Goal: Transaction & Acquisition: Purchase product/service

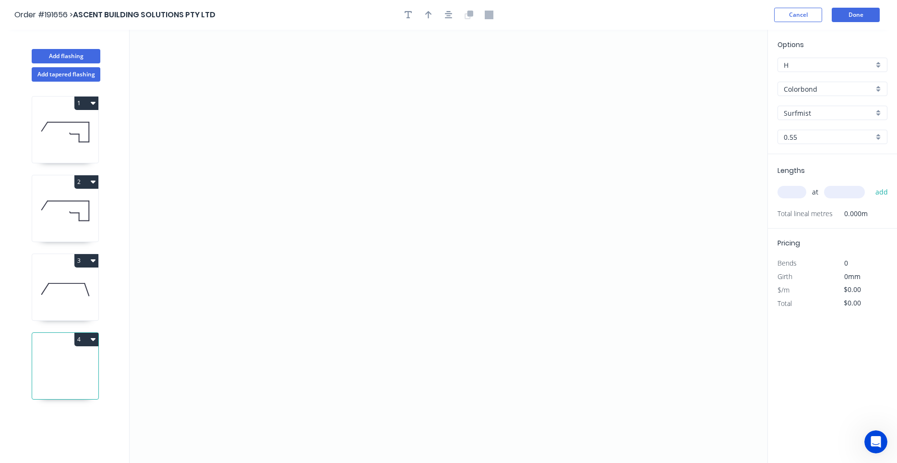
click at [61, 278] on icon at bounding box center [65, 289] width 66 height 61
type input "$19.99"
type input "$65.97"
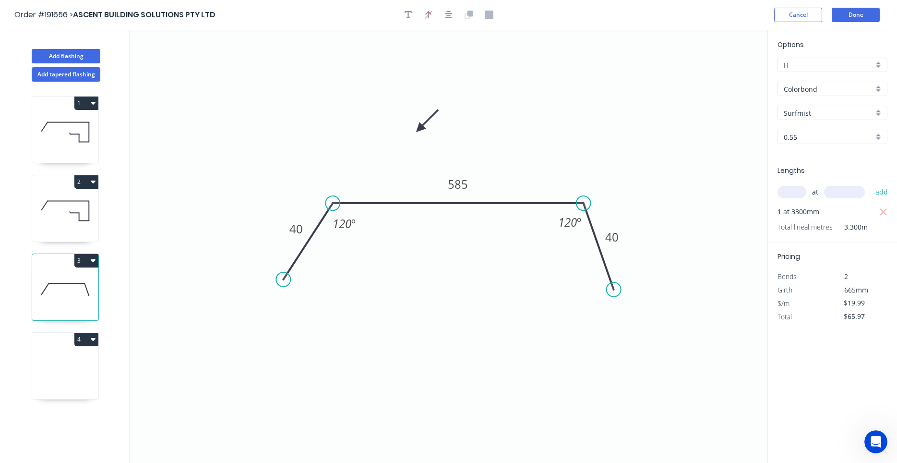
click at [67, 357] on icon at bounding box center [65, 367] width 66 height 61
type input "$0.00"
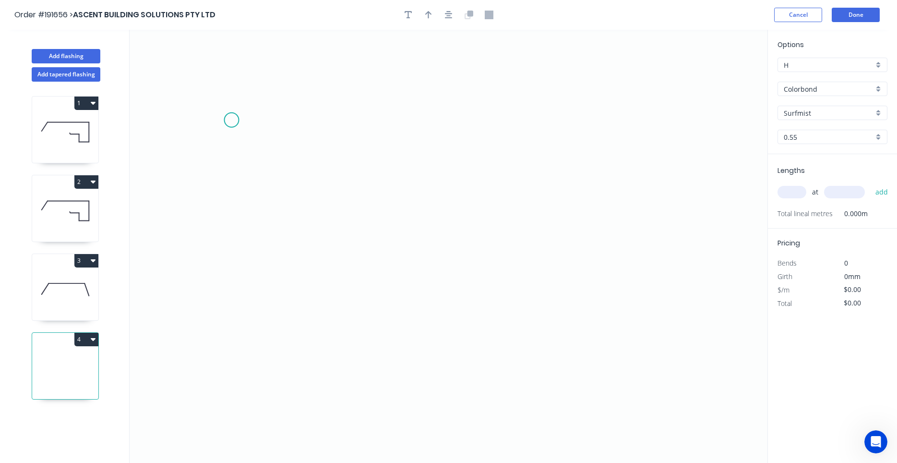
click at [231, 120] on icon "0" at bounding box center [449, 246] width 638 height 433
click at [365, 156] on icon at bounding box center [298, 138] width 133 height 36
click at [374, 222] on icon "0 ?" at bounding box center [449, 246] width 638 height 433
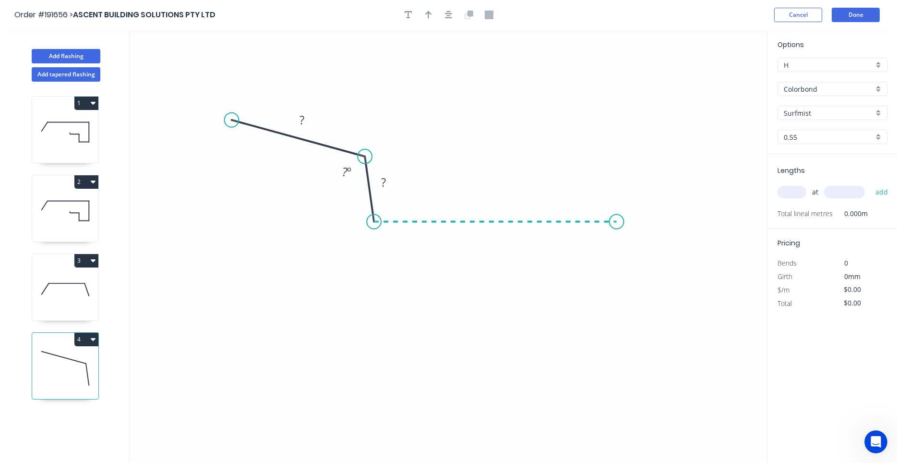
click at [617, 223] on icon "0 ? ? ? º" at bounding box center [449, 246] width 638 height 433
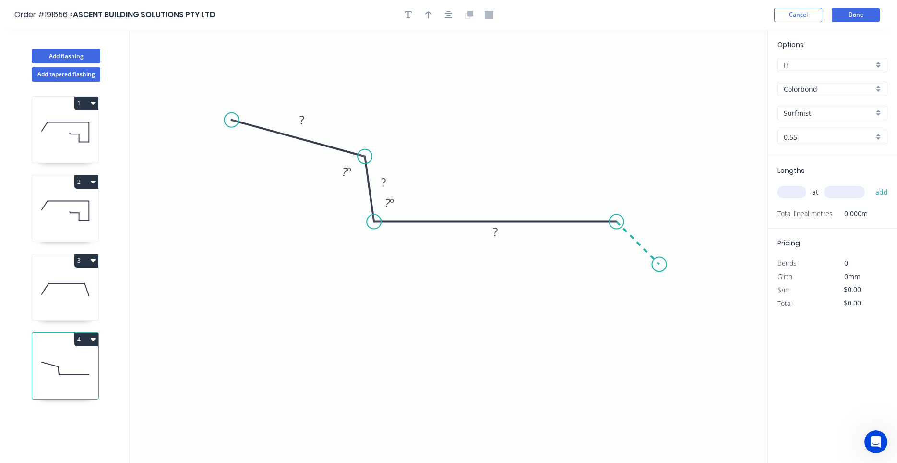
click at [659, 267] on icon "0 ? ? ? ? º ? º" at bounding box center [449, 246] width 638 height 433
click at [659, 267] on circle at bounding box center [659, 264] width 14 height 14
click at [623, 245] on div "Show angle" at bounding box center [659, 248] width 96 height 20
click at [306, 122] on rect at bounding box center [301, 120] width 19 height 13
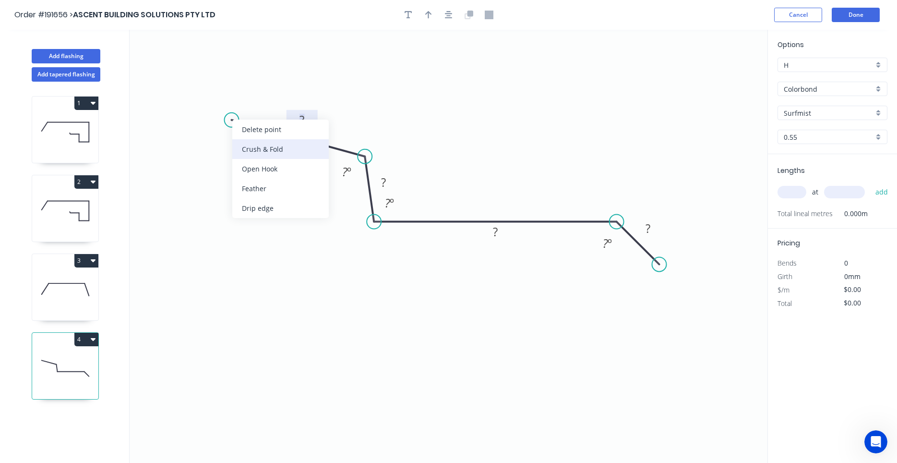
click at [247, 148] on div "Crush & Fold" at bounding box center [280, 149] width 96 height 20
click at [247, 146] on div "Flip bend" at bounding box center [285, 151] width 96 height 20
click at [239, 137] on tspan "10" at bounding box center [244, 139] width 13 height 16
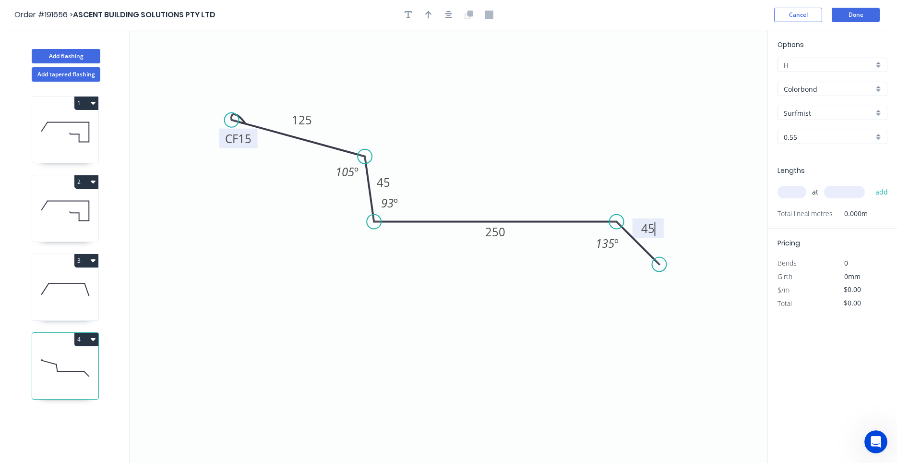
type input "$16.37"
click at [451, 17] on icon "button" at bounding box center [449, 15] width 8 height 9
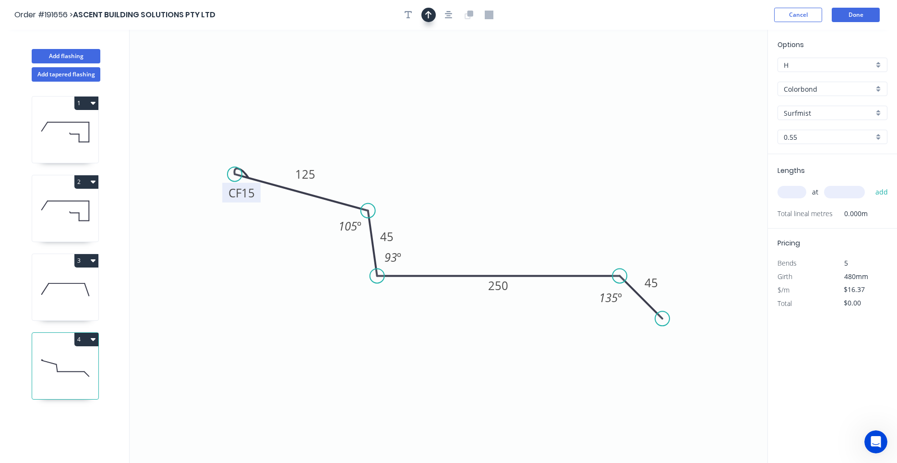
click at [435, 15] on button "button" at bounding box center [428, 15] width 14 height 14
drag, startPoint x: 715, startPoint y: 76, endPoint x: 561, endPoint y: 142, distance: 167.3
click at [561, 142] on icon "0 CF 15 125 45 250 45 105 º 93 º 135 º" at bounding box center [449, 246] width 638 height 433
click at [717, 78] on icon at bounding box center [717, 66] width 9 height 31
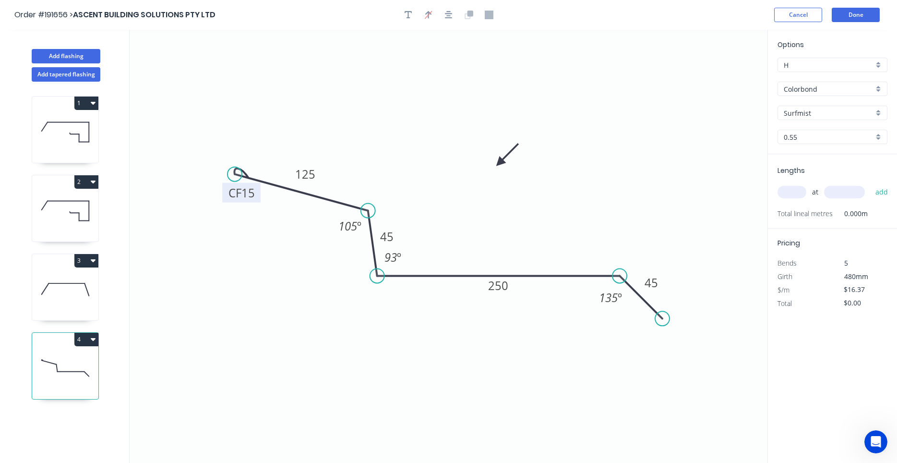
drag, startPoint x: 717, startPoint y: 78, endPoint x: 499, endPoint y: 163, distance: 234.3
click at [499, 163] on icon at bounding box center [507, 155] width 28 height 28
click at [791, 190] on input "text" at bounding box center [791, 192] width 29 height 12
type input "3"
type input "6300"
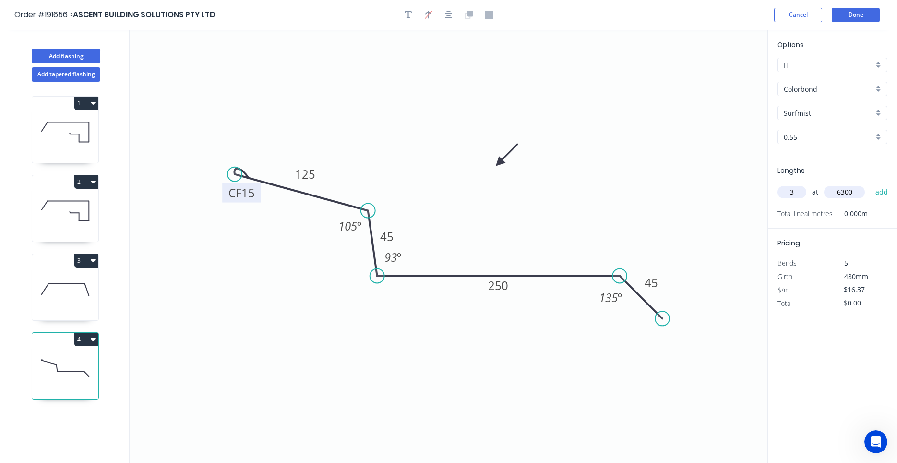
click at [870, 184] on button "add" at bounding box center [881, 192] width 23 height 16
type input "$309.39"
click at [64, 282] on icon at bounding box center [65, 289] width 66 height 61
type input "$19.99"
type input "$65.97"
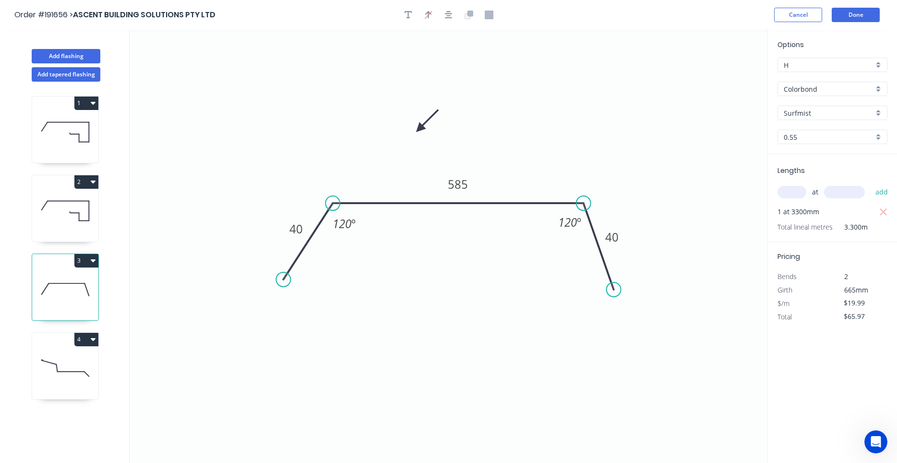
click at [47, 207] on icon at bounding box center [65, 210] width 66 height 61
type input "Monument"
type input "$23.09"
type input "$76.20"
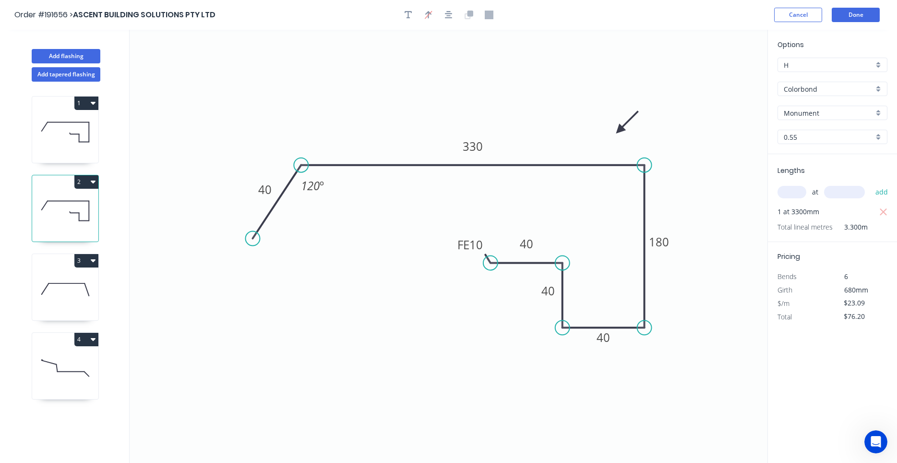
click at [53, 138] on icon at bounding box center [65, 131] width 66 height 61
click at [48, 215] on icon at bounding box center [65, 210] width 66 height 61
click at [53, 292] on icon at bounding box center [65, 289] width 66 height 61
type input "Surfmist"
type input "$19.99"
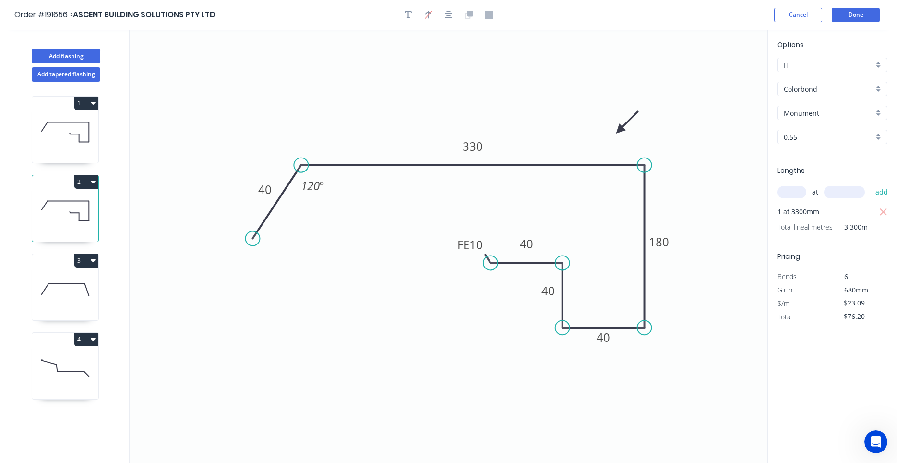
type input "$65.97"
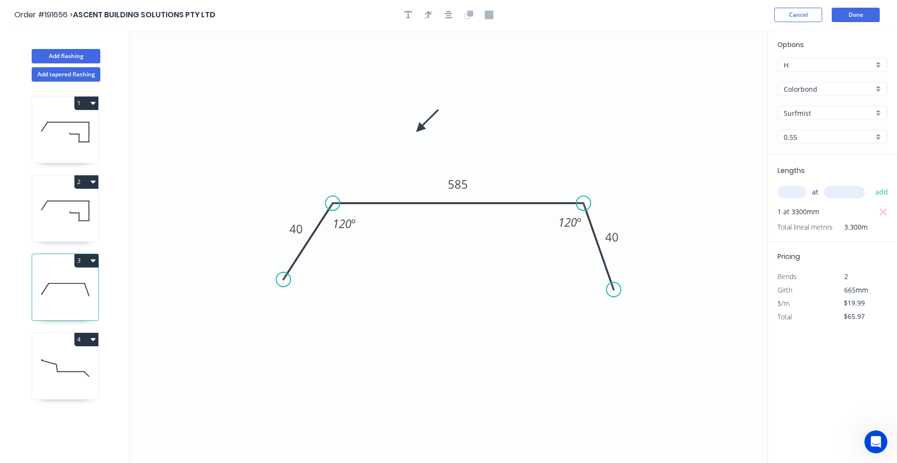
click at [51, 367] on icon at bounding box center [65, 367] width 66 height 61
type input "$16.37"
type input "$309.39"
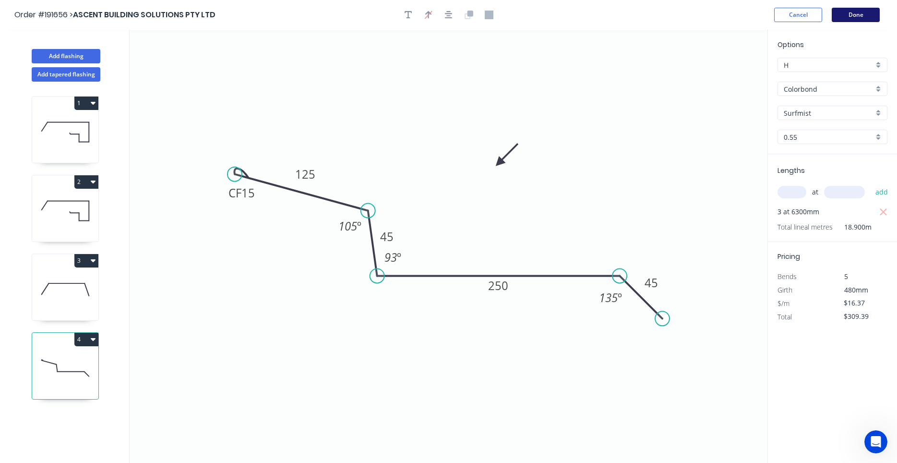
click at [844, 17] on button "Done" at bounding box center [856, 15] width 48 height 14
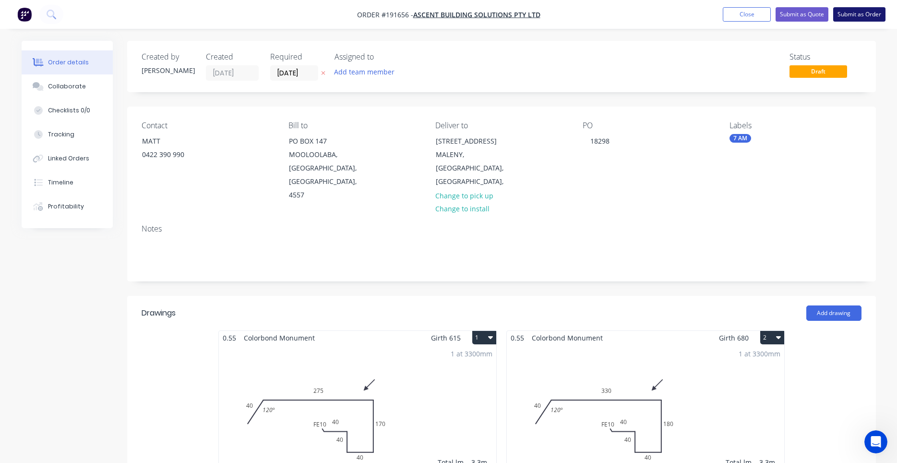
click at [842, 20] on button "Submit as Order" at bounding box center [859, 14] width 52 height 14
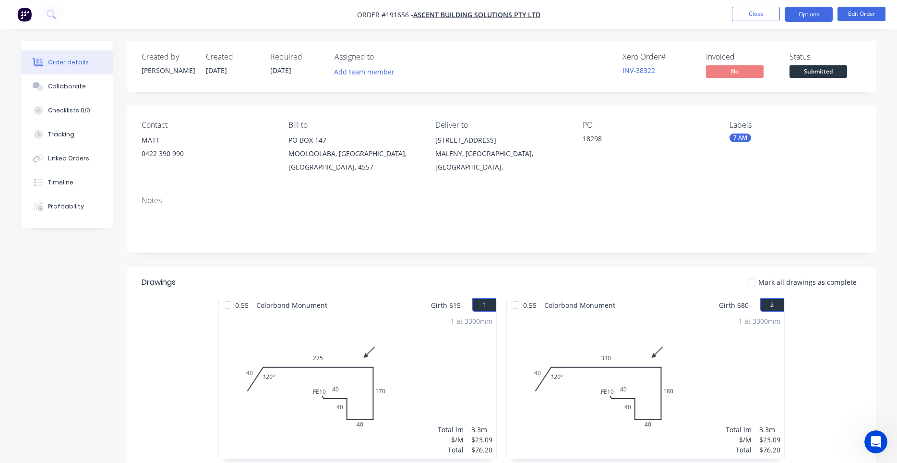
click at [807, 17] on button "Options" at bounding box center [809, 14] width 48 height 15
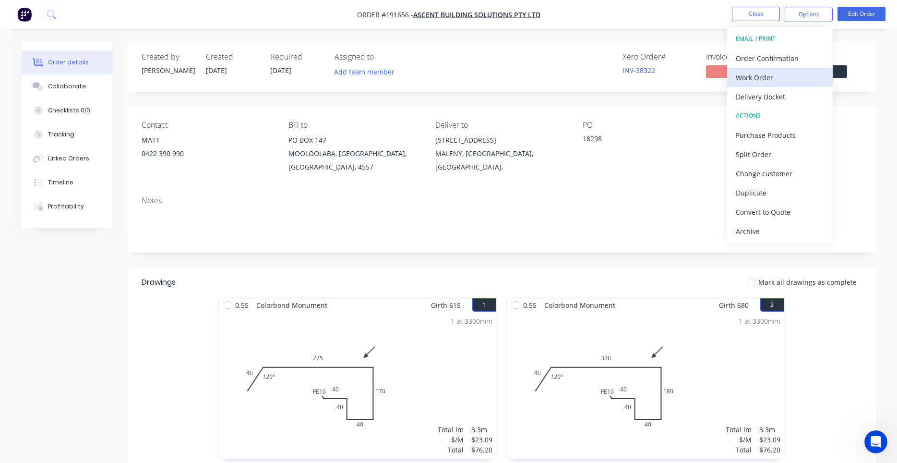
click at [783, 71] on div "Work Order" at bounding box center [780, 78] width 88 height 14
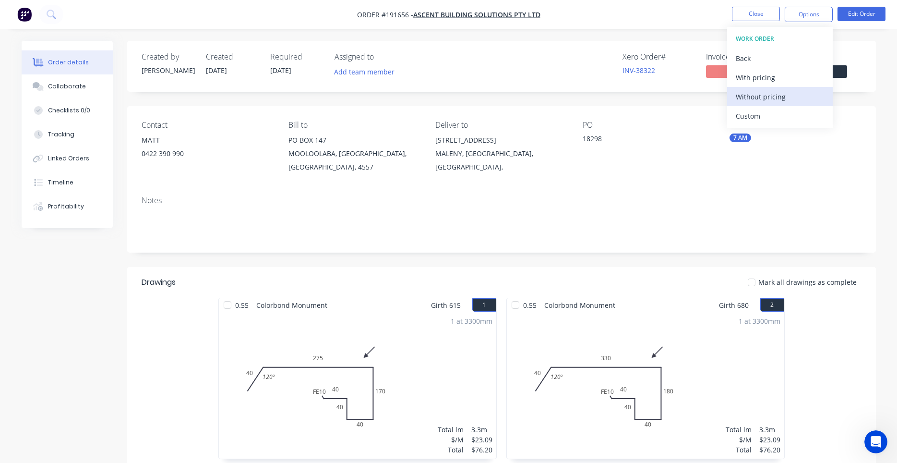
click at [769, 95] on div "Without pricing" at bounding box center [780, 97] width 88 height 14
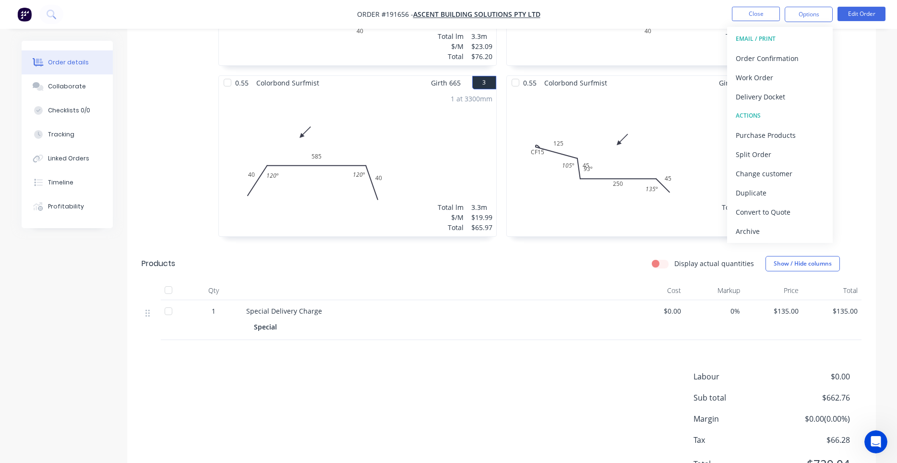
scroll to position [408, 0]
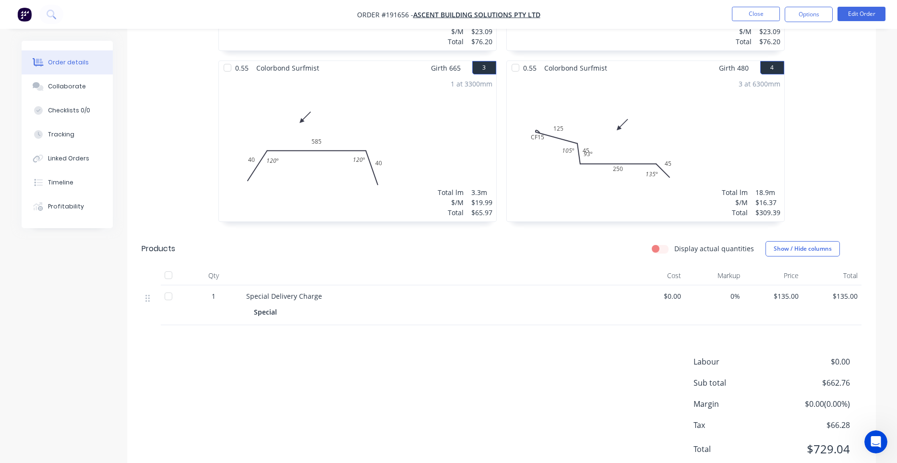
click at [557, 180] on div "3 at 6300mm Total lm $/M Total 18.9m $16.37 $309.39" at bounding box center [645, 148] width 277 height 146
click at [569, 167] on div "3 at 6300mm Total lm $/M Total 18.9m $16.37 $309.39" at bounding box center [645, 148] width 277 height 146
click at [853, 9] on button "Edit Order" at bounding box center [861, 14] width 48 height 14
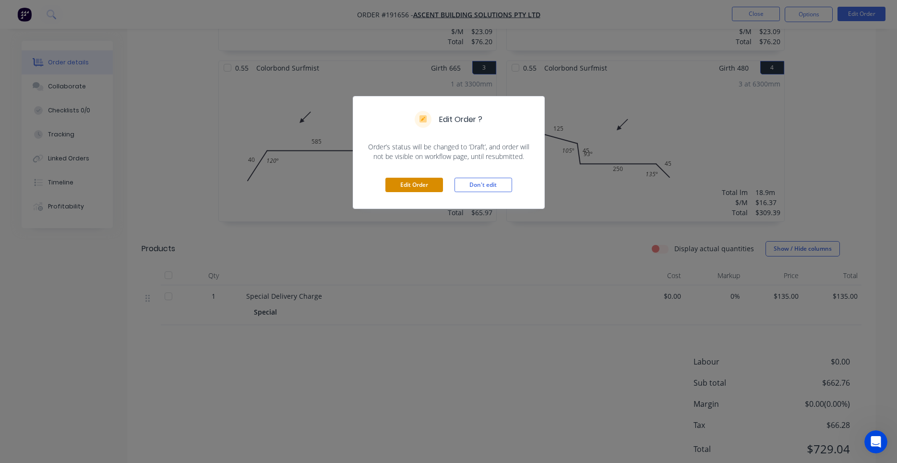
click at [416, 178] on button "Edit Order" at bounding box center [414, 185] width 58 height 14
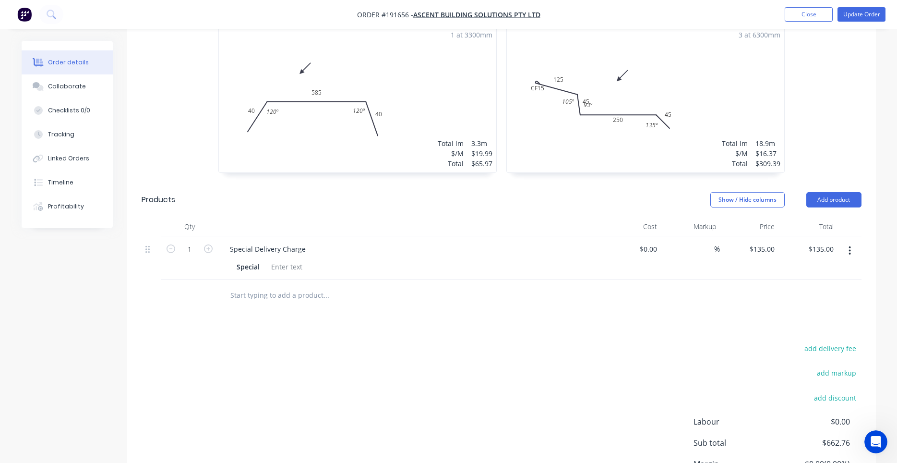
click at [616, 93] on div "3 at 6300mm Total lm $/M Total 18.9m $16.37 $309.39" at bounding box center [645, 99] width 277 height 146
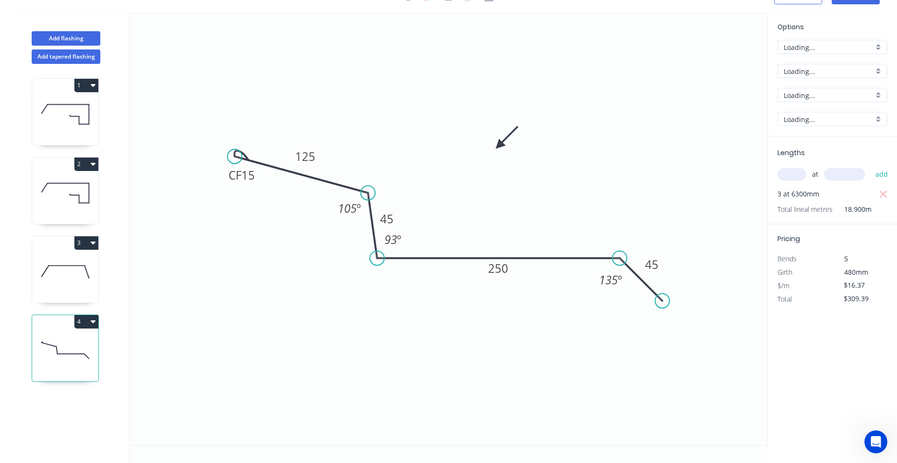
scroll to position [18, 0]
drag, startPoint x: 397, startPoint y: 217, endPoint x: 395, endPoint y: 200, distance: 16.9
click at [395, 200] on rect at bounding box center [384, 202] width 31 height 20
drag, startPoint x: 405, startPoint y: 239, endPoint x: 422, endPoint y: 241, distance: 17.4
click at [422, 241] on rect at bounding box center [408, 241] width 31 height 20
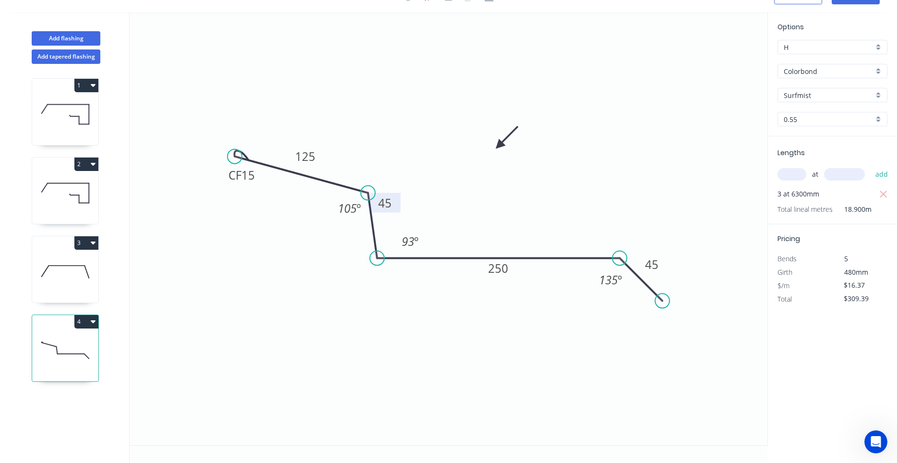
click at [396, 208] on rect at bounding box center [384, 203] width 31 height 20
click at [254, 182] on tspan "15" at bounding box center [247, 175] width 13 height 16
drag, startPoint x: 257, startPoint y: 177, endPoint x: 245, endPoint y: 186, distance: 15.7
click at [245, 186] on rect at bounding box center [229, 185] width 38 height 20
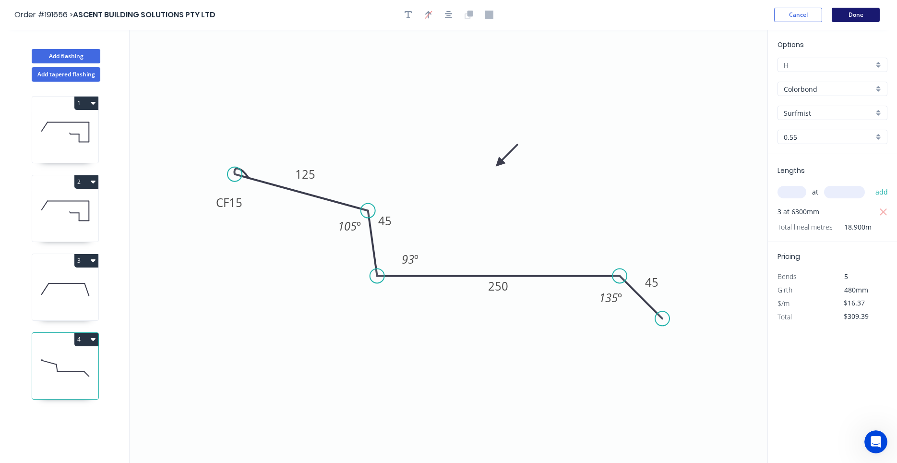
click at [862, 22] on button "Done" at bounding box center [856, 15] width 48 height 14
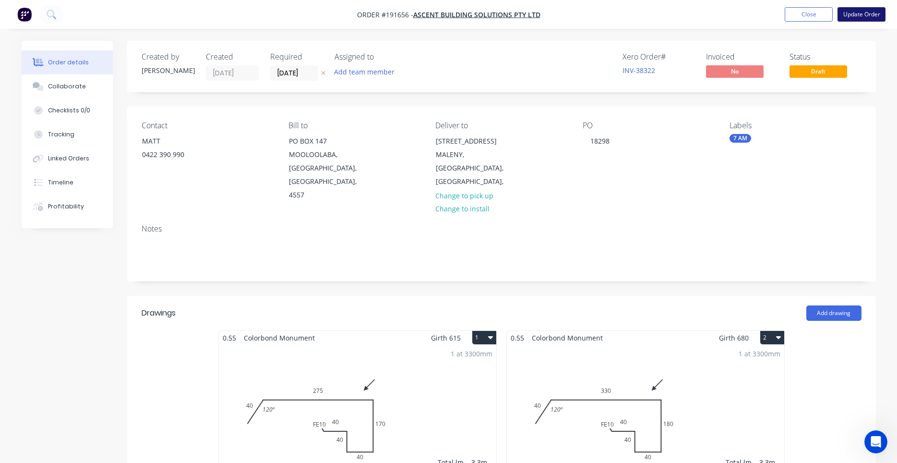
click at [850, 9] on button "Update Order" at bounding box center [861, 14] width 48 height 14
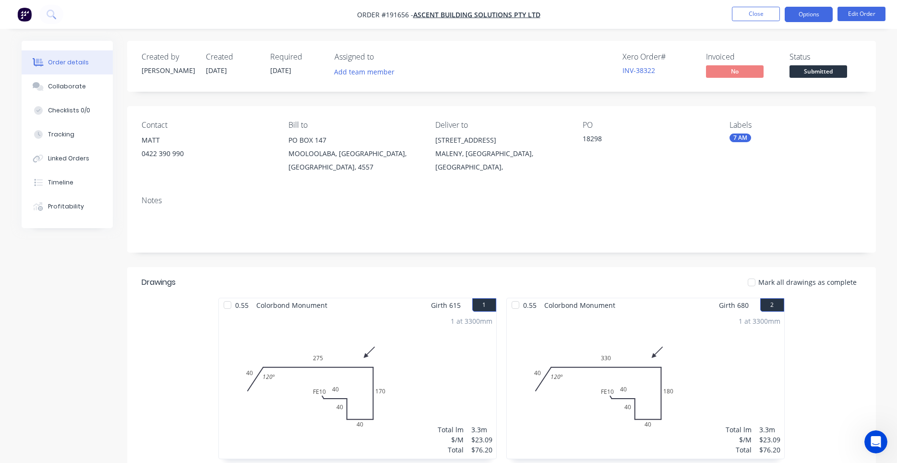
click at [809, 13] on button "Options" at bounding box center [809, 14] width 48 height 15
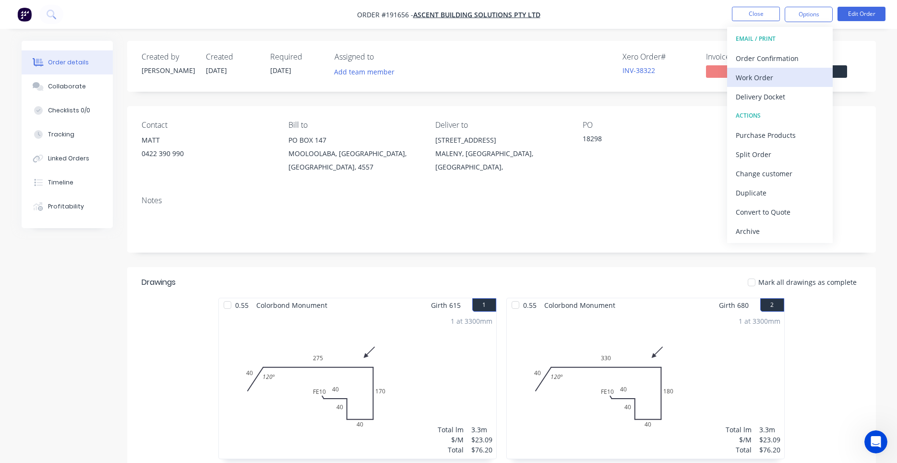
click at [771, 74] on div "Work Order" at bounding box center [780, 78] width 88 height 14
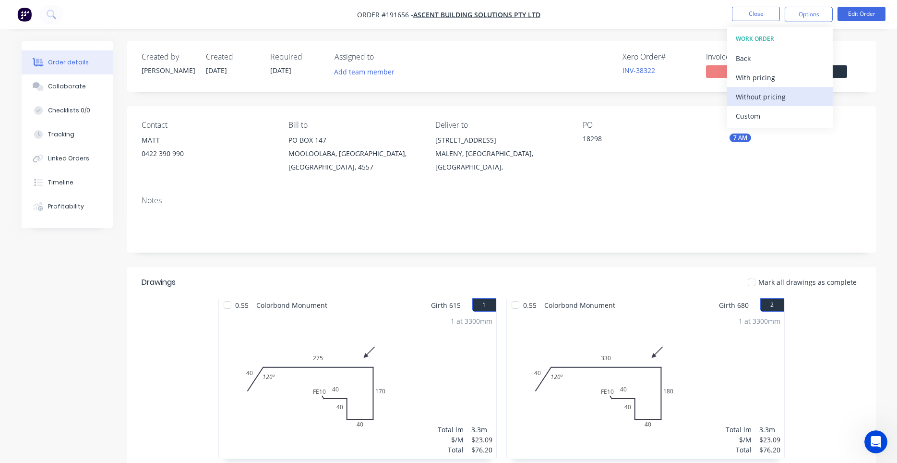
click at [761, 97] on div "Without pricing" at bounding box center [780, 97] width 88 height 14
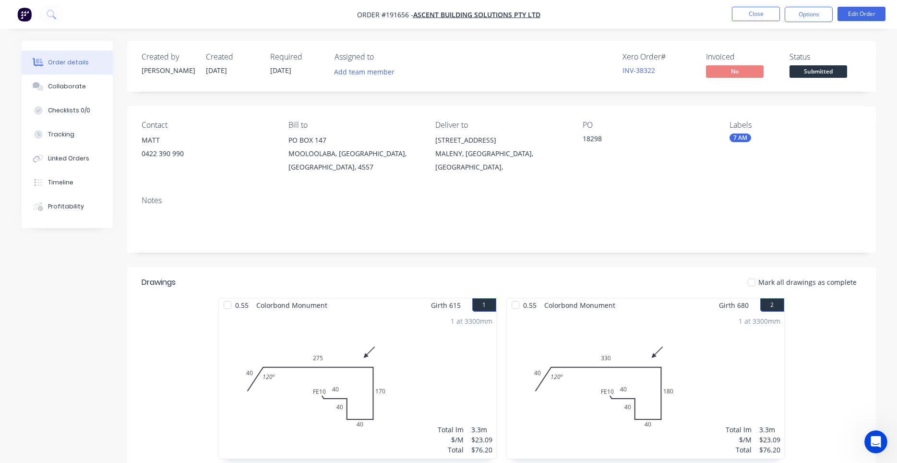
click at [550, 85] on div "Created by Darryn Created 03/09/25 Required 04/09/25 Assigned to Add team membe…" at bounding box center [501, 66] width 749 height 51
click at [485, 57] on div "Xero Order # INV-38322 Invoiced No Status Submitted" at bounding box center [645, 66] width 431 height 28
drag, startPoint x: 465, startPoint y: 81, endPoint x: 440, endPoint y: 104, distance: 33.3
click at [761, 16] on button "Close" at bounding box center [756, 14] width 48 height 14
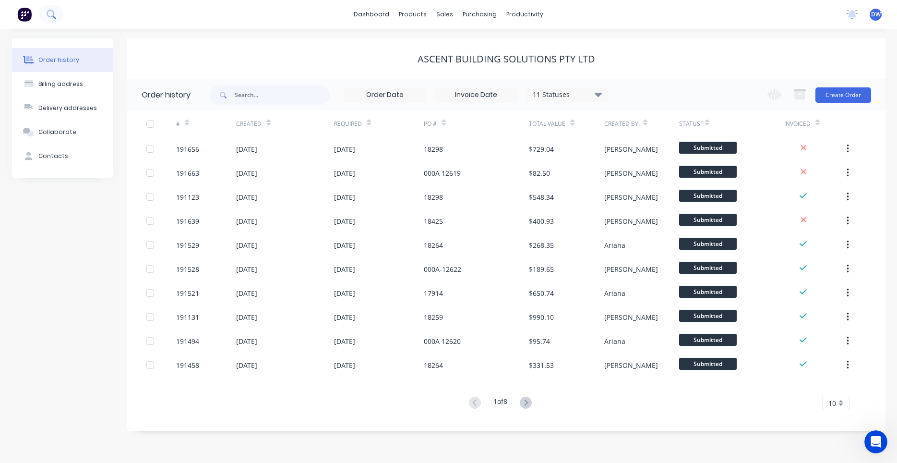
click at [57, 15] on button at bounding box center [51, 14] width 24 height 19
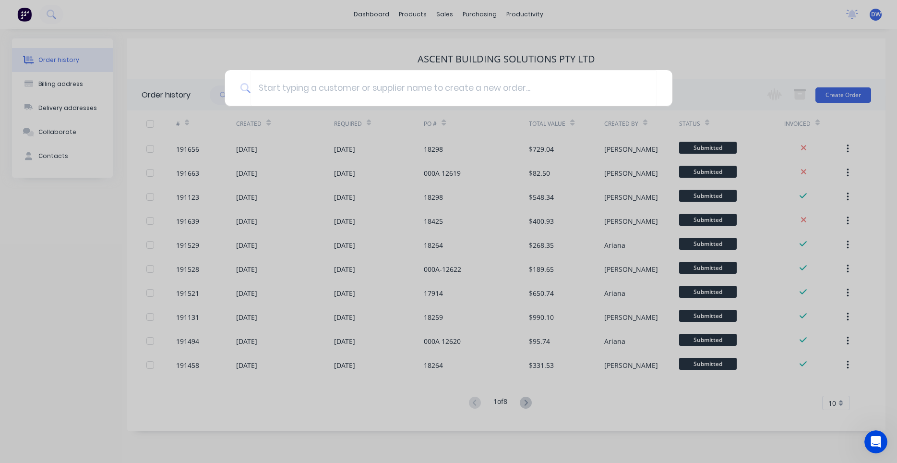
drag, startPoint x: 57, startPoint y: 21, endPoint x: 118, endPoint y: 90, distance: 92.1
click at [294, 94] on input at bounding box center [453, 88] width 406 height 36
type input "roofing solutions"
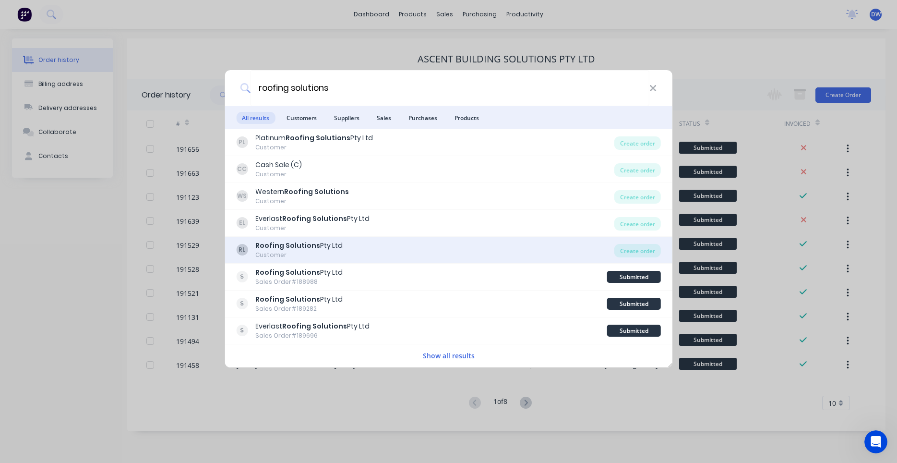
click at [494, 245] on div "RL Roofing Solutions Pty Ltd Customer" at bounding box center [425, 249] width 378 height 19
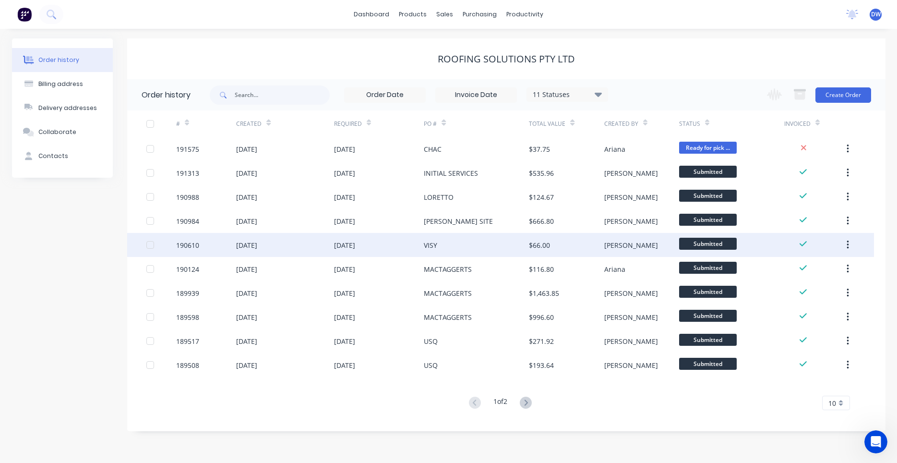
click at [482, 244] on div "VISY" at bounding box center [476, 245] width 105 height 24
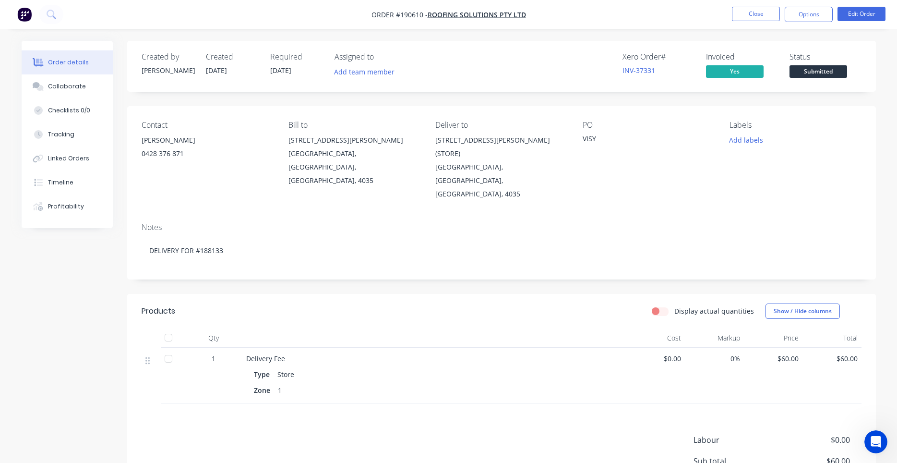
drag, startPoint x: 480, startPoint y: 244, endPoint x: 285, endPoint y: 288, distance: 200.7
click at [285, 288] on div "Created by Hannah Created 22/08/25 Required 25/08/25 Assigned to Add team membe…" at bounding box center [501, 300] width 749 height 519
drag, startPoint x: 283, startPoint y: 285, endPoint x: 182, endPoint y: 295, distance: 101.7
click at [182, 295] on header "Products Display actual quantities Show / Hide columns" at bounding box center [501, 311] width 749 height 35
click at [182, 156] on div "0428 376 871" at bounding box center [207, 153] width 131 height 13
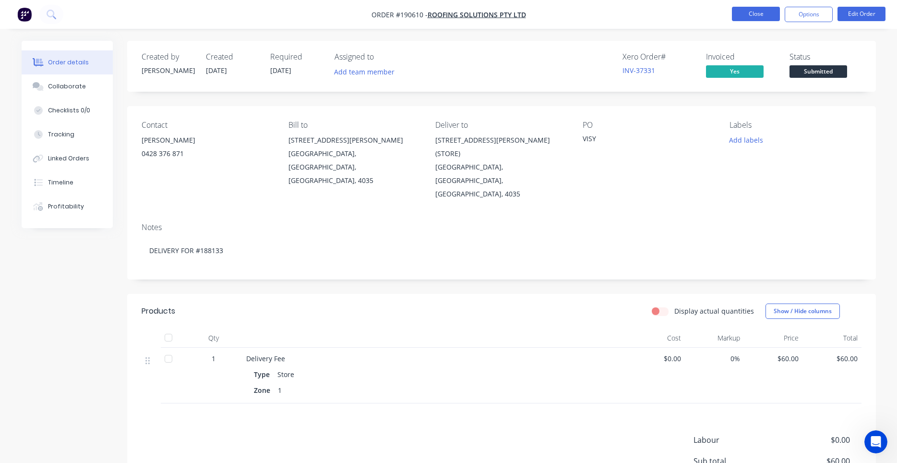
click at [766, 20] on button "Close" at bounding box center [756, 14] width 48 height 14
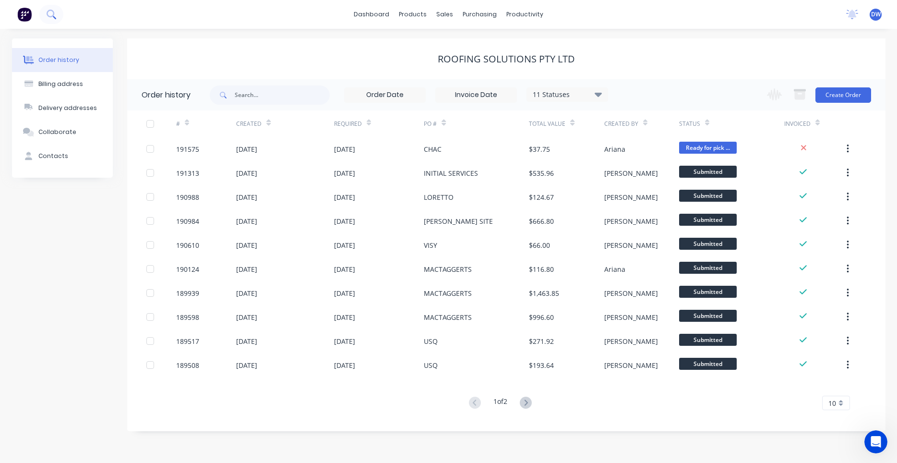
click at [56, 10] on button at bounding box center [51, 14] width 24 height 19
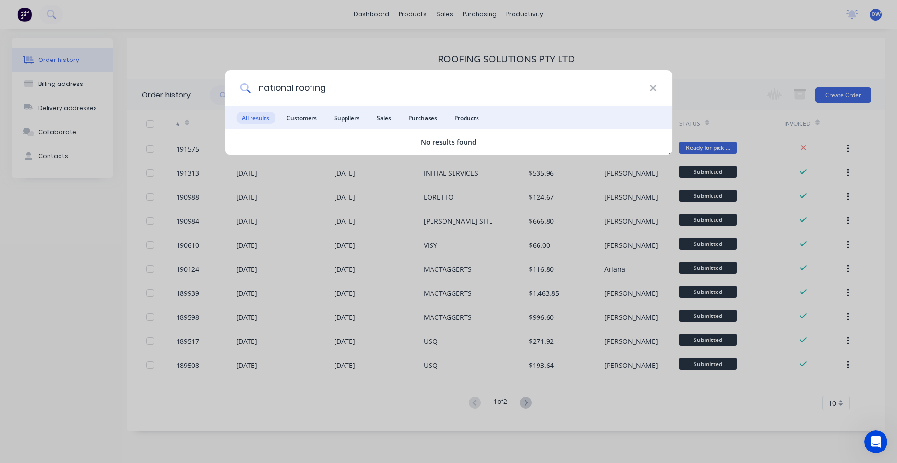
drag, startPoint x: 341, startPoint y: 88, endPoint x: 226, endPoint y: 77, distance: 116.2
click at [250, 78] on input "national roofing" at bounding box center [449, 88] width 399 height 36
type input "trustee"
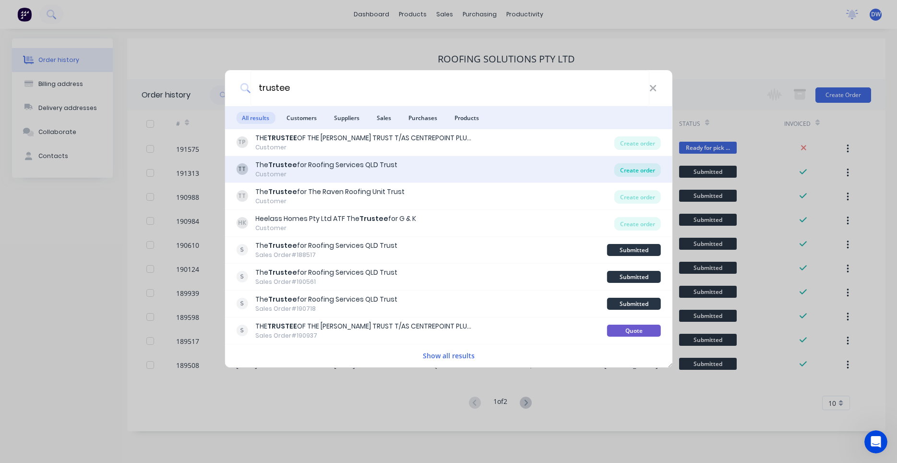
click at [626, 173] on div "Create order" at bounding box center [637, 169] width 47 height 13
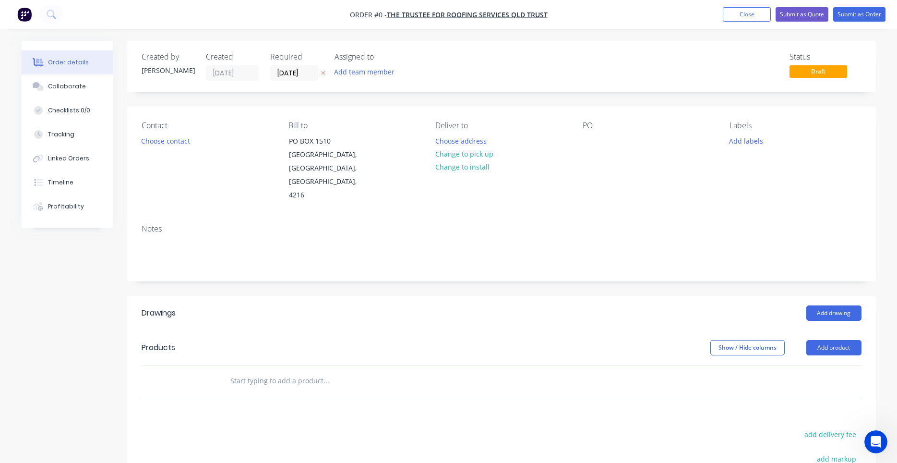
drag, startPoint x: 592, startPoint y: 183, endPoint x: 511, endPoint y: 113, distance: 107.2
click at [481, 16] on span "The Trustee for Roofing Services QLD Trust" at bounding box center [467, 14] width 161 height 9
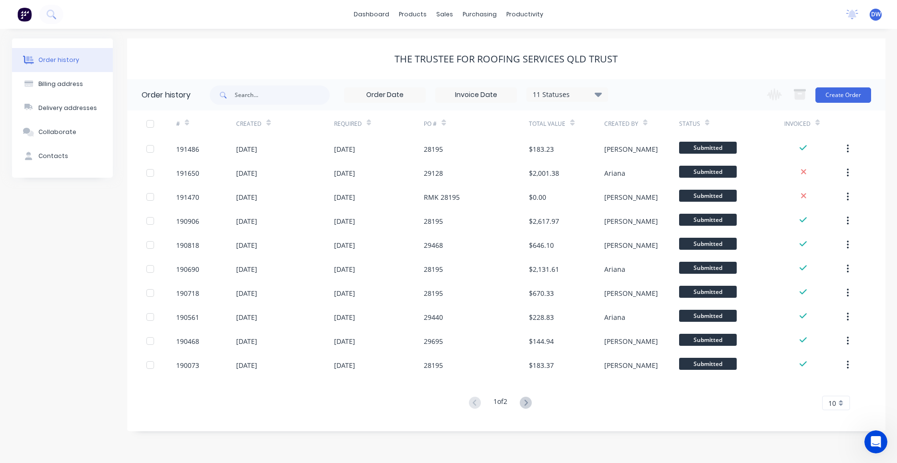
click at [681, 71] on div "The Trustee for Roofing Services QLD Trust" at bounding box center [506, 58] width 758 height 41
click at [611, 58] on div "The Trustee for Roofing Services QLD Trust" at bounding box center [505, 59] width 223 height 12
click at [834, 93] on button "Create Order" at bounding box center [843, 94] width 56 height 15
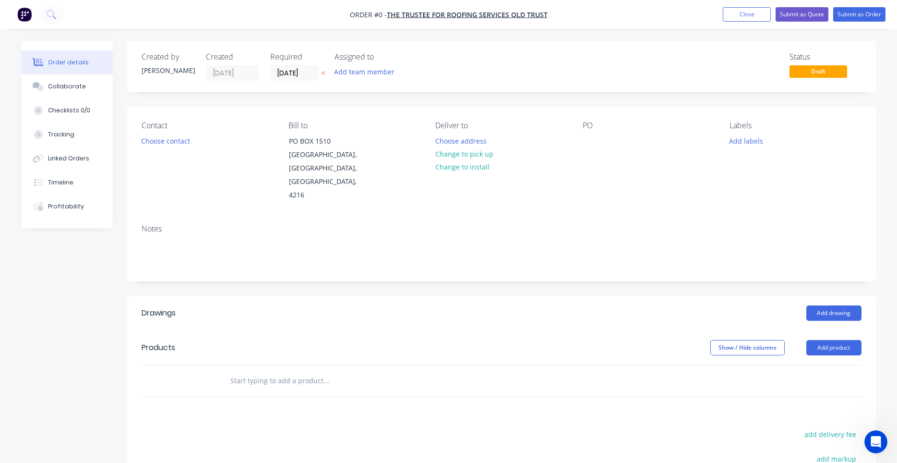
drag, startPoint x: 505, startPoint y: 98, endPoint x: 503, endPoint y: 105, distance: 6.5
click at [489, 91] on div "Created by Darryn Created 03/09/25 Required 03/09/25 Assigned to Add team membe…" at bounding box center [501, 66] width 749 height 51
click at [299, 78] on input "03/09/25" at bounding box center [294, 73] width 47 height 14
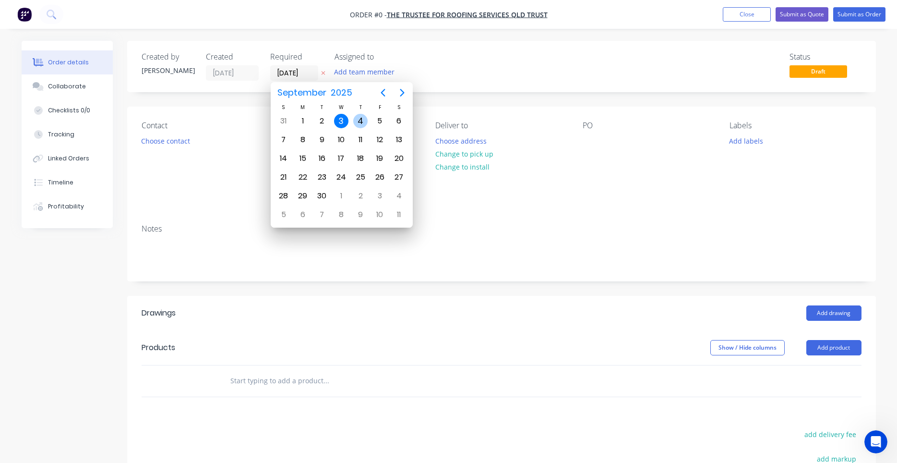
click at [356, 122] on div "4" at bounding box center [360, 121] width 14 height 14
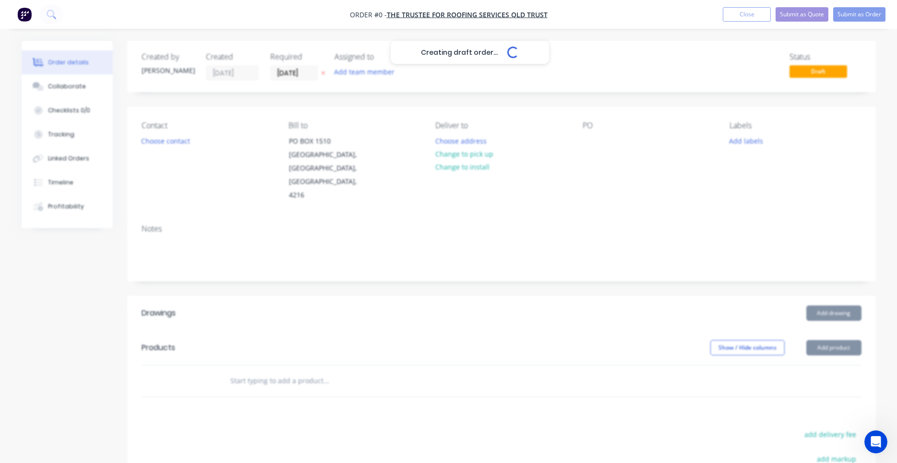
type input "04/09/25"
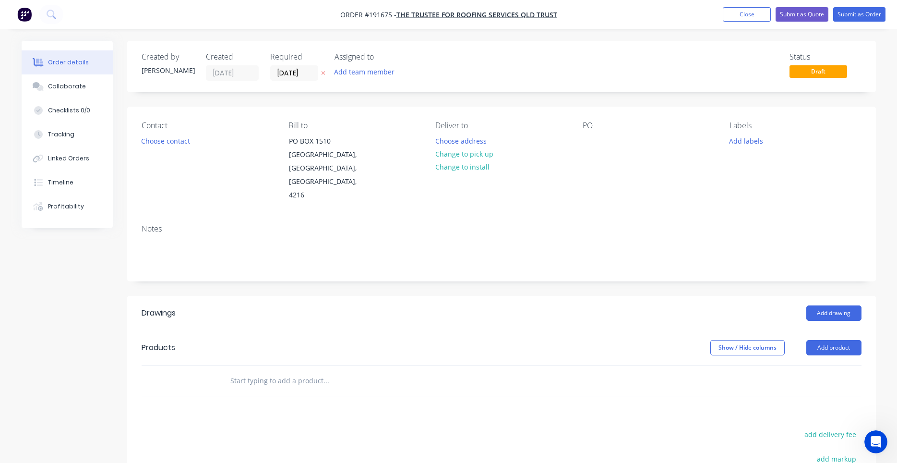
drag, startPoint x: 471, startPoint y: 161, endPoint x: 207, endPoint y: 156, distance: 264.4
drag, startPoint x: 204, startPoint y: 160, endPoint x: 210, endPoint y: 152, distance: 9.7
click at [452, 216] on div "Notes" at bounding box center [501, 248] width 749 height 64
click at [437, 216] on div "Notes" at bounding box center [501, 248] width 749 height 64
click at [168, 138] on button "Choose contact" at bounding box center [165, 140] width 59 height 13
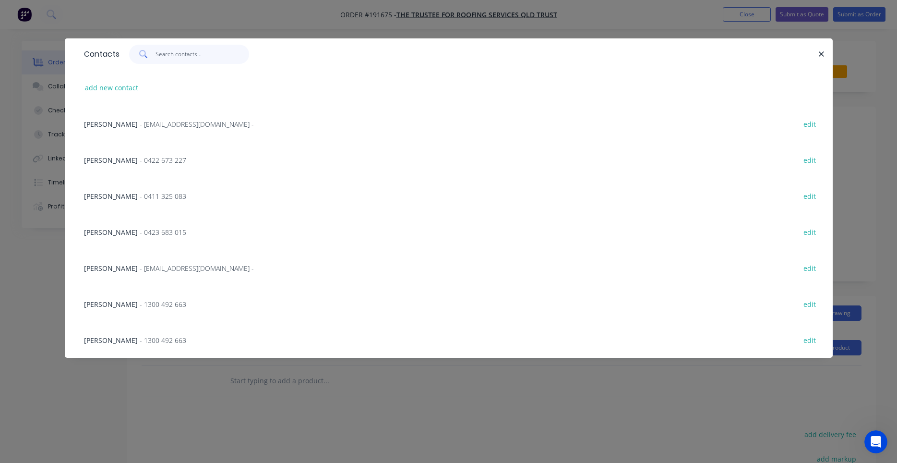
click at [218, 60] on input "text" at bounding box center [202, 54] width 94 height 19
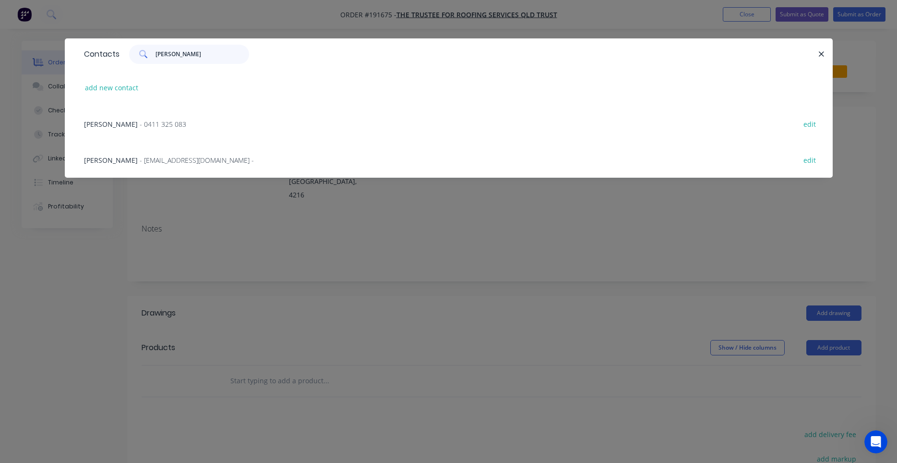
type input "dennis"
click at [157, 125] on span "- 0411 325 083" at bounding box center [163, 123] width 47 height 9
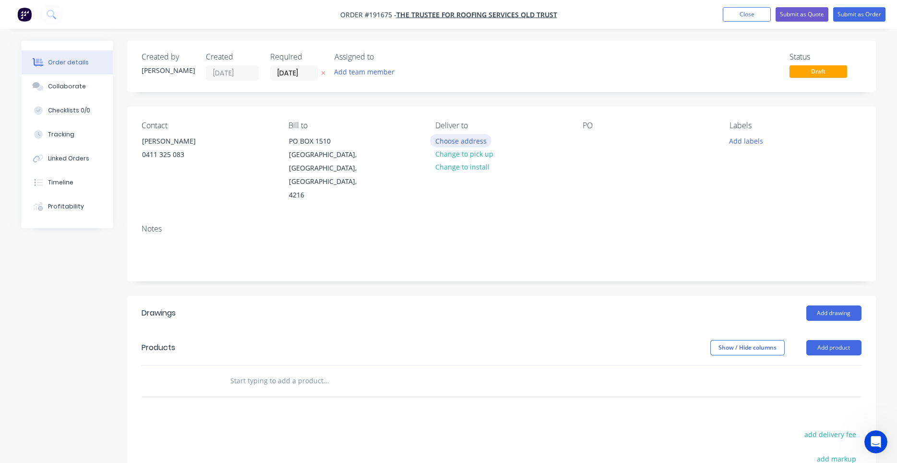
click at [473, 141] on button "Choose address" at bounding box center [460, 140] width 61 height 13
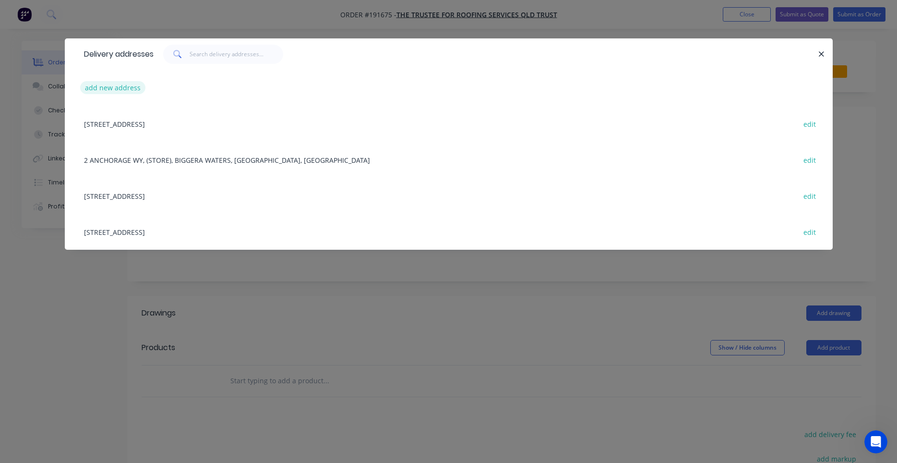
click at [136, 88] on button "add new address" at bounding box center [113, 87] width 66 height 13
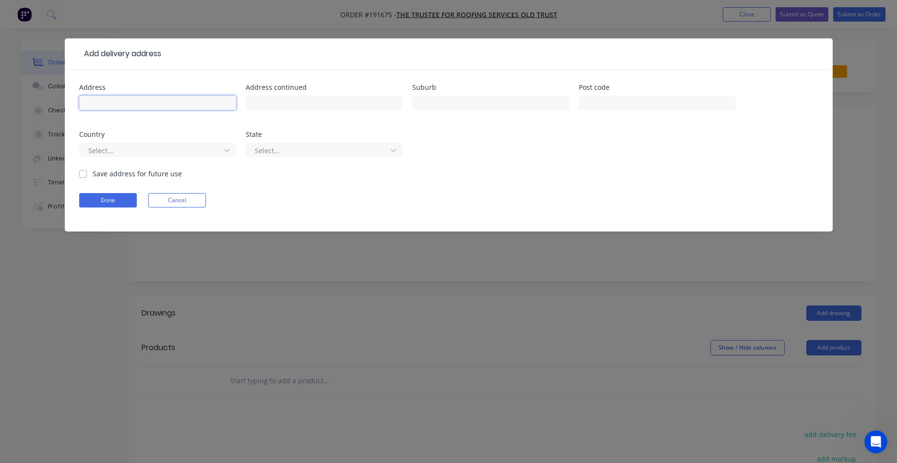
click at [146, 96] on input "text" at bounding box center [157, 102] width 157 height 14
type input "22 Sapphire St"
type input "HOLLAND PARK"
type input "4121"
type input "a"
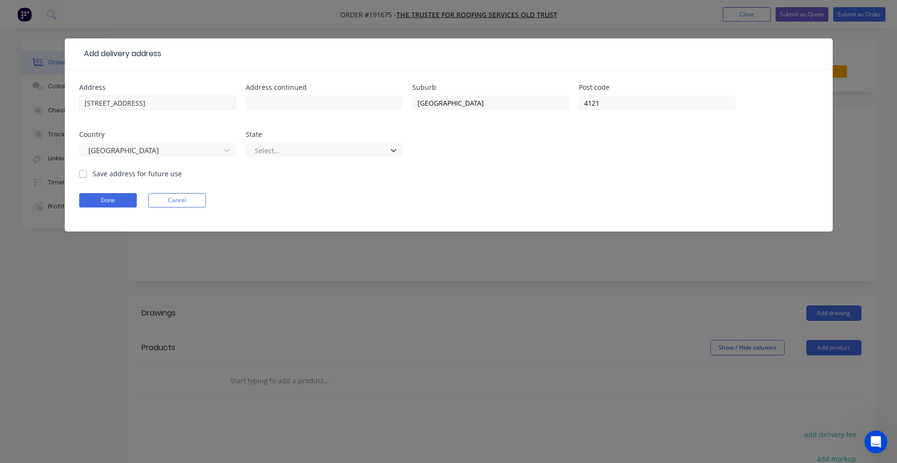
type input "q"
click at [118, 199] on button "Done" at bounding box center [108, 200] width 58 height 14
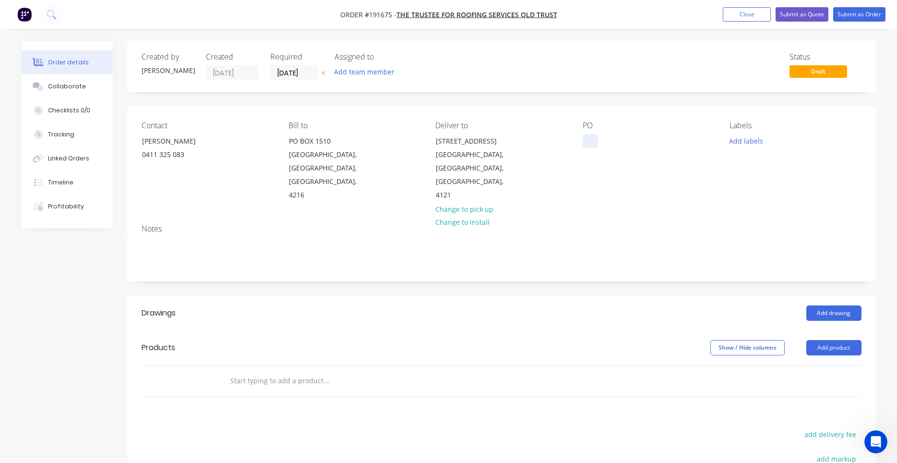
click at [588, 143] on div at bounding box center [590, 141] width 15 height 14
click at [153, 95] on div "Created by Darryn Created 03/09/25 Required 04/09/25 Assigned to Add team membe…" at bounding box center [501, 334] width 749 height 586
click at [321, 371] on input "text" at bounding box center [326, 380] width 192 height 19
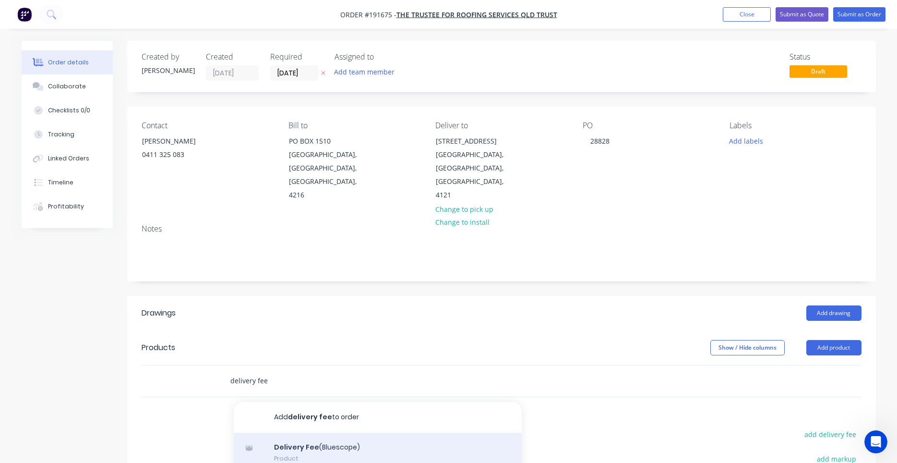
scroll to position [91, 0]
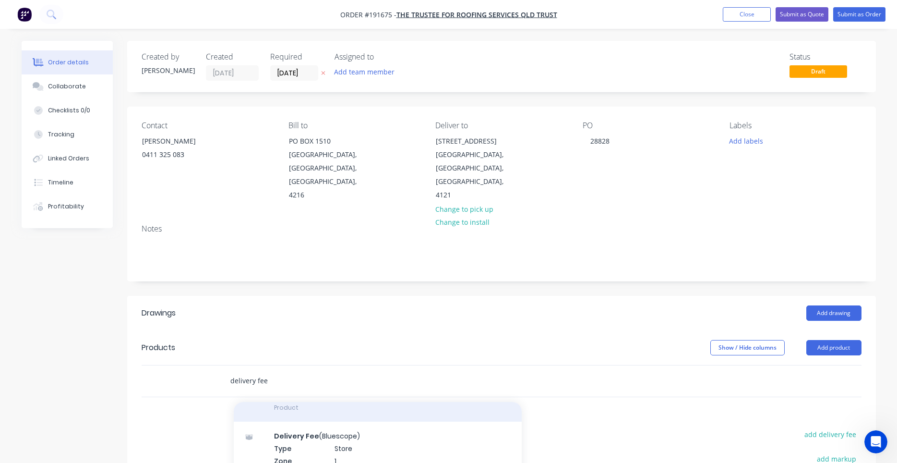
type input "delivery fee"
click at [324, 403] on div "Delivery Fee Product" at bounding box center [378, 401] width 288 height 40
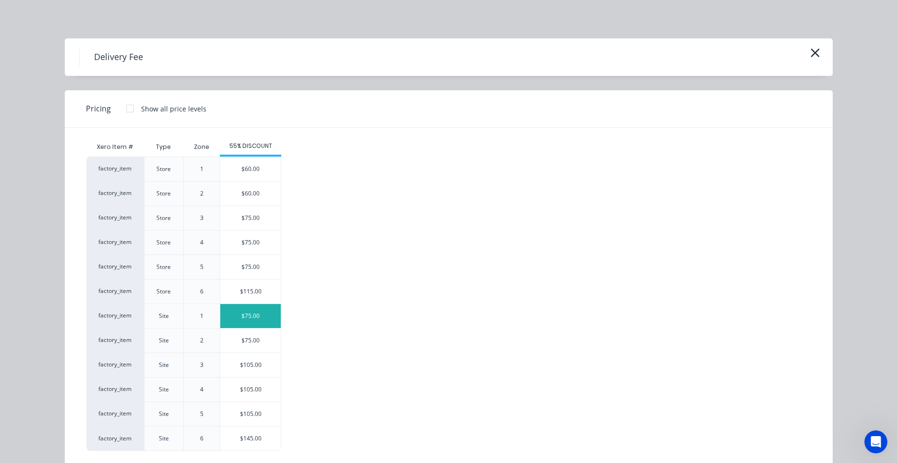
click at [251, 324] on div "$75.00" at bounding box center [250, 316] width 60 height 24
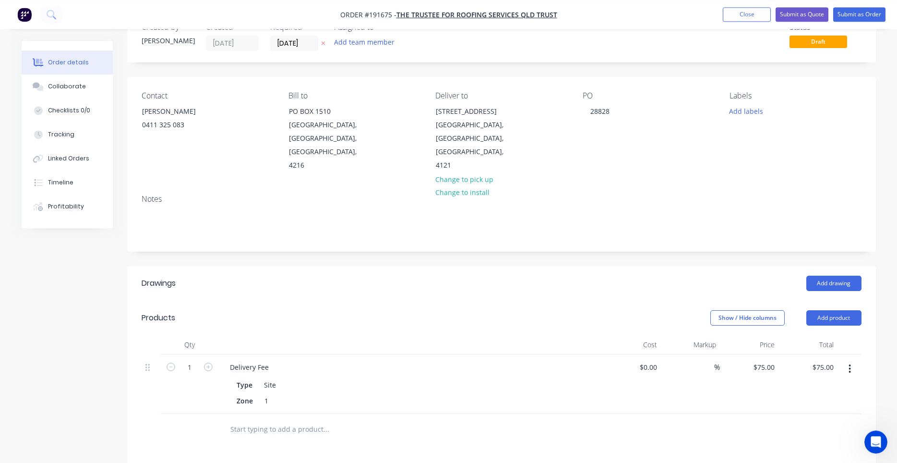
scroll to position [0, 0]
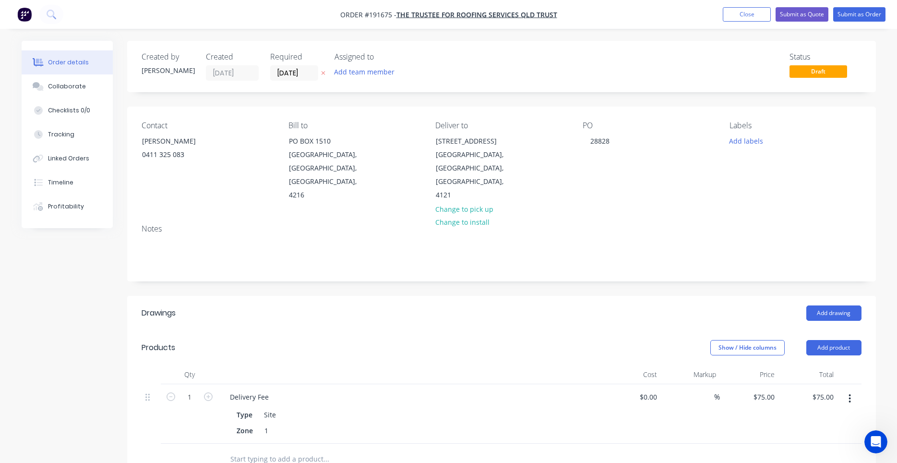
drag, startPoint x: 391, startPoint y: 354, endPoint x: 396, endPoint y: 357, distance: 6.3
click at [540, 275] on div "Created by Darryn Created 03/09/25 Required 04/09/25 Assigned to Add team membe…" at bounding box center [501, 373] width 749 height 664
click at [822, 305] on button "Add drawing" at bounding box center [833, 312] width 55 height 15
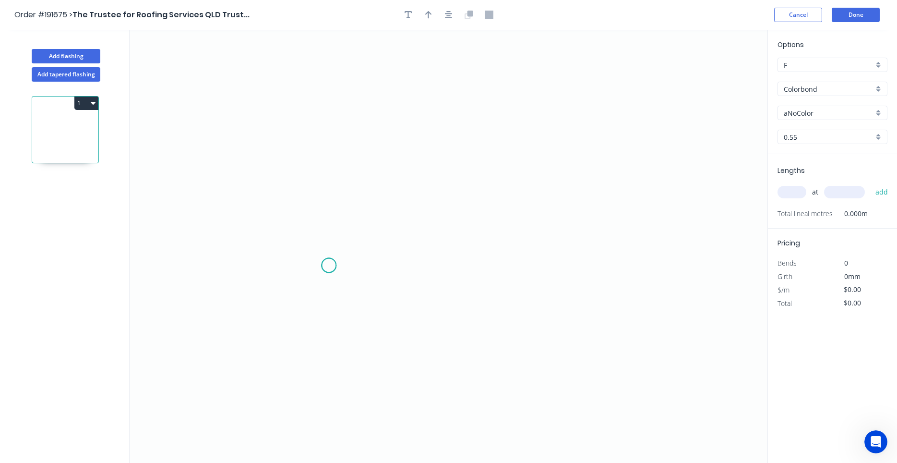
click at [329, 264] on icon "0" at bounding box center [449, 246] width 638 height 433
click at [321, 166] on icon at bounding box center [324, 216] width 7 height 100
click at [321, 166] on circle at bounding box center [321, 165] width 14 height 14
drag, startPoint x: 321, startPoint y: 166, endPoint x: 327, endPoint y: 161, distance: 7.5
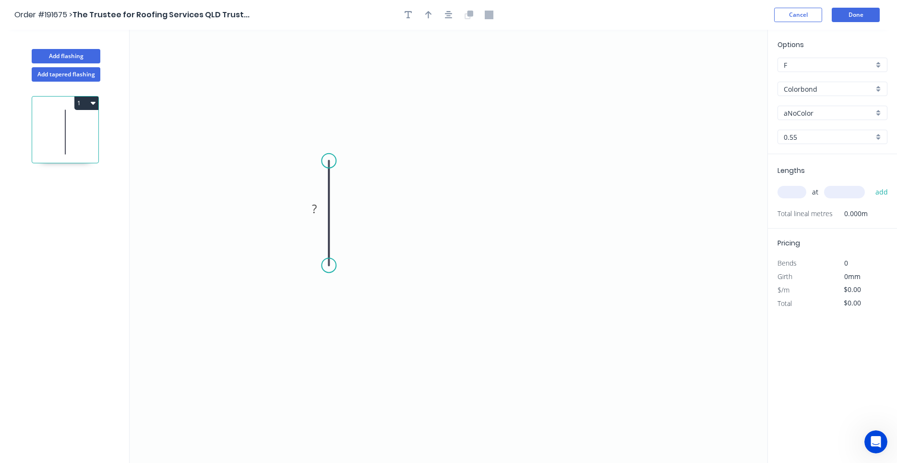
click at [327, 161] on circle at bounding box center [328, 161] width 14 height 14
click at [454, 166] on icon "0 ?" at bounding box center [449, 246] width 638 height 433
click at [450, 273] on icon "0 ? ?" at bounding box center [449, 246] width 638 height 433
click at [451, 271] on circle at bounding box center [454, 272] width 14 height 14
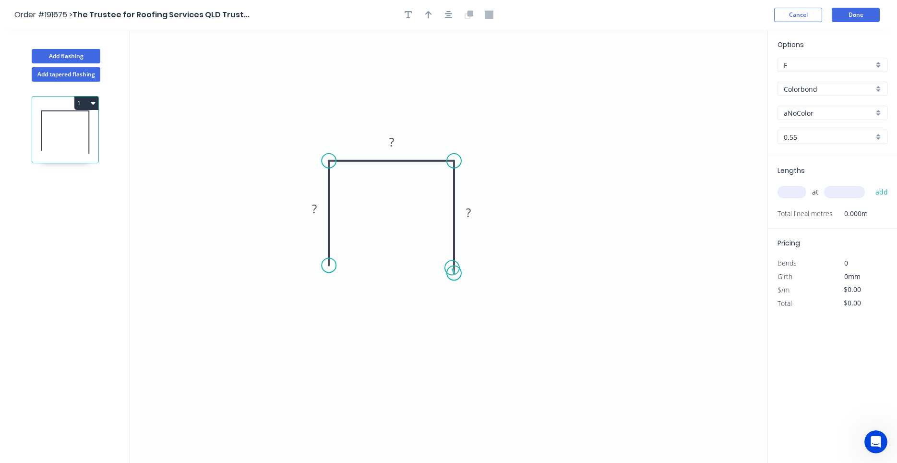
drag, startPoint x: 450, startPoint y: 273, endPoint x: 452, endPoint y: 268, distance: 5.8
click at [452, 268] on circle at bounding box center [454, 272] width 14 height 14
click at [477, 230] on icon "0 ? ? ?" at bounding box center [449, 246] width 638 height 433
drag, startPoint x: 454, startPoint y: 274, endPoint x: 452, endPoint y: 266, distance: 7.6
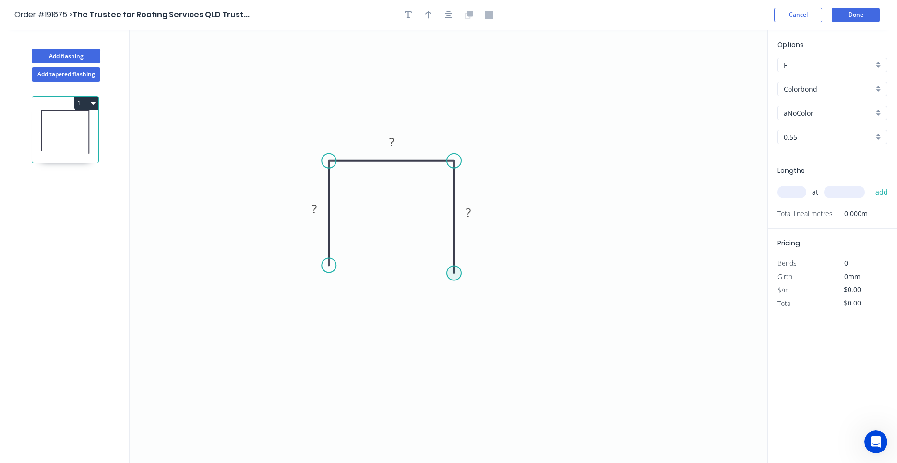
click at [452, 266] on circle at bounding box center [454, 272] width 14 height 14
drag, startPoint x: 468, startPoint y: 213, endPoint x: 470, endPoint y: 221, distance: 8.5
click at [468, 213] on tspan "?" at bounding box center [468, 209] width 5 height 16
type input "$6.40"
click at [798, 195] on input "text" at bounding box center [791, 192] width 29 height 12
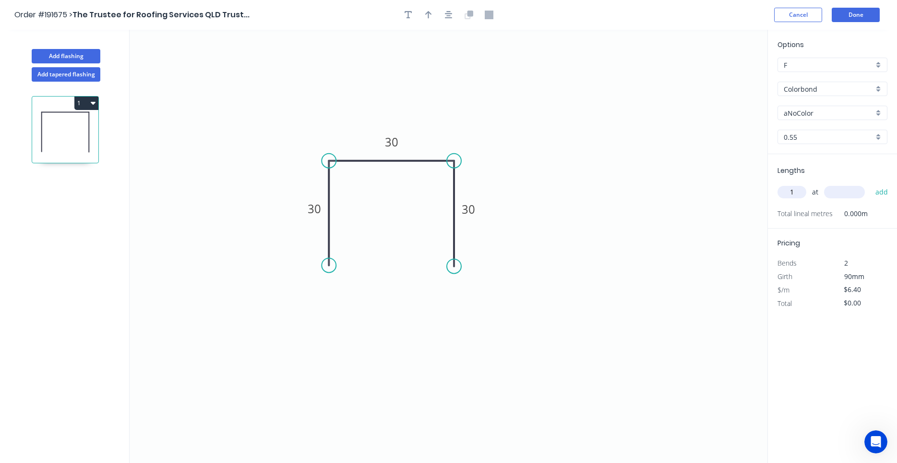
type input "1"
type input "1000"
click at [870, 184] on button "add" at bounding box center [881, 192] width 23 height 16
type input "$6.40"
click at [806, 118] on div "aNoColor" at bounding box center [832, 113] width 110 height 14
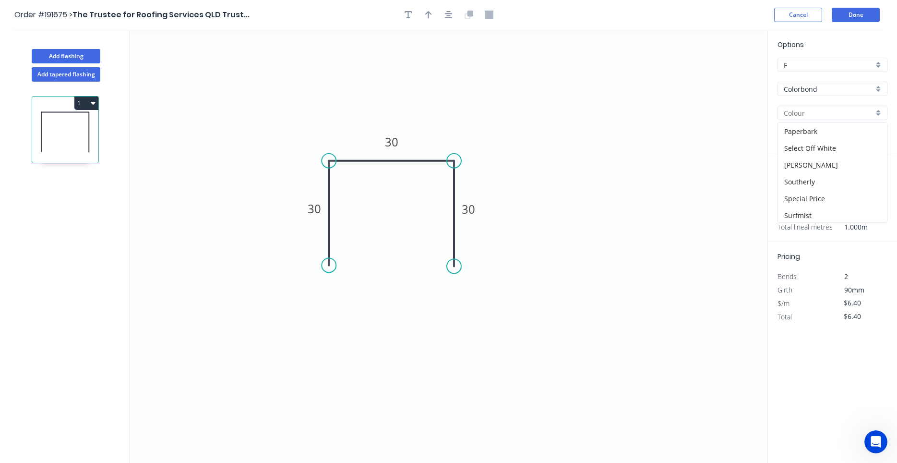
scroll to position [355, 0]
click at [807, 150] on div "Surfmist" at bounding box center [832, 145] width 109 height 17
type input "Surfmist"
click at [448, 12] on icon "button" at bounding box center [449, 15] width 8 height 8
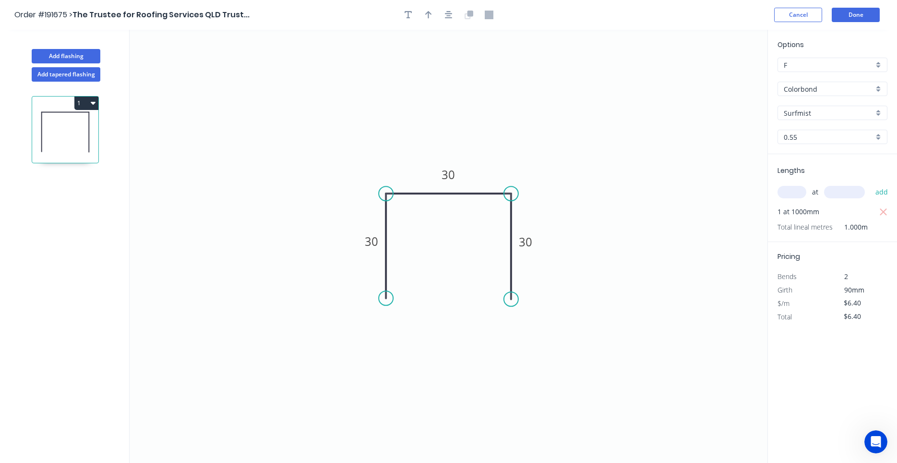
click at [436, 13] on div at bounding box center [448, 15] width 101 height 14
click at [429, 13] on icon "button" at bounding box center [428, 15] width 7 height 8
drag, startPoint x: 712, startPoint y: 76, endPoint x: 612, endPoint y: 114, distance: 106.8
click at [612, 114] on icon "0 30 30 30" at bounding box center [449, 246] width 638 height 433
drag, startPoint x: 721, startPoint y: 69, endPoint x: 599, endPoint y: 131, distance: 137.1
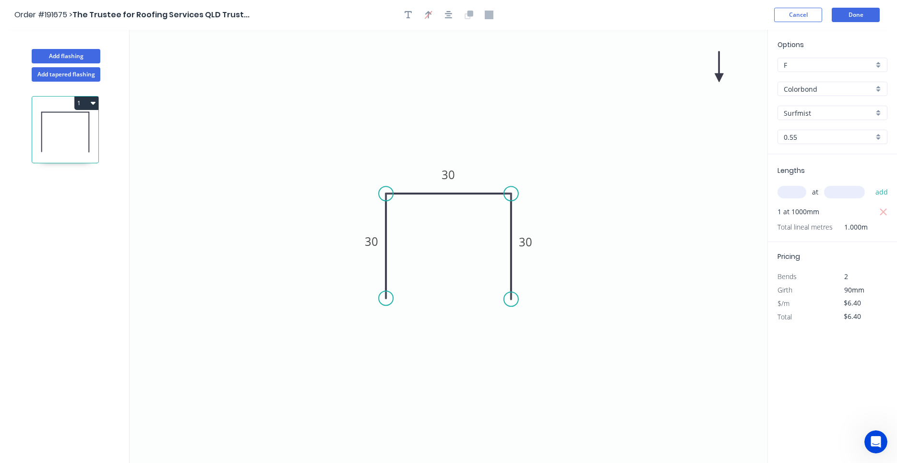
click at [599, 131] on icon "0 30 30 30" at bounding box center [449, 246] width 638 height 433
click at [718, 78] on icon at bounding box center [718, 66] width 9 height 31
drag, startPoint x: 718, startPoint y: 78, endPoint x: 542, endPoint y: 164, distance: 196.4
click at [542, 164] on icon at bounding box center [549, 156] width 28 height 28
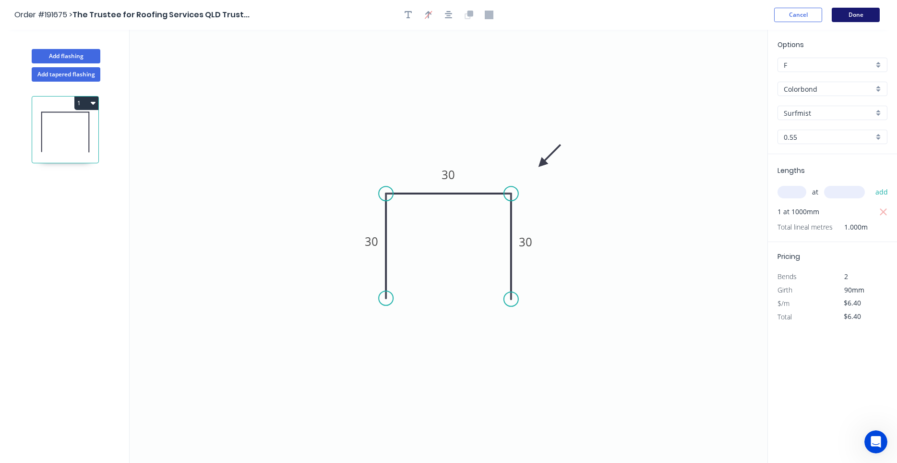
click at [840, 17] on button "Done" at bounding box center [856, 15] width 48 height 14
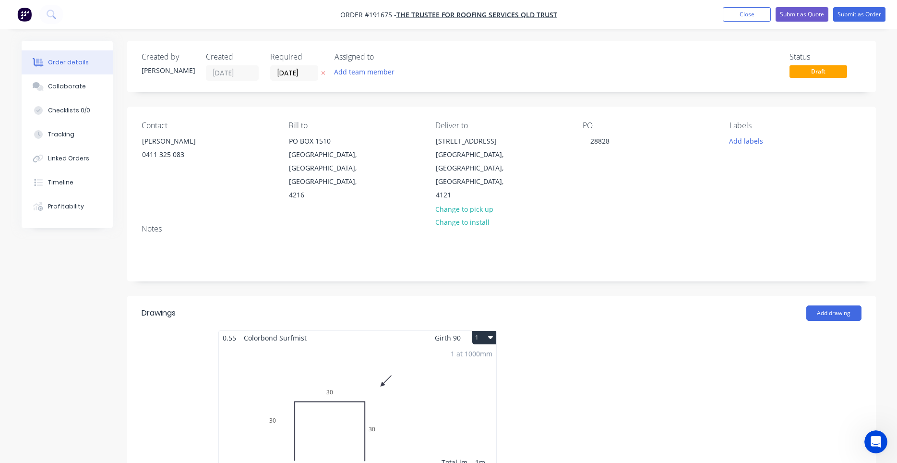
click at [494, 331] on button "1" at bounding box center [484, 337] width 24 height 13
click at [484, 354] on div "Use larger box size" at bounding box center [451, 361] width 74 height 14
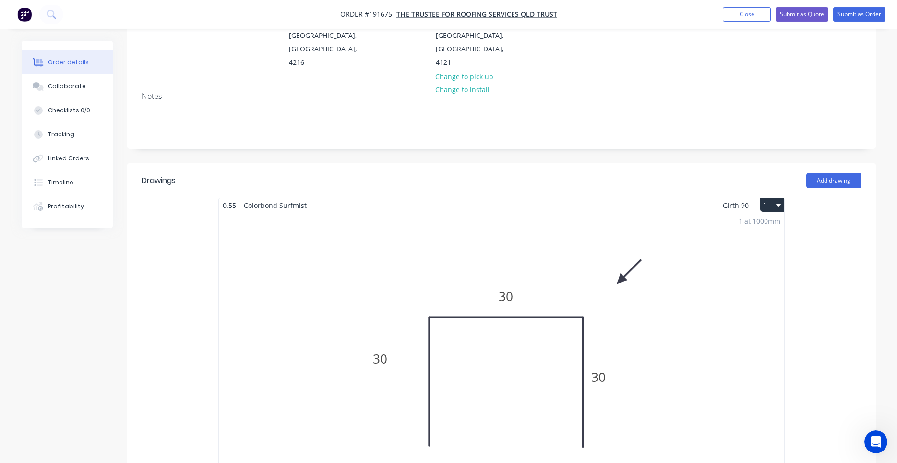
scroll to position [163, 0]
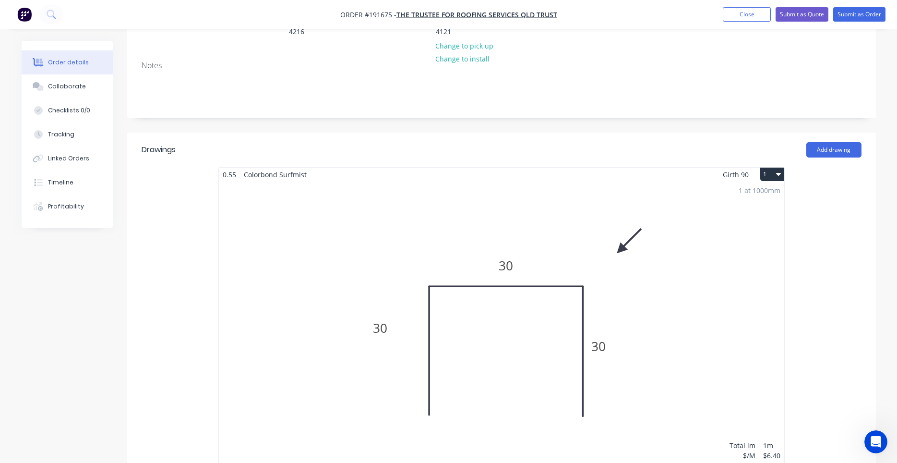
click at [322, 167] on div "0.55 Colorbond Surfmist Girth 90 1" at bounding box center [501, 174] width 565 height 14
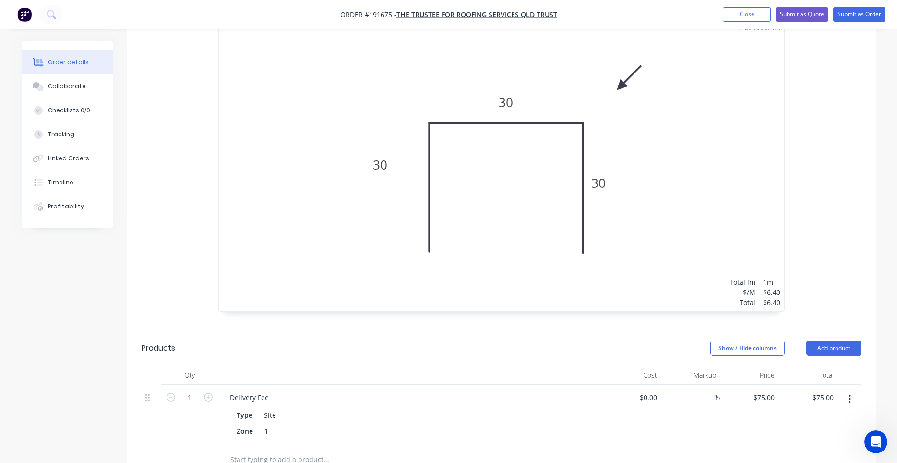
scroll to position [570, 0]
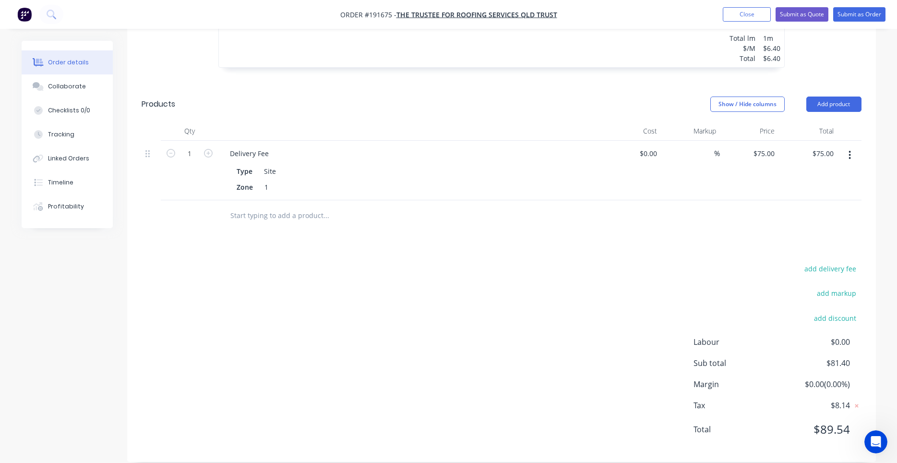
click at [589, 209] on div at bounding box center [502, 215] width 720 height 31
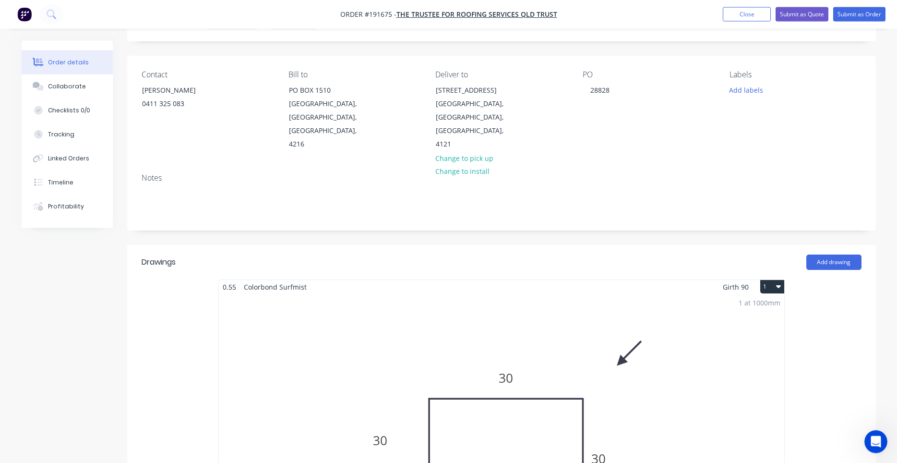
scroll to position [0, 0]
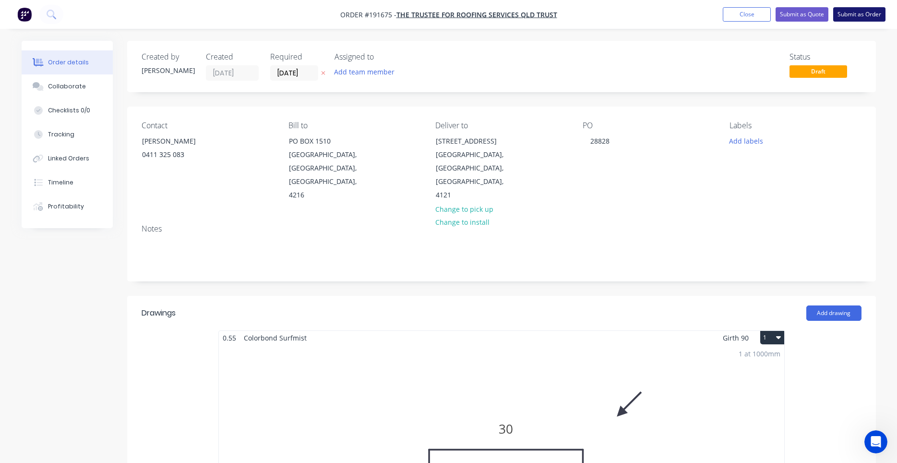
click at [844, 13] on button "Submit as Order" at bounding box center [859, 14] width 52 height 14
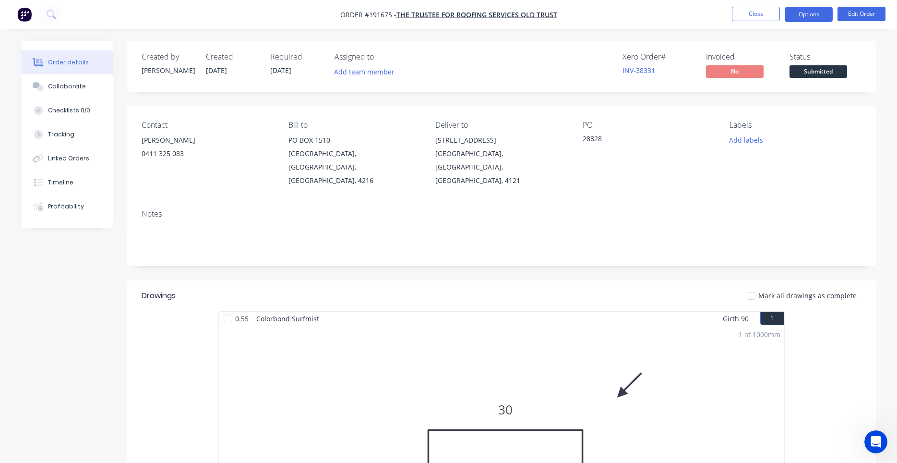
click at [823, 16] on button "Options" at bounding box center [809, 14] width 48 height 15
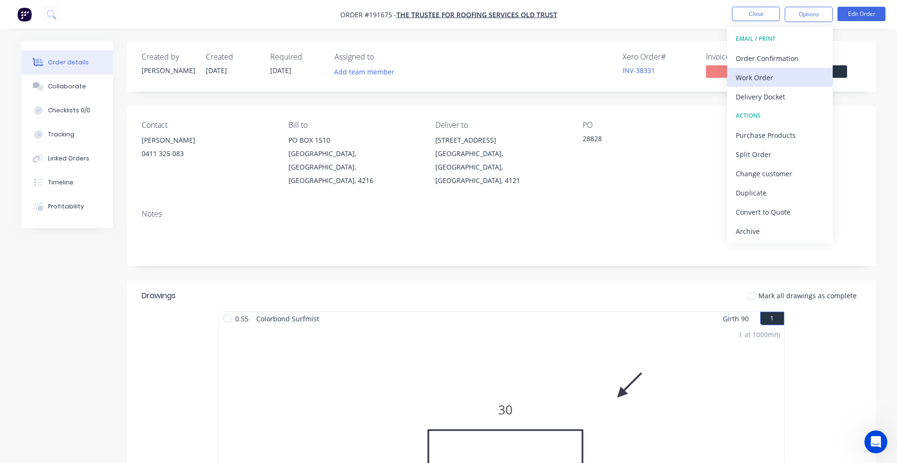
click at [772, 75] on div "Work Order" at bounding box center [780, 78] width 88 height 14
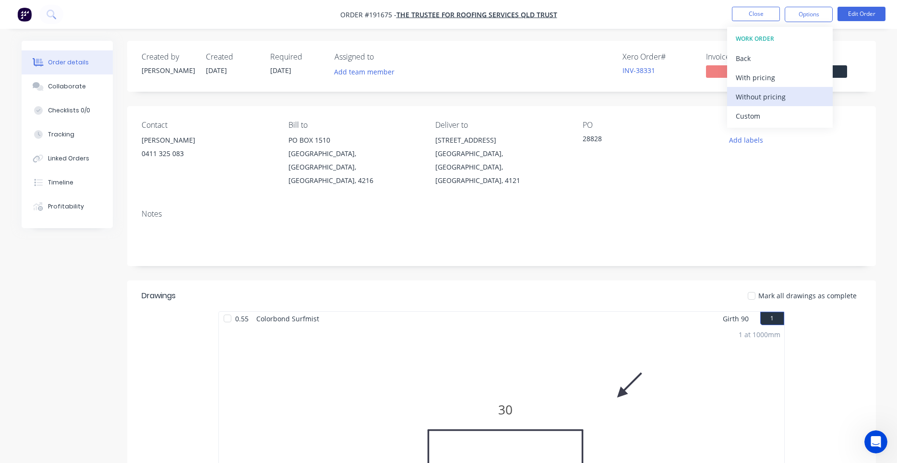
click at [760, 92] on div "Without pricing" at bounding box center [780, 97] width 88 height 14
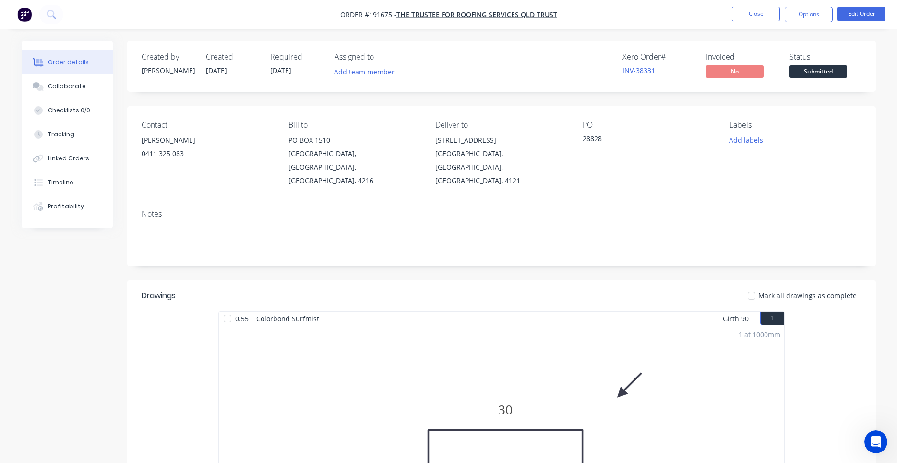
click at [642, 202] on div "Notes" at bounding box center [501, 234] width 749 height 64
click at [753, 18] on button "Close" at bounding box center [756, 14] width 48 height 14
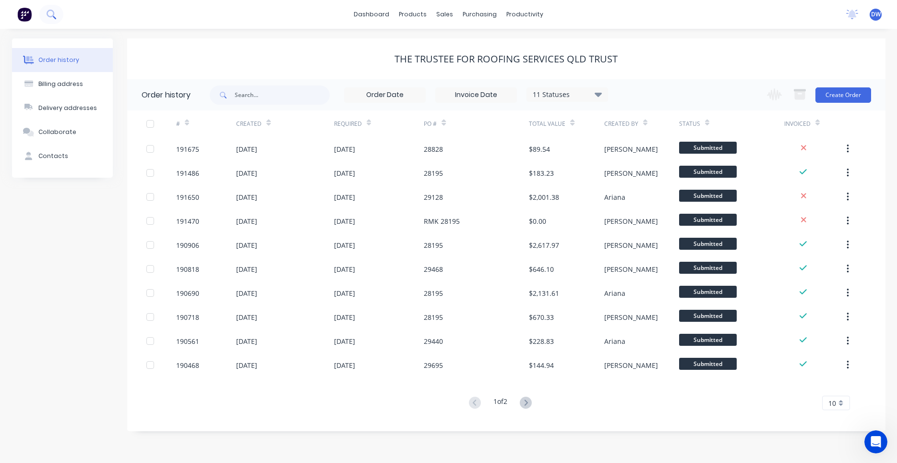
click at [56, 22] on button at bounding box center [51, 14] width 24 height 19
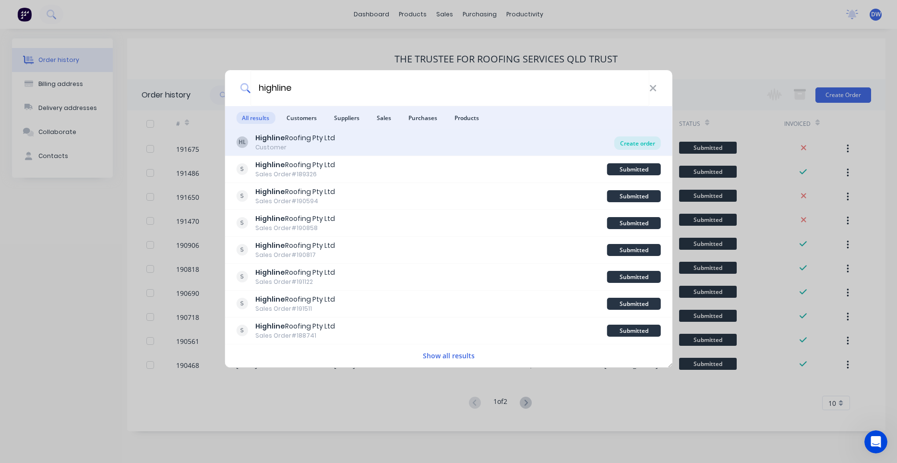
type input "highline"
click at [625, 148] on div "Create order" at bounding box center [637, 142] width 47 height 13
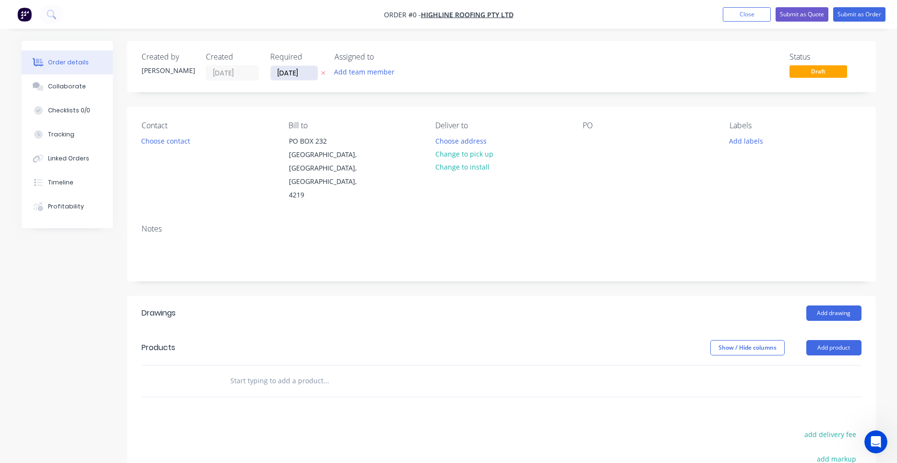
click at [285, 72] on input "03/09/25" at bounding box center [294, 73] width 47 height 14
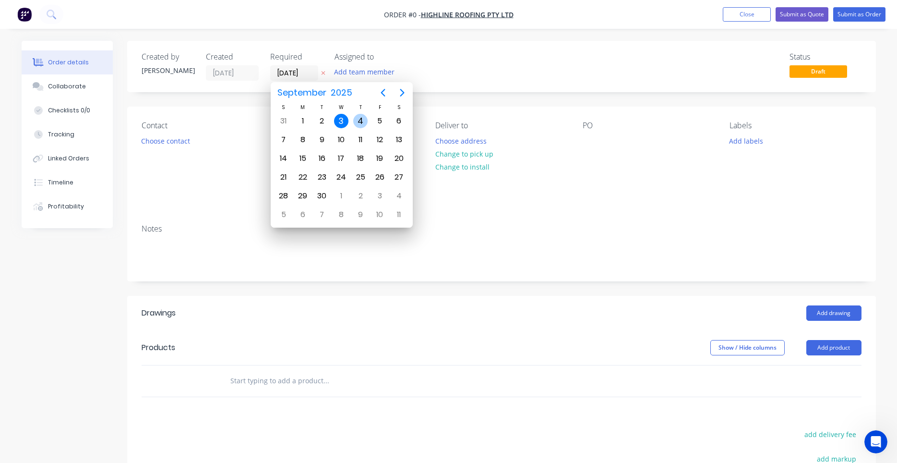
click at [352, 119] on div "4" at bounding box center [360, 121] width 19 height 18
type input "04/09/25"
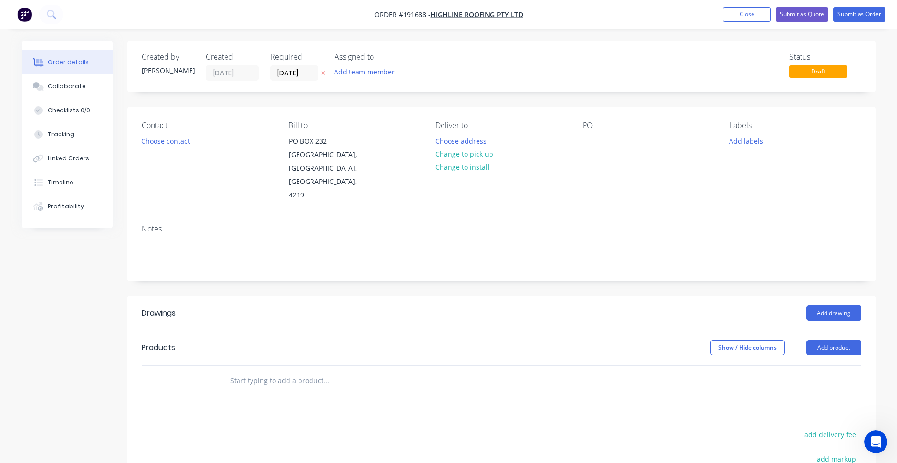
click at [339, 128] on div "Bill to" at bounding box center [353, 125] width 131 height 9
click at [178, 141] on button "Choose contact" at bounding box center [165, 140] width 59 height 13
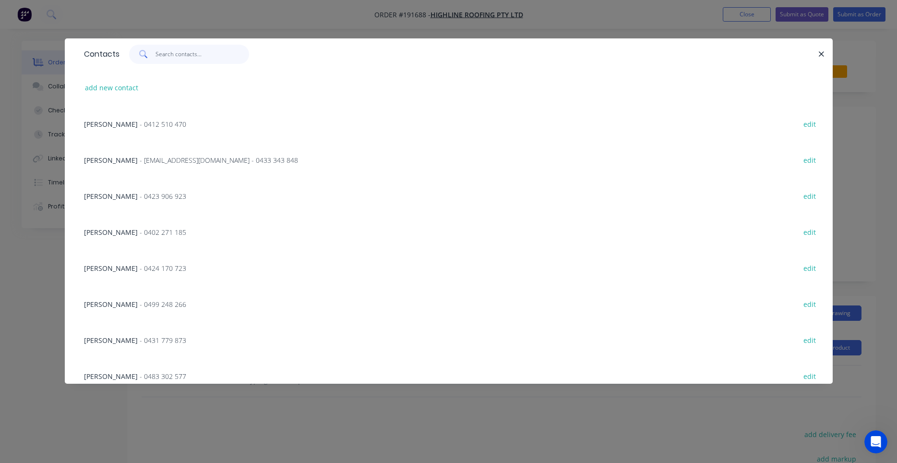
click at [192, 58] on input "text" at bounding box center [202, 54] width 94 height 19
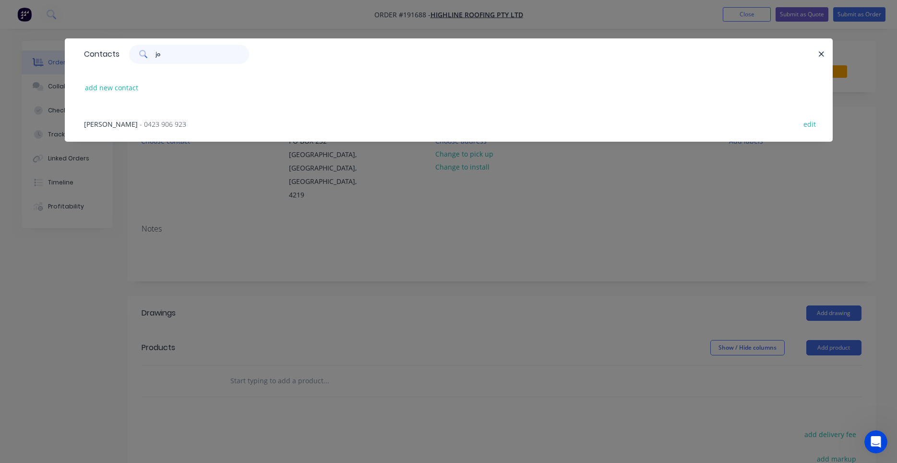
type input "jo"
click at [159, 124] on div "JOSH - 0423 906 923 edit" at bounding box center [448, 124] width 739 height 36
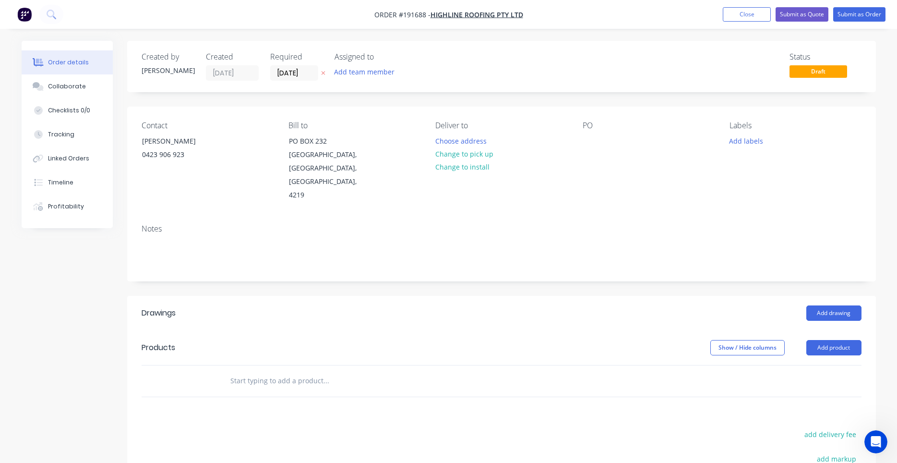
drag, startPoint x: 248, startPoint y: 141, endPoint x: 249, endPoint y: 173, distance: 32.7
click at [431, 266] on div "Notes" at bounding box center [501, 248] width 749 height 64
click at [481, 138] on button "Choose address" at bounding box center [460, 140] width 61 height 13
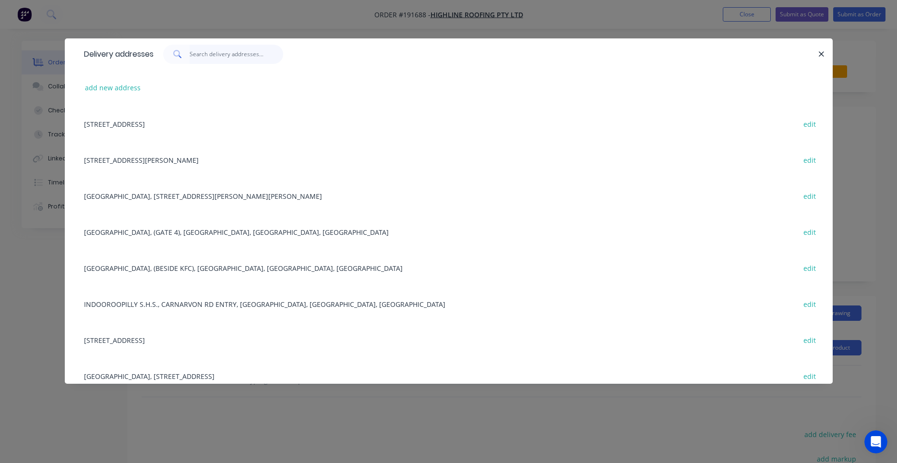
click at [247, 61] on input "text" at bounding box center [237, 54] width 94 height 19
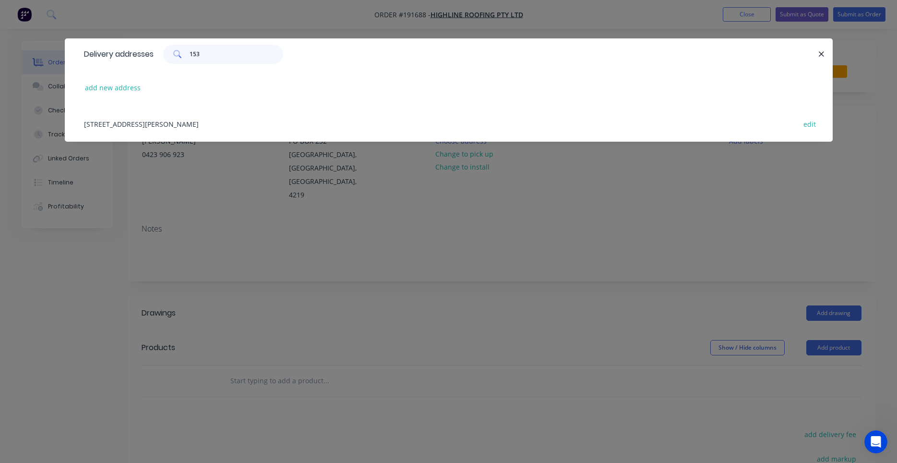
type input "153"
click at [238, 119] on div "153 BURNSIDE RD, STAPYLTON, Queensland, Australia, 4207 edit" at bounding box center [448, 124] width 739 height 36
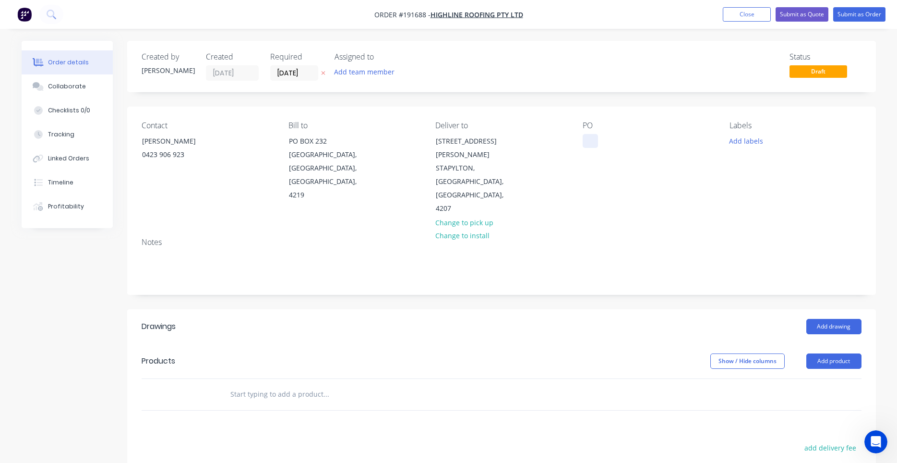
click at [585, 136] on div at bounding box center [590, 141] width 15 height 14
drag, startPoint x: 447, startPoint y: 123, endPoint x: 107, endPoint y: 104, distance: 339.8
click at [457, 94] on div "Created by Darryn Created 03/09/25 Required 04/09/25 Assigned to Add team membe…" at bounding box center [501, 341] width 749 height 600
click at [66, 186] on div "Timeline" at bounding box center [60, 182] width 25 height 9
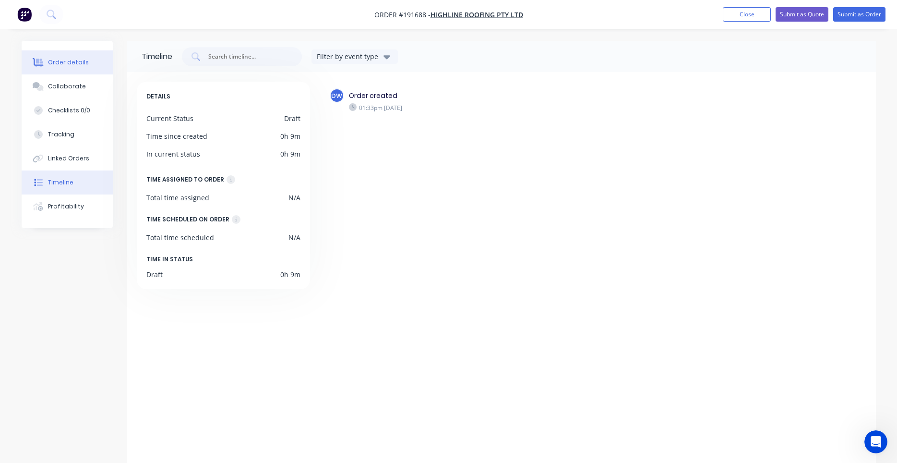
click at [72, 67] on button "Order details" at bounding box center [67, 62] width 91 height 24
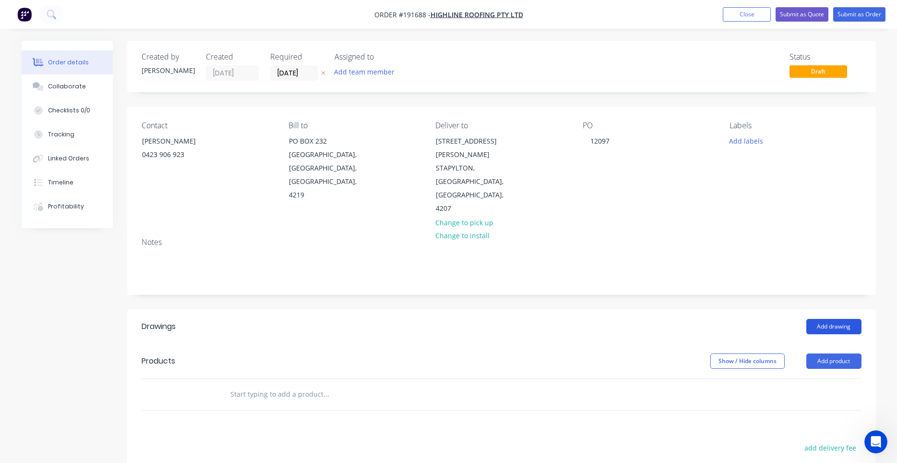
click at [819, 319] on button "Add drawing" at bounding box center [833, 326] width 55 height 15
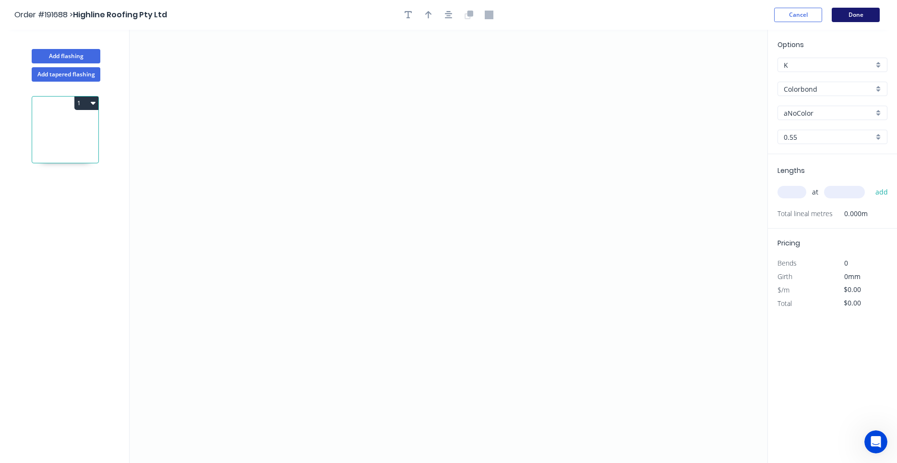
click at [841, 14] on button "Done" at bounding box center [856, 15] width 48 height 14
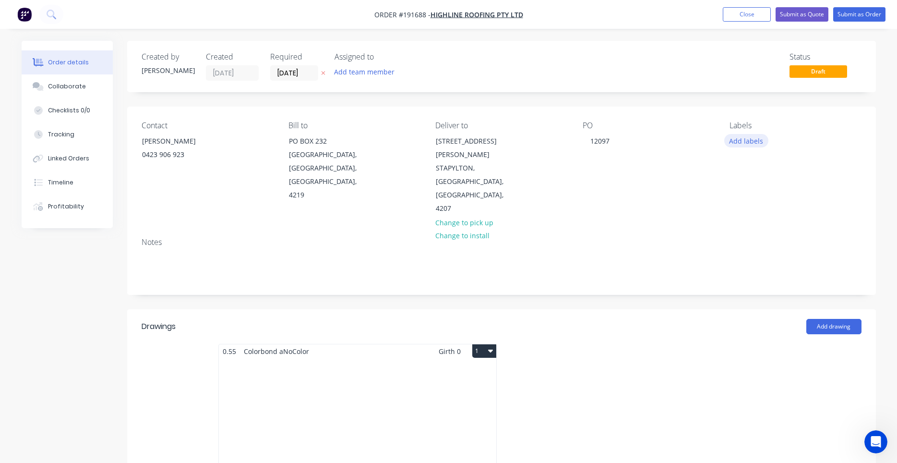
click at [745, 144] on button "Add labels" at bounding box center [746, 140] width 44 height 13
click at [778, 172] on input "text" at bounding box center [809, 168] width 100 height 19
type input "6"
click at [749, 283] on div at bounding box center [746, 283] width 19 height 19
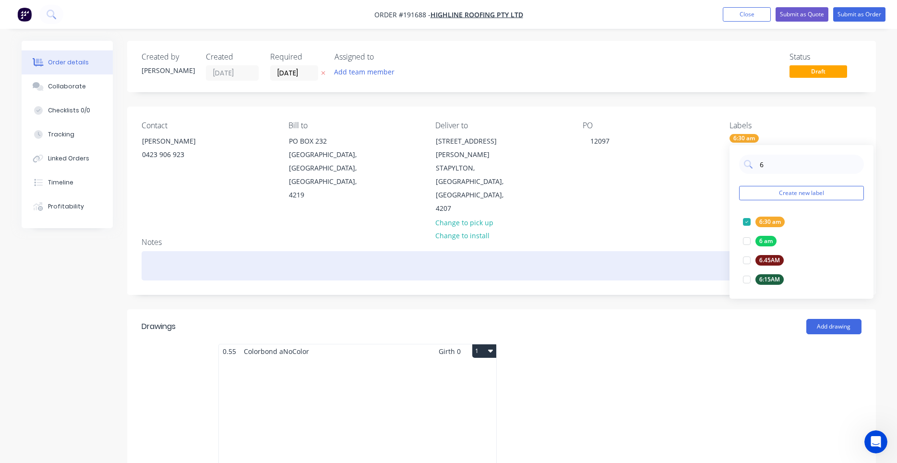
click at [720, 252] on div at bounding box center [502, 265] width 720 height 29
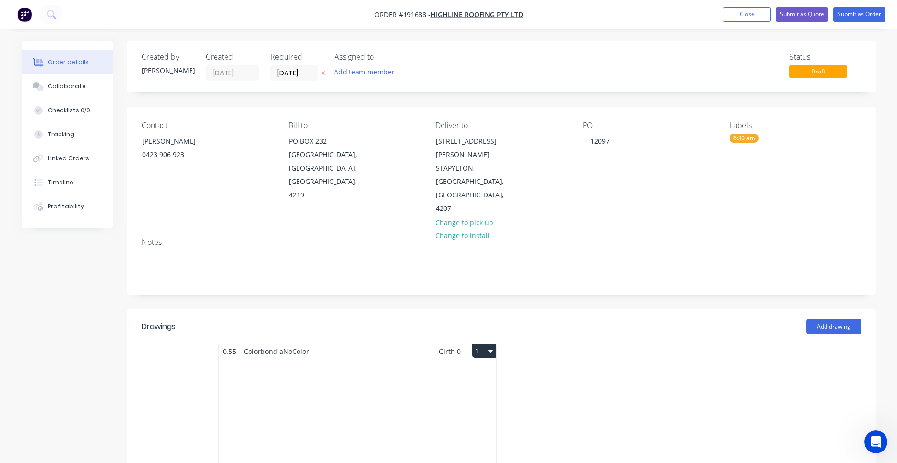
drag, startPoint x: 716, startPoint y: 256, endPoint x: 469, endPoint y: 320, distance: 255.2
click at [476, 344] on button "1" at bounding box center [484, 350] width 24 height 13
click at [485, 319] on div "Add drawing" at bounding box center [577, 326] width 567 height 15
click at [869, 438] on icon "Open Intercom Messenger" at bounding box center [875, 440] width 16 height 16
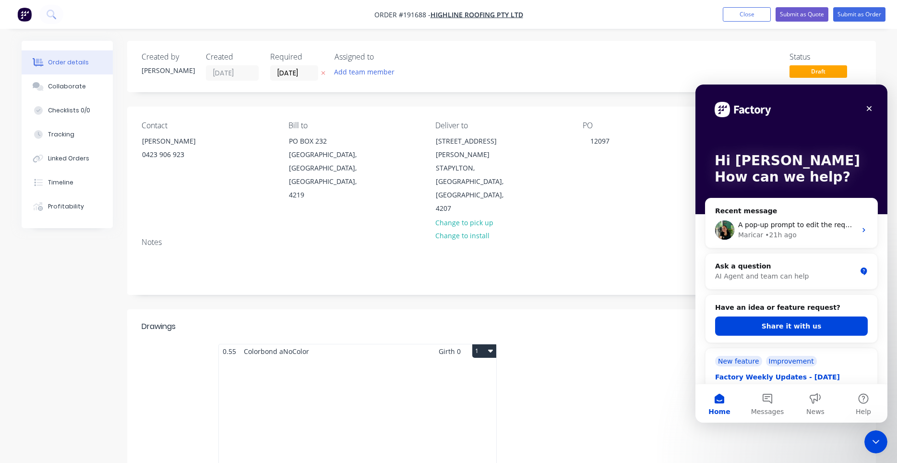
click at [730, 361] on div "New feature" at bounding box center [738, 361] width 47 height 11
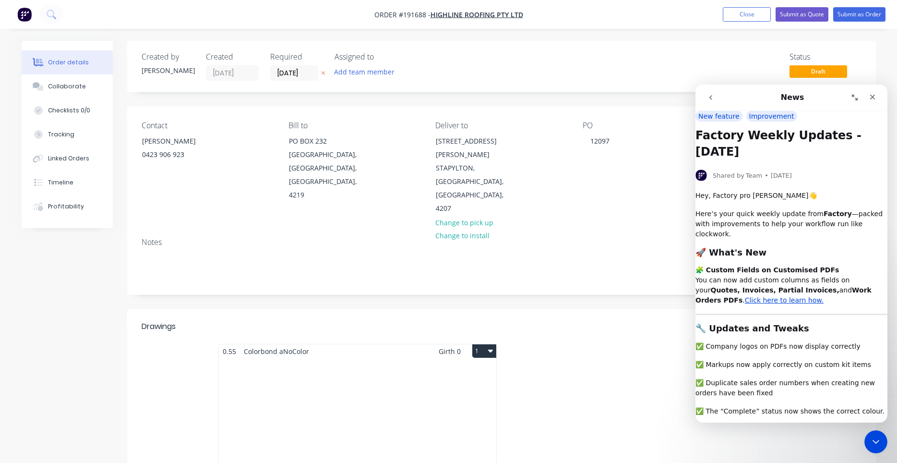
click at [557, 344] on div at bounding box center [645, 429] width 288 height 171
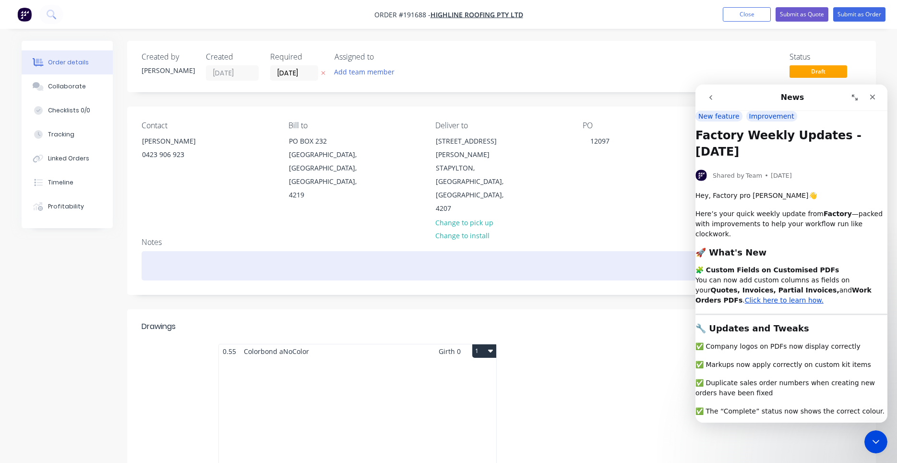
click at [423, 251] on div at bounding box center [502, 265] width 720 height 29
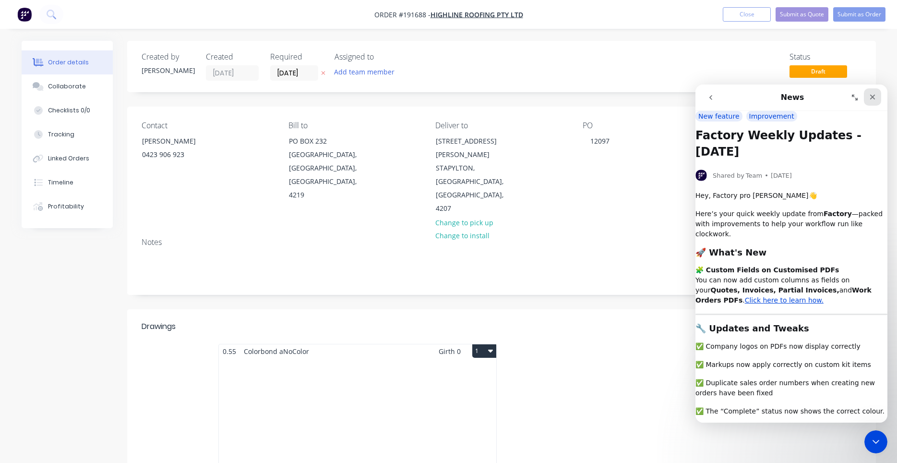
click at [877, 93] on div "Close" at bounding box center [872, 96] width 17 height 17
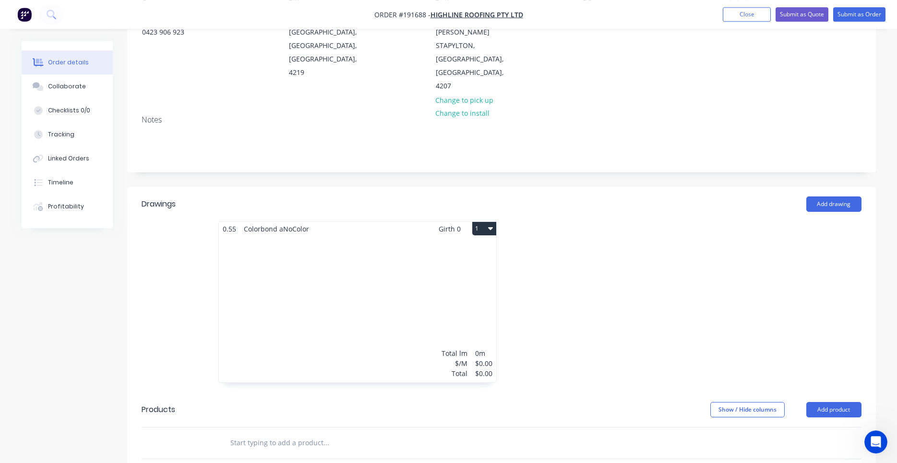
scroll to position [245, 0]
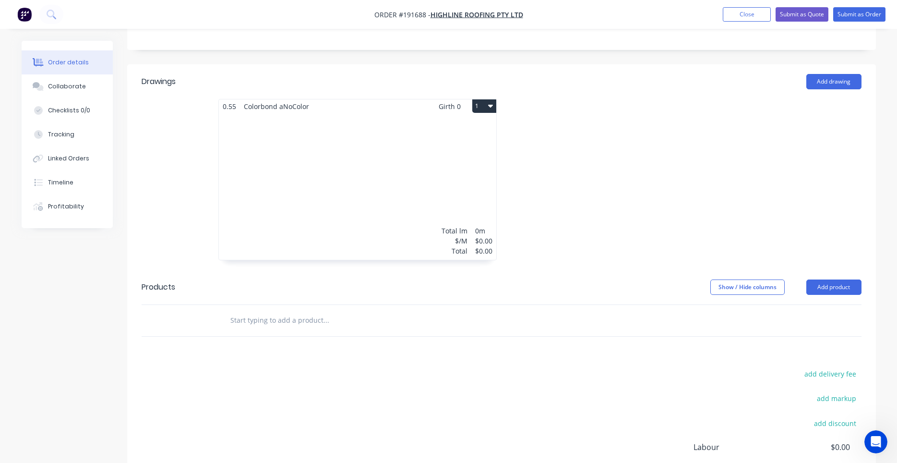
click at [812, 64] on header "Drawings Add drawing" at bounding box center [501, 81] width 749 height 35
drag, startPoint x: 732, startPoint y: 110, endPoint x: 696, endPoint y: 128, distance: 39.7
click at [696, 128] on div at bounding box center [645, 184] width 288 height 171
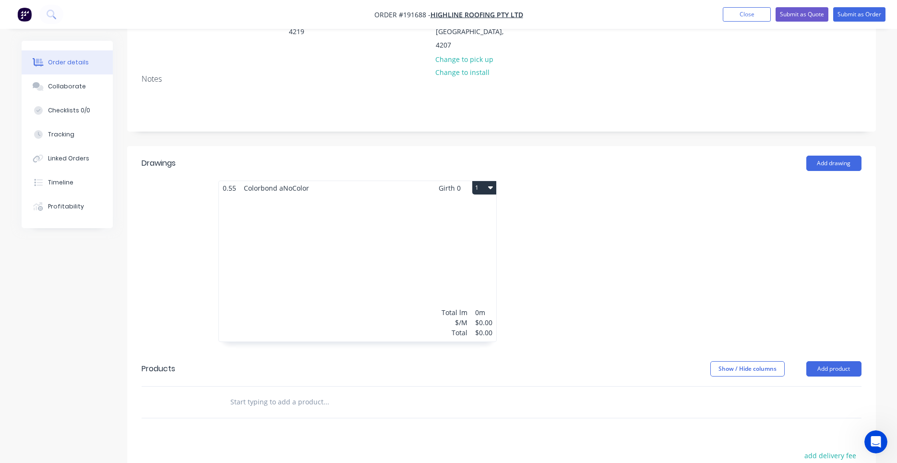
click at [250, 241] on div "Total lm $/M Total 0m $0.00 $0.00" at bounding box center [357, 268] width 277 height 146
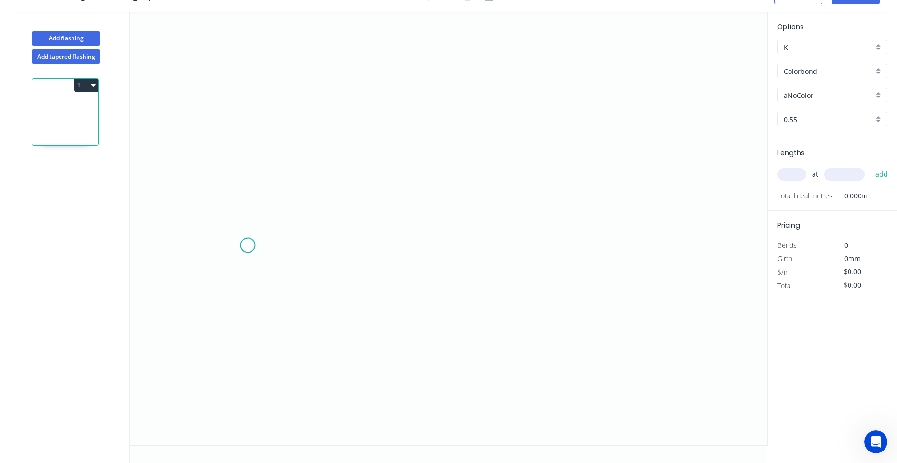
scroll to position [18, 0]
drag, startPoint x: 213, startPoint y: 275, endPoint x: 7, endPoint y: 295, distance: 207.3
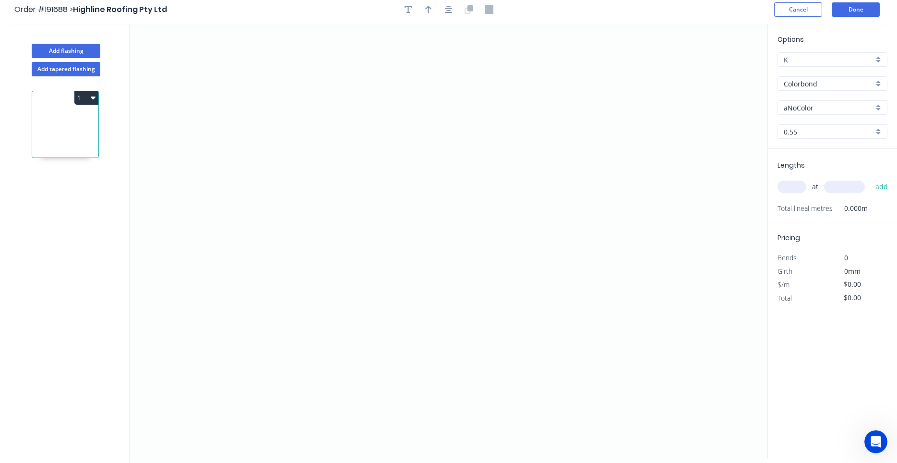
scroll to position [0, 0]
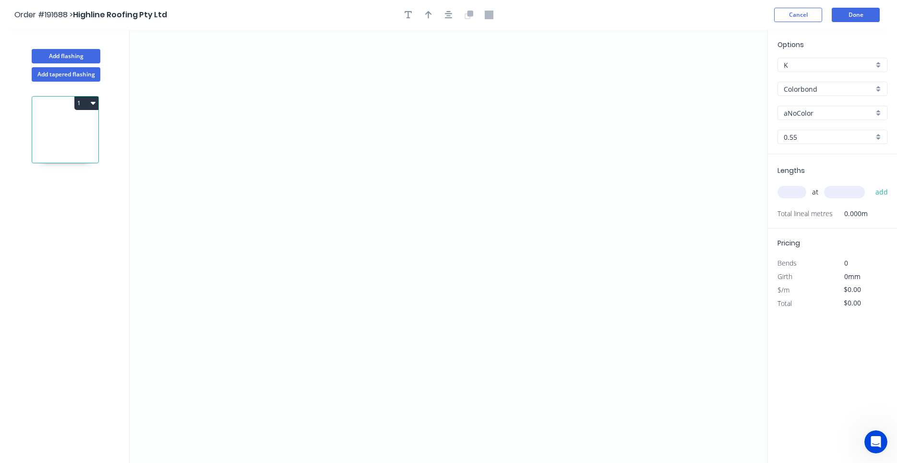
drag, startPoint x: 106, startPoint y: 285, endPoint x: 82, endPoint y: 284, distance: 24.5
click at [559, 256] on icon "0" at bounding box center [449, 246] width 638 height 433
click at [553, 255] on circle at bounding box center [559, 255] width 14 height 14
drag, startPoint x: 558, startPoint y: 256, endPoint x: 425, endPoint y: 83, distance: 218.0
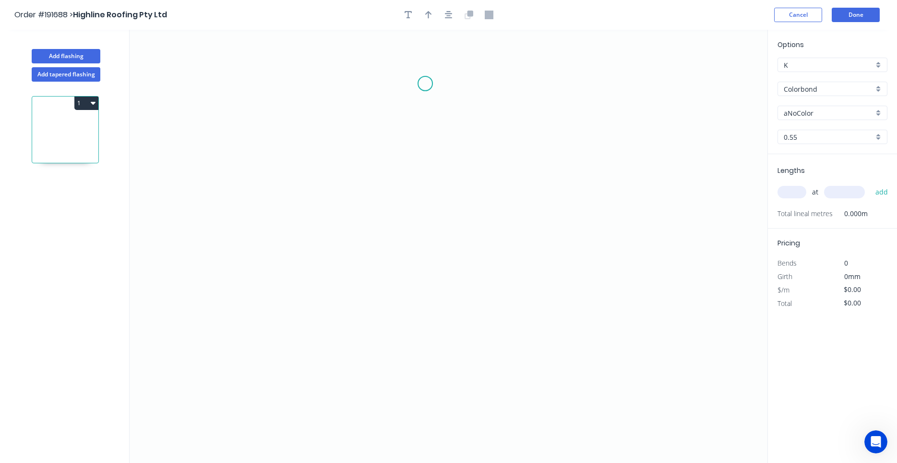
click at [425, 83] on circle at bounding box center [425, 83] width 14 height 14
click at [424, 89] on circle at bounding box center [425, 83] width 14 height 14
click at [437, 99] on div "Delete point" at bounding box center [477, 96] width 96 height 20
click at [843, 26] on header "Order #191688 > Highline Roofing Pty Ltd Cancel Done" at bounding box center [448, 15] width 897 height 30
click at [844, 25] on header "Order #191688 > Highline Roofing Pty Ltd Cancel Done" at bounding box center [448, 15] width 897 height 30
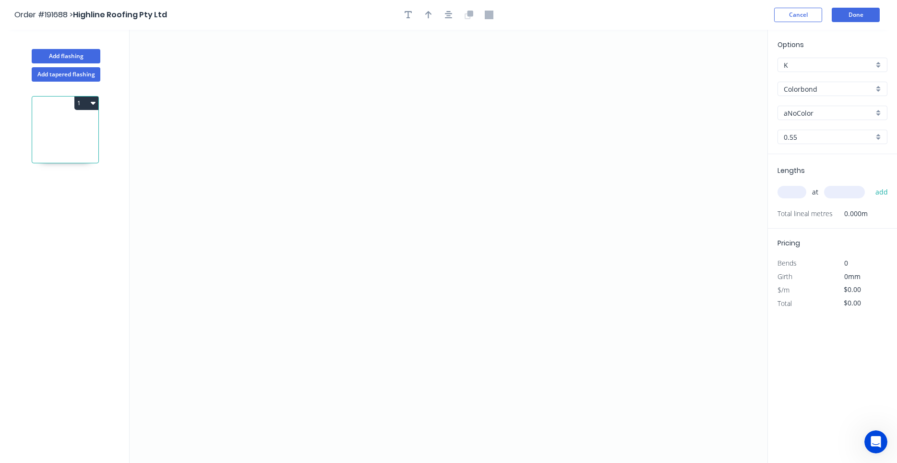
click at [824, 44] on div "Options K K Colorbond Colorbond Colorbond (Premium) Colorbond Coolmax Colorbond…" at bounding box center [832, 96] width 129 height 115
drag, startPoint x: 834, startPoint y: 28, endPoint x: 837, endPoint y: 24, distance: 5.1
click at [837, 24] on header "Order #191688 > Highline Roofing Pty Ltd Cancel Done" at bounding box center [448, 15] width 897 height 30
click at [837, 25] on header "Order #191688 > Highline Roofing Pty Ltd Cancel Done" at bounding box center [448, 15] width 897 height 30
drag, startPoint x: 274, startPoint y: 157, endPoint x: 239, endPoint y: 77, distance: 87.3
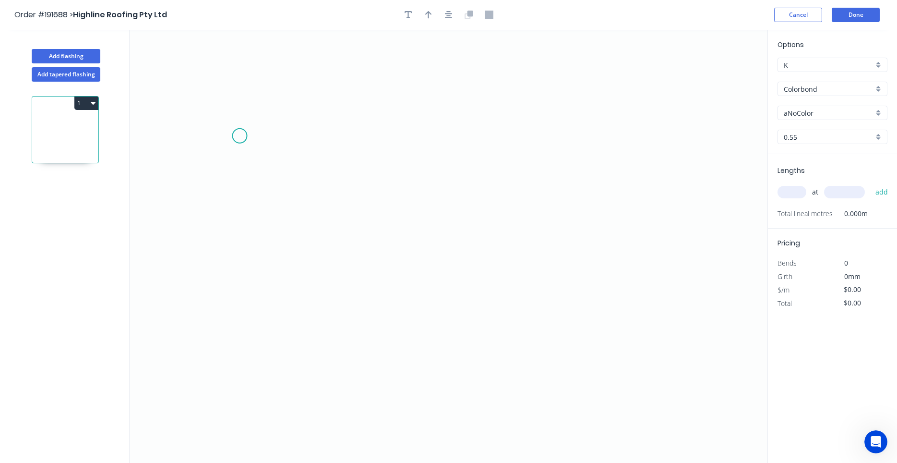
drag, startPoint x: 195, startPoint y: 126, endPoint x: 333, endPoint y: 149, distance: 139.6
drag, startPoint x: 397, startPoint y: 94, endPoint x: 396, endPoint y: 100, distance: 6.3
click at [397, 95] on icon "0" at bounding box center [449, 246] width 638 height 433
click at [395, 137] on icon "0" at bounding box center [449, 246] width 638 height 433
click at [395, 137] on circle at bounding box center [397, 137] width 14 height 14
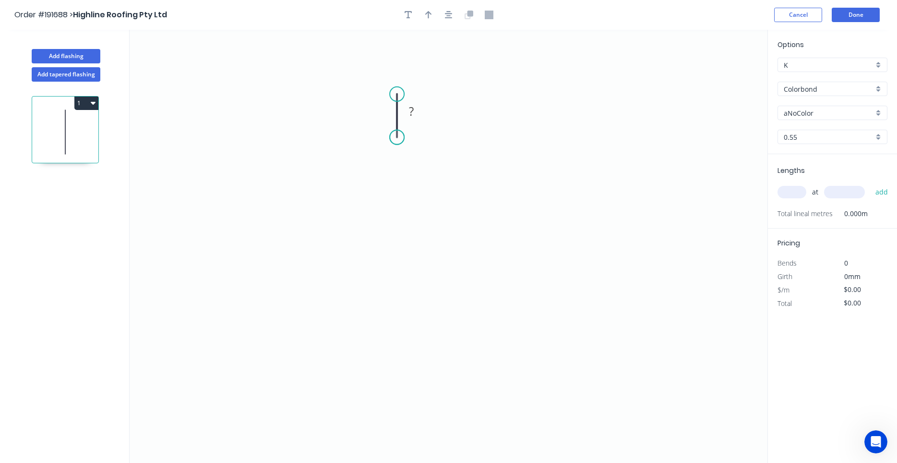
click at [395, 137] on circle at bounding box center [397, 137] width 14 height 14
drag, startPoint x: 372, startPoint y: 151, endPoint x: 277, endPoint y: 137, distance: 95.5
click at [400, 135] on circle at bounding box center [397, 137] width 14 height 14
click at [325, 138] on icon "0 ?" at bounding box center [449, 246] width 638 height 433
drag, startPoint x: 294, startPoint y: 178, endPoint x: 2, endPoint y: 189, distance: 292.4
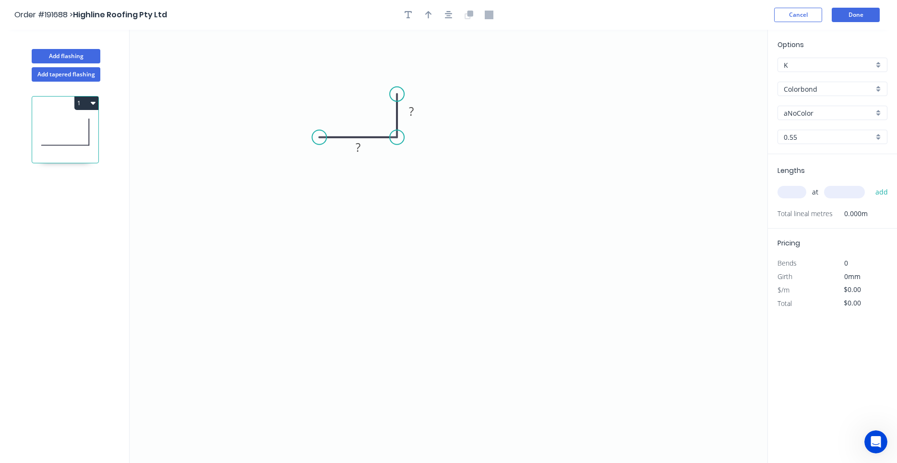
click at [319, 140] on circle at bounding box center [319, 137] width 14 height 14
click at [319, 141] on circle at bounding box center [319, 137] width 14 height 14
drag, startPoint x: 311, startPoint y: 303, endPoint x: 24, endPoint y: 210, distance: 301.4
drag, startPoint x: 19, startPoint y: 216, endPoint x: 53, endPoint y: 191, distance: 42.5
click at [437, 200] on icon "0 ? ?" at bounding box center [449, 246] width 638 height 433
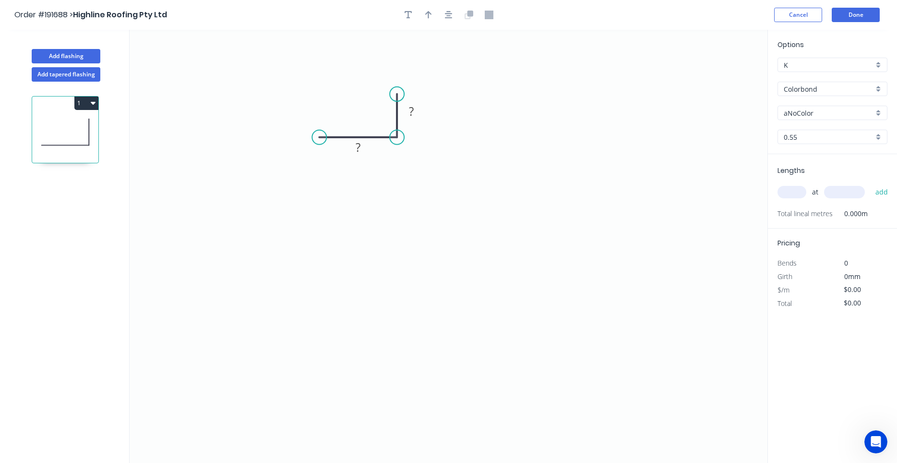
drag, startPoint x: 371, startPoint y: 207, endPoint x: 13, endPoint y: 205, distance: 358.4
click at [279, 167] on icon "0 ? ?" at bounding box center [449, 246] width 638 height 433
click at [321, 142] on circle at bounding box center [321, 137] width 14 height 14
click at [321, 133] on circle at bounding box center [321, 137] width 14 height 14
click at [313, 322] on icon "0 ? ?" at bounding box center [449, 246] width 638 height 433
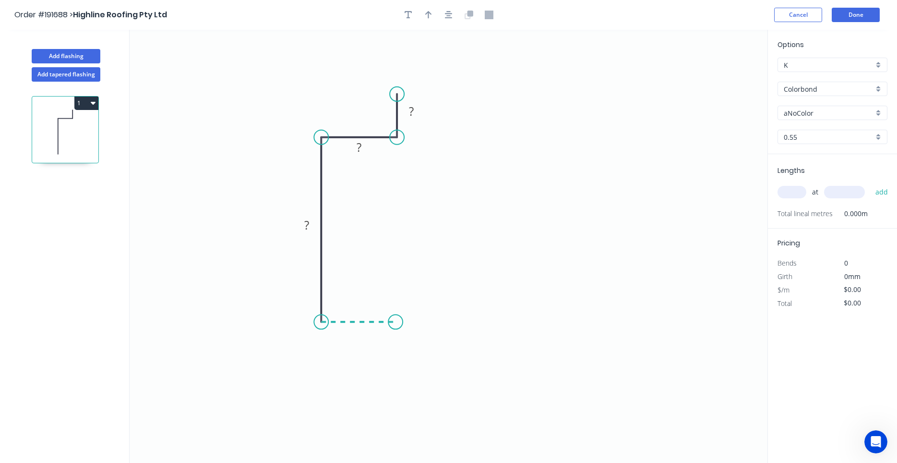
click at [395, 319] on icon "0 ? ? ?" at bounding box center [449, 246] width 638 height 433
click at [393, 356] on icon "0 ? ? ? ?" at bounding box center [449, 246] width 638 height 433
click at [393, 356] on circle at bounding box center [395, 355] width 14 height 14
click at [411, 334] on tspan "?" at bounding box center [409, 334] width 5 height 16
click at [402, 109] on rect at bounding box center [411, 111] width 31 height 20
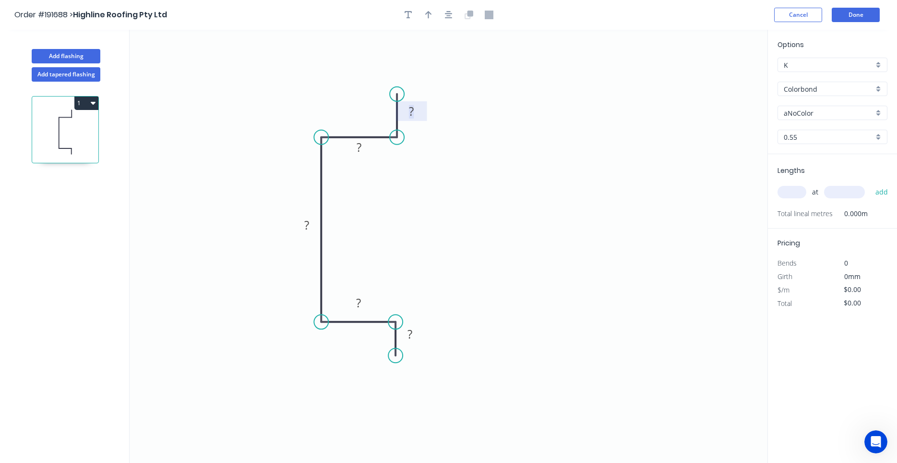
click at [407, 107] on rect at bounding box center [411, 111] width 19 height 13
click at [818, 111] on input "aNoColor" at bounding box center [829, 113] width 90 height 10
click at [828, 129] on div "Surfmist" at bounding box center [832, 131] width 109 height 17
type input "Surfmist"
drag, startPoint x: 827, startPoint y: 164, endPoint x: 824, endPoint y: 173, distance: 10.2
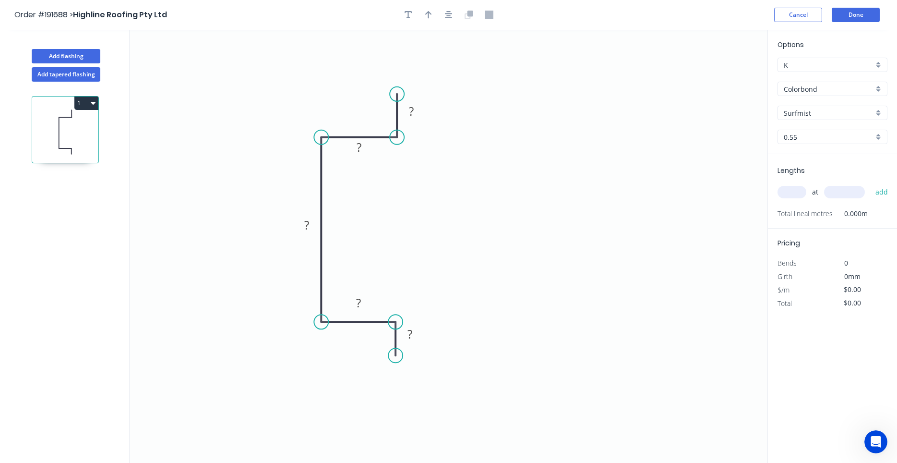
click at [592, 83] on icon "0 ? ? ? ? ?" at bounding box center [449, 246] width 638 height 433
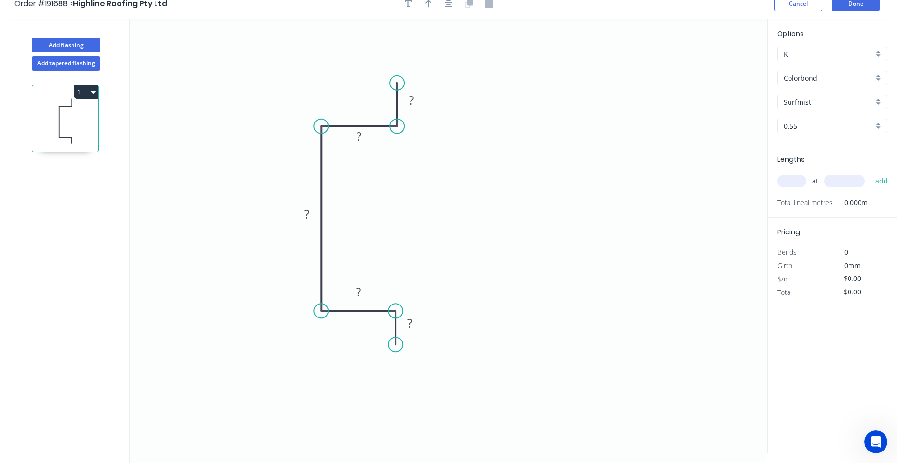
scroll to position [18, 0]
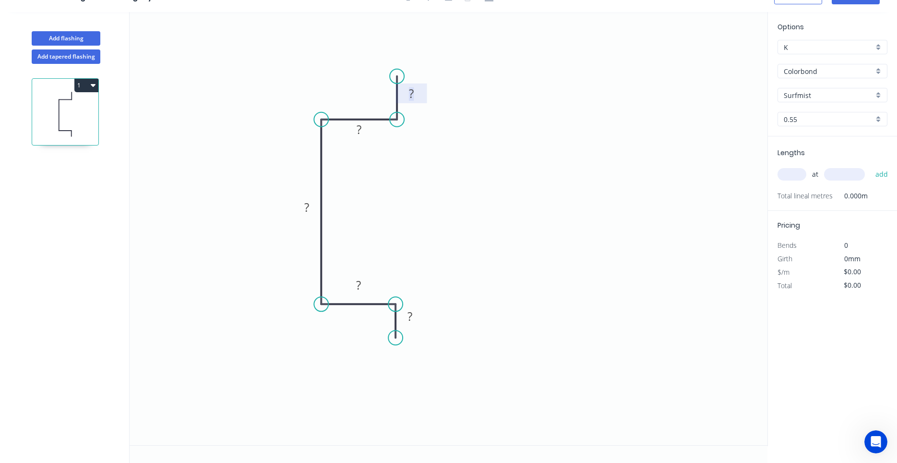
click at [416, 92] on rect at bounding box center [411, 93] width 19 height 13
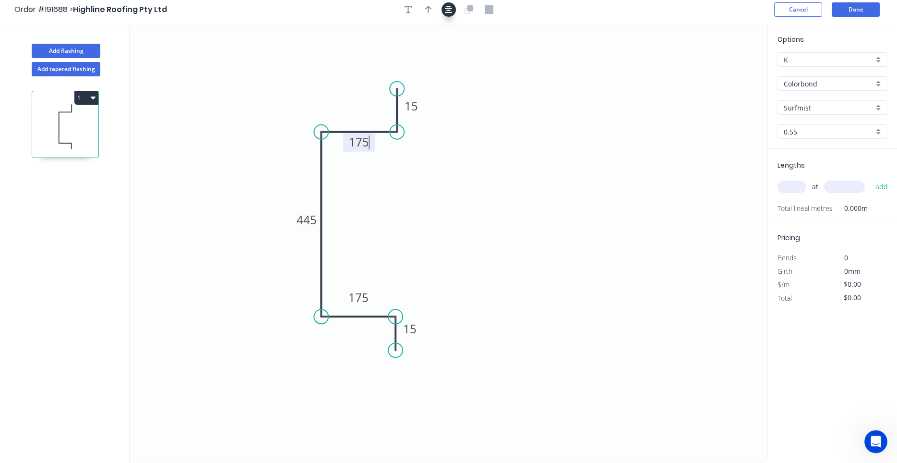
scroll to position [0, 0]
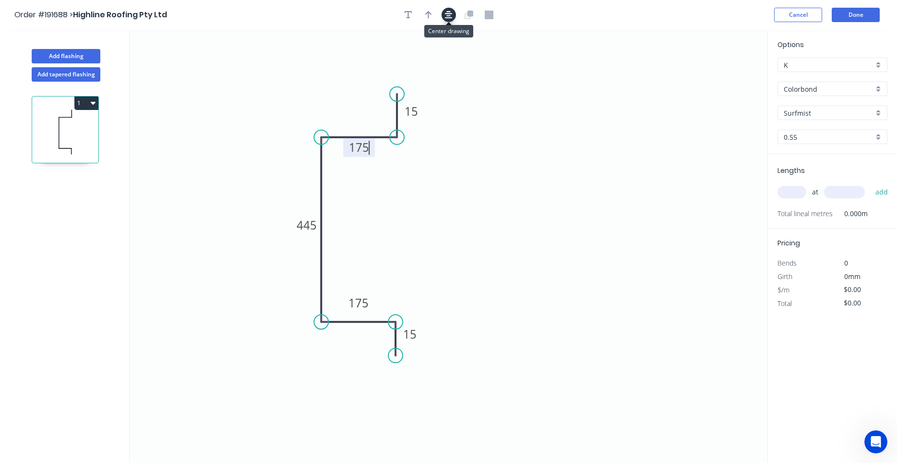
click at [451, 9] on button "button" at bounding box center [448, 15] width 14 height 14
type input "$23.72"
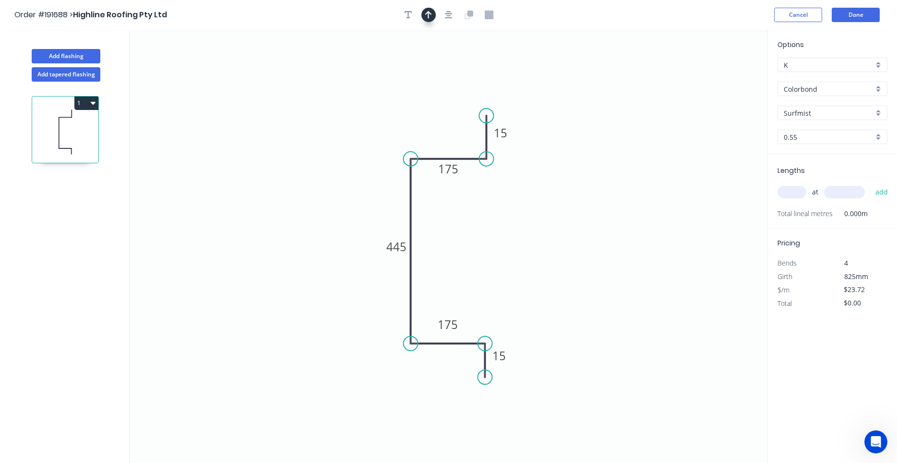
click at [434, 12] on button "button" at bounding box center [428, 15] width 14 height 14
drag, startPoint x: 720, startPoint y: 76, endPoint x: 350, endPoint y: 155, distance: 377.8
click at [350, 155] on icon at bounding box center [350, 144] width 9 height 31
click at [797, 192] on input "text" at bounding box center [791, 192] width 29 height 12
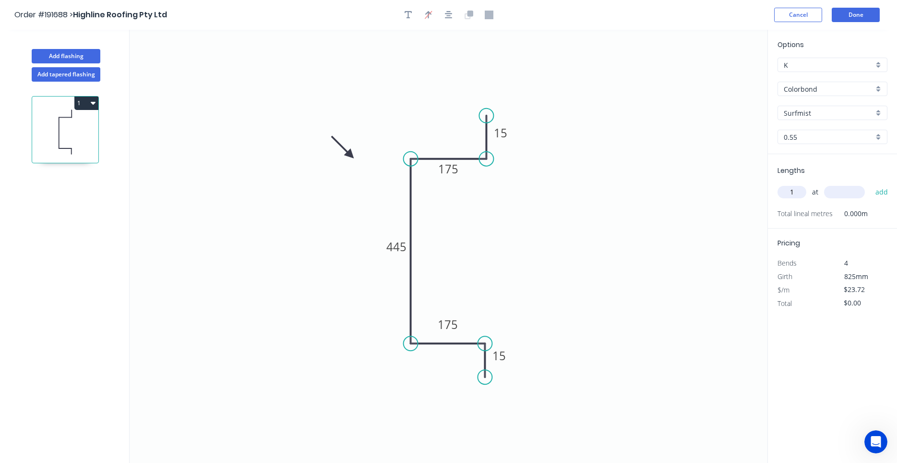
type input "1"
type input "565"
click at [870, 184] on button "add" at bounding box center [881, 192] width 23 height 16
type input "$23.72"
click at [98, 59] on button "Add flashing" at bounding box center [66, 56] width 69 height 14
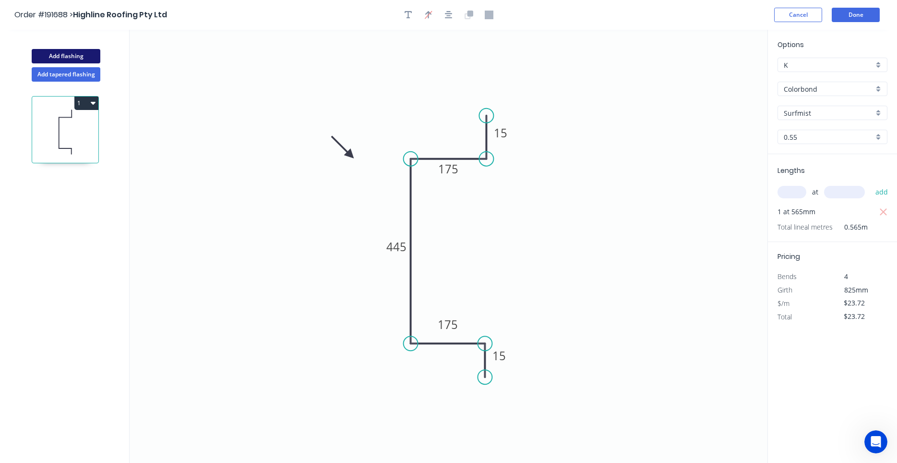
type input "$0.00"
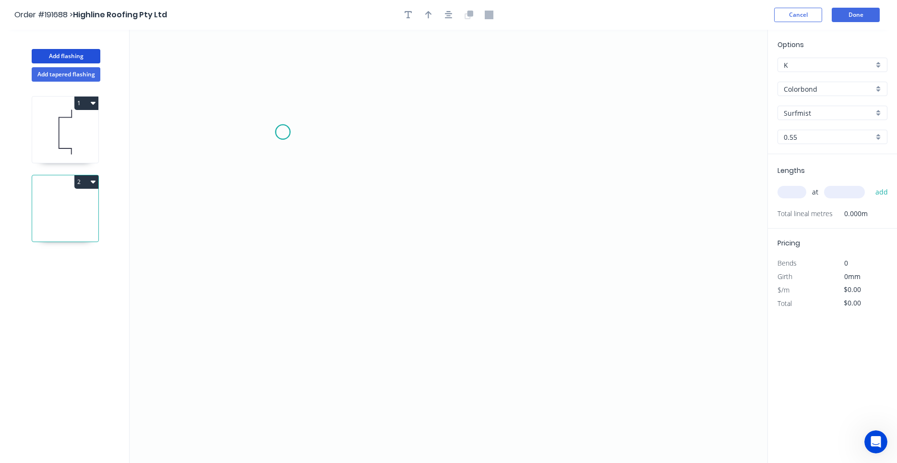
click at [283, 132] on icon "0" at bounding box center [449, 246] width 638 height 433
click at [280, 284] on icon "0" at bounding box center [449, 246] width 638 height 433
click at [330, 282] on icon "0 ?" at bounding box center [449, 246] width 638 height 433
click at [330, 239] on icon "0 ? ?" at bounding box center [449, 246] width 638 height 433
click at [380, 230] on icon at bounding box center [355, 234] width 50 height 9
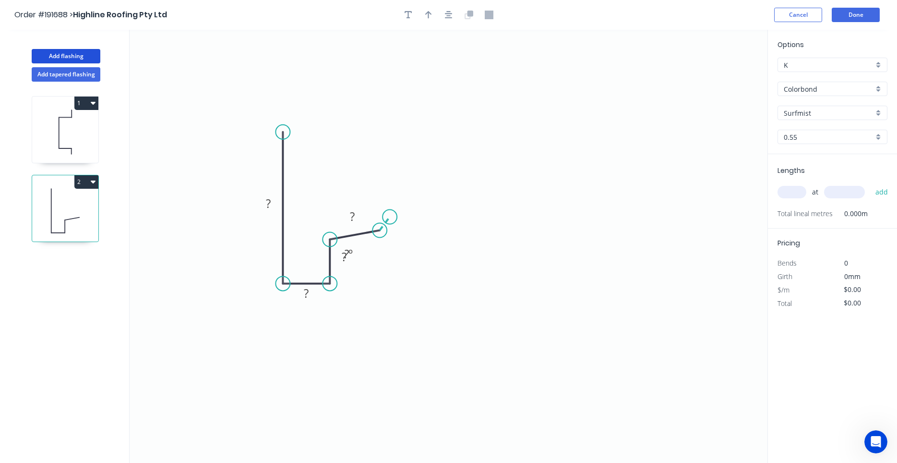
click at [390, 217] on icon "0 ? ? ? ? ? º" at bounding box center [449, 246] width 638 height 433
click at [390, 217] on circle at bounding box center [389, 217] width 14 height 14
click at [389, 216] on circle at bounding box center [389, 216] width 14 height 14
click at [392, 231] on rect at bounding box center [396, 226] width 19 height 13
drag, startPoint x: 358, startPoint y: 246, endPoint x: 390, endPoint y: 250, distance: 31.5
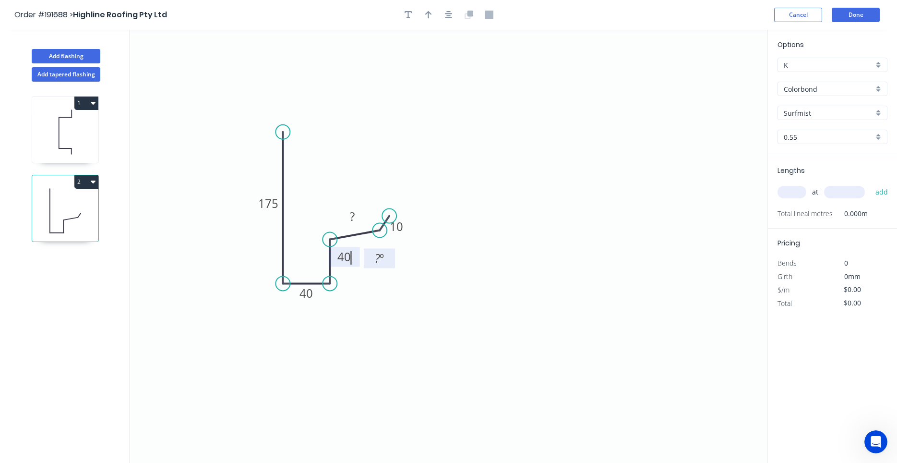
click at [390, 250] on rect at bounding box center [379, 258] width 31 height 20
click at [379, 259] on tspan "?" at bounding box center [377, 258] width 5 height 16
click at [286, 133] on circle at bounding box center [282, 133] width 14 height 14
click at [285, 128] on circle at bounding box center [282, 133] width 14 height 14
click at [448, 145] on icon "0 175 40 40 50 10 93 º" at bounding box center [449, 246] width 638 height 433
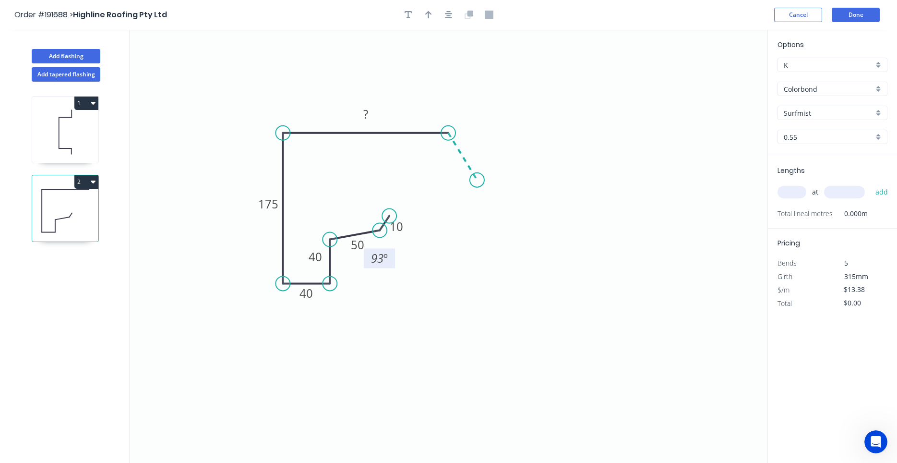
click at [477, 180] on icon "0 10 50 40 40 175 ? 93 º" at bounding box center [449, 246] width 638 height 433
click at [477, 180] on circle at bounding box center [477, 180] width 14 height 14
drag, startPoint x: 306, startPoint y: 156, endPoint x: 308, endPoint y: 162, distance: 6.2
click at [308, 162] on div "Show angle" at bounding box center [334, 164] width 96 height 20
click at [302, 146] on tspan "º" at bounding box center [302, 149] width 4 height 16
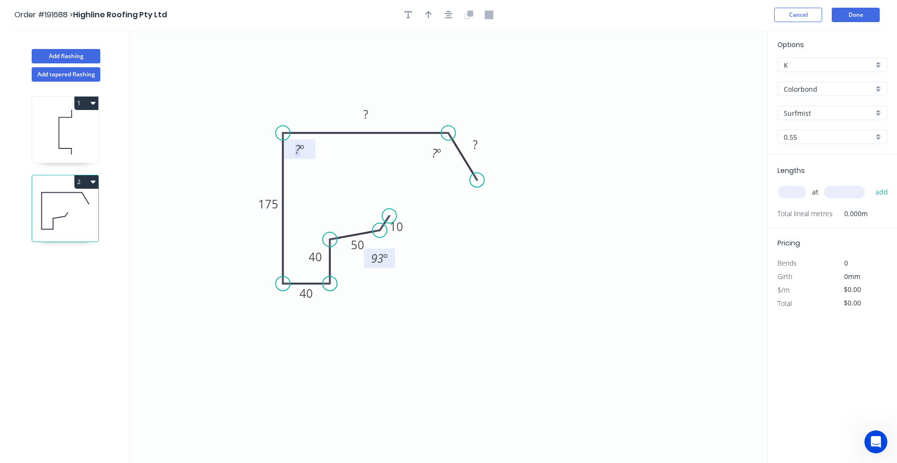
click at [302, 148] on tspan "º" at bounding box center [302, 149] width 4 height 16
type input "$21.48"
click at [445, 10] on button "button" at bounding box center [448, 15] width 14 height 14
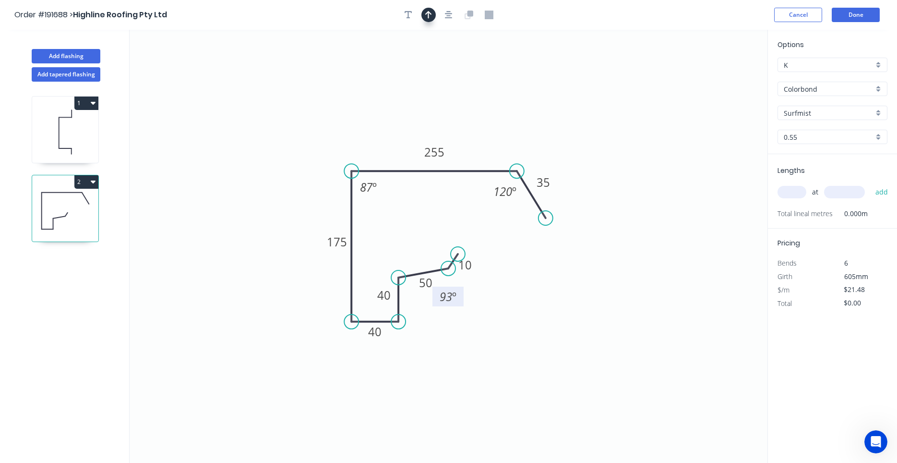
click at [427, 12] on icon "button" at bounding box center [428, 15] width 7 height 9
click at [716, 76] on icon at bounding box center [718, 66] width 9 height 31
drag, startPoint x: 719, startPoint y: 73, endPoint x: 338, endPoint y: 97, distance: 381.8
click at [338, 97] on icon at bounding box center [331, 89] width 28 height 28
drag, startPoint x: 461, startPoint y: 298, endPoint x: 432, endPoint y: 308, distance: 29.9
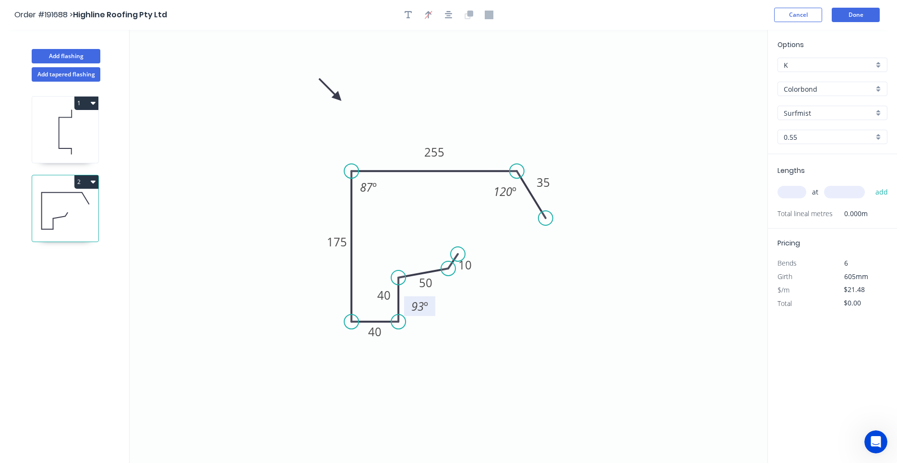
click at [432, 308] on rect at bounding box center [419, 306] width 31 height 20
click at [856, 25] on header "Order #191688 > Highline Roofing Pty Ltd Cancel Done" at bounding box center [448, 15] width 897 height 30
click at [857, 21] on button "Done" at bounding box center [856, 15] width 48 height 14
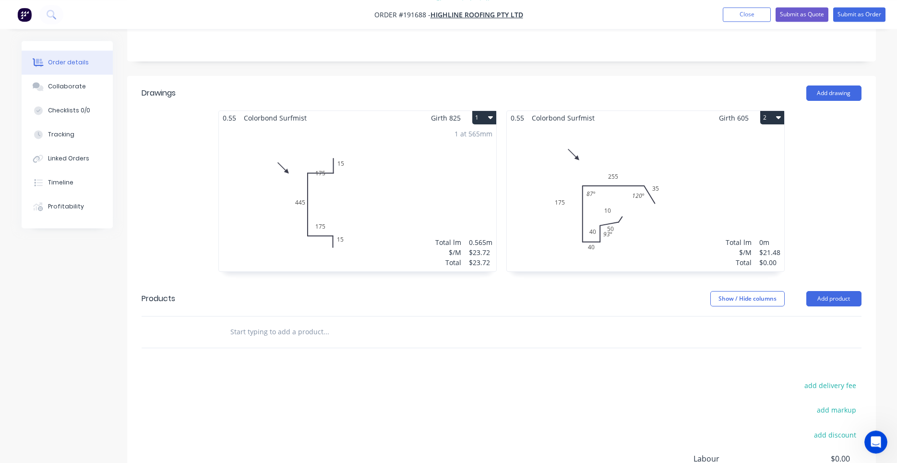
scroll to position [245, 0]
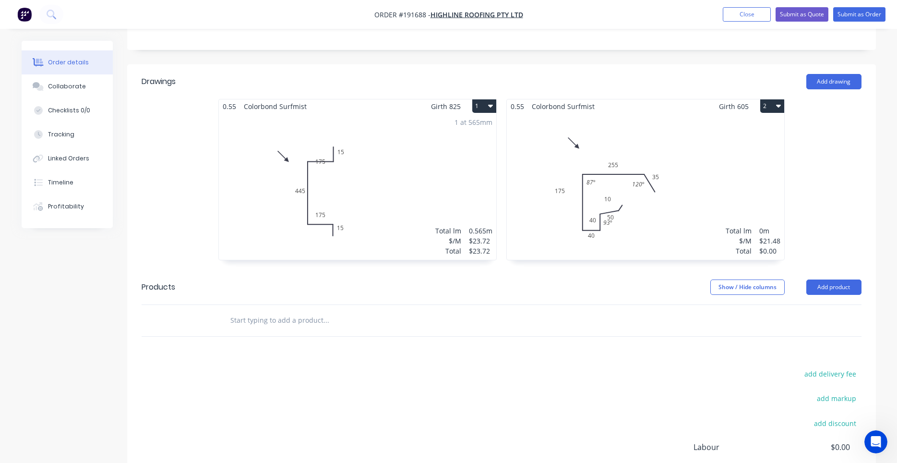
click at [404, 179] on div "1 at 565mm Total lm $/M Total 0.565m $23.72 $23.72" at bounding box center [357, 186] width 277 height 146
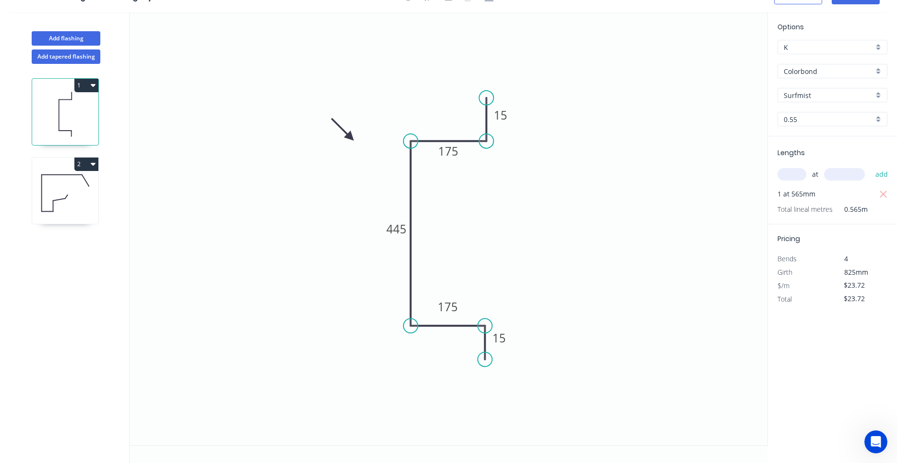
scroll to position [18, 0]
drag, startPoint x: 449, startPoint y: 159, endPoint x: 450, endPoint y: 170, distance: 11.1
click at [450, 170] on rect at bounding box center [450, 162] width 32 height 20
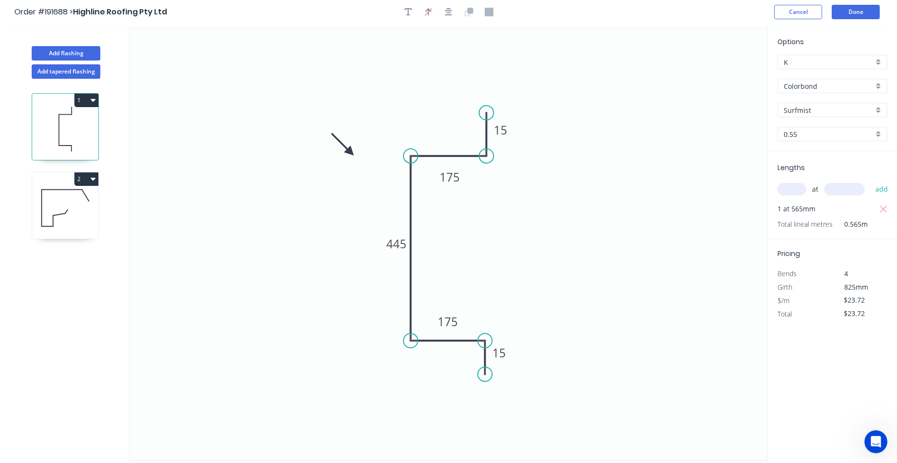
scroll to position [0, 0]
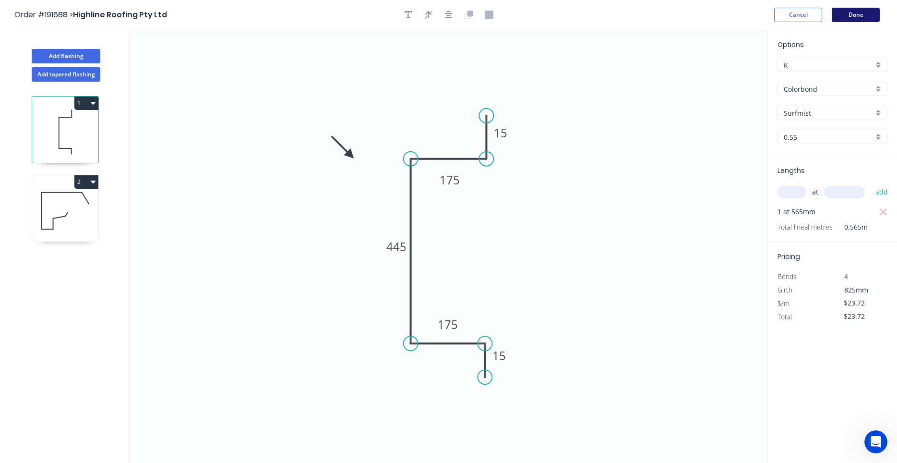
click at [848, 21] on button "Done" at bounding box center [856, 15] width 48 height 14
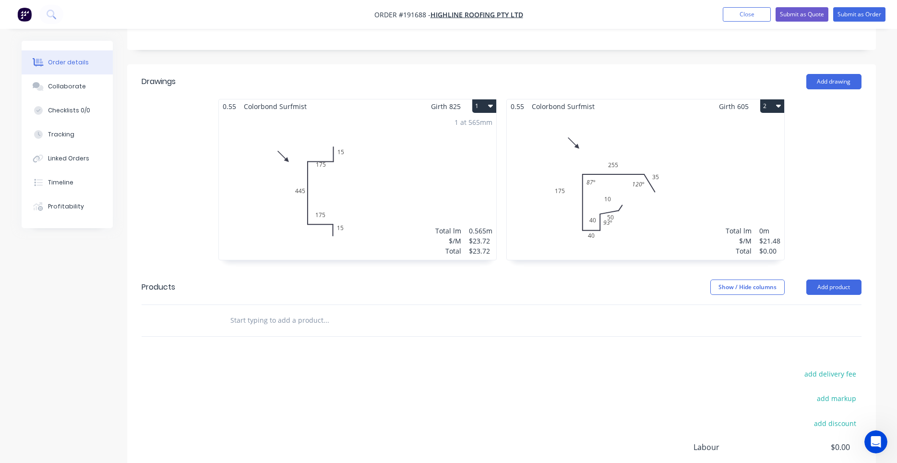
click at [428, 149] on div "1 at 565mm Total lm $/M Total 0.565m $23.72 $23.72" at bounding box center [357, 186] width 277 height 146
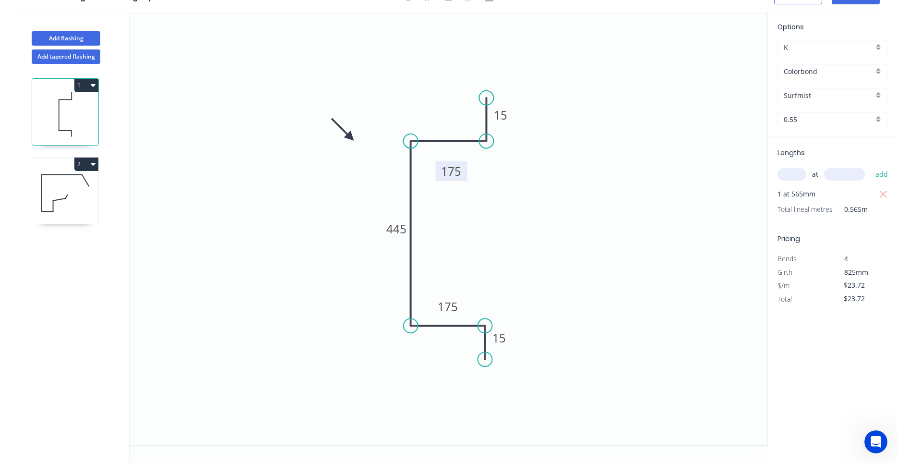
drag, startPoint x: 462, startPoint y: 166, endPoint x: 463, endPoint y: 175, distance: 9.2
click at [463, 175] on rect at bounding box center [451, 171] width 32 height 20
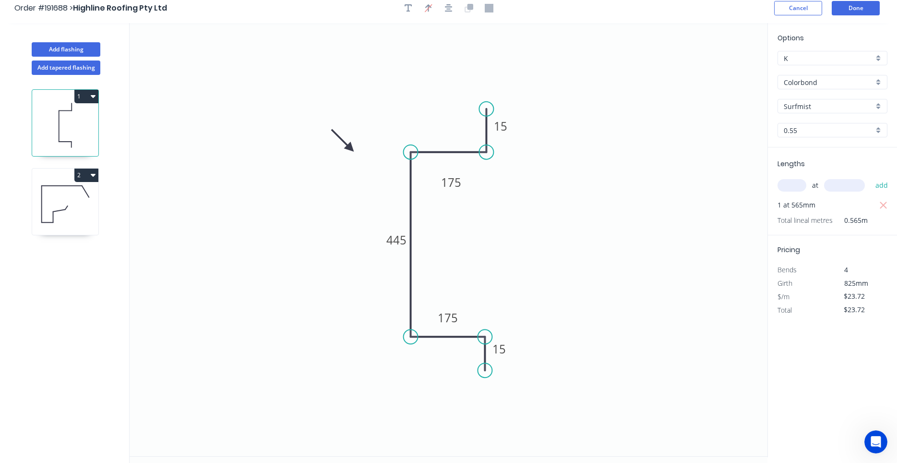
scroll to position [0, 0]
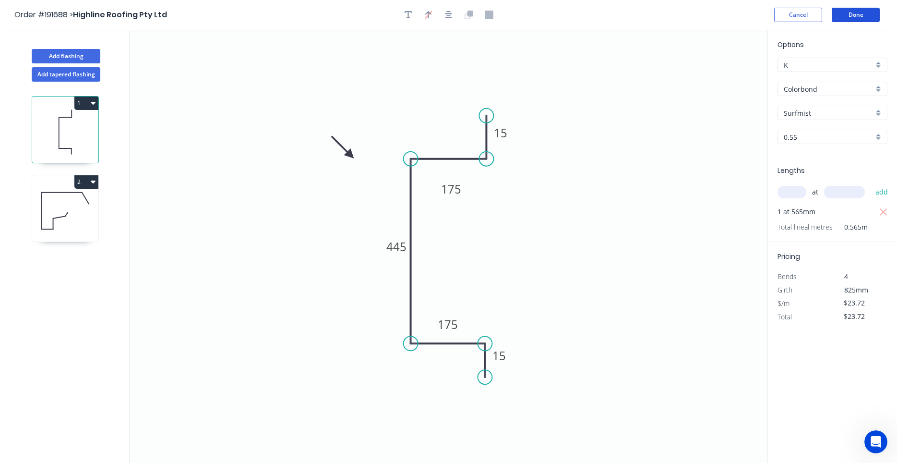
click at [854, 14] on button "Done" at bounding box center [856, 15] width 48 height 14
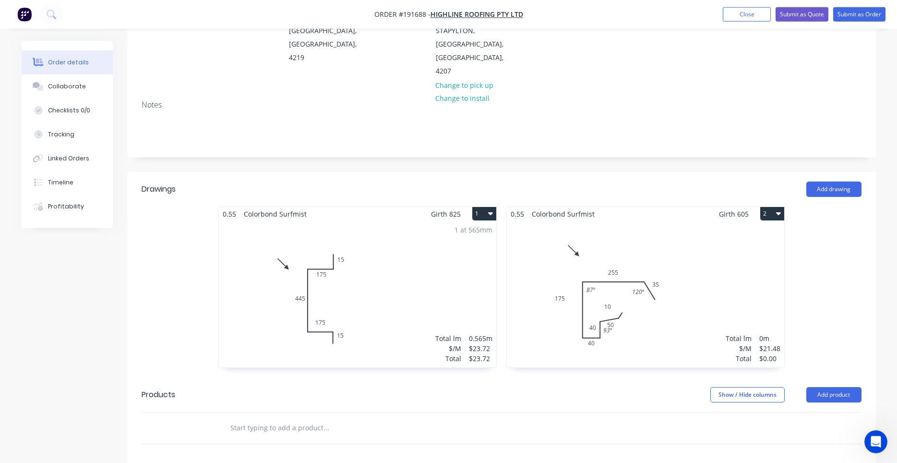
scroll to position [163, 0]
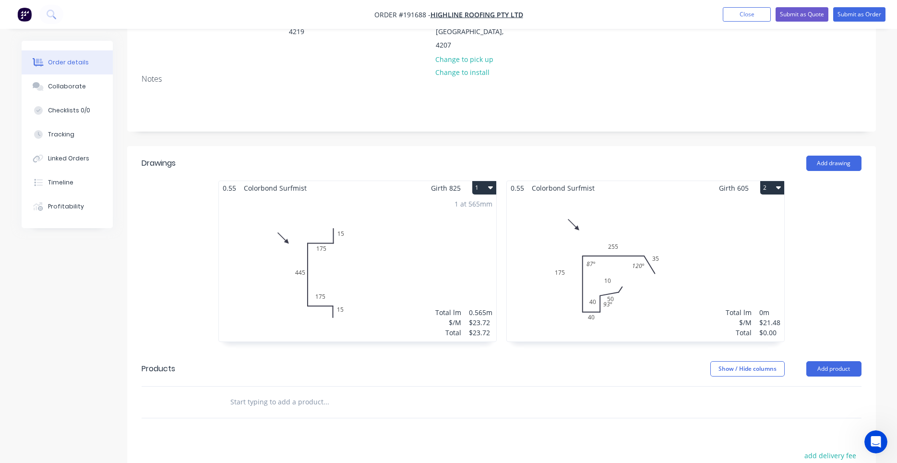
click at [711, 269] on div "Total lm $/M Total 0m $21.48 $0.00" at bounding box center [645, 268] width 277 height 146
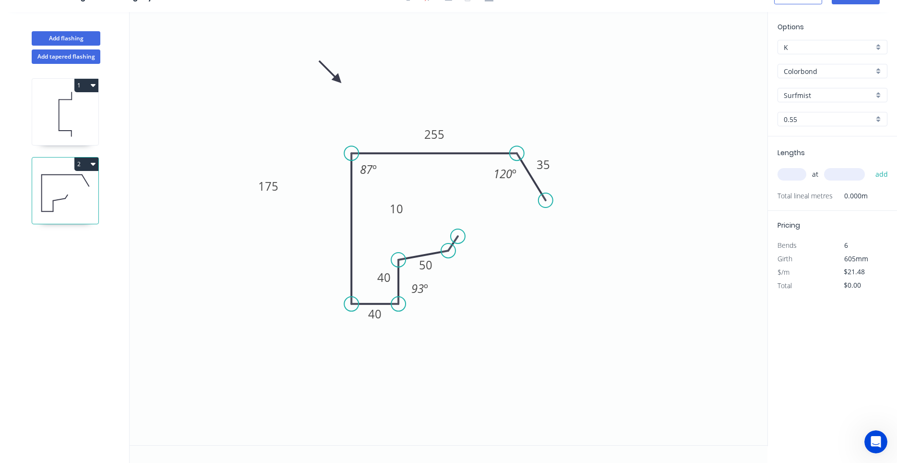
scroll to position [18, 0]
click at [794, 176] on input "text" at bounding box center [791, 174] width 29 height 12
type input "2"
type input "5100"
click at [870, 166] on button "add" at bounding box center [881, 174] width 23 height 16
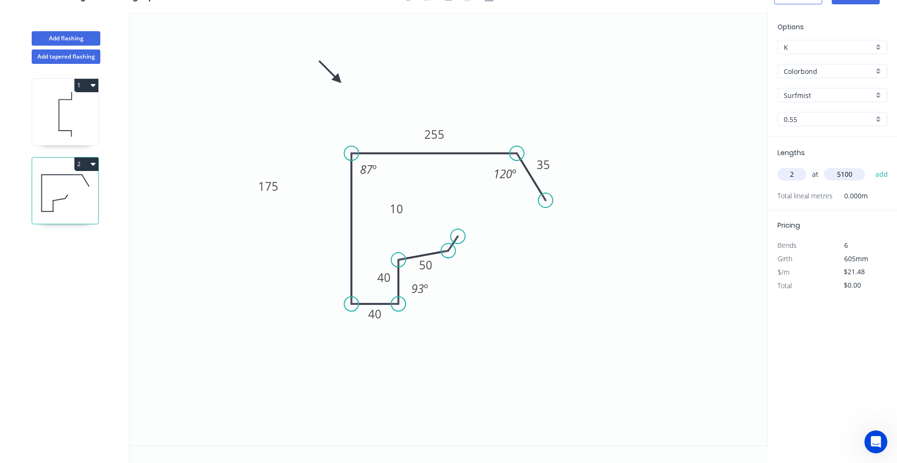
type input "$219.10"
click at [274, 188] on tspan "175" at bounding box center [268, 186] width 20 height 16
drag, startPoint x: 279, startPoint y: 190, endPoint x: 331, endPoint y: 228, distance: 64.1
click at [333, 229] on rect at bounding box center [320, 224] width 32 height 20
click at [84, 135] on icon at bounding box center [65, 113] width 66 height 61
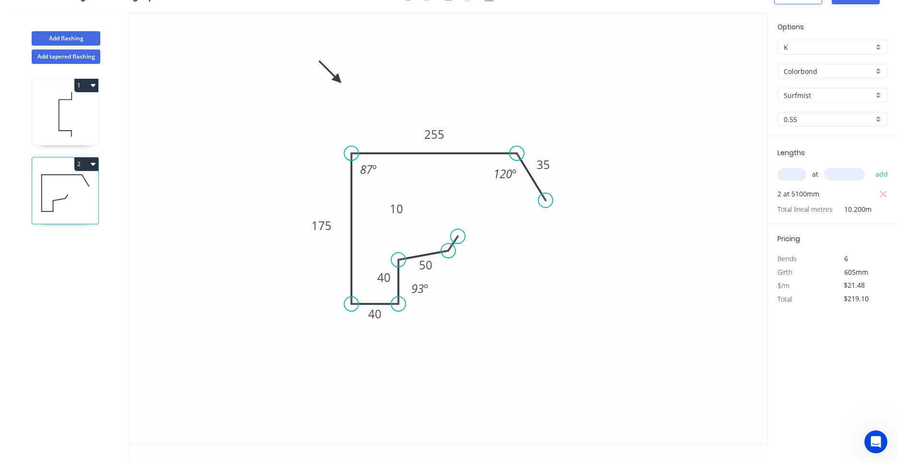
type input "$23.72"
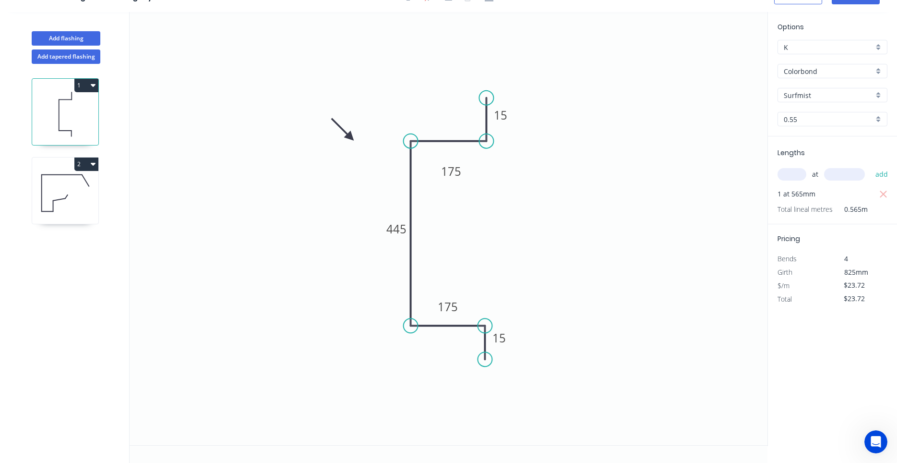
click at [74, 186] on icon at bounding box center [65, 192] width 66 height 61
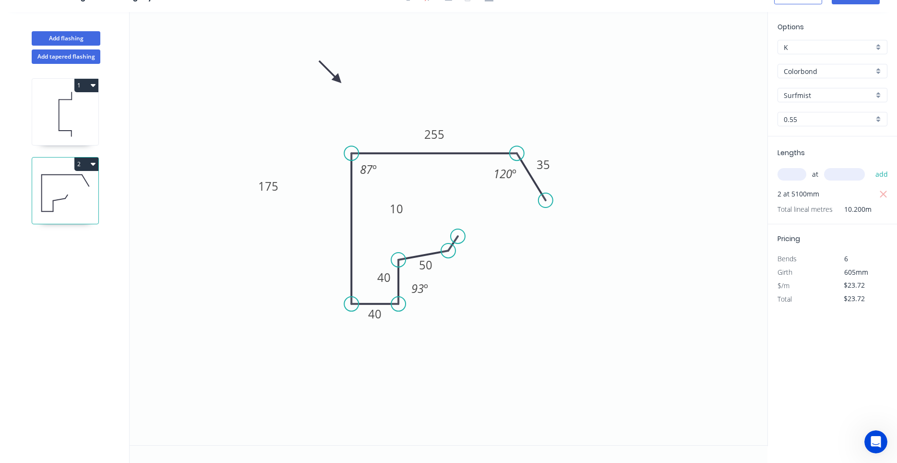
type input "$21.48"
type input "$219.10"
click at [462, 243] on div "Delete point" at bounding box center [504, 247] width 96 height 20
type input "$0.00"
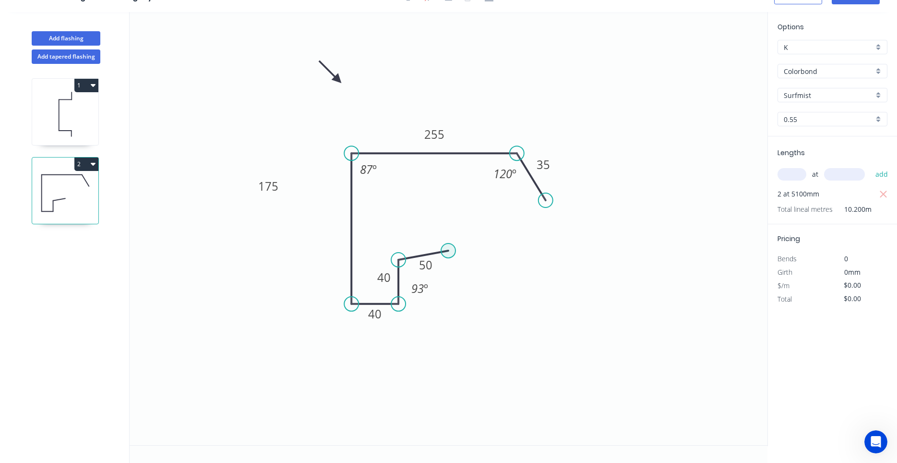
click at [451, 247] on circle at bounding box center [448, 250] width 14 height 14
click at [459, 237] on icon "0 50 40 40 175 255 35 87 º 93 º 120 º" at bounding box center [449, 228] width 638 height 433
type input "$17.79"
type input "$181.46"
click at [459, 239] on circle at bounding box center [459, 236] width 14 height 14
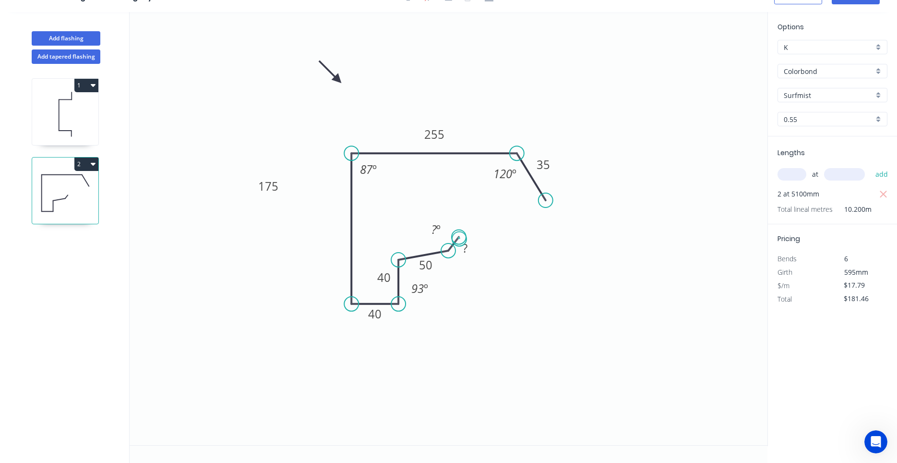
click at [459, 239] on circle at bounding box center [459, 236] width 14 height 14
type input "$0.00"
click at [456, 238] on circle at bounding box center [456, 238] width 14 height 14
click at [461, 252] on rect at bounding box center [463, 248] width 19 height 13
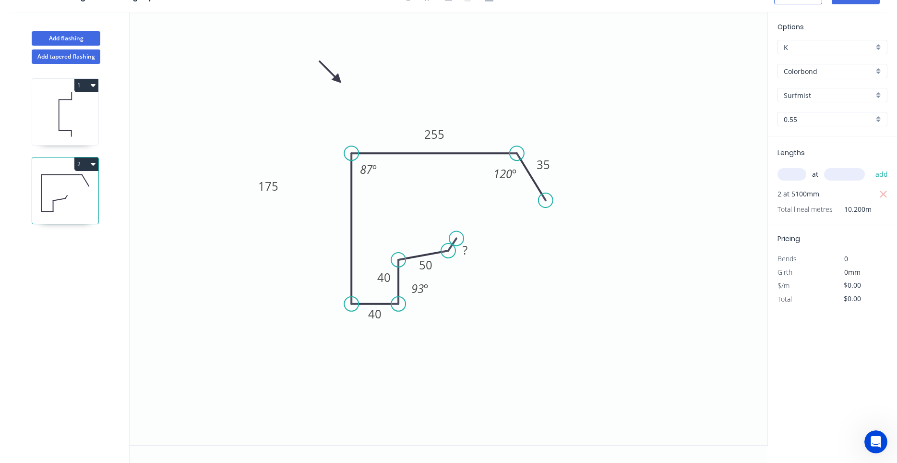
click at [480, 255] on rect at bounding box center [465, 250] width 31 height 20
click at [474, 253] on rect at bounding box center [464, 250] width 19 height 13
type input "$21.48"
type input "$219.10"
drag, startPoint x: 276, startPoint y: 194, endPoint x: 333, endPoint y: 237, distance: 71.3
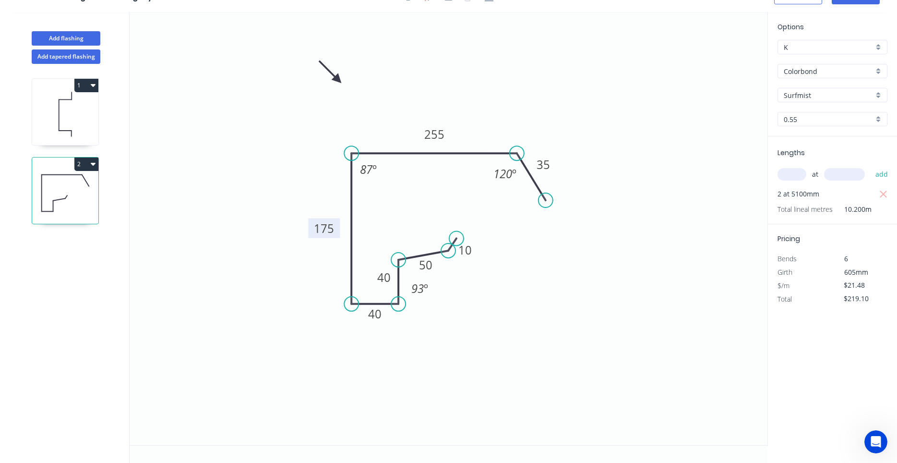
click at [333, 237] on rect at bounding box center [324, 228] width 32 height 20
click at [336, 238] on icon "0 10 50 40 40 175 255 35 87 º 93 º 120 º" at bounding box center [449, 228] width 638 height 433
drag, startPoint x: 319, startPoint y: 210, endPoint x: 329, endPoint y: 225, distance: 18.0
click at [329, 225] on icon "0 10 50 40 40 175 255 35 87 º 93 º 120 º" at bounding box center [449, 228] width 638 height 433
drag, startPoint x: 285, startPoint y: 192, endPoint x: 344, endPoint y: 219, distance: 65.5
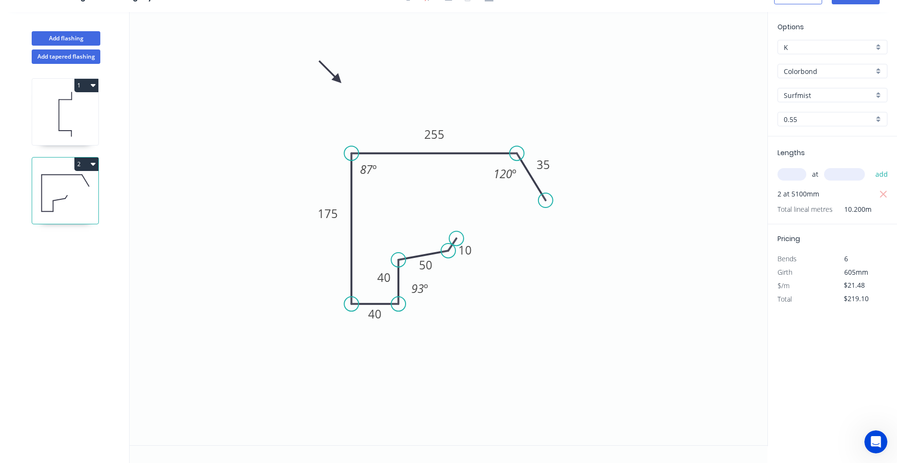
click at [344, 219] on icon "0 10 50 40 40 175 255 35 87 º 93 º 120 º" at bounding box center [449, 228] width 638 height 433
click at [81, 138] on icon at bounding box center [65, 113] width 66 height 61
type input "$23.72"
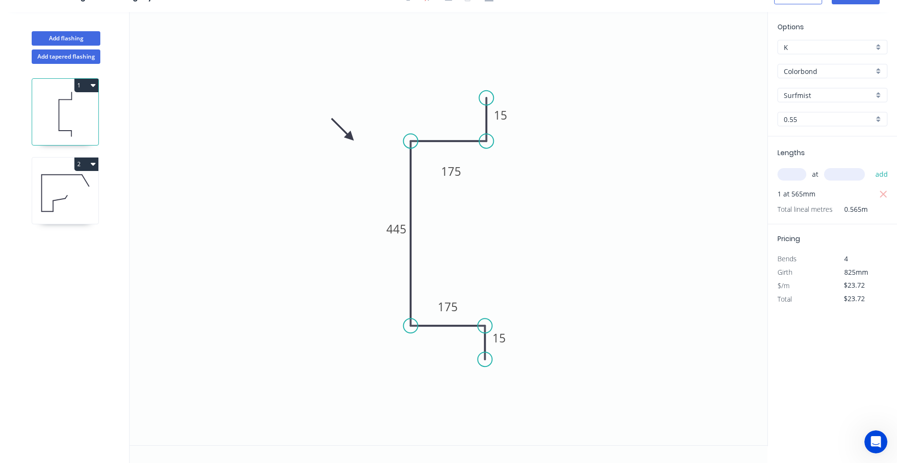
click at [75, 186] on icon at bounding box center [65, 192] width 66 height 61
type input "$21.48"
type input "$219.10"
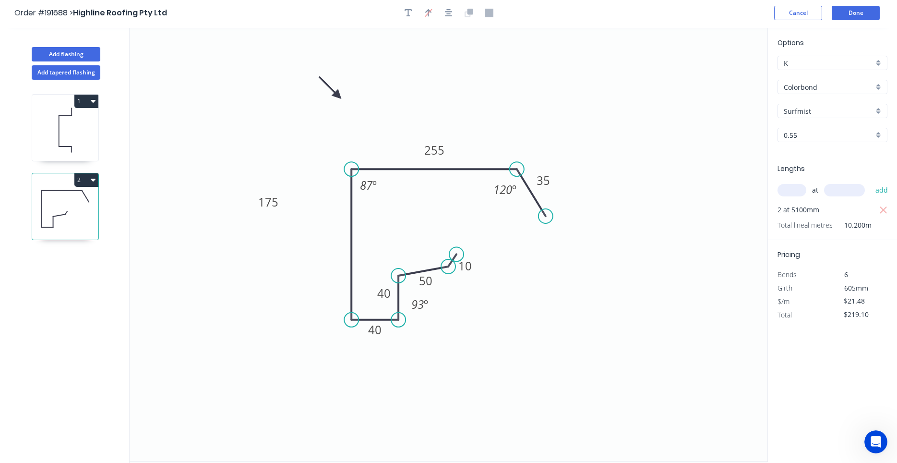
scroll to position [0, 0]
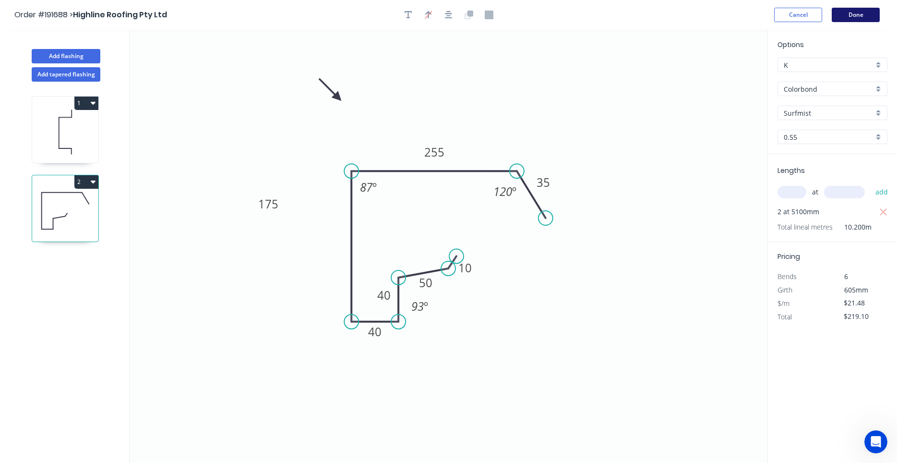
click at [846, 17] on button "Done" at bounding box center [856, 15] width 48 height 14
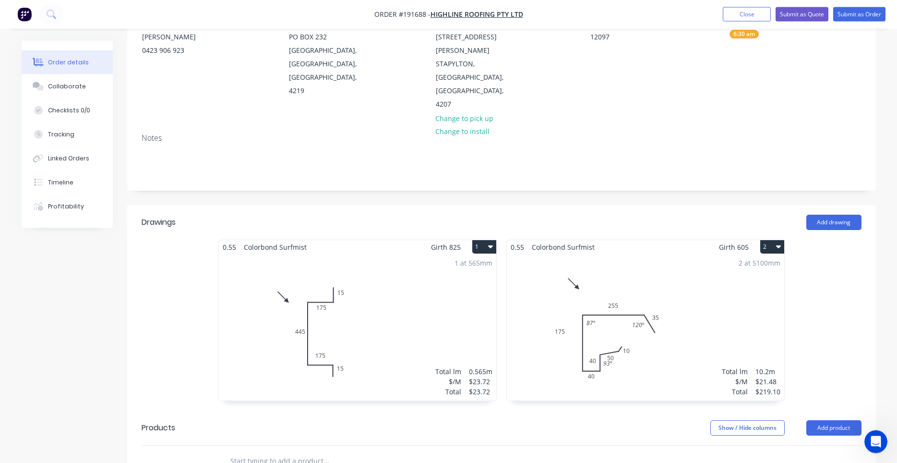
scroll to position [163, 0]
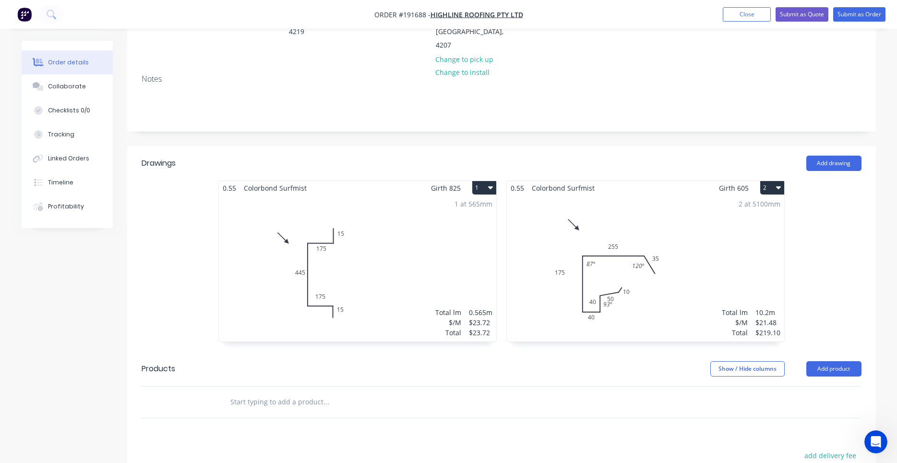
click at [592, 215] on div "2 at 5100mm Total lm $/M Total 10.2m $21.48 $219.10" at bounding box center [645, 268] width 277 height 146
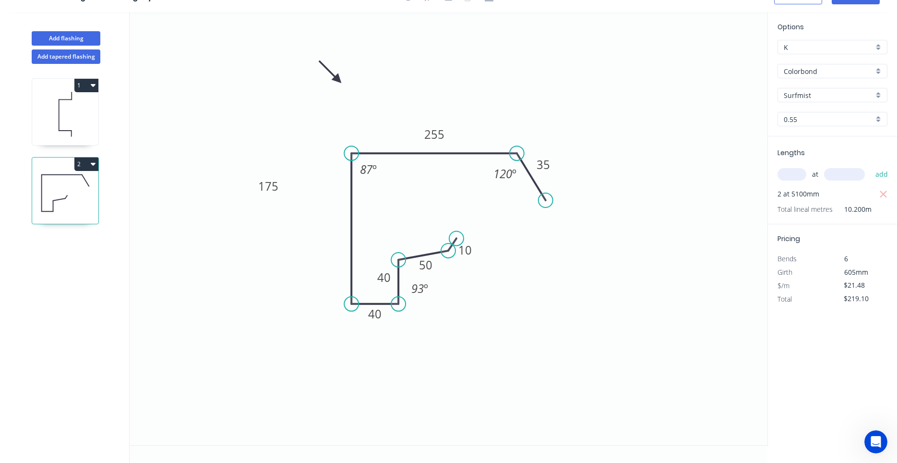
click at [95, 165] on icon "button" at bounding box center [93, 164] width 5 height 8
click at [84, 184] on div "Duplicate" at bounding box center [53, 188] width 74 height 14
type input "$0.00"
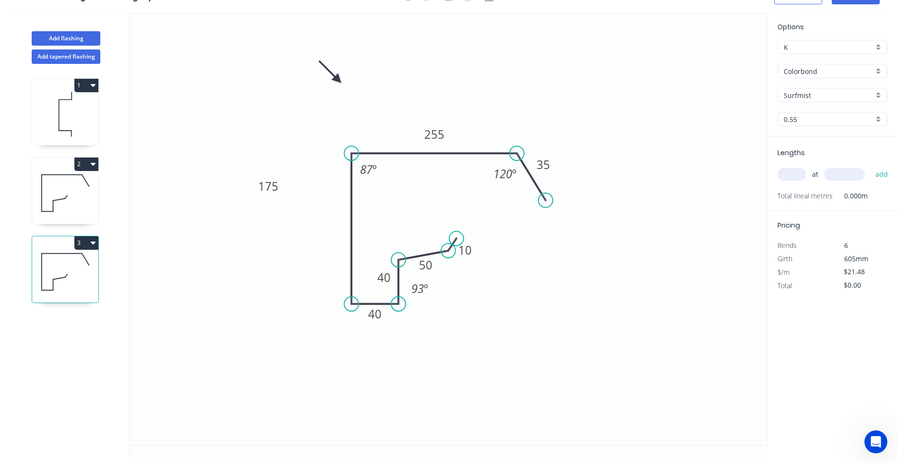
click at [76, 259] on icon at bounding box center [65, 271] width 66 height 61
click at [433, 137] on tspan "255" at bounding box center [434, 134] width 20 height 16
click at [435, 211] on icon "0 10 50 40 40 175 355 35 87 º 93 º 120 º" at bounding box center [449, 228] width 638 height 433
click at [797, 178] on input "text" at bounding box center [791, 174] width 29 height 12
type input "2"
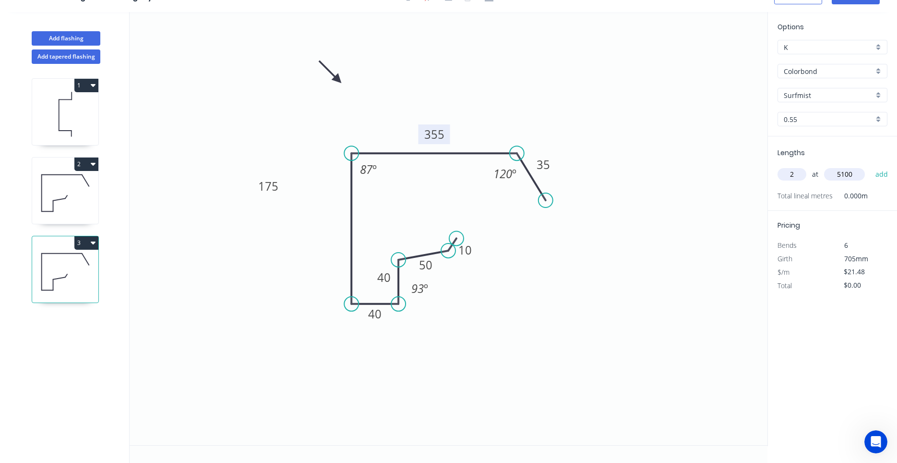
type input "5100"
click at [870, 166] on button "add" at bounding box center [881, 174] width 23 height 16
click at [97, 242] on button "3" at bounding box center [86, 242] width 24 height 13
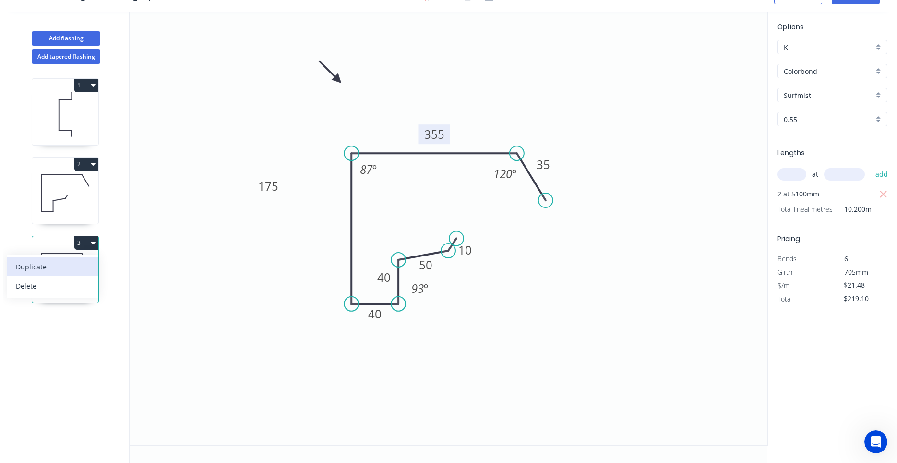
click at [96, 260] on button "Duplicate" at bounding box center [52, 266] width 91 height 19
type input "$0.00"
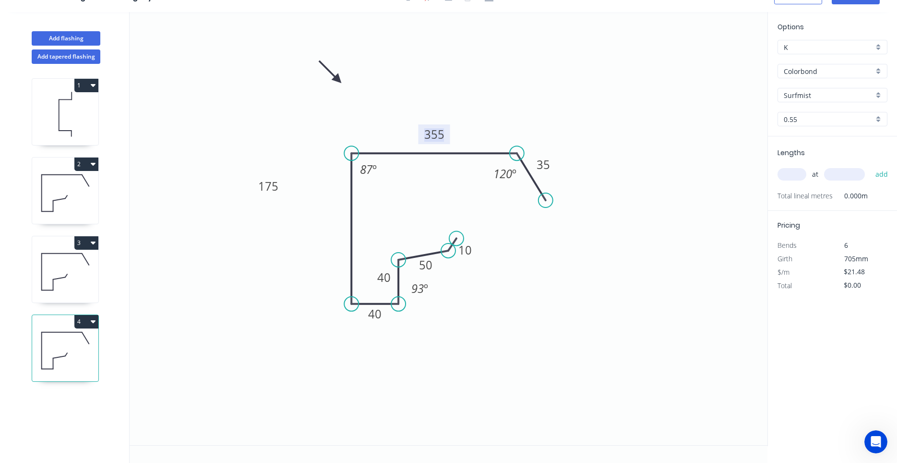
click at [434, 129] on tspan "355" at bounding box center [434, 134] width 20 height 16
click at [793, 171] on input "text" at bounding box center [791, 174] width 29 height 12
type input "$17.79"
type input "3"
type input "5700"
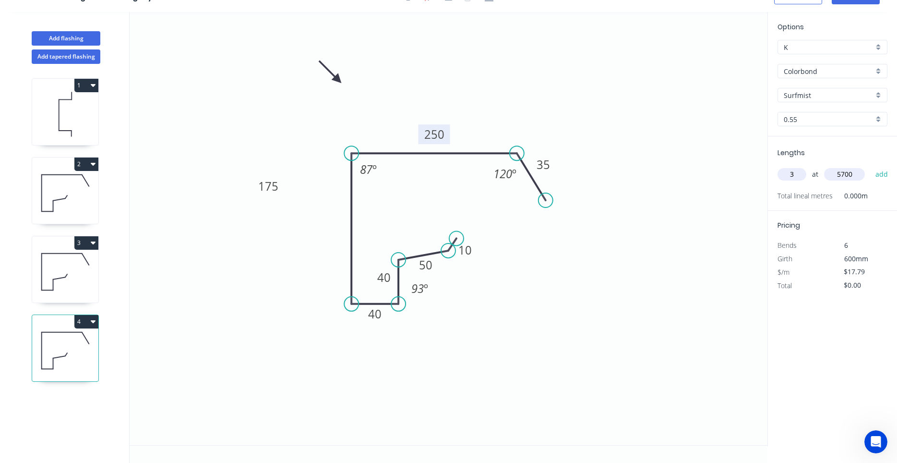
click at [870, 166] on button "add" at bounding box center [881, 174] width 23 height 16
type input "$304.21"
click at [506, 344] on icon "0 10 50 40 40 175 250 35 87 º 93 º 120 º" at bounding box center [449, 228] width 638 height 433
click at [376, 125] on icon "0 10 50 40 40 175 250 35 87 º 93 º 120 º" at bounding box center [449, 228] width 638 height 433
click at [68, 42] on button "Add flashing" at bounding box center [66, 38] width 69 height 14
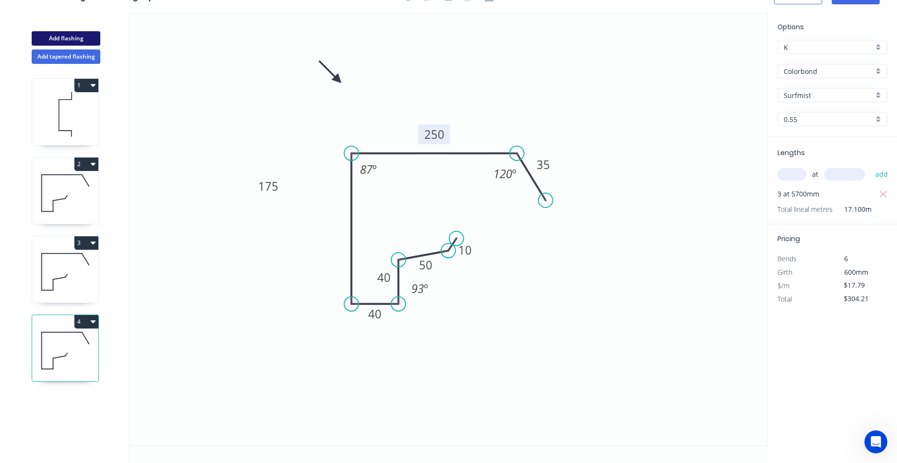
type input "$0.00"
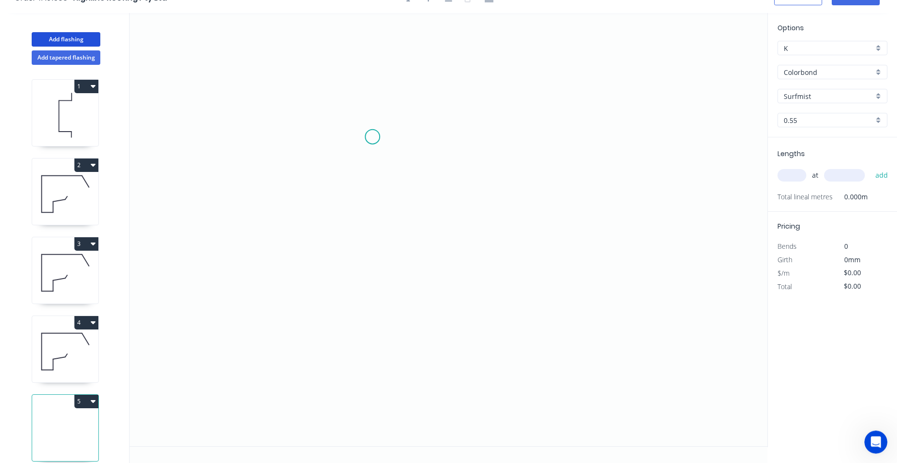
scroll to position [0, 0]
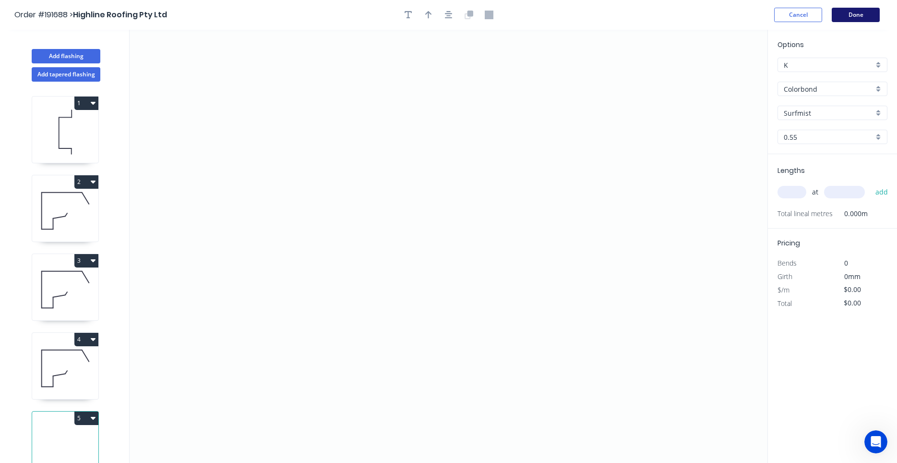
click at [847, 16] on button "Done" at bounding box center [856, 15] width 48 height 14
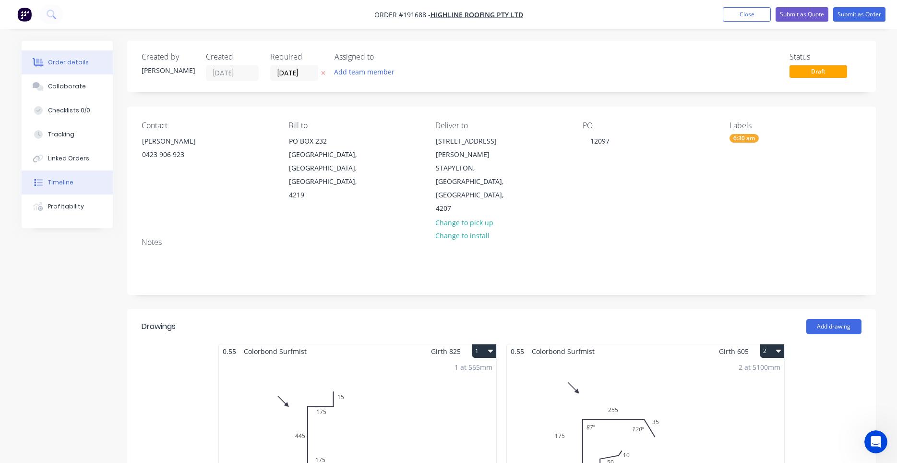
click at [67, 173] on button "Timeline" at bounding box center [67, 182] width 91 height 24
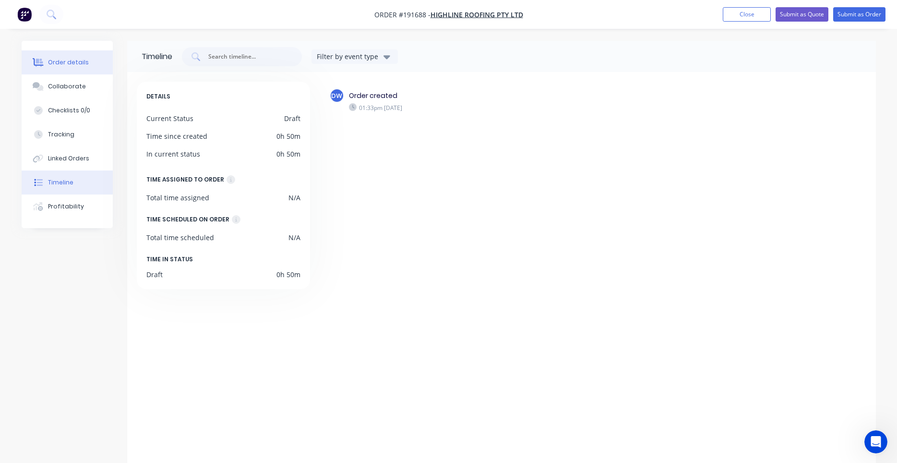
click at [81, 66] on div "Order details" at bounding box center [68, 62] width 41 height 9
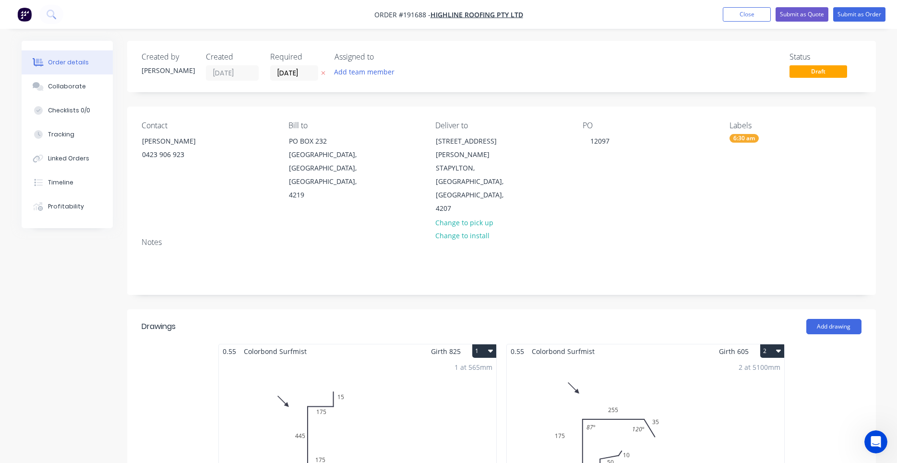
click at [218, 180] on div "Contact JOSH 0423 906 923" at bounding box center [207, 168] width 131 height 95
click at [219, 182] on div "Contact JOSH 0423 906 923" at bounding box center [207, 168] width 131 height 95
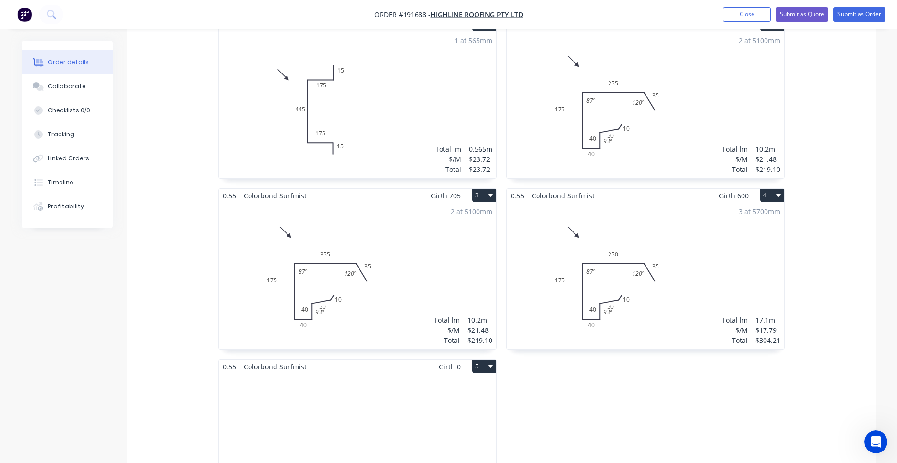
scroll to position [408, 0]
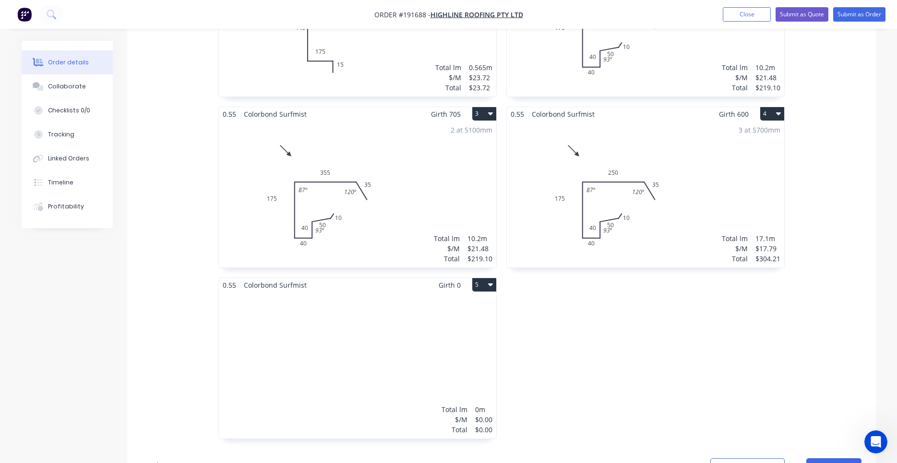
click at [286, 299] on div "Total lm $/M Total 0m $0.00 $0.00" at bounding box center [357, 365] width 277 height 146
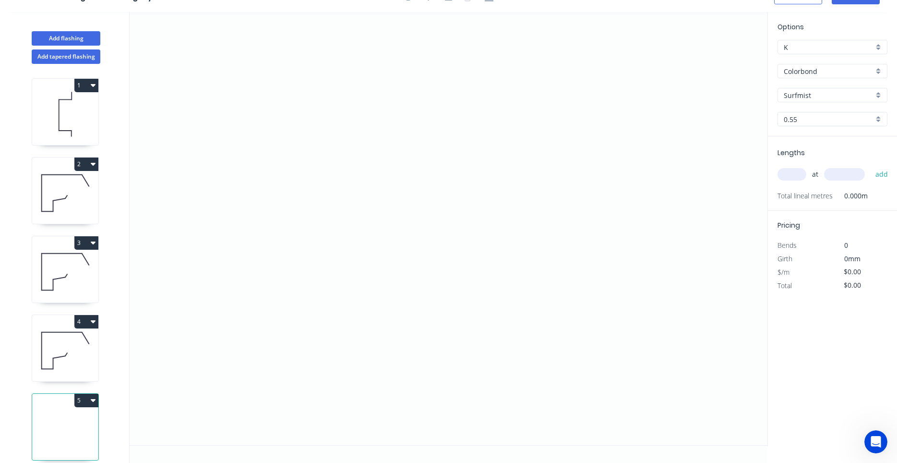
scroll to position [18, 0]
click at [270, 123] on icon "0" at bounding box center [449, 228] width 638 height 433
click at [325, 109] on icon "0" at bounding box center [449, 228] width 638 height 433
click at [321, 281] on icon "0 ?" at bounding box center [449, 228] width 638 height 433
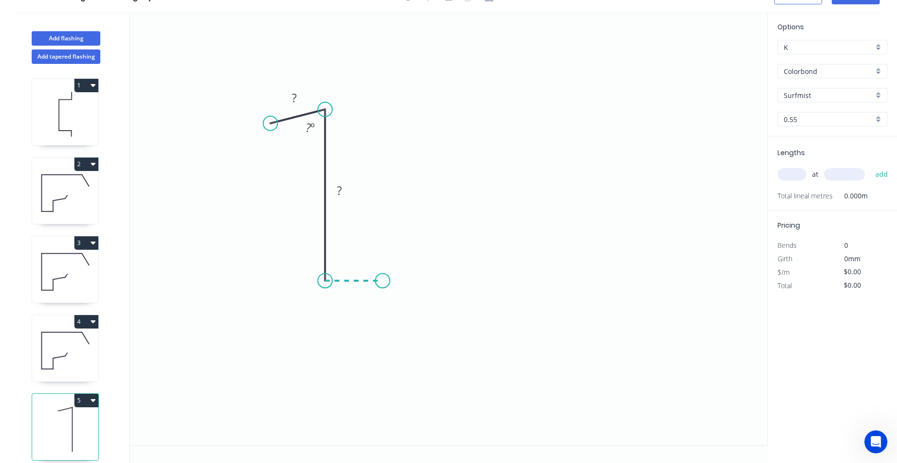
click at [382, 282] on icon "0 ? ? ? º" at bounding box center [449, 228] width 638 height 433
click at [384, 226] on icon "0 ? ? ? ? º" at bounding box center [449, 228] width 638 height 433
drag, startPoint x: 384, startPoint y: 226, endPoint x: 444, endPoint y: 212, distance: 61.1
click at [464, 208] on icon "0 ? ? ? ? ? º" at bounding box center [449, 228] width 638 height 433
drag, startPoint x: 464, startPoint y: 208, endPoint x: 480, endPoint y: 172, distance: 39.5
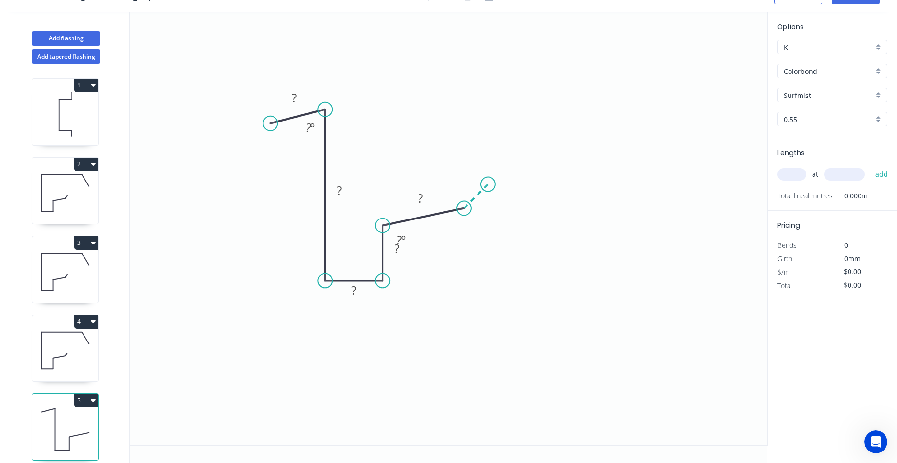
click at [488, 182] on icon "0 ? ? ? ? ? ? º ? º" at bounding box center [449, 228] width 638 height 433
click at [488, 182] on circle at bounding box center [488, 184] width 14 height 14
drag, startPoint x: 488, startPoint y: 185, endPoint x: 482, endPoint y: 181, distance: 7.7
click at [482, 181] on circle at bounding box center [482, 181] width 14 height 14
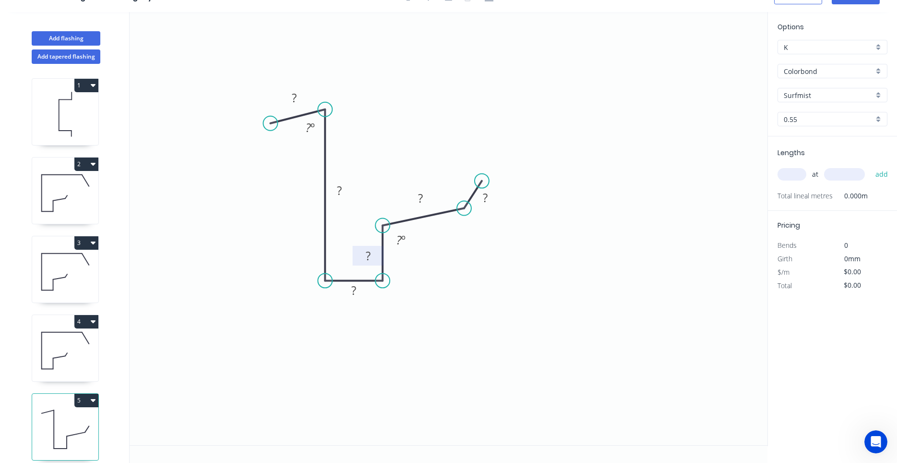
drag, startPoint x: 404, startPoint y: 256, endPoint x: 376, endPoint y: 263, distance: 29.7
click at [376, 263] on rect at bounding box center [368, 256] width 31 height 20
drag, startPoint x: 376, startPoint y: 263, endPoint x: 368, endPoint y: 265, distance: 7.9
click at [368, 265] on rect at bounding box center [362, 257] width 31 height 20
drag, startPoint x: 366, startPoint y: 264, endPoint x: 364, endPoint y: 241, distance: 23.2
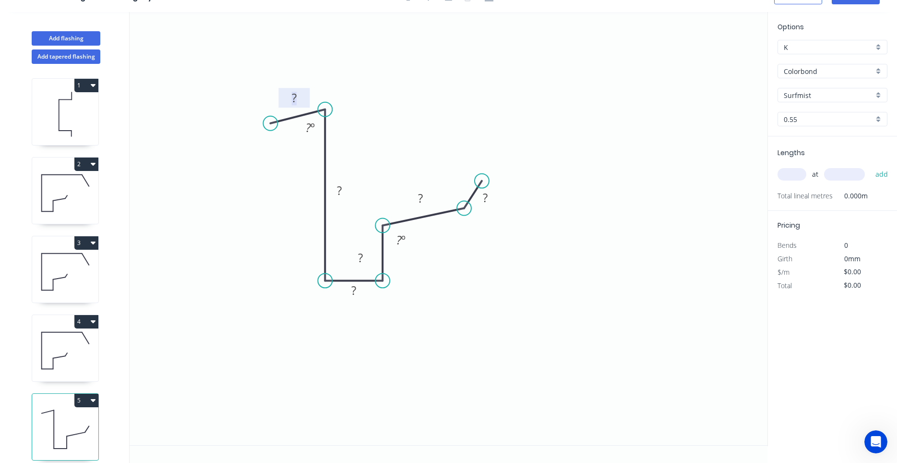
click at [291, 101] on rect at bounding box center [294, 98] width 19 height 13
click at [292, 98] on tspan "?" at bounding box center [294, 98] width 5 height 16
click at [294, 92] on tspan "?" at bounding box center [294, 98] width 5 height 16
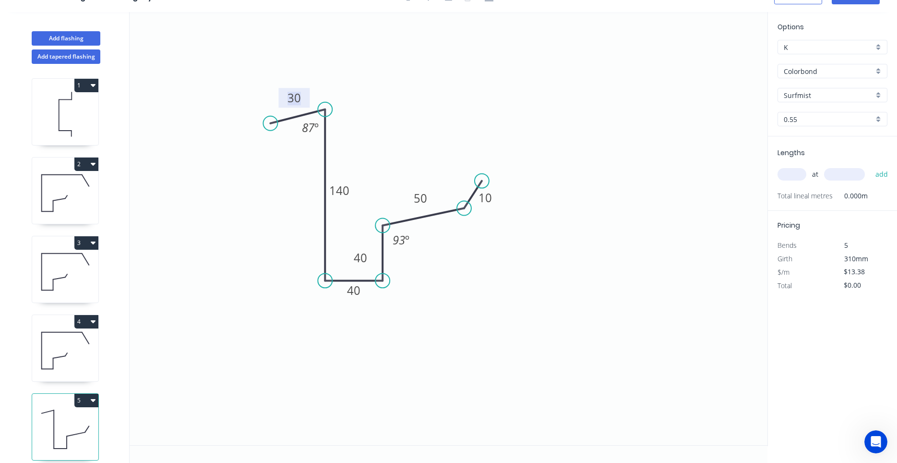
type input "$13.38"
click at [789, 174] on input "text" at bounding box center [791, 174] width 29 height 12
type input "3"
type input "5700"
click at [870, 166] on button "add" at bounding box center [881, 174] width 23 height 16
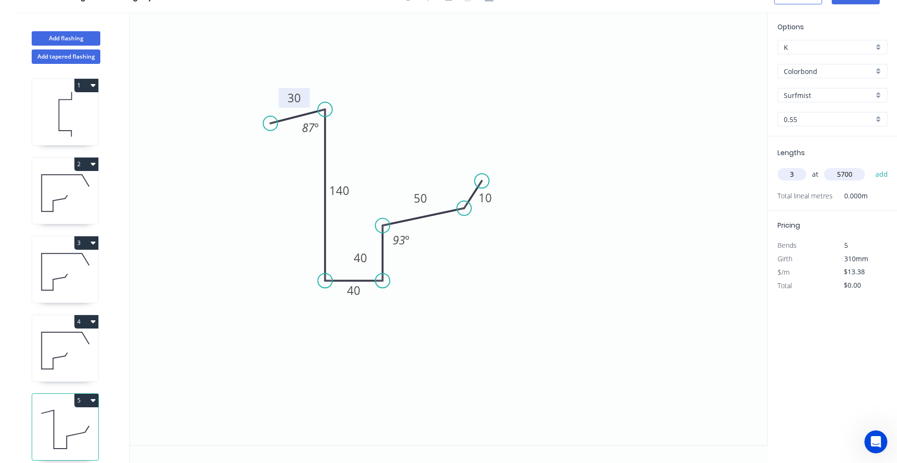
type input "$228.80"
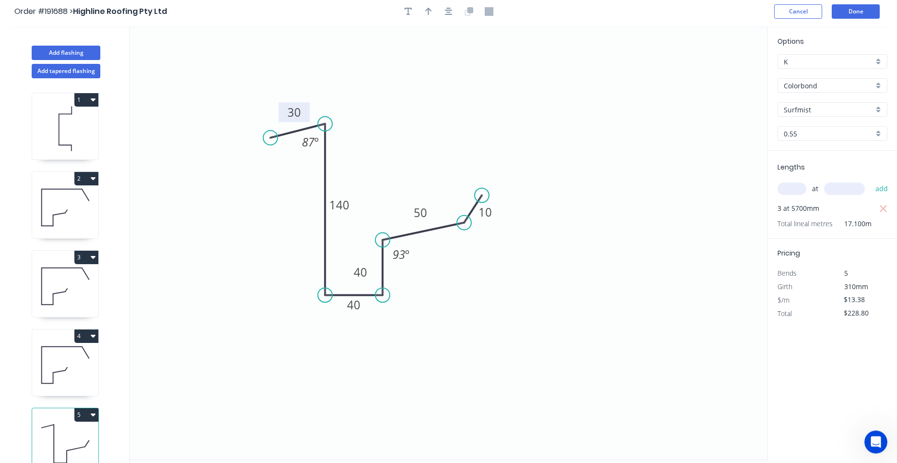
scroll to position [0, 0]
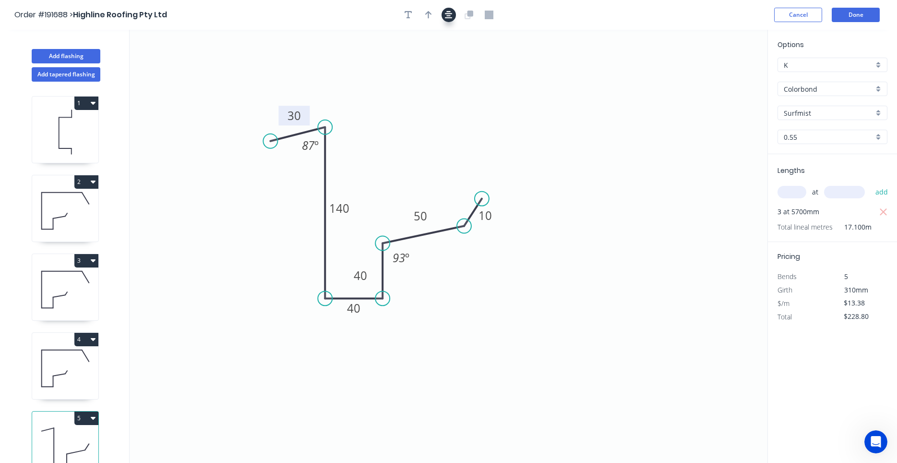
click at [449, 13] on icon "button" at bounding box center [449, 15] width 8 height 8
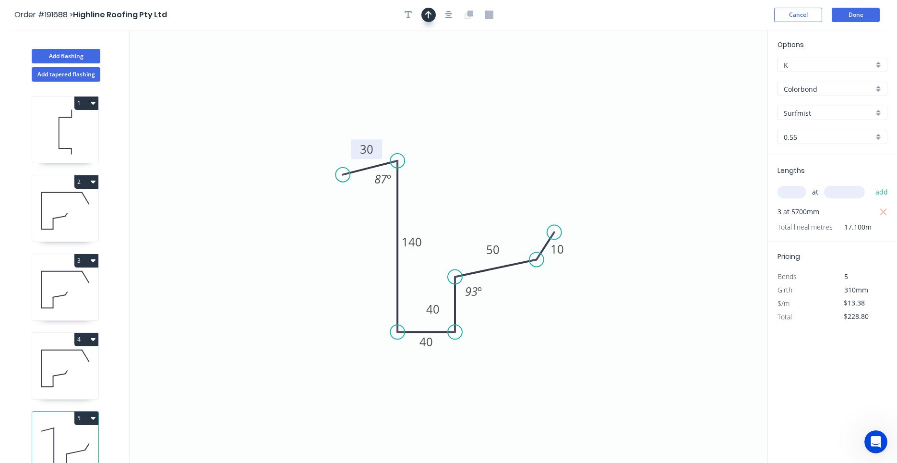
click at [432, 14] on button "button" at bounding box center [428, 15] width 14 height 14
click at [719, 74] on icon at bounding box center [718, 66] width 9 height 31
click at [719, 74] on icon at bounding box center [727, 70] width 28 height 28
click at [719, 74] on icon "0 30 140 40 40 50 10 87 º 93 º" at bounding box center [449, 246] width 638 height 433
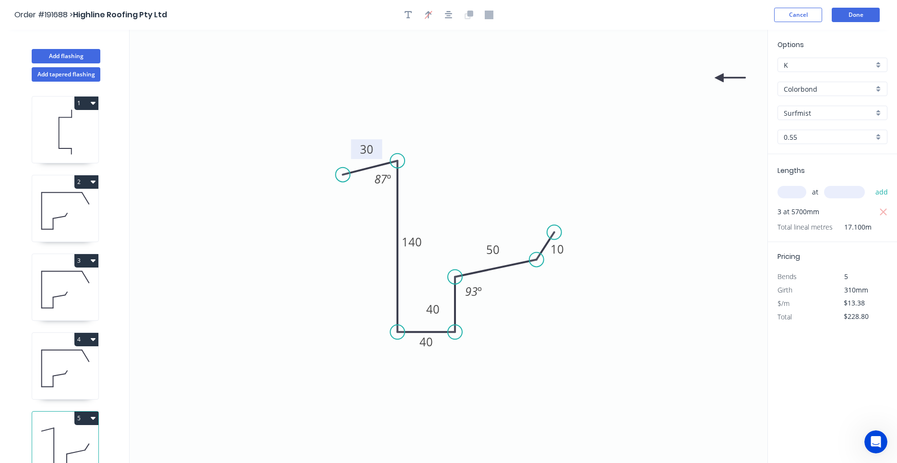
click at [719, 74] on icon "0 30 140 40 40 50 10 87 º 93 º" at bounding box center [449, 246] width 638 height 433
click at [719, 77] on icon "0 30 140 40 40 50 10 87 º 93 º" at bounding box center [449, 246] width 638 height 433
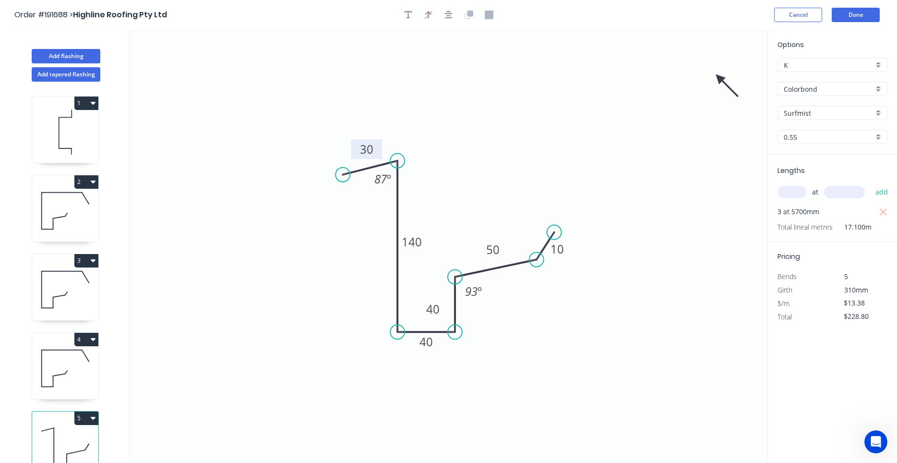
click at [719, 77] on icon at bounding box center [727, 85] width 28 height 28
click at [719, 77] on icon at bounding box center [718, 88] width 9 height 31
click at [719, 77] on icon at bounding box center [711, 85] width 28 height 28
drag, startPoint x: 719, startPoint y: 77, endPoint x: 346, endPoint y: 315, distance: 442.7
click at [346, 315] on icon at bounding box center [338, 323] width 28 height 28
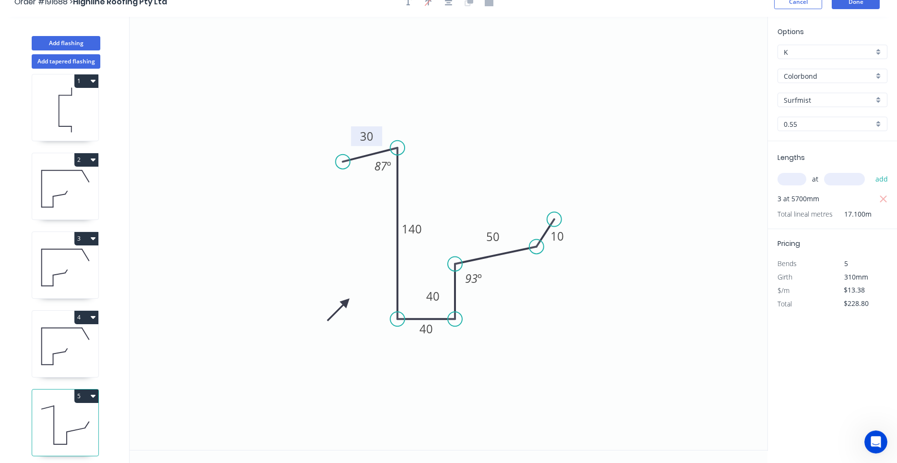
scroll to position [18, 0]
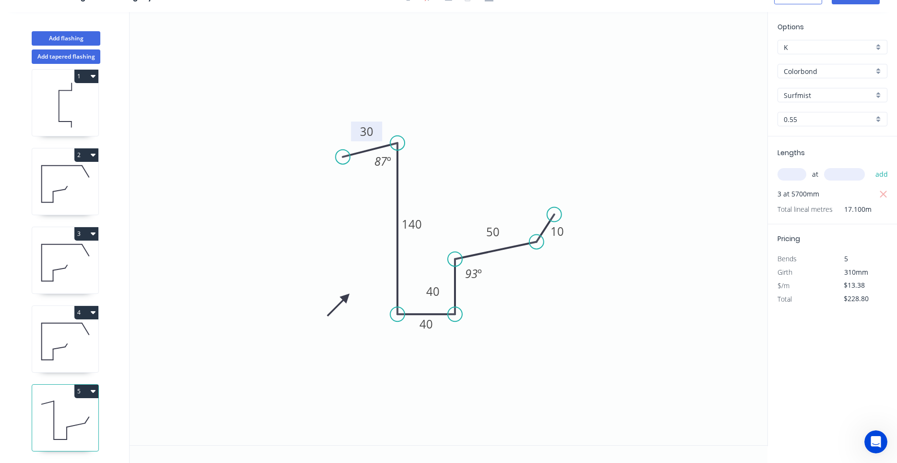
drag, startPoint x: 102, startPoint y: 280, endPoint x: 111, endPoint y: 297, distance: 19.5
click at [100, 429] on div "1 2 3 4 5" at bounding box center [66, 263] width 126 height 399
click at [105, 445] on div "1 2 3 4 5" at bounding box center [66, 263] width 126 height 399
click at [83, 39] on button "Add flashing" at bounding box center [66, 38] width 69 height 14
type input "$0.00"
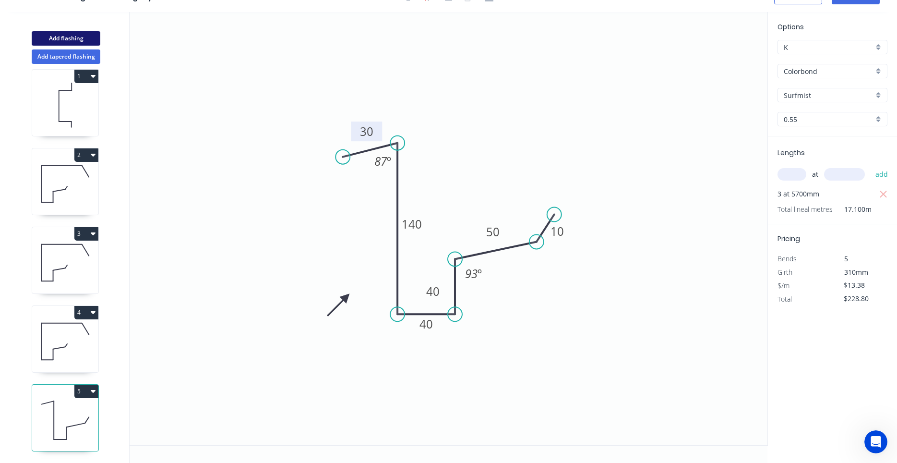
type input "$0.00"
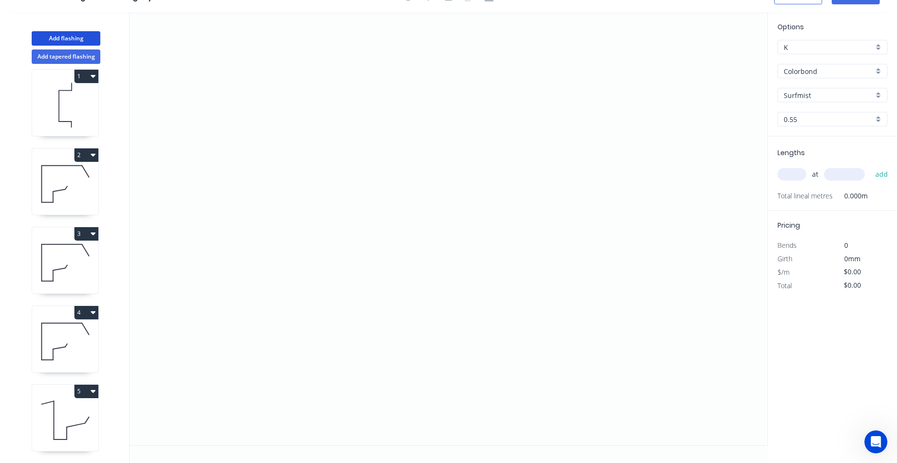
scroll to position [88, 0]
click at [366, 272] on icon "0" at bounding box center [449, 228] width 638 height 433
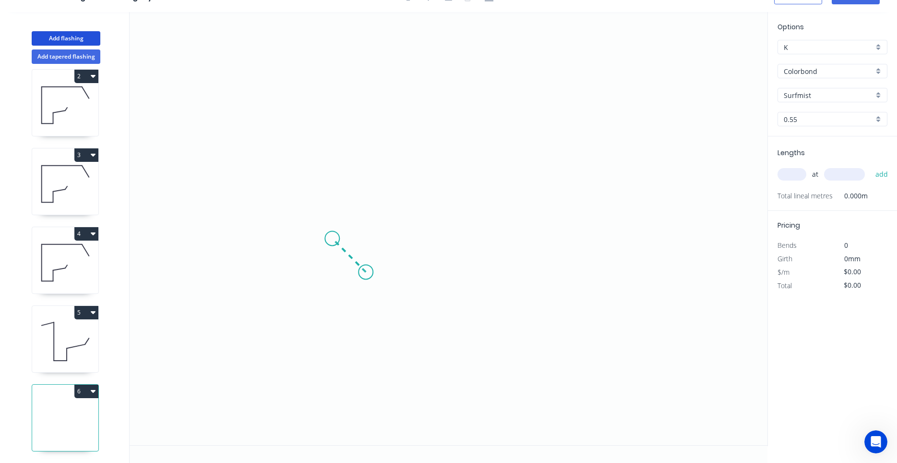
click at [332, 238] on icon "0" at bounding box center [449, 228] width 638 height 433
click at [333, 114] on icon "0 ?" at bounding box center [449, 228] width 638 height 433
click at [451, 118] on icon "0 ? ?" at bounding box center [449, 228] width 638 height 433
click at [488, 146] on icon "0 ? ? ?" at bounding box center [449, 228] width 638 height 433
click at [488, 146] on circle at bounding box center [487, 150] width 14 height 14
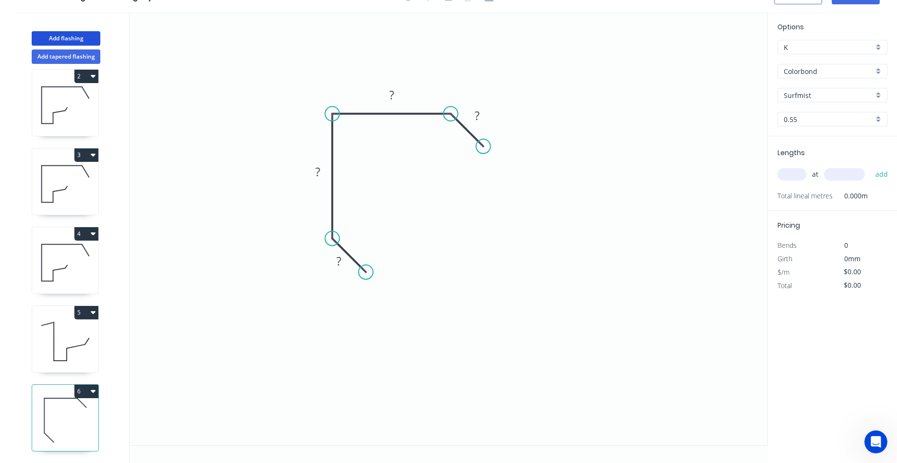
click at [483, 148] on circle at bounding box center [483, 146] width 14 height 14
click at [67, 342] on icon at bounding box center [65, 340] width 66 height 61
type input "$13.38"
type input "$228.80"
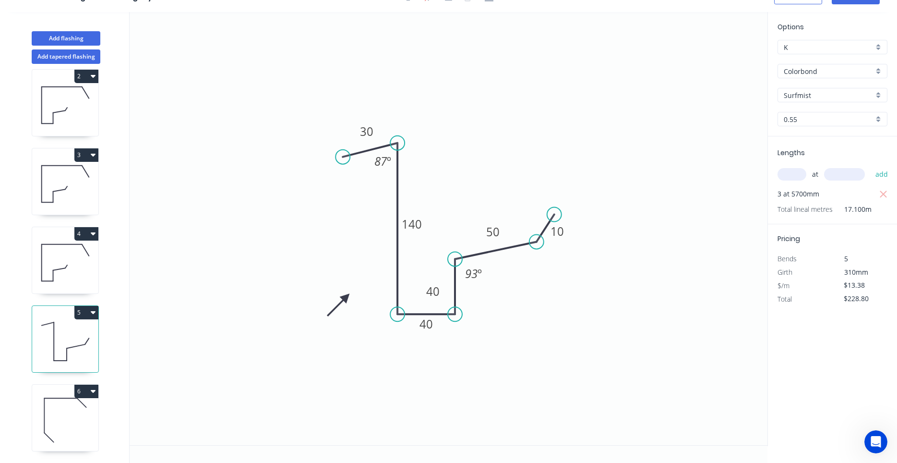
click at [59, 392] on div "6" at bounding box center [65, 390] width 66 height 13
type input "$0.00"
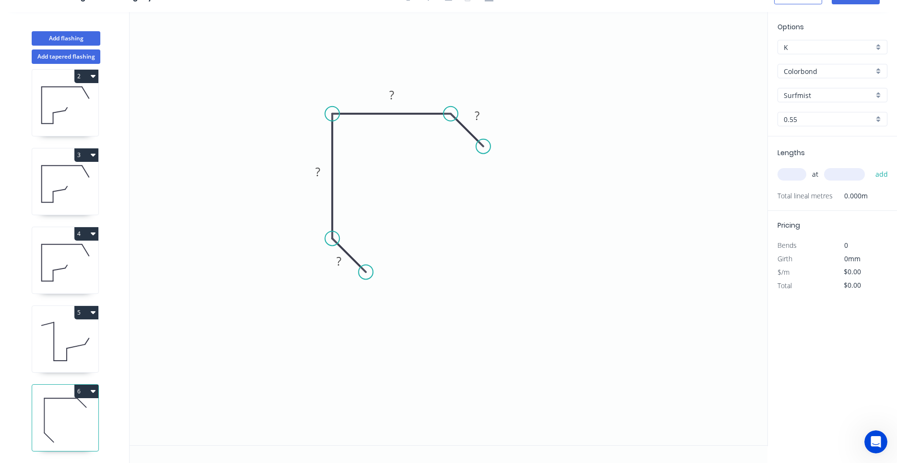
scroll to position [0, 0]
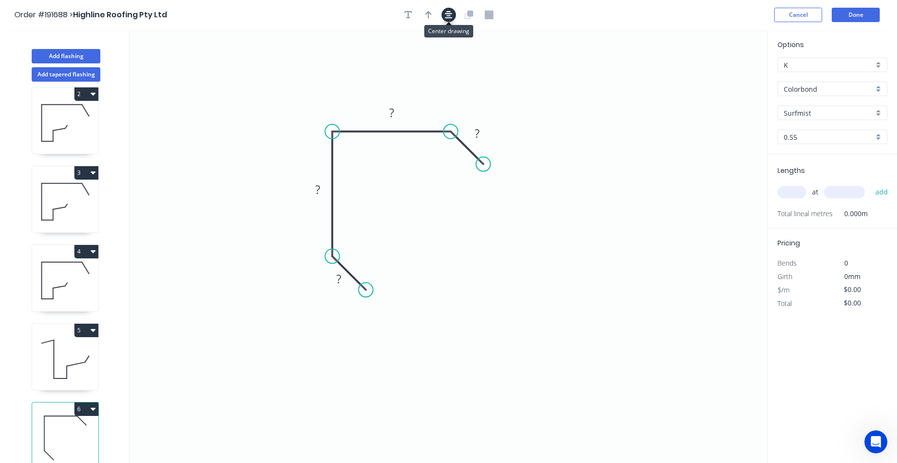
click at [450, 17] on icon "button" at bounding box center [449, 15] width 8 height 9
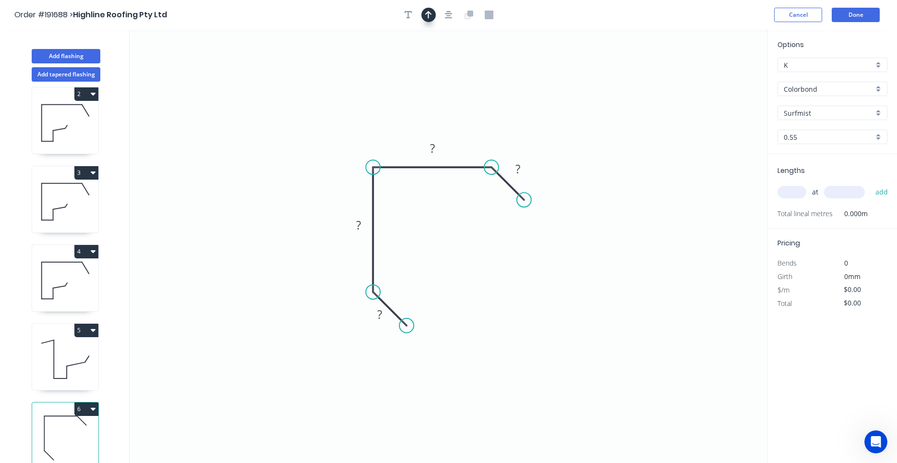
click at [431, 11] on icon "button" at bounding box center [428, 15] width 7 height 9
click at [720, 73] on icon at bounding box center [718, 66] width 9 height 31
drag, startPoint x: 719, startPoint y: 75, endPoint x: 343, endPoint y: 142, distance: 381.6
click at [343, 142] on icon at bounding box center [335, 134] width 28 height 28
drag, startPoint x: 343, startPoint y: 142, endPoint x: 317, endPoint y: 173, distance: 40.5
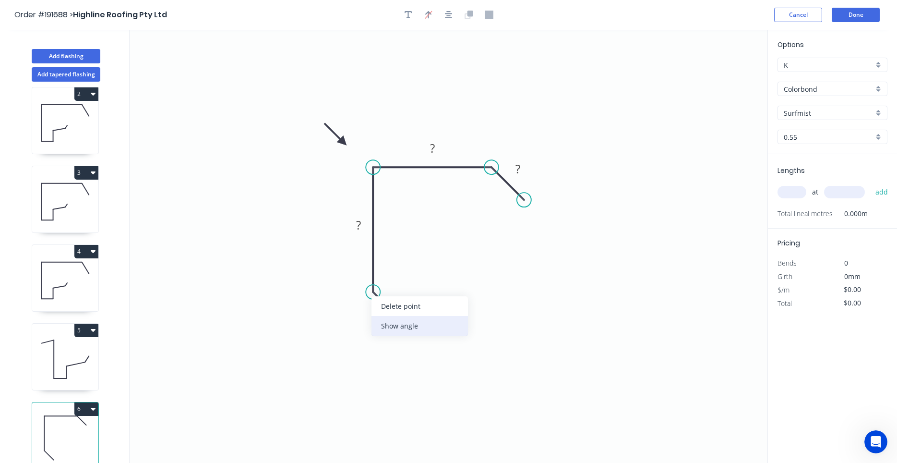
click at [384, 322] on div "Show angle" at bounding box center [419, 326] width 96 height 20
click at [491, 199] on div "Show angle" at bounding box center [534, 202] width 96 height 20
click at [479, 195] on tspan "?" at bounding box center [479, 188] width 5 height 16
click at [392, 280] on tspan "?" at bounding box center [393, 282] width 5 height 16
click at [388, 324] on div "Show angle" at bounding box center [424, 326] width 96 height 20
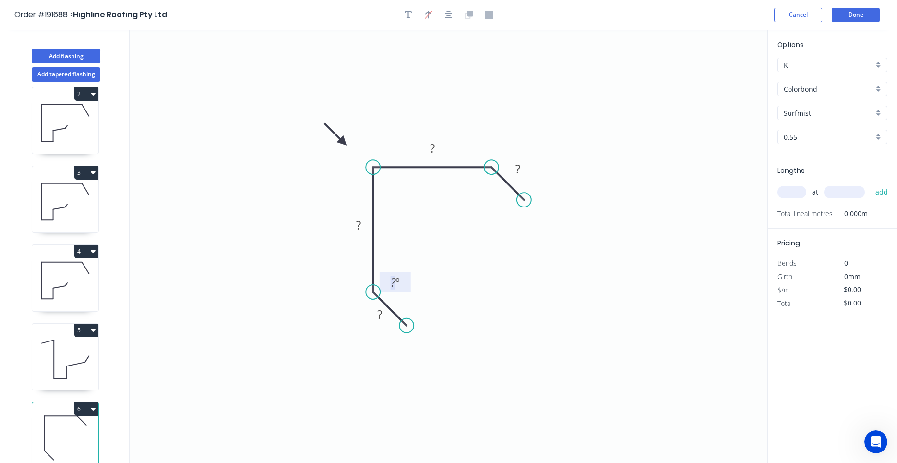
click at [394, 288] on tspan "?" at bounding box center [393, 282] width 5 height 16
type input "$10.10"
click at [503, 211] on div "Show angle" at bounding box center [536, 205] width 96 height 20
click at [483, 191] on tspan "º" at bounding box center [484, 188] width 4 height 16
click at [790, 192] on input "text" at bounding box center [791, 192] width 29 height 12
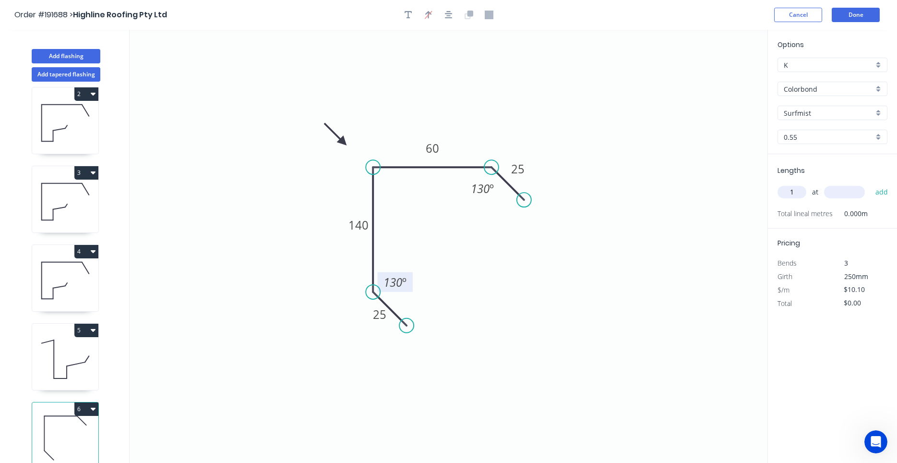
type input "1"
type input "6200"
click at [870, 184] on button "add" at bounding box center [881, 192] width 23 height 16
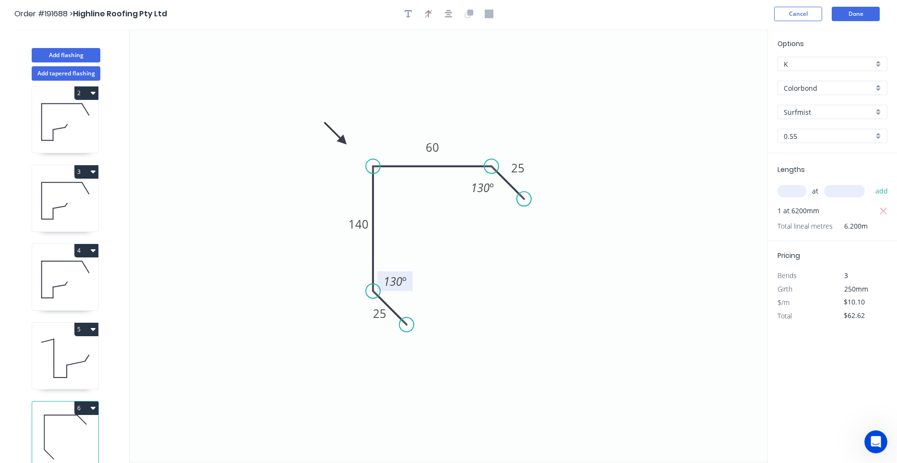
scroll to position [18, 0]
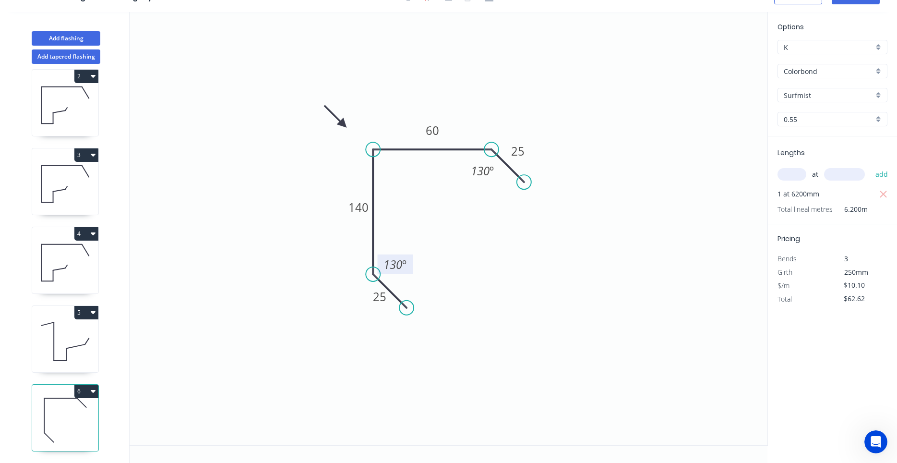
click at [96, 391] on button "6" at bounding box center [86, 390] width 24 height 13
click at [77, 408] on div "Duplicate" at bounding box center [53, 415] width 74 height 14
type input "$0.00"
click at [359, 211] on tspan "140" at bounding box center [358, 207] width 20 height 16
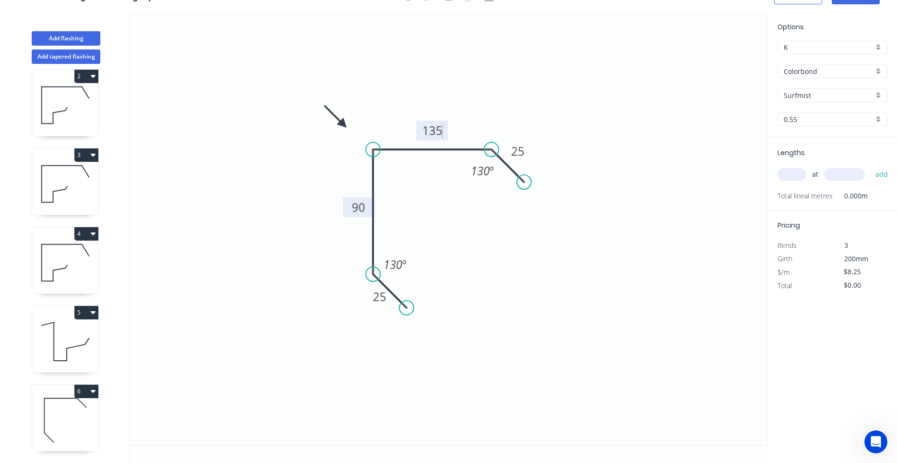
type input "$10.10"
click at [797, 178] on input "text" at bounding box center [791, 174] width 29 height 12
click at [792, 177] on input "text" at bounding box center [791, 174] width 29 height 12
type input "1"
type input "6200"
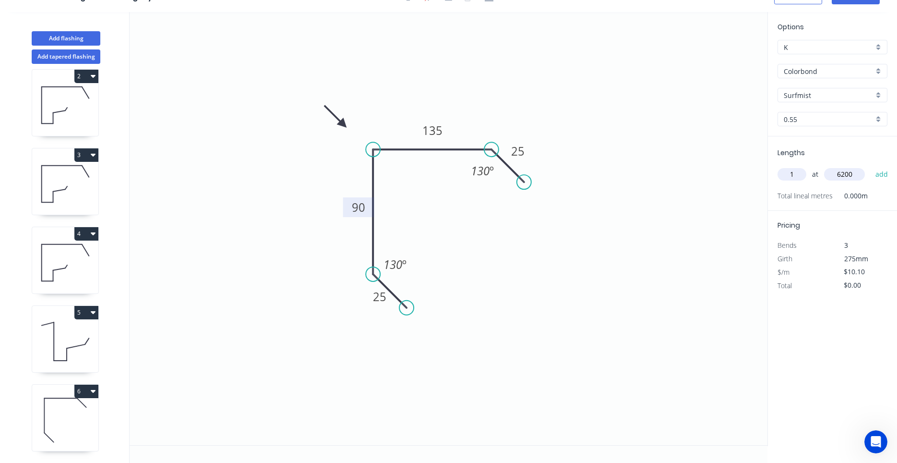
click at [870, 166] on button "add" at bounding box center [881, 174] width 23 height 16
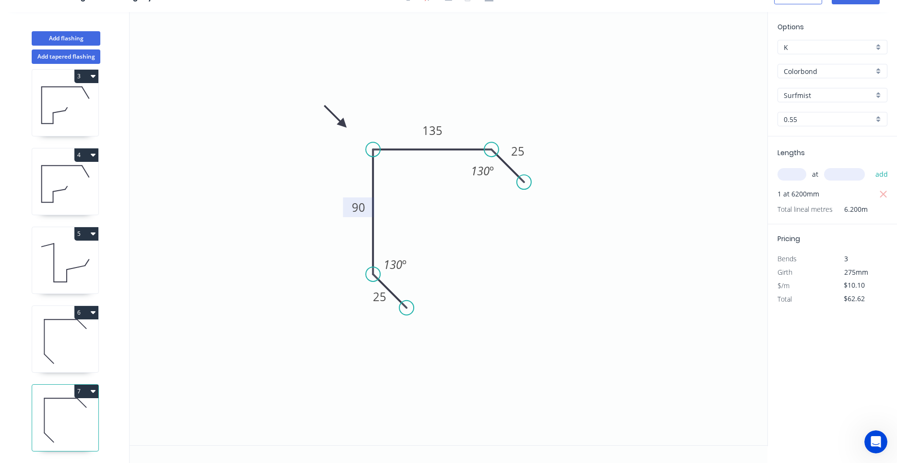
click at [95, 388] on icon "button" at bounding box center [93, 391] width 5 height 8
click at [69, 415] on div "Duplicate" at bounding box center [53, 415] width 74 height 14
type input "$0.00"
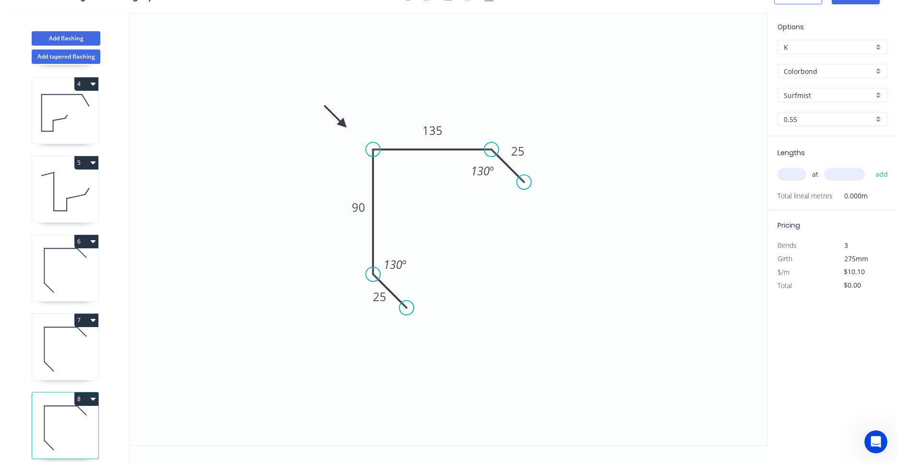
scroll to position [245, 0]
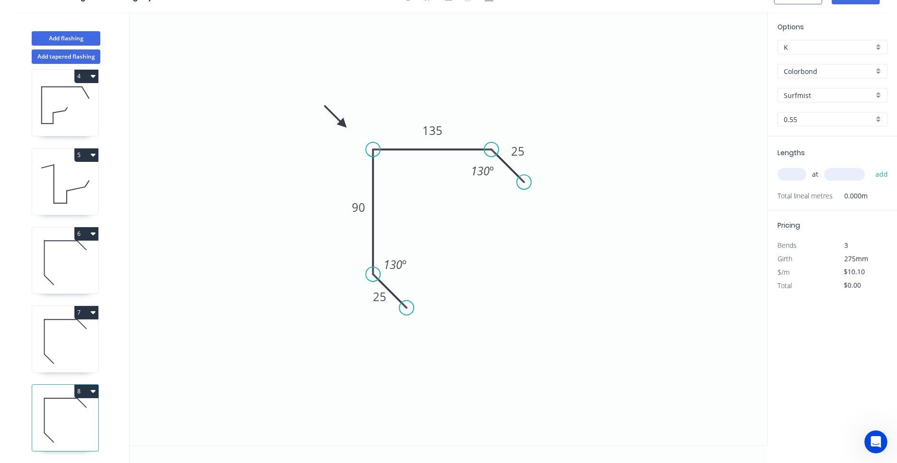
click at [70, 420] on icon at bounding box center [65, 419] width 66 height 61
click at [359, 206] on tspan "90" at bounding box center [358, 207] width 13 height 16
type input "$10.10"
click at [482, 338] on icon "0 25 170 75 25 130 º 130 º" at bounding box center [449, 228] width 638 height 433
click at [795, 174] on input "text" at bounding box center [791, 174] width 29 height 12
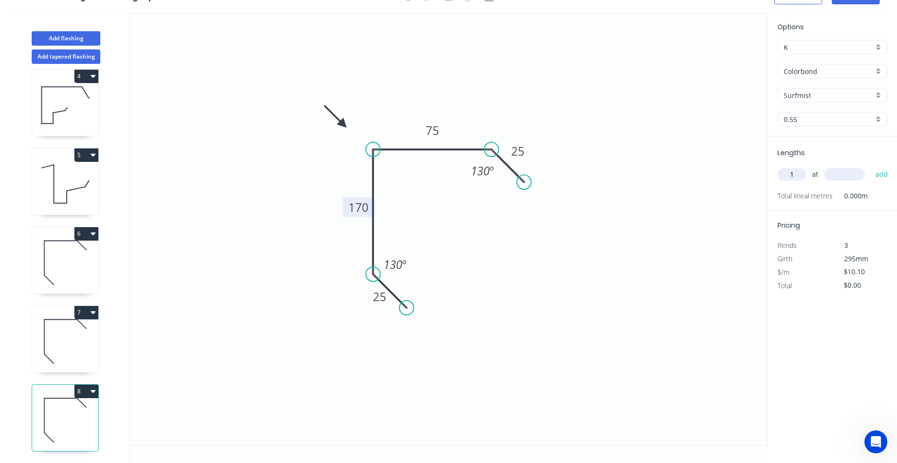
type input "1"
type input "6200"
click at [870, 166] on button "add" at bounding box center [881, 174] width 23 height 16
type input "$62.62"
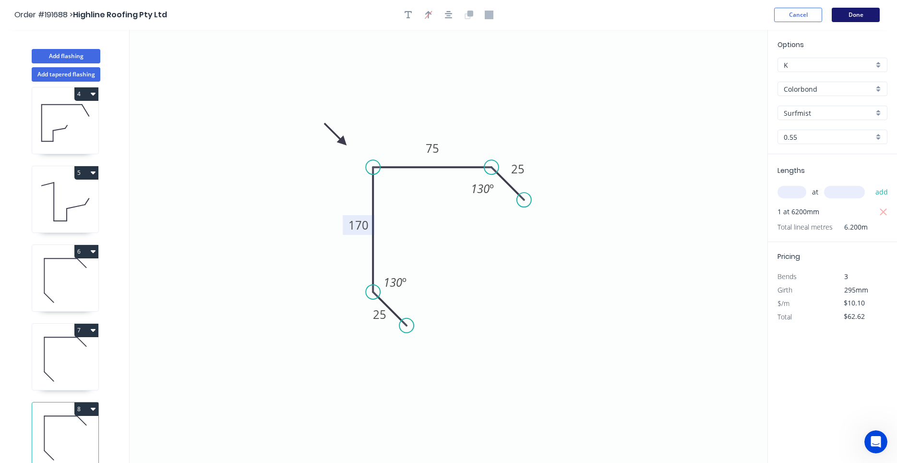
click at [860, 17] on button "Done" at bounding box center [856, 15] width 48 height 14
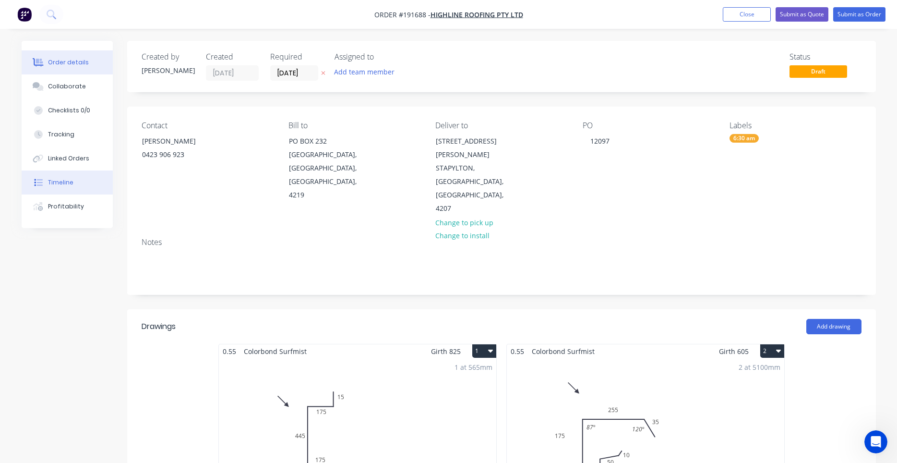
click at [66, 180] on div "Timeline" at bounding box center [60, 182] width 25 height 9
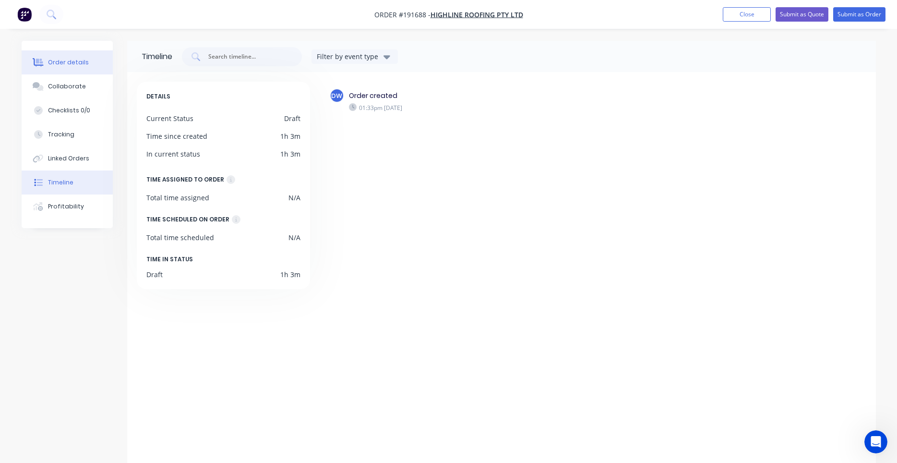
click at [66, 52] on button "Order details" at bounding box center [67, 62] width 91 height 24
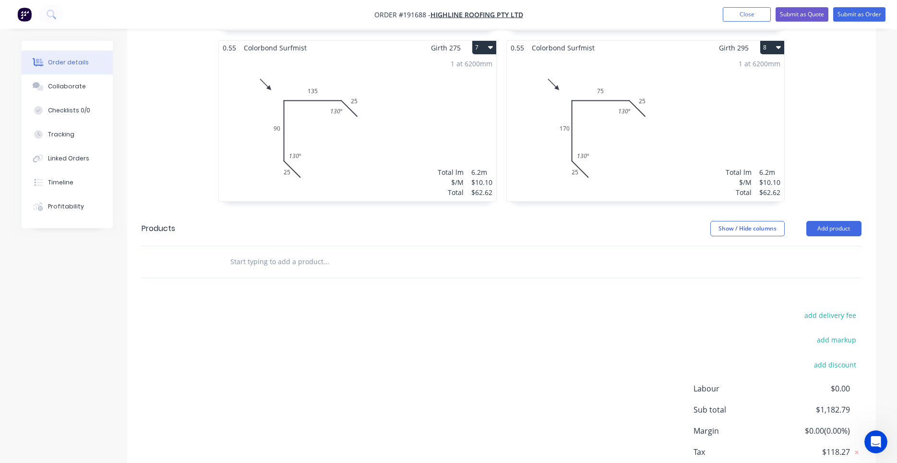
scroll to position [653, 0]
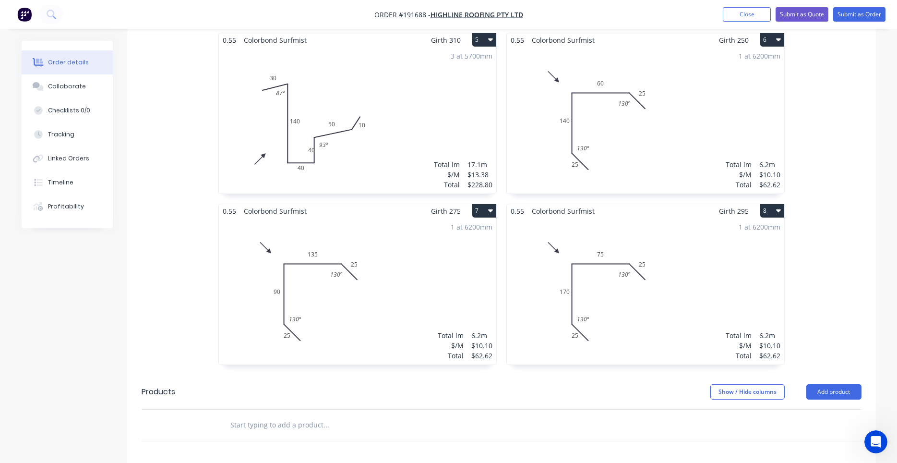
click at [589, 280] on div "1 at 6200mm Total lm $/M Total 6.2m $10.10 $62.62" at bounding box center [645, 291] width 277 height 146
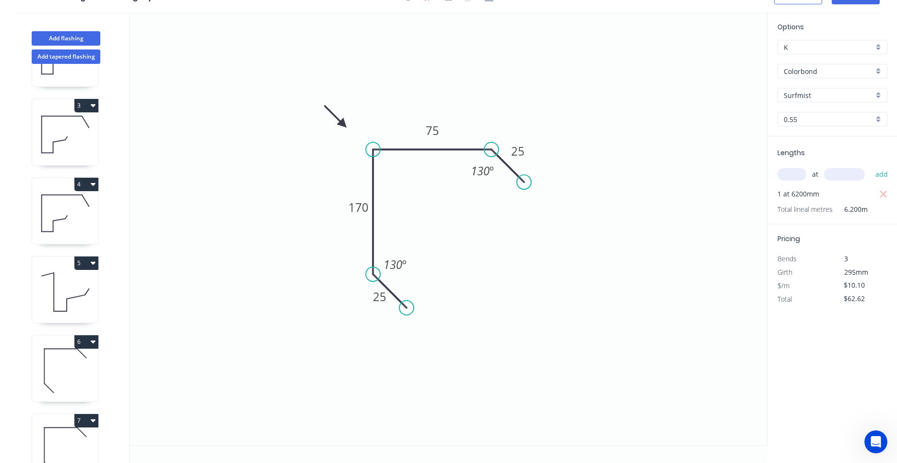
scroll to position [245, 0]
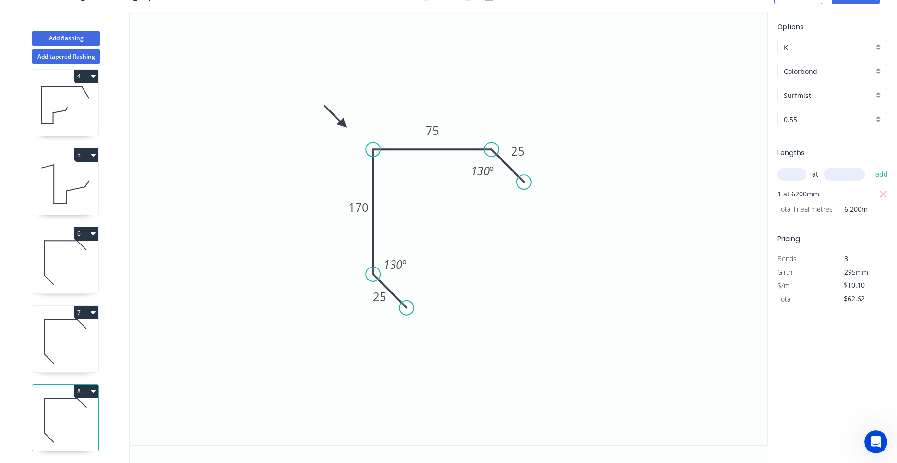
click at [228, 420] on icon "0 25 170 75 25 130 º 130 º" at bounding box center [449, 228] width 638 height 433
drag, startPoint x: 273, startPoint y: 450, endPoint x: 276, endPoint y: 443, distance: 7.3
click at [94, 396] on button "8" at bounding box center [86, 390] width 24 height 13
click at [82, 410] on div "Duplicate" at bounding box center [53, 415] width 74 height 14
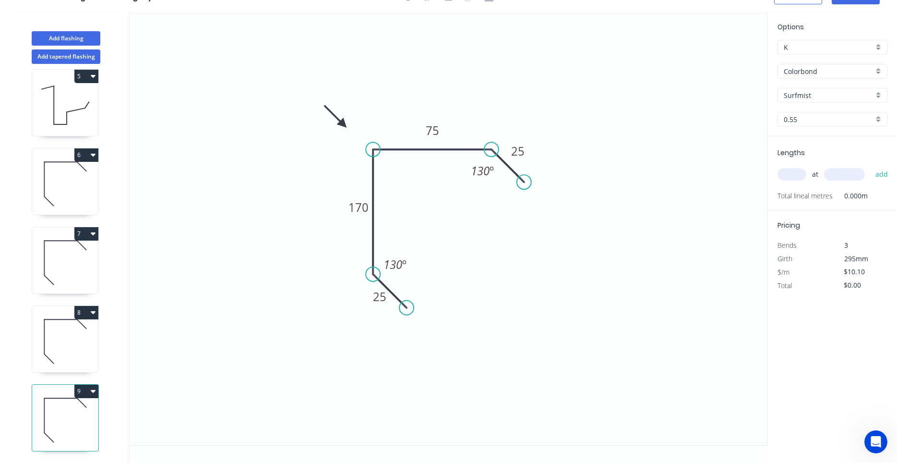
click at [82, 410] on icon at bounding box center [65, 419] width 66 height 61
click at [71, 344] on icon at bounding box center [65, 340] width 66 height 61
click at [60, 425] on icon at bounding box center [65, 419] width 66 height 61
type input "$0.00"
click at [362, 213] on tspan "170" at bounding box center [358, 207] width 20 height 16
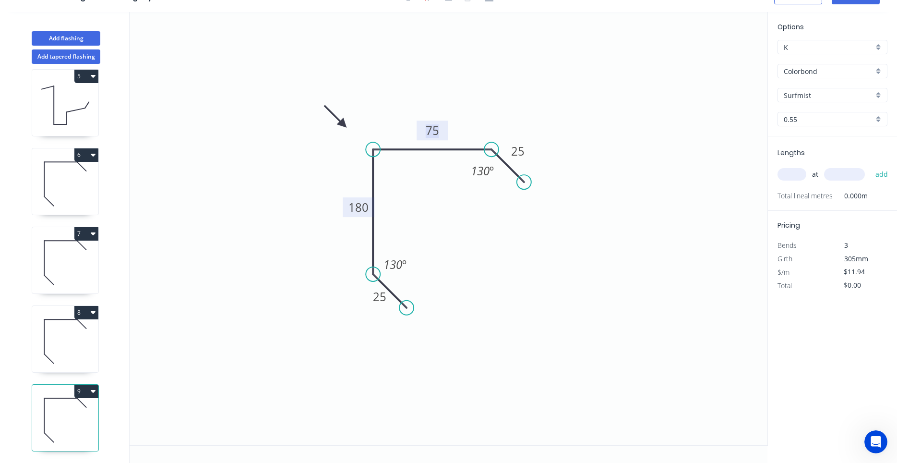
type input "$11.94"
click at [798, 171] on input "text" at bounding box center [791, 174] width 29 height 12
type input "1"
type input "6200"
click at [870, 166] on button "add" at bounding box center [881, 174] width 23 height 16
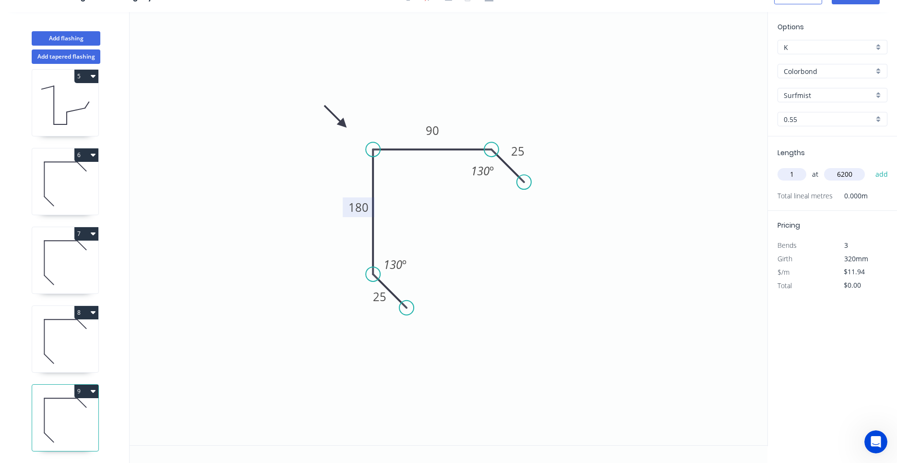
type input "$74.03"
click at [59, 35] on button "Add flashing" at bounding box center [66, 38] width 69 height 14
type input "$0.00"
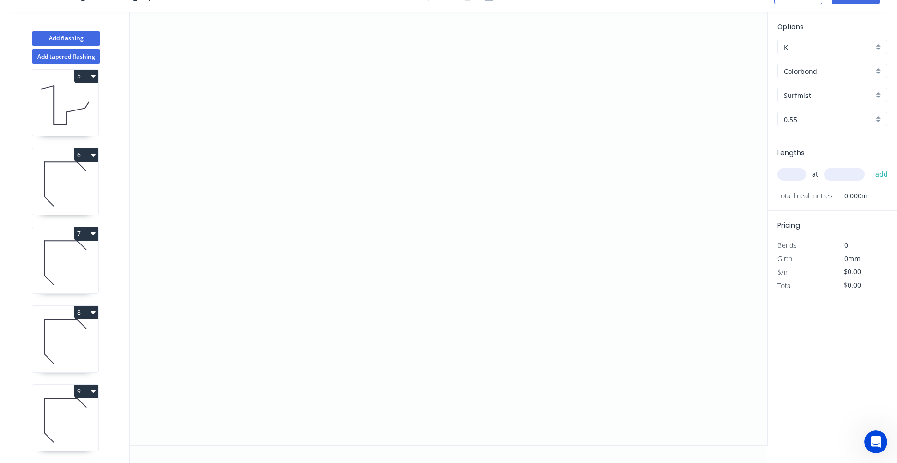
click at [84, 348] on icon at bounding box center [65, 340] width 66 height 61
type input "$10.10"
type input "$62.62"
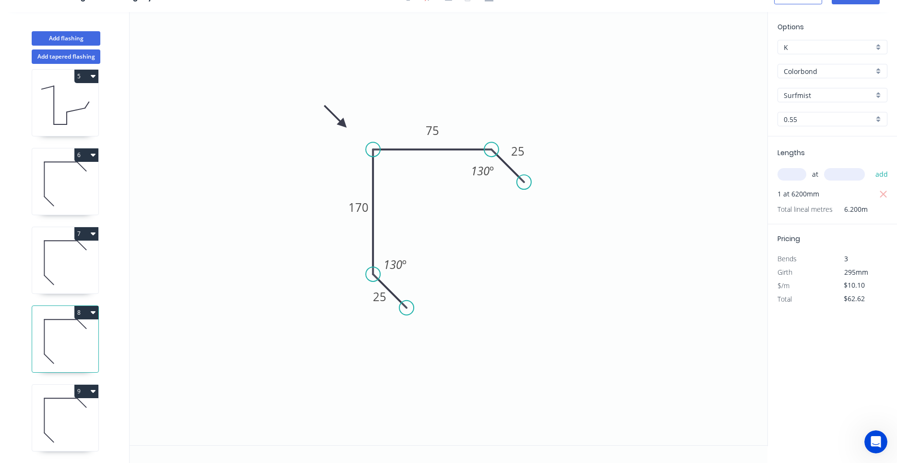
click at [78, 411] on icon at bounding box center [65, 419] width 66 height 61
type input "$11.94"
type input "$74.03"
click at [79, 404] on icon at bounding box center [65, 419] width 66 height 61
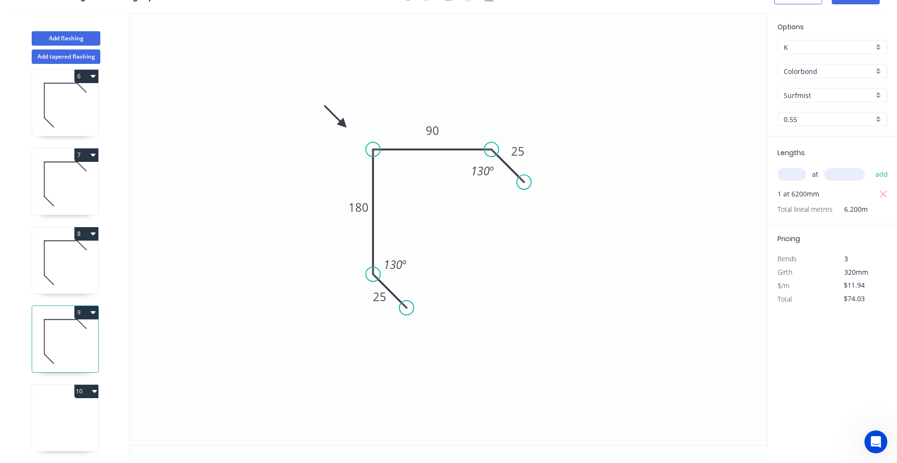
type input "$0.00"
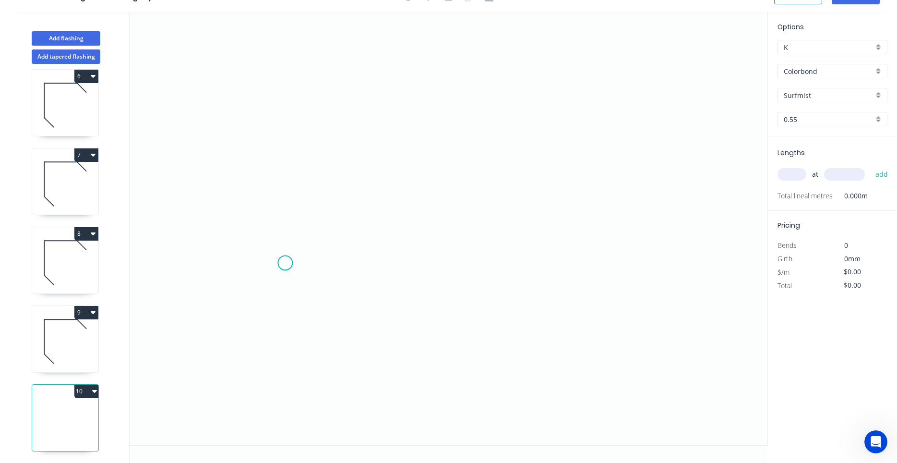
click at [285, 263] on icon "0" at bounding box center [449, 228] width 638 height 433
click at [288, 180] on icon "0" at bounding box center [449, 228] width 638 height 433
click at [458, 182] on icon "0 ?" at bounding box center [449, 228] width 638 height 433
click at [494, 247] on icon "0 ? ?" at bounding box center [449, 228] width 638 height 433
click at [494, 247] on circle at bounding box center [494, 246] width 14 height 14
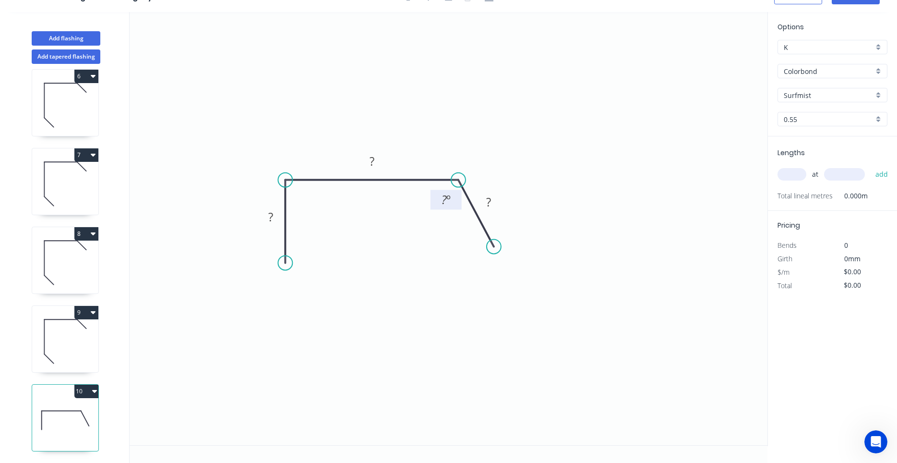
click at [448, 202] on tspan "º" at bounding box center [448, 199] width 4 height 16
type input "$5.69"
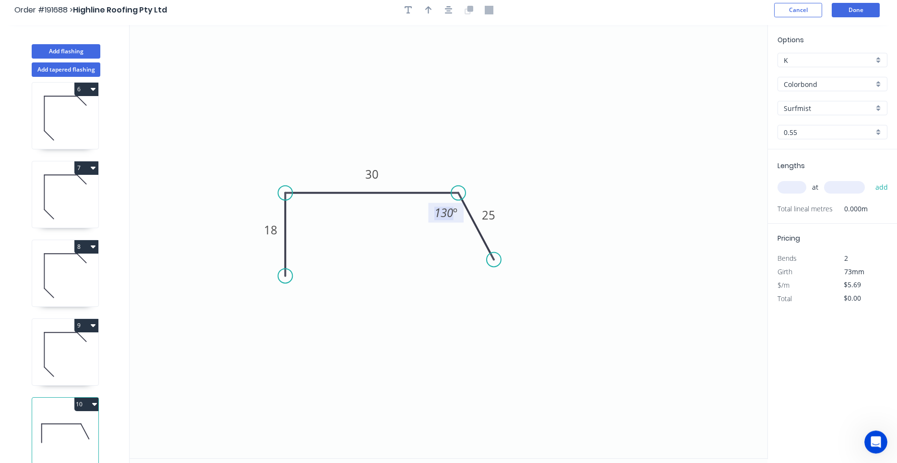
scroll to position [0, 0]
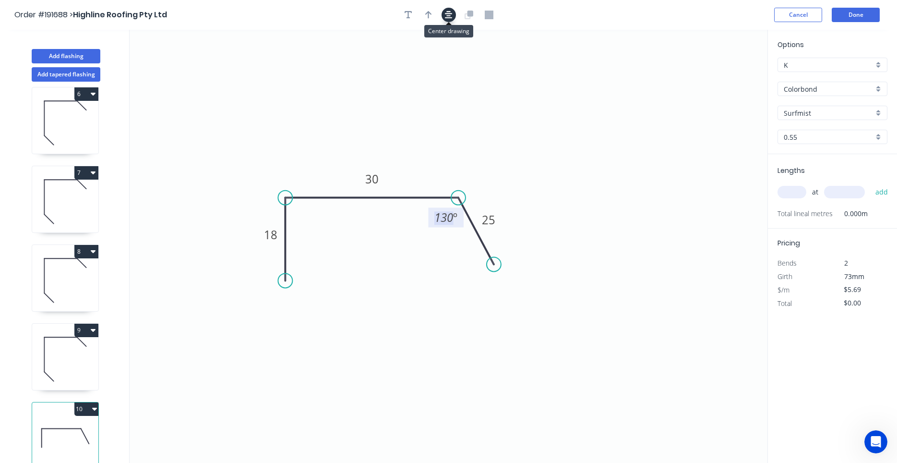
click at [448, 10] on button "button" at bounding box center [448, 15] width 14 height 14
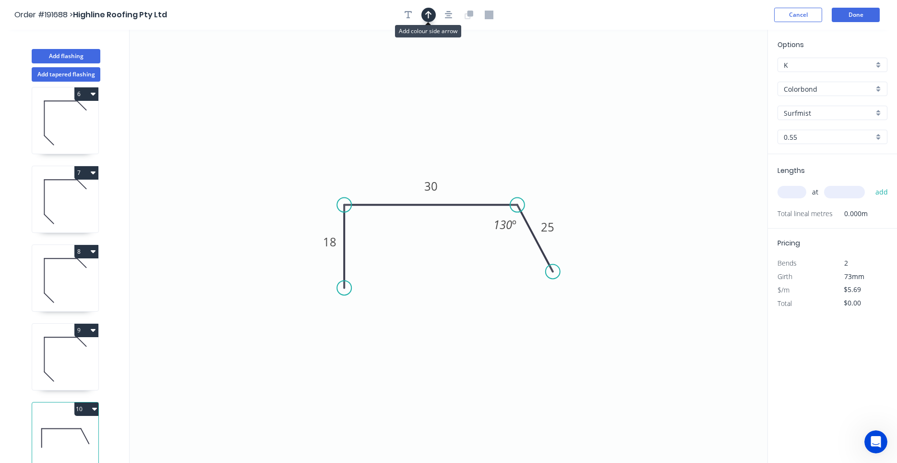
click at [431, 16] on icon "button" at bounding box center [428, 15] width 7 height 9
drag, startPoint x: 719, startPoint y: 71, endPoint x: 401, endPoint y: 166, distance: 331.9
click at [401, 166] on icon at bounding box center [400, 155] width 9 height 31
drag, startPoint x: 401, startPoint y: 166, endPoint x: 344, endPoint y: 177, distance: 58.1
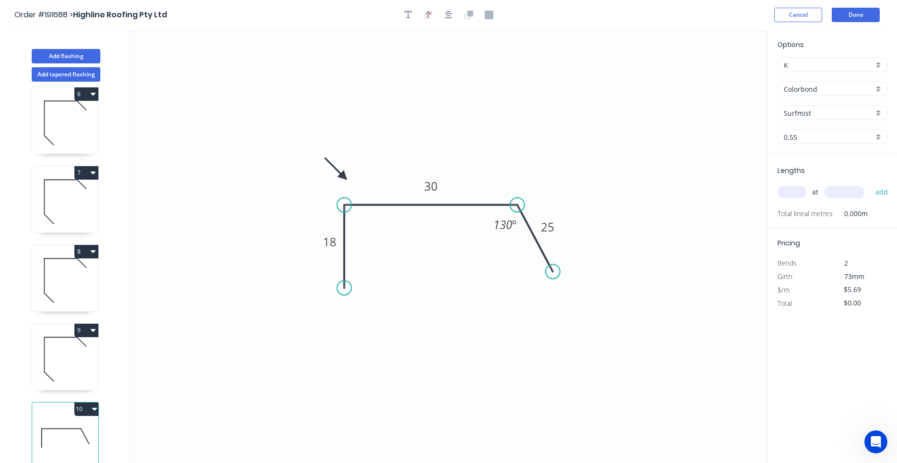
click at [344, 177] on icon at bounding box center [336, 169] width 28 height 28
click at [797, 190] on input "text" at bounding box center [791, 192] width 29 height 12
type input "1"
type input "3000"
click at [870, 184] on button "add" at bounding box center [881, 192] width 23 height 16
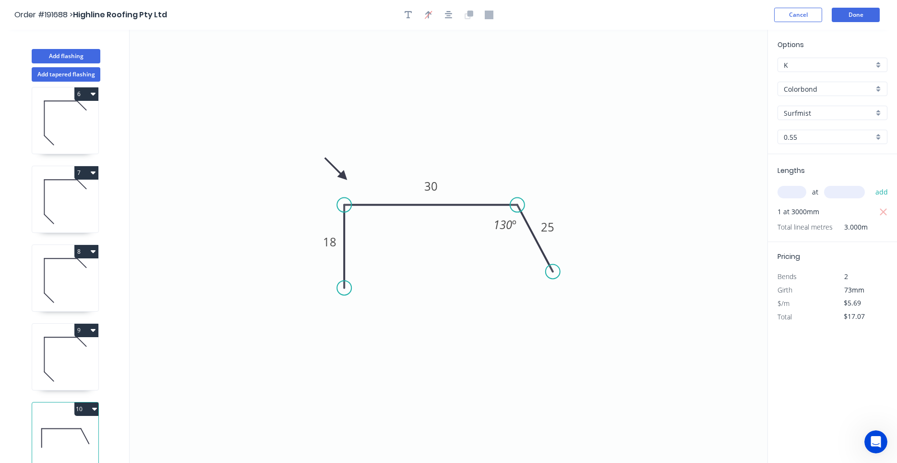
scroll to position [18, 0]
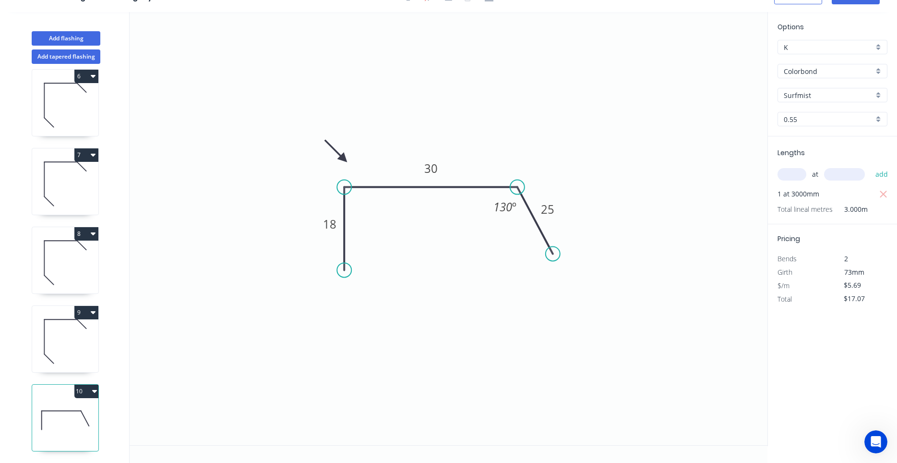
click at [86, 393] on button "10" at bounding box center [86, 390] width 24 height 13
click at [79, 411] on div "Duplicate" at bounding box center [53, 415] width 74 height 14
type input "$0.00"
click at [435, 163] on tspan "30" at bounding box center [430, 168] width 13 height 16
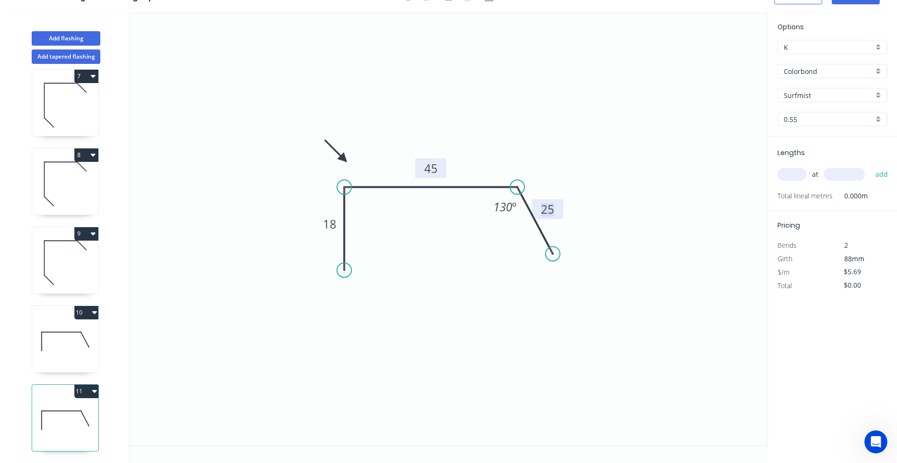
click at [804, 167] on div "at add" at bounding box center [833, 174] width 112 height 16
click at [801, 173] on input "text" at bounding box center [791, 174] width 29 height 12
type input "1"
type input "3000"
click at [870, 166] on button "add" at bounding box center [881, 174] width 23 height 16
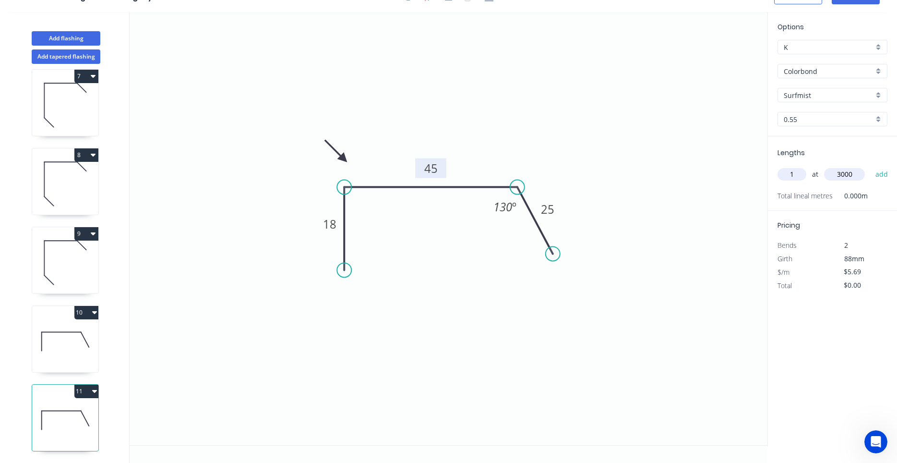
type input "$17.07"
click at [92, 35] on button "Add flashing" at bounding box center [66, 38] width 69 height 14
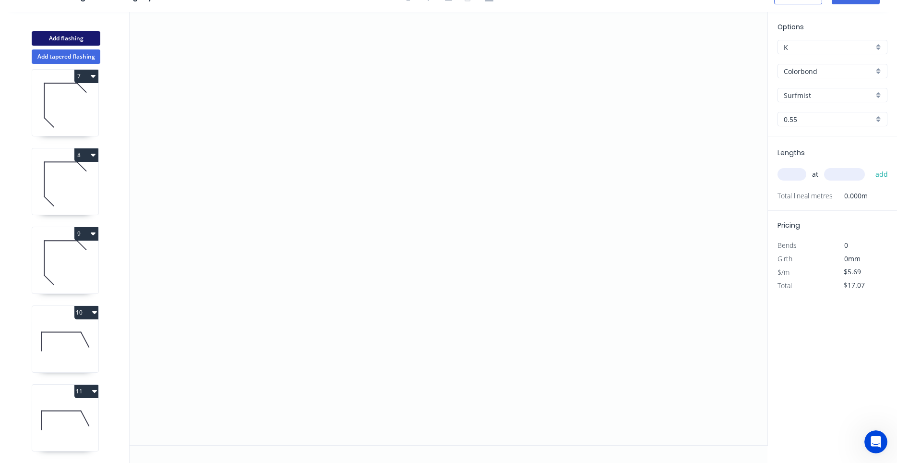
type input "$0.00"
click at [368, 84] on icon "0" at bounding box center [449, 228] width 638 height 433
click at [366, 234] on icon "0" at bounding box center [449, 228] width 638 height 433
click at [430, 236] on icon "0 ?" at bounding box center [449, 228] width 638 height 433
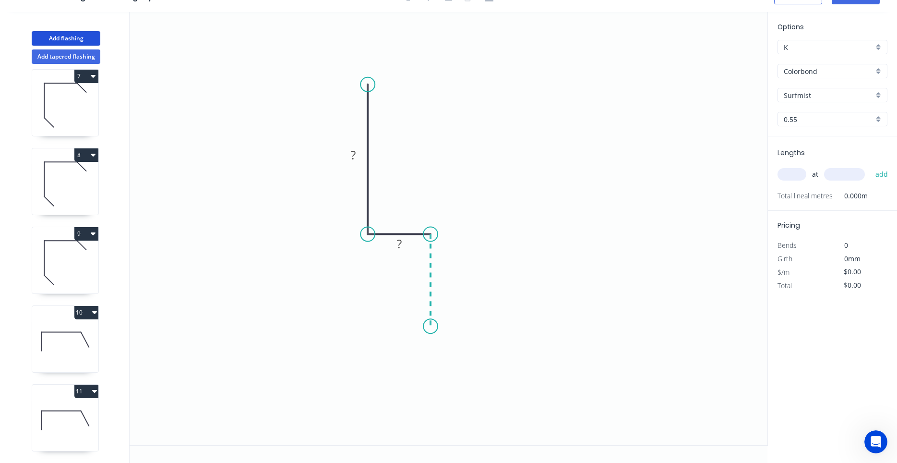
click at [431, 326] on icon "0 ? ?" at bounding box center [449, 228] width 638 height 433
click at [431, 326] on circle at bounding box center [430, 326] width 14 height 14
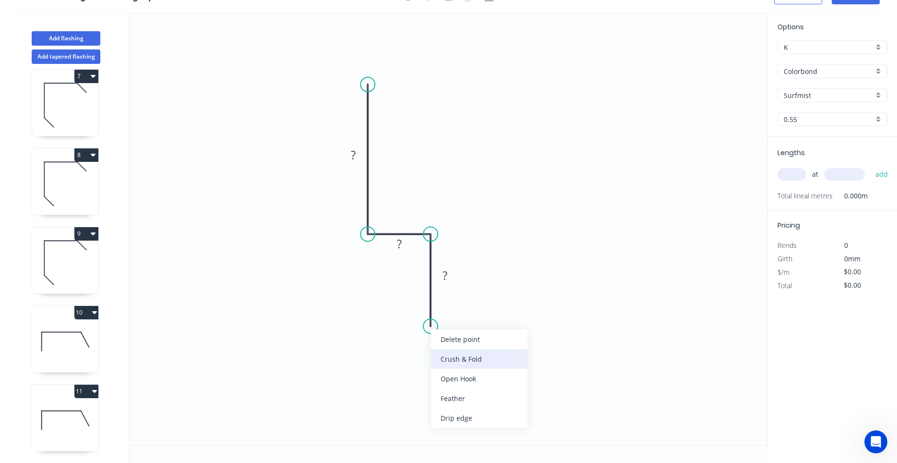
click at [447, 356] on div "Crush & Fold" at bounding box center [479, 359] width 96 height 20
drag, startPoint x: 440, startPoint y: 340, endPoint x: 444, endPoint y: 350, distance: 11.4
click at [444, 350] on div "Delete point Flip bend Delete bend" at bounding box center [481, 353] width 96 height 59
drag, startPoint x: 444, startPoint y: 351, endPoint x: 445, endPoint y: 356, distance: 5.0
click at [445, 356] on div "Flip bend" at bounding box center [479, 357] width 96 height 20
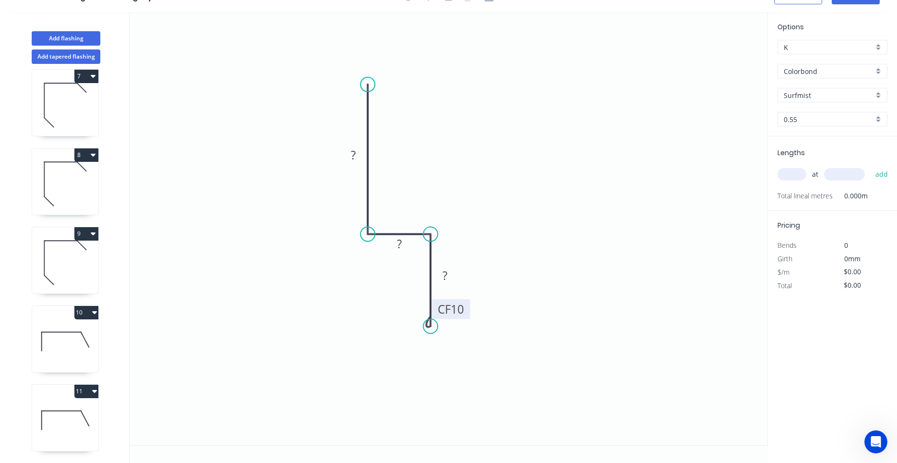
click at [454, 315] on tspan "10" at bounding box center [457, 309] width 13 height 16
click at [465, 340] on icon "0 ? ? CF 10 ?" at bounding box center [449, 228] width 638 height 433
click at [451, 314] on tspan "10" at bounding box center [457, 309] width 13 height 16
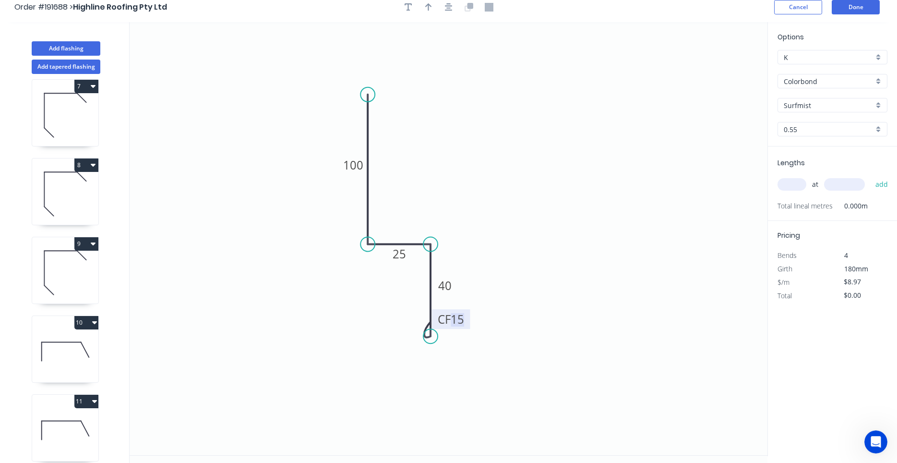
scroll to position [0, 0]
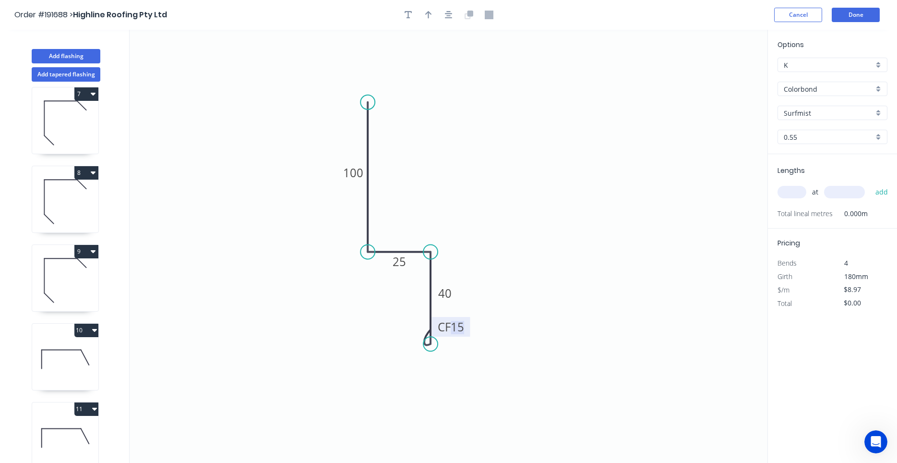
click at [68, 363] on icon at bounding box center [65, 358] width 66 height 61
type input "$5.69"
type input "$17.07"
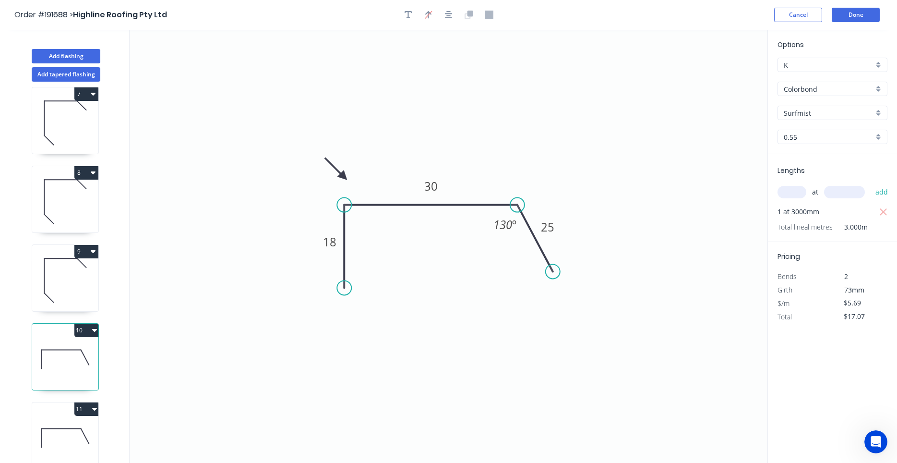
click at [66, 431] on icon at bounding box center [65, 437] width 66 height 61
click at [77, 438] on icon at bounding box center [65, 437] width 66 height 61
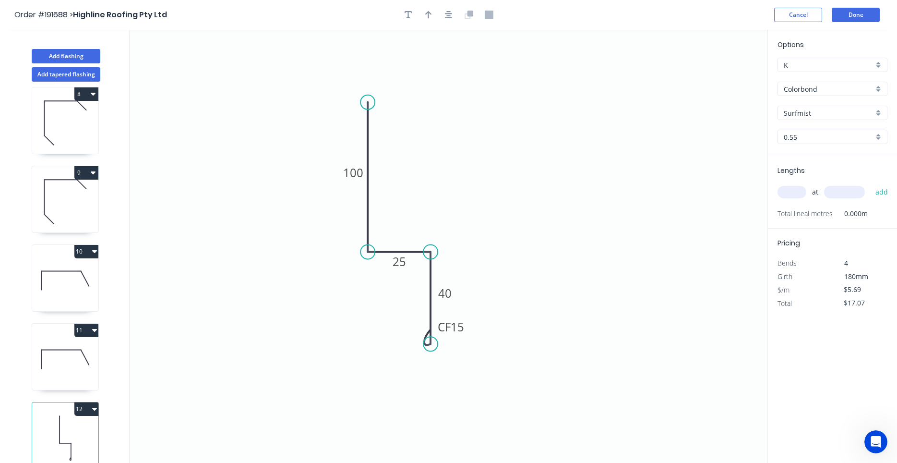
type input "$8.97"
type input "$0.00"
click at [445, 18] on icon "button" at bounding box center [449, 15] width 8 height 8
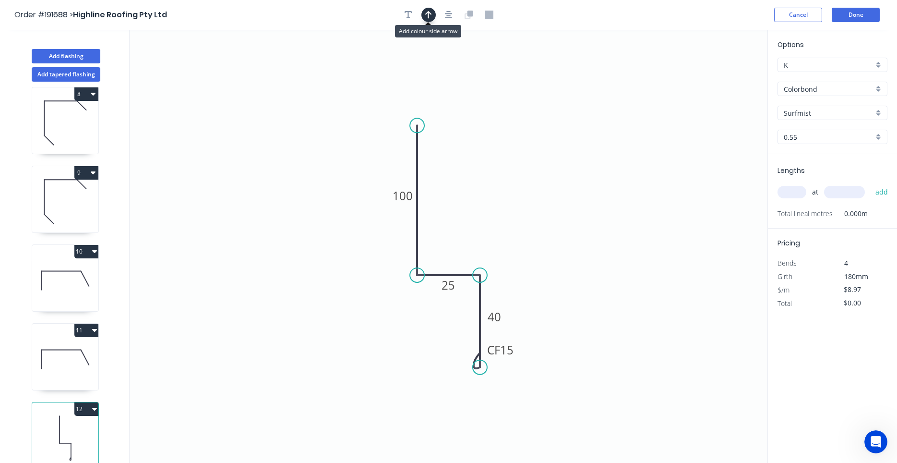
click at [424, 19] on button "button" at bounding box center [428, 15] width 14 height 14
click at [714, 71] on icon "0 100 25 CF 15 40" at bounding box center [449, 246] width 638 height 433
click at [714, 75] on icon "0 100 25 CF 15 40" at bounding box center [449, 246] width 638 height 433
click at [718, 73] on icon at bounding box center [717, 62] width 9 height 31
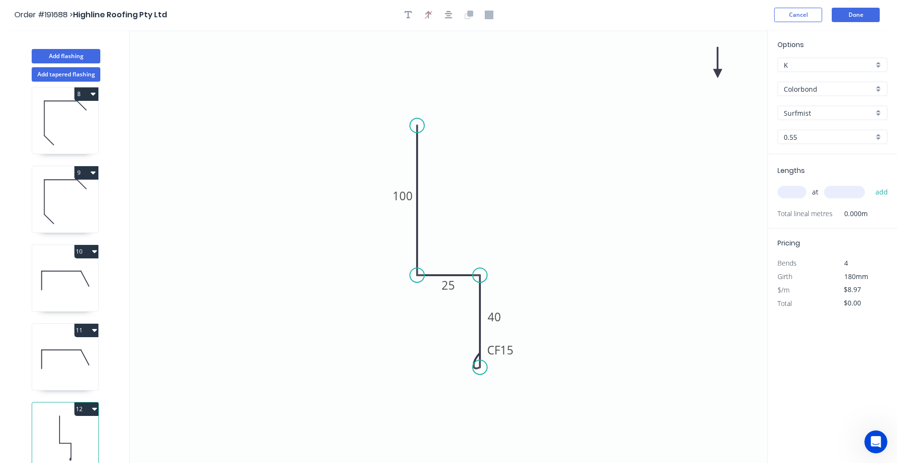
click at [718, 73] on icon at bounding box center [717, 62] width 9 height 31
drag, startPoint x: 718, startPoint y: 73, endPoint x: 484, endPoint y: 238, distance: 286.1
click at [484, 238] on icon at bounding box center [492, 230] width 28 height 28
drag, startPoint x: 483, startPoint y: 240, endPoint x: 547, endPoint y: 239, distance: 64.3
click at [789, 194] on input "text" at bounding box center [791, 192] width 29 height 12
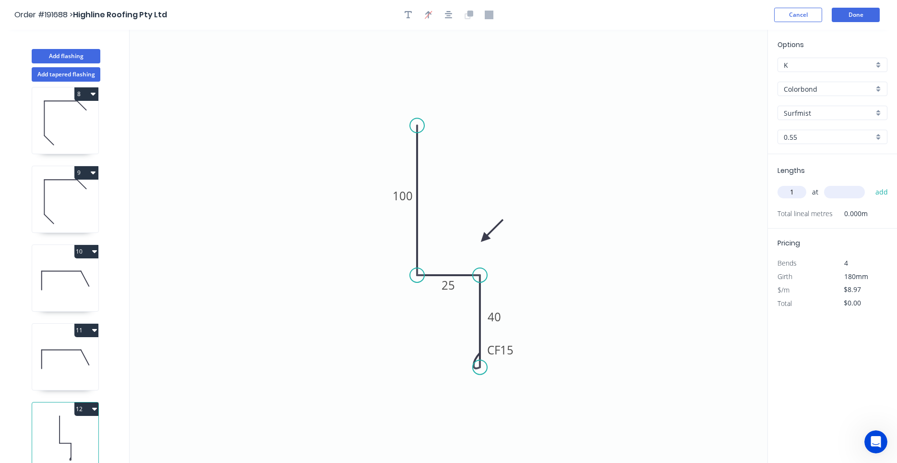
type input "1"
type input "1500"
click at [870, 184] on button "add" at bounding box center [881, 192] width 23 height 16
type input "$13.46"
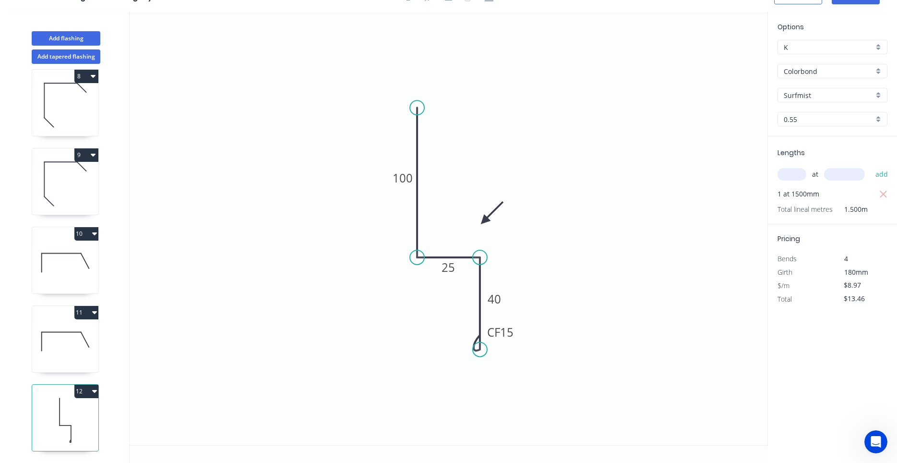
click at [96, 340] on icon at bounding box center [65, 340] width 66 height 61
type input "$5.69"
type input "$17.07"
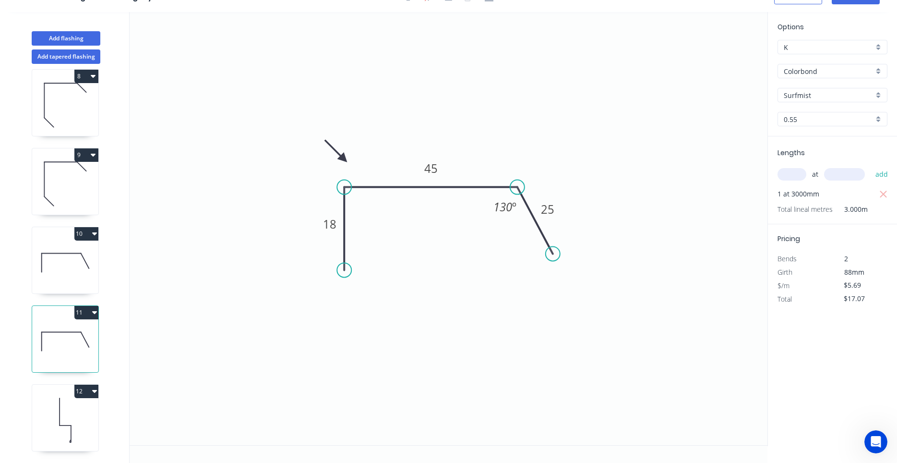
click at [86, 403] on icon at bounding box center [65, 419] width 66 height 61
type input "$8.97"
type input "$13.46"
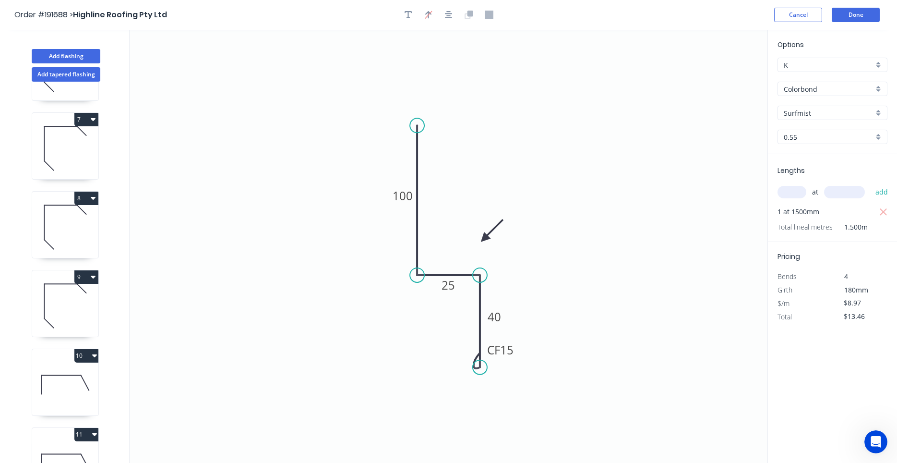
scroll to position [560, 0]
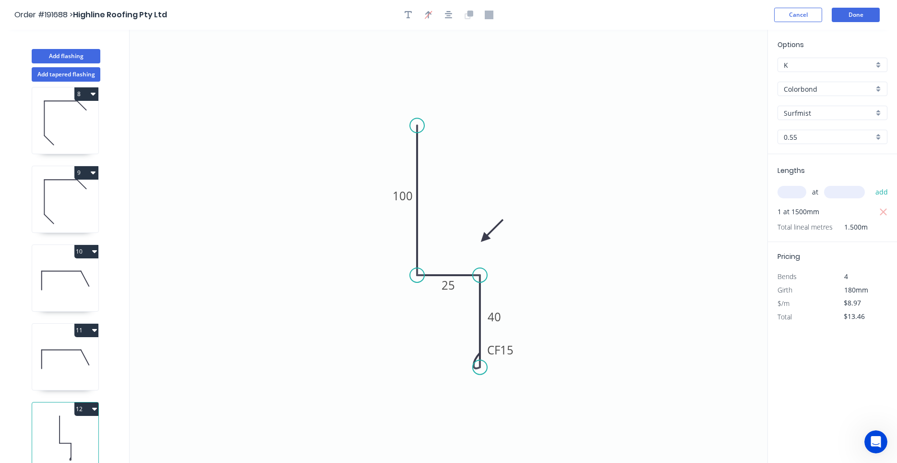
click at [856, 23] on header "Order #191688 > Highline Roofing Pty Ltd Cancel Done" at bounding box center [448, 15] width 897 height 30
click at [857, 16] on button "Done" at bounding box center [856, 15] width 48 height 14
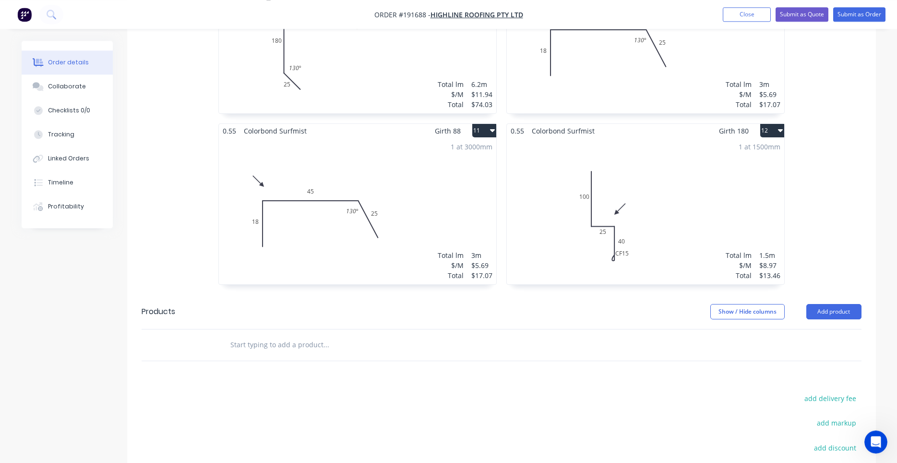
scroll to position [1027, 0]
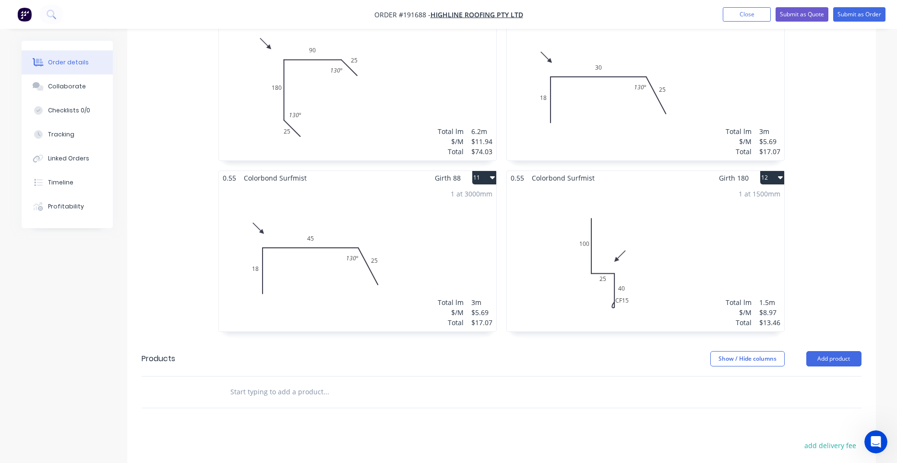
click at [595, 230] on div "1 at 1500mm Total lm $/M Total 1.5m $8.97 $13.46" at bounding box center [645, 258] width 277 height 146
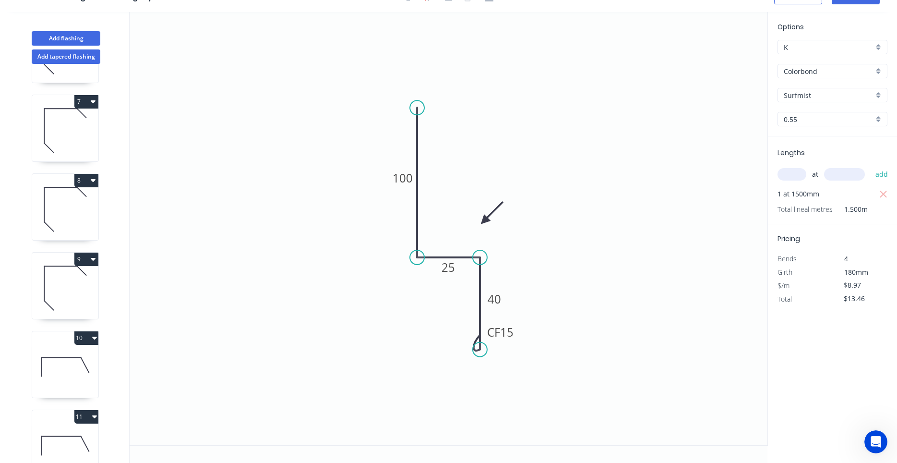
scroll to position [560, 0]
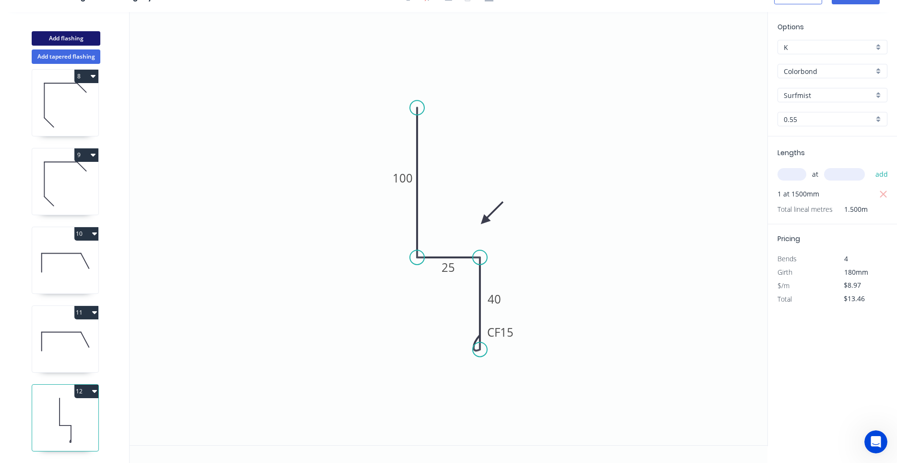
click at [88, 42] on button "Add flashing" at bounding box center [66, 38] width 69 height 14
type input "$0.00"
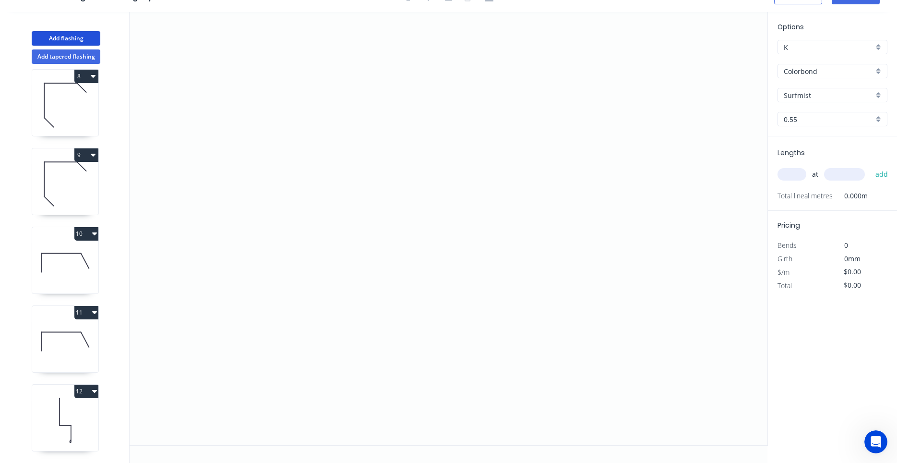
scroll to position [639, 0]
click at [272, 301] on icon "0" at bounding box center [449, 228] width 638 height 433
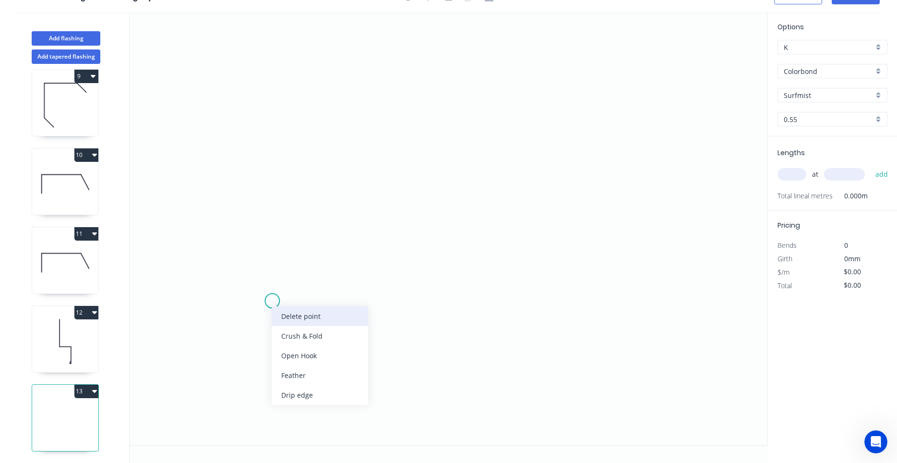
click at [278, 311] on div "Delete point" at bounding box center [320, 316] width 96 height 20
click at [56, 343] on icon at bounding box center [65, 340] width 66 height 61
type input "$8.97"
type input "$13.46"
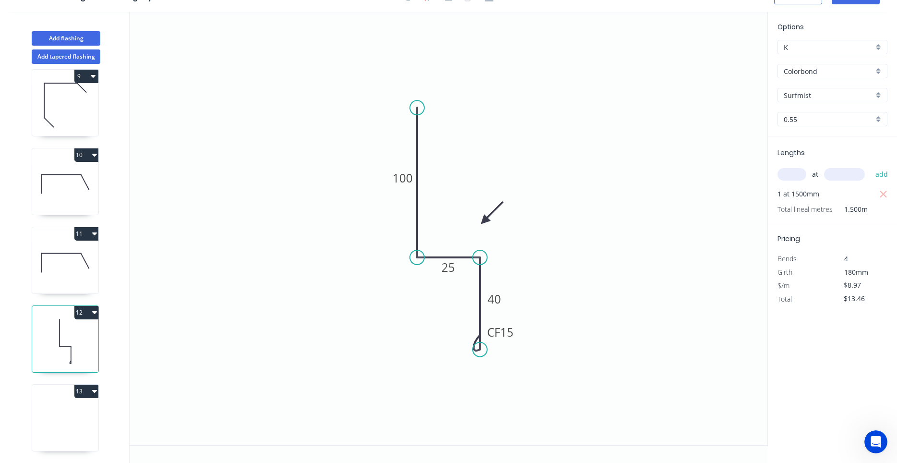
click at [49, 427] on icon at bounding box center [65, 419] width 66 height 61
type input "$0.00"
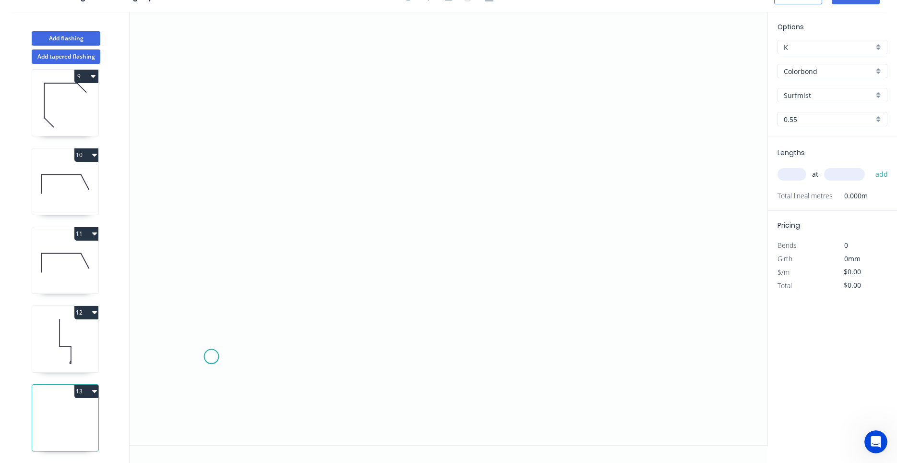
click at [211, 357] on icon "0" at bounding box center [449, 228] width 638 height 433
click at [210, 309] on icon "0" at bounding box center [449, 228] width 638 height 433
click at [210, 306] on circle at bounding box center [211, 308] width 14 height 14
drag, startPoint x: 210, startPoint y: 309, endPoint x: 210, endPoint y: 302, distance: 7.2
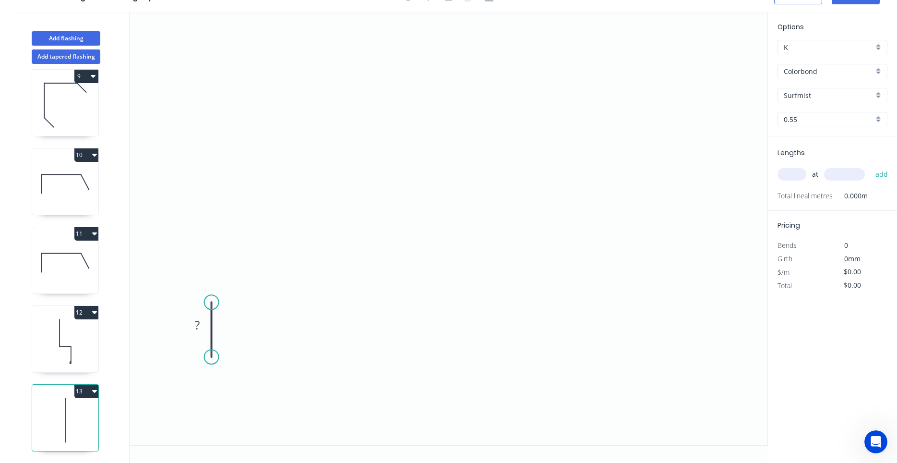
click at [210, 302] on circle at bounding box center [211, 302] width 14 height 14
click at [318, 302] on icon at bounding box center [265, 302] width 107 height 0
click at [318, 280] on icon at bounding box center [318, 290] width 0 height 23
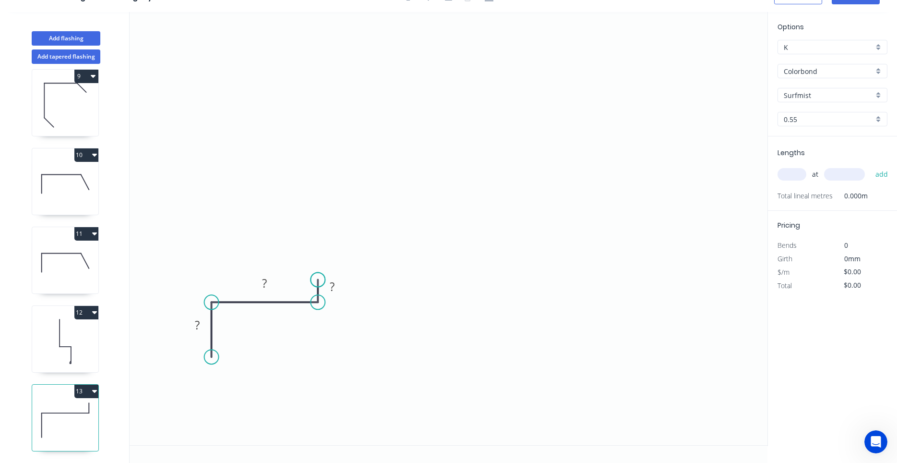
click at [318, 280] on circle at bounding box center [317, 279] width 14 height 14
drag, startPoint x: 316, startPoint y: 282, endPoint x: 313, endPoint y: 286, distance: 5.5
drag, startPoint x: 303, startPoint y: 296, endPoint x: 187, endPoint y: 309, distance: 116.8
drag, startPoint x: 29, startPoint y: 83, endPoint x: 22, endPoint y: 91, distance: 10.9
click at [311, 279] on circle at bounding box center [317, 279] width 14 height 14
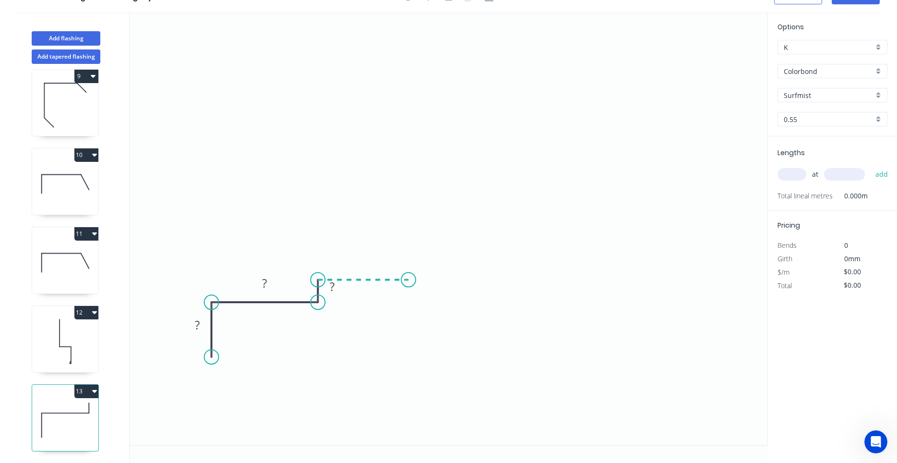
click at [408, 285] on icon "0 ? ? ?" at bounding box center [449, 228] width 638 height 433
click at [427, 308] on icon "0 ? ? ? ?" at bounding box center [449, 228] width 638 height 433
click at [427, 308] on circle at bounding box center [426, 307] width 14 height 14
click at [200, 322] on rect at bounding box center [197, 325] width 19 height 13
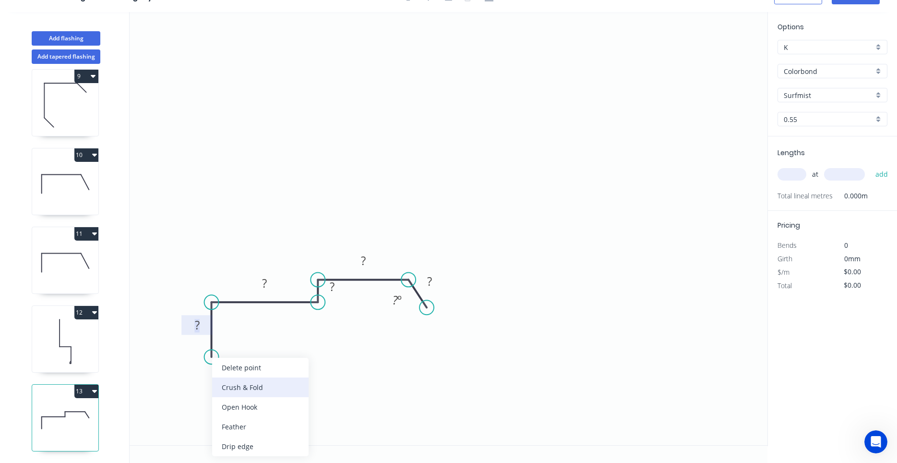
click at [226, 381] on div "Crush & Fold" at bounding box center [260, 387] width 96 height 20
drag, startPoint x: 189, startPoint y: 349, endPoint x: 237, endPoint y: 389, distance: 62.4
click at [237, 389] on rect at bounding box center [239, 379] width 38 height 20
click at [243, 378] on tspan "10" at bounding box center [245, 379] width 13 height 16
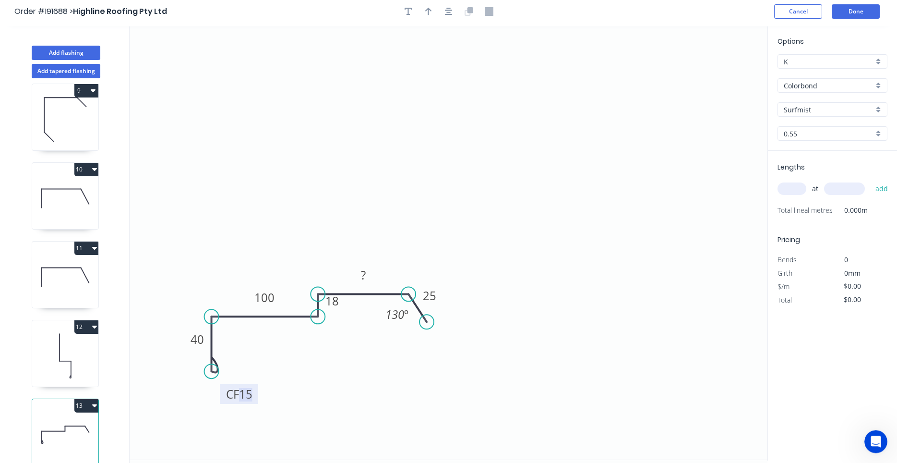
scroll to position [0, 0]
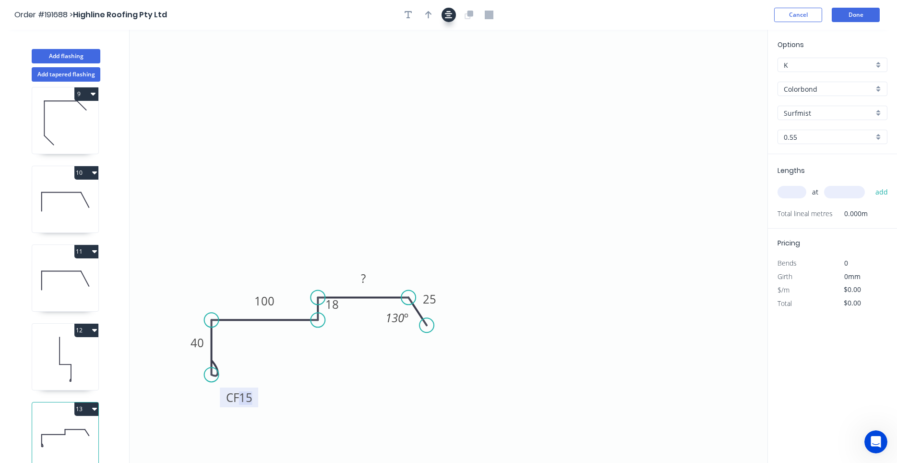
click at [452, 12] on button "button" at bounding box center [448, 15] width 14 height 14
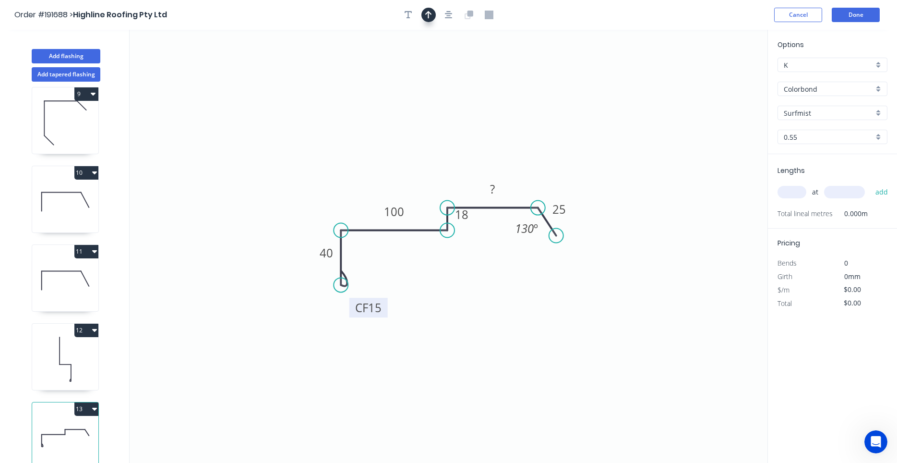
click at [427, 14] on icon "button" at bounding box center [428, 15] width 7 height 9
drag, startPoint x: 712, startPoint y: 79, endPoint x: 507, endPoint y: 105, distance: 206.0
click at [501, 112] on icon "0 CF 15 40 100 18 ? 25 130 º" at bounding box center [449, 246] width 638 height 433
drag, startPoint x: 716, startPoint y: 74, endPoint x: 388, endPoint y: 163, distance: 340.0
click at [388, 163] on icon at bounding box center [387, 151] width 9 height 31
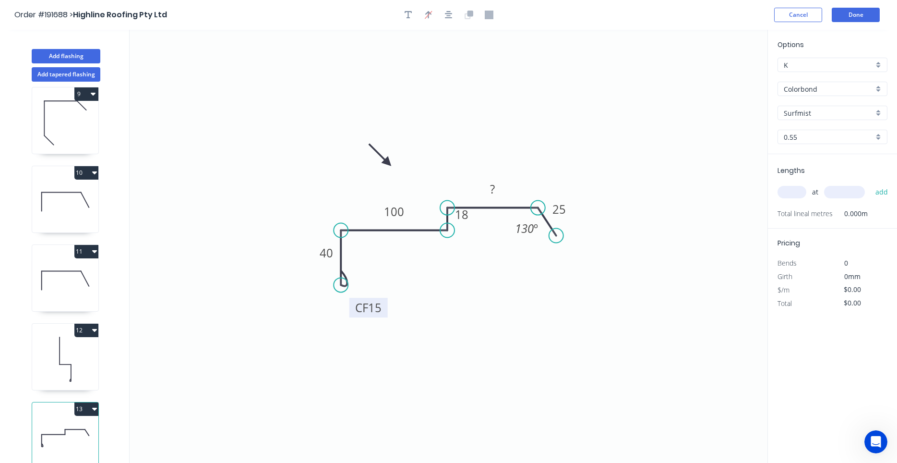
click at [796, 191] on input "text" at bounding box center [791, 192] width 29 height 12
type input "1"
type input "5"
click at [870, 184] on button "add" at bounding box center [881, 192] width 23 height 16
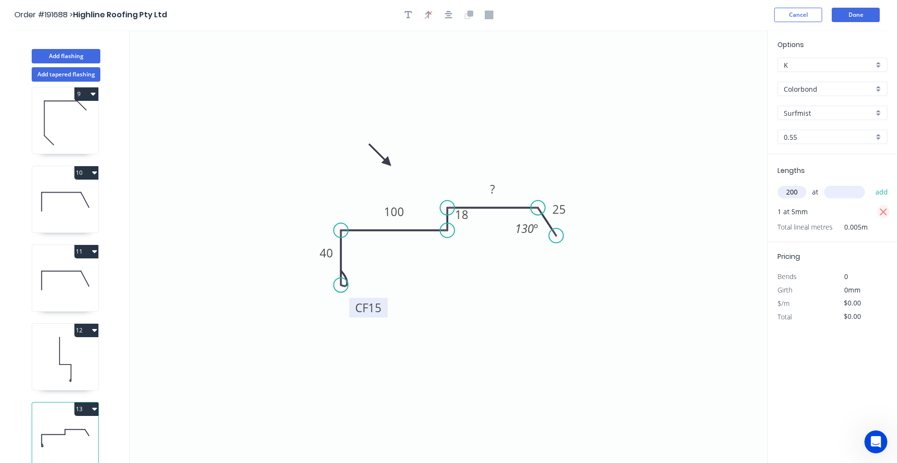
click at [885, 213] on icon "button" at bounding box center [883, 212] width 9 height 12
click at [809, 195] on div "200 at add" at bounding box center [833, 192] width 112 height 16
click at [803, 193] on input "200" at bounding box center [791, 192] width 29 height 12
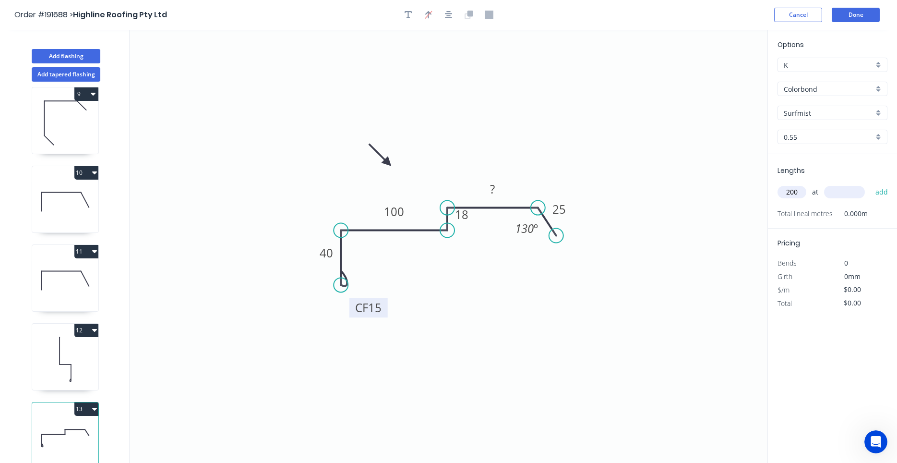
drag, startPoint x: 796, startPoint y: 191, endPoint x: 821, endPoint y: 190, distance: 25.0
click at [806, 190] on input "200" at bounding box center [791, 192] width 29 height 12
type input "2"
type input "1"
type input "5300"
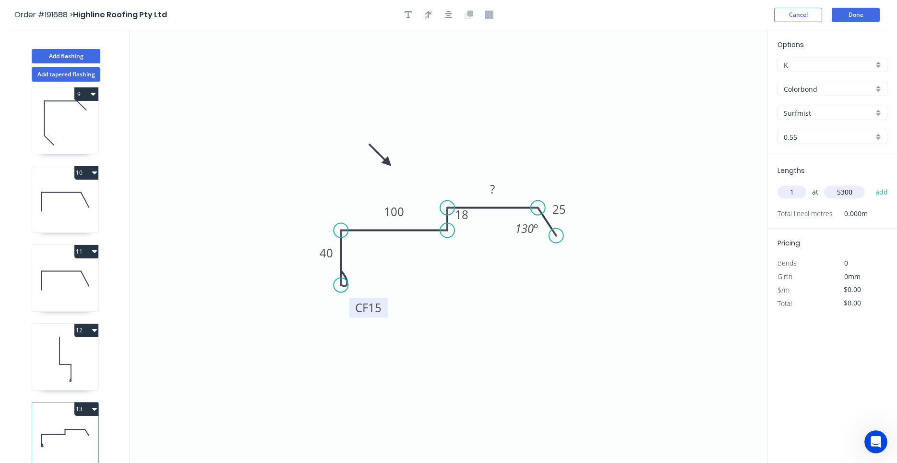
click at [870, 184] on button "add" at bounding box center [881, 192] width 23 height 16
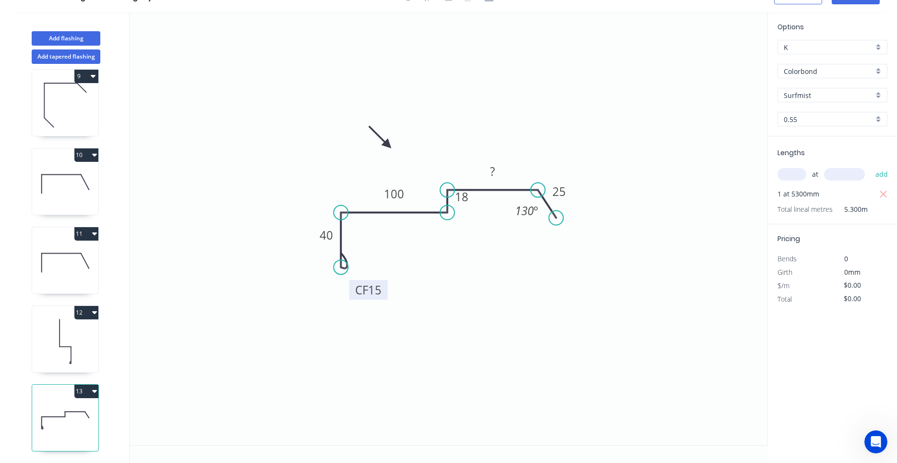
click at [92, 392] on button "13" at bounding box center [86, 390] width 24 height 13
click at [86, 405] on button "Duplicate" at bounding box center [52, 414] width 91 height 19
click at [96, 392] on icon "button" at bounding box center [94, 391] width 5 height 8
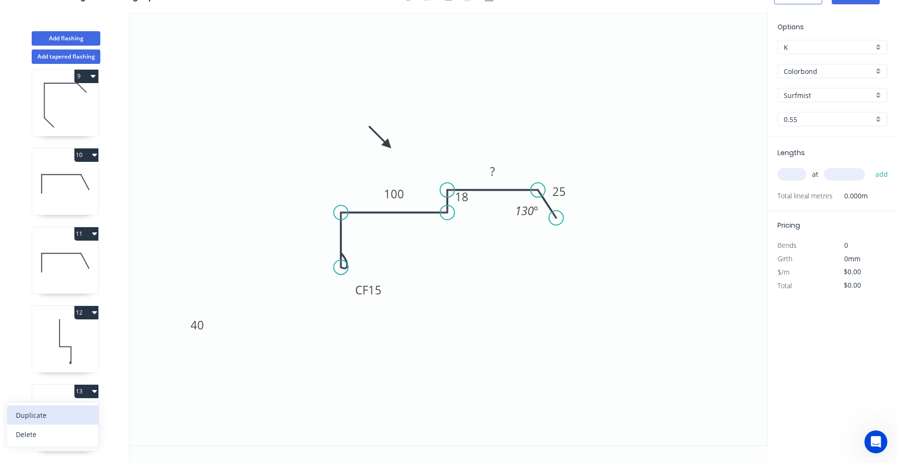
click at [78, 413] on div "Duplicate" at bounding box center [53, 415] width 74 height 14
click at [95, 390] on icon "button" at bounding box center [94, 391] width 5 height 3
click at [82, 409] on div "Duplicate" at bounding box center [53, 415] width 74 height 14
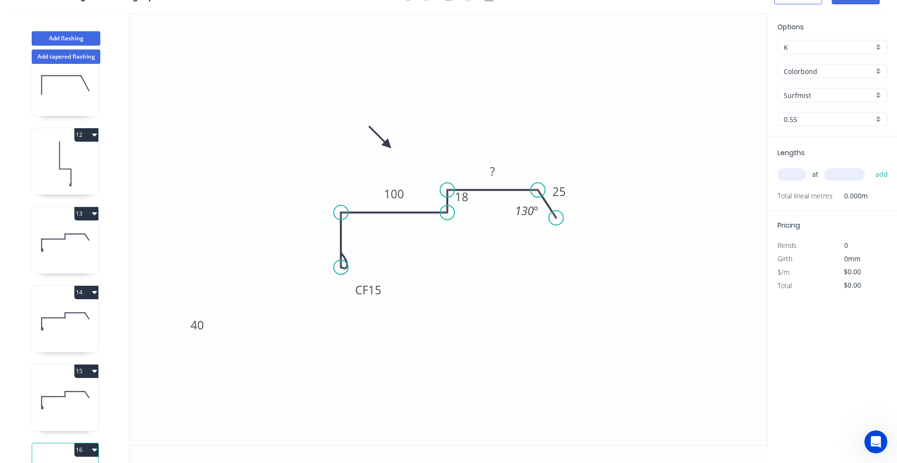
scroll to position [875, 0]
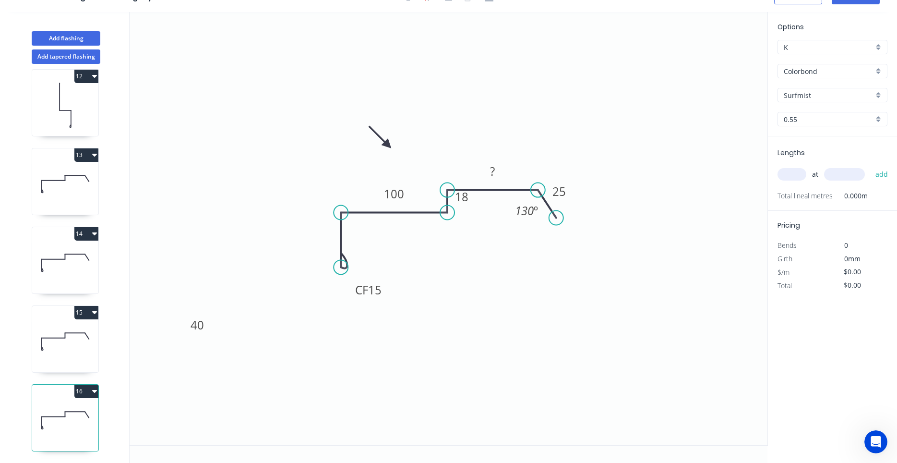
click at [43, 175] on icon at bounding box center [65, 183] width 66 height 61
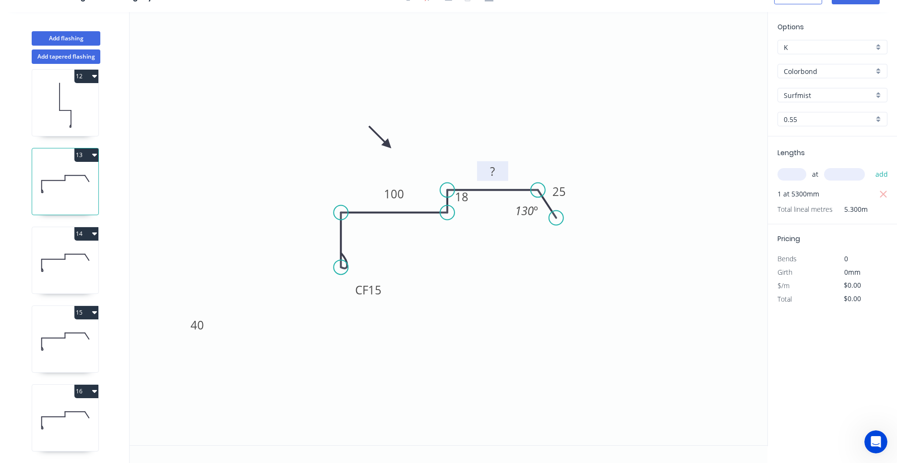
click at [487, 174] on rect at bounding box center [492, 171] width 19 height 13
type input "$12.26"
type input "$64.98"
click at [792, 178] on input "text" at bounding box center [791, 174] width 29 height 12
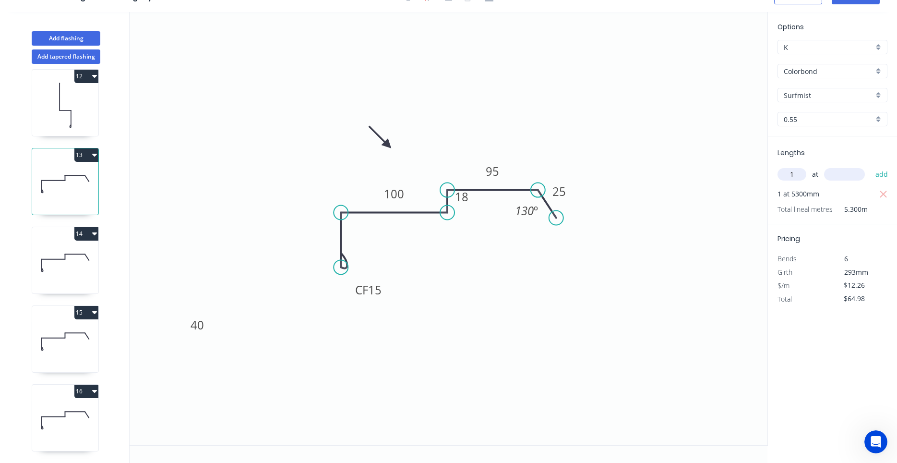
type input "1"
type input "5300"
click at [870, 166] on button "add" at bounding box center [881, 174] width 23 height 16
click at [880, 196] on icon "button" at bounding box center [883, 195] width 9 height 12
type input "$64.98"
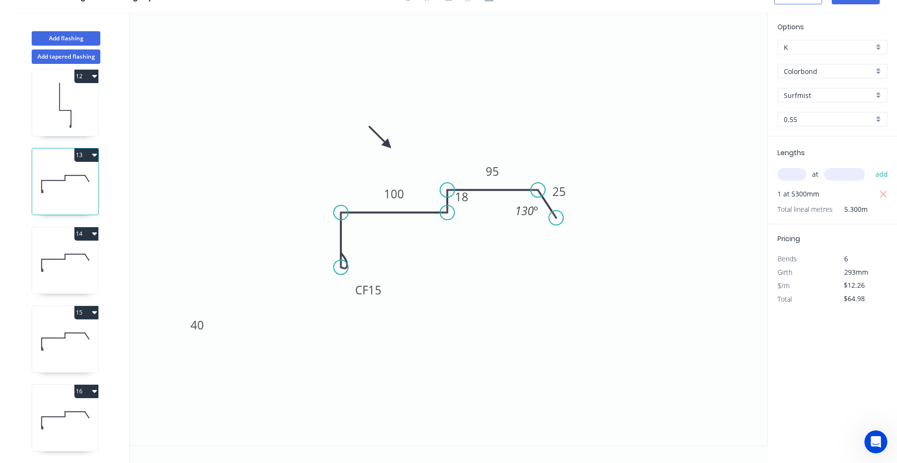
click at [79, 267] on icon at bounding box center [65, 262] width 66 height 61
type input "$0.00"
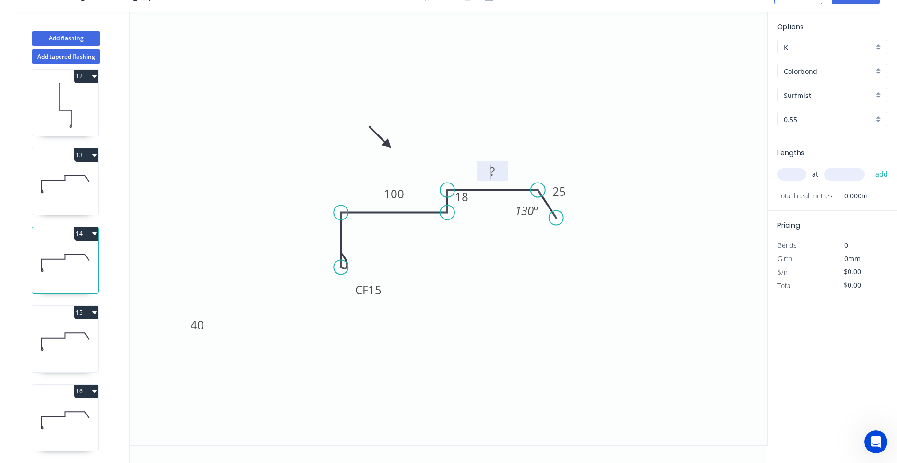
click at [491, 171] on tspan "?" at bounding box center [492, 171] width 5 height 16
drag, startPoint x: 491, startPoint y: 171, endPoint x: 506, endPoint y: 170, distance: 14.4
click at [506, 170] on g "?" at bounding box center [492, 171] width 31 height 20
click at [793, 173] on input "text" at bounding box center [791, 174] width 29 height 12
type input "$14.10"
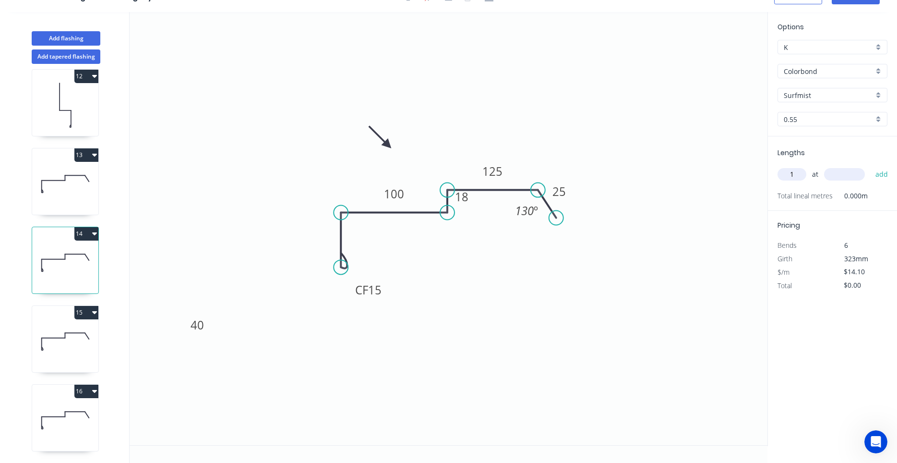
type input "1"
type input "5300"
click at [870, 166] on button "add" at bounding box center [881, 174] width 23 height 16
type input "$74.73"
click at [66, 336] on icon at bounding box center [65, 340] width 66 height 61
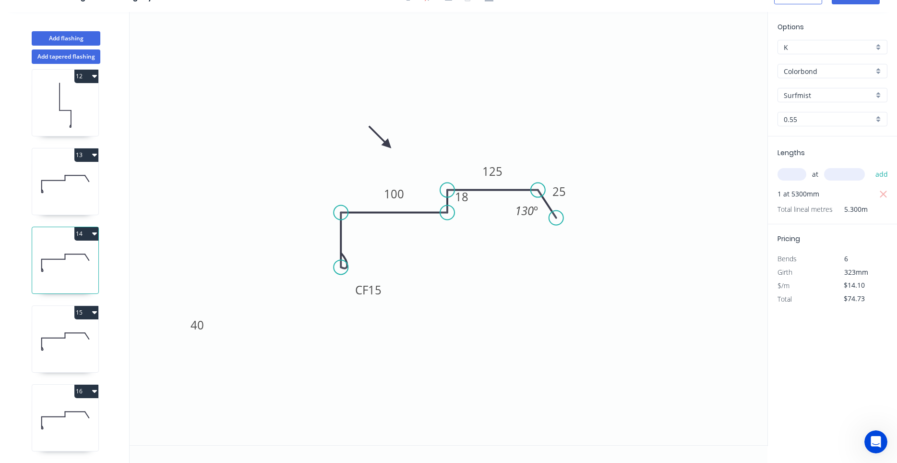
type input "$0.00"
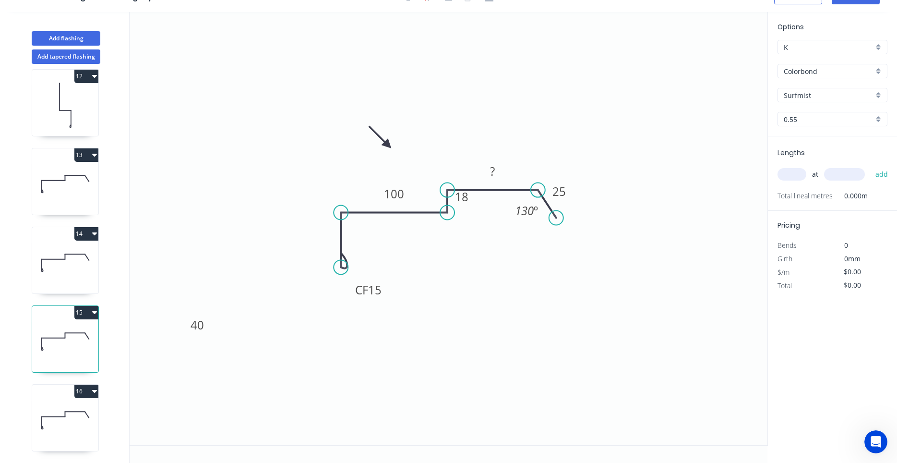
click at [528, 185] on icon "0 CF 15 40 100 18 ? 25 130 º" at bounding box center [449, 228] width 638 height 433
click at [528, 188] on icon "0 CF 15 40 100 18 ? 25 130 º" at bounding box center [449, 228] width 638 height 433
drag, startPoint x: 528, startPoint y: 188, endPoint x: 522, endPoint y: 198, distance: 12.0
click at [522, 196] on icon "0 CF 15 40 100 18 ? 25 130 º" at bounding box center [449, 228] width 638 height 433
click at [501, 169] on rect at bounding box center [492, 171] width 19 height 13
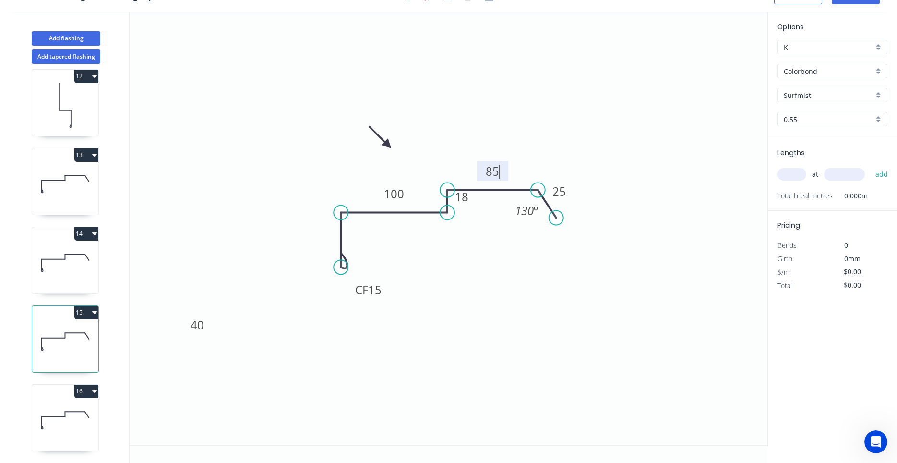
click at [798, 177] on input "text" at bounding box center [791, 174] width 29 height 12
type input "$12.26"
type input "1"
type input "5300"
click at [870, 166] on button "add" at bounding box center [881, 174] width 23 height 16
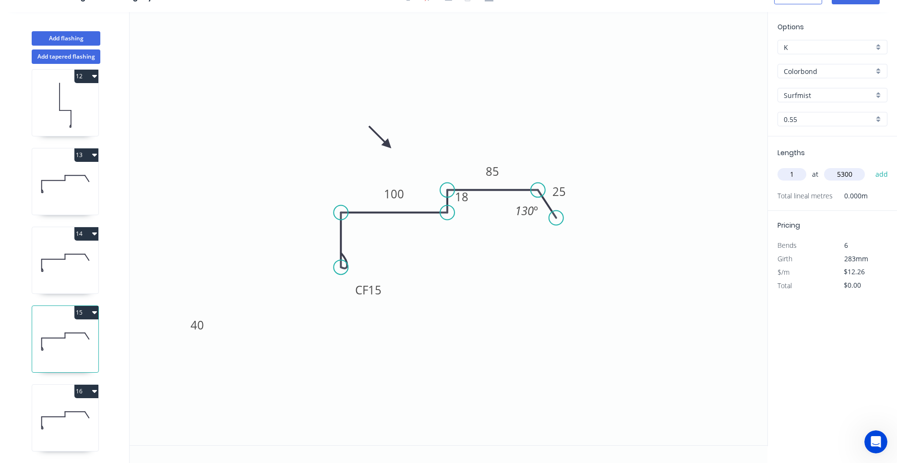
type input "$64.98"
click at [80, 404] on icon at bounding box center [65, 419] width 66 height 61
click at [487, 171] on rect at bounding box center [492, 171] width 19 height 13
click at [797, 176] on input "text" at bounding box center [791, 174] width 29 height 12
click at [870, 166] on button "add" at bounding box center [881, 174] width 23 height 16
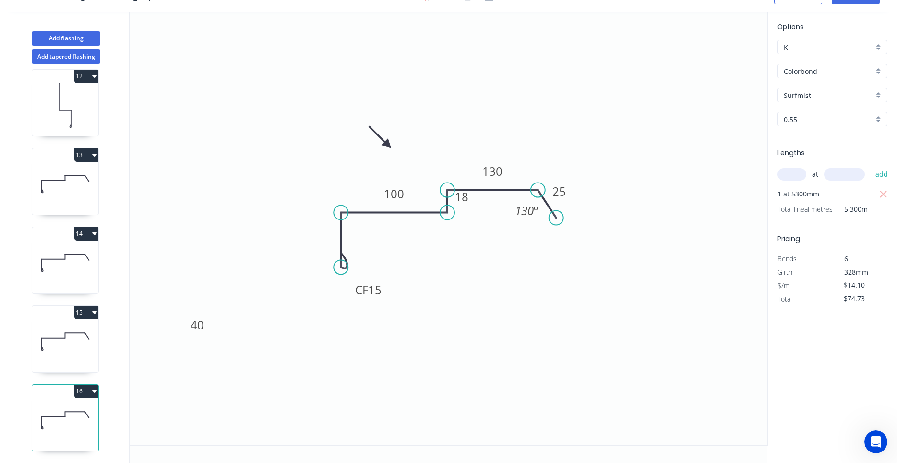
drag, startPoint x: 557, startPoint y: 323, endPoint x: 552, endPoint y: 325, distance: 5.8
click at [552, 325] on icon "0 CF 15 40 100 18 130 25 130 º" at bounding box center [449, 228] width 638 height 433
click at [469, 351] on icon "0 CF 15 40 100 18 130 25 130 º" at bounding box center [449, 228] width 638 height 433
click at [70, 346] on icon at bounding box center [65, 340] width 66 height 61
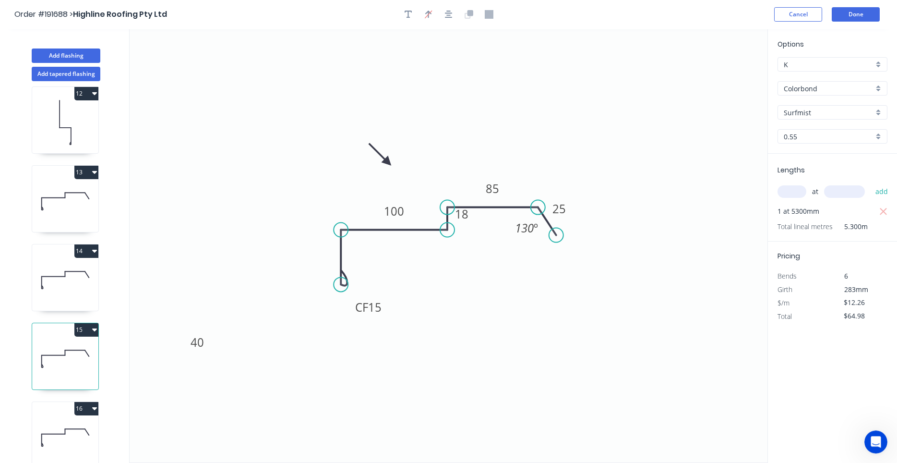
scroll to position [0, 0]
click at [855, 10] on button "Done" at bounding box center [856, 15] width 48 height 14
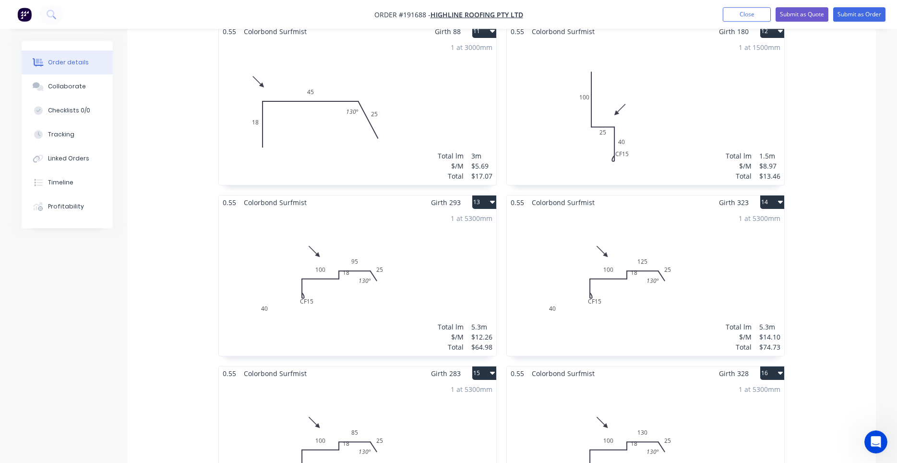
scroll to position [1206, 0]
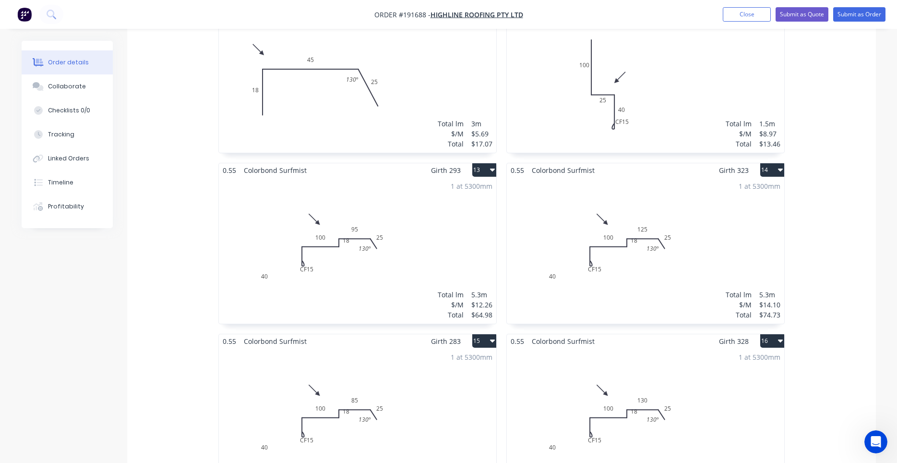
click at [460, 194] on div "1 at 5300mm Total lm $/M Total 5.3m $12.26 $64.98" at bounding box center [357, 250] width 277 height 146
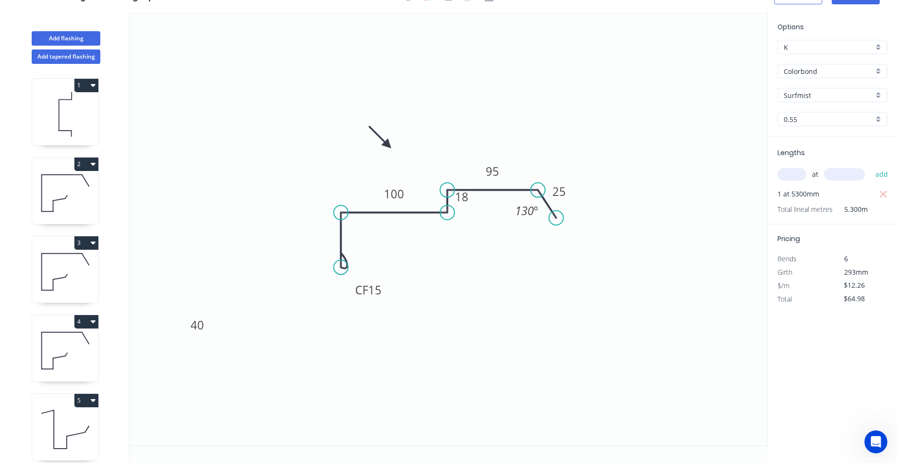
scroll to position [18, 0]
drag, startPoint x: 474, startPoint y: 205, endPoint x: 474, endPoint y: 215, distance: 10.1
click at [474, 215] on rect at bounding box center [461, 207] width 31 height 20
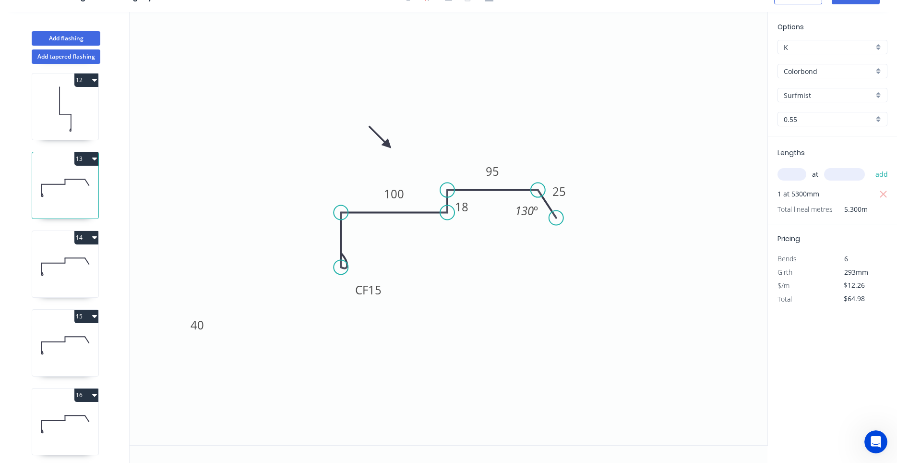
scroll to position [875, 0]
click at [76, 273] on icon at bounding box center [65, 262] width 66 height 61
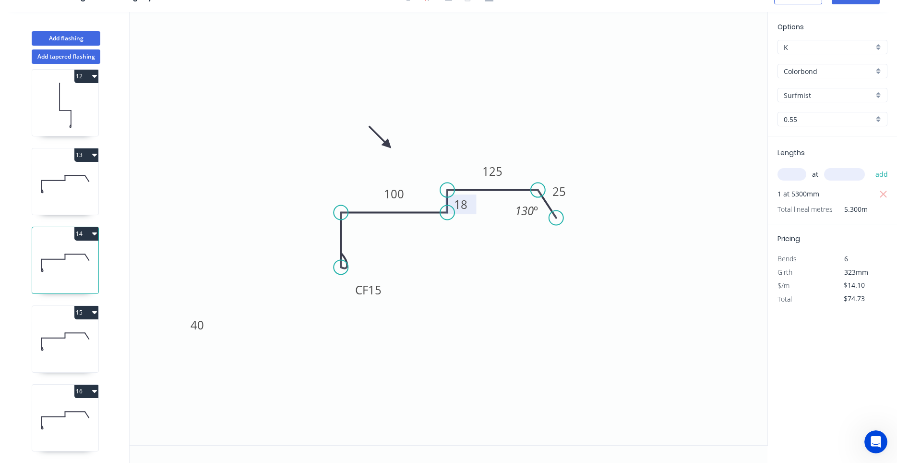
drag, startPoint x: 472, startPoint y: 203, endPoint x: 471, endPoint y: 212, distance: 8.7
click at [471, 212] on rect at bounding box center [460, 204] width 31 height 20
click at [52, 354] on icon at bounding box center [65, 340] width 66 height 61
drag, startPoint x: 473, startPoint y: 203, endPoint x: 473, endPoint y: 219, distance: 15.8
click at [473, 219] on rect at bounding box center [462, 211] width 31 height 20
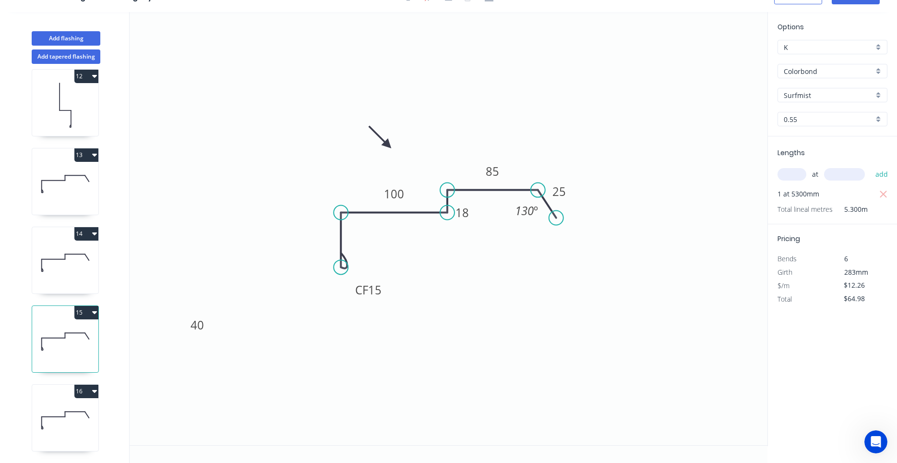
click at [79, 405] on icon at bounding box center [65, 419] width 66 height 61
drag, startPoint x: 475, startPoint y: 199, endPoint x: 477, endPoint y: 205, distance: 6.2
click at [477, 205] on rect at bounding box center [464, 202] width 31 height 20
click at [477, 206] on rect at bounding box center [464, 203] width 31 height 20
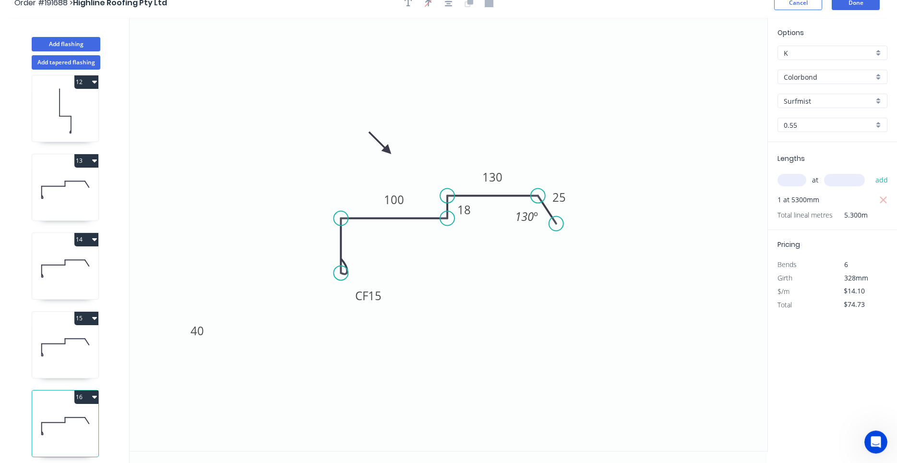
scroll to position [18, 0]
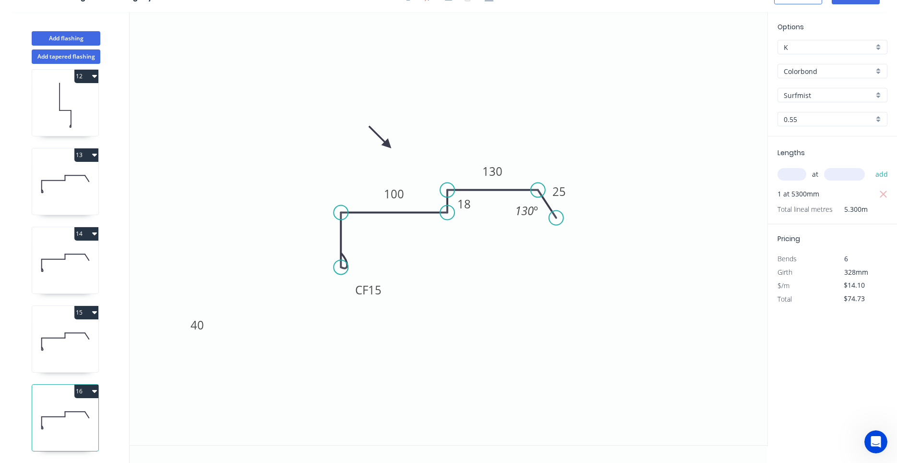
drag, startPoint x: 540, startPoint y: 215, endPoint x: 441, endPoint y: 298, distance: 129.4
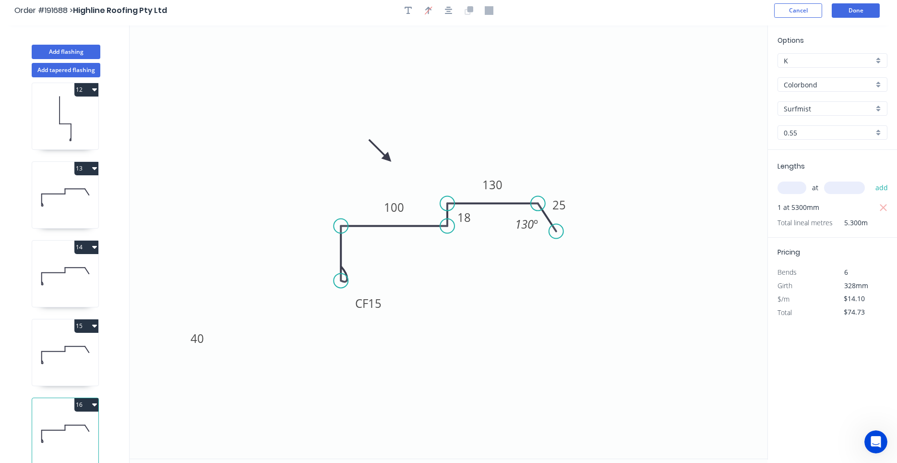
scroll to position [0, 0]
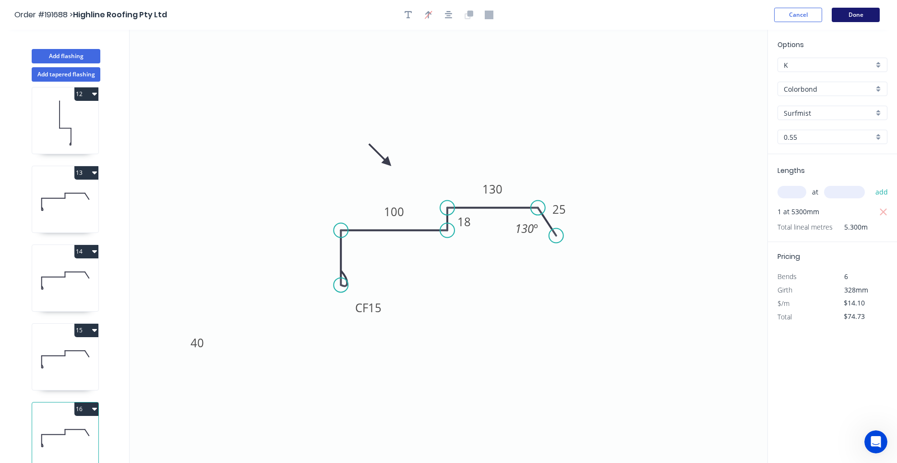
click at [854, 16] on button "Done" at bounding box center [856, 15] width 48 height 14
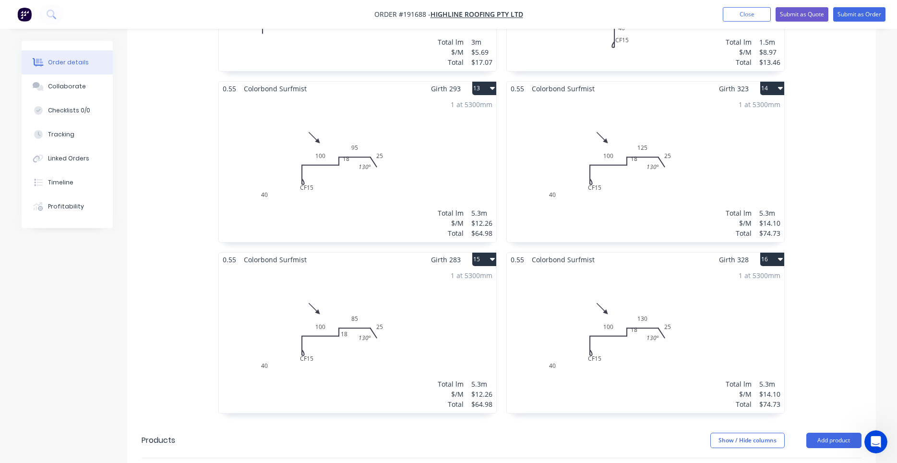
scroll to position [1206, 0]
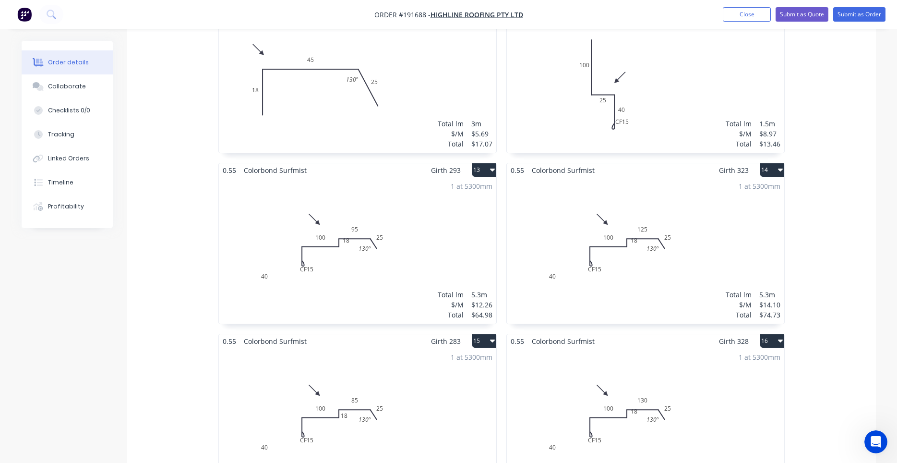
click at [435, 254] on div "1 at 5300mm Total lm $/M Total 5.3m $12.26 $64.98" at bounding box center [357, 250] width 277 height 146
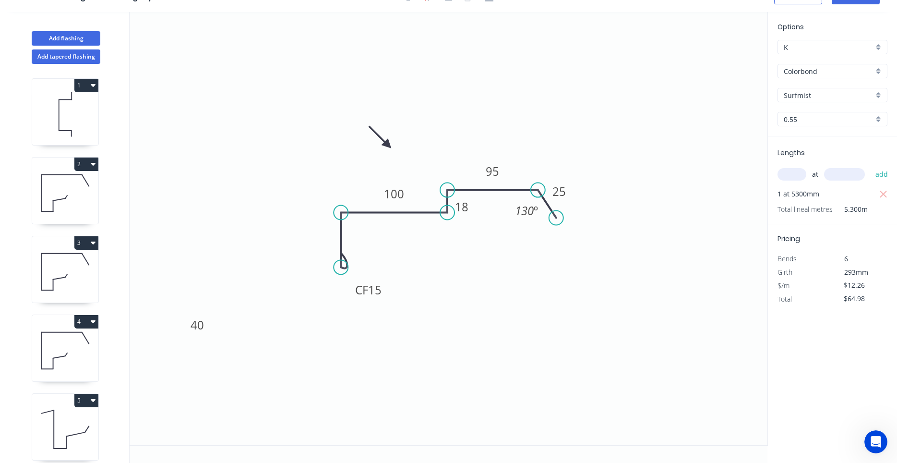
scroll to position [18, 0]
drag, startPoint x: 472, startPoint y: 213, endPoint x: 470, endPoint y: 220, distance: 7.9
click at [470, 220] on rect at bounding box center [459, 214] width 31 height 20
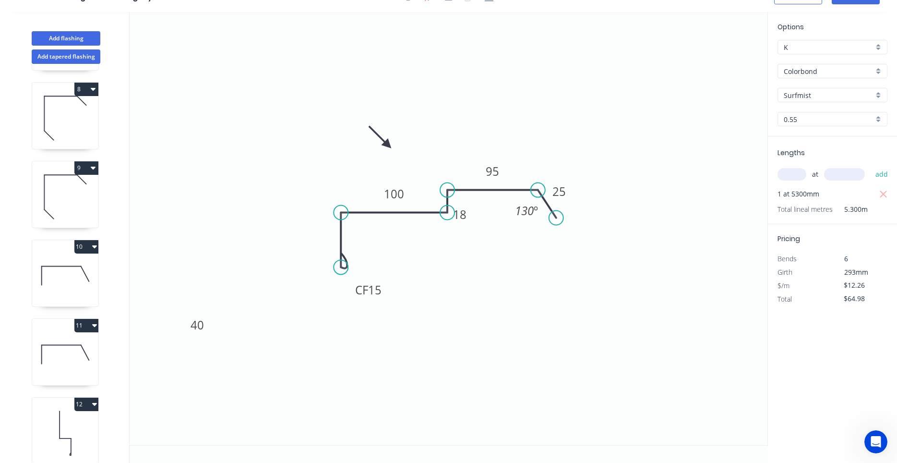
scroll to position [875, 0]
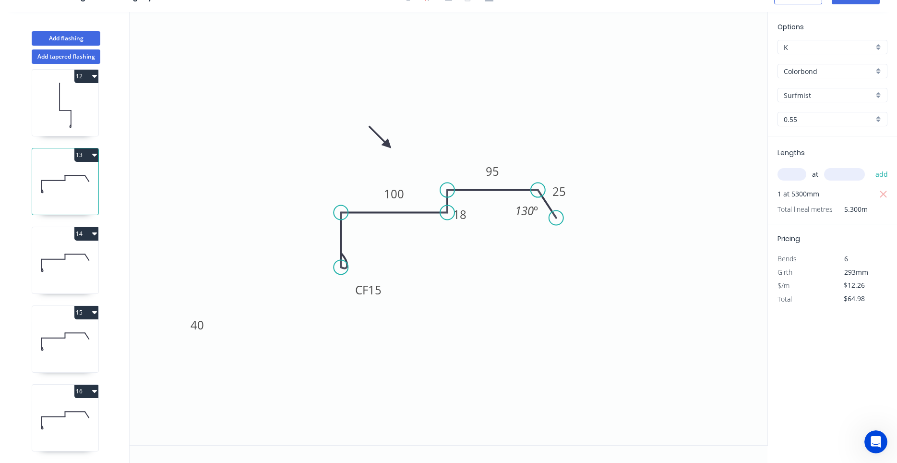
click at [68, 268] on icon at bounding box center [65, 262] width 66 height 61
drag, startPoint x: 473, startPoint y: 209, endPoint x: 472, endPoint y: 215, distance: 6.3
click at [472, 215] on rect at bounding box center [459, 212] width 31 height 20
click at [80, 327] on icon at bounding box center [65, 340] width 66 height 61
click at [75, 418] on icon at bounding box center [65, 419] width 66 height 61
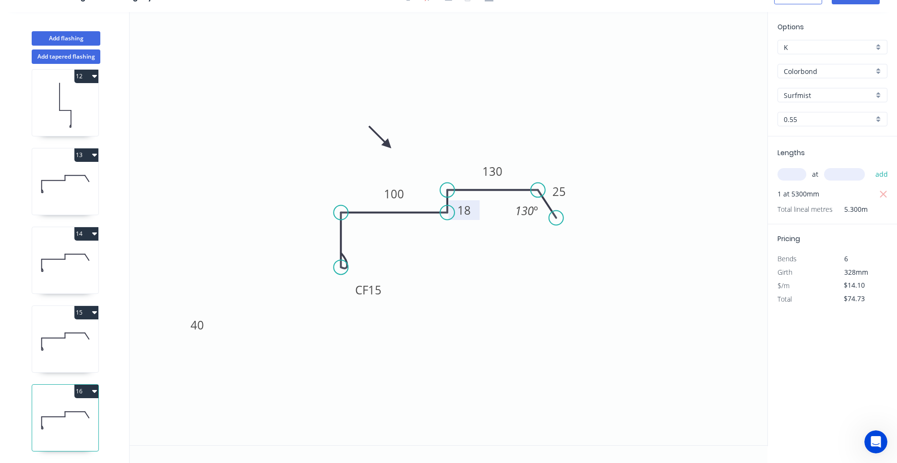
drag, startPoint x: 477, startPoint y: 210, endPoint x: 477, endPoint y: 216, distance: 6.2
click at [477, 216] on rect at bounding box center [464, 210] width 31 height 20
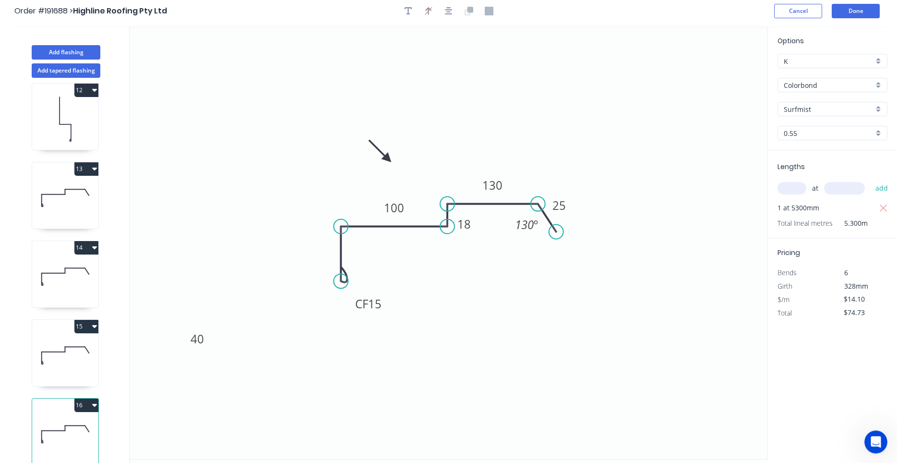
scroll to position [0, 0]
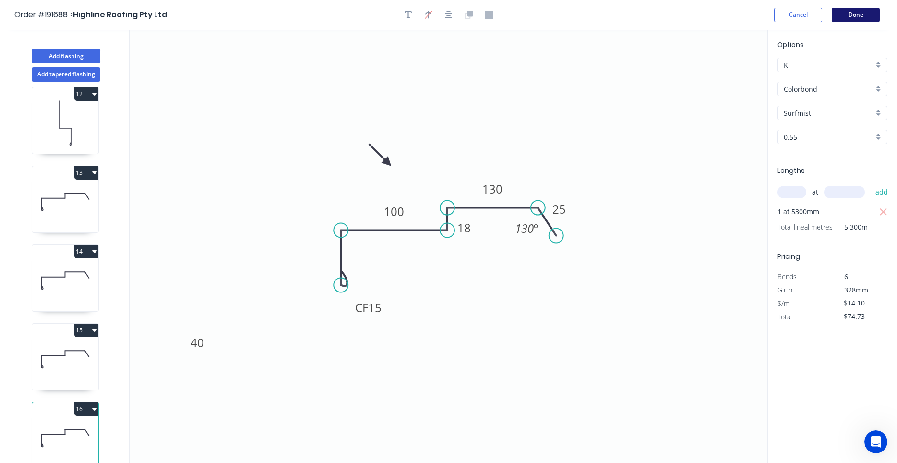
click at [852, 15] on button "Done" at bounding box center [856, 15] width 48 height 14
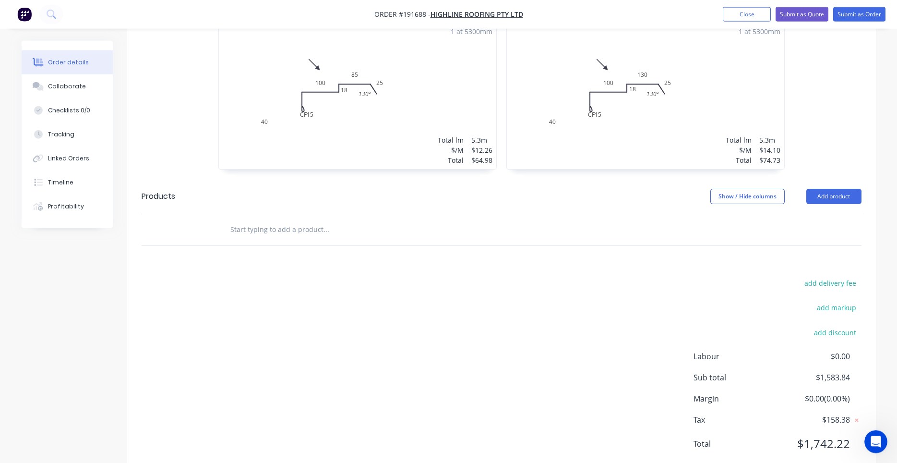
scroll to position [1532, 0]
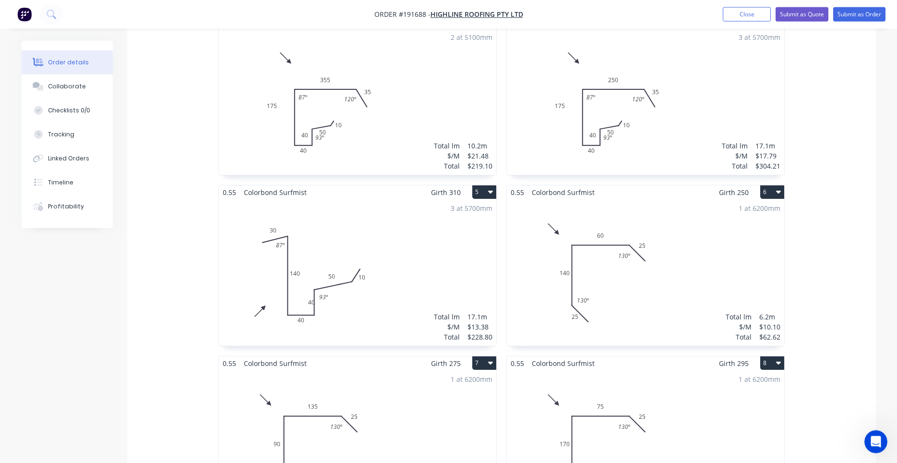
scroll to position [472, 0]
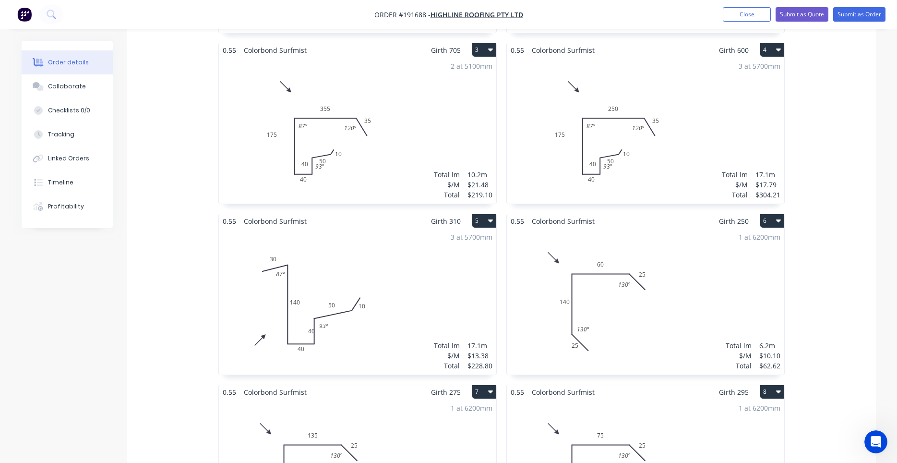
click at [443, 287] on div "3 at 5700mm Total lm $/M Total 17.1m $13.38 $228.80" at bounding box center [357, 301] width 277 height 146
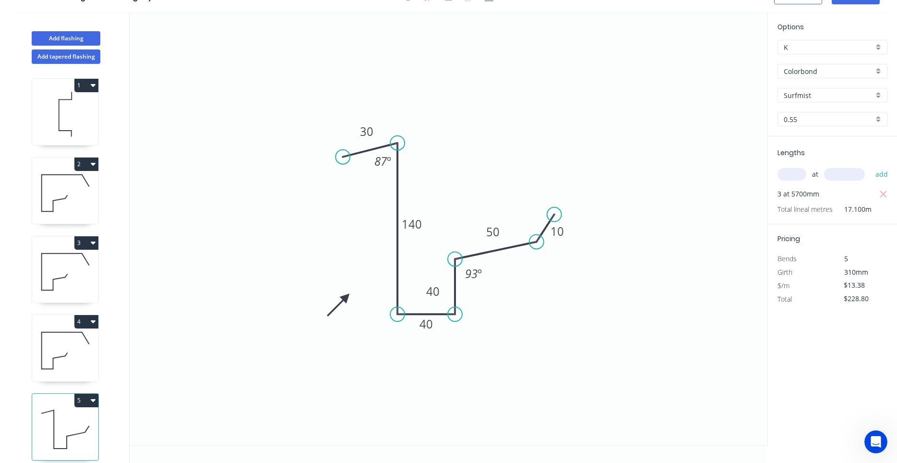
scroll to position [18, 0]
drag, startPoint x: 420, startPoint y: 285, endPoint x: 415, endPoint y: 283, distance: 5.6
click at [415, 283] on rect at bounding box center [427, 289] width 31 height 20
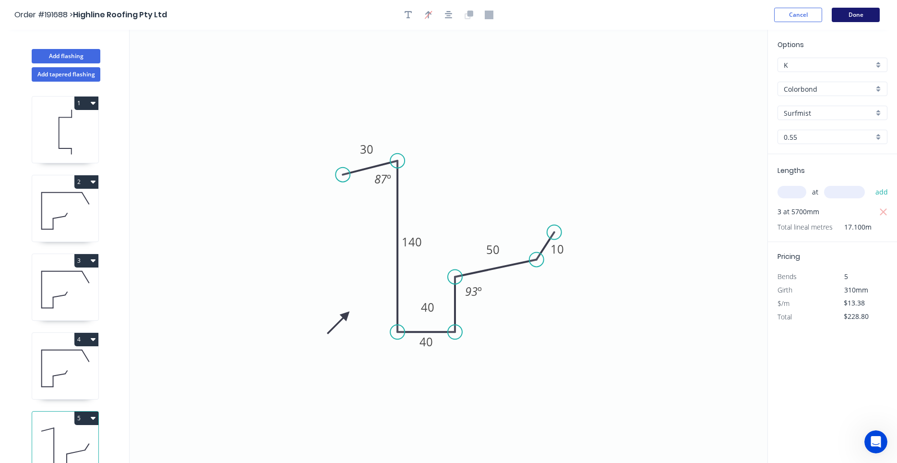
click at [844, 15] on button "Done" at bounding box center [856, 15] width 48 height 14
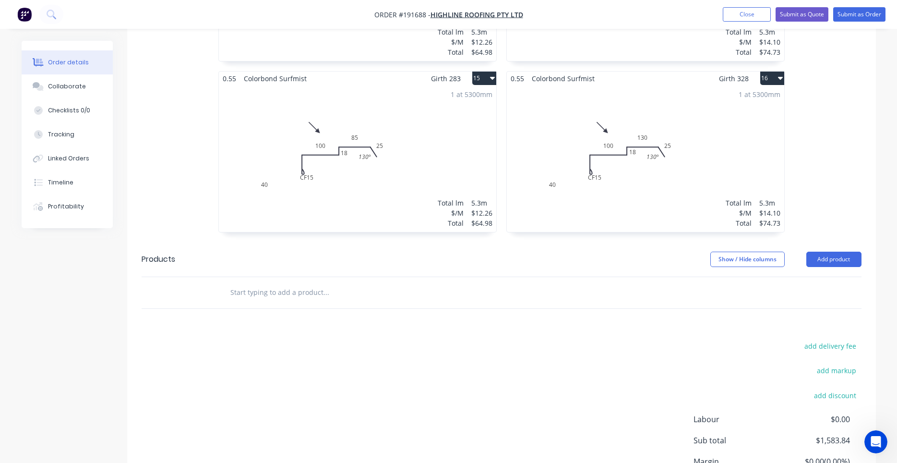
scroll to position [1532, 0]
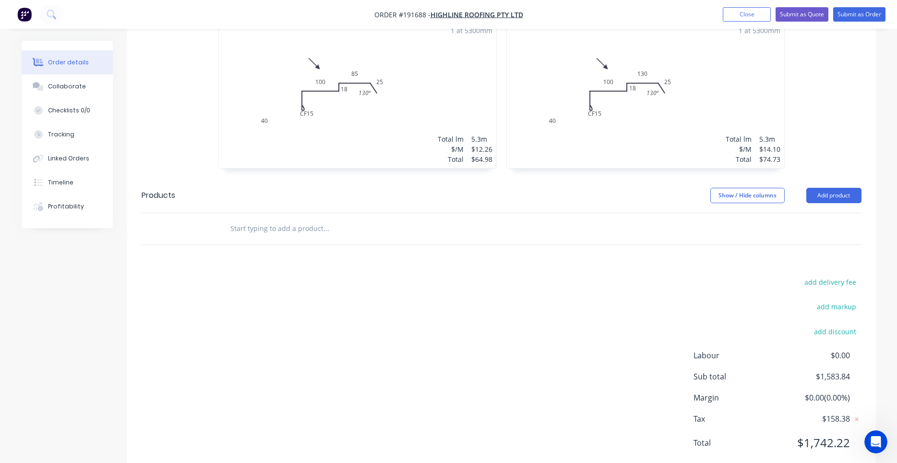
drag, startPoint x: 471, startPoint y: 234, endPoint x: 398, endPoint y: 285, distance: 88.5
click at [391, 297] on div "add delivery fee add markup add discount Labour $0.00 Sub total $1,583.84 Margi…" at bounding box center [502, 367] width 720 height 185
click at [686, 330] on div "add delivery fee add markup add discount Labour $0.00 Sub total $1,583.84 Margi…" at bounding box center [502, 367] width 720 height 185
drag, startPoint x: 399, startPoint y: 199, endPoint x: 257, endPoint y: 208, distance: 141.8
click at [257, 219] on input "text" at bounding box center [326, 228] width 192 height 19
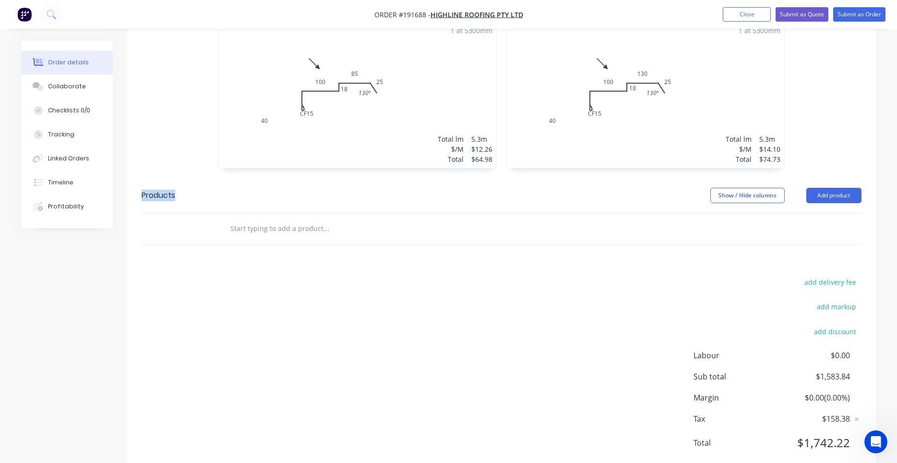
drag, startPoint x: 223, startPoint y: 174, endPoint x: 133, endPoint y: 174, distance: 90.2
click at [133, 178] on header "Products Show / Hide columns Add product" at bounding box center [501, 195] width 749 height 35
click at [393, 219] on input "text" at bounding box center [326, 228] width 192 height 19
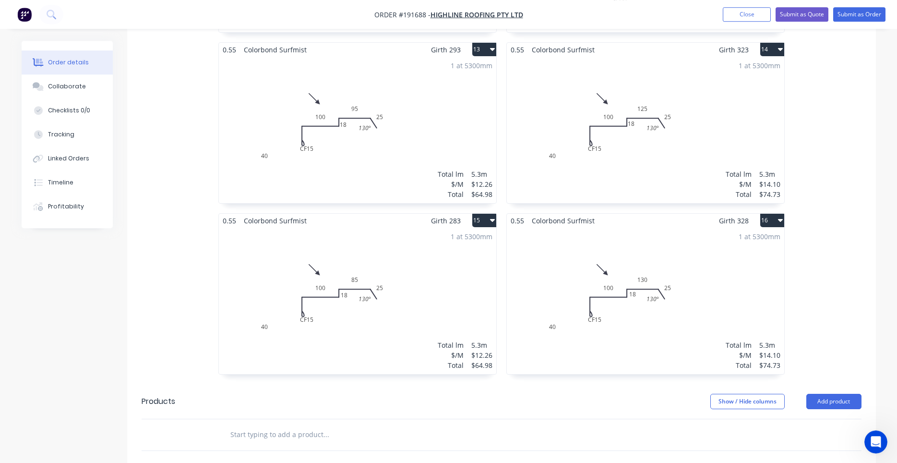
scroll to position [1287, 0]
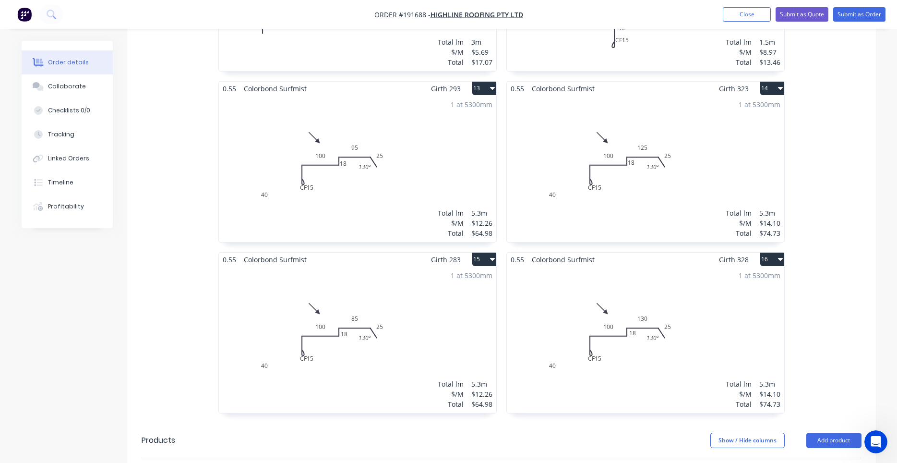
click at [527, 268] on div "1 at 5300mm Total lm $/M Total 5.3m $14.10 $74.73" at bounding box center [645, 339] width 277 height 146
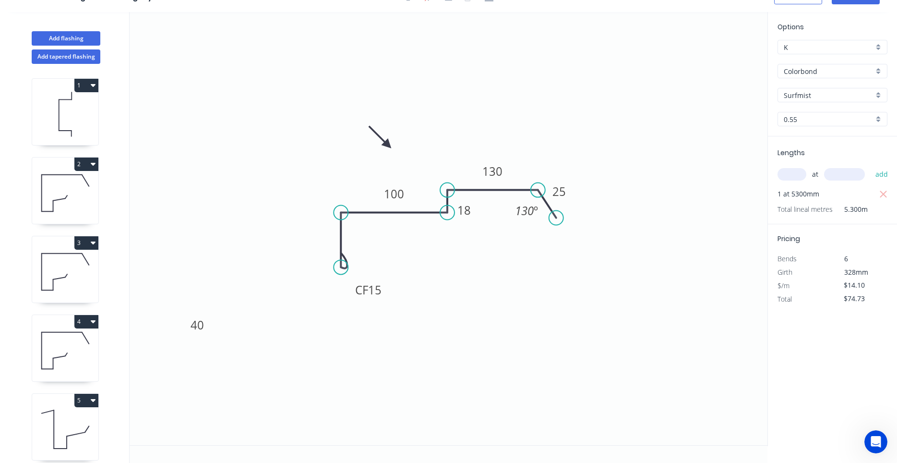
scroll to position [18, 0]
click at [81, 38] on button "Add flashing" at bounding box center [66, 38] width 69 height 14
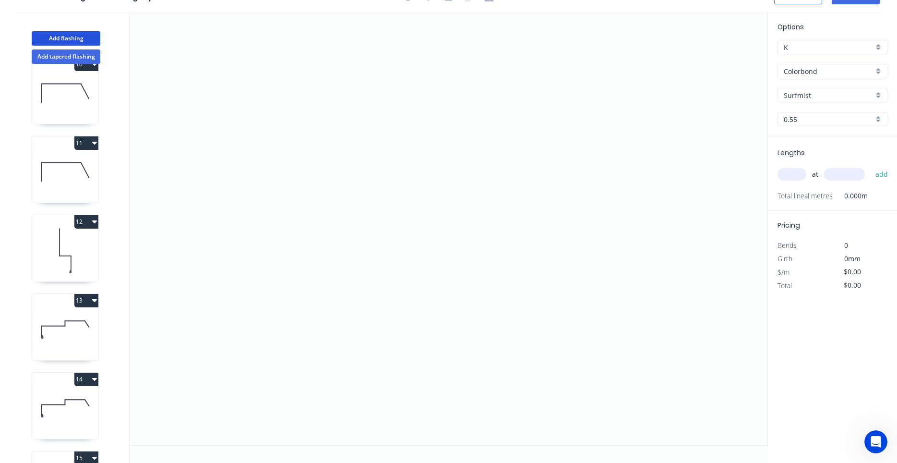
scroll to position [953, 0]
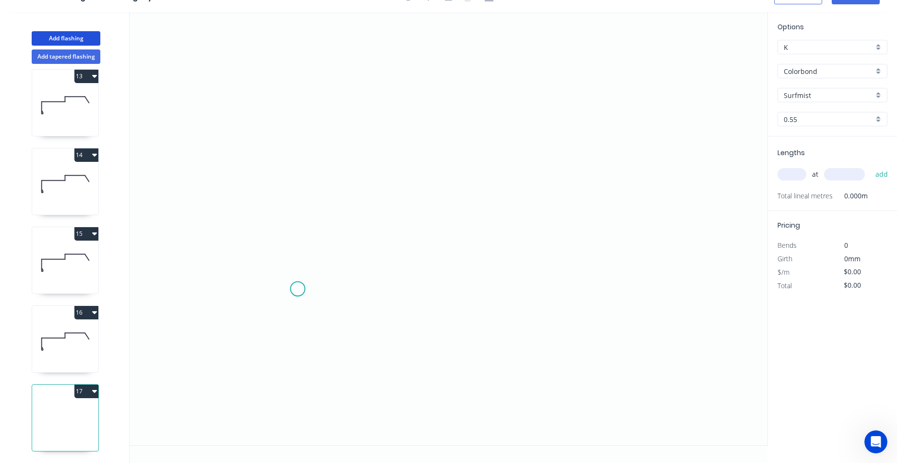
click at [297, 289] on icon "0" at bounding box center [449, 228] width 638 height 433
click at [295, 210] on icon "0" at bounding box center [449, 228] width 638 height 433
click at [405, 210] on icon at bounding box center [351, 210] width 108 height 0
click at [406, 124] on icon "0 ? ?" at bounding box center [449, 228] width 638 height 433
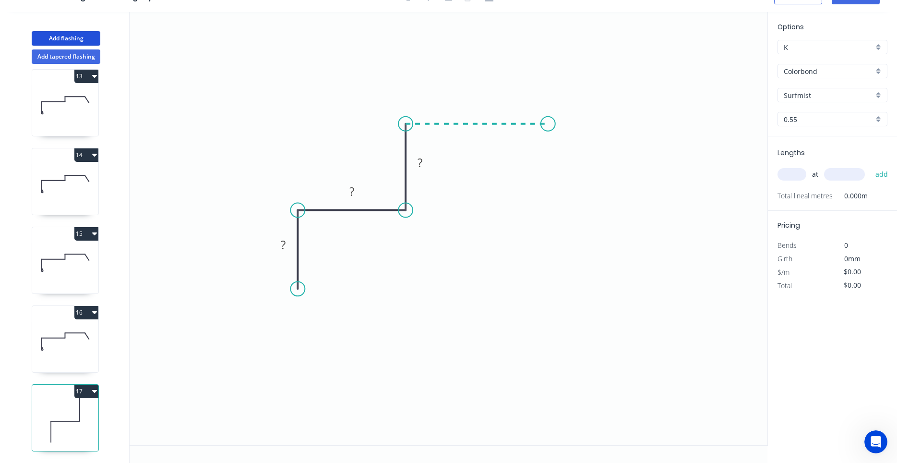
click at [548, 124] on icon "0 ? ? ?" at bounding box center [449, 228] width 638 height 433
click at [573, 159] on icon "0 ? ? ? ?" at bounding box center [449, 228] width 638 height 433
click at [573, 159] on circle at bounding box center [573, 159] width 14 height 14
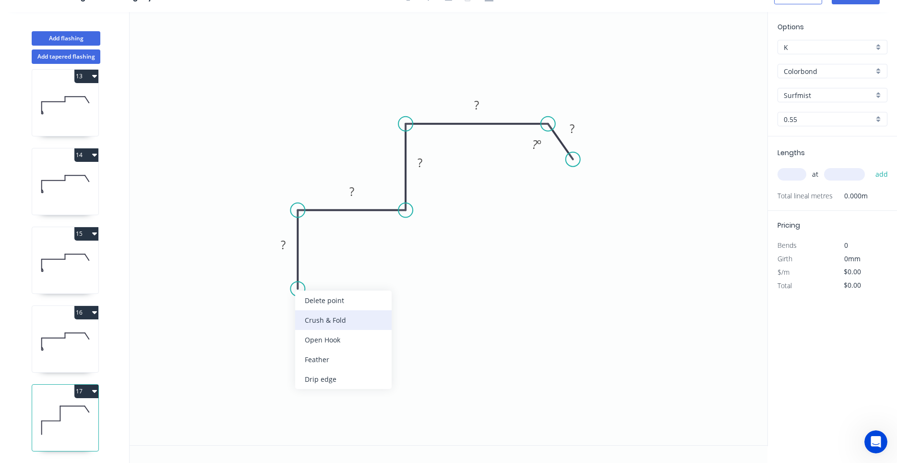
click at [310, 321] on div "Crush & Fold" at bounding box center [343, 320] width 96 height 20
click at [286, 274] on tspan "10" at bounding box center [283, 271] width 13 height 16
click at [265, 279] on tspan "CF" at bounding box center [270, 271] width 13 height 16
drag, startPoint x: 261, startPoint y: 277, endPoint x: 269, endPoint y: 313, distance: 36.9
click at [269, 313] on rect at bounding box center [285, 307] width 38 height 20
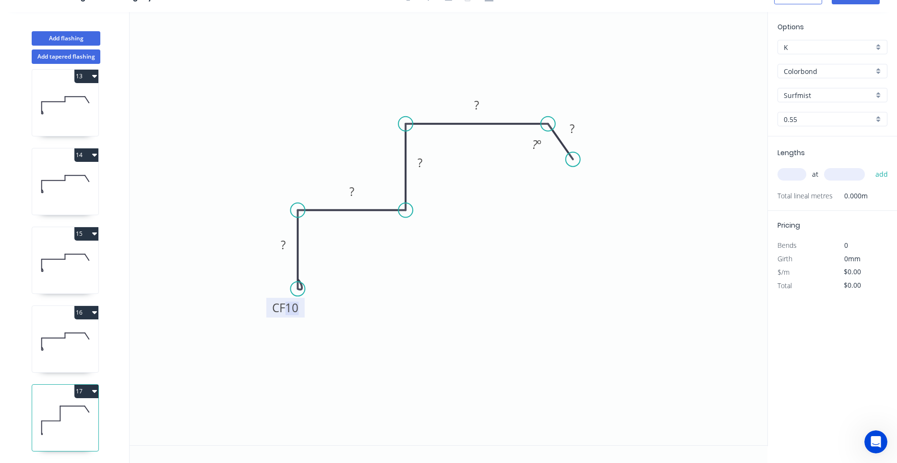
click at [295, 310] on tspan "10" at bounding box center [291, 307] width 13 height 16
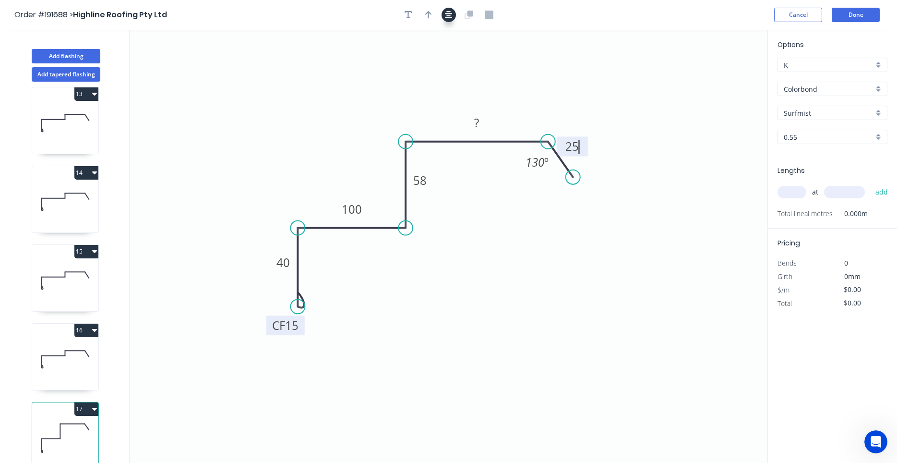
click at [445, 17] on button "button" at bounding box center [448, 15] width 14 height 14
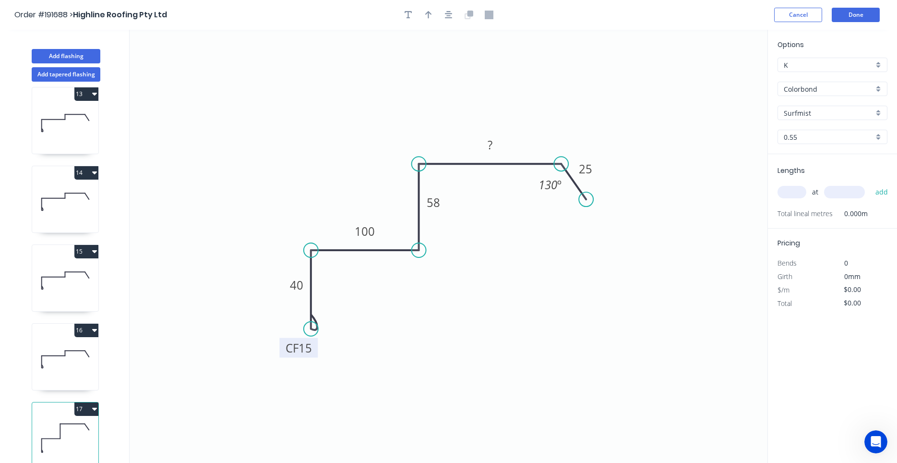
click at [437, 14] on div at bounding box center [448, 15] width 101 height 14
click at [427, 17] on icon "button" at bounding box center [428, 15] width 7 height 9
click at [717, 76] on icon at bounding box center [718, 66] width 9 height 31
drag, startPoint x: 714, startPoint y: 73, endPoint x: 370, endPoint y: 133, distance: 349.1
click at [370, 133] on icon at bounding box center [363, 125] width 28 height 28
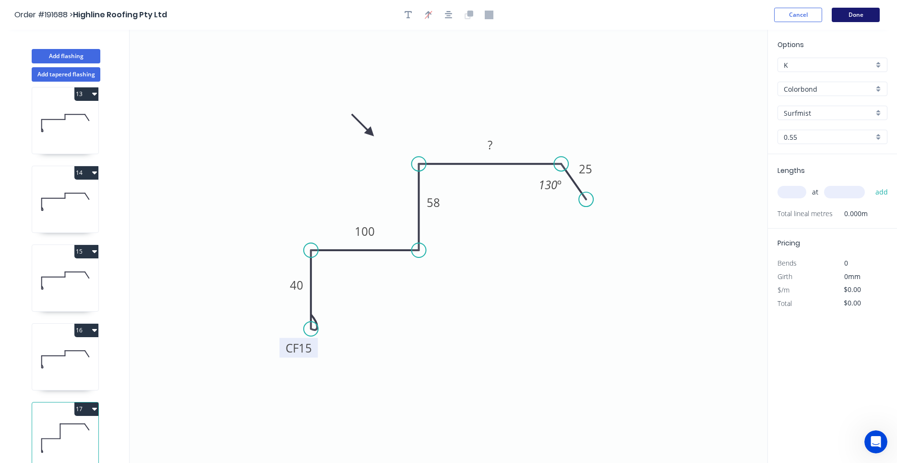
click at [857, 21] on button "Done" at bounding box center [856, 15] width 48 height 14
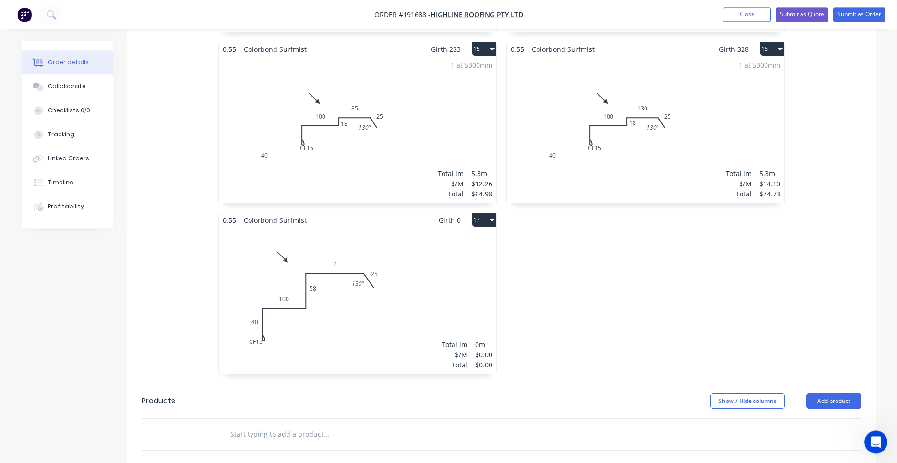
scroll to position [1468, 0]
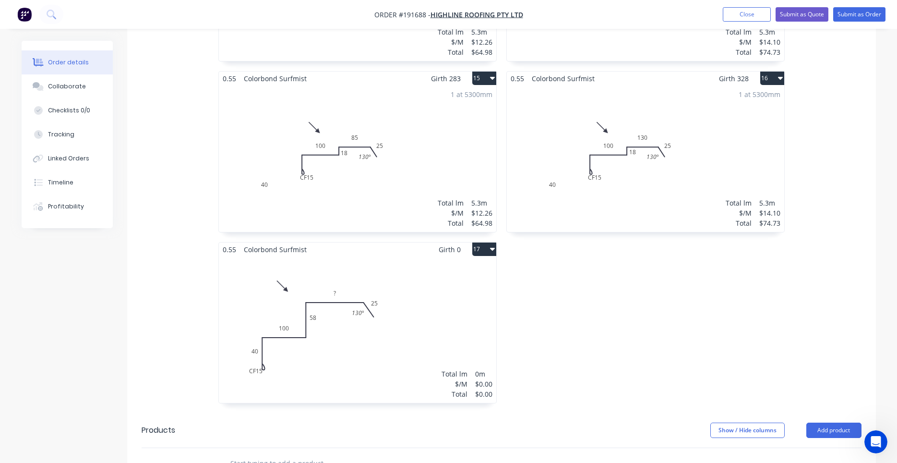
click at [466, 285] on div "Total lm $/M Total 0m $0.00 $0.00" at bounding box center [357, 329] width 277 height 146
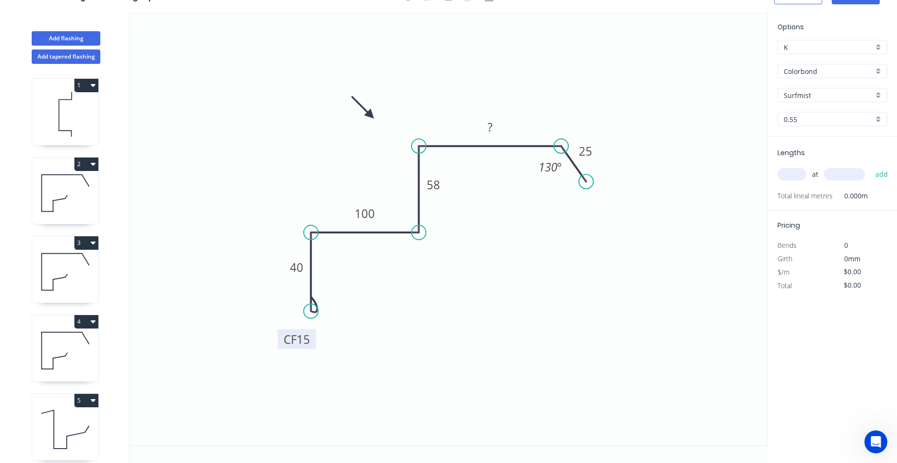
drag, startPoint x: 314, startPoint y: 335, endPoint x: 312, endPoint y: 344, distance: 9.3
click at [312, 344] on rect at bounding box center [296, 339] width 38 height 20
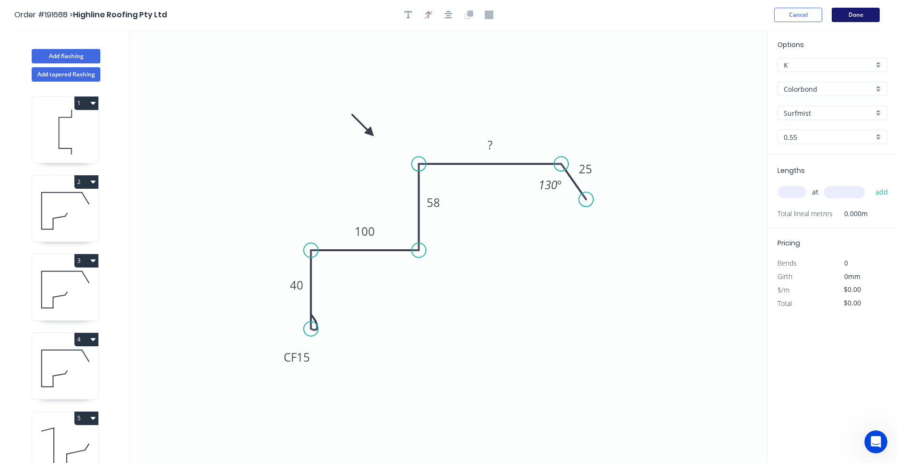
click at [873, 16] on button "Done" at bounding box center [856, 15] width 48 height 14
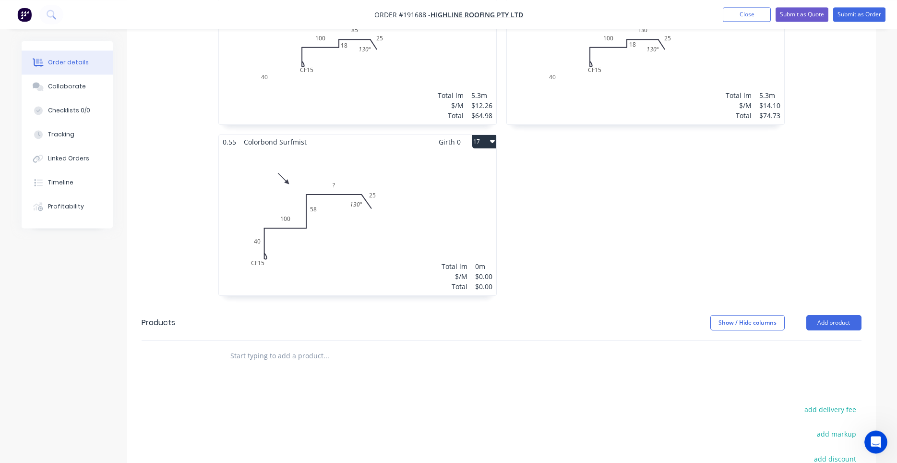
scroll to position [1458, 0]
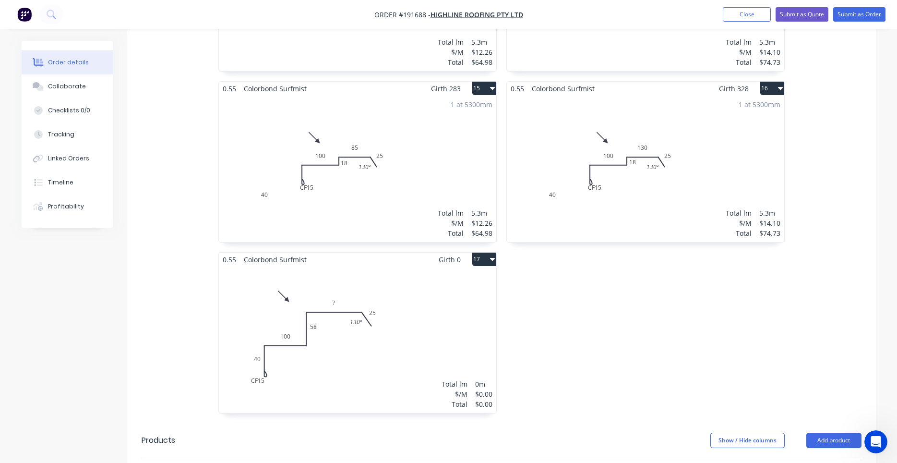
click at [446, 284] on div "Total lm $/M Total 0m $0.00 $0.00" at bounding box center [357, 339] width 277 height 146
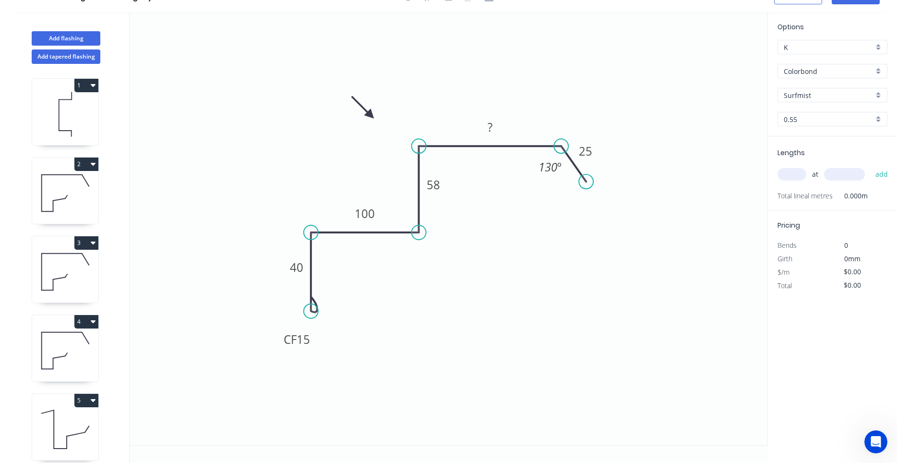
click at [790, 177] on input "text" at bounding box center [791, 174] width 29 height 12
click at [870, 166] on button "add" at bounding box center [881, 174] width 23 height 16
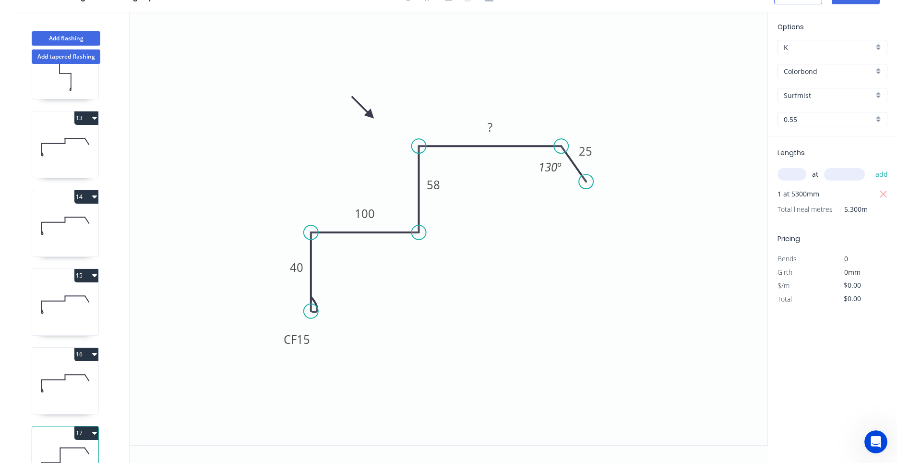
scroll to position [953, 0]
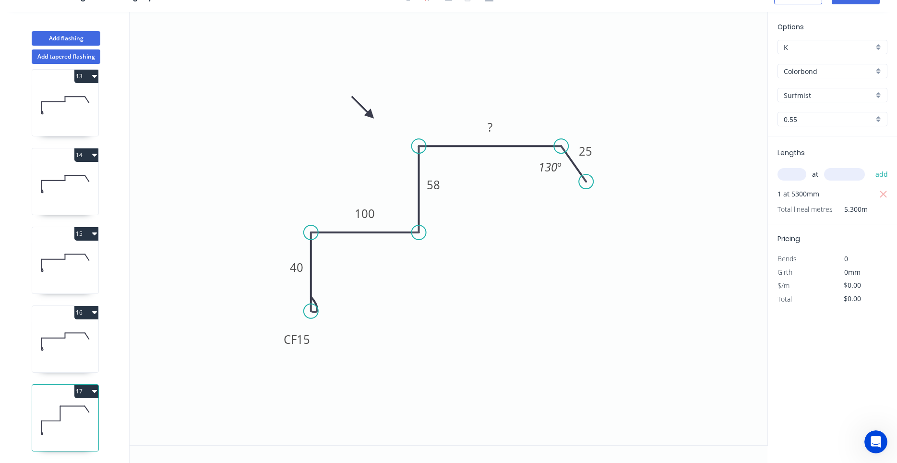
click at [96, 392] on icon "button" at bounding box center [94, 391] width 5 height 8
click at [80, 405] on button "Duplicate" at bounding box center [52, 414] width 91 height 19
click at [94, 390] on icon "button" at bounding box center [94, 391] width 5 height 3
click at [82, 407] on button "Duplicate" at bounding box center [52, 414] width 91 height 19
click at [93, 393] on icon "button" at bounding box center [94, 391] width 5 height 8
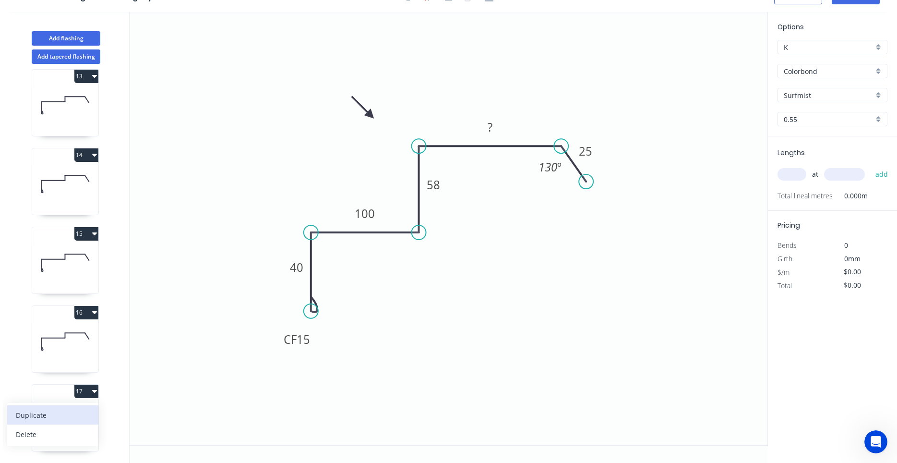
click at [83, 409] on div "Duplicate" at bounding box center [53, 415] width 74 height 14
click at [96, 392] on icon "button" at bounding box center [94, 391] width 5 height 8
click at [84, 410] on div "Duplicate" at bounding box center [53, 415] width 74 height 14
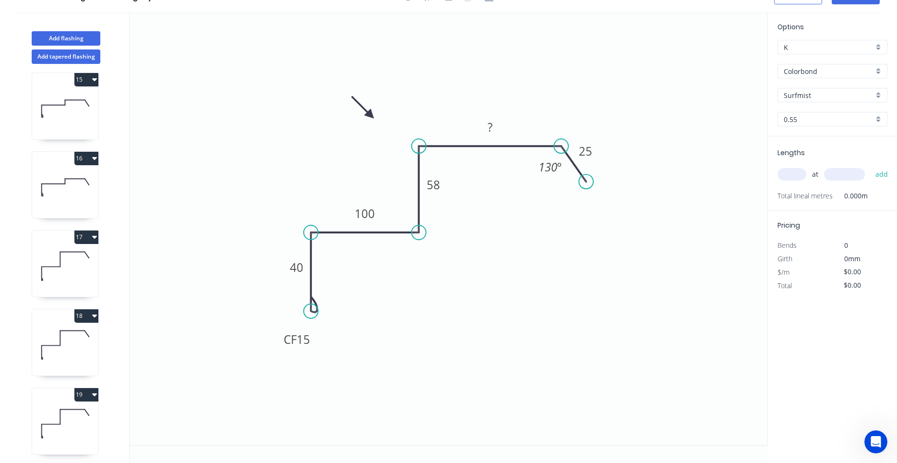
scroll to position [1086, 0]
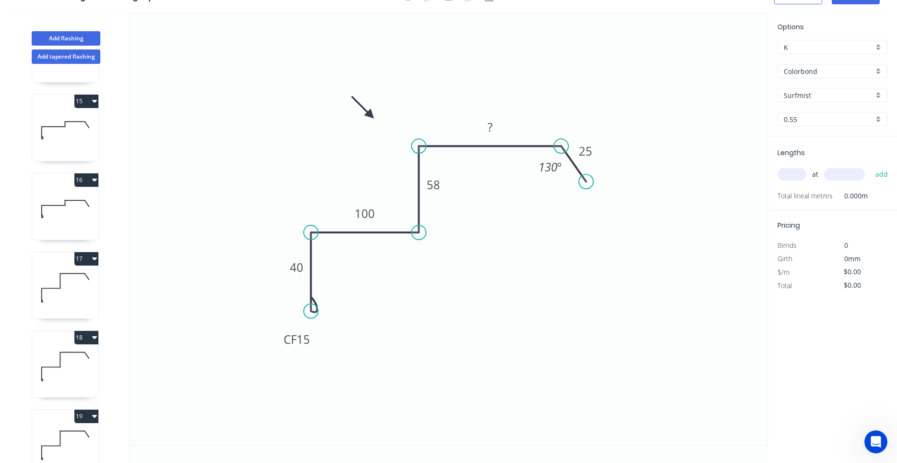
click at [82, 227] on icon at bounding box center [65, 208] width 66 height 61
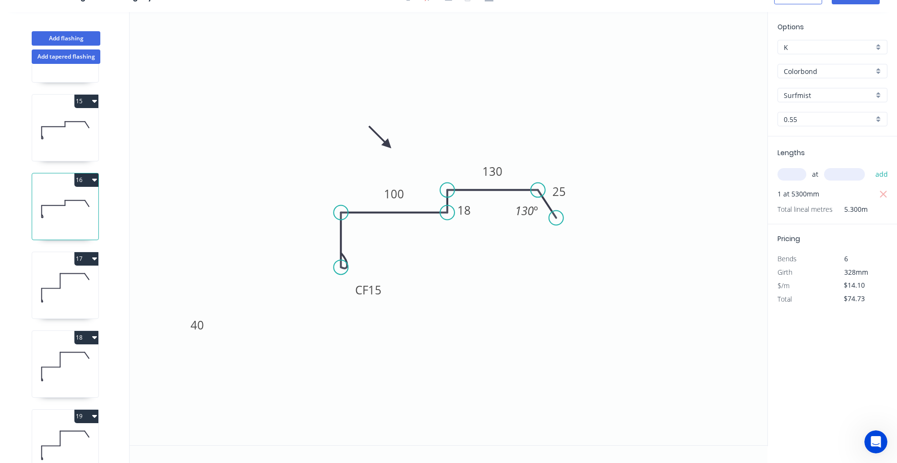
click at [68, 282] on icon at bounding box center [65, 287] width 66 height 61
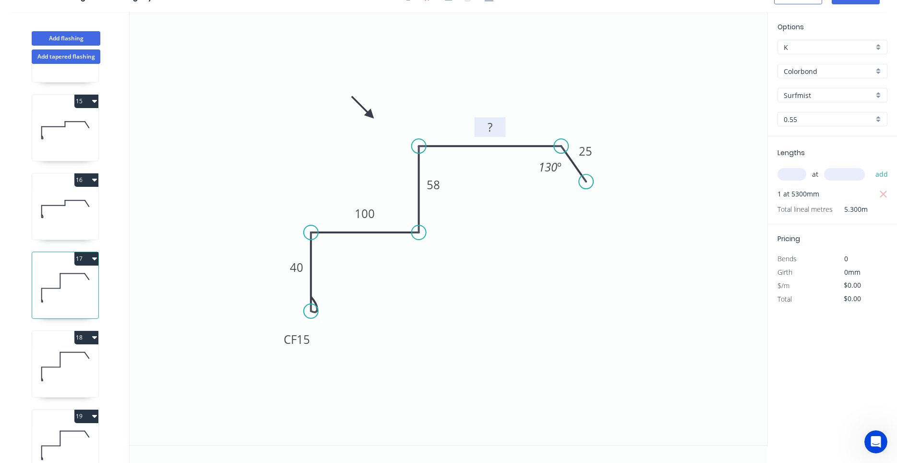
click at [499, 128] on rect at bounding box center [489, 127] width 19 height 13
click at [91, 362] on icon at bounding box center [65, 365] width 66 height 61
click at [492, 130] on tspan "?" at bounding box center [490, 127] width 5 height 16
click at [797, 173] on input "text" at bounding box center [791, 174] width 29 height 12
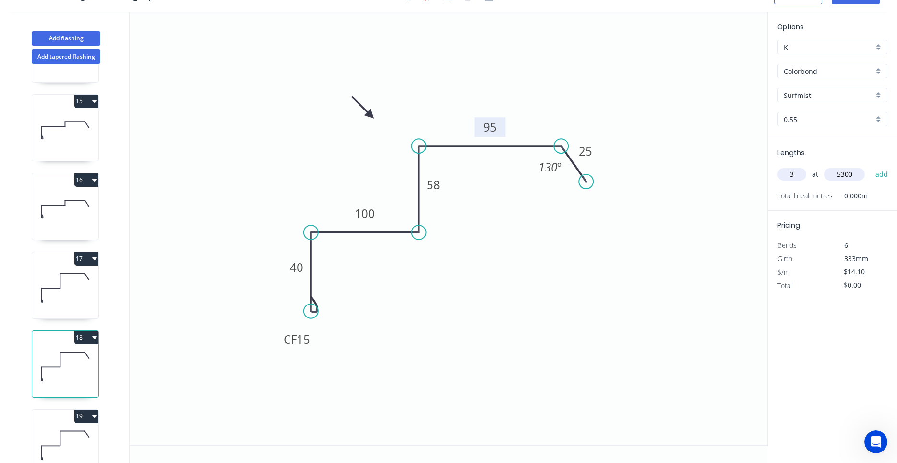
click at [870, 166] on button "add" at bounding box center [881, 174] width 23 height 16
click at [81, 437] on icon at bounding box center [65, 444] width 66 height 61
click at [486, 129] on rect at bounding box center [489, 127] width 19 height 13
drag, startPoint x: 486, startPoint y: 129, endPoint x: 510, endPoint y: 129, distance: 24.0
click at [510, 129] on icon "0 CF 15 40 100 58 ? 25 130 º" at bounding box center [449, 228] width 638 height 433
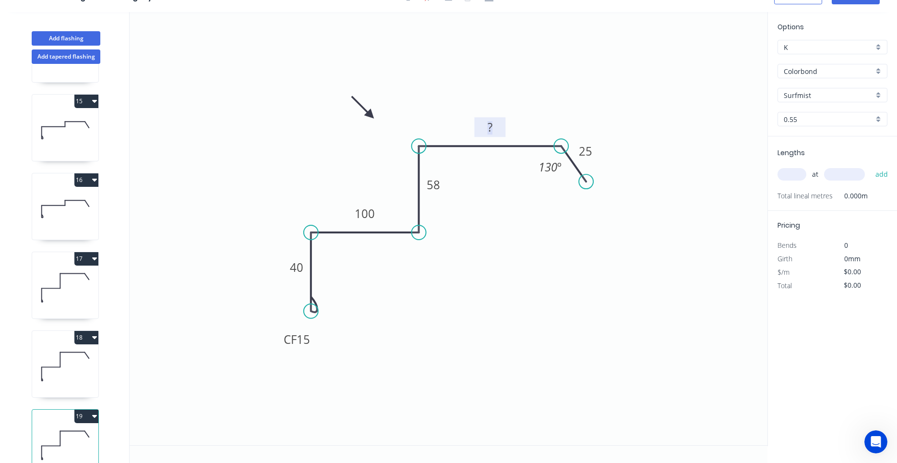
click at [499, 127] on rect at bounding box center [489, 127] width 19 height 13
click at [802, 180] on div "at add" at bounding box center [833, 174] width 112 height 16
click at [870, 166] on button "add" at bounding box center [881, 174] width 23 height 16
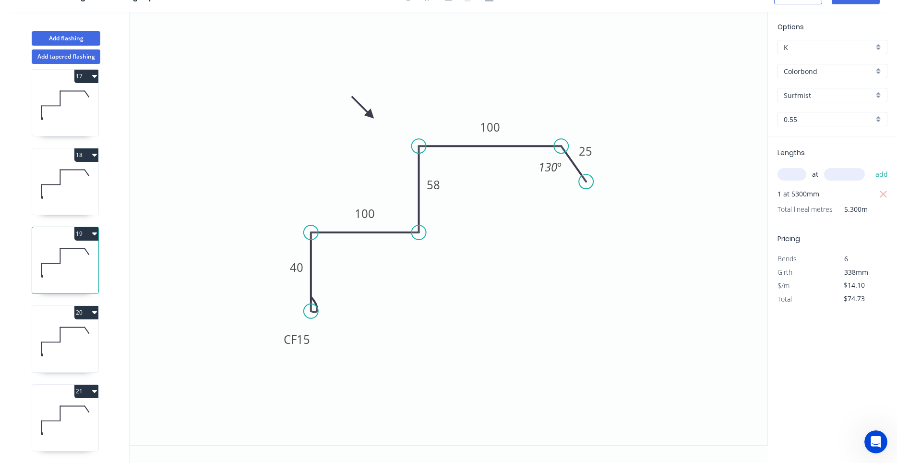
click at [85, 326] on icon at bounding box center [65, 340] width 66 height 61
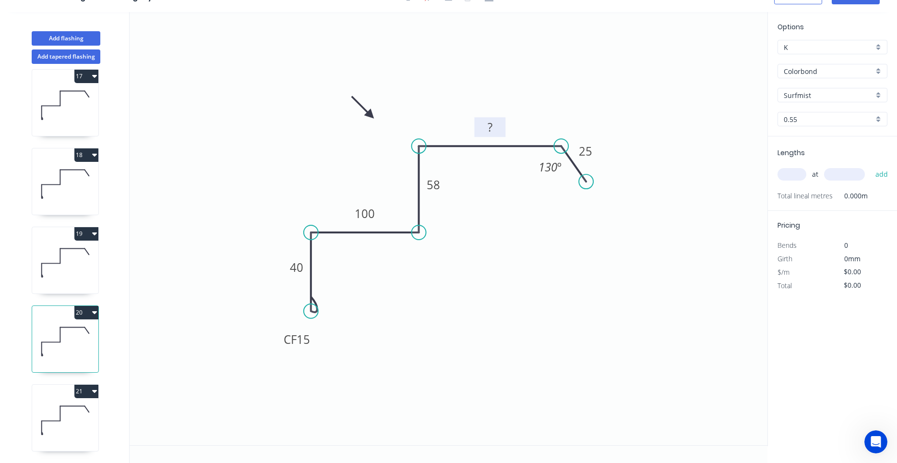
click at [492, 127] on tspan "?" at bounding box center [490, 127] width 5 height 16
click at [789, 171] on input "text" at bounding box center [791, 174] width 29 height 12
click at [870, 166] on button "add" at bounding box center [881, 174] width 23 height 16
click at [75, 418] on icon at bounding box center [65, 419] width 66 height 61
click at [485, 129] on rect at bounding box center [489, 127] width 19 height 13
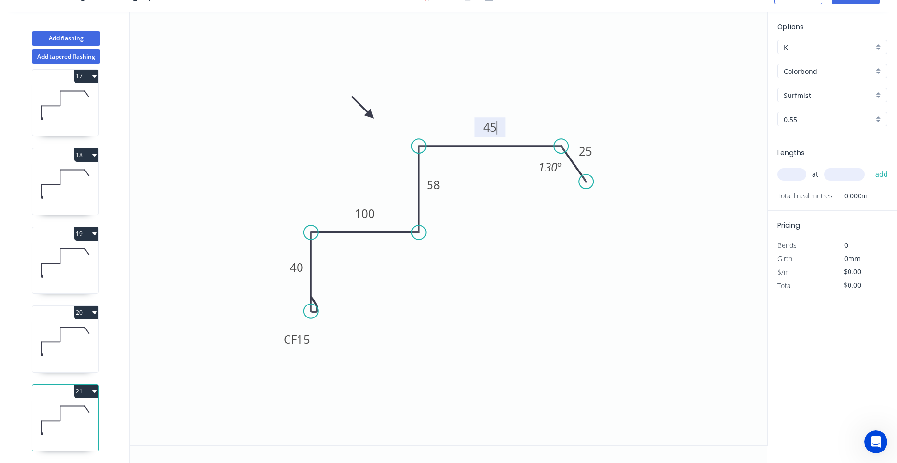
click at [787, 174] on input "text" at bounding box center [791, 174] width 29 height 12
click at [870, 166] on button "add" at bounding box center [881, 174] width 23 height 16
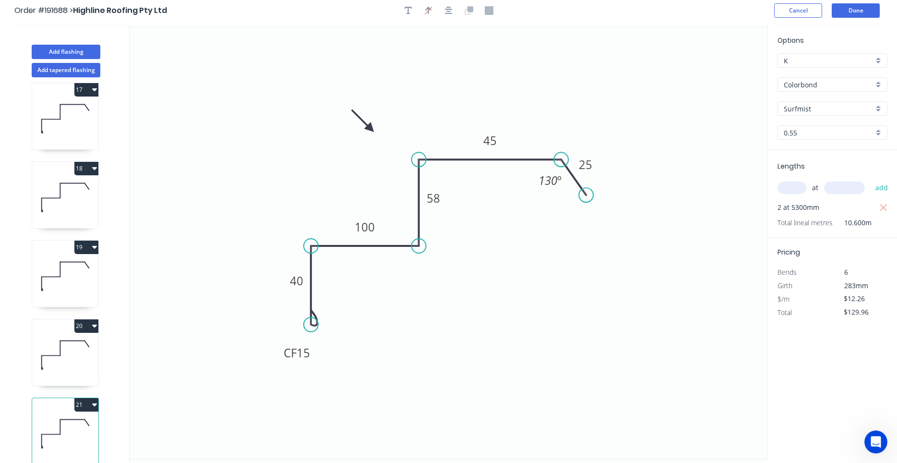
scroll to position [0, 0]
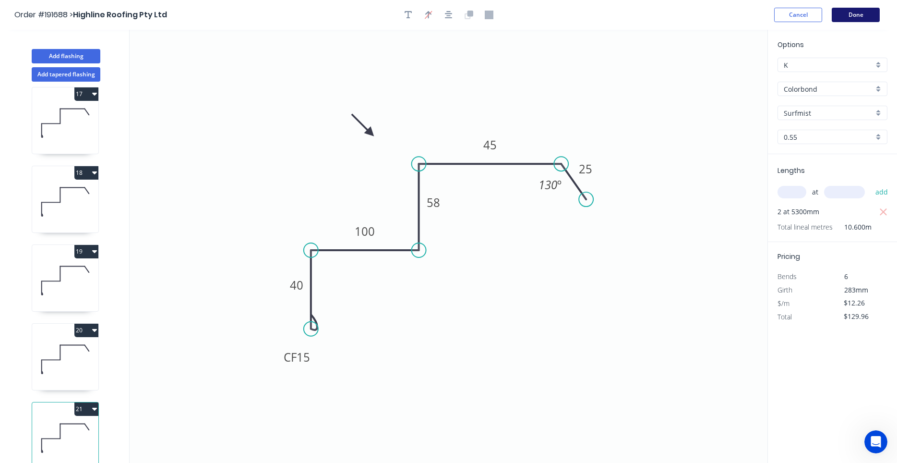
click at [854, 12] on button "Done" at bounding box center [856, 15] width 48 height 14
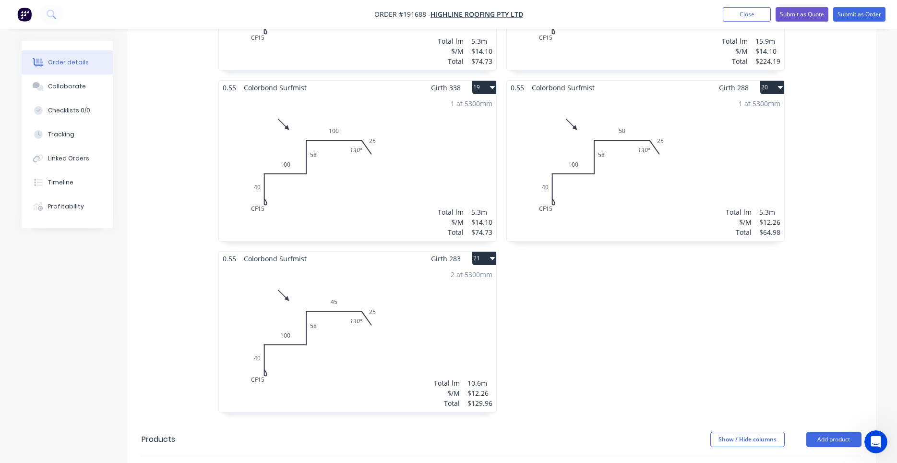
scroll to position [1795, 0]
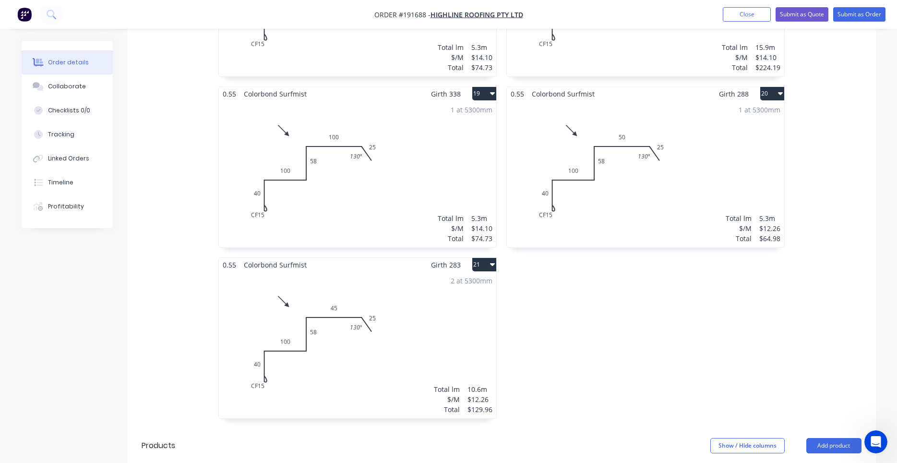
drag, startPoint x: 611, startPoint y: 289, endPoint x: 600, endPoint y: 304, distance: 18.5
click at [469, 277] on div "2 at 5300mm Total lm $/M Total 10.6m $12.26 $129.96" at bounding box center [357, 345] width 277 height 146
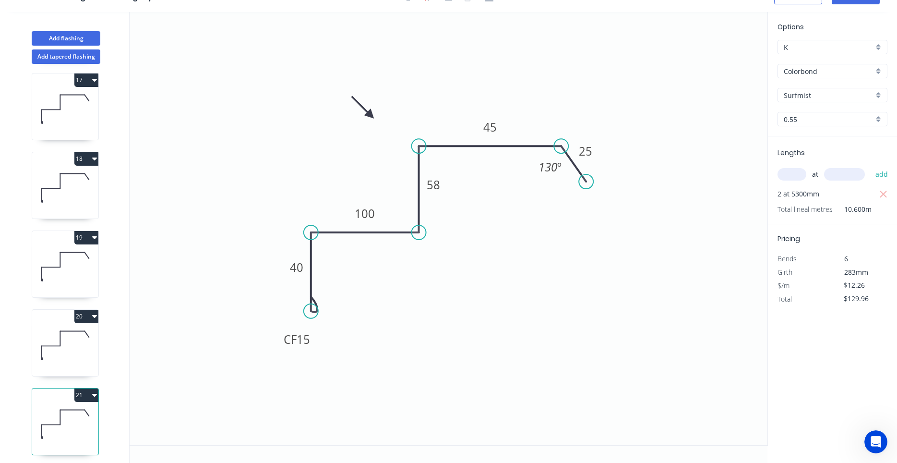
scroll to position [1268, 0]
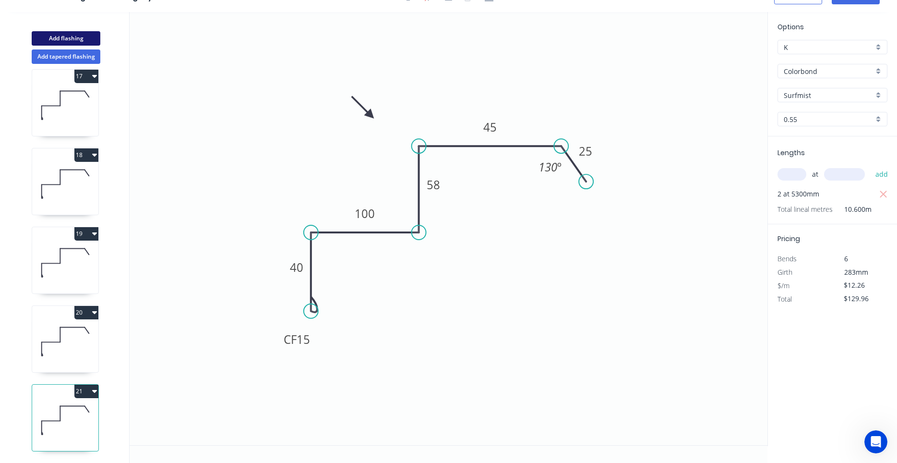
click at [75, 37] on button "Add flashing" at bounding box center [66, 38] width 69 height 14
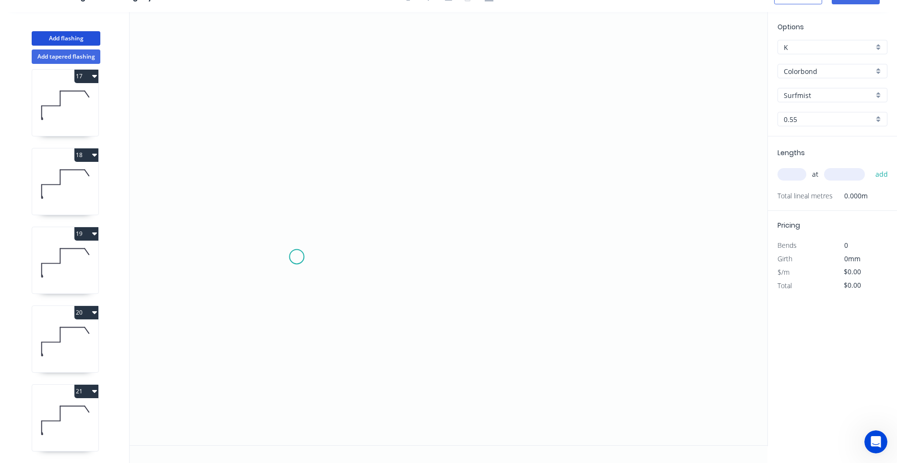
click at [297, 257] on icon "0" at bounding box center [449, 228] width 638 height 433
click at [298, 149] on icon "0" at bounding box center [449, 228] width 638 height 433
click at [499, 152] on icon "0 ?" at bounding box center [449, 228] width 638 height 433
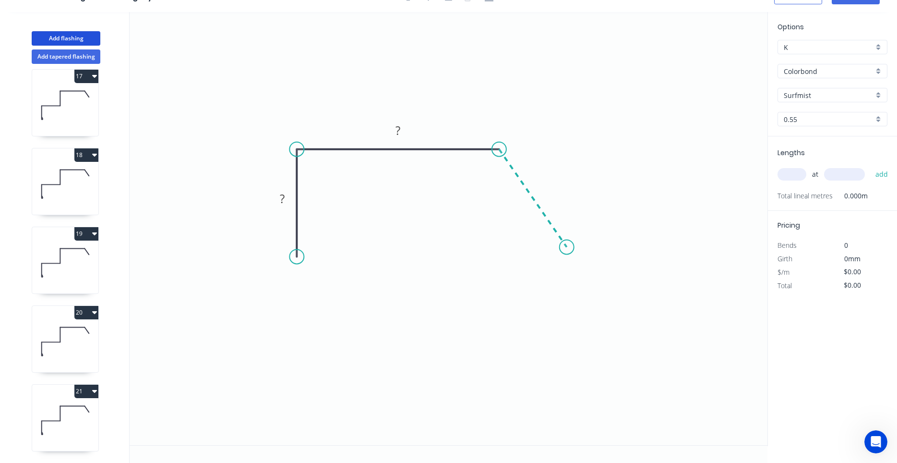
click at [567, 247] on icon "0 ? ?" at bounding box center [449, 228] width 638 height 433
drag, startPoint x: 567, startPoint y: 247, endPoint x: 559, endPoint y: 248, distance: 7.2
click at [559, 248] on circle at bounding box center [559, 247] width 14 height 14
click at [291, 202] on rect at bounding box center [282, 198] width 19 height 13
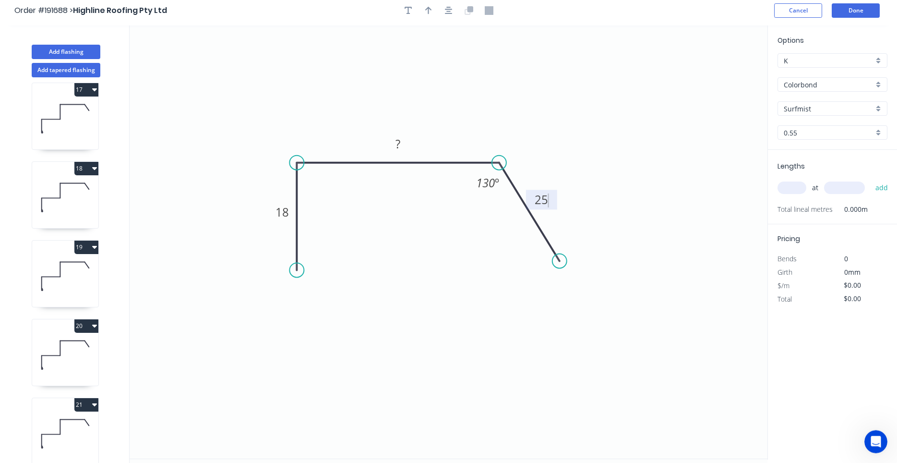
scroll to position [0, 0]
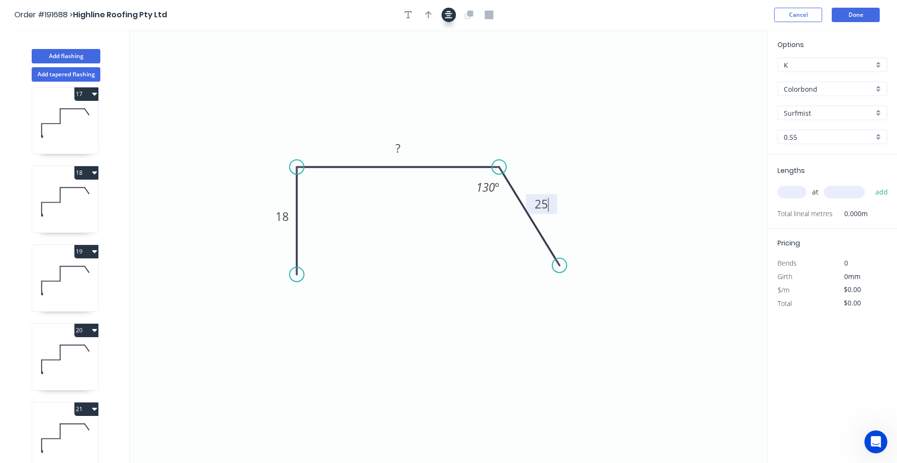
click at [447, 21] on button "button" at bounding box center [448, 15] width 14 height 14
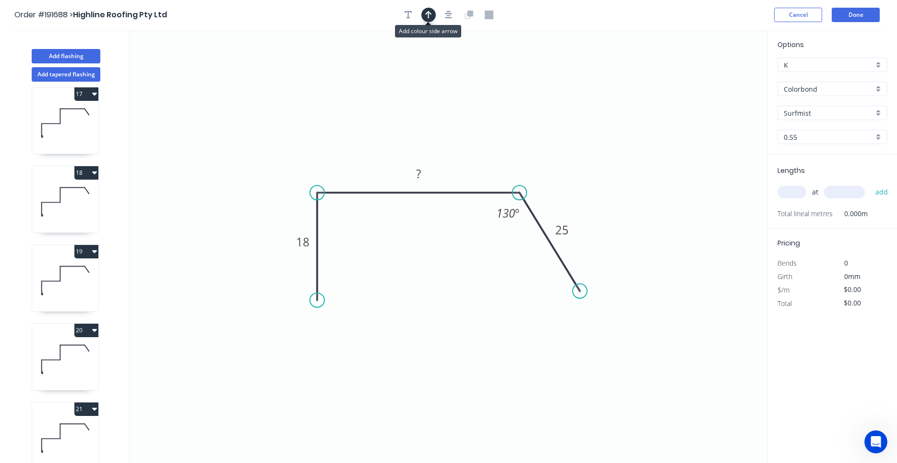
click at [429, 17] on icon "button" at bounding box center [428, 15] width 7 height 9
drag, startPoint x: 717, startPoint y: 73, endPoint x: 314, endPoint y: 160, distance: 412.2
click at [323, 160] on icon at bounding box center [327, 146] width 9 height 31
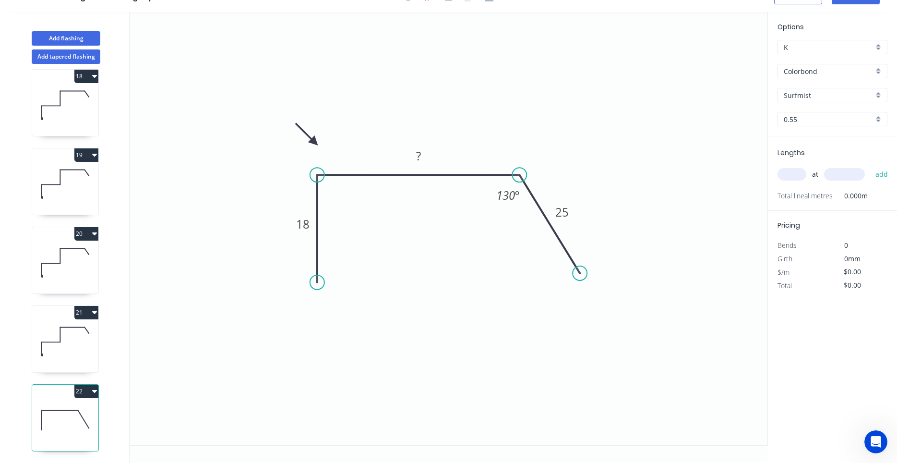
click at [98, 392] on button "22" at bounding box center [86, 390] width 24 height 13
click at [85, 411] on div "Duplicate" at bounding box center [53, 415] width 74 height 14
click at [94, 393] on icon "button" at bounding box center [94, 391] width 5 height 8
click at [84, 412] on div "Duplicate" at bounding box center [53, 415] width 74 height 14
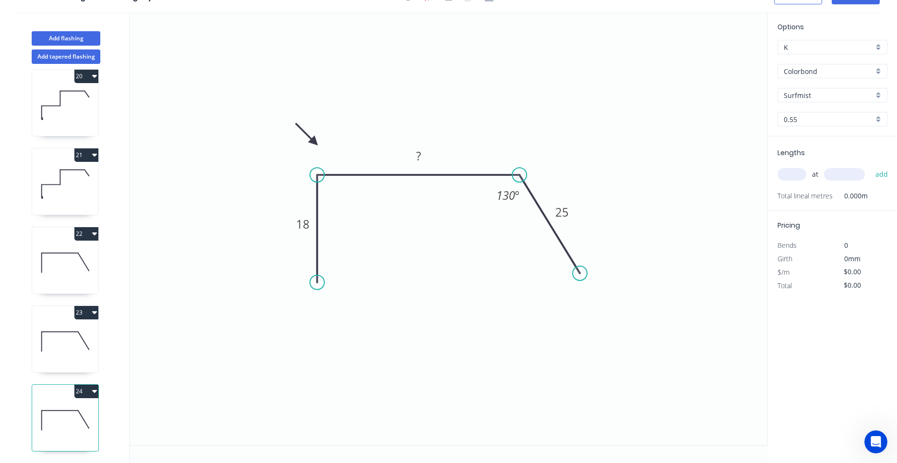
click at [78, 281] on icon at bounding box center [65, 262] width 66 height 61
click at [420, 155] on tspan "?" at bounding box center [418, 156] width 5 height 16
click at [802, 173] on input "text" at bounding box center [791, 174] width 29 height 12
click at [870, 166] on button "add" at bounding box center [881, 174] width 23 height 16
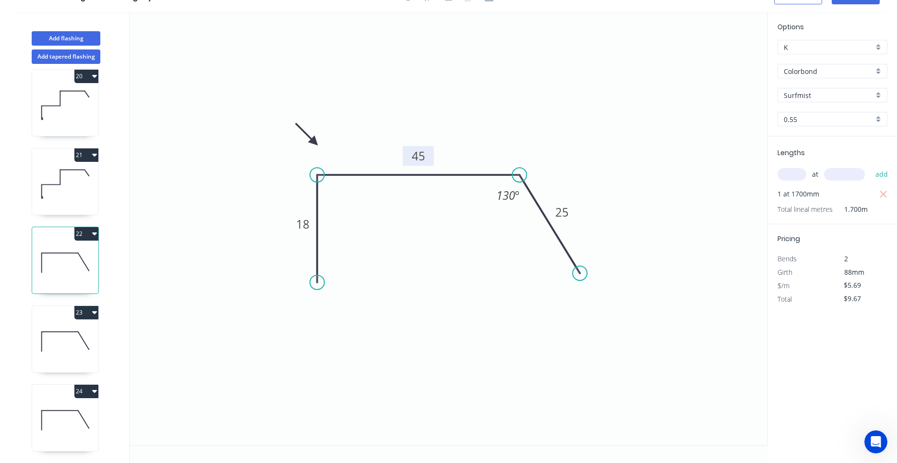
click at [70, 346] on icon at bounding box center [65, 340] width 66 height 61
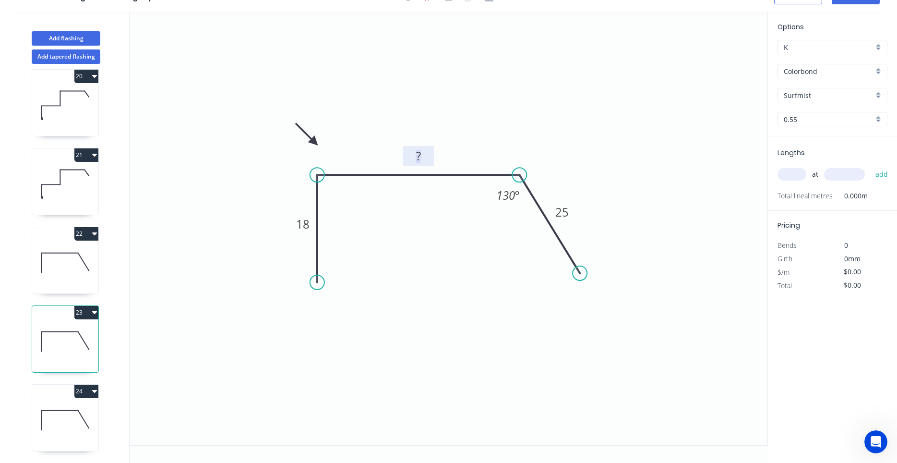
click at [416, 153] on tspan "?" at bounding box center [418, 156] width 5 height 16
click at [792, 171] on input "text" at bounding box center [791, 174] width 29 height 12
click at [870, 166] on button "add" at bounding box center [881, 174] width 23 height 16
click at [95, 418] on icon at bounding box center [65, 419] width 66 height 61
click at [413, 159] on rect at bounding box center [418, 156] width 19 height 13
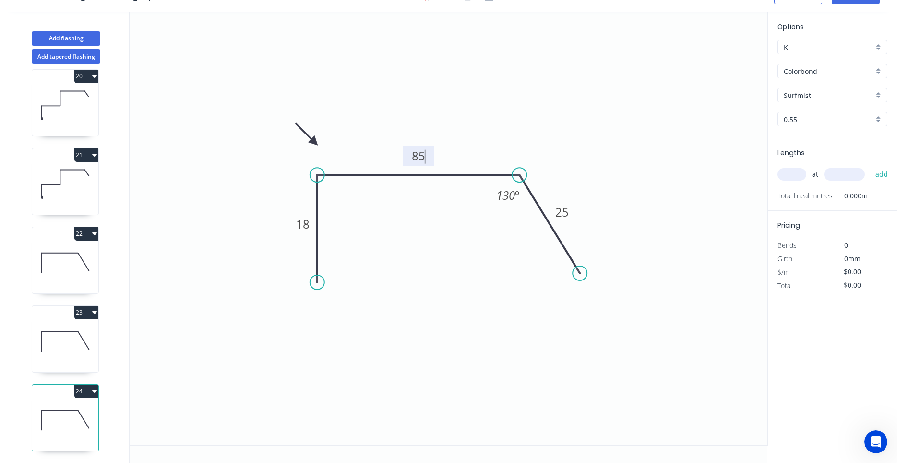
click at [799, 170] on input "text" at bounding box center [791, 174] width 29 height 12
click at [870, 166] on button "add" at bounding box center [881, 174] width 23 height 16
click at [78, 35] on button "Add flashing" at bounding box center [66, 38] width 69 height 14
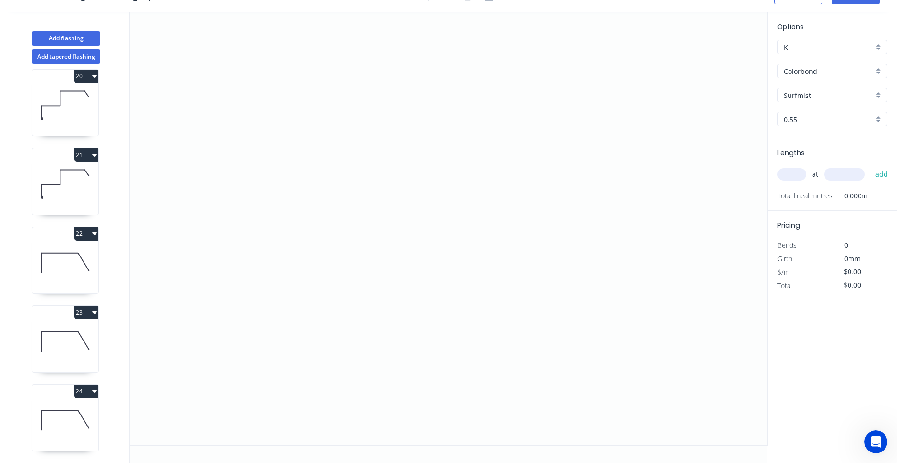
click at [92, 343] on icon at bounding box center [65, 340] width 66 height 61
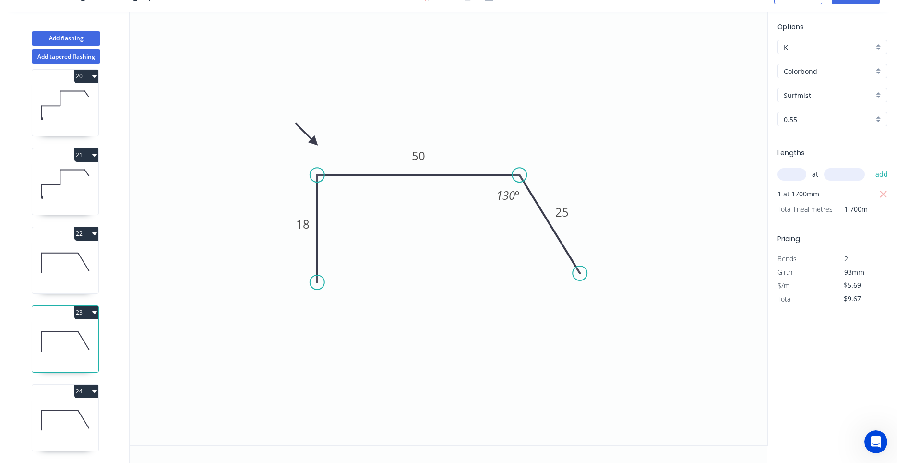
click at [66, 402] on icon at bounding box center [65, 419] width 66 height 61
click at [85, 401] on icon at bounding box center [65, 419] width 66 height 61
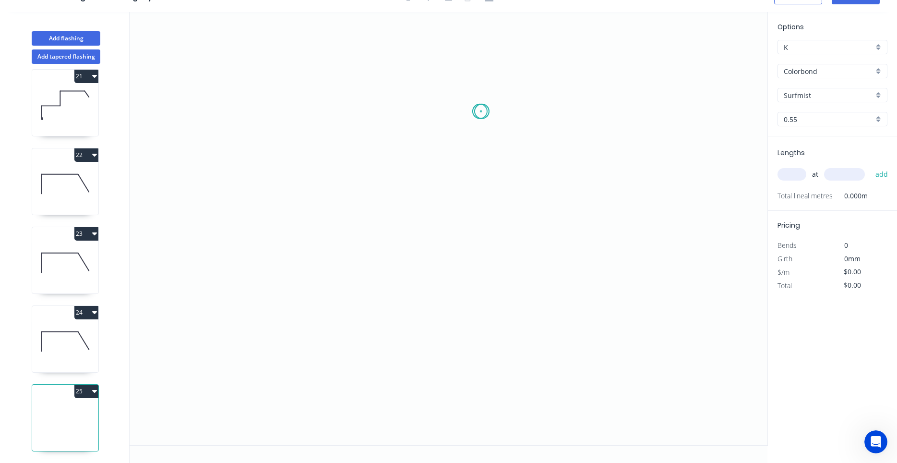
drag, startPoint x: 482, startPoint y: 111, endPoint x: 432, endPoint y: 108, distance: 50.0
click at [470, 111] on icon "0" at bounding box center [449, 228] width 638 height 433
click at [476, 120] on div "Delete point" at bounding box center [518, 125] width 96 height 20
click at [497, 106] on icon "0" at bounding box center [449, 228] width 638 height 433
click at [419, 104] on icon "0" at bounding box center [449, 228] width 638 height 433
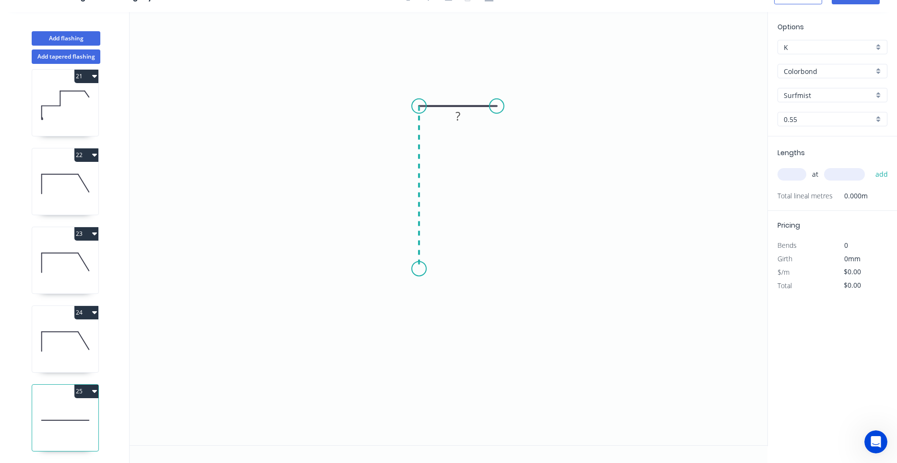
click at [414, 269] on icon "0 ?" at bounding box center [449, 228] width 638 height 433
click at [418, 272] on circle at bounding box center [419, 268] width 14 height 14
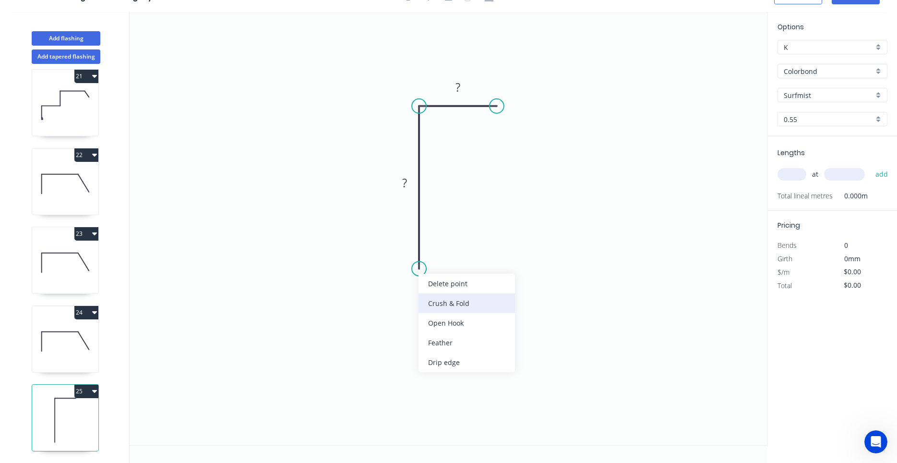
click at [432, 302] on div "Crush & Fold" at bounding box center [466, 303] width 96 height 20
click at [407, 255] on tspan "10" at bounding box center [404, 251] width 13 height 16
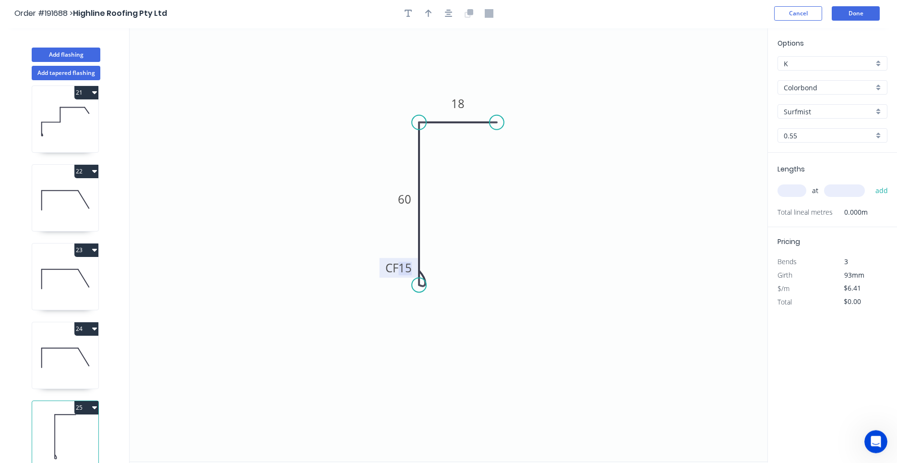
scroll to position [0, 0]
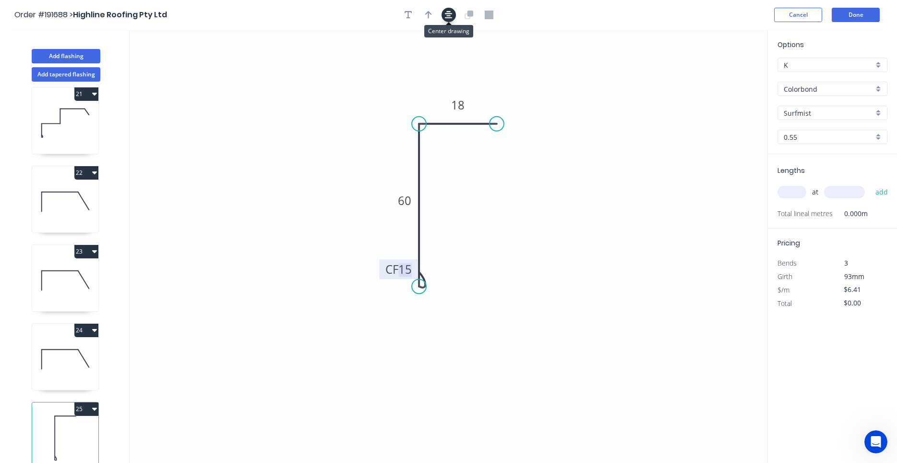
click at [449, 19] on icon "button" at bounding box center [449, 15] width 8 height 9
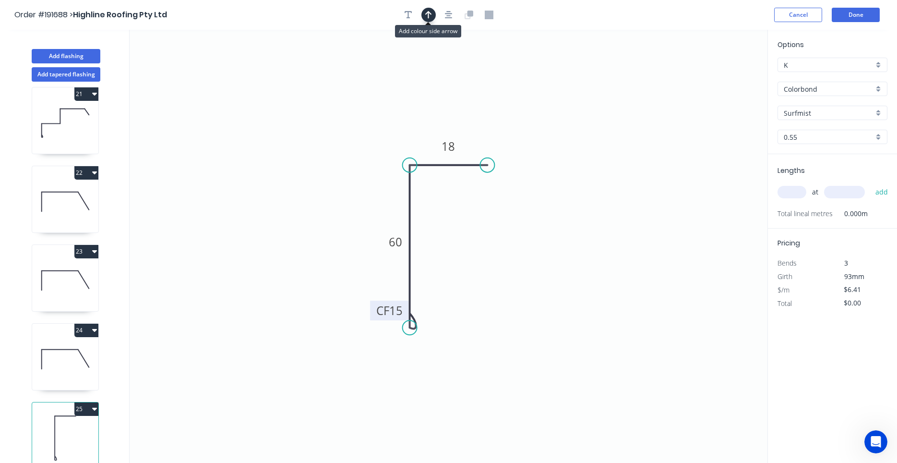
click at [432, 13] on button "button" at bounding box center [428, 15] width 14 height 14
click at [719, 74] on icon at bounding box center [718, 66] width 9 height 31
click at [719, 74] on icon at bounding box center [718, 63] width 9 height 31
drag, startPoint x: 719, startPoint y: 74, endPoint x: 383, endPoint y: 147, distance: 343.8
click at [383, 147] on icon at bounding box center [376, 140] width 28 height 28
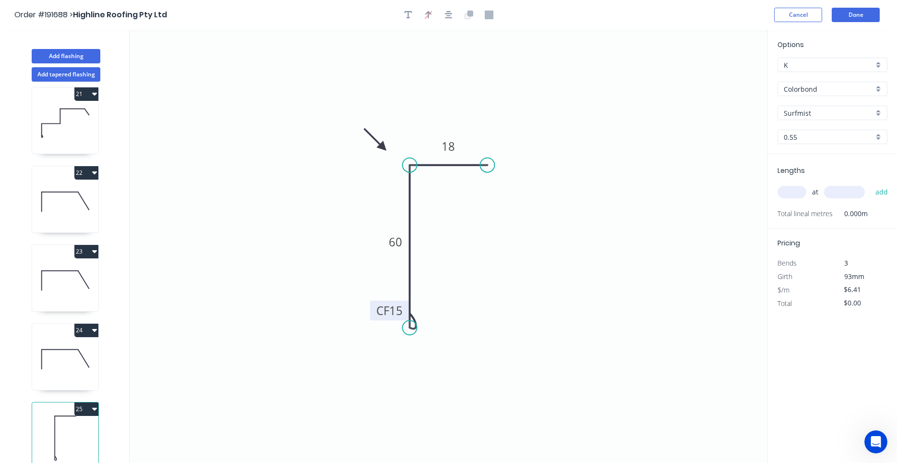
click at [802, 191] on input "text" at bounding box center [791, 192] width 29 height 12
click at [870, 184] on button "add" at bounding box center [881, 192] width 23 height 16
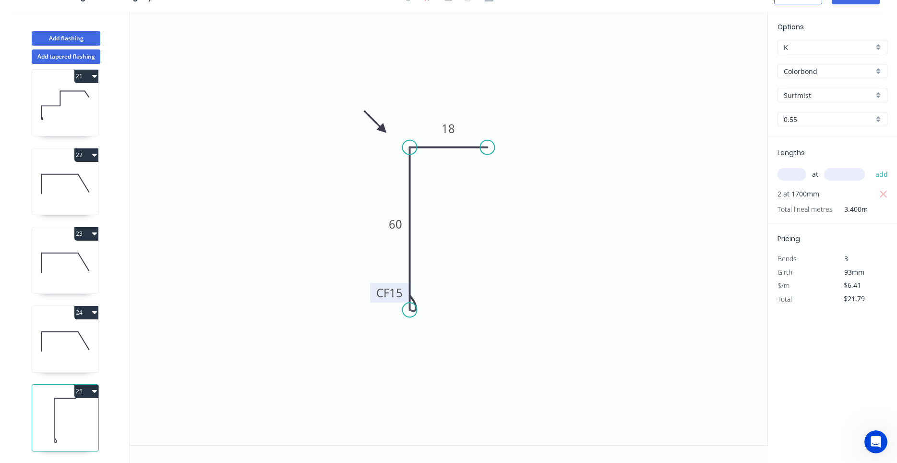
click at [92, 392] on button "25" at bounding box center [86, 390] width 24 height 13
click at [87, 412] on div "Duplicate" at bounding box center [53, 415] width 74 height 14
click at [80, 416] on icon at bounding box center [65, 419] width 66 height 61
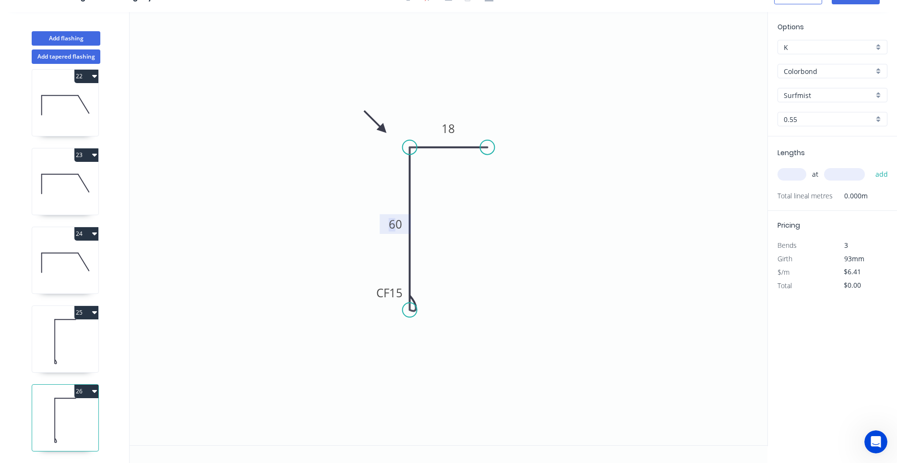
click at [397, 222] on tspan "60" at bounding box center [395, 224] width 13 height 16
click at [800, 171] on input "text" at bounding box center [791, 174] width 29 height 12
click at [870, 166] on button "add" at bounding box center [881, 174] width 23 height 16
click at [73, 36] on button "Add flashing" at bounding box center [66, 38] width 69 height 14
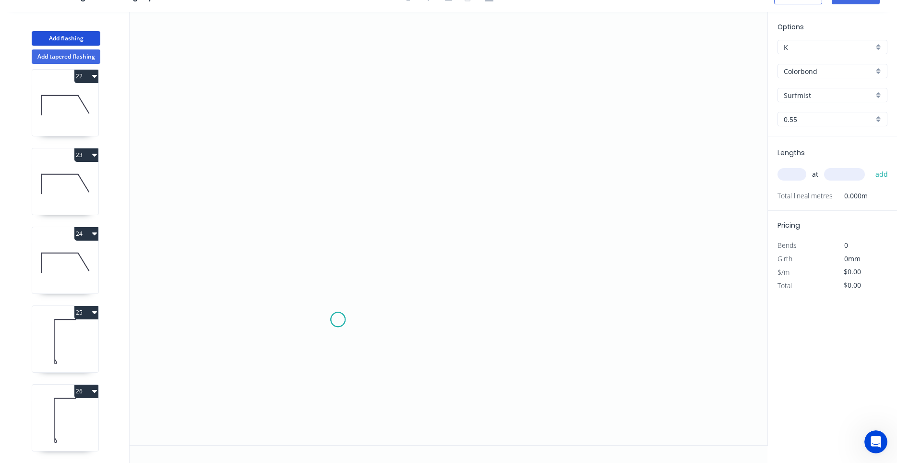
click at [338, 320] on icon "0" at bounding box center [449, 228] width 638 height 433
click at [338, 164] on icon at bounding box center [338, 241] width 0 height 155
click at [498, 162] on icon "0 ?" at bounding box center [449, 228] width 638 height 433
click at [498, 162] on circle at bounding box center [497, 164] width 14 height 14
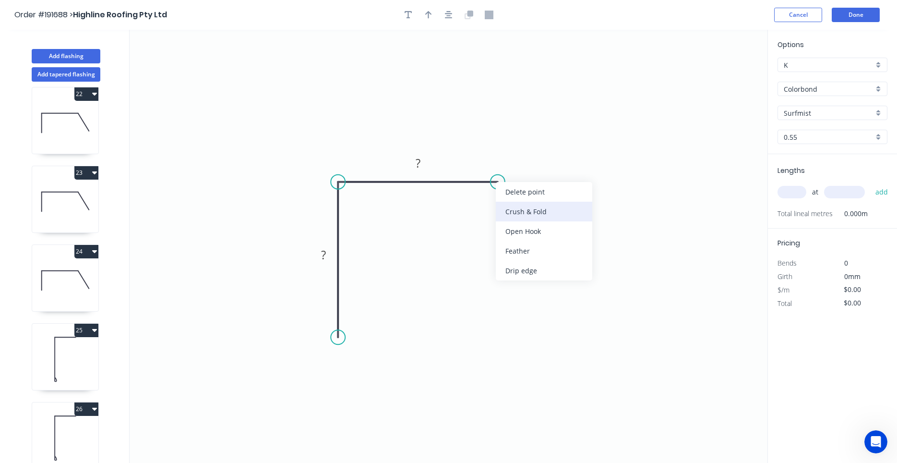
click at [503, 208] on div "Crush & Fold" at bounding box center [544, 212] width 96 height 20
click at [501, 209] on div "Flip bend" at bounding box center [547, 215] width 96 height 20
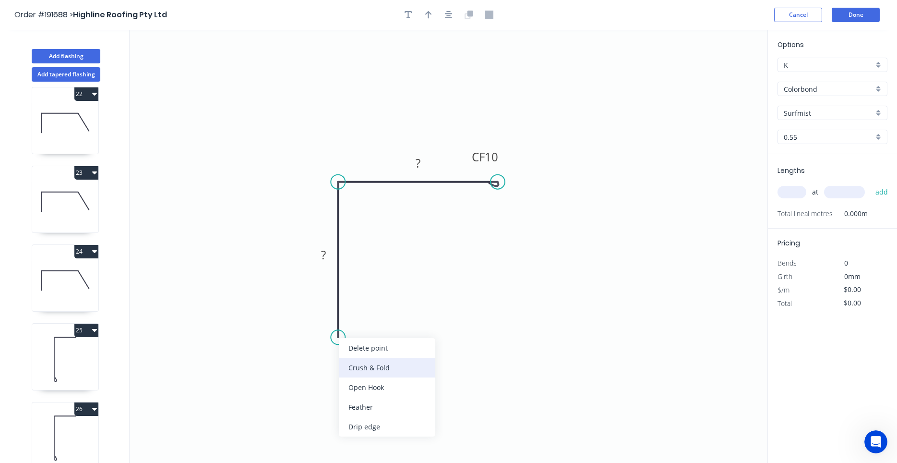
click at [363, 369] on div "Crush & Fold" at bounding box center [387, 367] width 96 height 20
click at [328, 322] on tspan "10" at bounding box center [323, 320] width 13 height 16
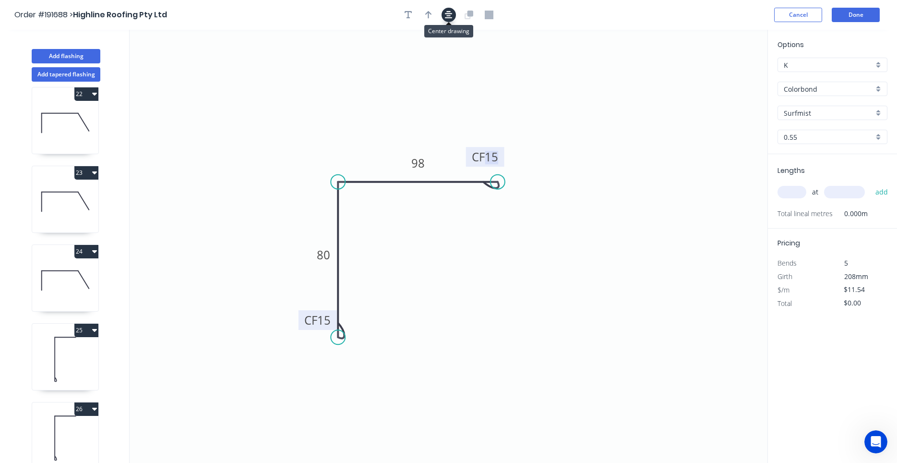
click at [452, 21] on button "button" at bounding box center [448, 15] width 14 height 14
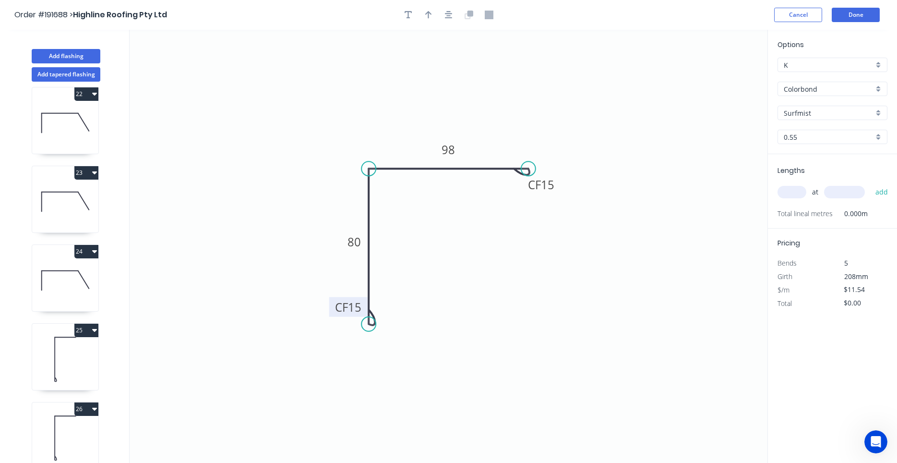
click at [436, 20] on div at bounding box center [448, 15] width 101 height 14
click at [432, 18] on button "button" at bounding box center [428, 15] width 14 height 14
click at [714, 75] on icon "0 CF 15 80 CF 15 98" at bounding box center [449, 246] width 638 height 433
click at [718, 80] on icon at bounding box center [718, 66] width 9 height 31
drag, startPoint x: 718, startPoint y: 80, endPoint x: 352, endPoint y: 123, distance: 368.6
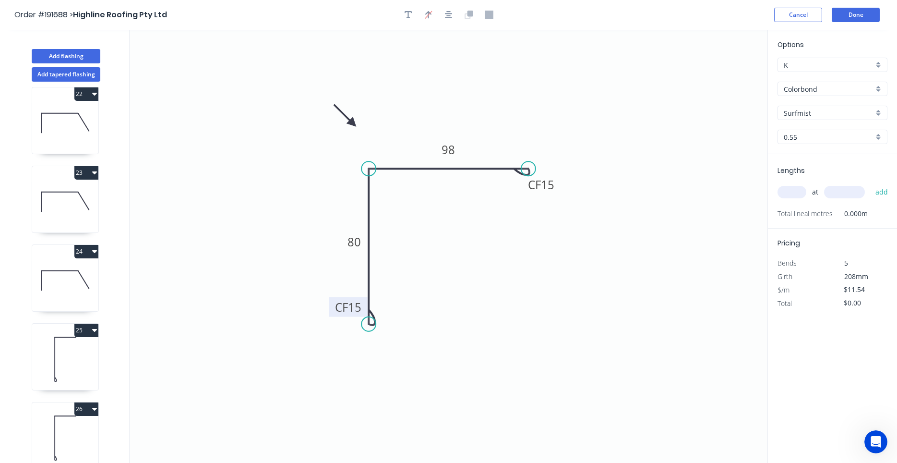
click at [352, 123] on icon at bounding box center [345, 116] width 28 height 28
click at [798, 188] on input "text" at bounding box center [791, 192] width 29 height 12
click at [870, 184] on button "add" at bounding box center [881, 192] width 23 height 16
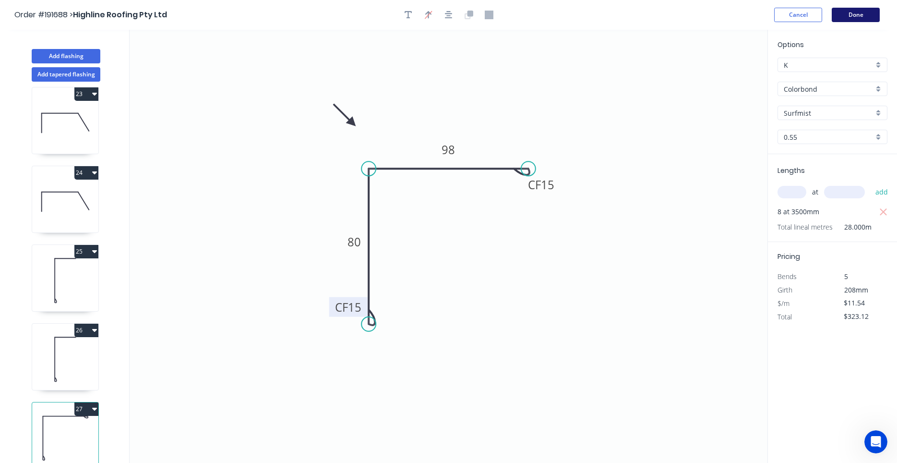
click at [870, 12] on button "Done" at bounding box center [856, 15] width 48 height 14
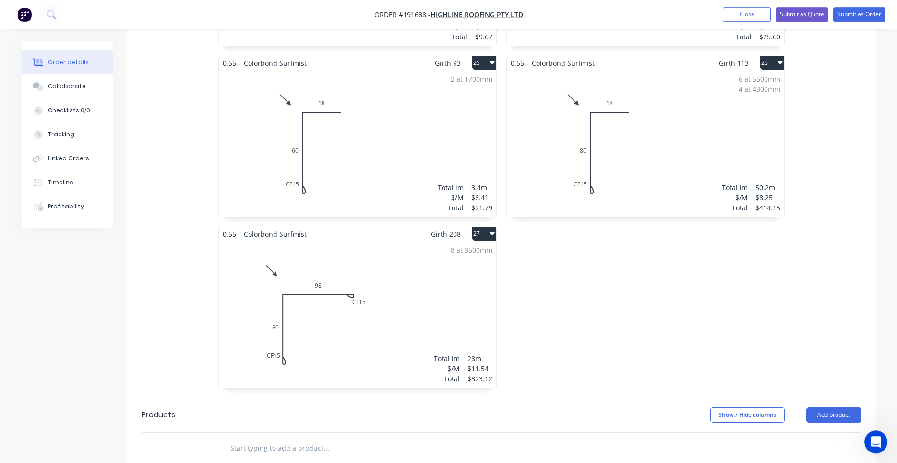
scroll to position [2312, 0]
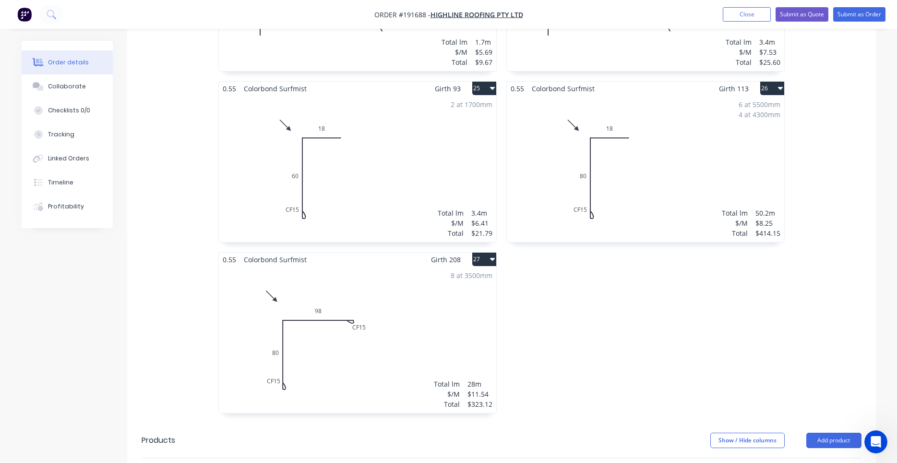
click at [475, 293] on div "8 at 3500mm Total lm $/M Total 28m $11.54 $323.12" at bounding box center [357, 339] width 277 height 146
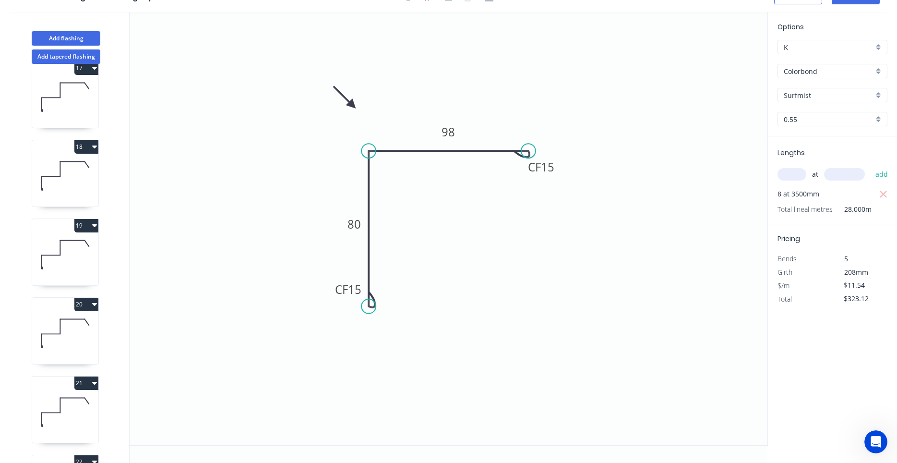
scroll to position [1740, 0]
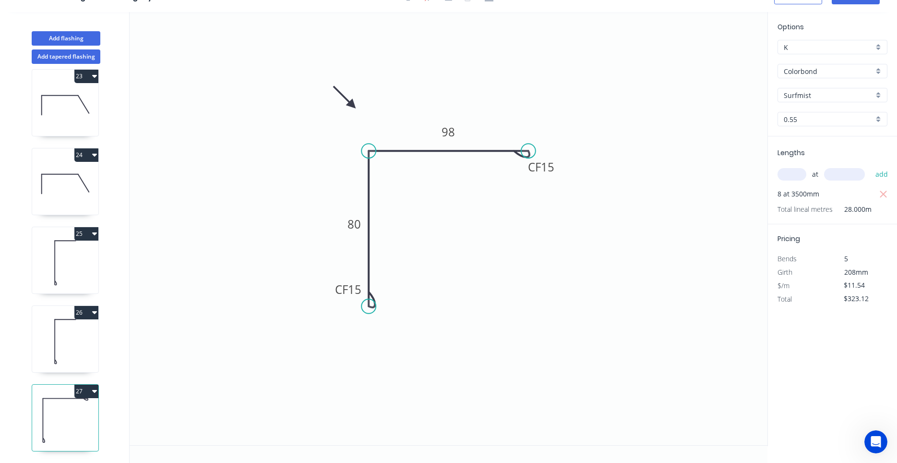
click at [90, 334] on icon at bounding box center [65, 340] width 66 height 61
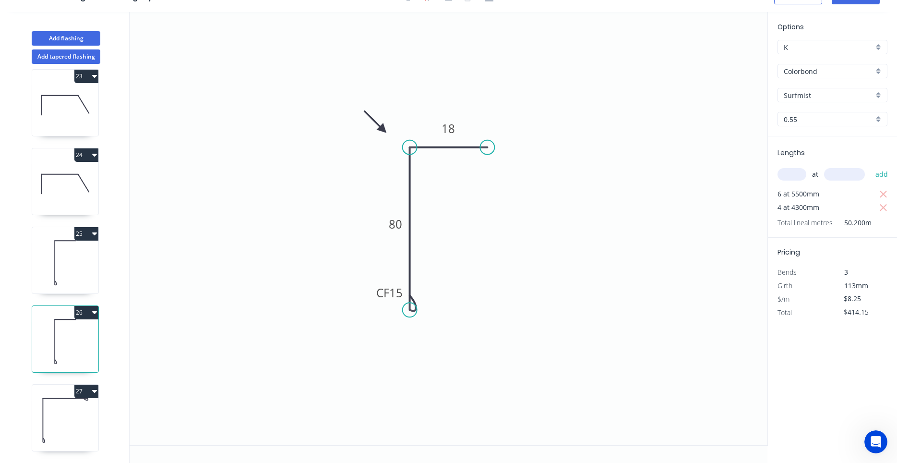
click at [93, 405] on icon at bounding box center [65, 419] width 66 height 61
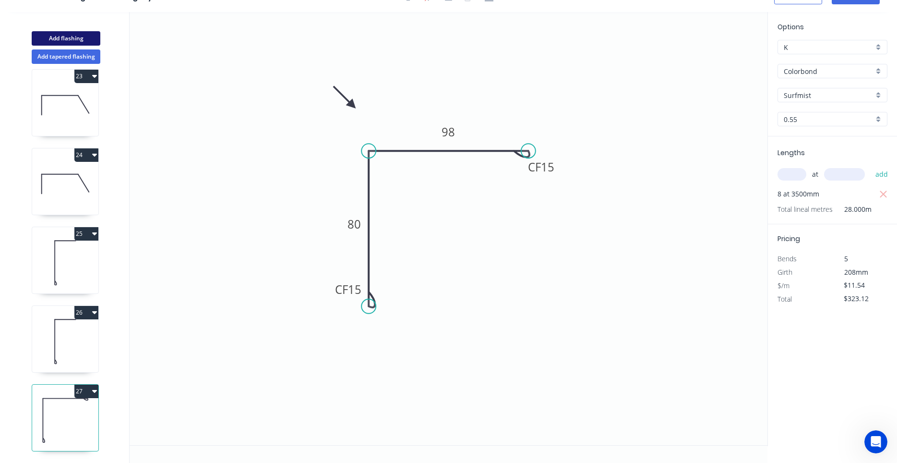
click at [95, 42] on button "Add flashing" at bounding box center [66, 38] width 69 height 14
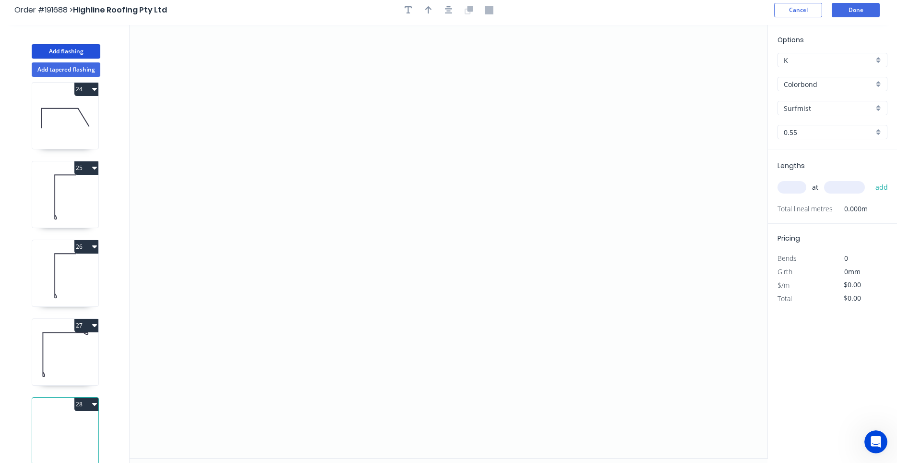
scroll to position [0, 0]
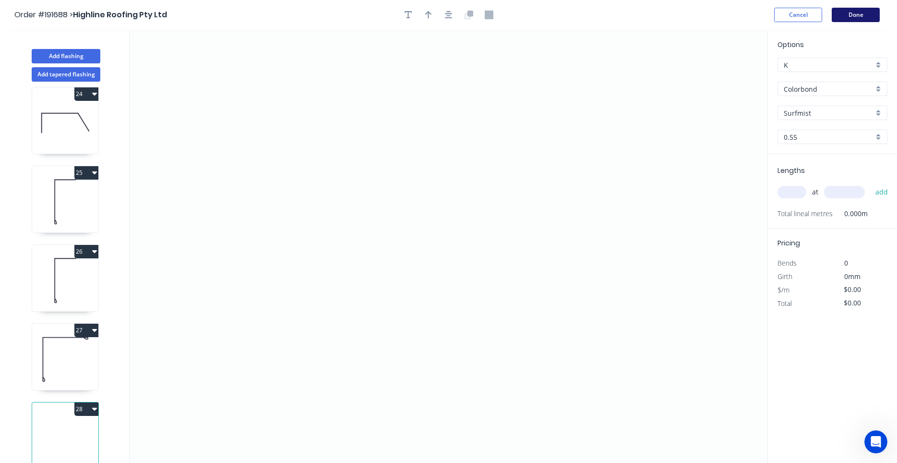
click at [849, 18] on button "Done" at bounding box center [856, 15] width 48 height 14
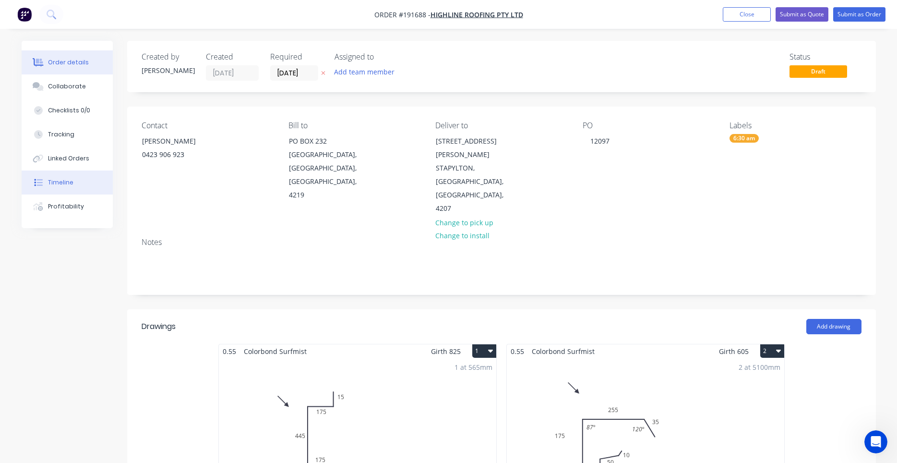
click at [67, 185] on div "Timeline" at bounding box center [60, 182] width 25 height 9
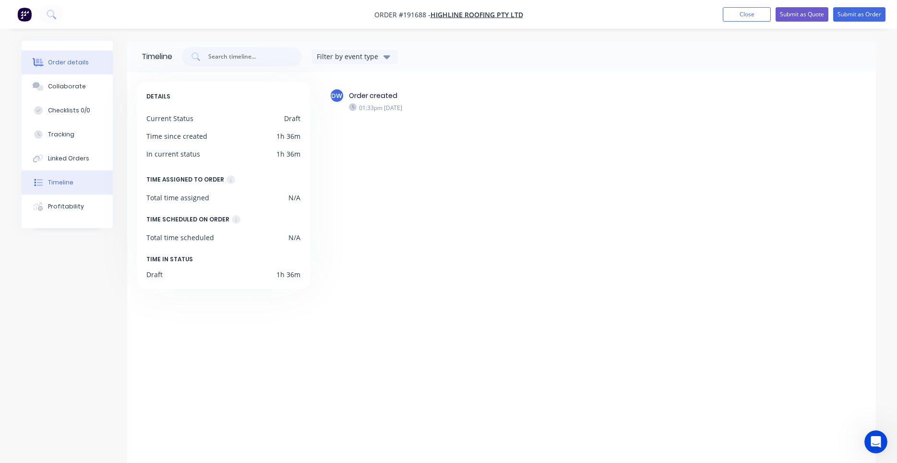
click at [93, 69] on button "Order details" at bounding box center [67, 62] width 91 height 24
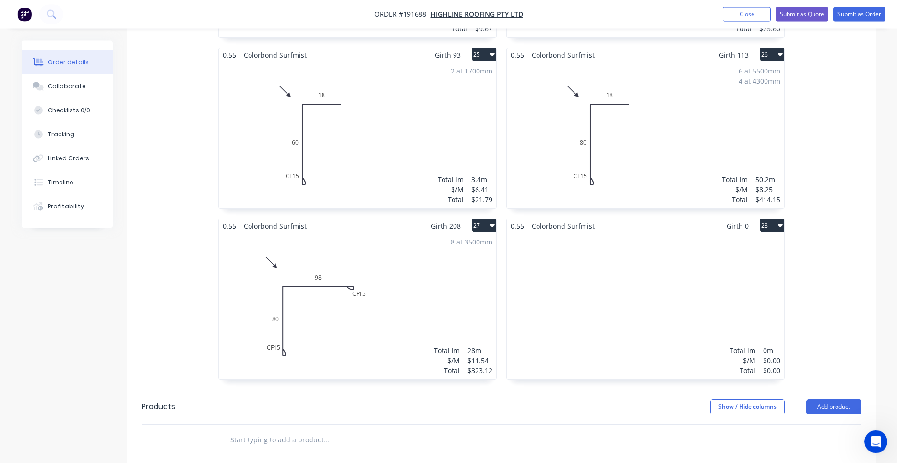
scroll to position [2312, 0]
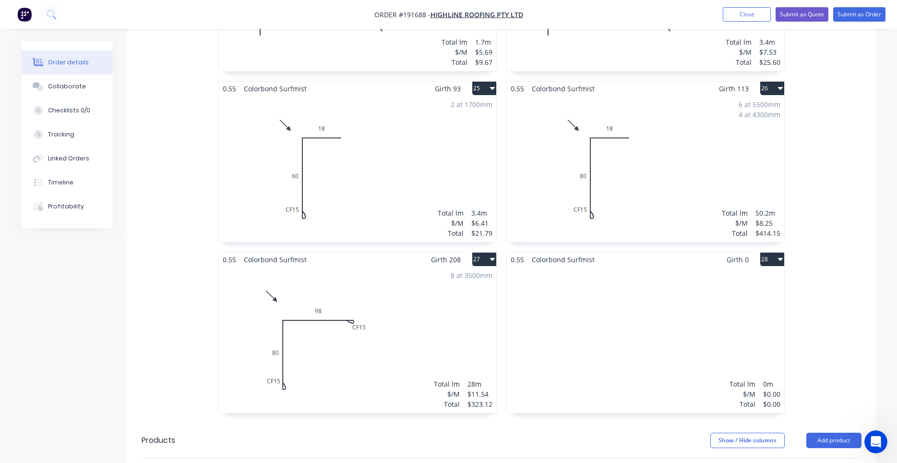
click at [414, 122] on div "2 at 1700mm Total lm $/M Total 3.4m $6.41 $21.79" at bounding box center [357, 168] width 277 height 146
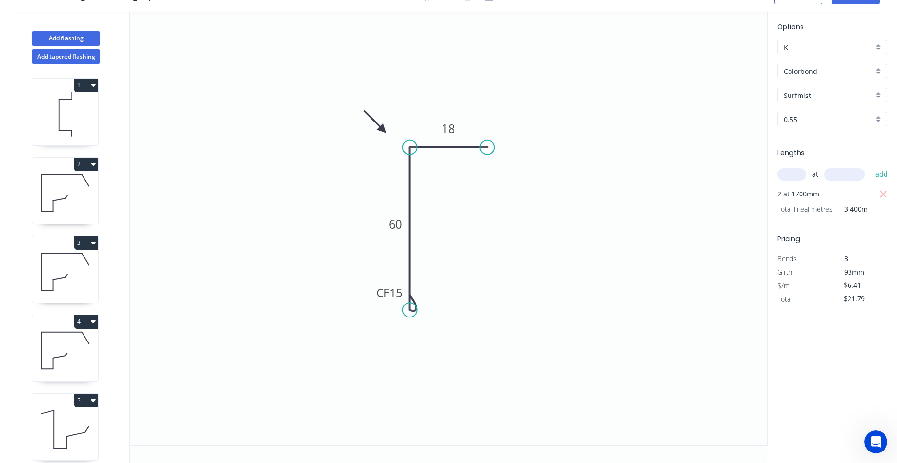
scroll to position [18, 0]
drag, startPoint x: 414, startPoint y: 122, endPoint x: 420, endPoint y: 127, distance: 7.9
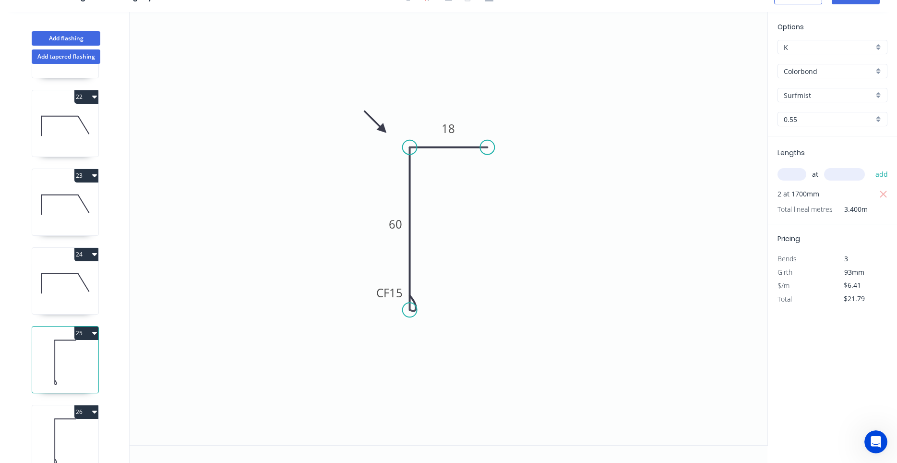
scroll to position [1819, 0]
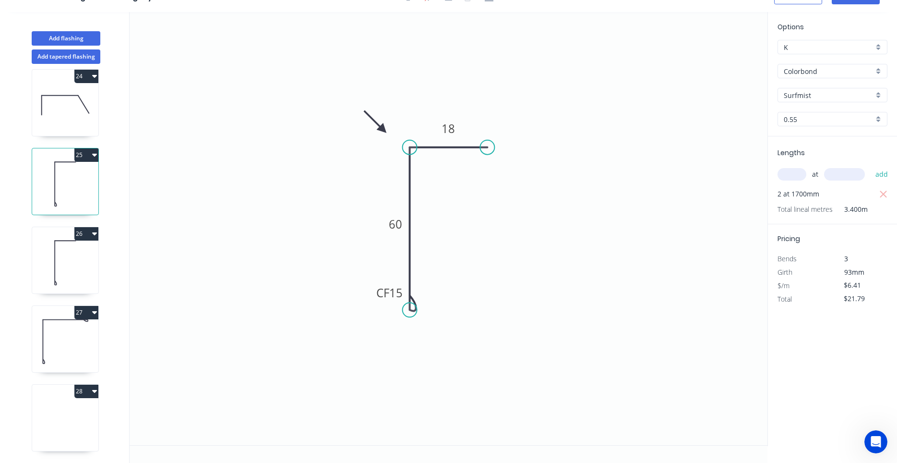
click at [82, 339] on icon at bounding box center [65, 340] width 66 height 61
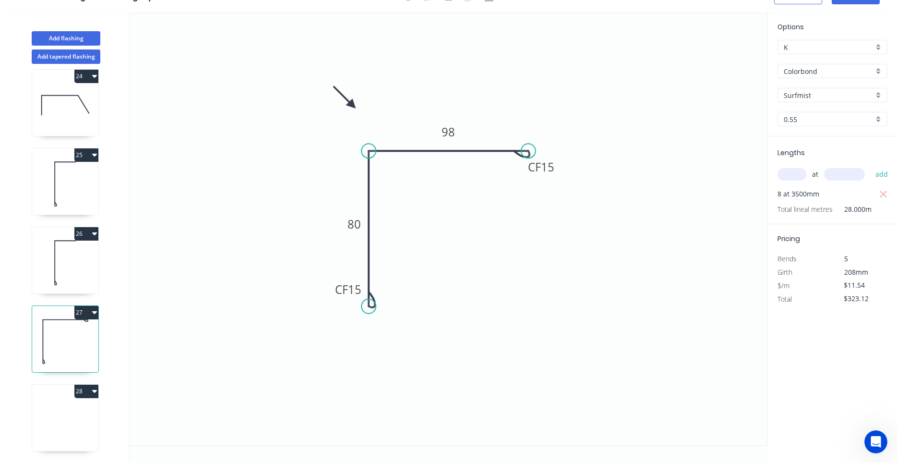
click at [74, 418] on icon at bounding box center [65, 419] width 66 height 61
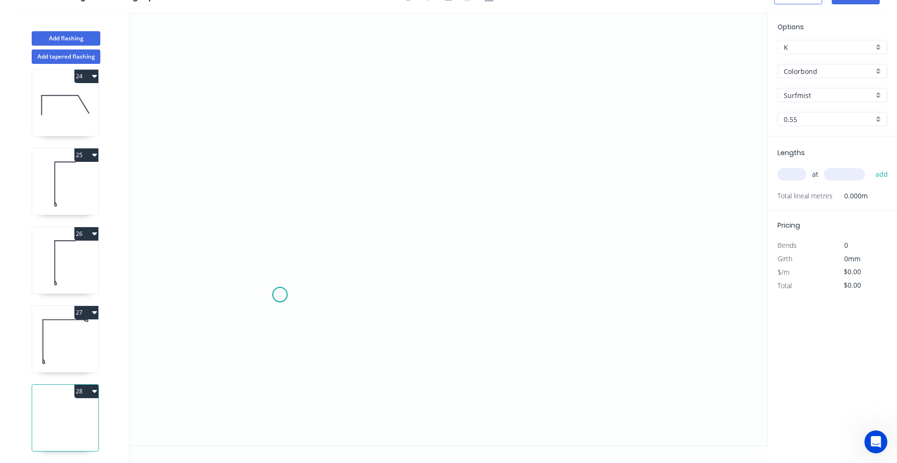
click at [280, 294] on icon "0" at bounding box center [449, 228] width 638 height 433
click at [327, 293] on icon "0" at bounding box center [449, 228] width 638 height 433
click at [332, 132] on icon "0 ?" at bounding box center [449, 228] width 638 height 433
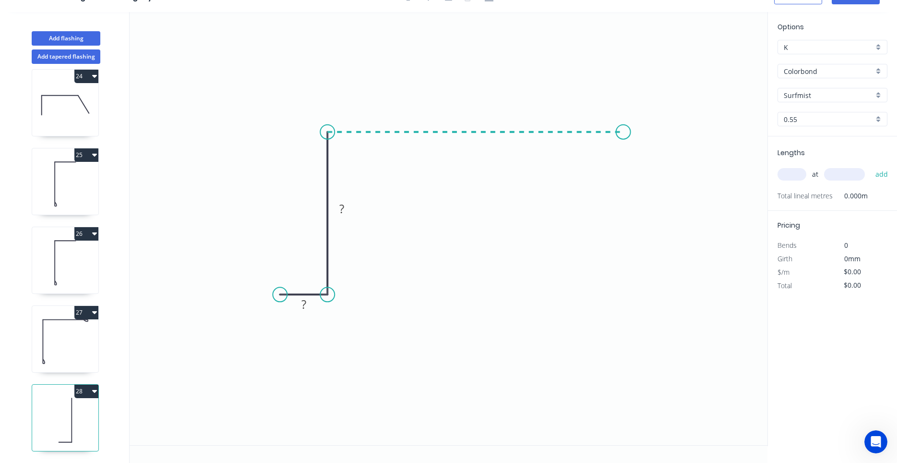
click at [623, 131] on icon "0 ? ?" at bounding box center [449, 228] width 638 height 433
click at [620, 296] on icon "0 ? ? ?" at bounding box center [449, 228] width 638 height 433
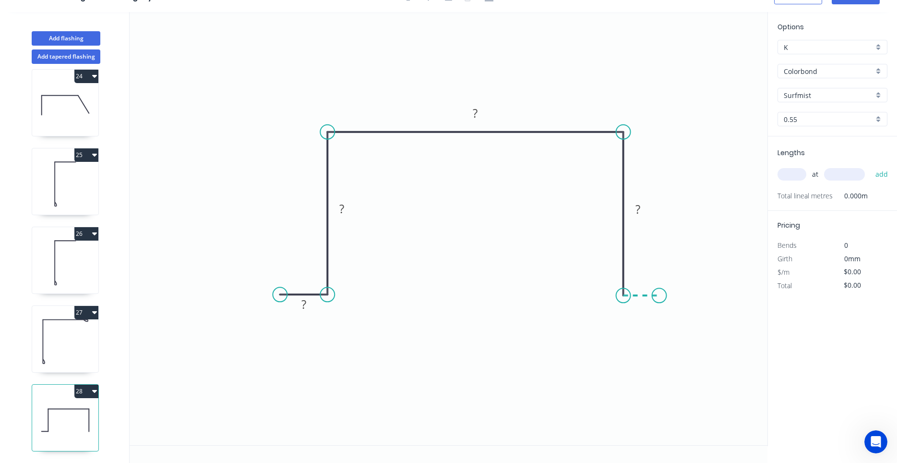
click at [659, 296] on icon "0 ? ? ? ?" at bounding box center [449, 228] width 638 height 433
click at [659, 296] on circle at bounding box center [659, 295] width 14 height 14
click at [314, 301] on rect at bounding box center [303, 304] width 31 height 20
click at [309, 305] on rect at bounding box center [303, 304] width 19 height 13
drag, startPoint x: 660, startPoint y: 295, endPoint x: 669, endPoint y: 296, distance: 9.1
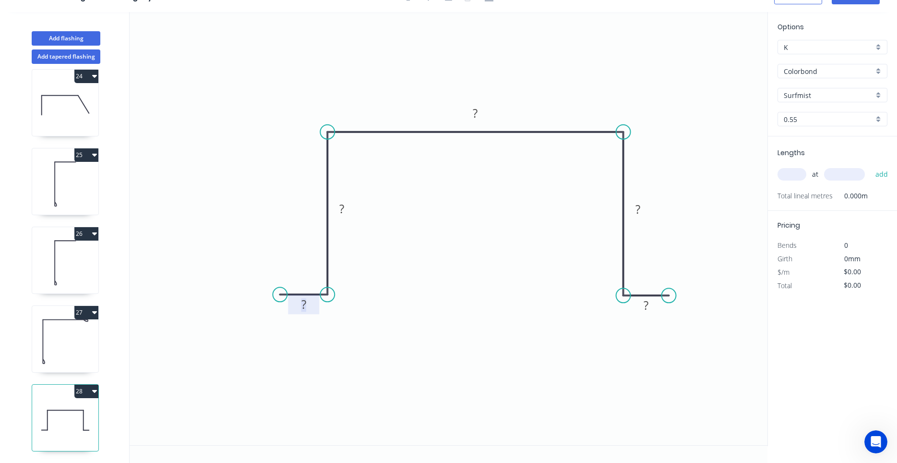
click at [669, 296] on circle at bounding box center [669, 295] width 14 height 14
click at [647, 307] on tspan "?" at bounding box center [645, 305] width 5 height 16
click at [798, 172] on input "text" at bounding box center [791, 174] width 29 height 12
click at [870, 166] on button "add" at bounding box center [881, 174] width 23 height 16
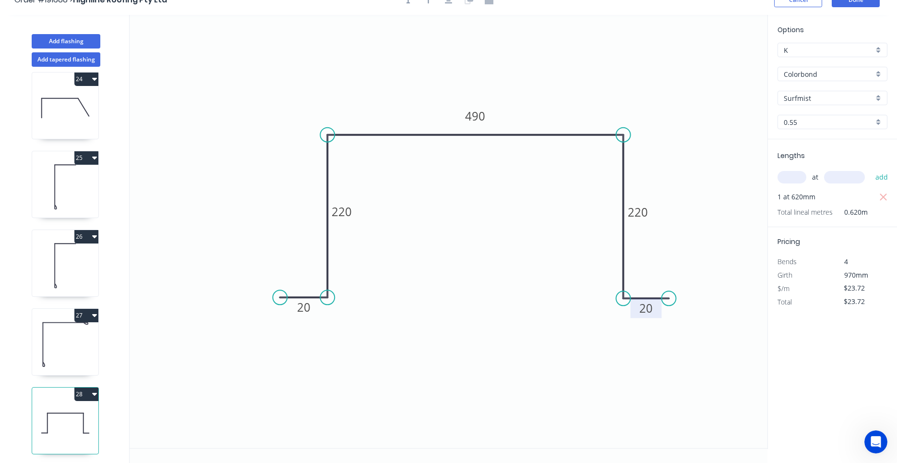
scroll to position [0, 0]
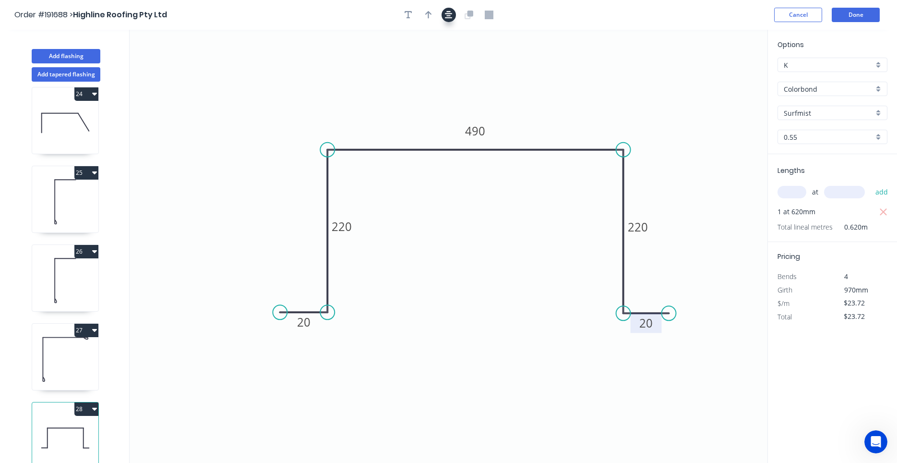
click at [454, 11] on button "button" at bounding box center [448, 15] width 14 height 14
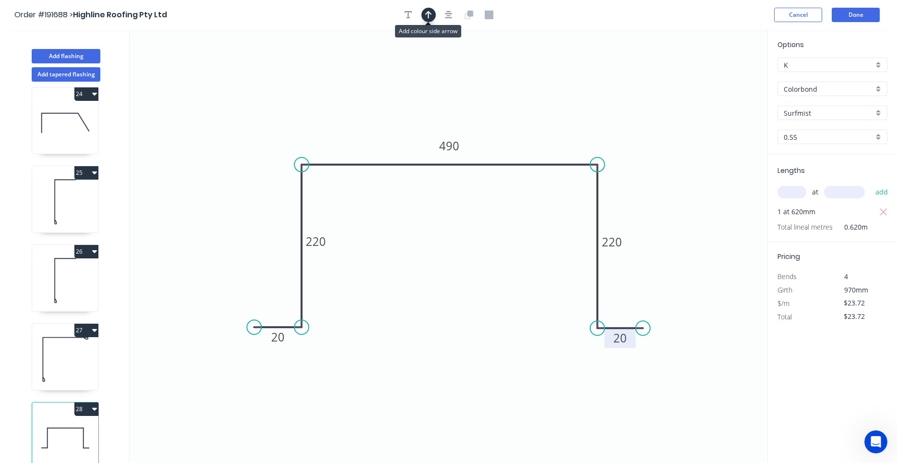
click at [432, 15] on button "button" at bounding box center [428, 15] width 14 height 14
click at [718, 74] on icon at bounding box center [718, 66] width 9 height 31
drag, startPoint x: 718, startPoint y: 74, endPoint x: 612, endPoint y: 127, distance: 117.8
click at [612, 127] on icon at bounding box center [620, 119] width 28 height 28
click at [843, 19] on button "Done" at bounding box center [856, 15] width 48 height 14
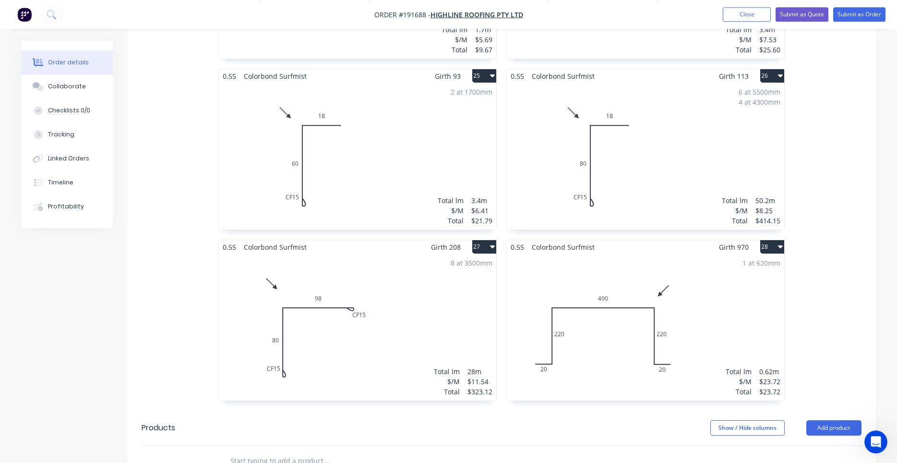
scroll to position [2312, 0]
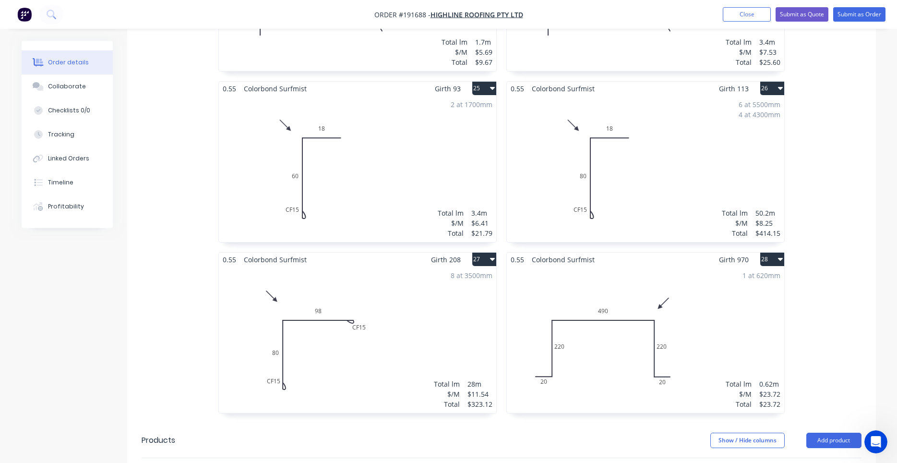
click at [633, 271] on div "1 at 620mm Total lm $/M Total 0.62m $23.72 $23.72" at bounding box center [645, 339] width 277 height 146
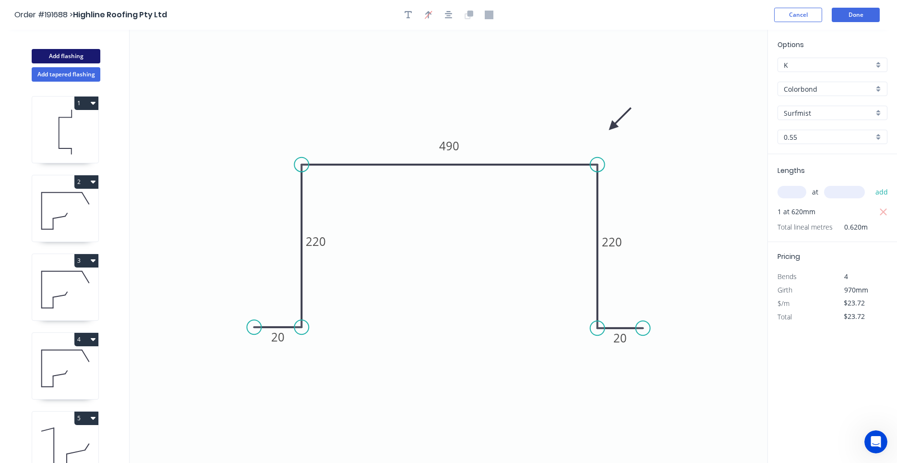
click at [83, 59] on button "Add flashing" at bounding box center [66, 56] width 69 height 14
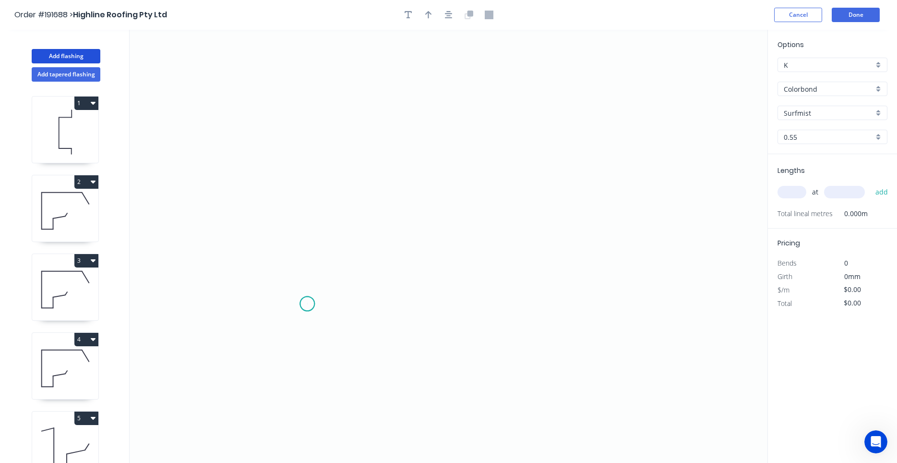
click at [307, 304] on icon "0" at bounding box center [449, 246] width 638 height 433
click at [317, 177] on icon "0" at bounding box center [449, 246] width 638 height 433
click at [481, 175] on icon "0 ?" at bounding box center [449, 246] width 638 height 433
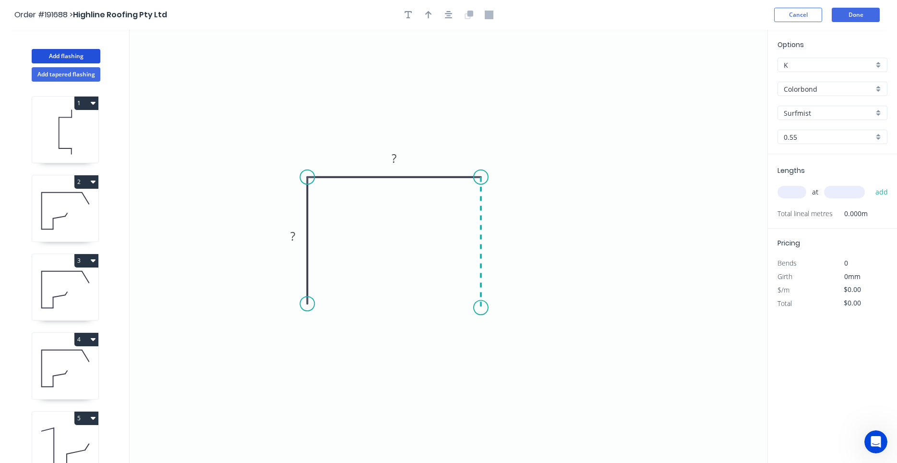
click at [481, 308] on icon "0 ? ?" at bounding box center [449, 246] width 638 height 433
click at [481, 308] on circle at bounding box center [481, 307] width 14 height 14
click at [481, 305] on circle at bounding box center [481, 304] width 14 height 14
click at [295, 240] on tspan "?" at bounding box center [292, 236] width 5 height 16
click at [789, 191] on input "text" at bounding box center [791, 192] width 29 height 12
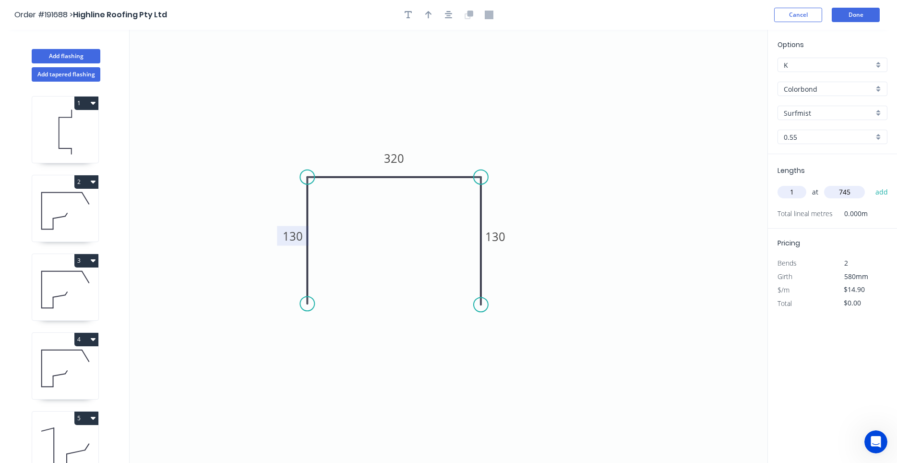
click at [870, 184] on button "add" at bounding box center [881, 192] width 23 height 16
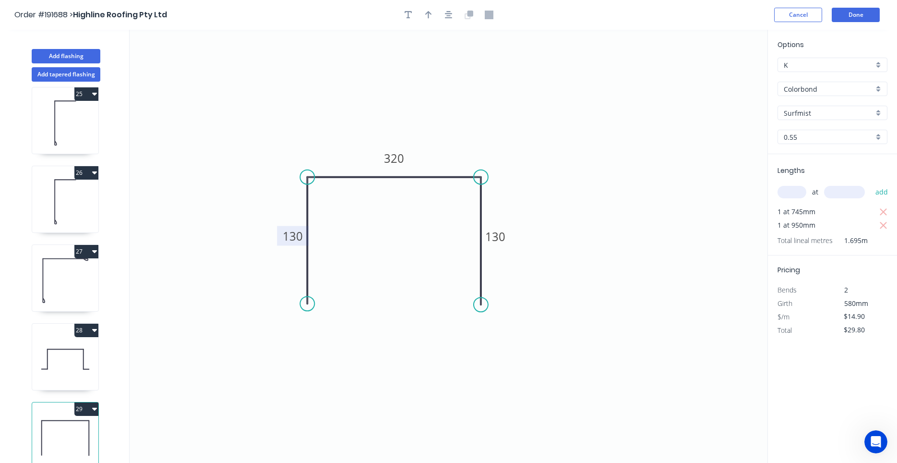
scroll to position [18, 0]
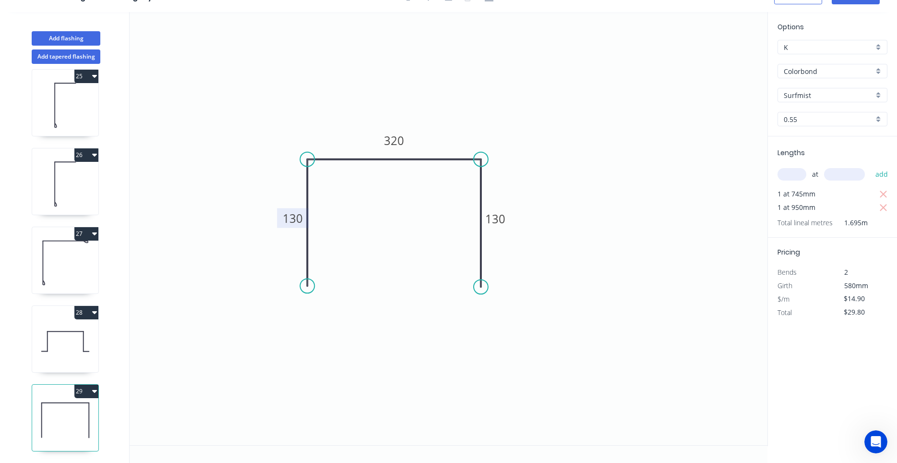
click at [95, 349] on icon at bounding box center [65, 340] width 66 height 61
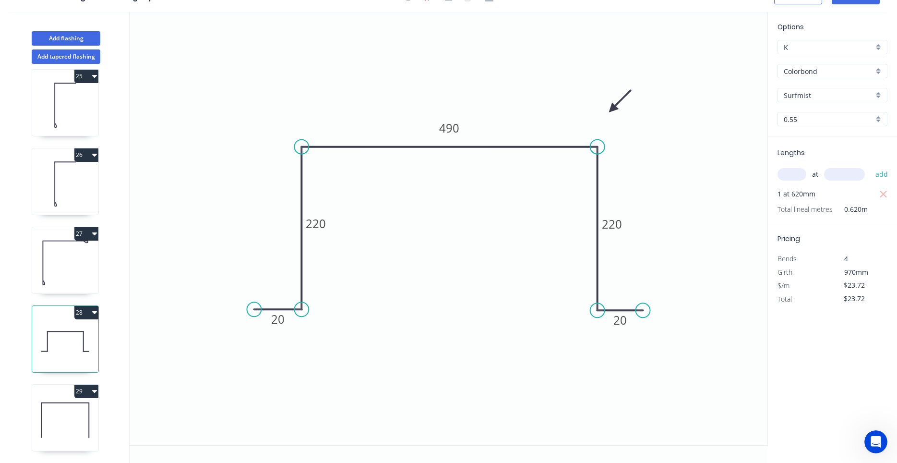
click at [64, 417] on icon at bounding box center [65, 419] width 66 height 61
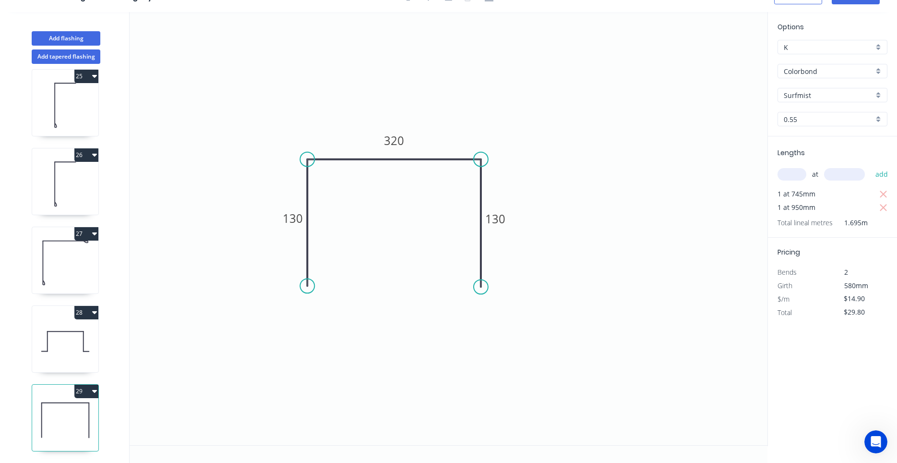
click at [78, 352] on icon at bounding box center [65, 340] width 66 height 61
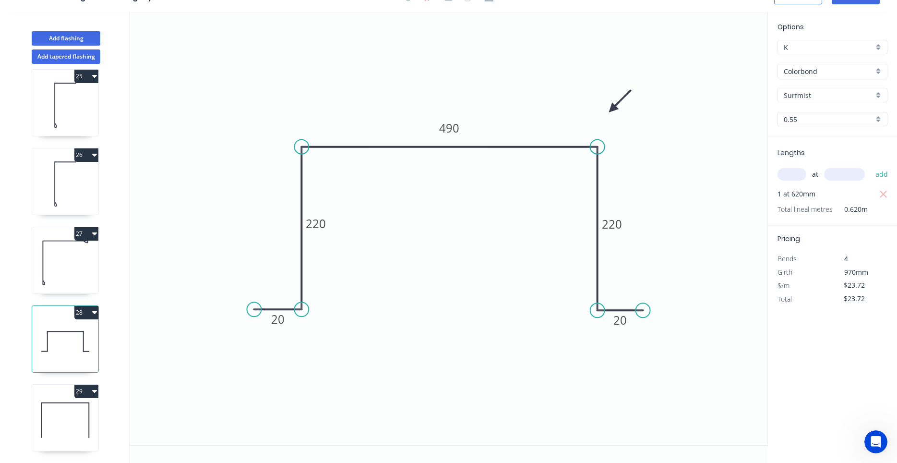
click at [71, 417] on icon at bounding box center [65, 419] width 66 height 61
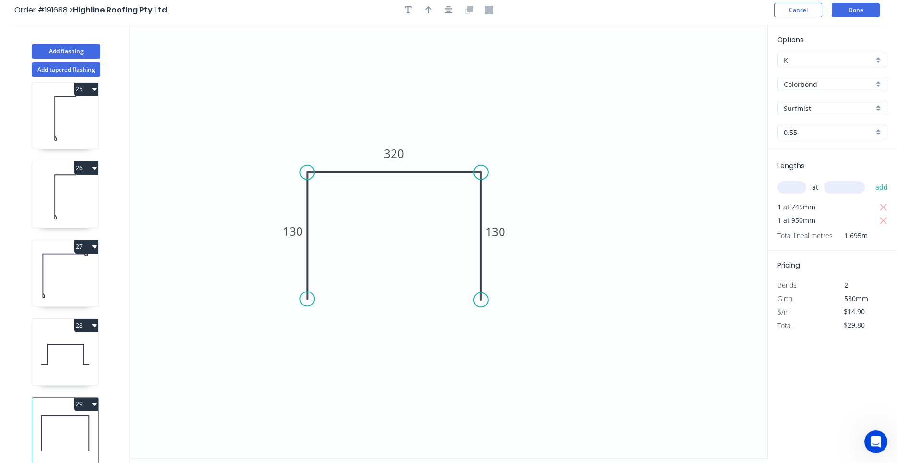
scroll to position [0, 0]
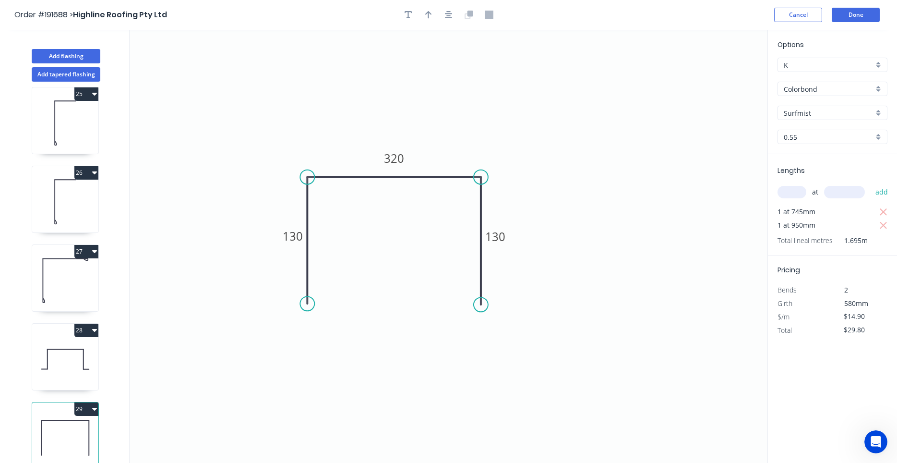
click at [448, 22] on header "Order #191688 > Highline Roofing Pty Ltd Cancel Done" at bounding box center [448, 15] width 897 height 30
click at [450, 16] on icon "button" at bounding box center [449, 15] width 8 height 8
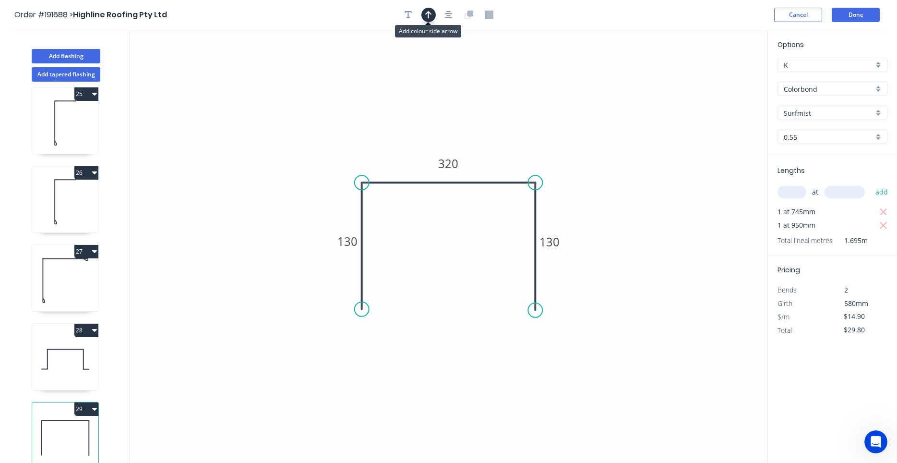
click at [428, 12] on icon "button" at bounding box center [428, 15] width 7 height 8
click at [721, 72] on icon "0 130 320 130" at bounding box center [449, 246] width 638 height 433
click at [719, 76] on icon at bounding box center [718, 66] width 9 height 31
drag, startPoint x: 719, startPoint y: 76, endPoint x: 550, endPoint y: 143, distance: 181.8
click at [550, 143] on icon at bounding box center [558, 136] width 28 height 28
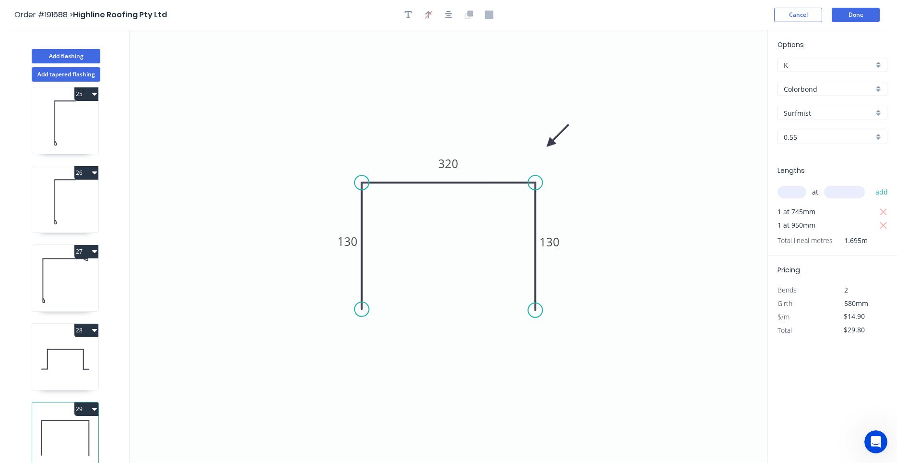
scroll to position [18, 0]
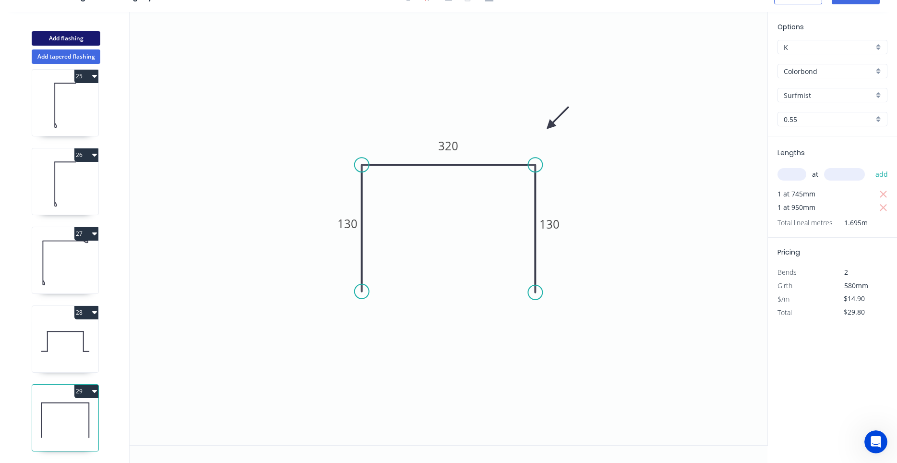
click at [87, 38] on button "Add flashing" at bounding box center [66, 38] width 69 height 14
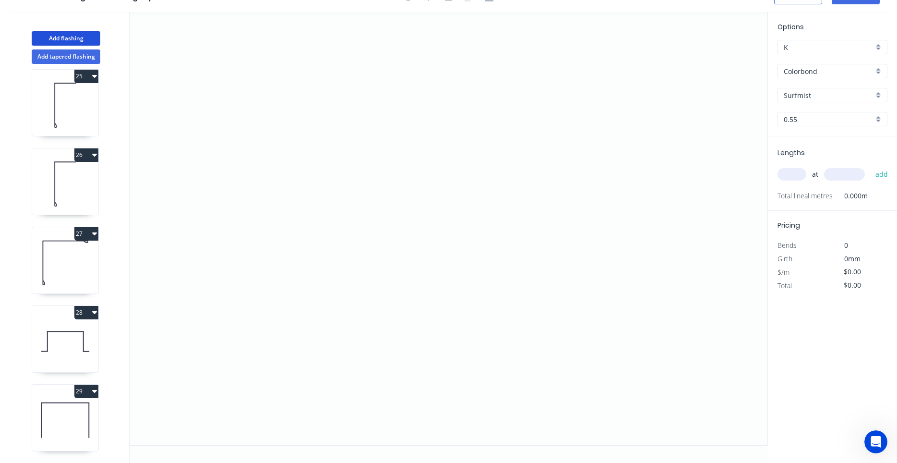
scroll to position [1976, 0]
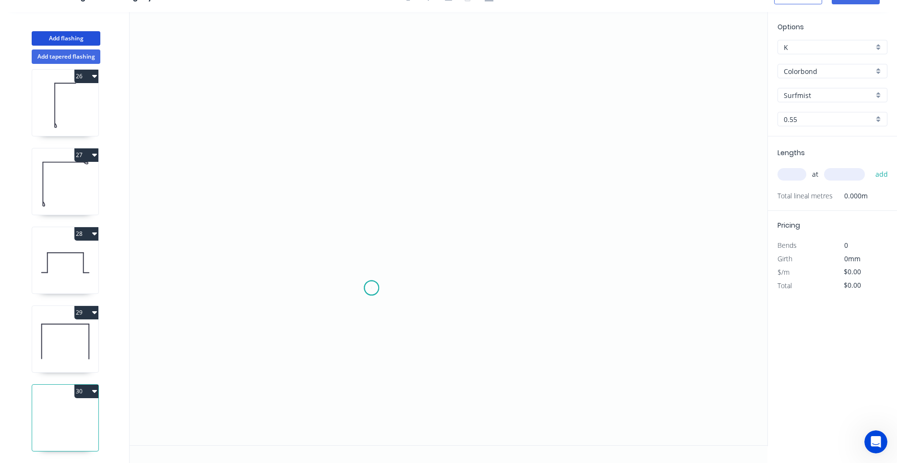
click at [371, 288] on icon "0" at bounding box center [449, 228] width 638 height 433
click at [359, 100] on icon "0" at bounding box center [449, 228] width 638 height 433
click at [490, 104] on icon "0 ?" at bounding box center [449, 228] width 638 height 433
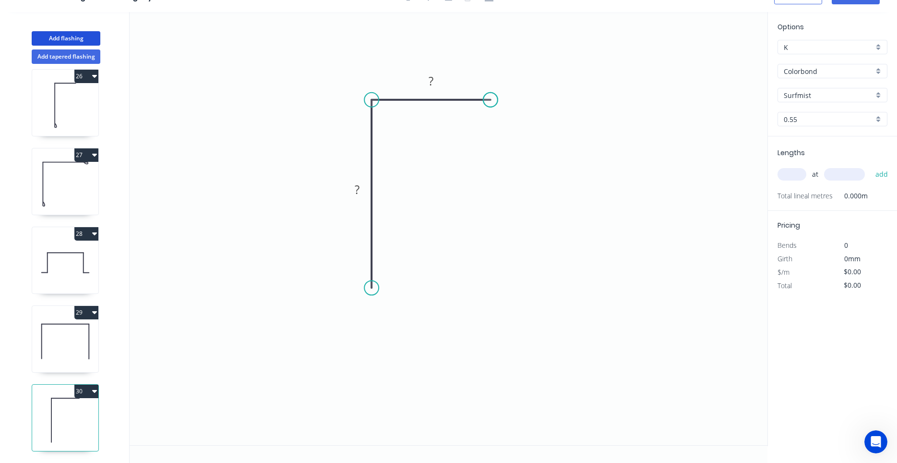
click at [490, 104] on circle at bounding box center [490, 100] width 14 height 14
click at [364, 191] on rect at bounding box center [356, 189] width 19 height 13
click at [792, 177] on input "text" at bounding box center [791, 174] width 29 height 12
click at [870, 166] on button "add" at bounding box center [881, 174] width 23 height 16
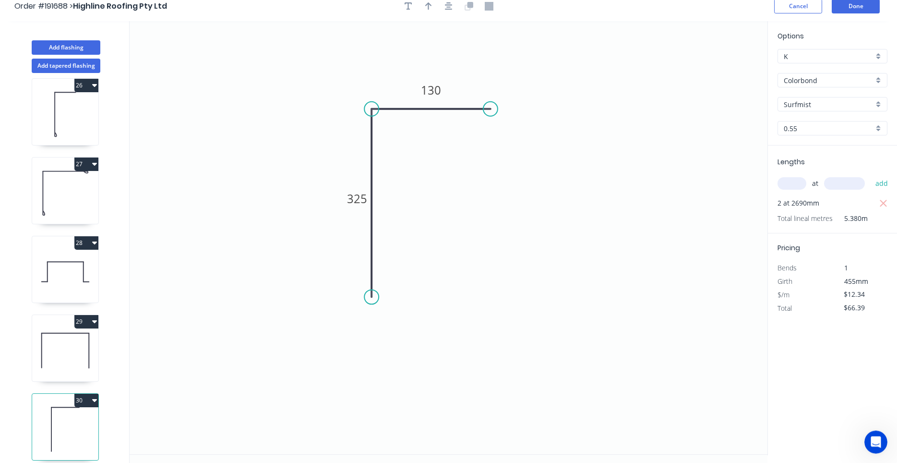
scroll to position [0, 0]
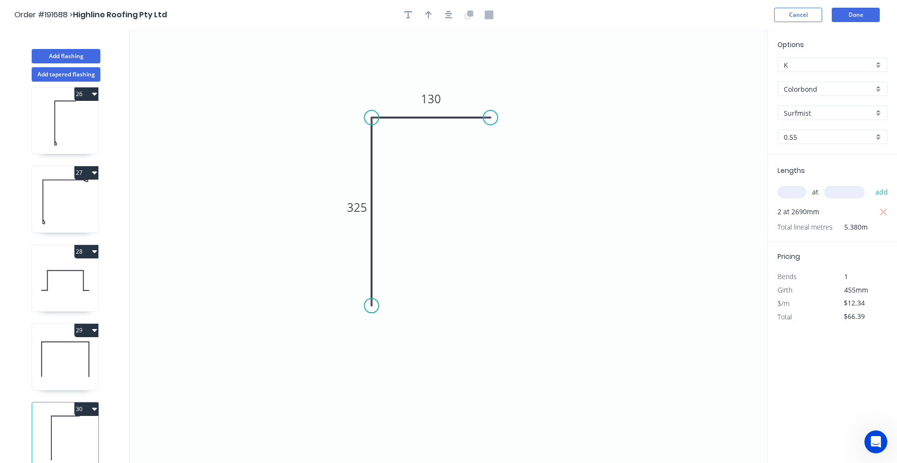
click at [452, 22] on div at bounding box center [448, 15] width 101 height 14
click at [452, 16] on icon "button" at bounding box center [449, 15] width 8 height 9
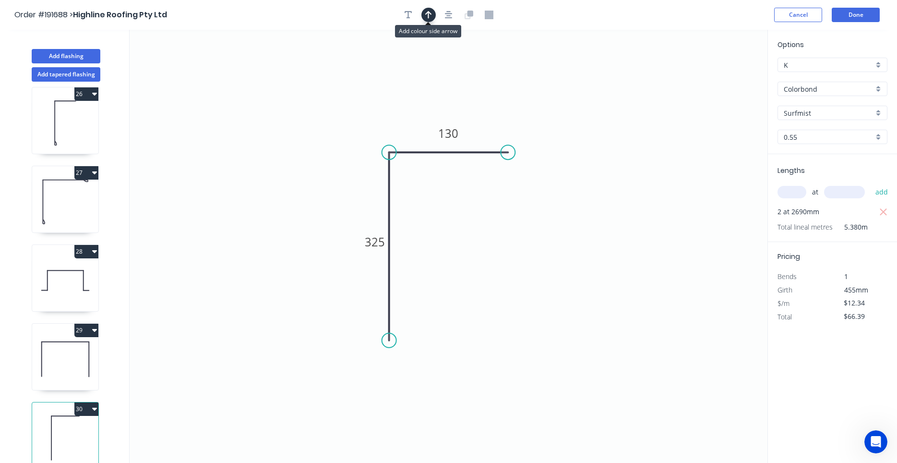
click at [433, 14] on button "button" at bounding box center [428, 15] width 14 height 14
drag, startPoint x: 722, startPoint y: 73, endPoint x: 396, endPoint y: 116, distance: 328.5
click at [396, 116] on icon at bounding box center [398, 103] width 9 height 31
drag, startPoint x: 396, startPoint y: 116, endPoint x: 380, endPoint y: 115, distance: 16.3
click at [380, 115] on icon at bounding box center [372, 108] width 28 height 28
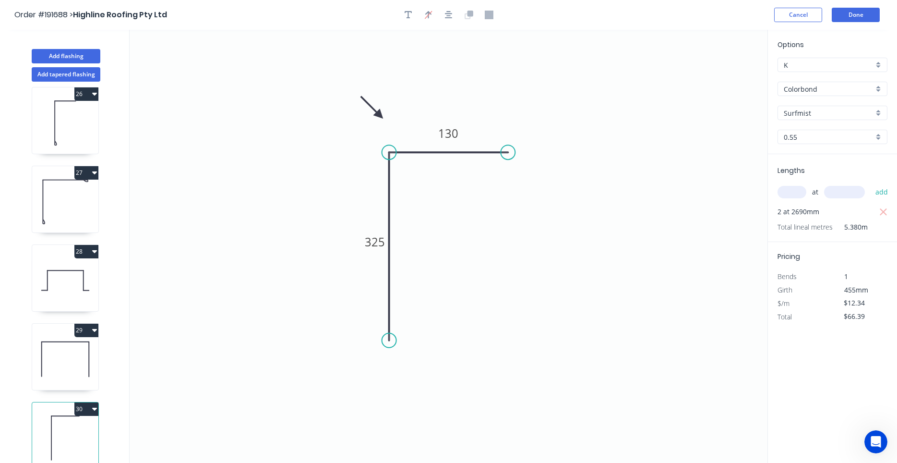
scroll to position [18, 0]
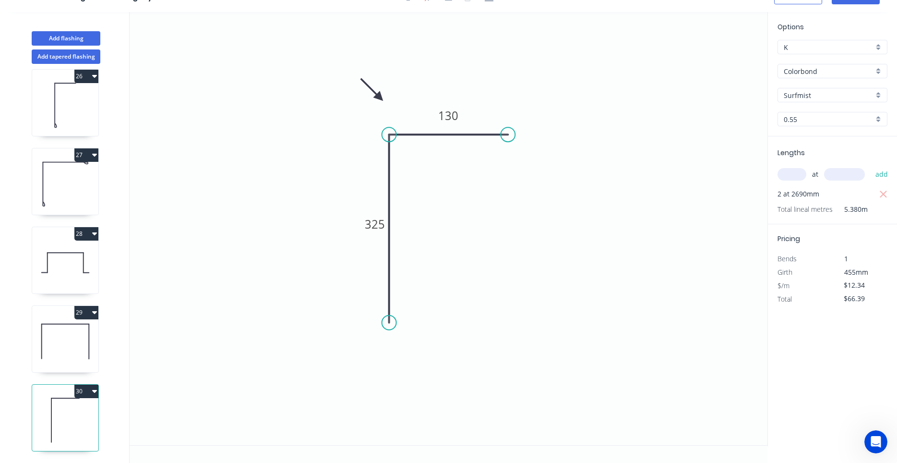
click at [84, 345] on icon at bounding box center [65, 340] width 66 height 61
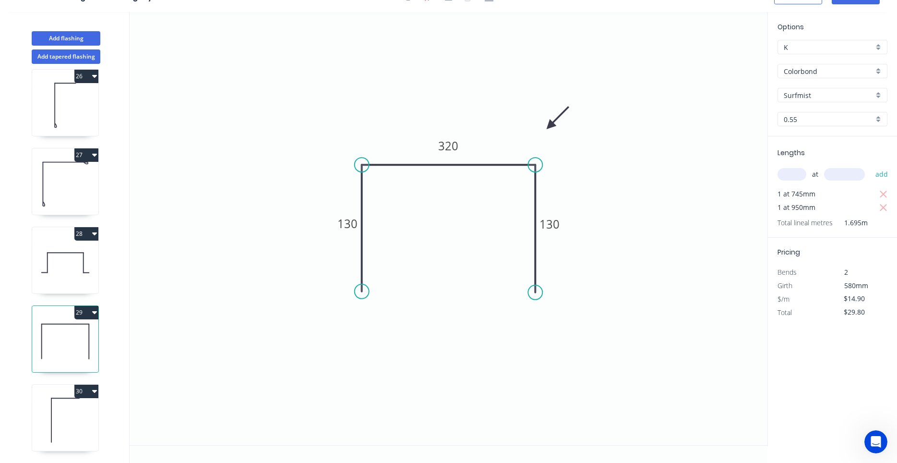
click at [70, 272] on icon at bounding box center [65, 262] width 66 height 61
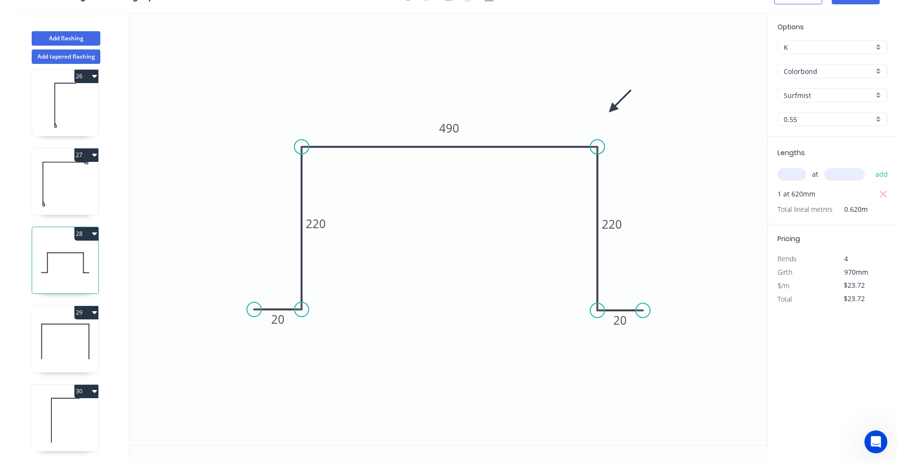
click at [67, 341] on icon at bounding box center [65, 340] width 66 height 61
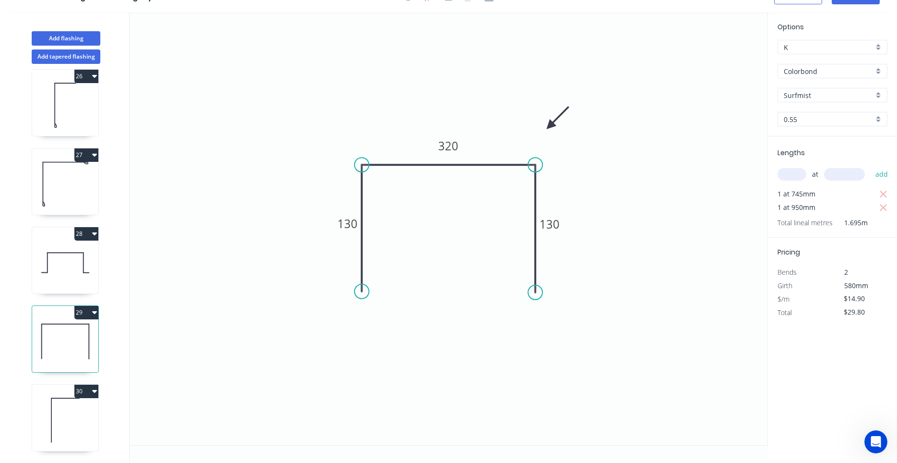
click at [67, 423] on icon at bounding box center [65, 419] width 66 height 61
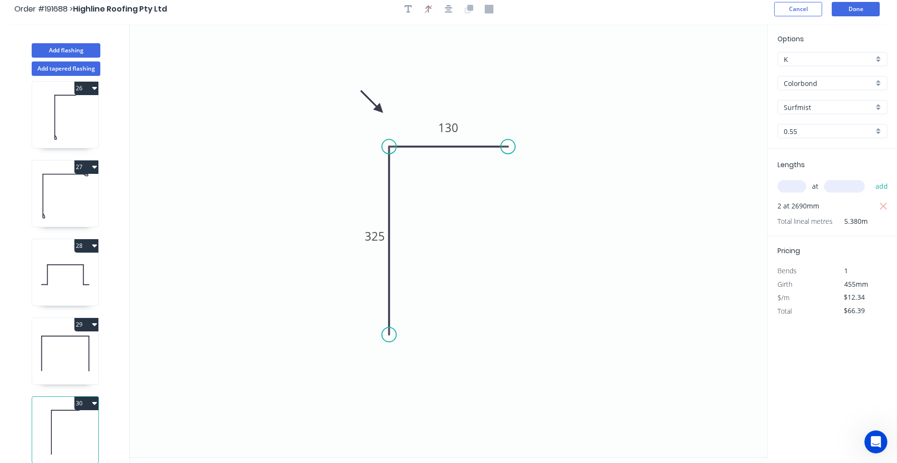
scroll to position [0, 0]
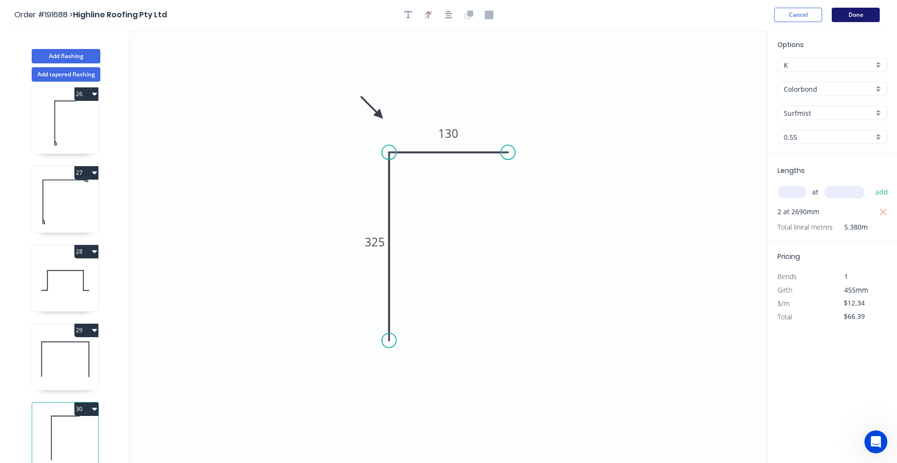
click at [856, 21] on button "Done" at bounding box center [856, 15] width 48 height 14
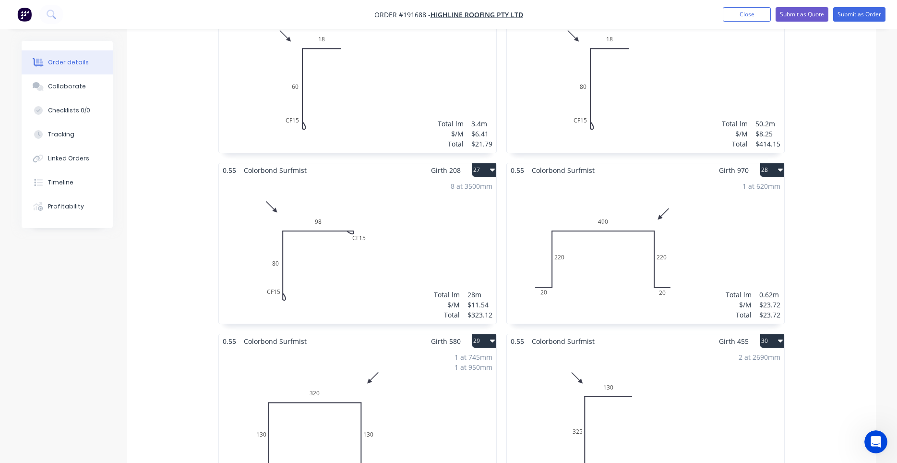
scroll to position [2728, 0]
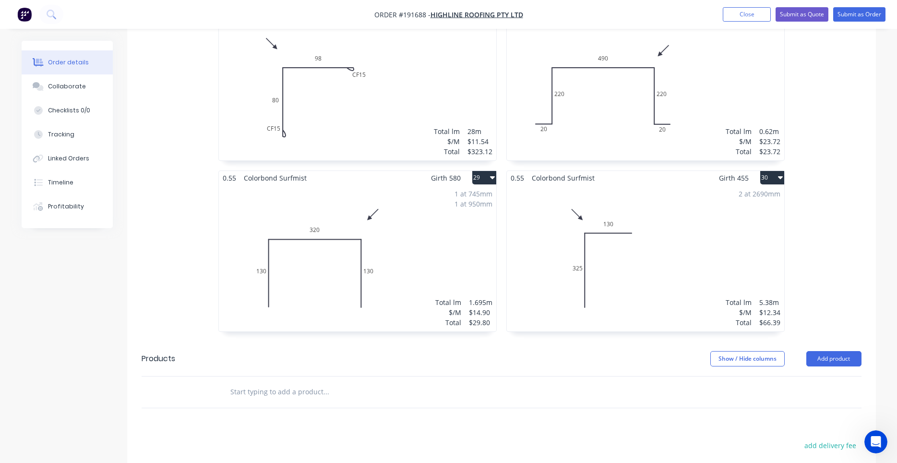
click at [608, 245] on div "2 at 2690mm Total lm $/M Total 5.38m $12.34 $66.39" at bounding box center [645, 258] width 277 height 146
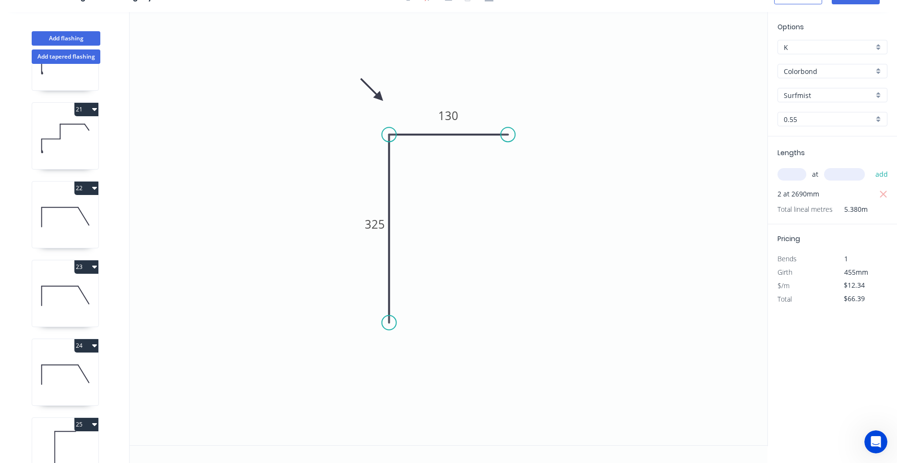
scroll to position [1976, 0]
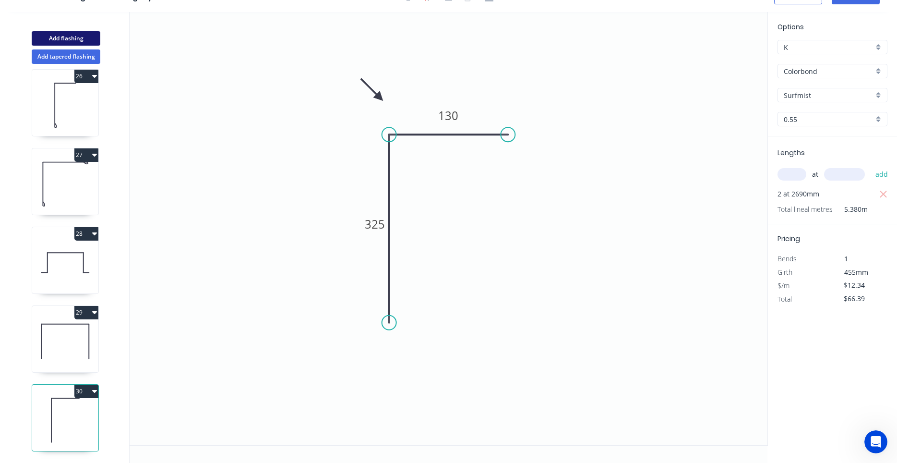
click at [69, 42] on button "Add flashing" at bounding box center [66, 38] width 69 height 14
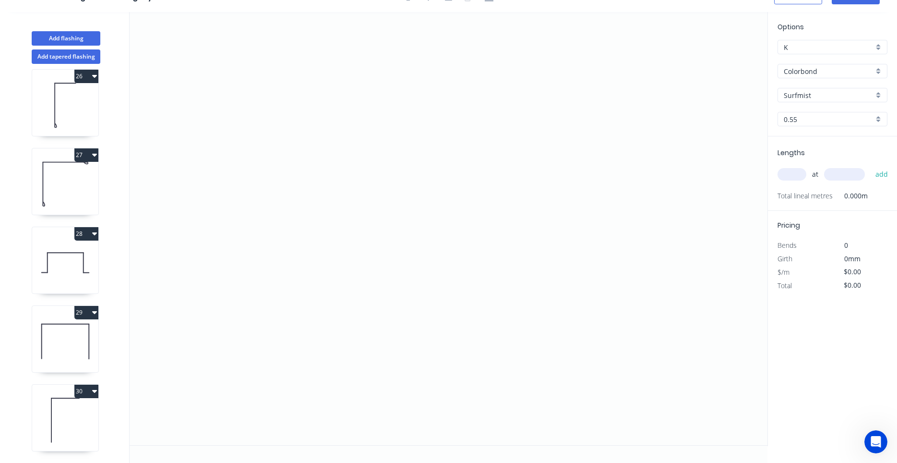
click at [813, 94] on input "Surfmist" at bounding box center [829, 95] width 90 height 10
click at [802, 110] on div "Classic Cream" at bounding box center [832, 113] width 109 height 17
drag, startPoint x: 368, startPoint y: 133, endPoint x: 349, endPoint y: 161, distance: 33.5
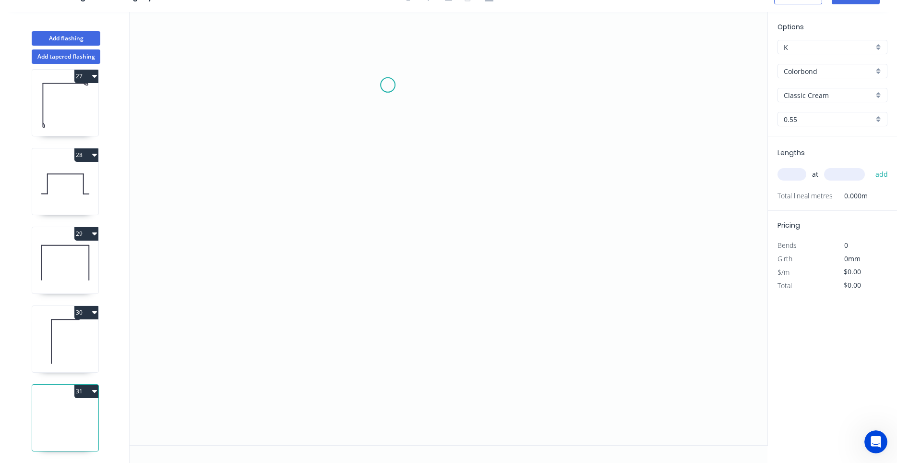
click at [388, 85] on icon "0" at bounding box center [449, 228] width 638 height 433
click at [389, 170] on icon "0" at bounding box center [449, 228] width 638 height 433
click at [447, 168] on icon "0 ?" at bounding box center [449, 228] width 638 height 433
click at [441, 274] on icon "0 ? ?" at bounding box center [449, 228] width 638 height 433
click at [390, 274] on icon "0 ? ? ?" at bounding box center [449, 228] width 638 height 433
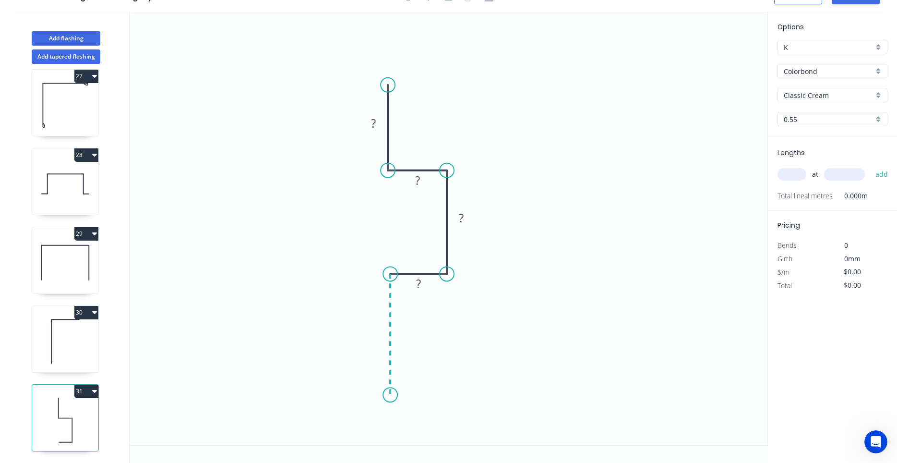
click at [393, 395] on icon "0 ? ? ? ?" at bounding box center [449, 228] width 638 height 433
click at [393, 395] on circle at bounding box center [390, 394] width 14 height 14
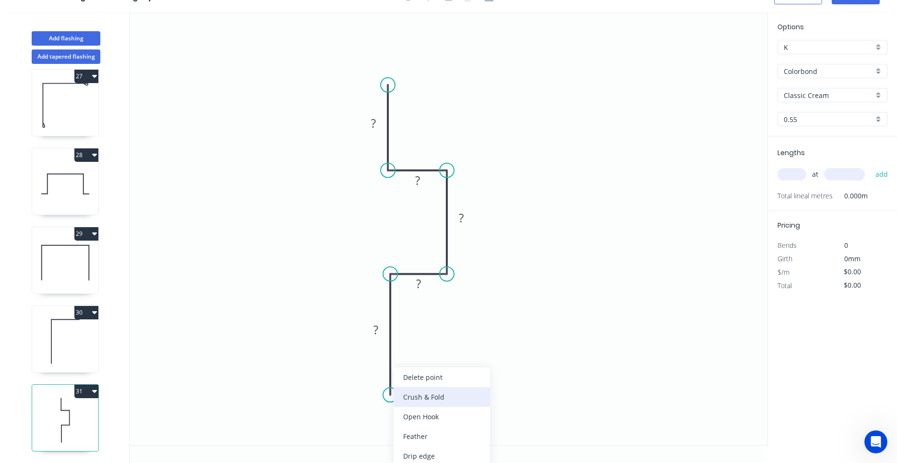
click at [405, 399] on div "Crush & Fold" at bounding box center [441, 397] width 96 height 20
click at [378, 379] on tspan "10" at bounding box center [375, 377] width 13 height 16
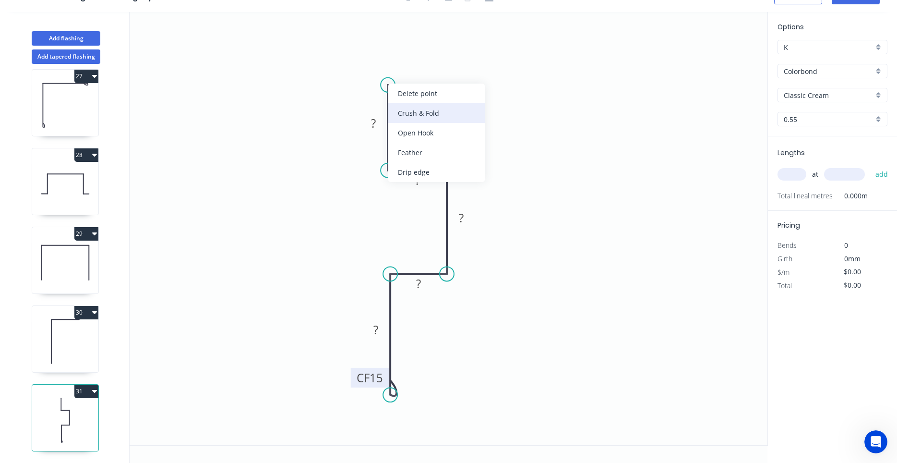
click at [400, 106] on div "Crush & Fold" at bounding box center [436, 113] width 96 height 20
click at [399, 110] on div "Flip bend" at bounding box center [437, 117] width 96 height 20
click at [420, 69] on tspan "10" at bounding box center [414, 68] width 13 height 16
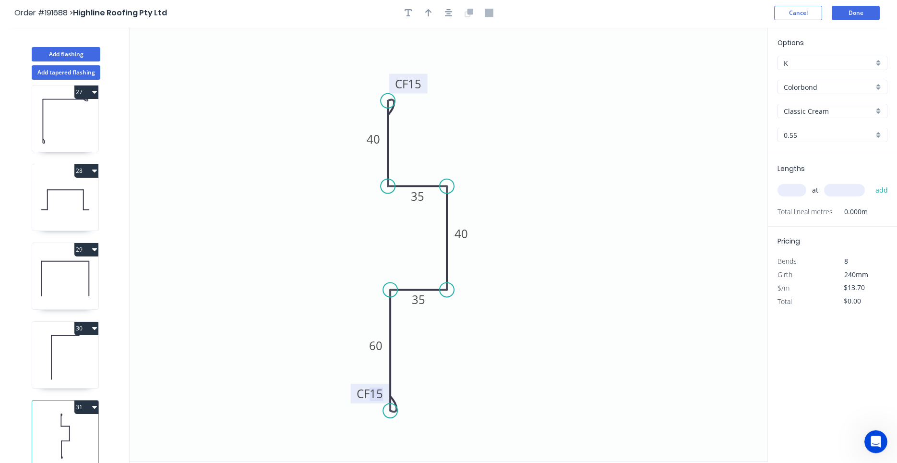
scroll to position [0, 0]
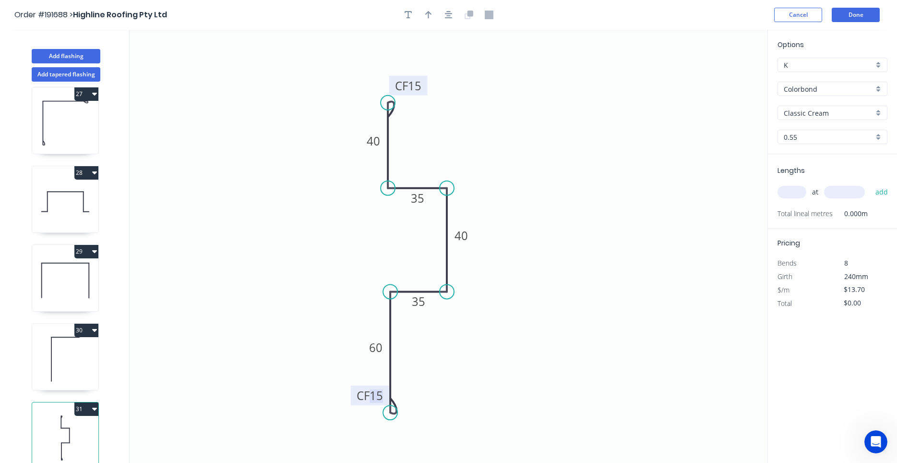
click at [457, 16] on div at bounding box center [448, 15] width 101 height 14
click at [452, 17] on button "button" at bounding box center [448, 15] width 14 height 14
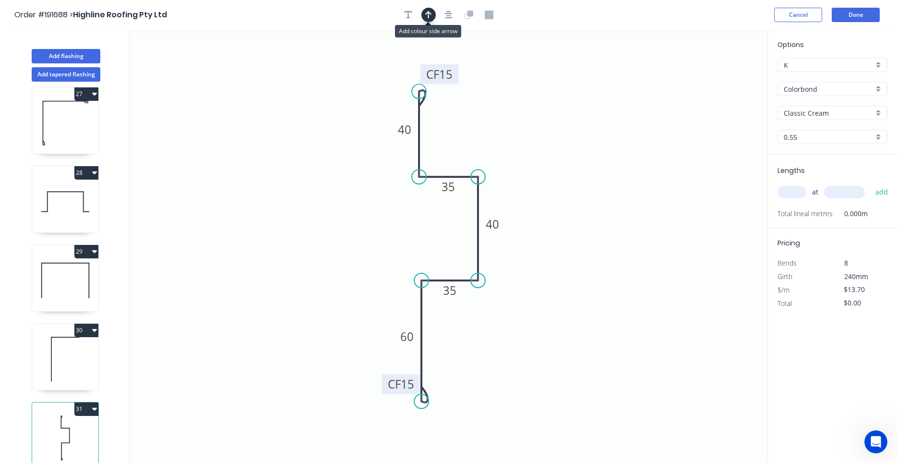
click at [431, 16] on icon "button" at bounding box center [428, 15] width 7 height 9
click at [720, 78] on icon at bounding box center [718, 66] width 9 height 31
drag, startPoint x: 720, startPoint y: 78, endPoint x: 510, endPoint y: 126, distance: 215.1
click at [510, 126] on icon at bounding box center [518, 118] width 28 height 28
click at [787, 196] on input "text" at bounding box center [791, 192] width 29 height 12
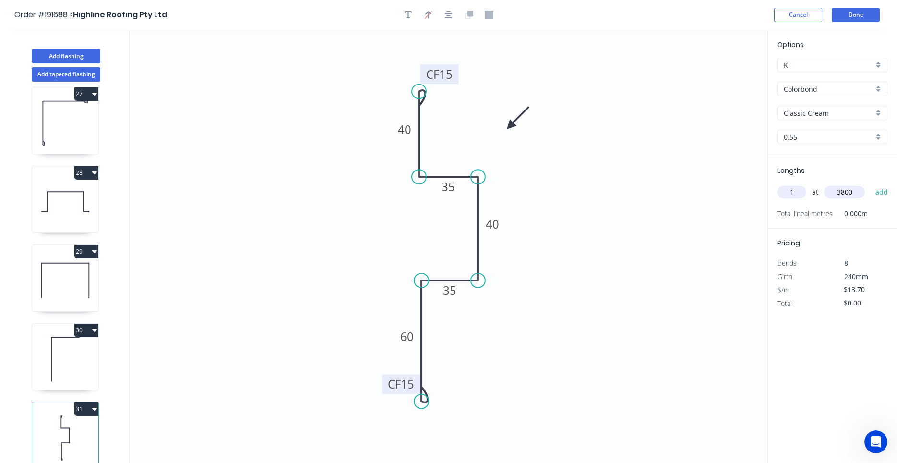
click at [870, 184] on button "add" at bounding box center [881, 192] width 23 height 16
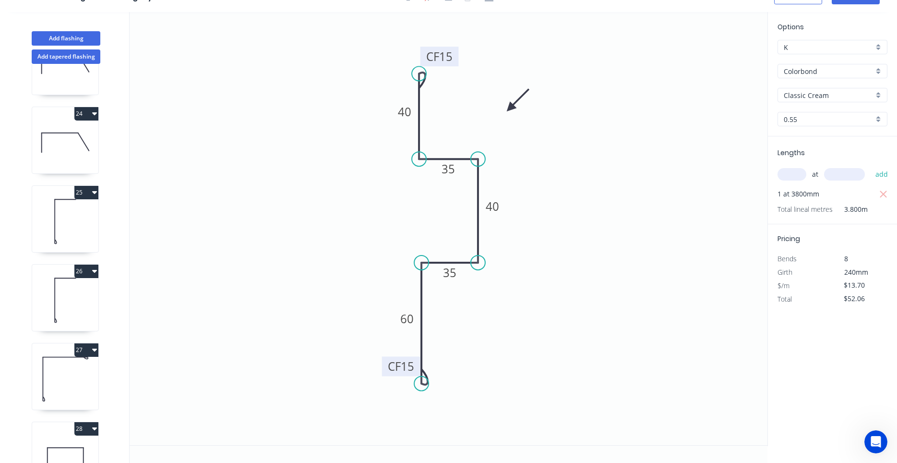
scroll to position [2055, 0]
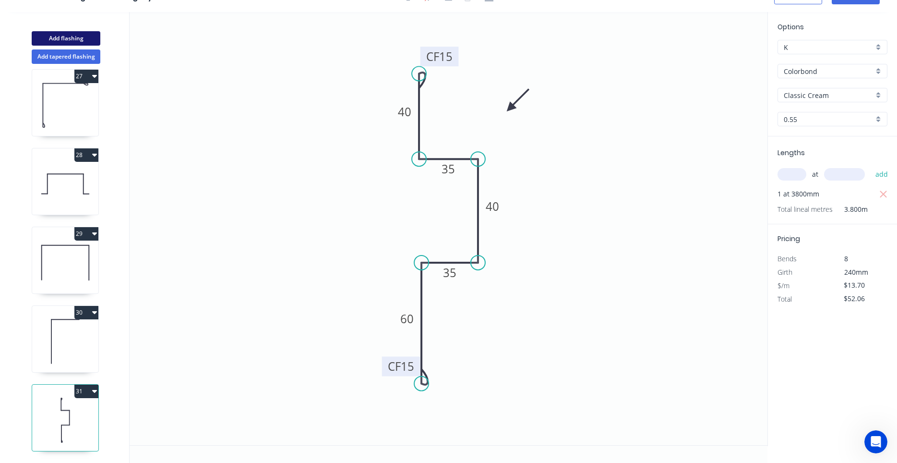
click at [71, 38] on button "Add flashing" at bounding box center [66, 38] width 69 height 14
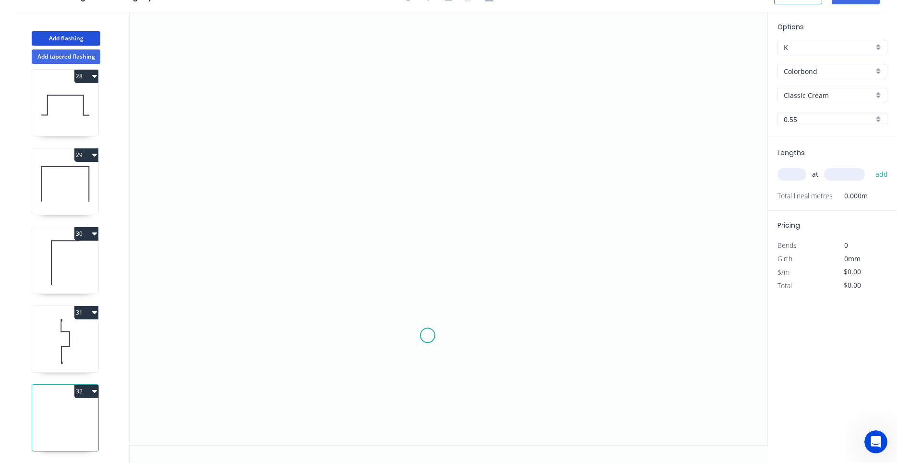
scroll to position [0, 0]
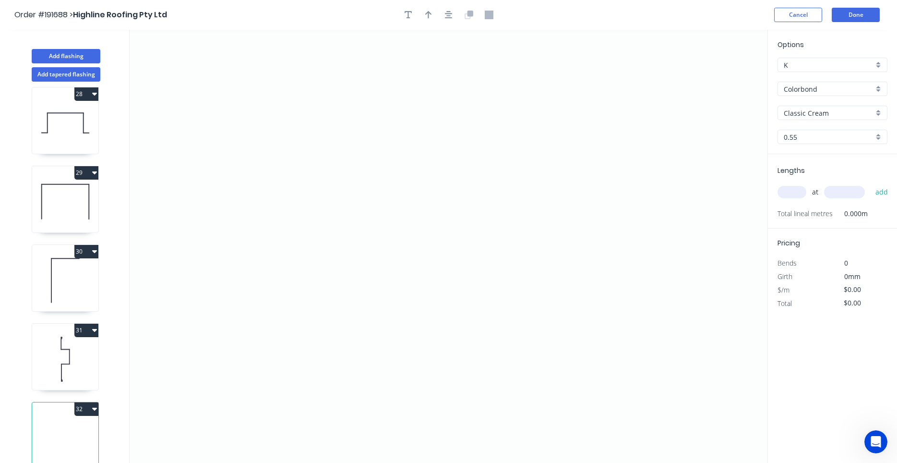
click at [93, 373] on icon at bounding box center [65, 358] width 66 height 61
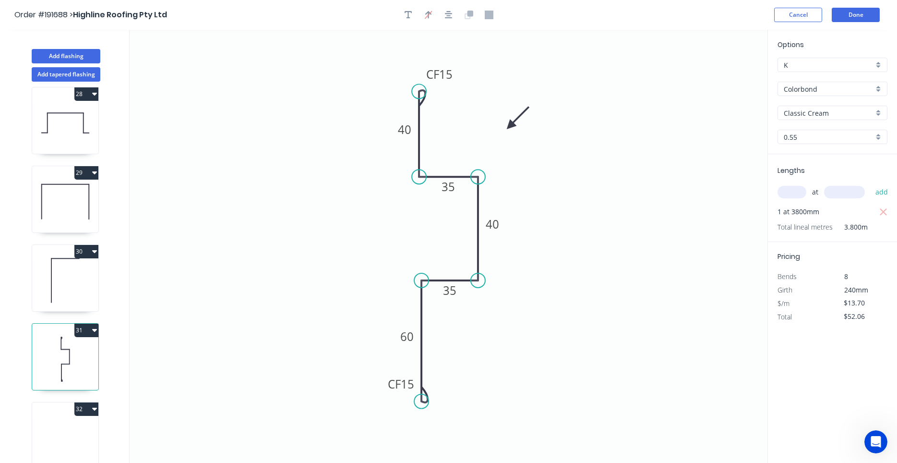
click at [71, 426] on icon at bounding box center [65, 437] width 66 height 61
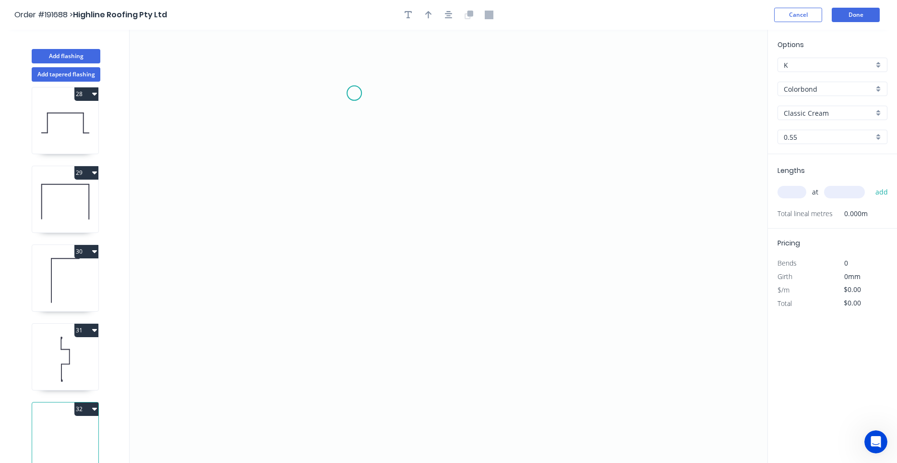
click at [354, 93] on icon "0" at bounding box center [449, 246] width 638 height 433
click at [355, 230] on icon "0" at bounding box center [449, 246] width 638 height 433
click at [391, 250] on icon "0 ?" at bounding box center [449, 246] width 638 height 433
click at [391, 353] on icon "0 ? ? ? º" at bounding box center [449, 246] width 638 height 433
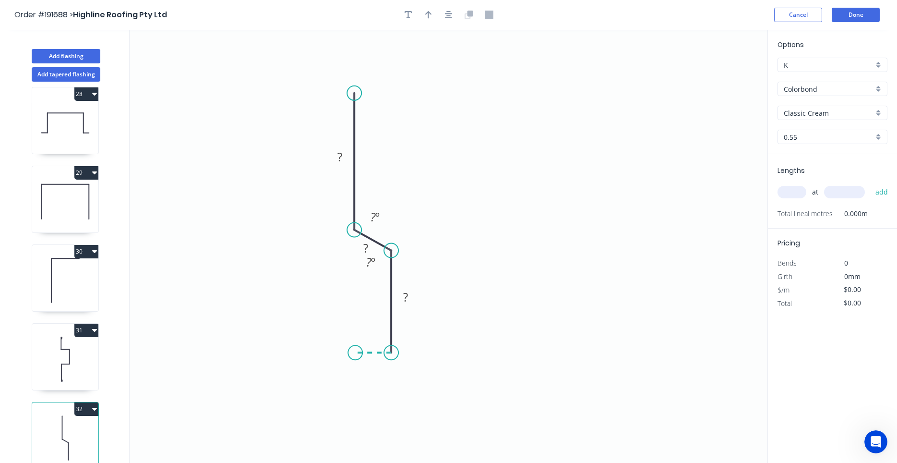
click at [355, 352] on icon "0 ? ? ? ? º ? º" at bounding box center [449, 246] width 638 height 433
click at [355, 325] on icon "0 ? ? ? ? ? º ? º" at bounding box center [449, 246] width 638 height 433
click at [355, 325] on circle at bounding box center [355, 324] width 14 height 14
click at [341, 337] on tspan "?" at bounding box center [340, 334] width 5 height 16
drag, startPoint x: 380, startPoint y: 271, endPoint x: 379, endPoint y: 282, distance: 11.5
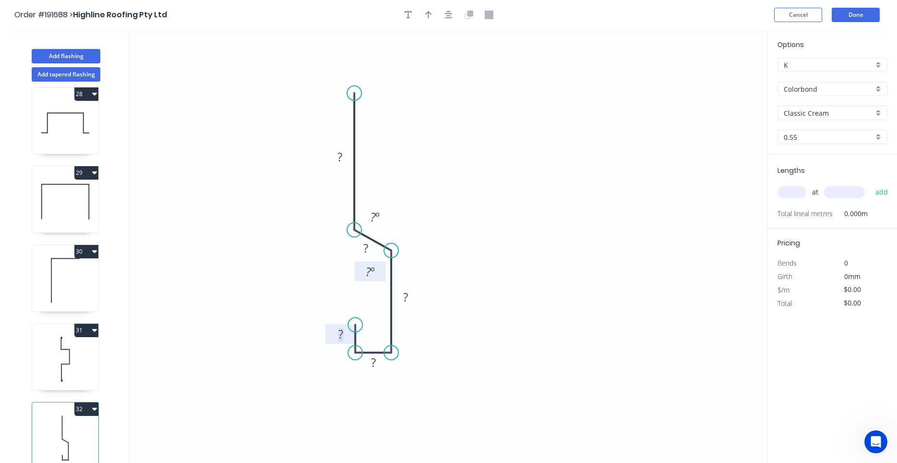
click at [379, 281] on rect at bounding box center [370, 272] width 31 height 20
click at [341, 159] on tspan "?" at bounding box center [339, 157] width 5 height 16
click at [799, 194] on input "text" at bounding box center [791, 192] width 29 height 12
click at [870, 184] on button "add" at bounding box center [881, 192] width 23 height 16
click at [437, 17] on div at bounding box center [448, 15] width 101 height 14
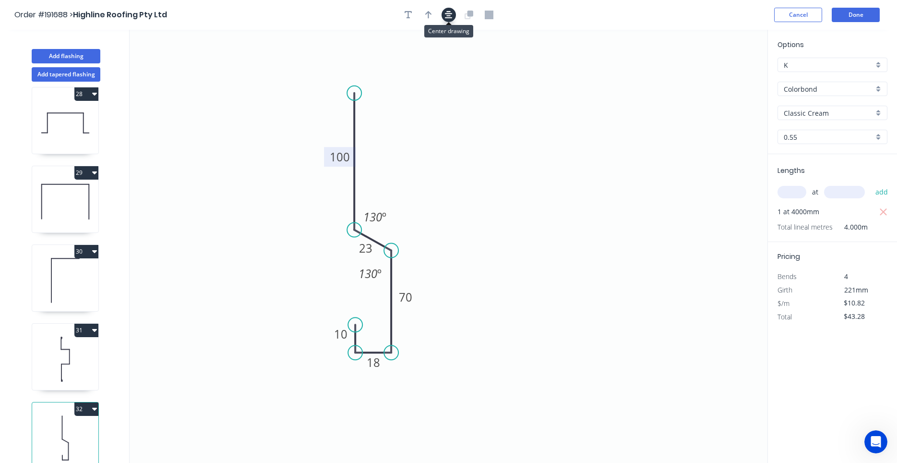
click at [442, 14] on button "button" at bounding box center [448, 15] width 14 height 14
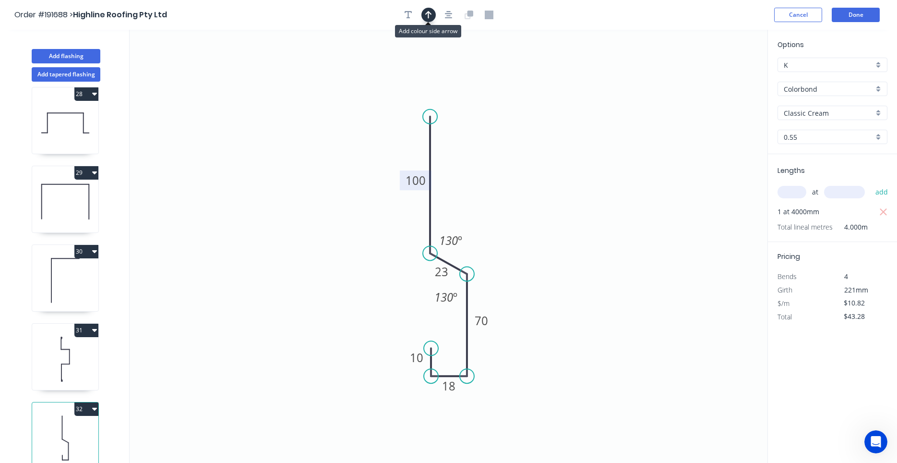
click at [429, 13] on icon "button" at bounding box center [428, 15] width 7 height 9
drag, startPoint x: 717, startPoint y: 75, endPoint x: 518, endPoint y: 206, distance: 238.0
click at [518, 206] on icon at bounding box center [519, 194] width 9 height 31
click at [518, 206] on icon at bounding box center [518, 194] width 9 height 31
drag, startPoint x: 518, startPoint y: 206, endPoint x: 502, endPoint y: 225, distance: 25.2
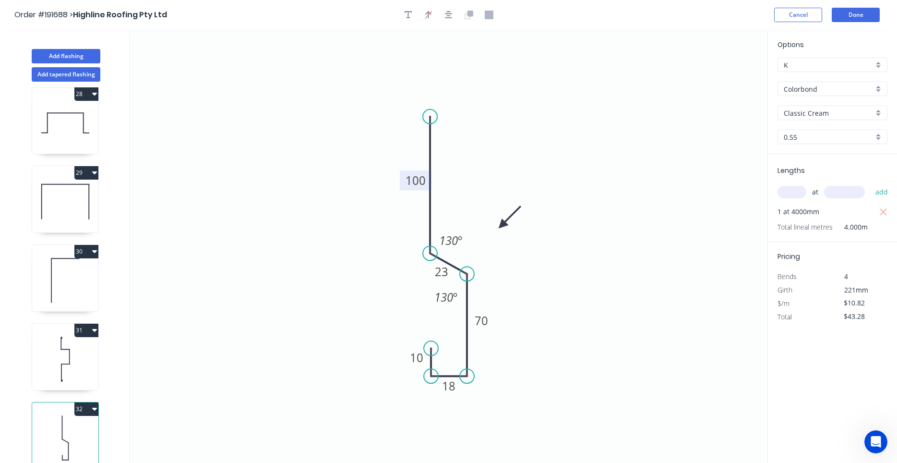
click at [502, 225] on icon at bounding box center [510, 217] width 28 height 28
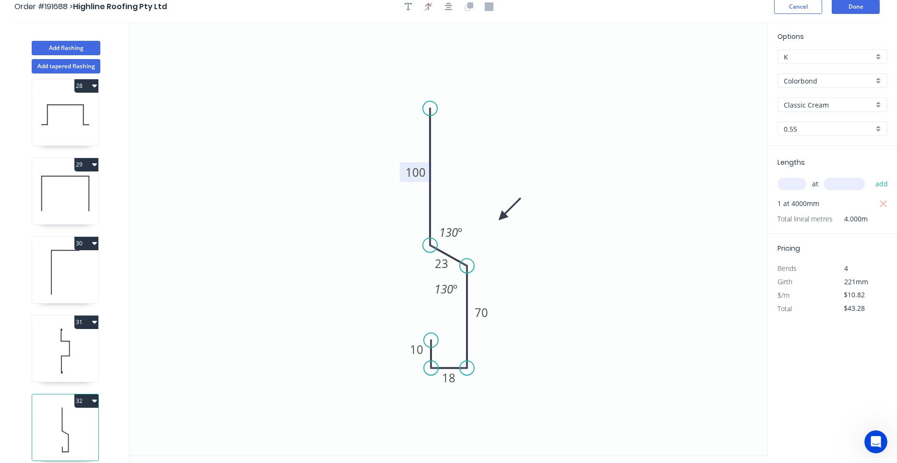
scroll to position [18, 0]
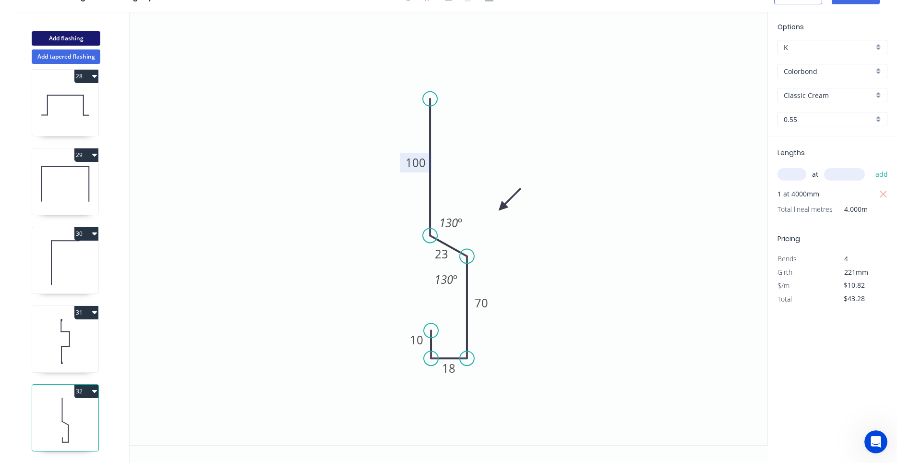
click at [83, 38] on button "Add flashing" at bounding box center [66, 38] width 69 height 14
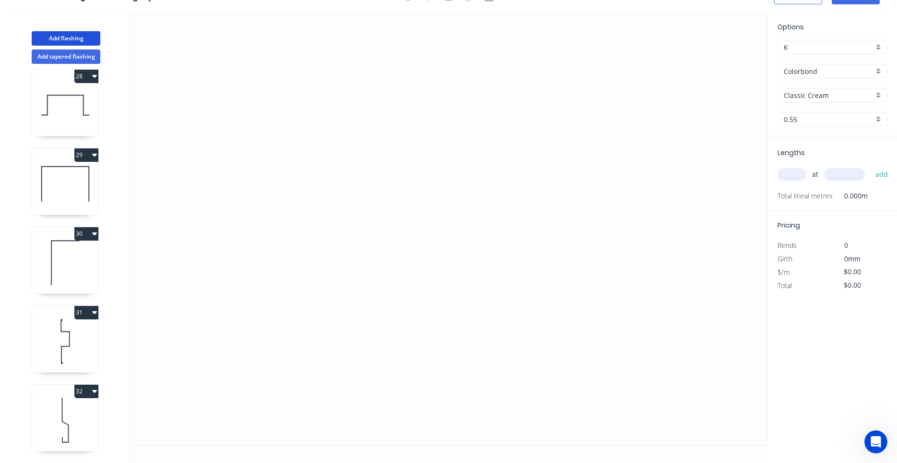
scroll to position [2212, 0]
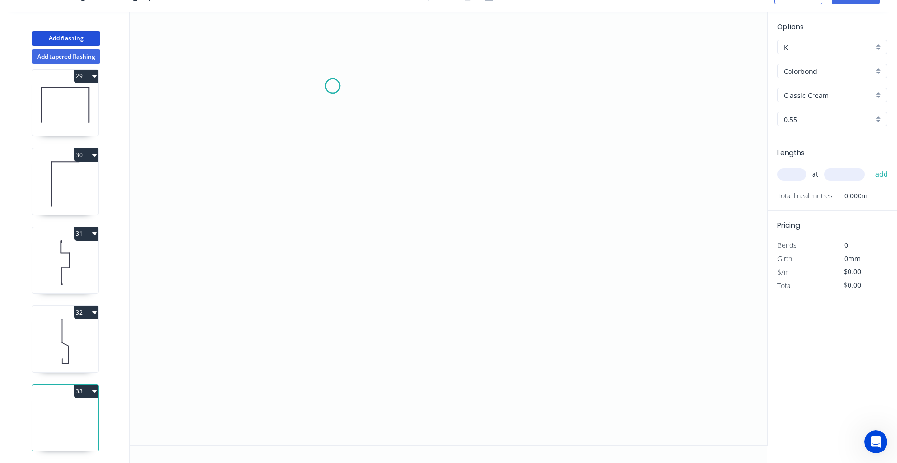
click at [333, 86] on icon "0" at bounding box center [449, 228] width 638 height 433
click at [333, 173] on icon "0" at bounding box center [449, 228] width 638 height 433
click at [417, 173] on icon "0 ?" at bounding box center [449, 228] width 638 height 433
click at [423, 266] on icon "0 ? ?" at bounding box center [449, 228] width 638 height 433
click at [334, 231] on icon "0 ? ? ?" at bounding box center [449, 228] width 638 height 433
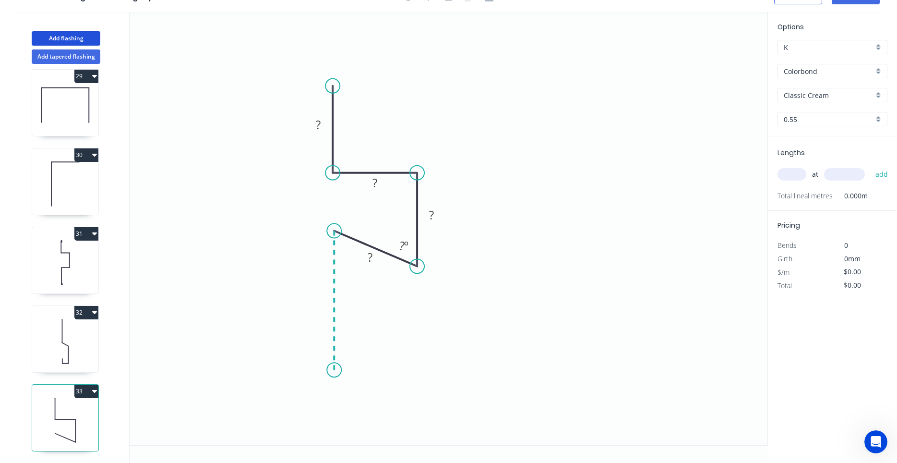
click at [333, 370] on icon "0 ? ? ? ? ? º" at bounding box center [449, 228] width 638 height 433
click at [333, 370] on circle at bounding box center [334, 369] width 14 height 14
drag, startPoint x: 333, startPoint y: 365, endPoint x: 332, endPoint y: 360, distance: 5.0
click at [332, 360] on circle at bounding box center [334, 360] width 14 height 14
click at [319, 295] on tspan "?" at bounding box center [319, 291] width 5 height 16
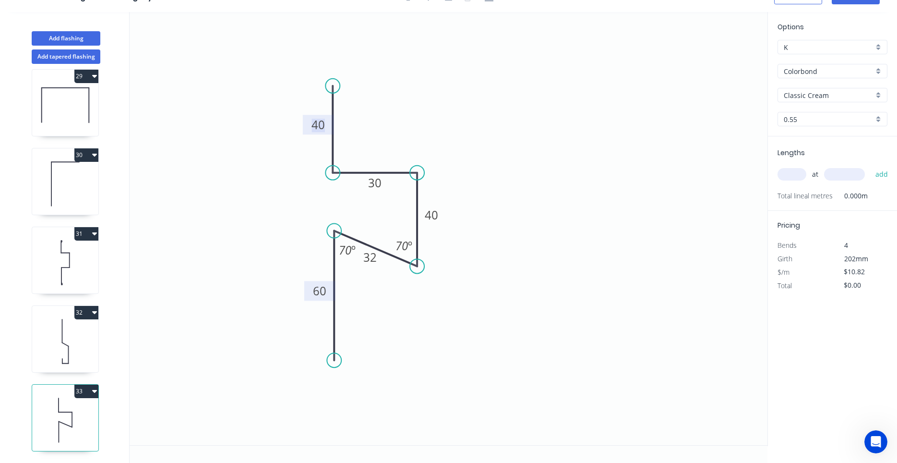
click at [798, 177] on input "text" at bounding box center [791, 174] width 29 height 12
click at [870, 166] on button "add" at bounding box center [881, 174] width 23 height 16
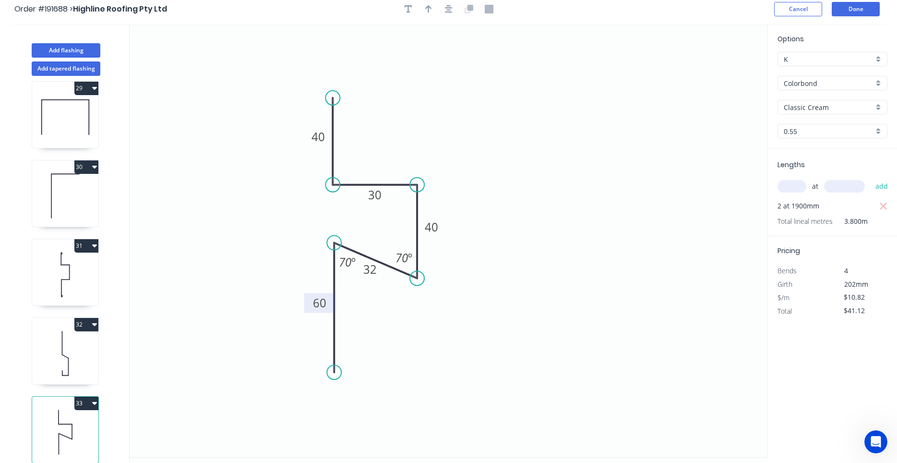
scroll to position [0, 0]
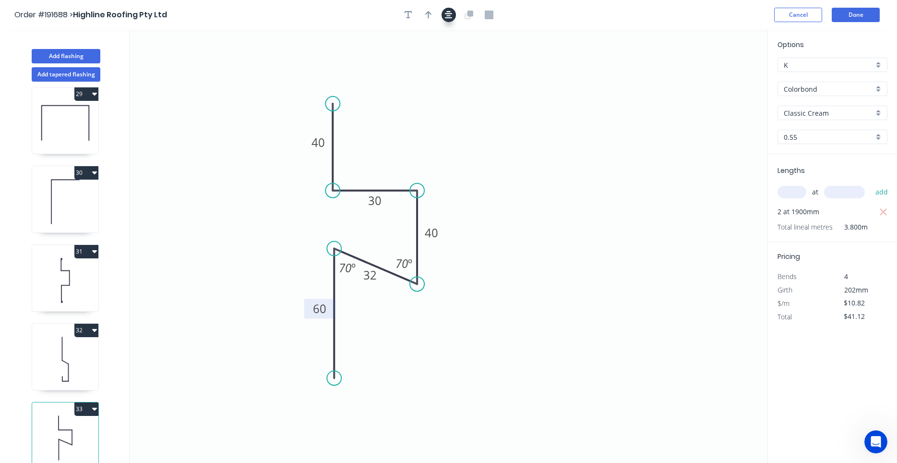
click at [447, 12] on icon "button" at bounding box center [449, 15] width 8 height 9
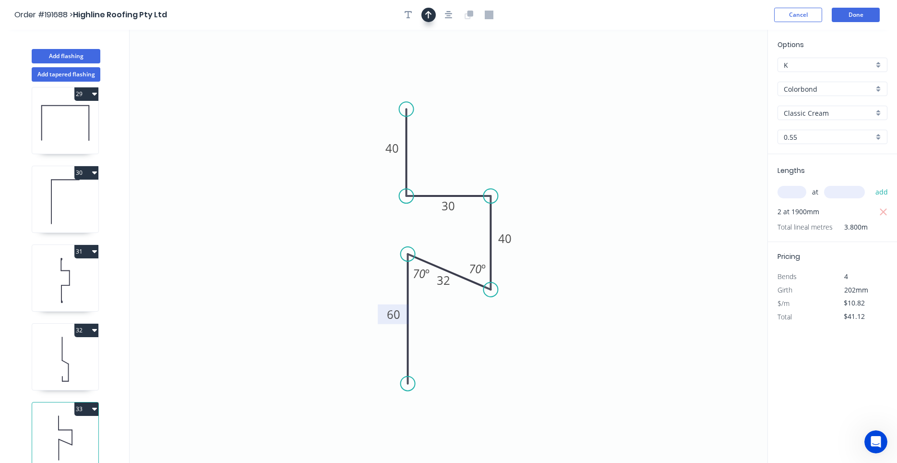
click at [435, 14] on button "button" at bounding box center [428, 15] width 14 height 14
click at [717, 75] on icon at bounding box center [718, 66] width 9 height 31
drag, startPoint x: 717, startPoint y: 75, endPoint x: 579, endPoint y: 127, distance: 147.9
click at [579, 127] on icon "0 40 30 40 32 60 70 º 70 º" at bounding box center [449, 246] width 638 height 433
drag, startPoint x: 719, startPoint y: 74, endPoint x: 483, endPoint y: 152, distance: 248.4
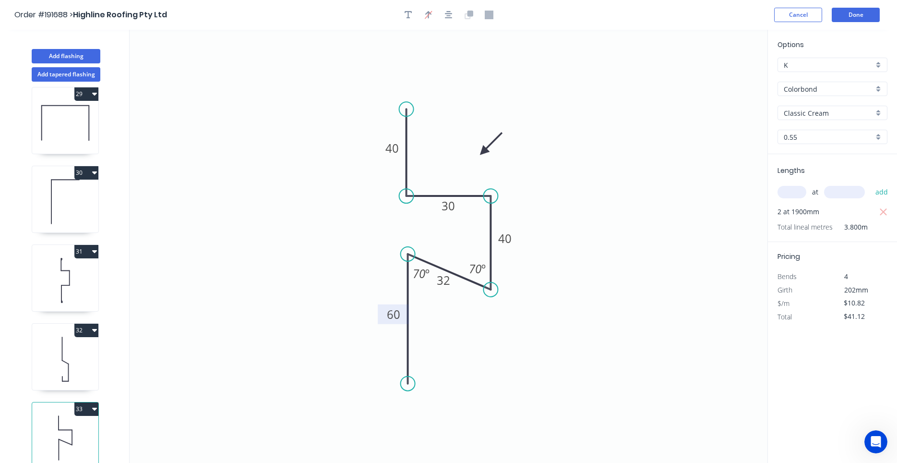
click at [483, 152] on icon at bounding box center [491, 144] width 28 height 28
click at [73, 54] on button "Add flashing" at bounding box center [66, 56] width 69 height 14
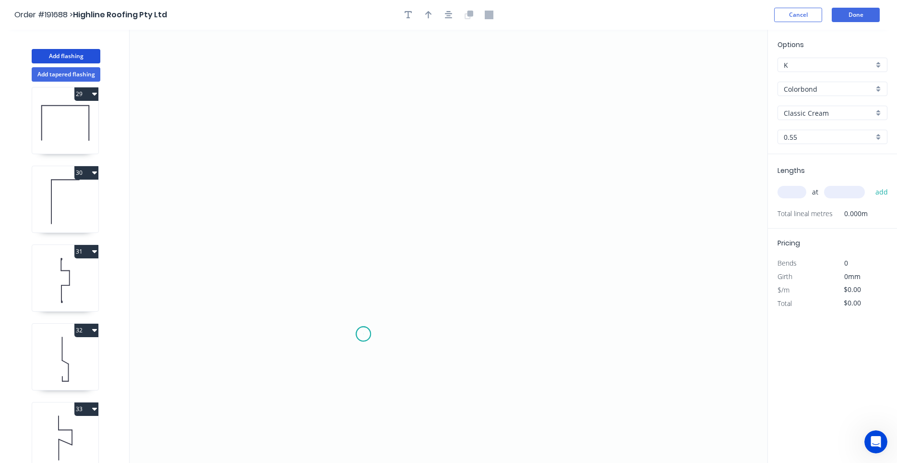
click at [363, 334] on icon "0" at bounding box center [449, 246] width 638 height 433
click at [359, 145] on icon "0" at bounding box center [449, 246] width 638 height 433
click at [423, 145] on icon at bounding box center [393, 145] width 60 height 0
click at [426, 235] on icon "0 ? ?" at bounding box center [449, 246] width 638 height 433
click at [427, 235] on circle at bounding box center [423, 234] width 14 height 14
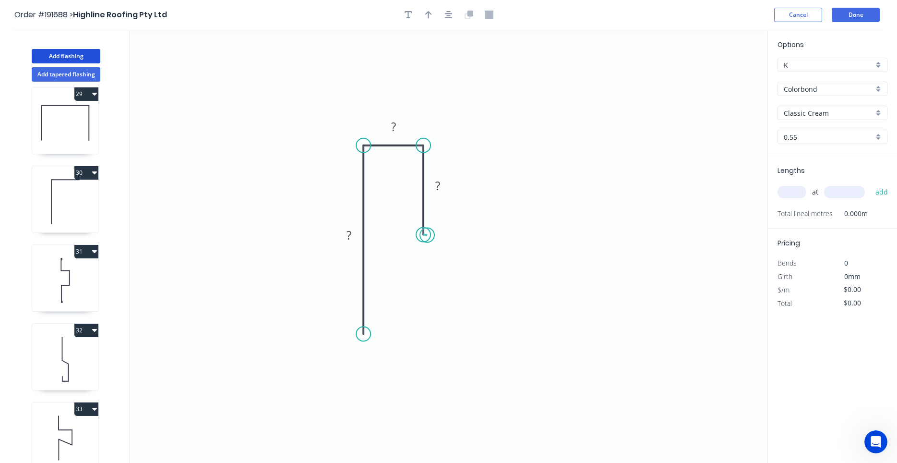
click at [427, 235] on circle at bounding box center [423, 234] width 14 height 14
drag, startPoint x: 427, startPoint y: 235, endPoint x: 415, endPoint y: 233, distance: 12.2
click at [415, 233] on circle at bounding box center [415, 233] width 14 height 14
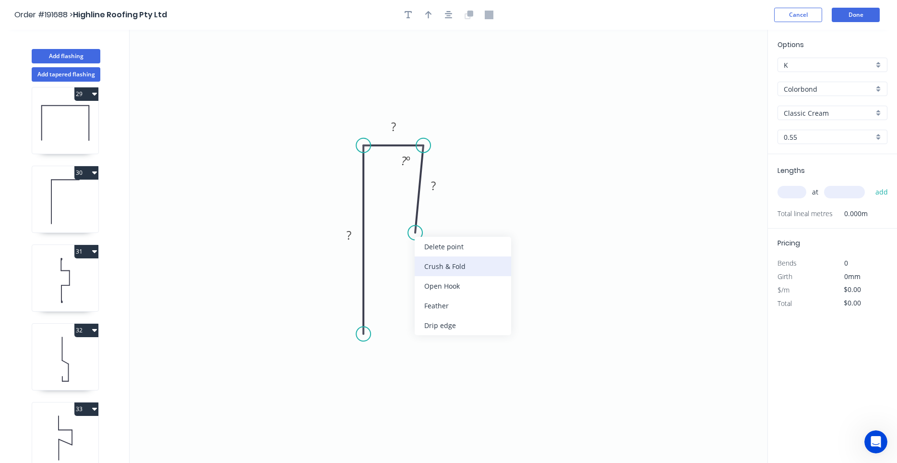
click at [422, 263] on div "Crush & Fold" at bounding box center [463, 266] width 96 height 20
click at [423, 257] on div "Flip bend" at bounding box center [463, 262] width 96 height 20
click at [442, 219] on tspan "10" at bounding box center [442, 217] width 13 height 16
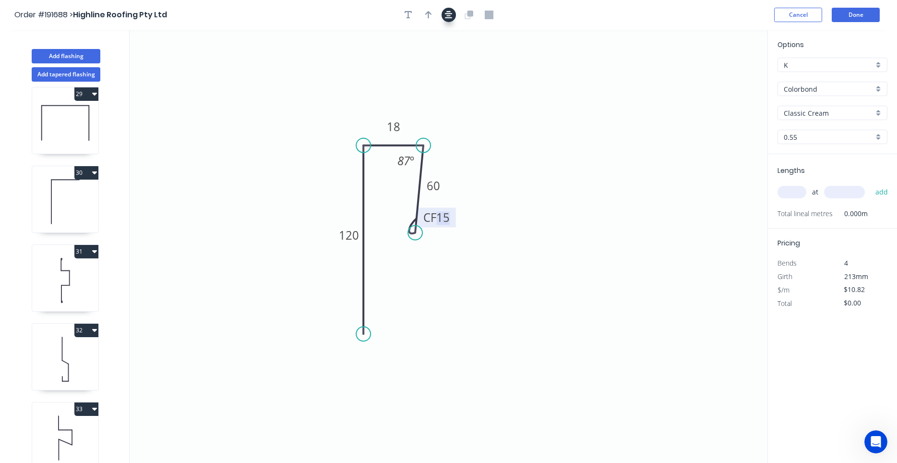
click at [450, 20] on button "button" at bounding box center [448, 15] width 14 height 14
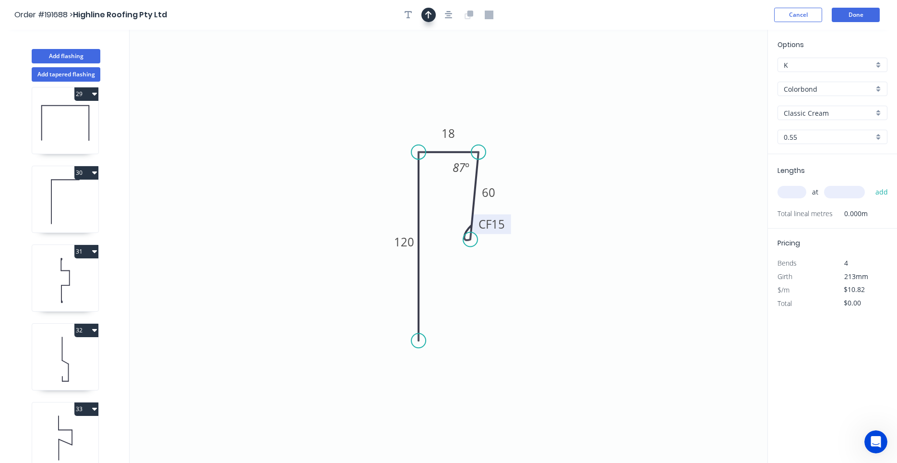
click at [433, 16] on button "button" at bounding box center [428, 15] width 14 height 14
click at [721, 75] on icon at bounding box center [718, 66] width 9 height 31
drag, startPoint x: 721, startPoint y: 75, endPoint x: 521, endPoint y: 130, distance: 206.8
click at [521, 130] on icon at bounding box center [529, 122] width 28 height 28
click at [795, 201] on div "at add" at bounding box center [833, 192] width 112 height 26
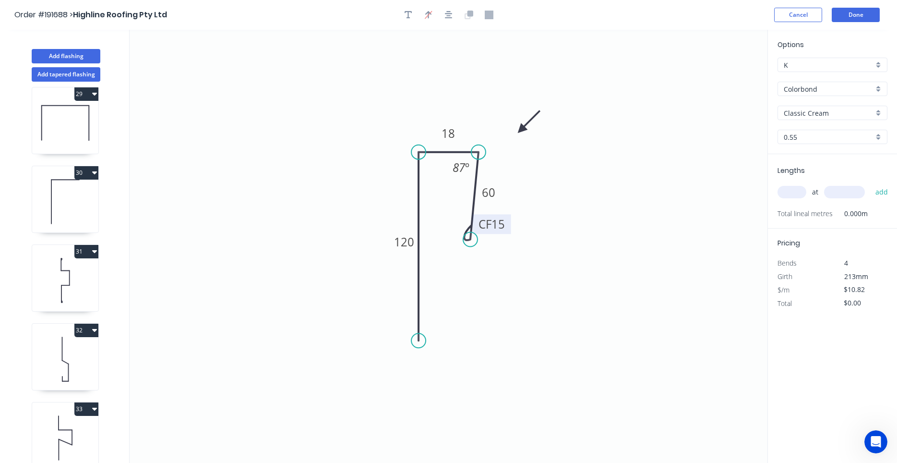
click at [795, 194] on input "text" at bounding box center [791, 192] width 29 height 12
click at [870, 184] on button "add" at bounding box center [881, 192] width 23 height 16
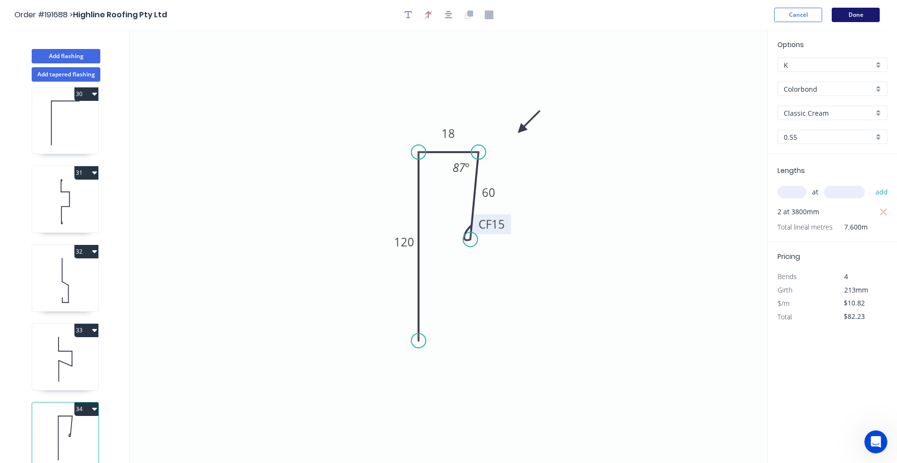
click at [842, 16] on button "Done" at bounding box center [856, 15] width 48 height 14
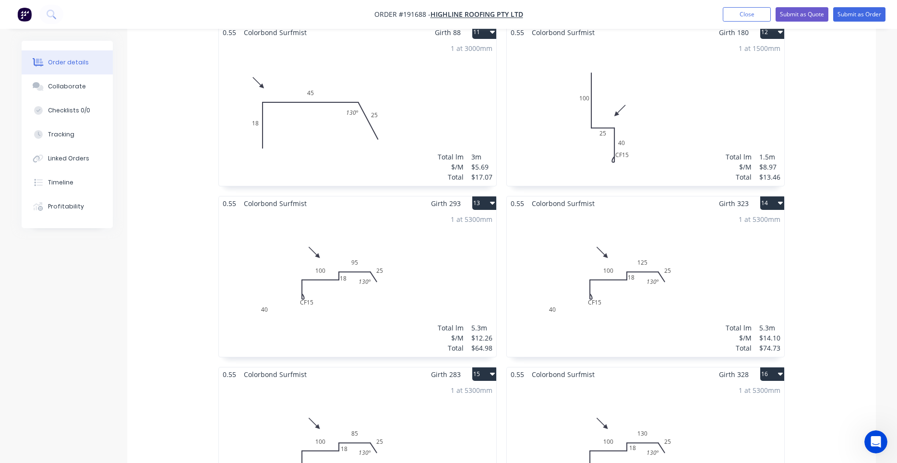
scroll to position [1142, 0]
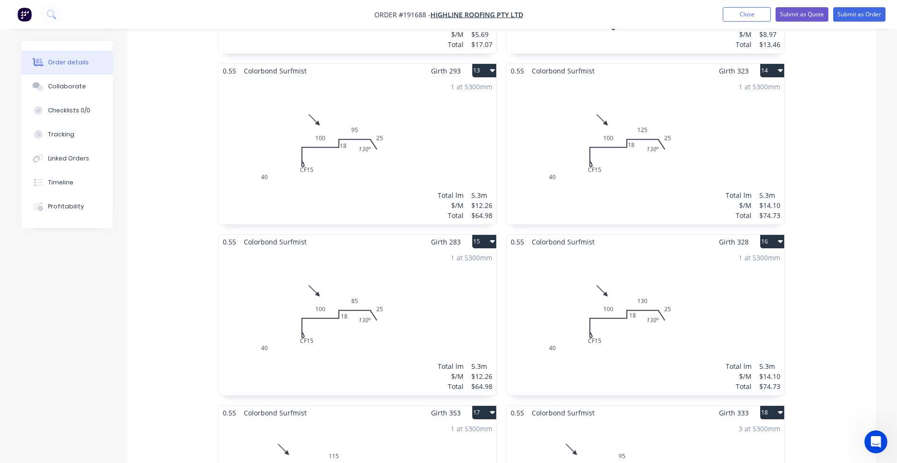
click at [376, 157] on div "1 at 5300mm Total lm $/M Total 5.3m $12.26 $64.98" at bounding box center [357, 151] width 277 height 146
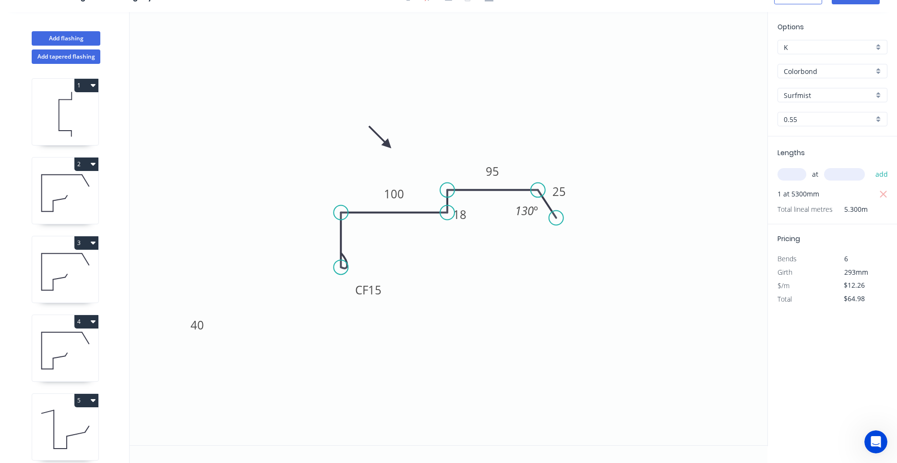
scroll to position [18, 0]
click at [351, 312] on div "Delete bend" at bounding box center [389, 316] width 96 height 20
drag, startPoint x: 208, startPoint y: 326, endPoint x: 305, endPoint y: 246, distance: 125.1
click at [305, 246] on rect at bounding box center [290, 248] width 31 height 20
click at [375, 310] on div "Crush & Fold" at bounding box center [392, 304] width 96 height 20
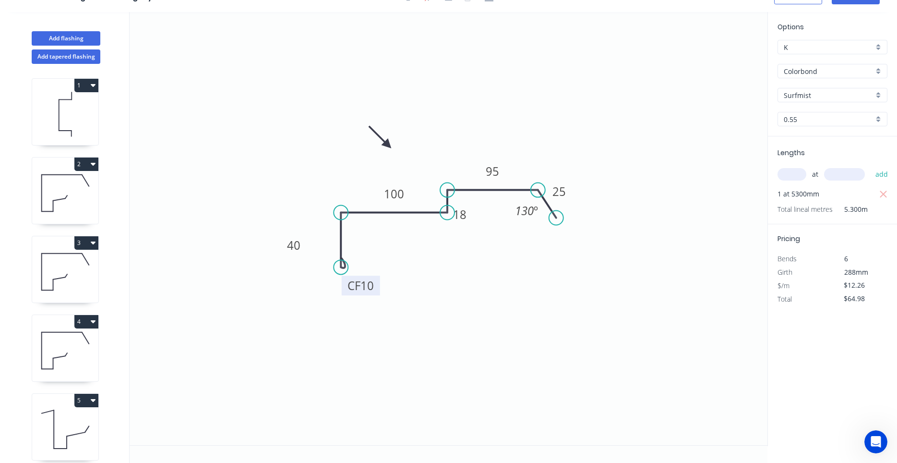
drag, startPoint x: 334, startPoint y: 260, endPoint x: 376, endPoint y: 296, distance: 55.1
click at [376, 295] on rect at bounding box center [361, 285] width 38 height 20
click at [375, 287] on tspan "10" at bounding box center [368, 286] width 13 height 16
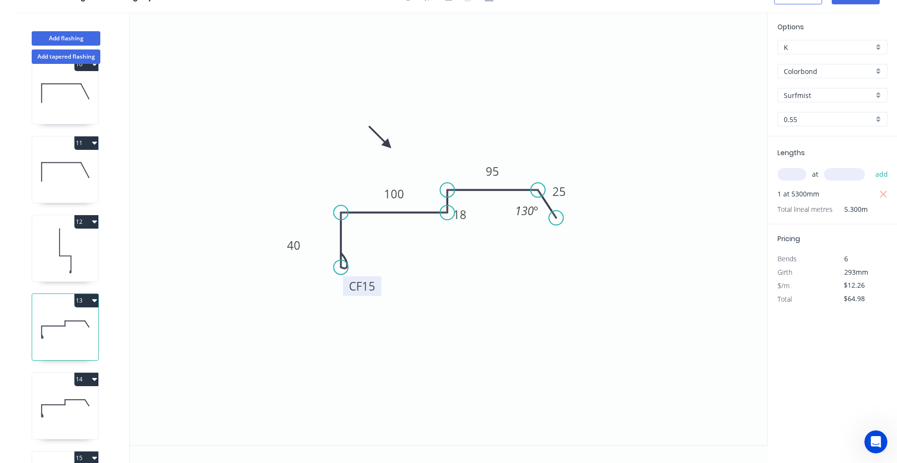
scroll to position [912, 0]
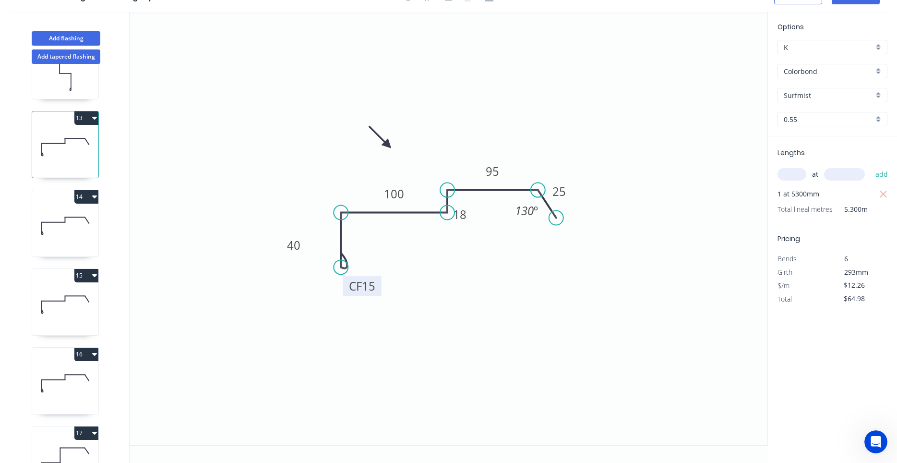
click at [75, 225] on icon at bounding box center [65, 225] width 66 height 61
click at [74, 165] on icon at bounding box center [65, 146] width 66 height 61
click at [69, 226] on icon at bounding box center [65, 225] width 66 height 61
click at [69, 173] on icon at bounding box center [65, 146] width 66 height 61
click at [61, 219] on icon at bounding box center [65, 225] width 66 height 61
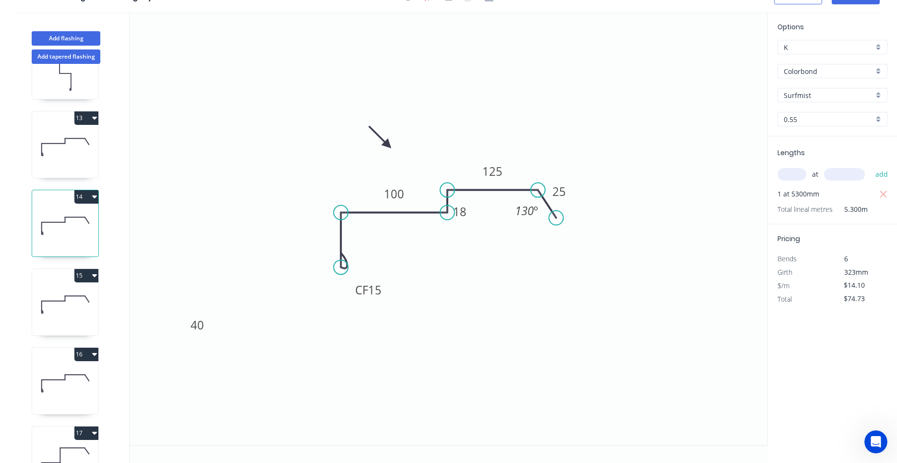
click at [57, 156] on icon at bounding box center [65, 146] width 66 height 61
click at [52, 207] on icon at bounding box center [65, 225] width 66 height 61
click at [57, 297] on icon at bounding box center [65, 304] width 66 height 61
click at [59, 368] on icon at bounding box center [65, 382] width 66 height 61
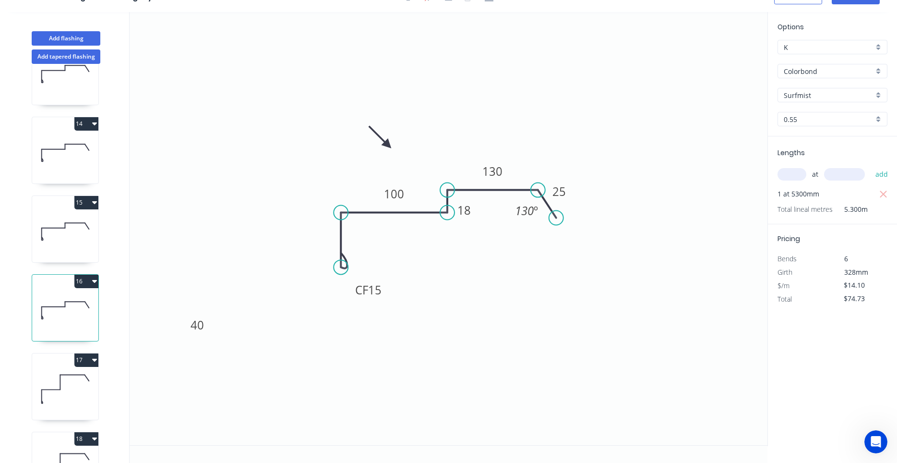
scroll to position [1003, 0]
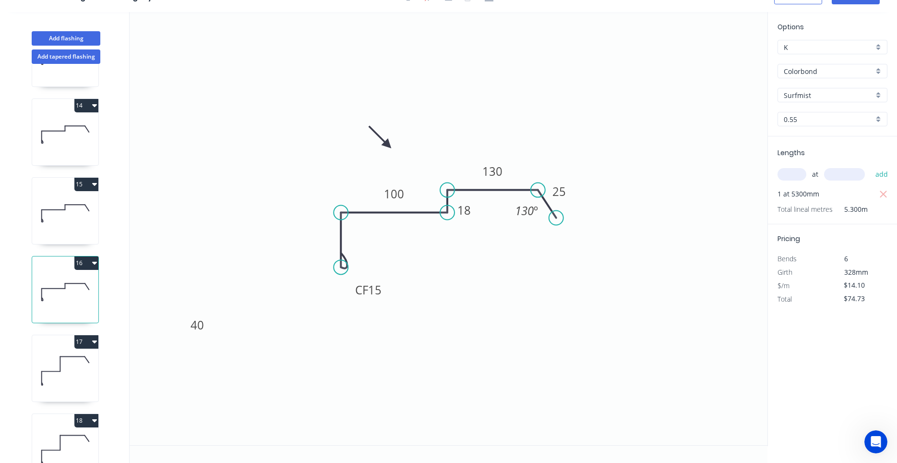
click at [59, 366] on icon at bounding box center [65, 370] width 66 height 61
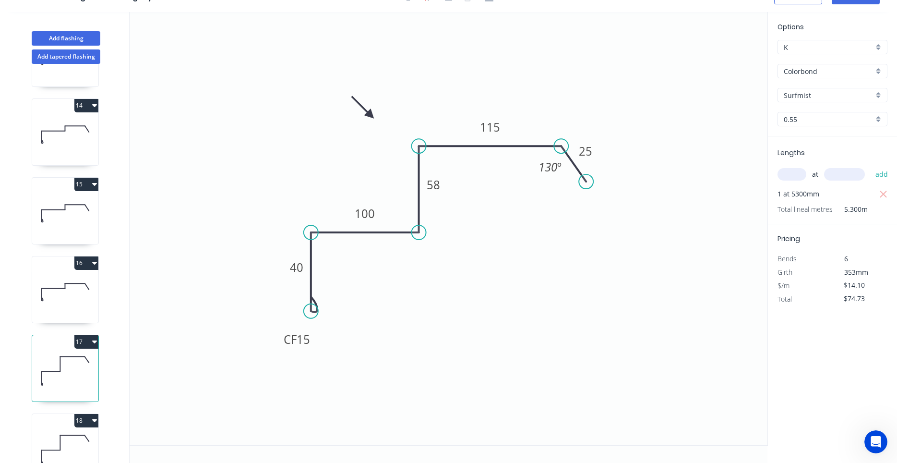
click at [59, 308] on icon at bounding box center [65, 291] width 66 height 61
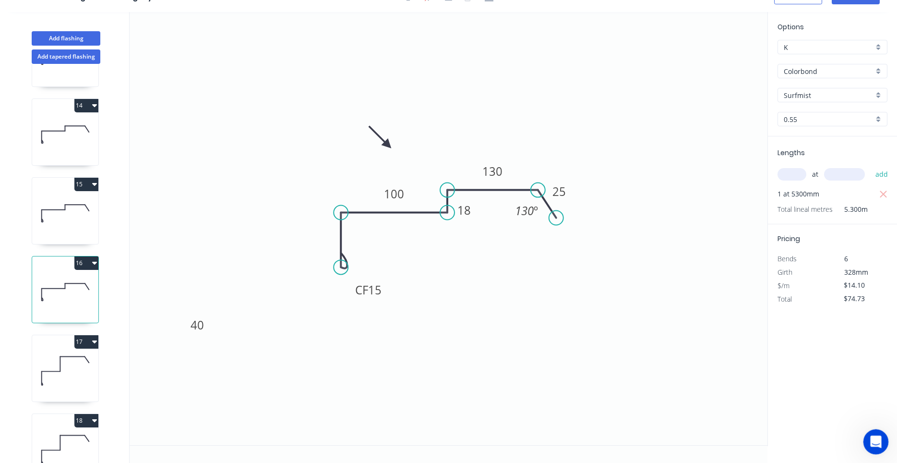
click at [869, 440] on icon "Open Intercom Messenger" at bounding box center [875, 440] width 16 height 16
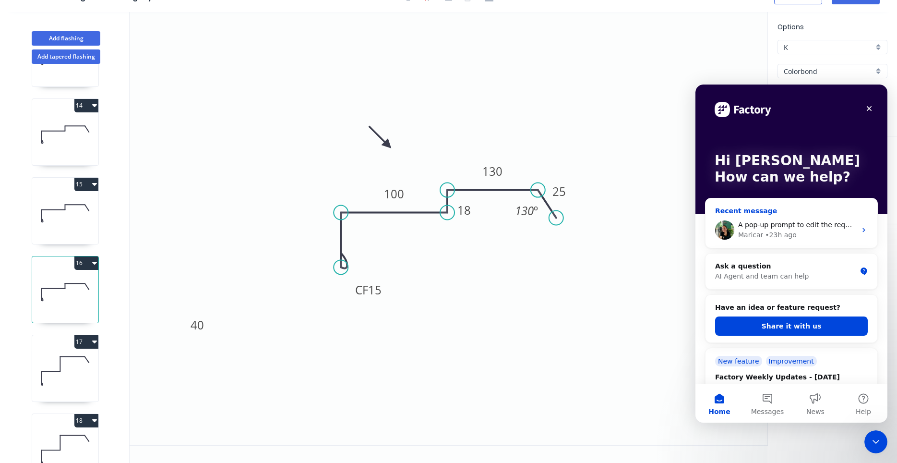
click at [828, 233] on div "Maricar • 23h ago" at bounding box center [797, 235] width 118 height 10
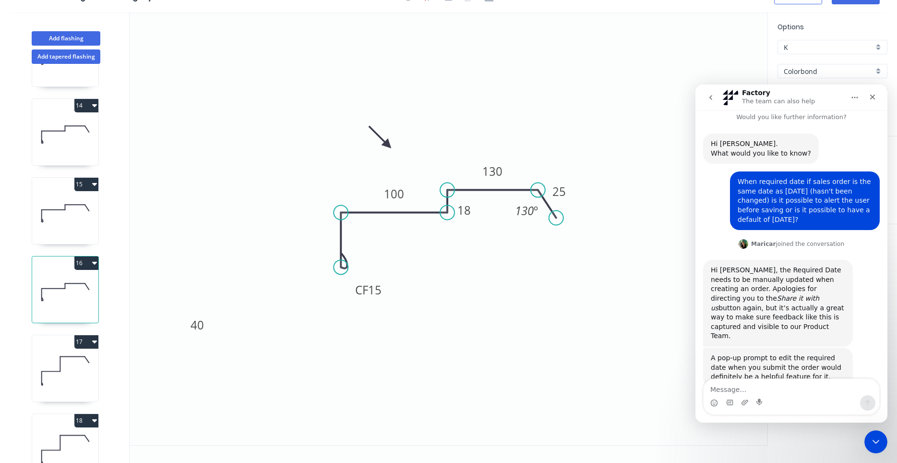
scroll to position [7, 0]
click at [705, 96] on button "go back" at bounding box center [711, 97] width 18 height 18
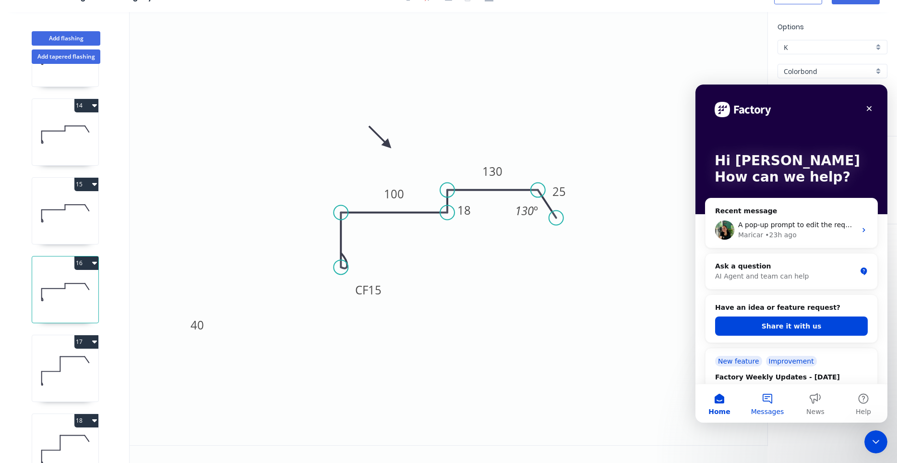
click at [768, 401] on button "Messages" at bounding box center [767, 403] width 48 height 38
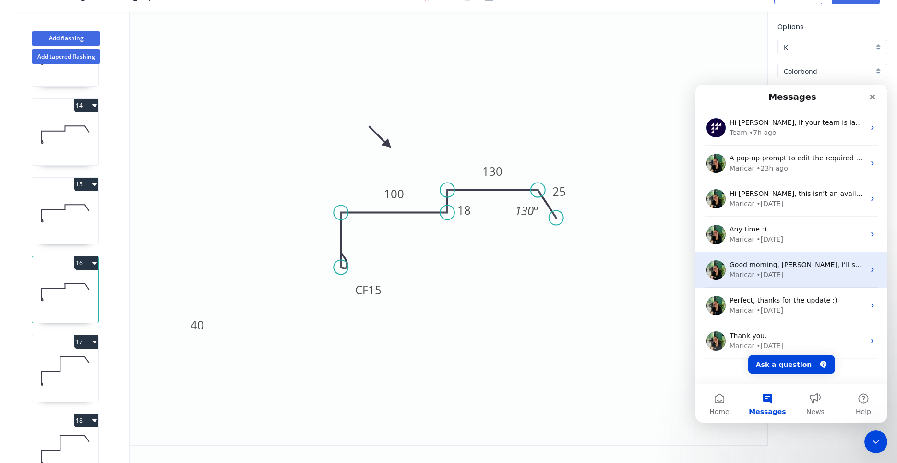
click at [775, 275] on div "• 2w ago" at bounding box center [769, 275] width 27 height 10
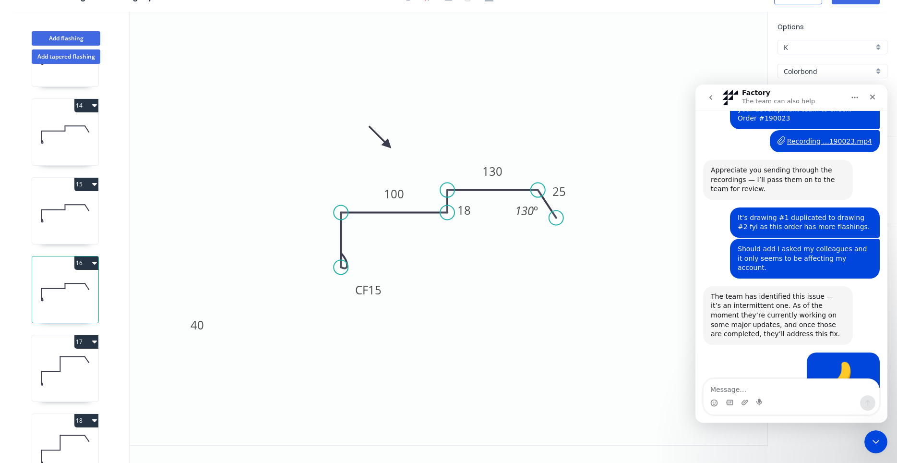
scroll to position [1607, 0]
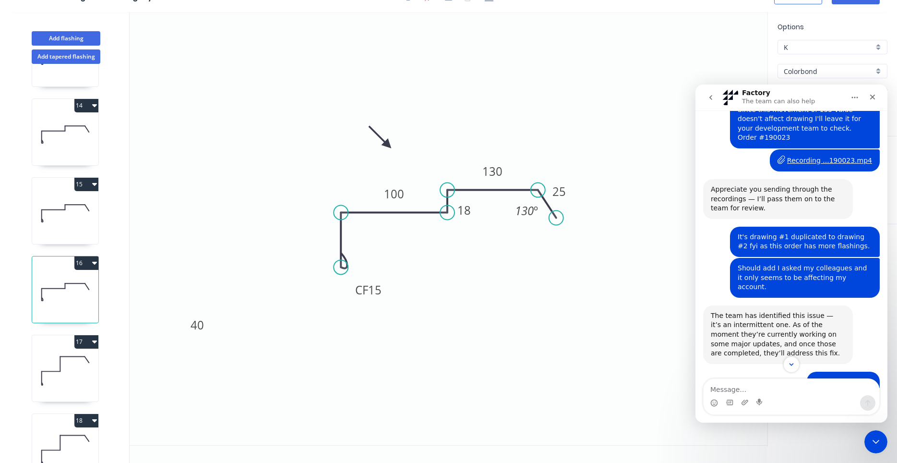
click at [746, 386] on textarea "Message…" at bounding box center [791, 387] width 176 height 16
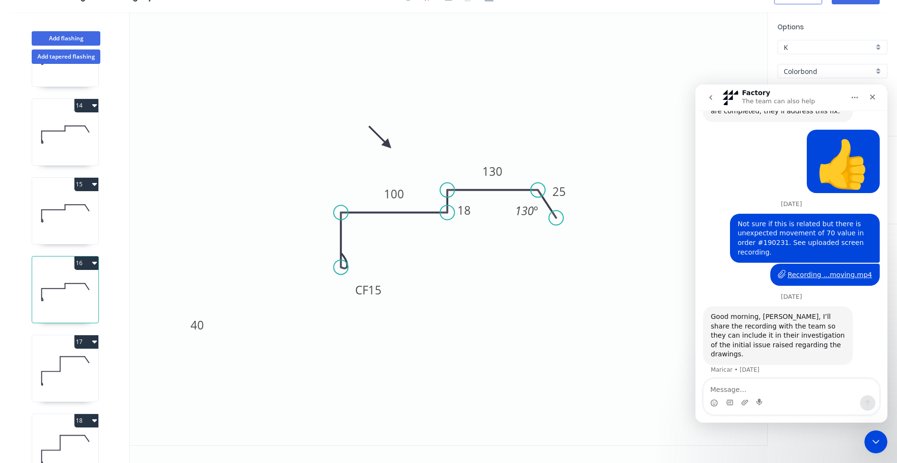
scroll to position [1850, 0]
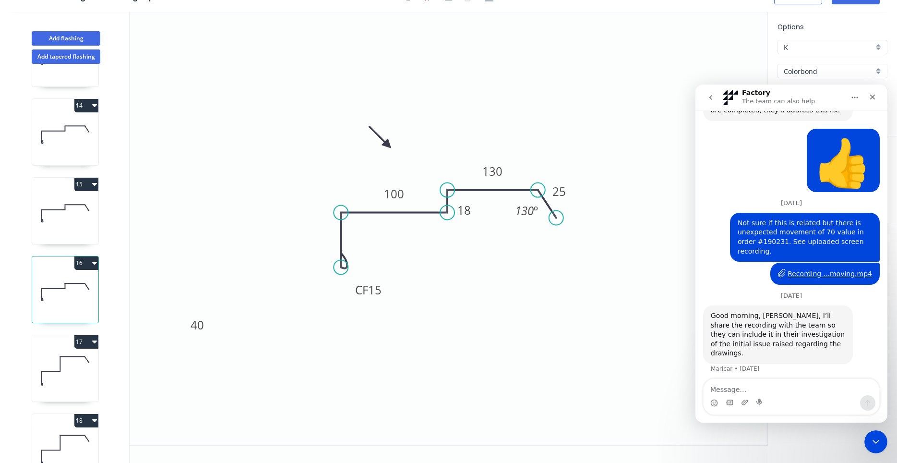
click at [714, 98] on button "go back" at bounding box center [711, 97] width 18 height 18
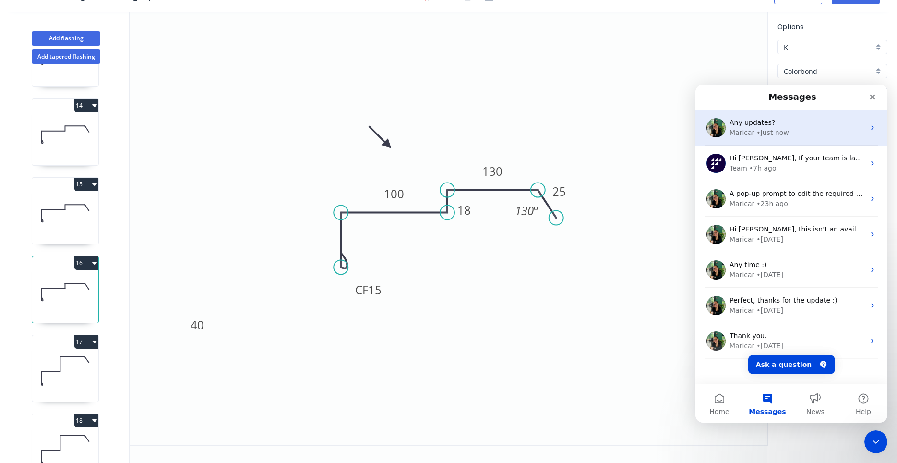
click at [831, 134] on div "Maricar • Just now" at bounding box center [796, 133] width 135 height 10
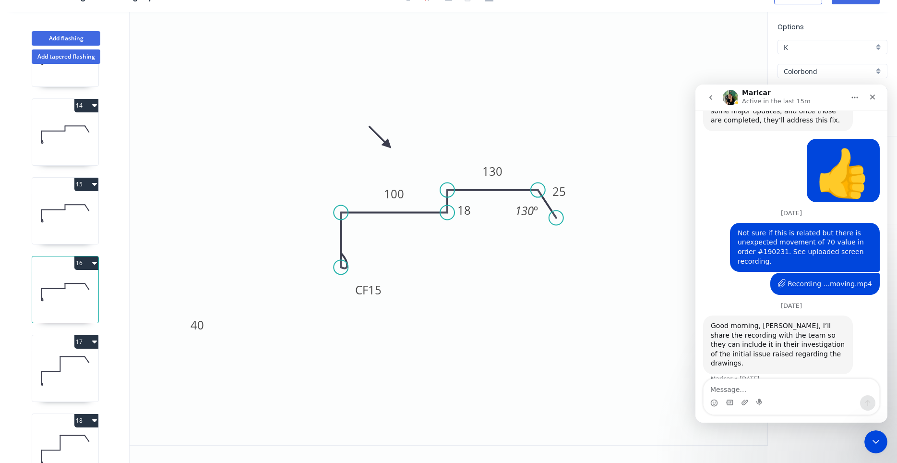
click at [769, 386] on textarea "Message…" at bounding box center [791, 387] width 176 height 16
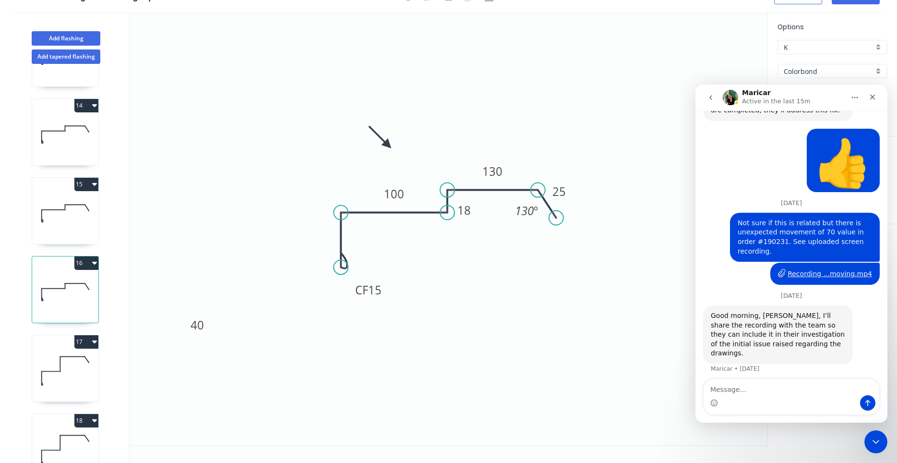
scroll to position [1872, 0]
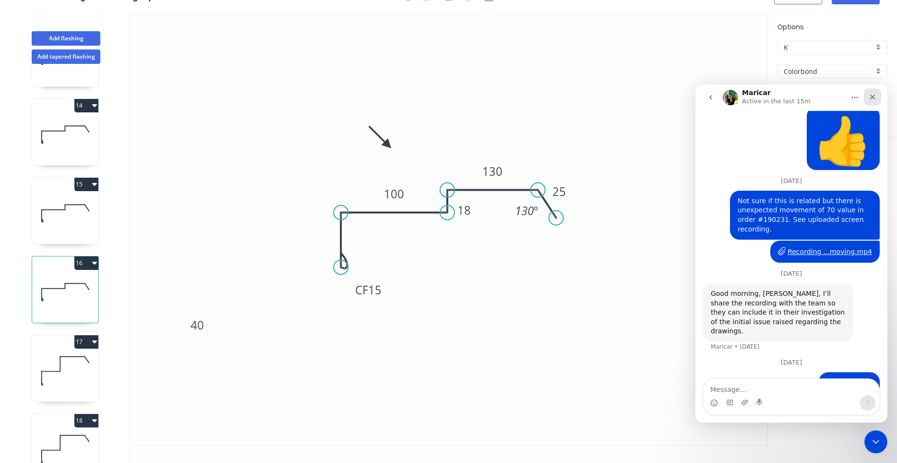
click at [878, 95] on div "Close" at bounding box center [872, 96] width 17 height 17
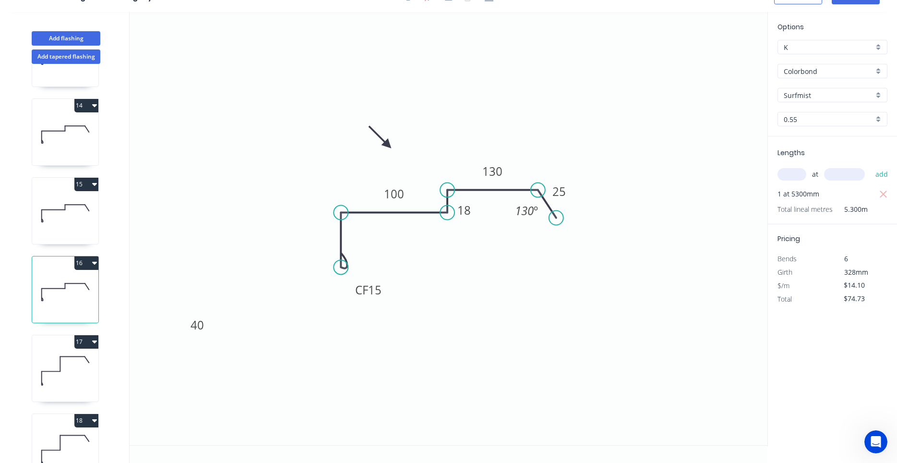
click at [77, 353] on icon at bounding box center [65, 370] width 66 height 61
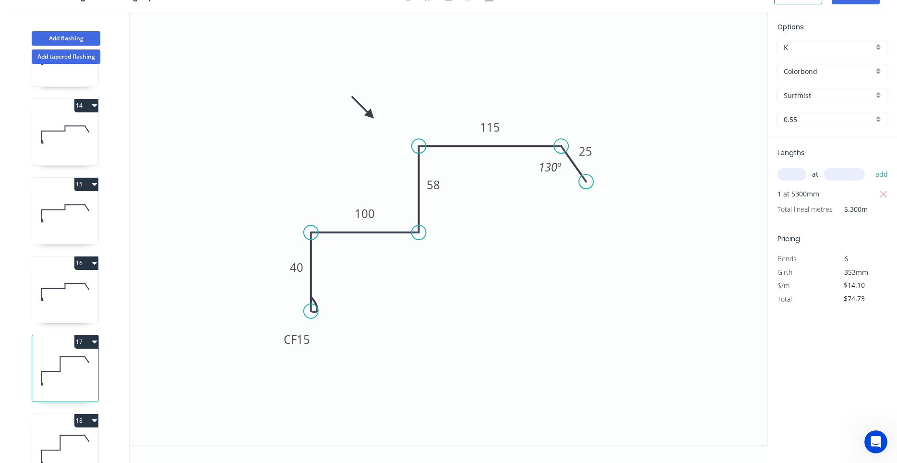
click at [67, 299] on icon at bounding box center [65, 291] width 66 height 61
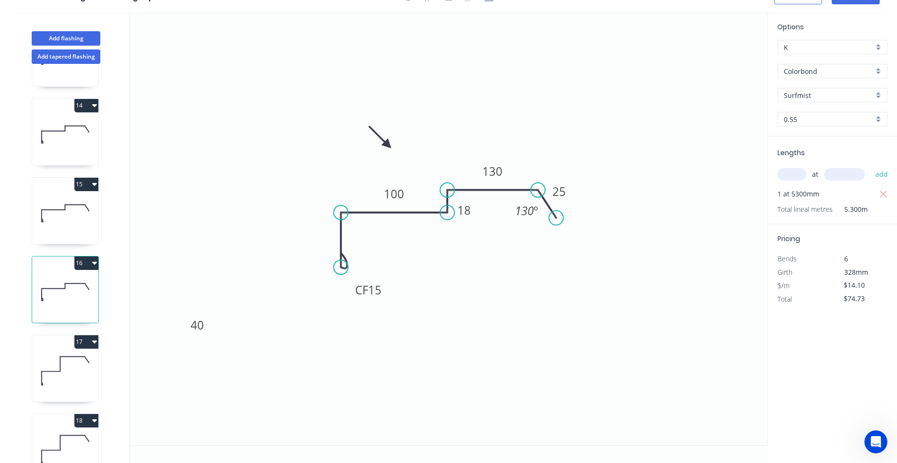
click at [56, 365] on icon at bounding box center [65, 370] width 66 height 61
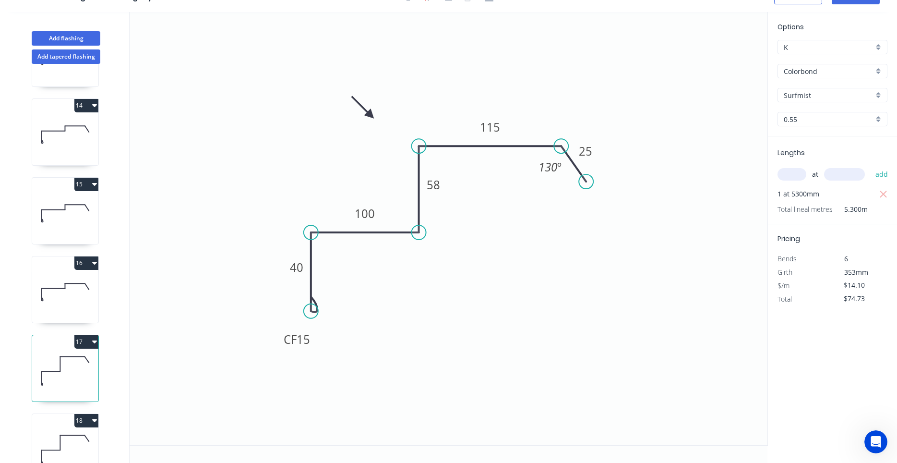
click at [62, 307] on icon at bounding box center [65, 291] width 66 height 61
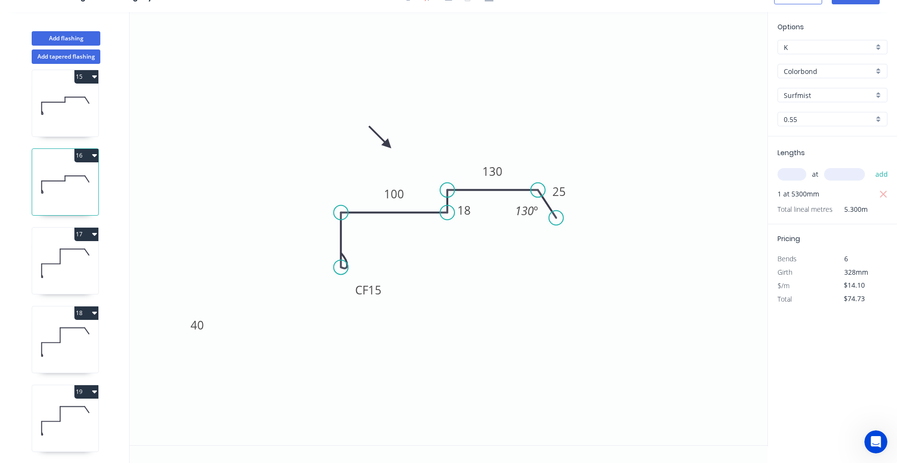
scroll to position [1185, 0]
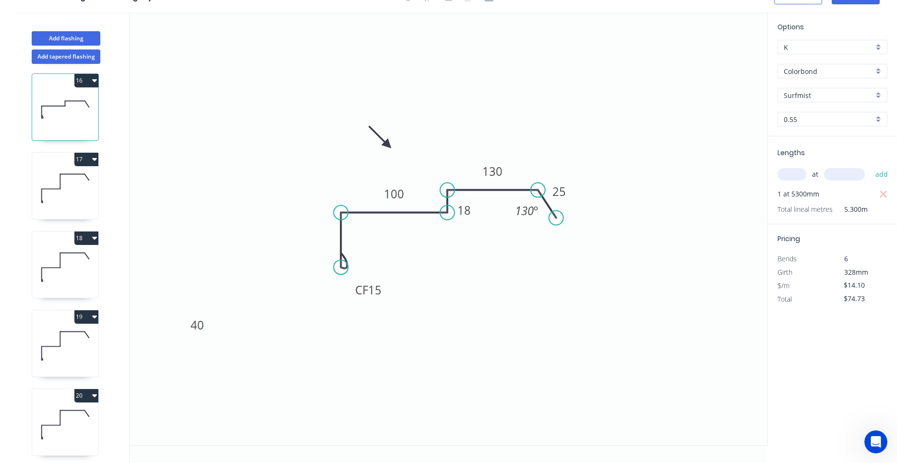
click at [62, 205] on icon at bounding box center [65, 187] width 66 height 61
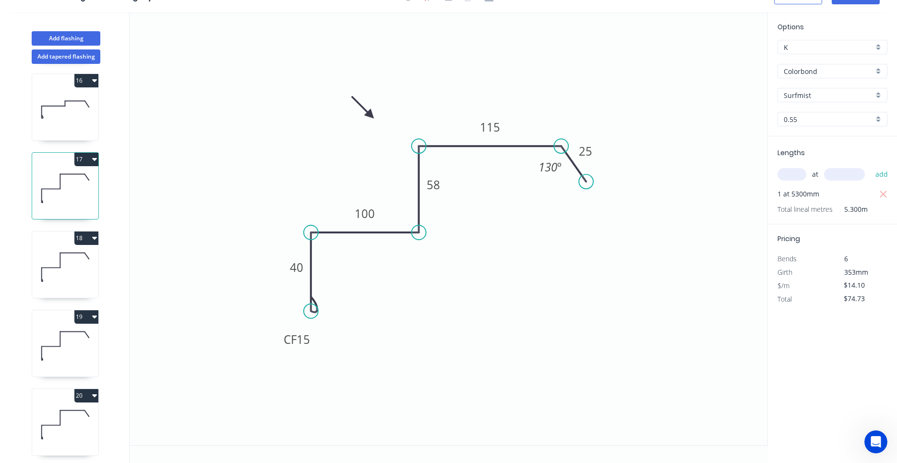
click at [56, 264] on icon at bounding box center [65, 266] width 66 height 61
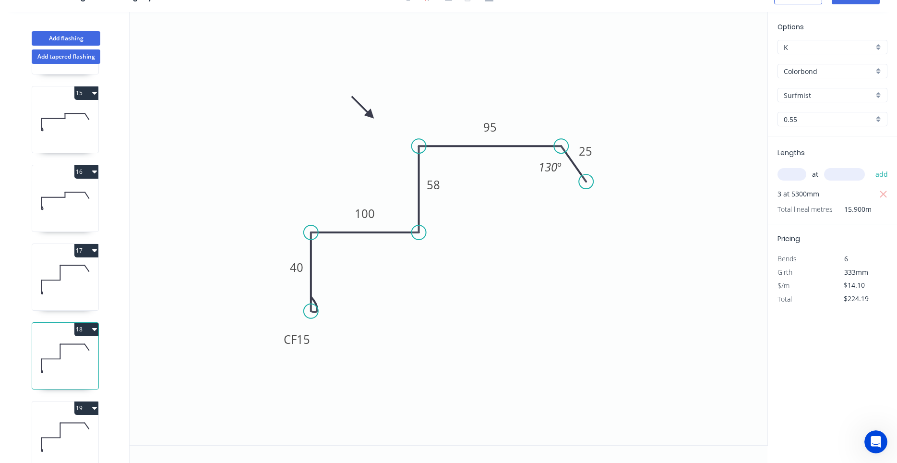
click at [64, 205] on icon at bounding box center [65, 200] width 66 height 61
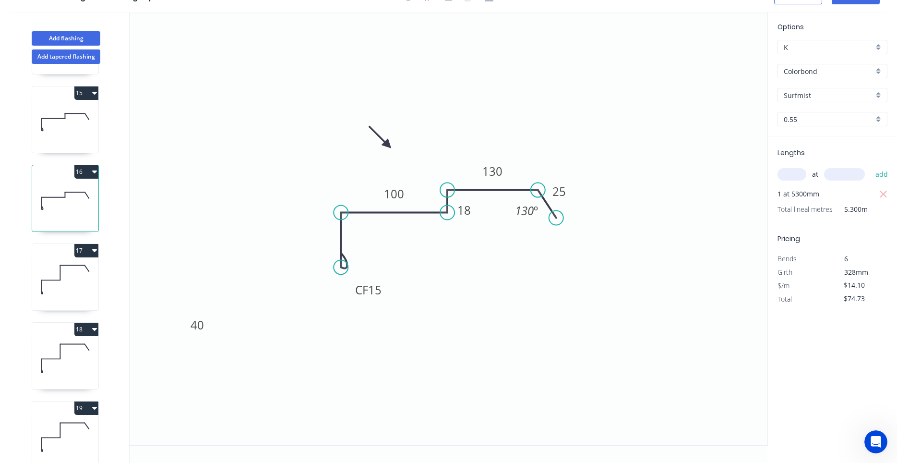
scroll to position [1003, 0]
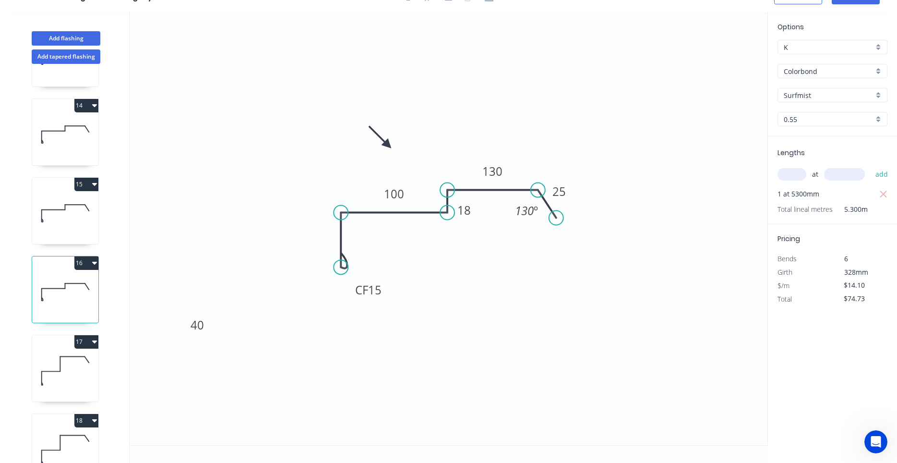
click at [64, 230] on icon at bounding box center [65, 212] width 66 height 61
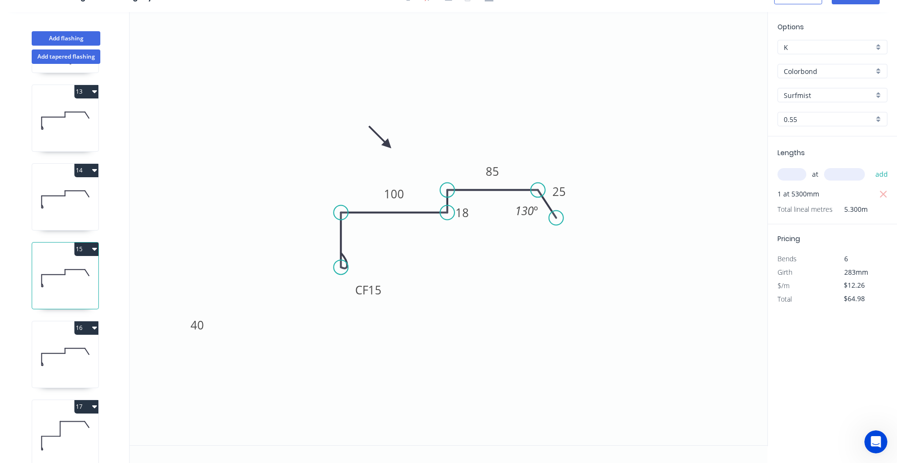
scroll to position [912, 0]
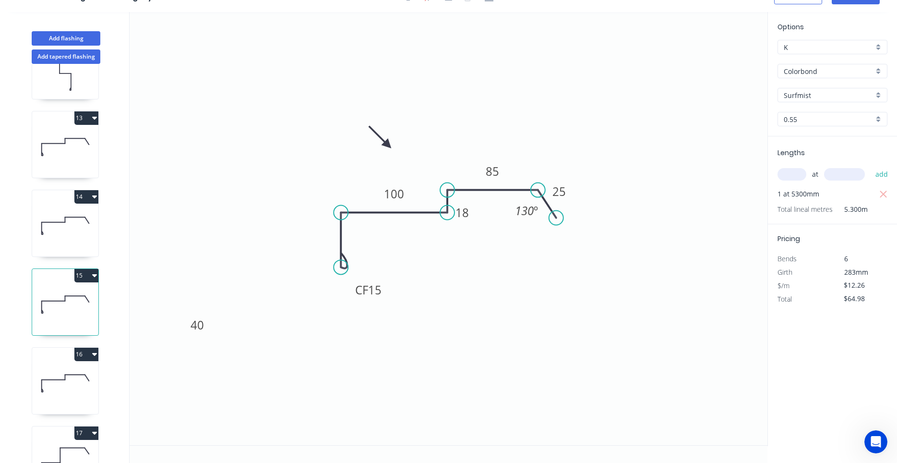
click at [56, 239] on icon at bounding box center [65, 225] width 66 height 61
click at [60, 171] on icon at bounding box center [65, 146] width 66 height 61
click at [84, 233] on icon at bounding box center [65, 225] width 66 height 61
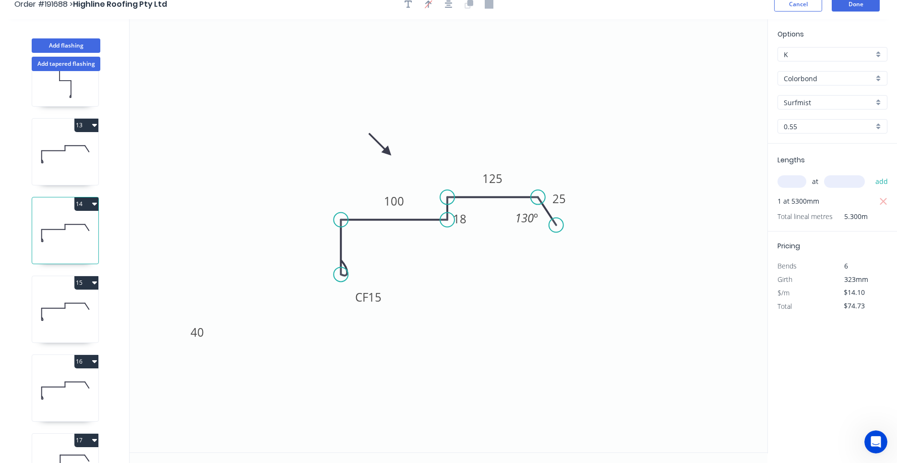
scroll to position [0, 0]
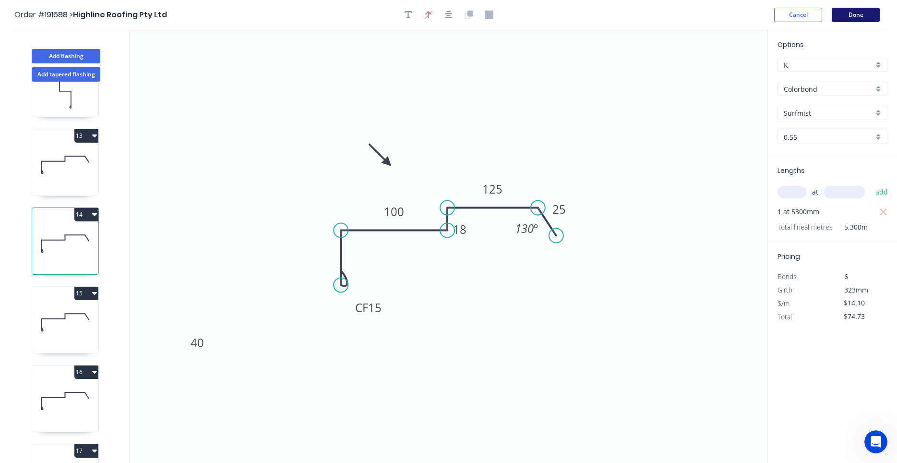
click at [862, 20] on button "Done" at bounding box center [856, 15] width 48 height 14
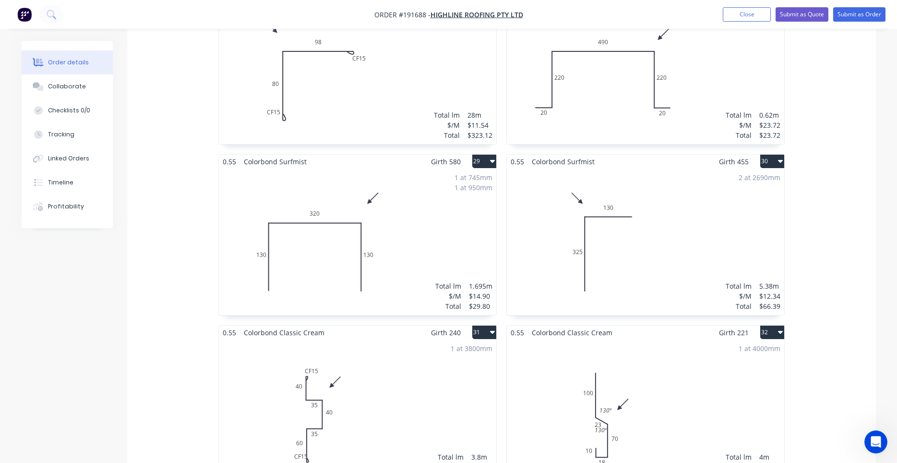
scroll to position [2610, 0]
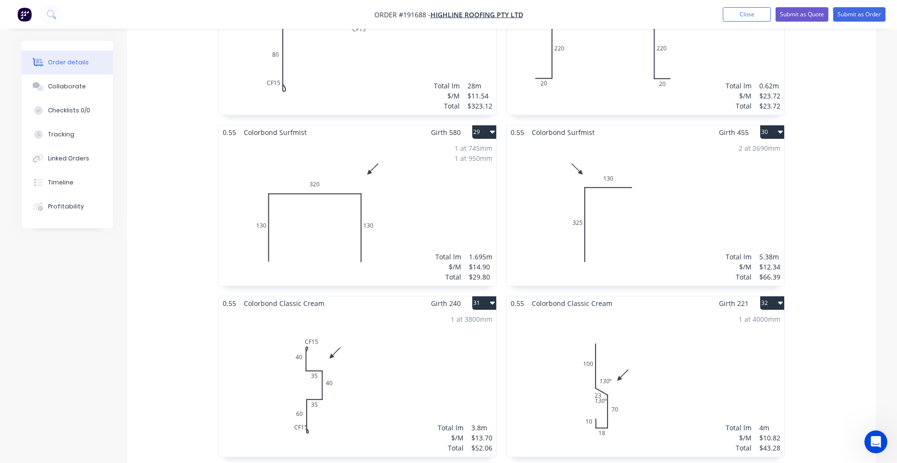
click at [454, 319] on div "1 at 3800mm Total lm $/M Total 3.8m $13.70 $52.06" at bounding box center [357, 383] width 277 height 146
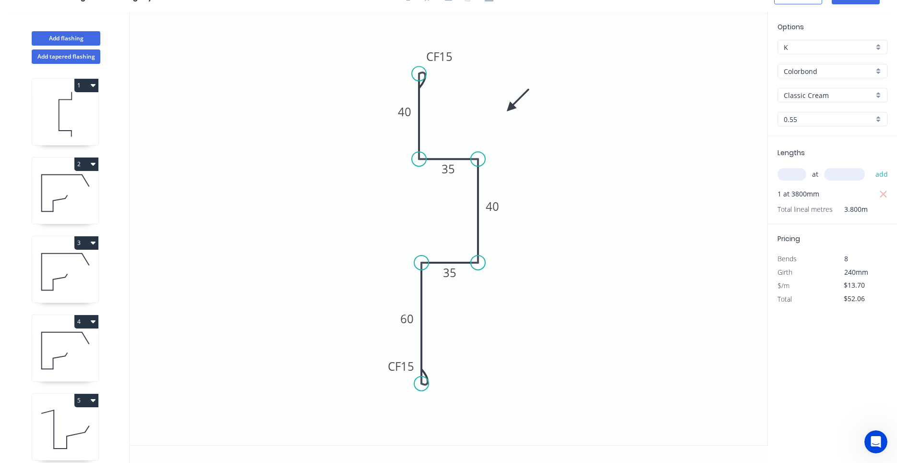
scroll to position [18, 0]
drag, startPoint x: 387, startPoint y: 368, endPoint x: 357, endPoint y: 372, distance: 30.1
click at [357, 372] on rect at bounding box center [371, 371] width 38 height 20
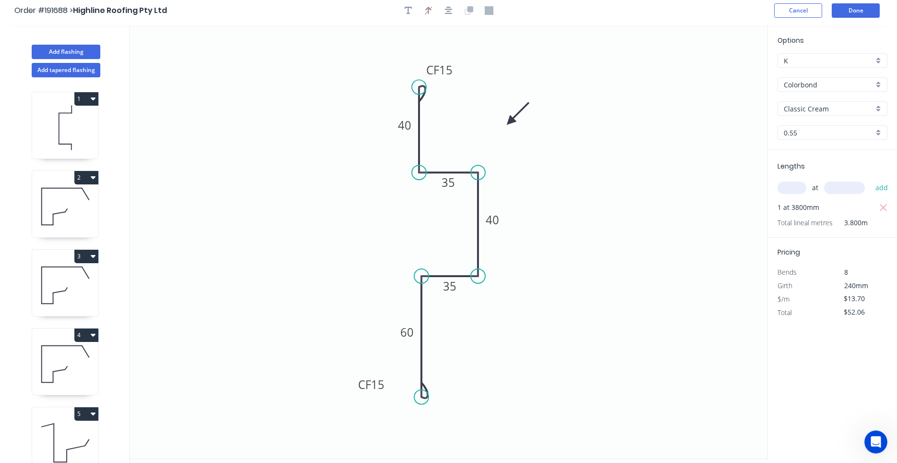
scroll to position [0, 0]
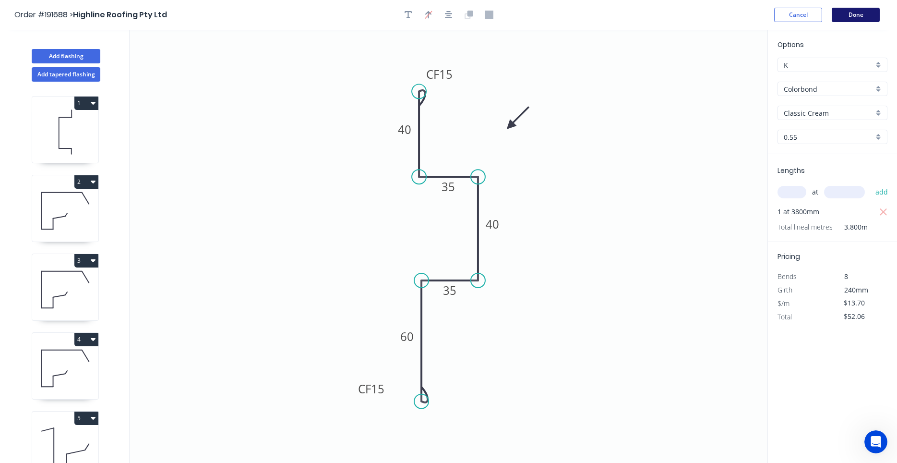
click at [850, 17] on button "Done" at bounding box center [856, 15] width 48 height 14
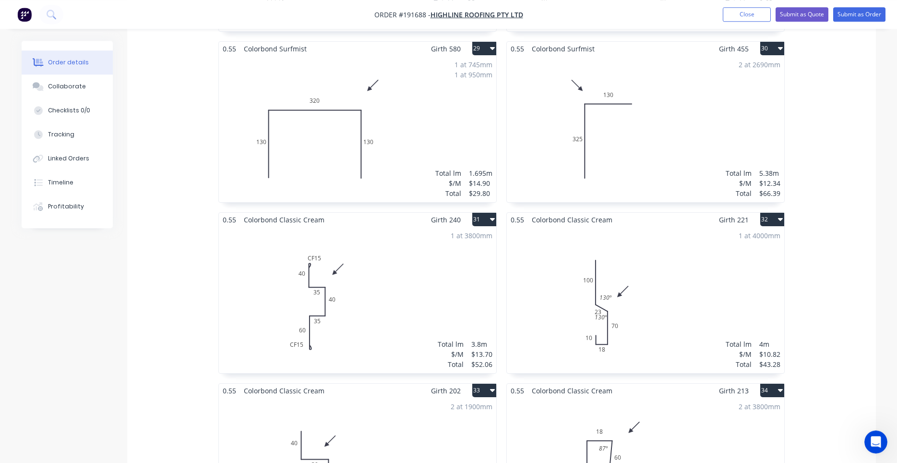
scroll to position [2773, 0]
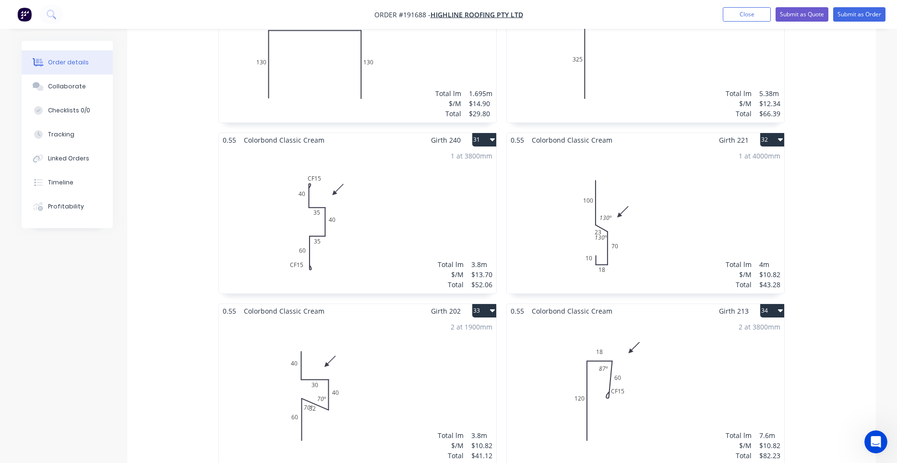
click at [417, 350] on div "2 at 1900mm Total lm $/M Total 3.8m $10.82 $41.12" at bounding box center [357, 391] width 277 height 146
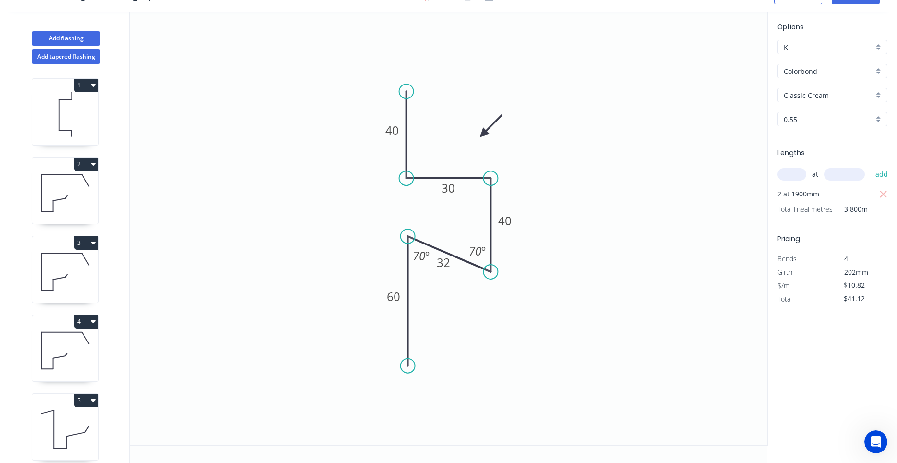
scroll to position [18, 0]
drag, startPoint x: 453, startPoint y: 271, endPoint x: 463, endPoint y: 284, distance: 16.0
click at [463, 284] on rect at bounding box center [452, 274] width 31 height 20
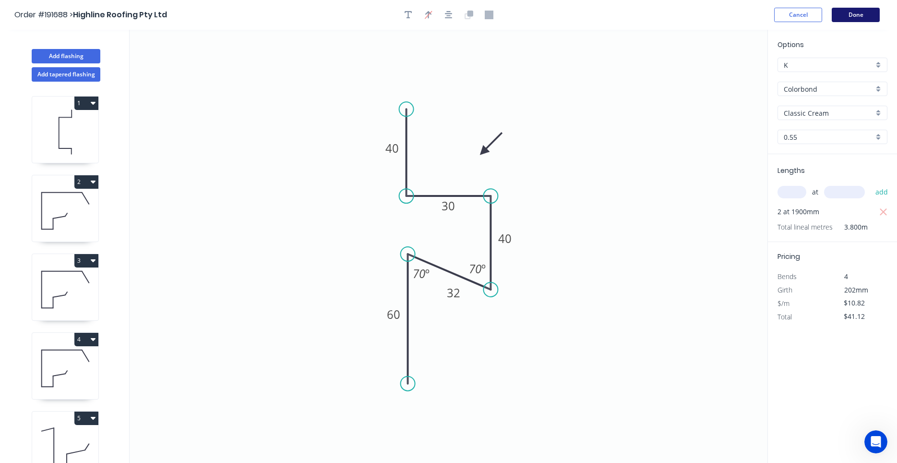
click at [849, 15] on button "Done" at bounding box center [856, 15] width 48 height 14
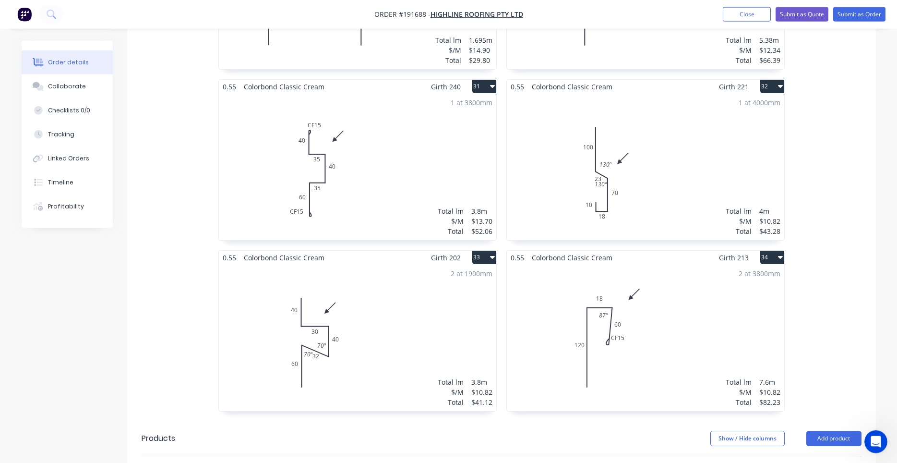
scroll to position [2855, 0]
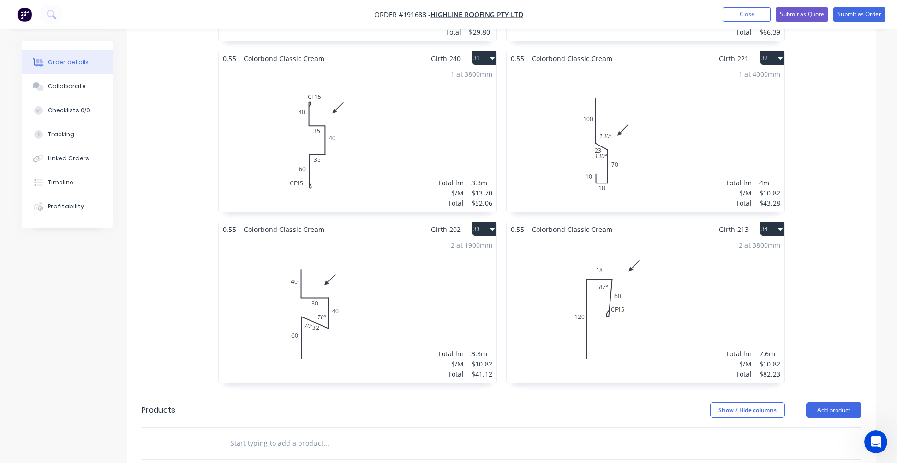
click at [492, 225] on icon "button" at bounding box center [492, 229] width 5 height 8
click at [468, 264] on div "Duplicate" at bounding box center [451, 271] width 74 height 14
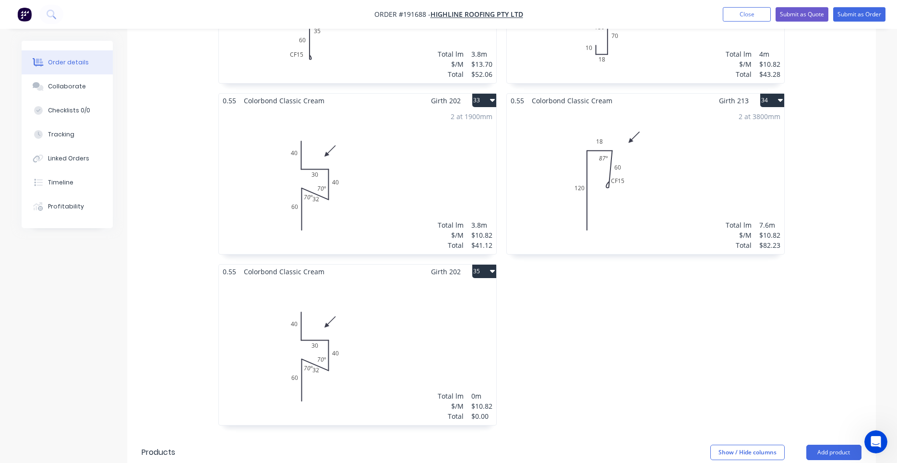
scroll to position [3018, 0]
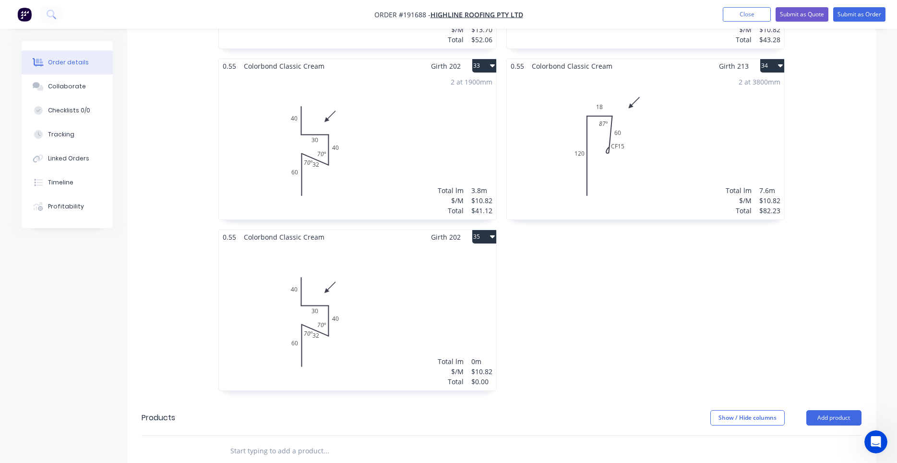
click at [403, 274] on div "Total lm $/M Total 0m $10.82 $0.00" at bounding box center [357, 317] width 277 height 146
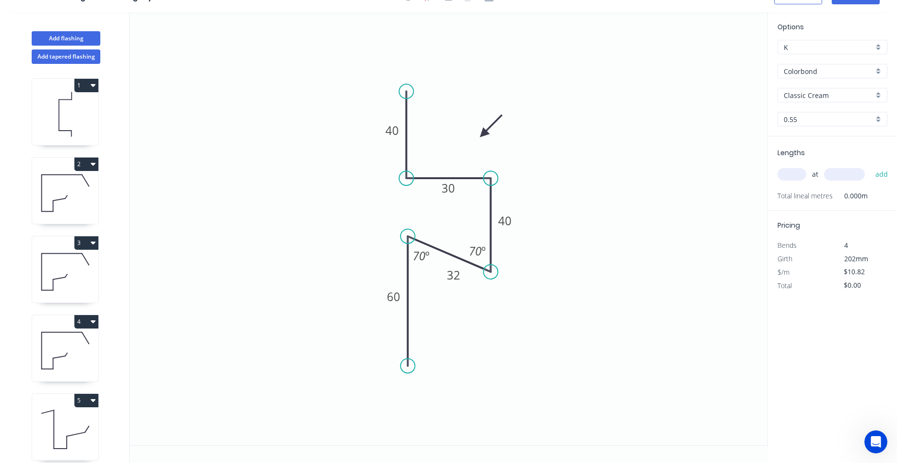
scroll to position [18, 0]
click at [388, 131] on tspan "40" at bounding box center [391, 130] width 13 height 16
click at [798, 176] on input "text" at bounding box center [791, 174] width 29 height 12
click at [870, 166] on button "add" at bounding box center [881, 174] width 23 height 16
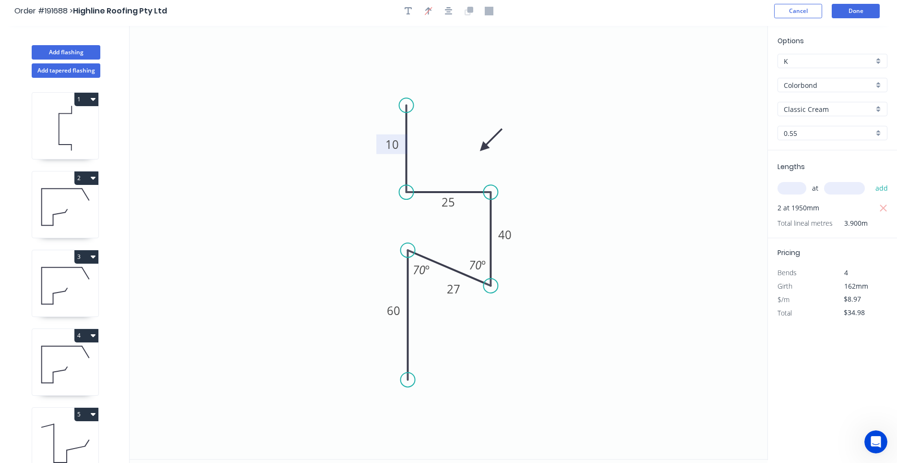
scroll to position [0, 0]
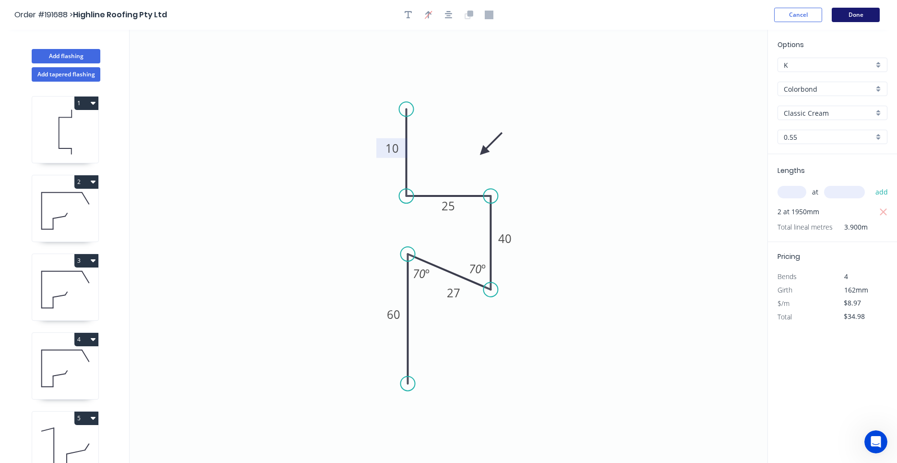
click at [860, 16] on button "Done" at bounding box center [856, 15] width 48 height 14
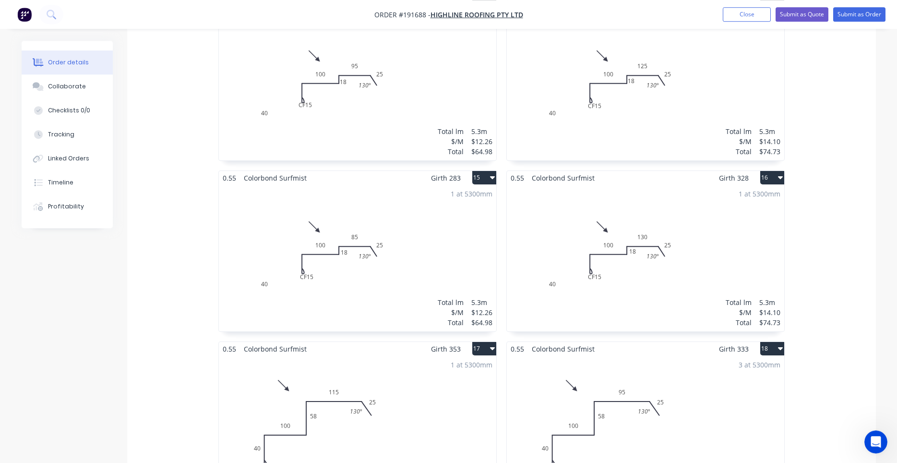
scroll to position [1364, 0]
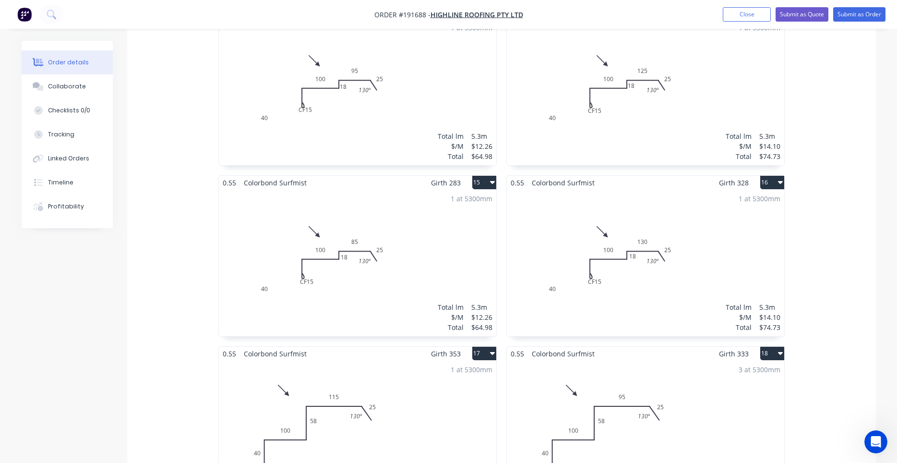
click at [431, 105] on div "1 at 5300mm Total lm $/M Total 5.3m $12.26 $64.98" at bounding box center [357, 92] width 277 height 146
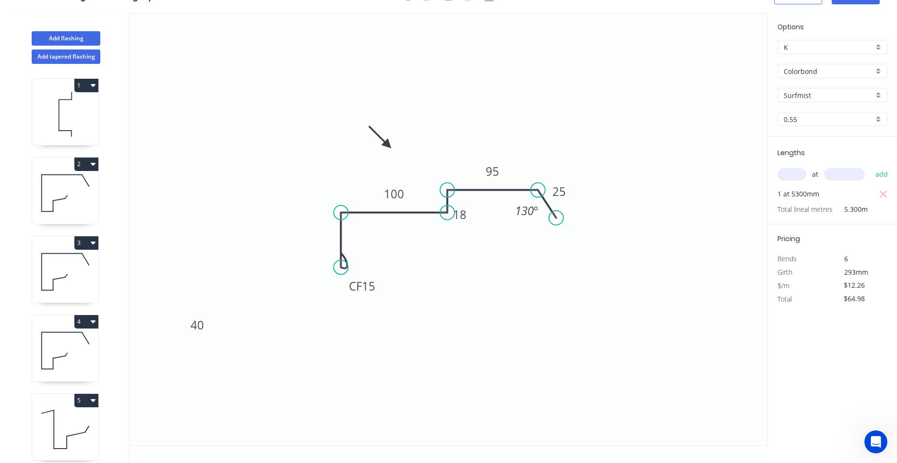
scroll to position [18, 0]
drag, startPoint x: 379, startPoint y: 292, endPoint x: 375, endPoint y: 306, distance: 14.8
click at [375, 306] on rect at bounding box center [359, 300] width 38 height 20
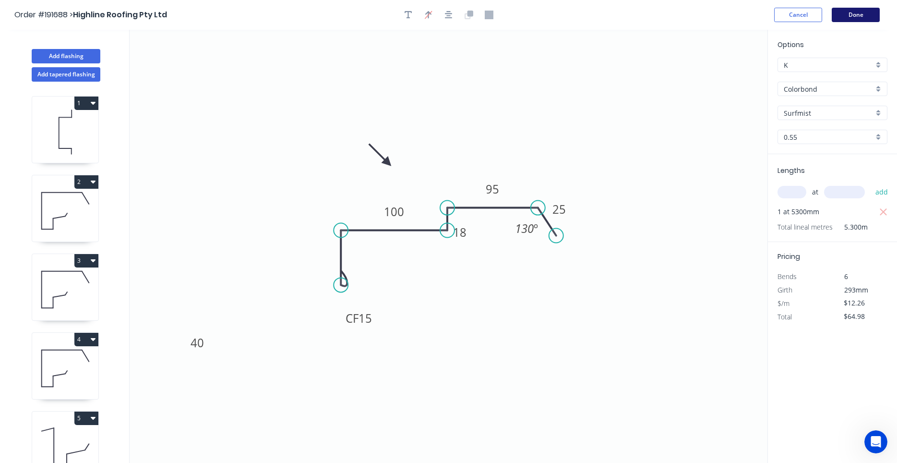
click at [861, 16] on button "Done" at bounding box center [856, 15] width 48 height 14
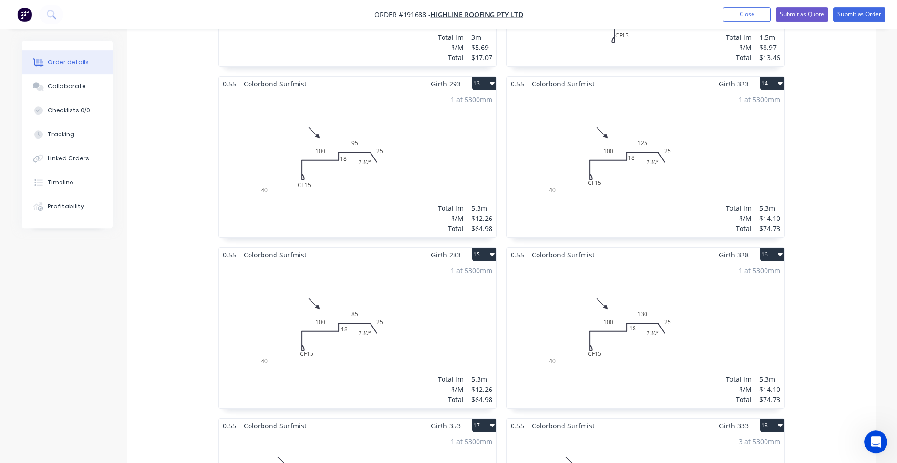
scroll to position [1305, 0]
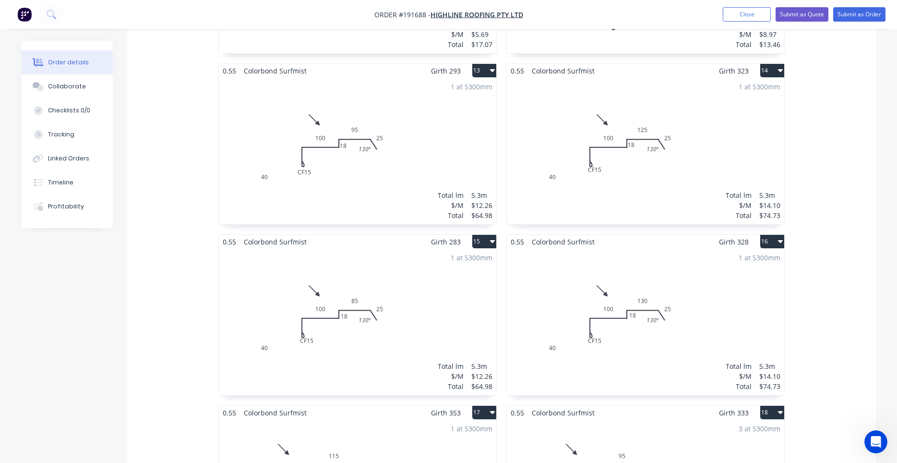
click at [422, 160] on div "1 at 5300mm Total lm $/M Total 5.3m $12.26 $64.98" at bounding box center [357, 151] width 277 height 146
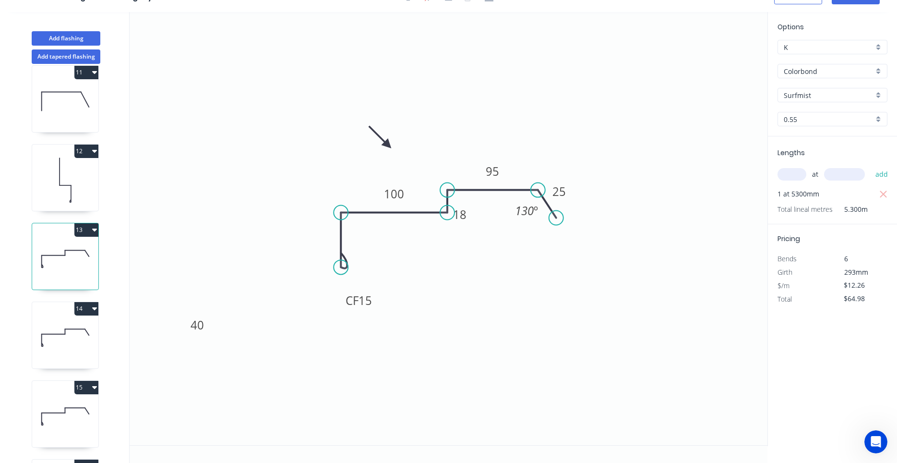
scroll to position [821, 0]
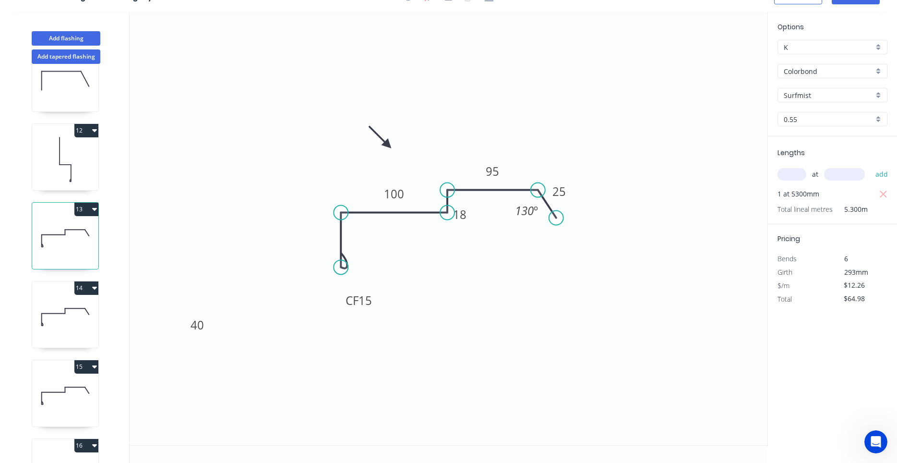
click at [72, 305] on icon at bounding box center [65, 316] width 66 height 61
click at [75, 246] on icon at bounding box center [65, 237] width 66 height 61
click at [69, 305] on icon at bounding box center [65, 316] width 66 height 61
click at [78, 255] on icon at bounding box center [65, 237] width 66 height 61
click at [73, 323] on icon at bounding box center [65, 316] width 66 height 61
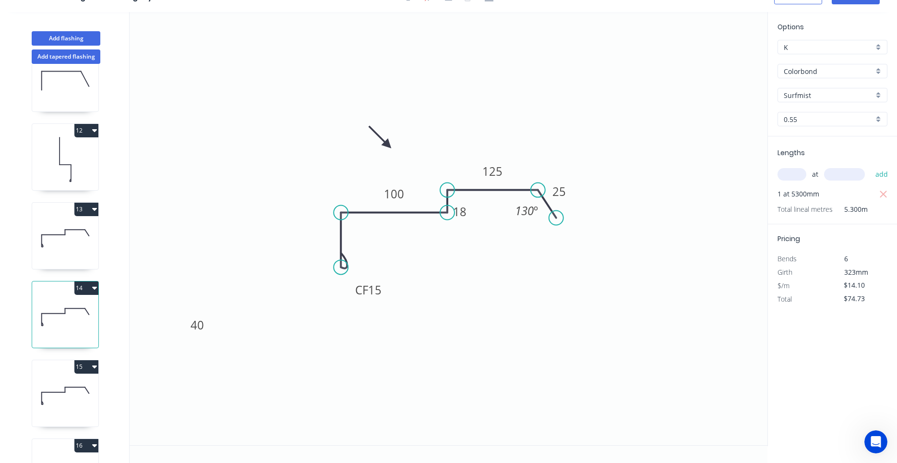
click at [75, 381] on icon at bounding box center [65, 395] width 66 height 61
click at [89, 441] on button "16" at bounding box center [86, 445] width 24 height 13
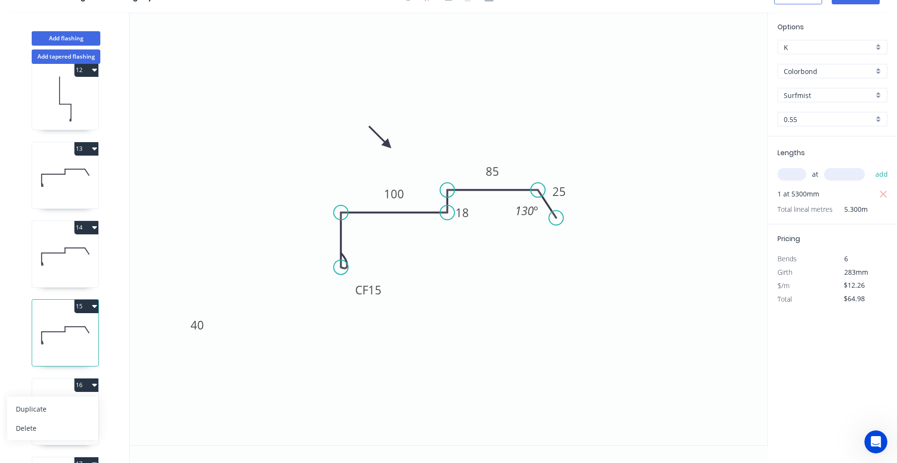
scroll to position [912, 0]
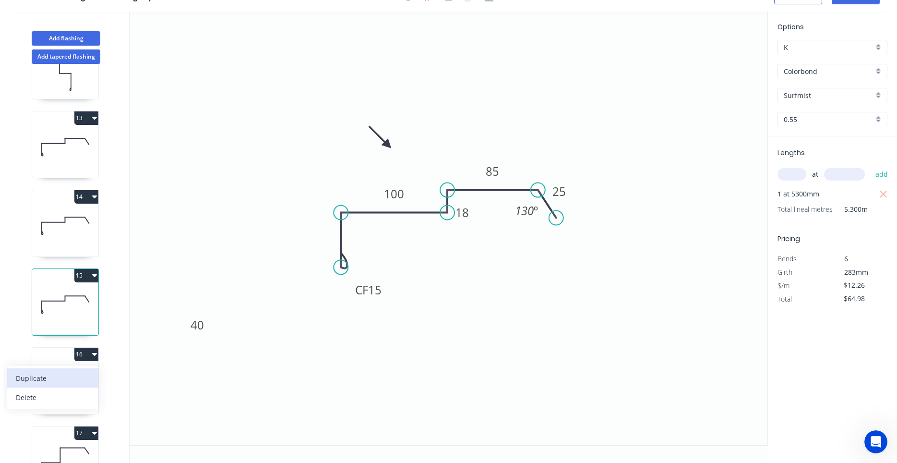
click at [74, 380] on div "Duplicate" at bounding box center [53, 378] width 74 height 14
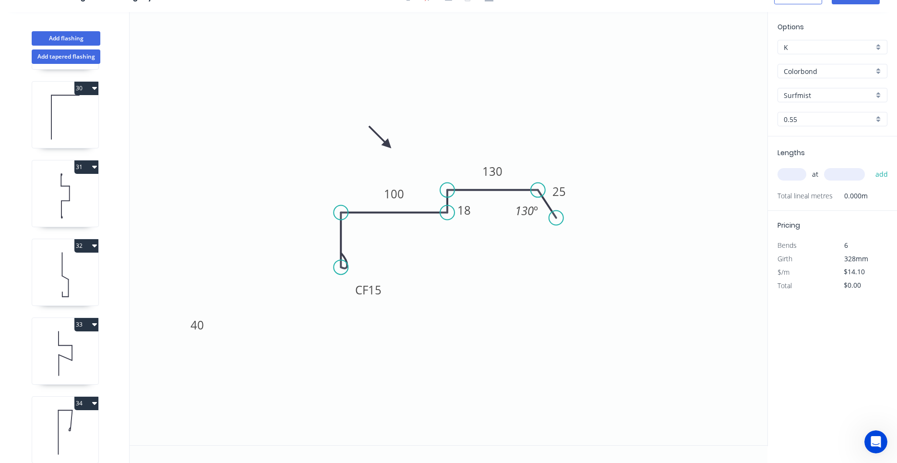
scroll to position [2449, 0]
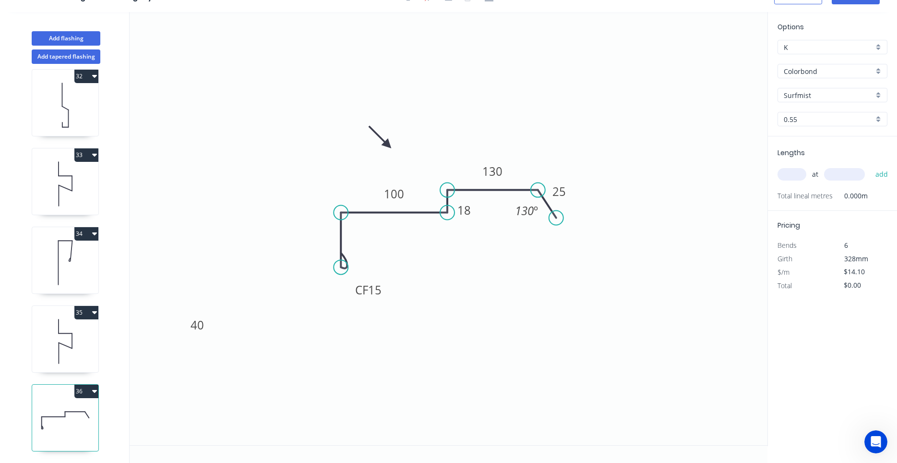
click at [75, 419] on icon at bounding box center [65, 419] width 66 height 61
click at [69, 350] on icon at bounding box center [65, 340] width 66 height 61
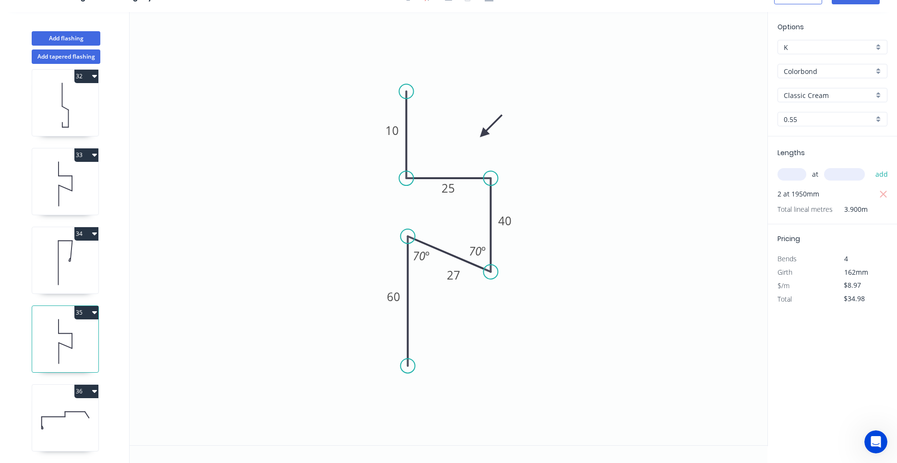
click at [69, 402] on icon at bounding box center [65, 419] width 66 height 61
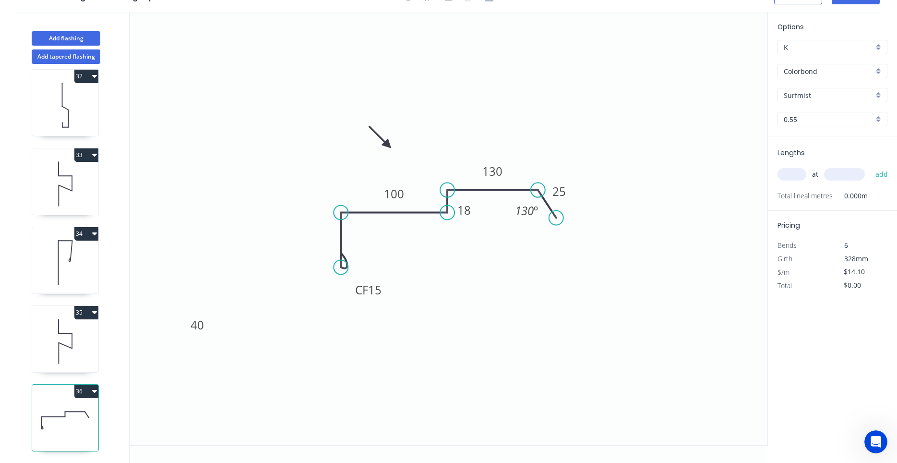
click at [94, 387] on icon "button" at bounding box center [94, 391] width 5 height 8
click at [76, 428] on div "Delete" at bounding box center [53, 434] width 74 height 14
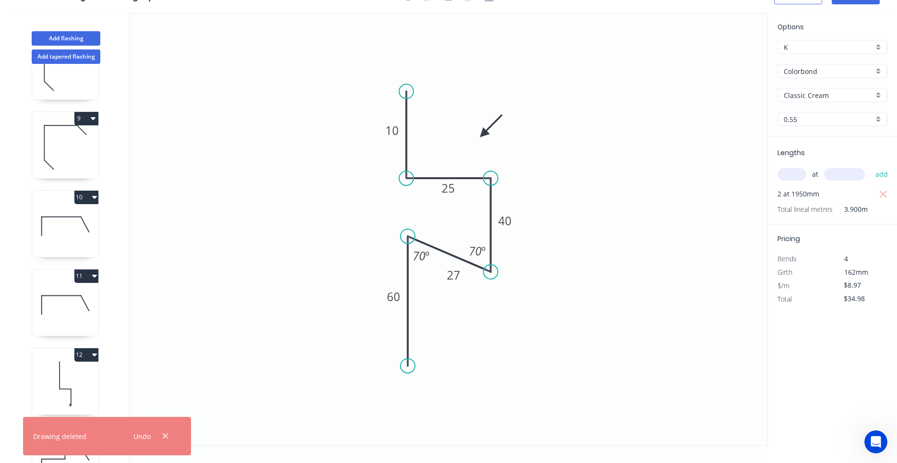
scroll to position [729, 0]
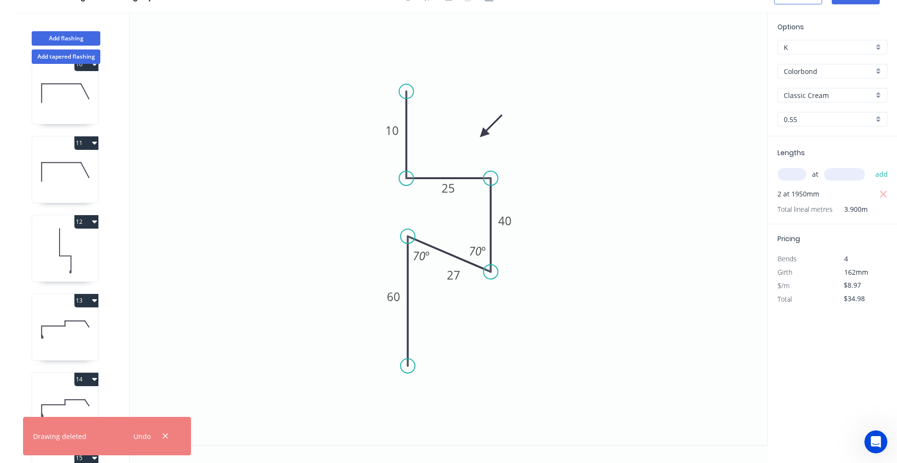
click at [60, 334] on icon at bounding box center [65, 328] width 66 height 61
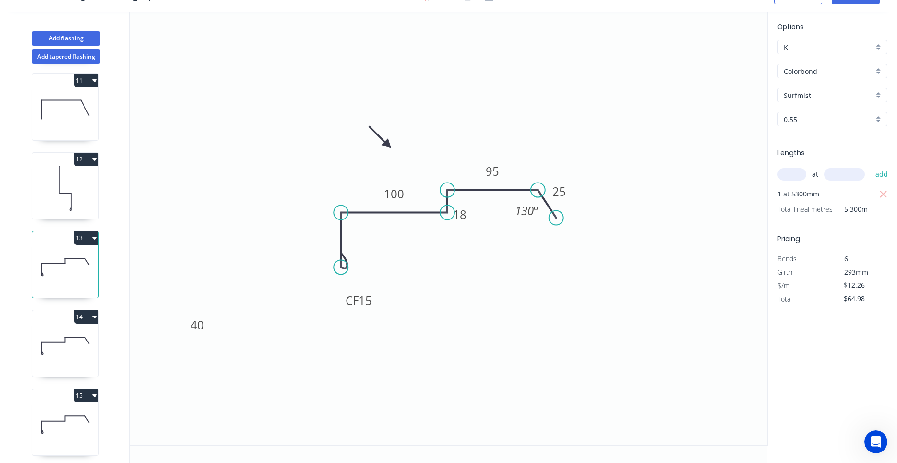
scroll to position [821, 0]
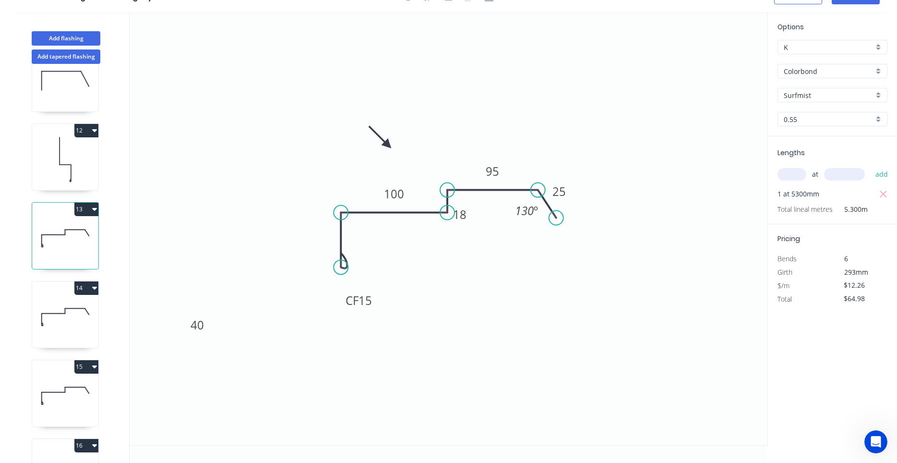
click at [65, 320] on icon at bounding box center [65, 316] width 66 height 61
click at [68, 382] on icon at bounding box center [65, 395] width 66 height 61
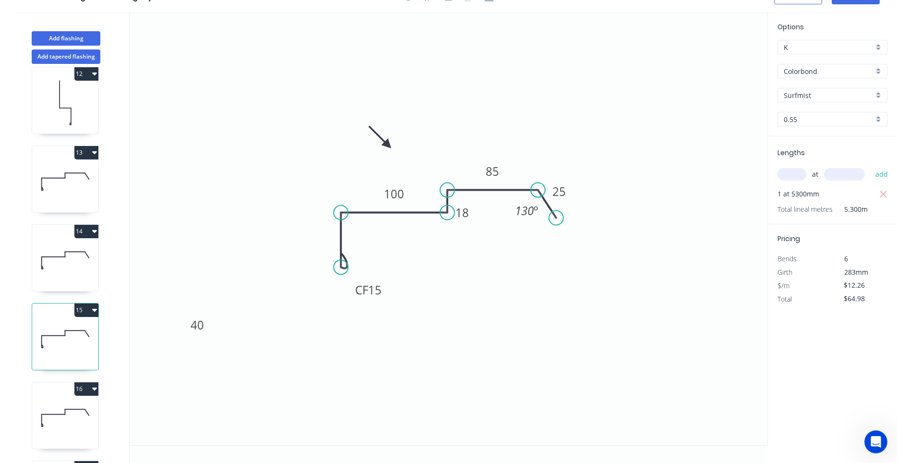
scroll to position [912, 0]
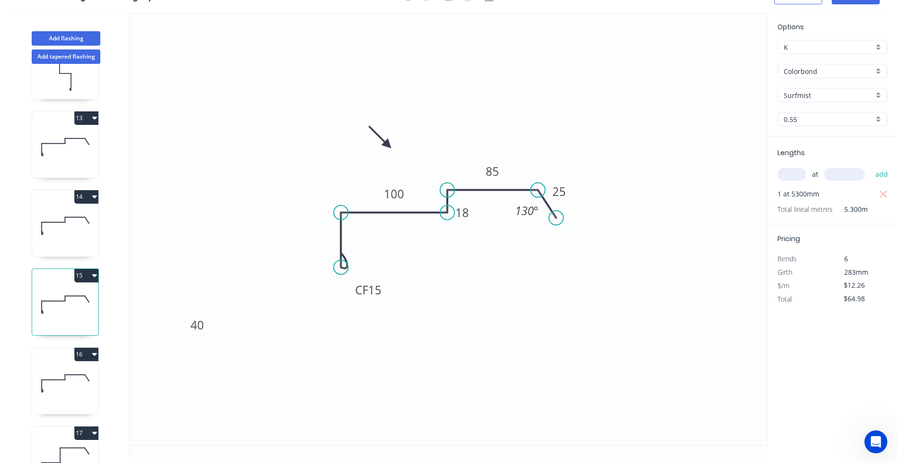
click at [66, 384] on icon at bounding box center [65, 382] width 66 height 61
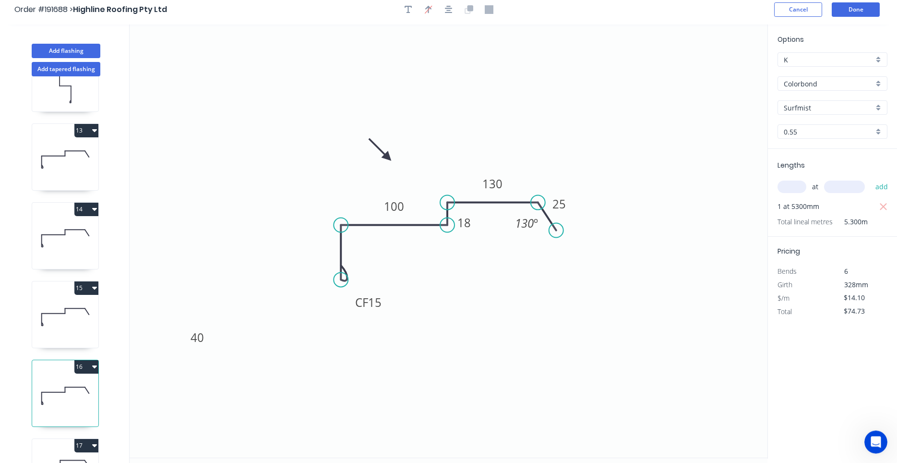
scroll to position [0, 0]
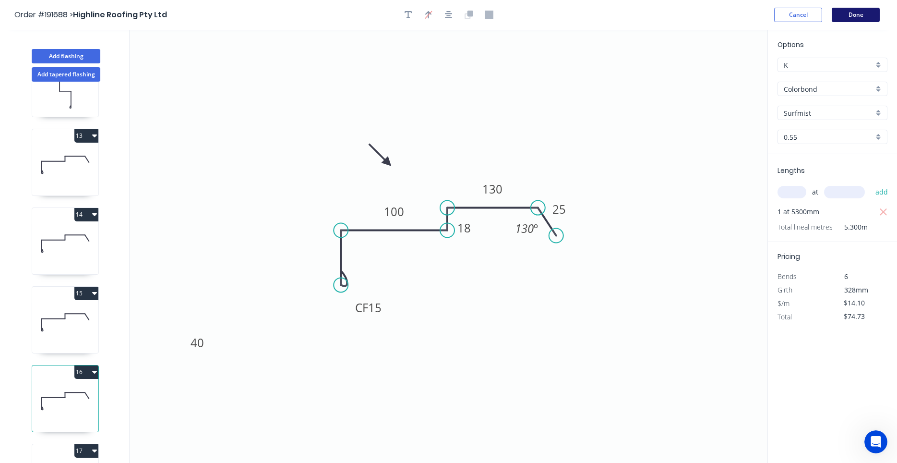
click at [863, 17] on button "Done" at bounding box center [856, 15] width 48 height 14
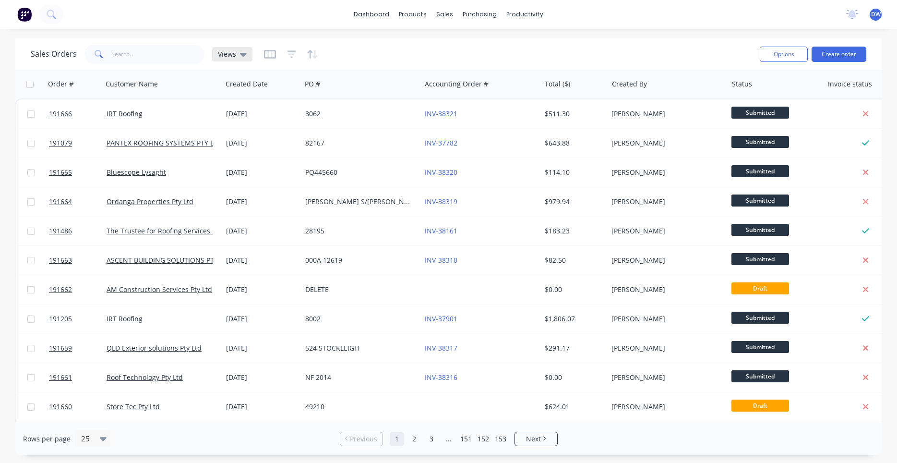
click at [245, 57] on div "Views" at bounding box center [232, 54] width 40 height 14
click at [229, 59] on div "Views" at bounding box center [232, 54] width 40 height 14
click at [234, 153] on button "New Hires" at bounding box center [269, 155] width 109 height 11
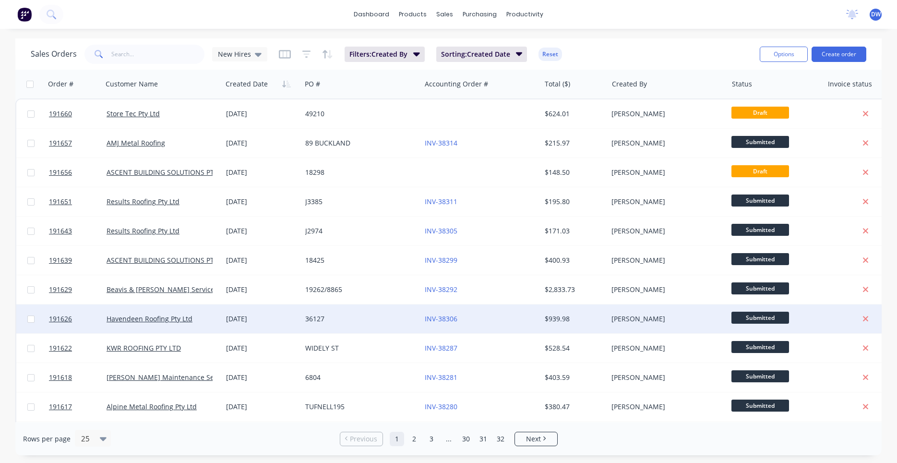
click at [272, 321] on div "[DATE]" at bounding box center [261, 319] width 71 height 10
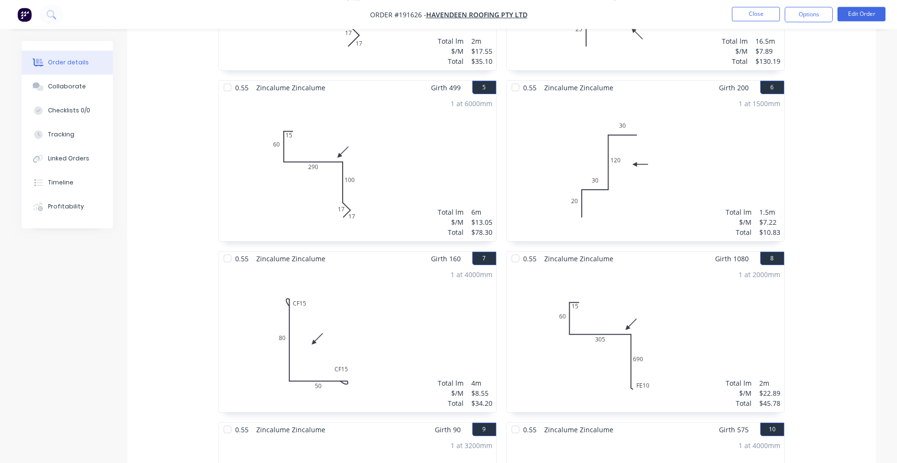
scroll to position [653, 0]
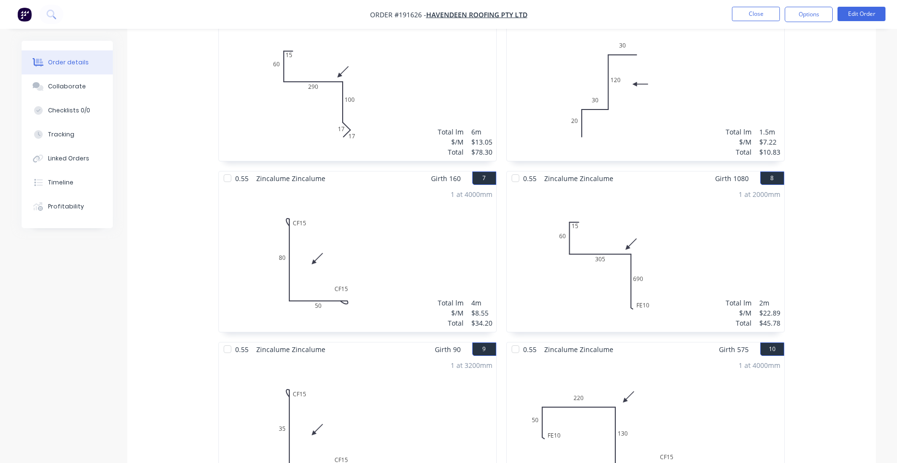
click at [559, 263] on div "1 at 2000mm Total lm $/M Total 2m $22.89 $45.78" at bounding box center [645, 258] width 277 height 146
click at [841, 16] on button "Edit Order" at bounding box center [861, 14] width 48 height 14
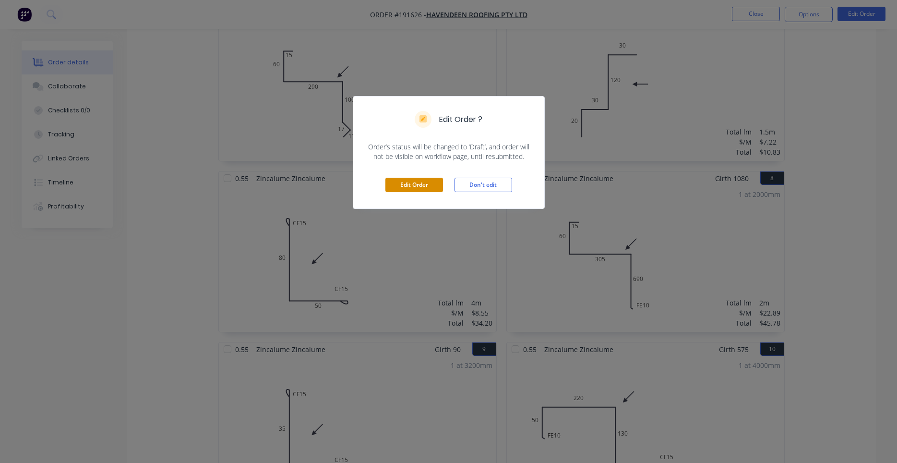
click at [437, 180] on button "Edit Order" at bounding box center [414, 185] width 58 height 14
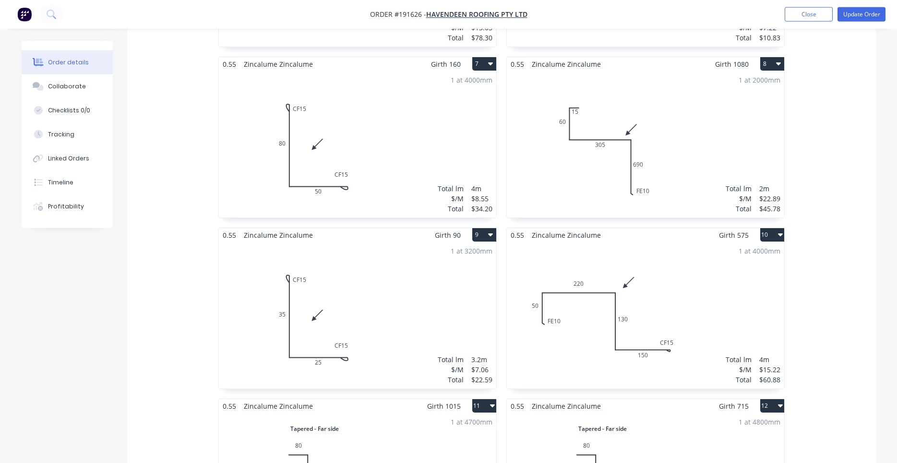
scroll to position [816, 0]
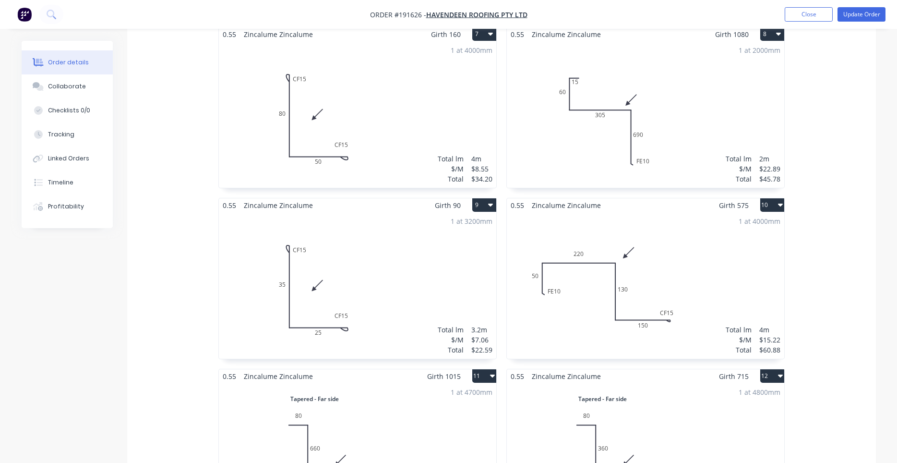
click at [610, 145] on div "1 at 2000mm Total lm $/M Total 2m $22.89 $45.78" at bounding box center [645, 114] width 277 height 146
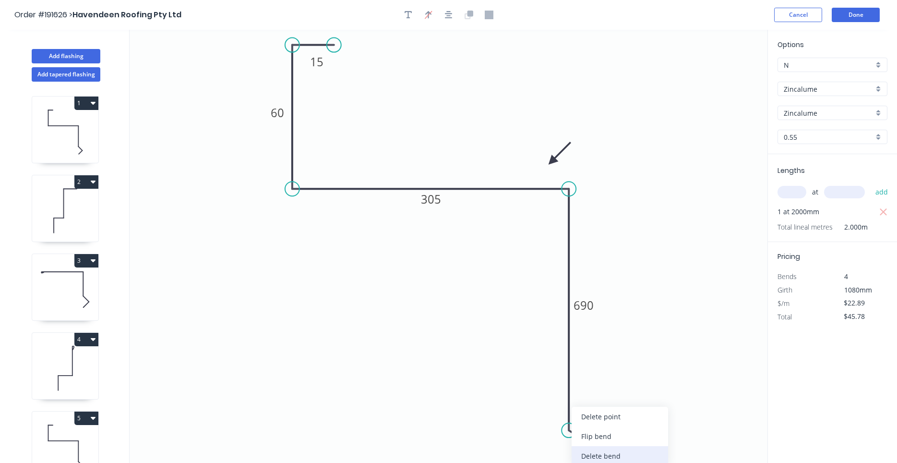
click at [597, 452] on div "Delete bend" at bounding box center [619, 456] width 96 height 20
type input "$22.22"
type input "$44.44"
click at [594, 402] on div "Crush & Fold" at bounding box center [619, 397] width 96 height 20
type input "$23.55"
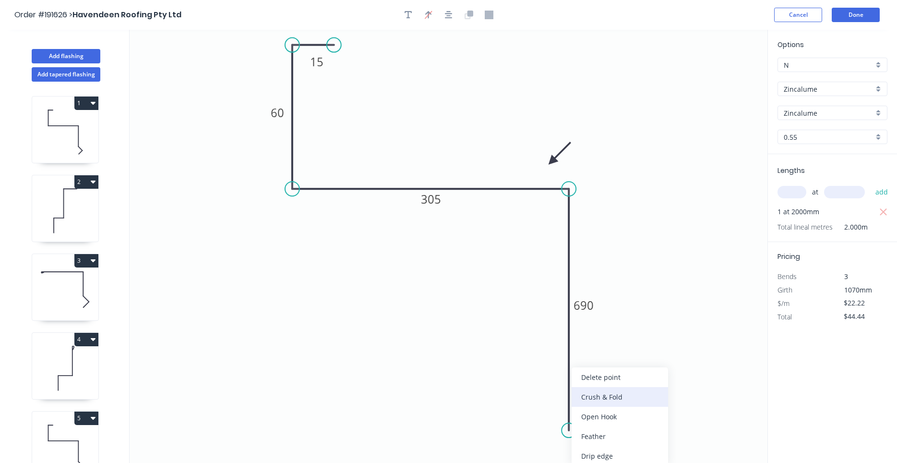
type input "$47.10"
click at [580, 436] on div "Flip bend" at bounding box center [621, 436] width 96 height 20
click at [600, 415] on tspan "10" at bounding box center [595, 413] width 13 height 16
click at [633, 385] on icon "0 15 60 305 CF 15 690" at bounding box center [449, 246] width 638 height 433
click at [589, 304] on tspan "690" at bounding box center [583, 305] width 20 height 16
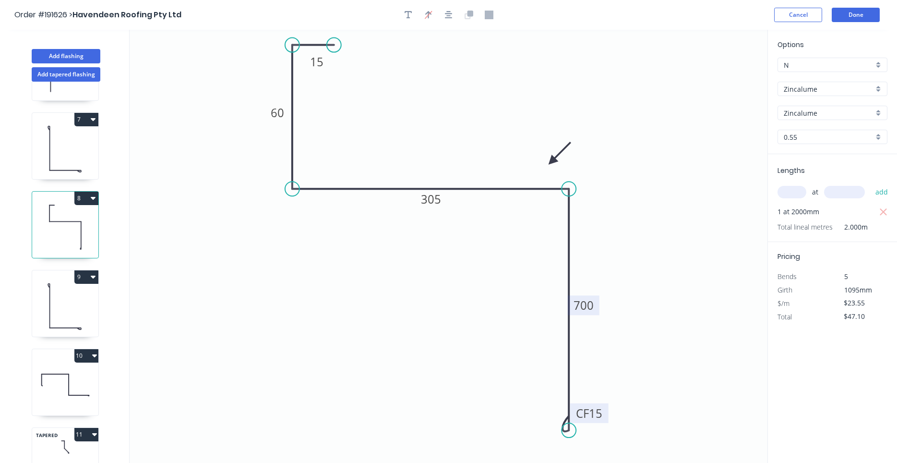
scroll to position [639, 0]
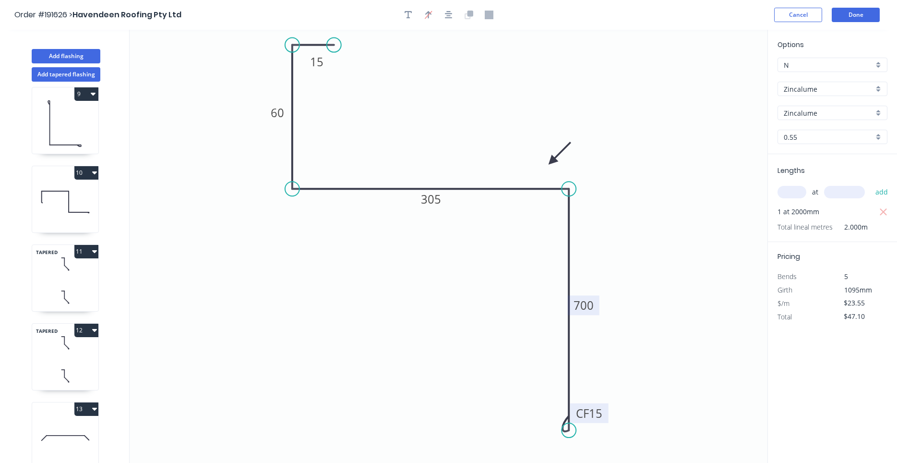
click at [73, 286] on icon at bounding box center [65, 297] width 66 height 28
type input "$24.22"
type input "$113.83"
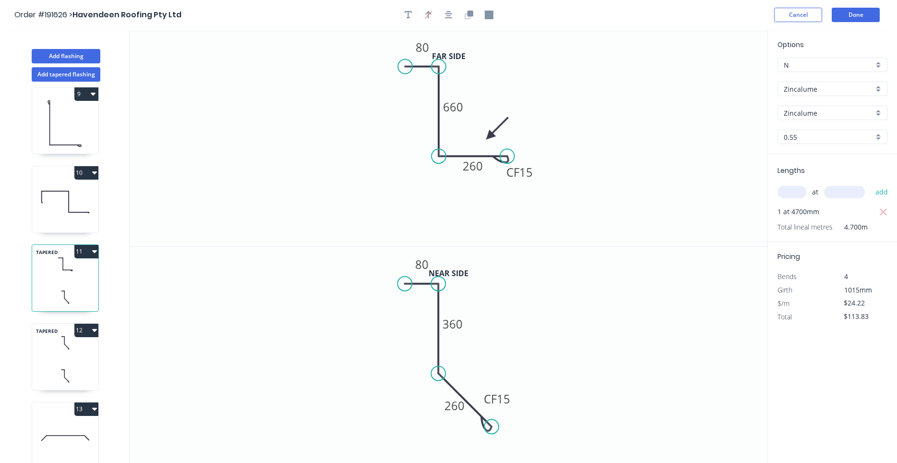
drag, startPoint x: 490, startPoint y: 207, endPoint x: 507, endPoint y: 157, distance: 52.7
click at [507, 157] on circle at bounding box center [507, 156] width 14 height 14
drag, startPoint x: 495, startPoint y: 425, endPoint x: 502, endPoint y: 374, distance: 51.4
click at [502, 374] on circle at bounding box center [502, 373] width 14 height 14
click at [79, 364] on icon at bounding box center [65, 375] width 66 height 28
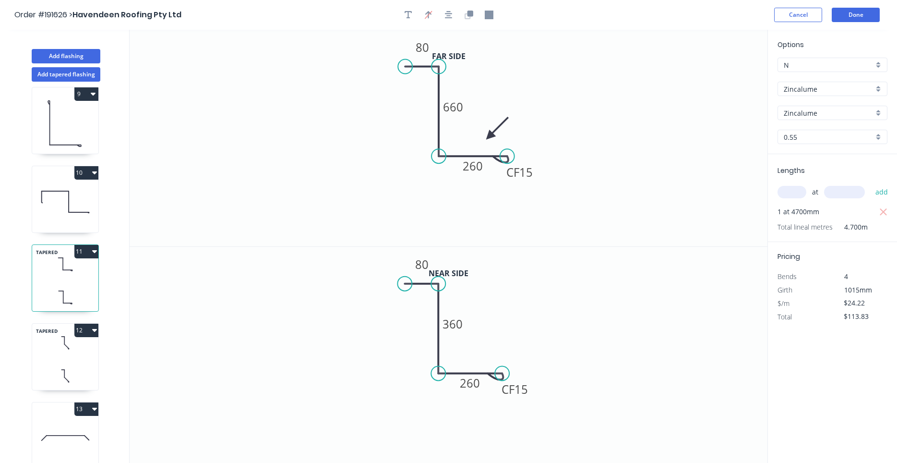
type input "$18.22"
type input "$87.46"
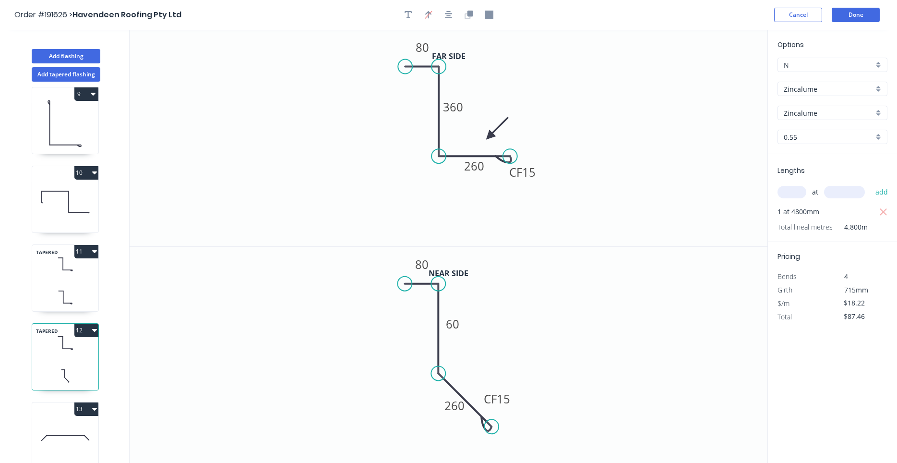
drag, startPoint x: 491, startPoint y: 211, endPoint x: 511, endPoint y: 159, distance: 55.6
click at [511, 159] on circle at bounding box center [510, 156] width 14 height 14
drag, startPoint x: 488, startPoint y: 423, endPoint x: 500, endPoint y: 376, distance: 49.0
click at [500, 376] on circle at bounding box center [500, 373] width 14 height 14
click at [850, 18] on button "Done" at bounding box center [856, 15] width 48 height 14
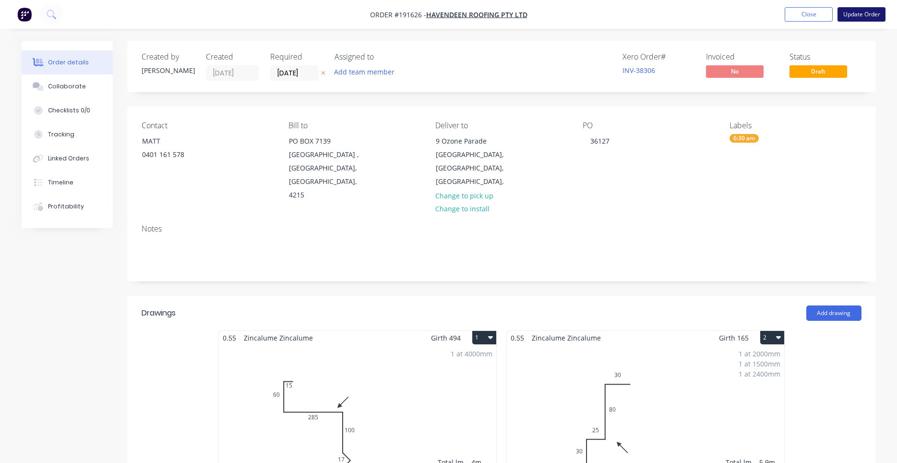
click at [861, 16] on button "Update Order" at bounding box center [861, 14] width 48 height 14
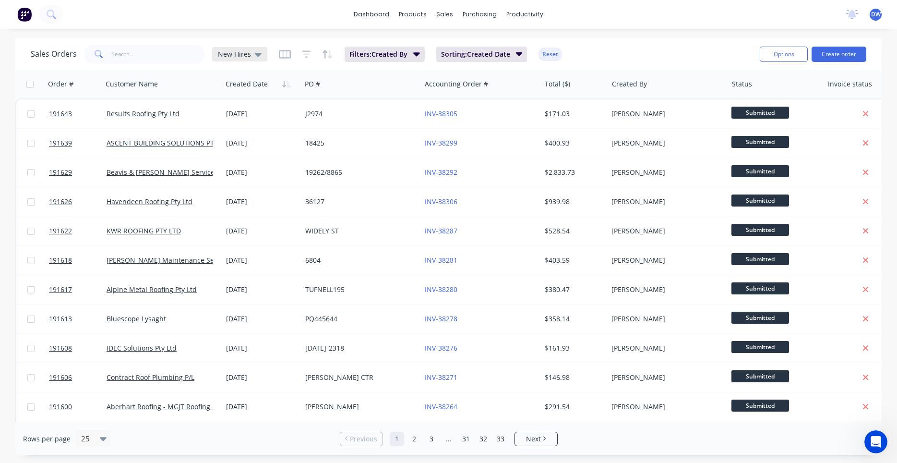
click at [259, 59] on div "New Hires" at bounding box center [239, 54] width 55 height 14
click at [247, 134] on button "None (Default)" at bounding box center [269, 136] width 109 height 11
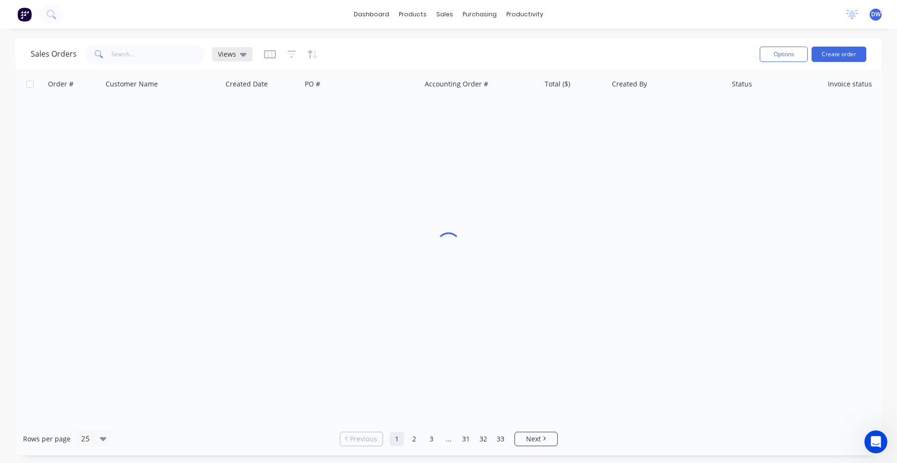
click at [244, 54] on icon at bounding box center [243, 55] width 7 height 4
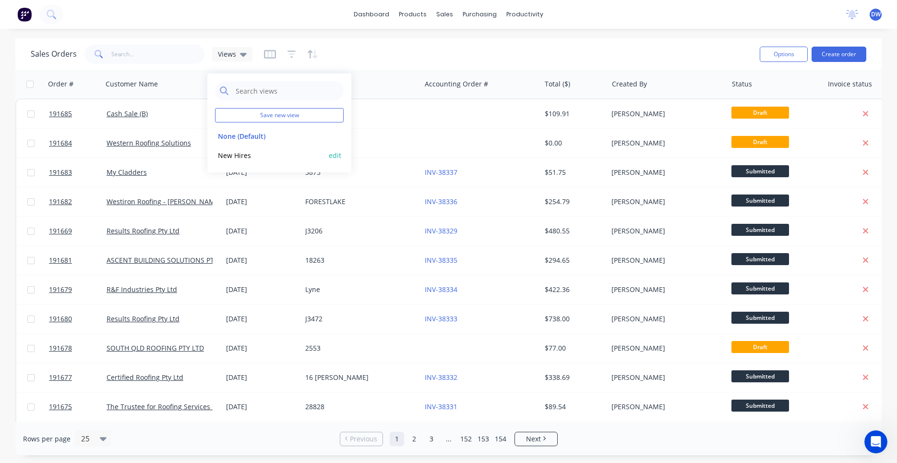
click at [240, 152] on button "New Hires" at bounding box center [269, 155] width 109 height 11
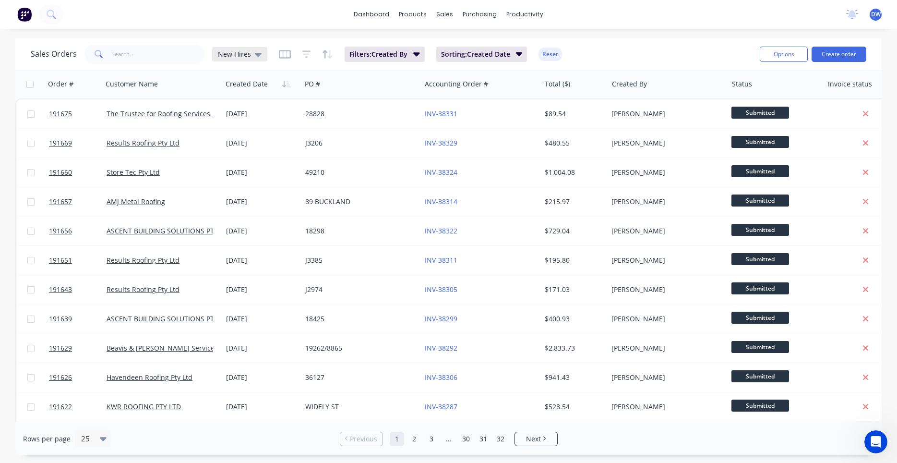
click at [246, 53] on span "New Hires" at bounding box center [234, 54] width 33 height 10
click at [230, 133] on button "None (Default)" at bounding box center [269, 136] width 109 height 11
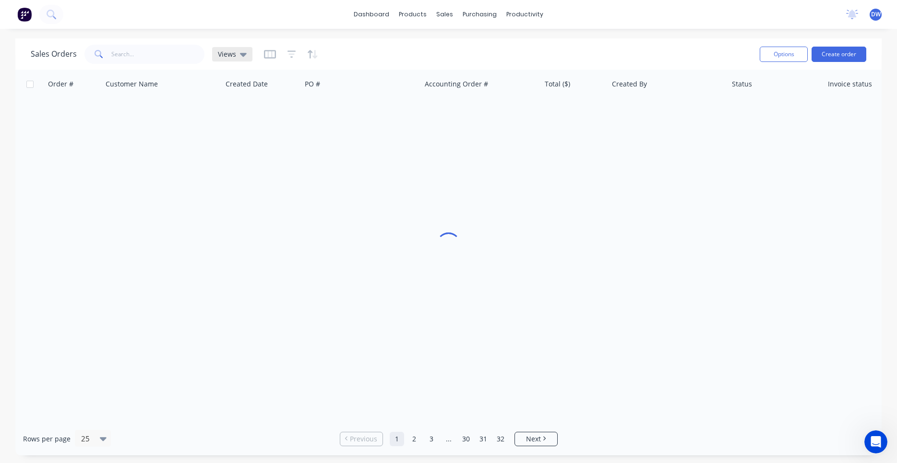
click at [245, 54] on icon at bounding box center [243, 55] width 7 height 4
click at [234, 153] on button "New Hires" at bounding box center [269, 155] width 109 height 11
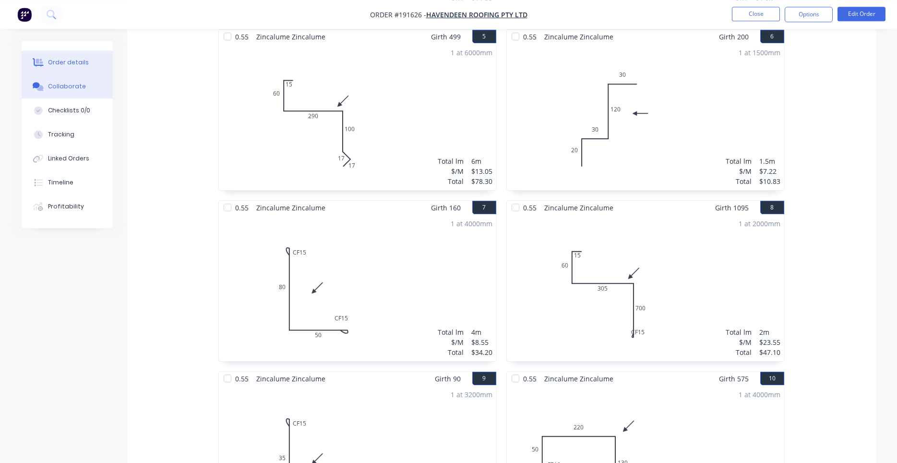
scroll to position [653, 0]
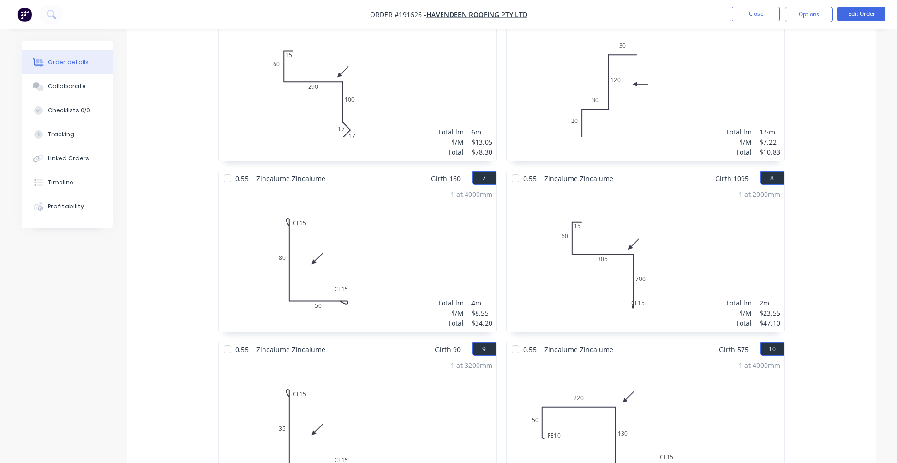
click at [171, 87] on div "0.55 Zincalume Zincalume Girth 494 1 0 15 60 285 100 17 17 0 15 60 285 100 17 1…" at bounding box center [501, 341] width 749 height 1366
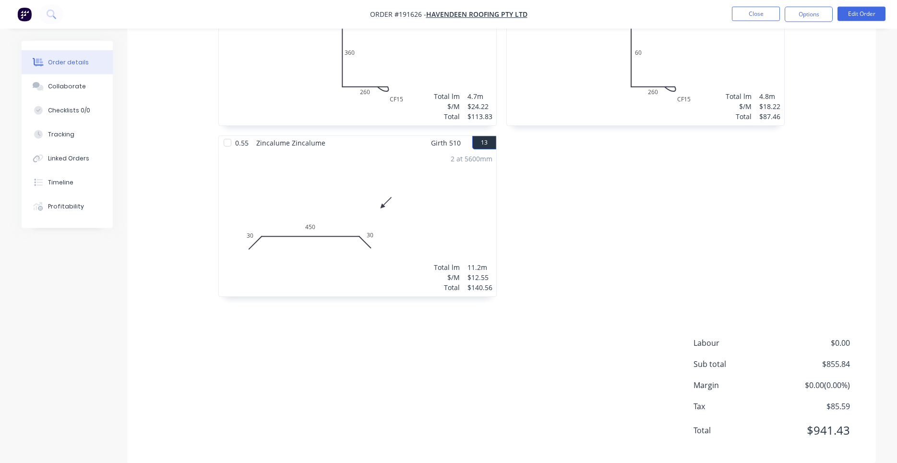
scroll to position [1371, 0]
drag, startPoint x: 746, startPoint y: 13, endPoint x: 744, endPoint y: 19, distance: 5.6
click at [744, 19] on button "Close" at bounding box center [756, 14] width 48 height 14
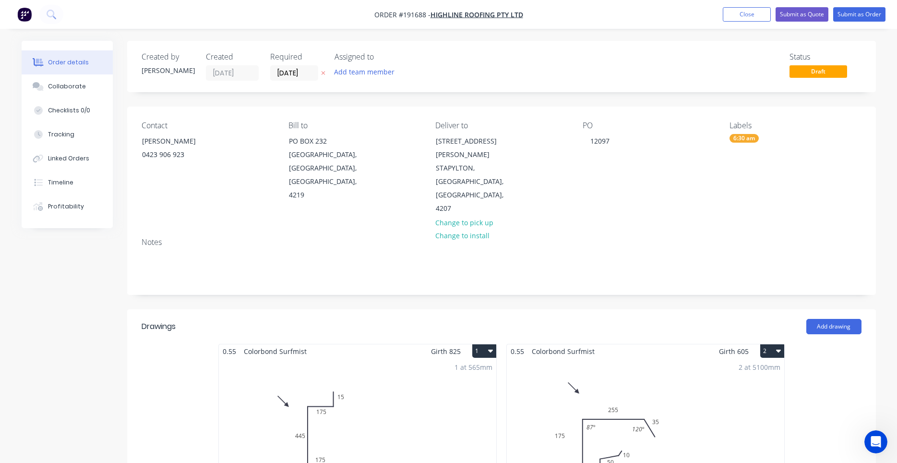
scroll to position [1872, 0]
click at [874, 440] on icon "Open Intercom Messenger" at bounding box center [875, 440] width 16 height 16
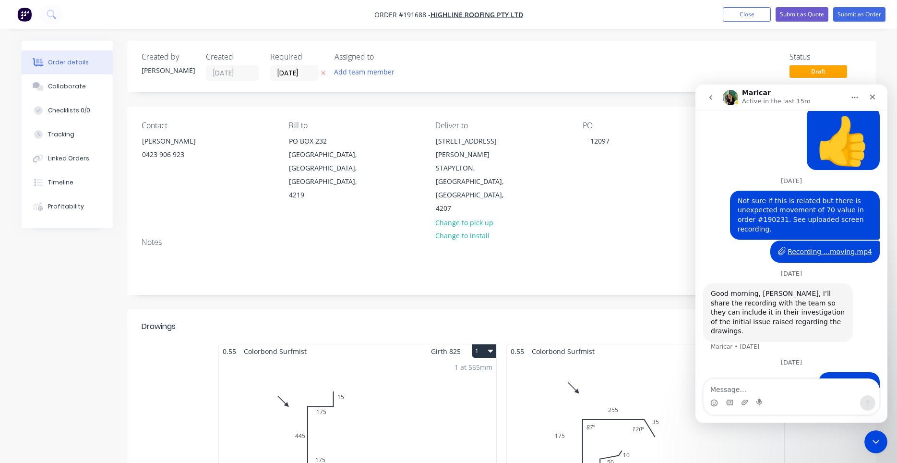
click at [806, 385] on textarea "Message…" at bounding box center [791, 387] width 176 height 16
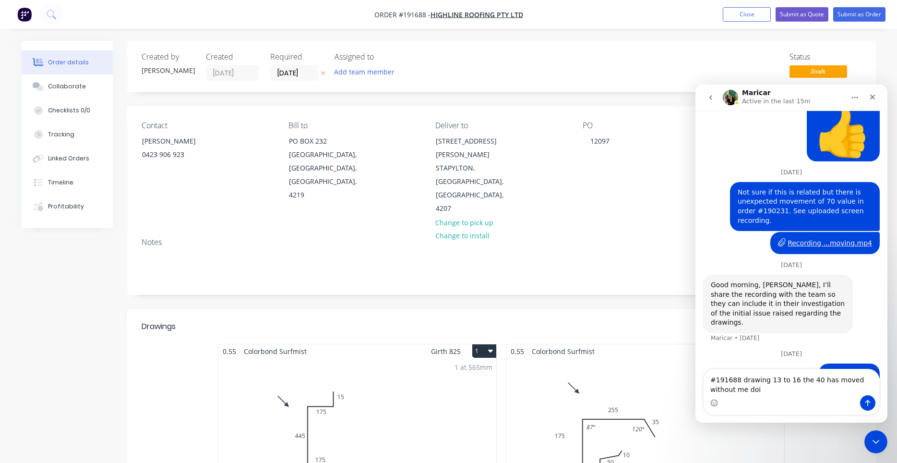
scroll to position [1882, 0]
type textarea "#191688 drawing 13 to 16 the 40 has moved without me doing it."
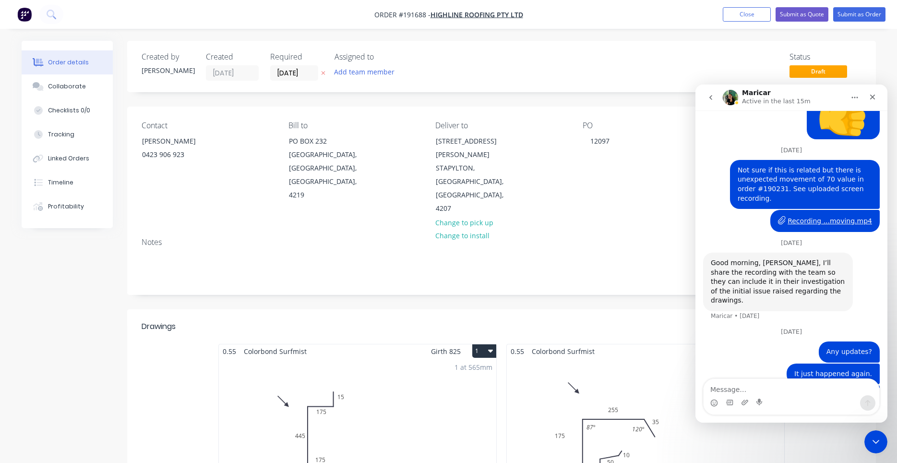
scroll to position [1903, 0]
click at [872, 442] on icon "Close Intercom Messenger" at bounding box center [874, 440] width 12 height 12
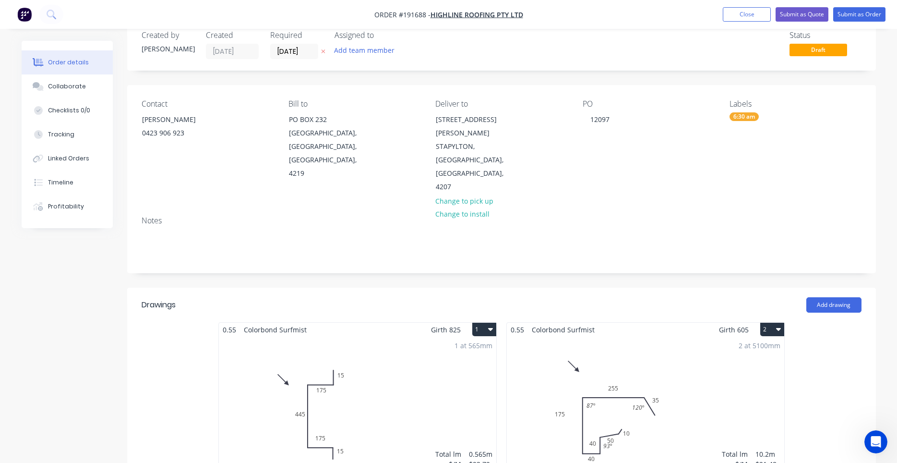
scroll to position [0, 0]
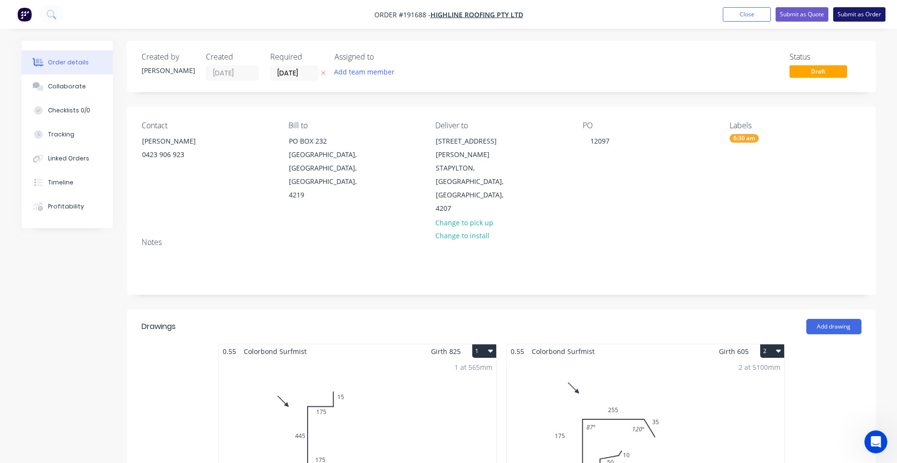
click at [861, 11] on button "Submit as Order" at bounding box center [859, 14] width 52 height 14
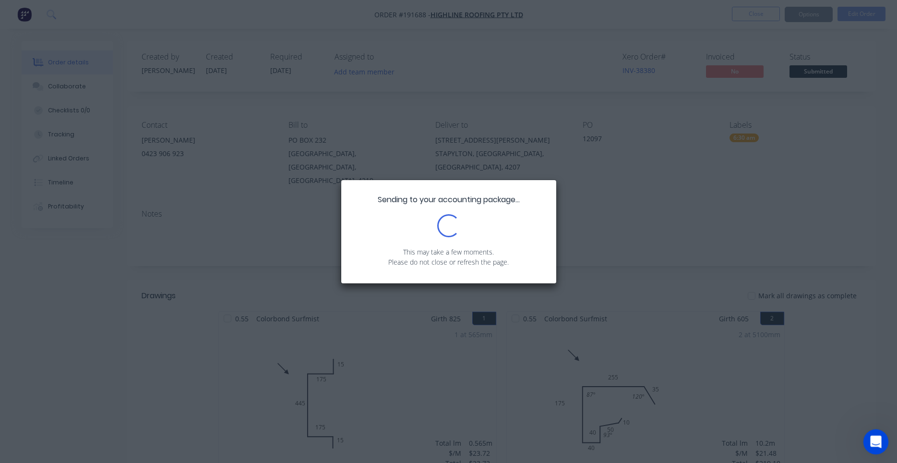
click at [873, 440] on icon "Open Intercom Messenger" at bounding box center [875, 440] width 16 height 16
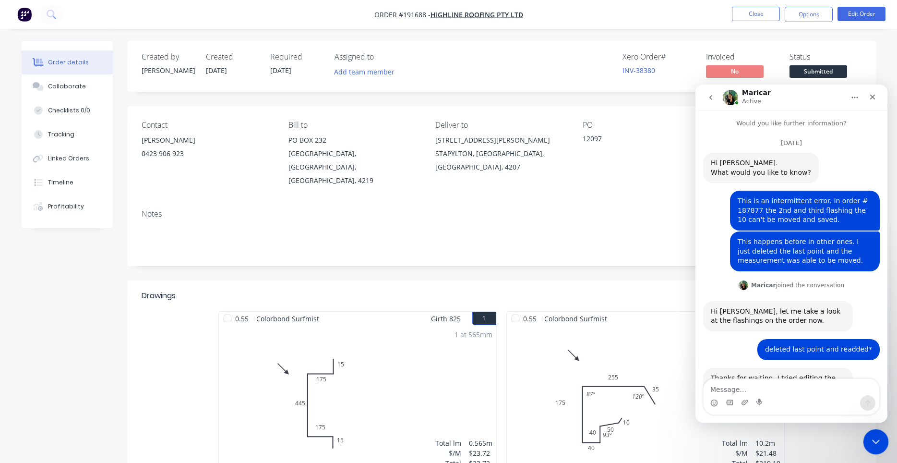
scroll to position [1903, 0]
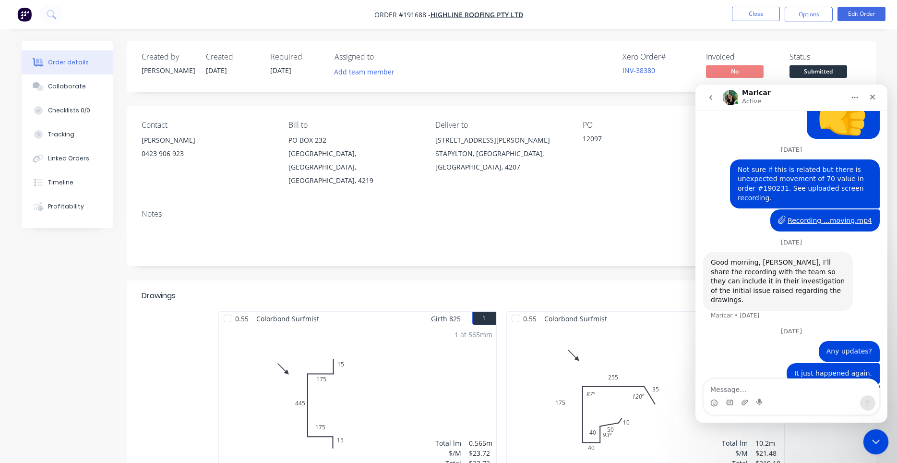
click at [873, 440] on icon "Close Intercom Messenger" at bounding box center [874, 440] width 7 height 4
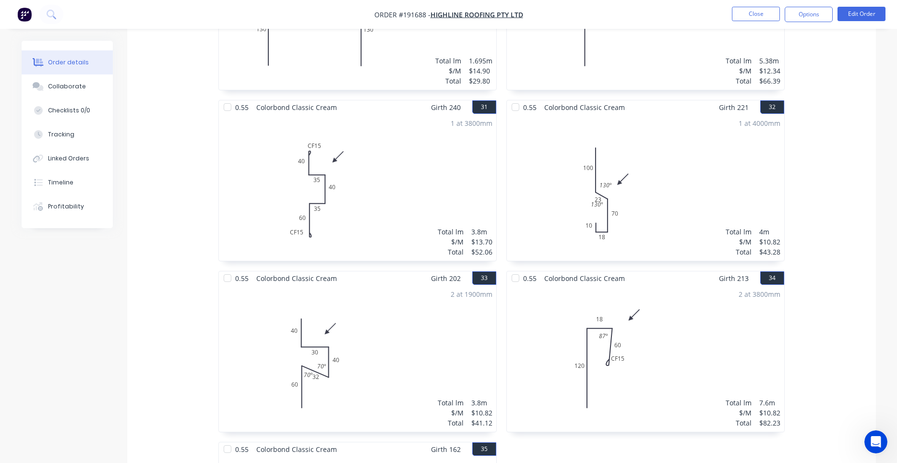
scroll to position [3080, 0]
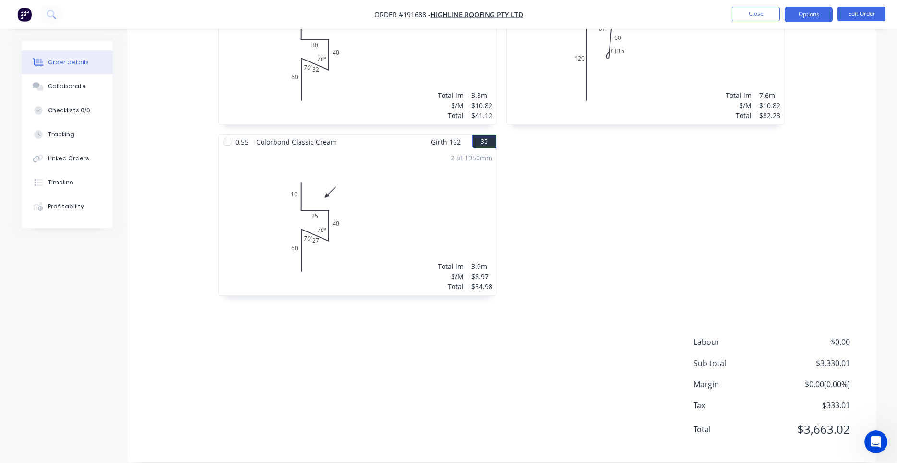
click at [798, 19] on button "Options" at bounding box center [809, 14] width 48 height 15
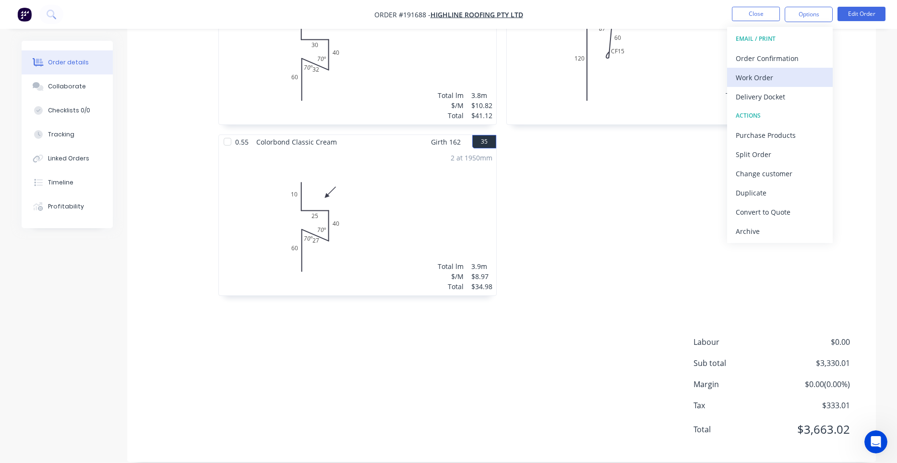
click at [776, 71] on div "Work Order" at bounding box center [780, 78] width 88 height 14
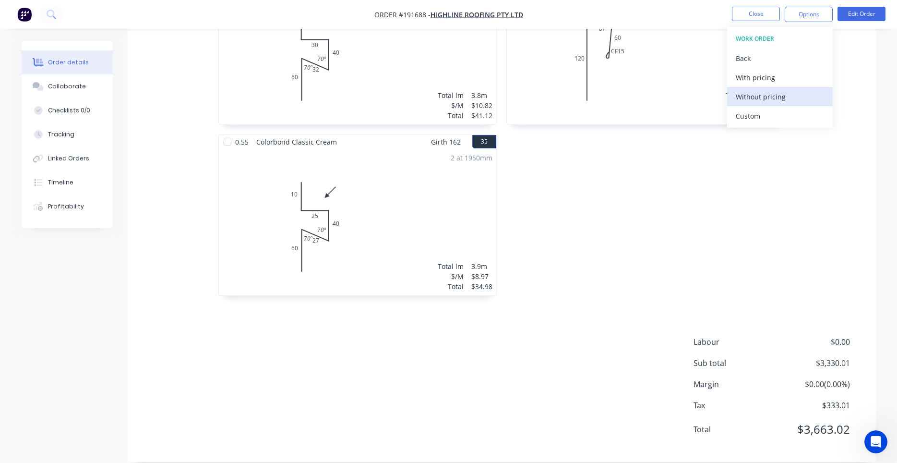
drag, startPoint x: 766, startPoint y: 85, endPoint x: 762, endPoint y: 94, distance: 9.0
click at [762, 94] on div "WORK ORDER Back With pricing Without pricing Custom" at bounding box center [780, 77] width 106 height 101
click at [762, 94] on div "Without pricing" at bounding box center [780, 97] width 88 height 14
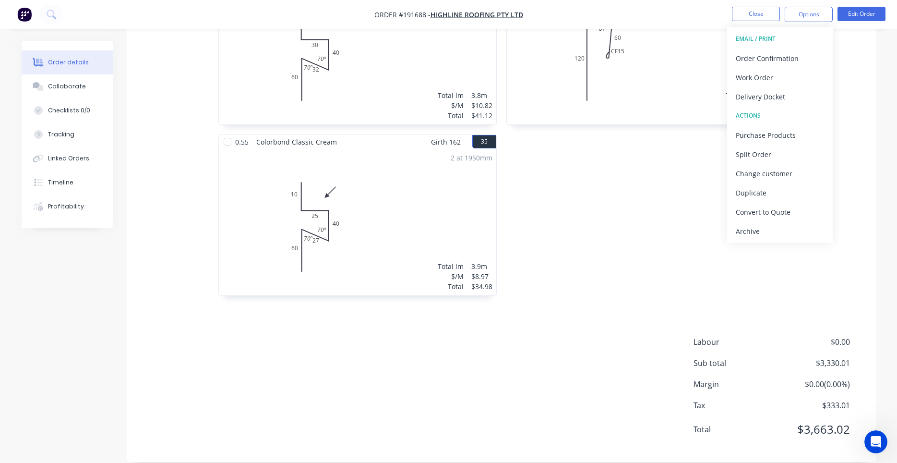
scroll to position [2754, 0]
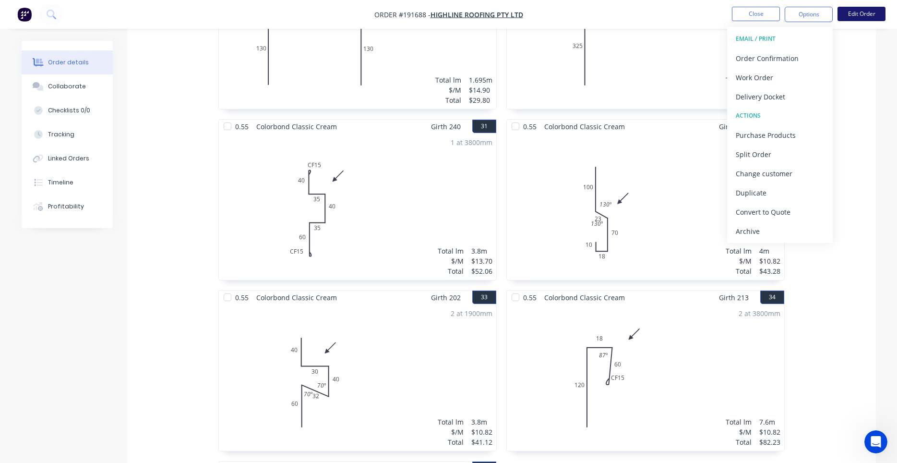
click at [854, 13] on button "Edit Order" at bounding box center [861, 14] width 48 height 14
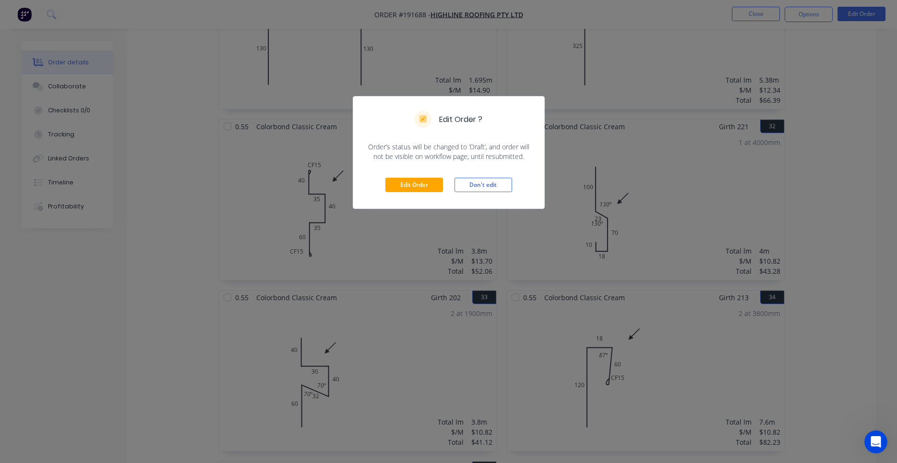
click at [409, 174] on div "Edit Order Don't edit" at bounding box center [448, 184] width 191 height 47
click at [408, 176] on div "Edit Order Don't edit" at bounding box center [448, 184] width 191 height 47
click at [405, 183] on button "Edit Order" at bounding box center [414, 185] width 58 height 14
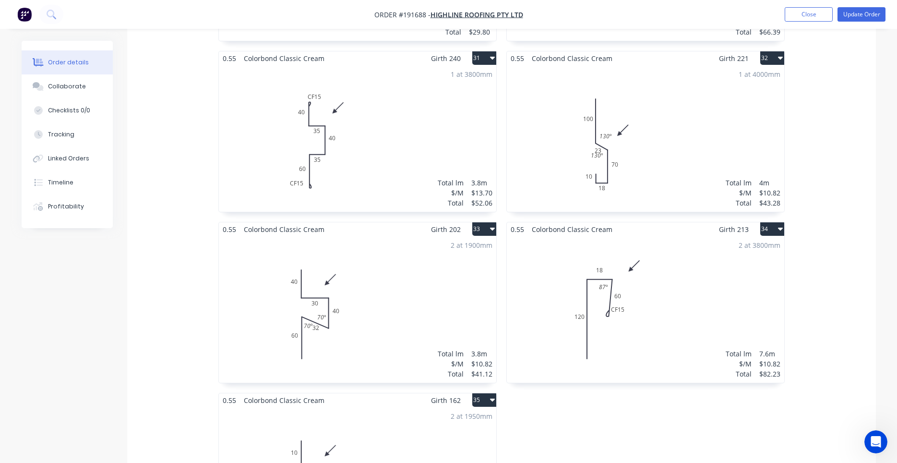
scroll to position [2773, 0]
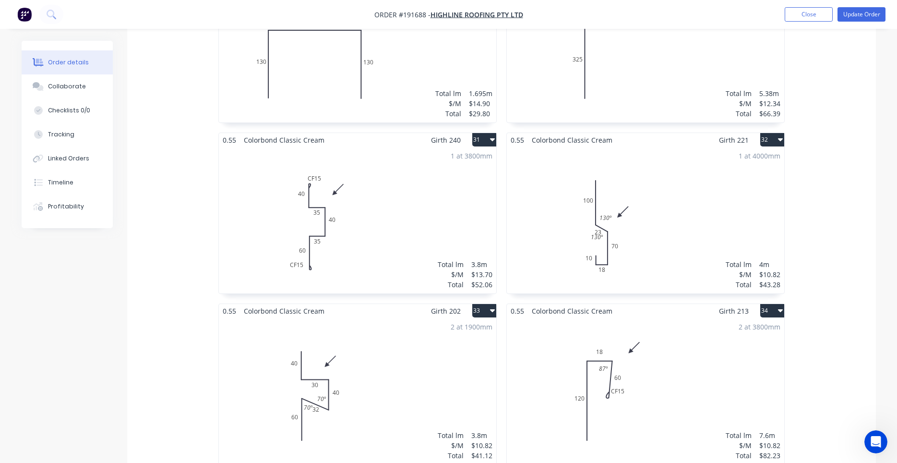
click at [604, 188] on div "1 at 4000mm Total lm $/M Total 4m $10.82 $43.28" at bounding box center [645, 220] width 277 height 146
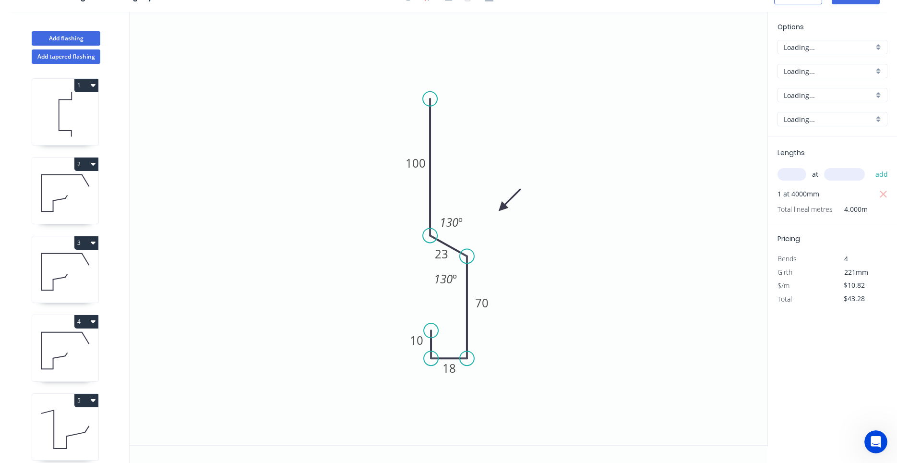
scroll to position [18, 0]
drag, startPoint x: 460, startPoint y: 284, endPoint x: 460, endPoint y: 295, distance: 11.0
click at [460, 295] on rect at bounding box center [446, 290] width 36 height 20
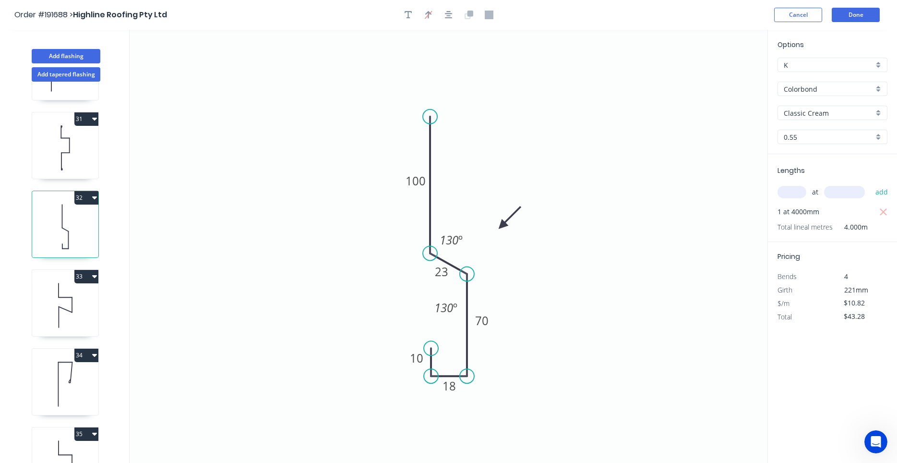
scroll to position [2370, 0]
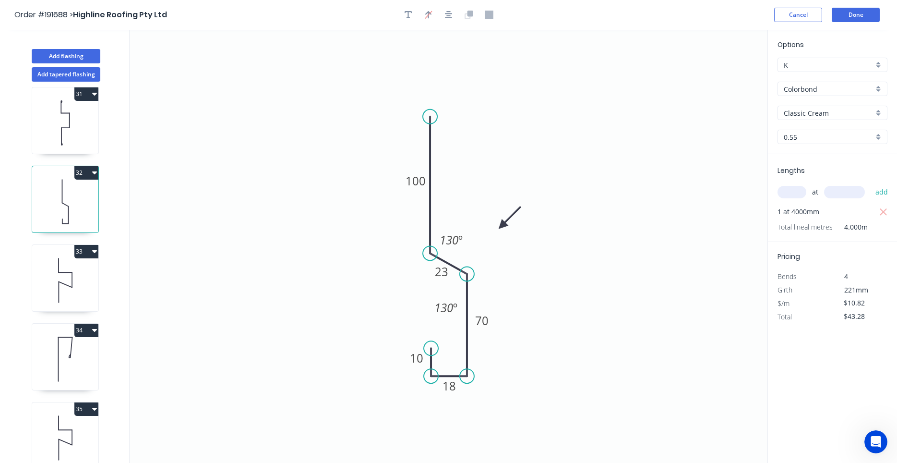
click at [85, 299] on icon at bounding box center [65, 280] width 66 height 61
type input "$41.12"
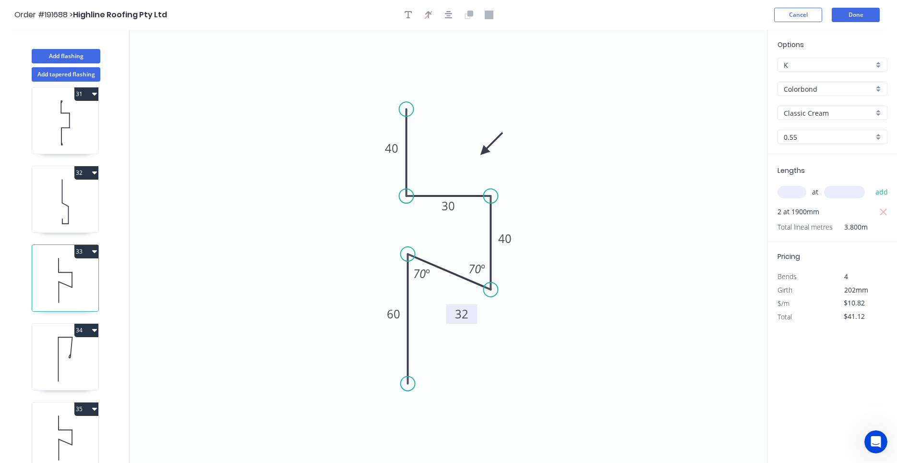
drag, startPoint x: 465, startPoint y: 301, endPoint x: 473, endPoint y: 323, distance: 23.4
click at [473, 323] on rect at bounding box center [461, 314] width 31 height 20
click at [71, 436] on icon at bounding box center [65, 437] width 66 height 61
type input "$8.97"
type input "$34.98"
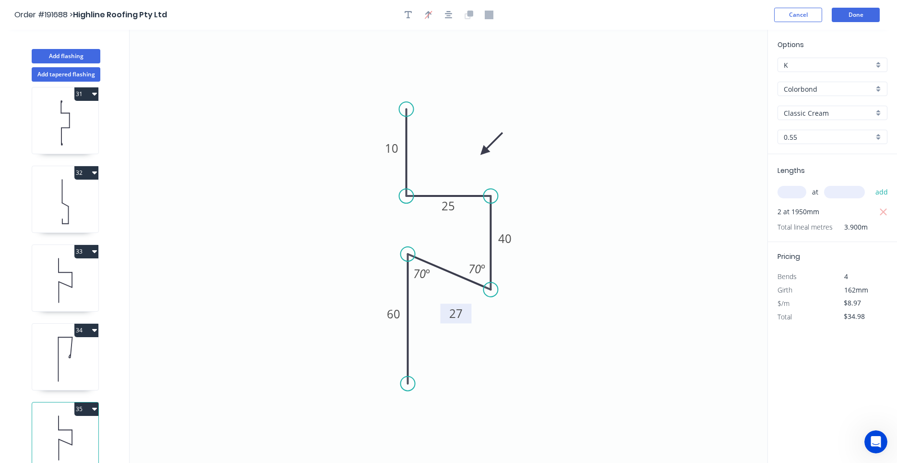
drag, startPoint x: 466, startPoint y: 299, endPoint x: 468, endPoint y: 320, distance: 21.2
click at [468, 320] on rect at bounding box center [455, 313] width 31 height 20
click at [868, 15] on button "Done" at bounding box center [856, 15] width 48 height 14
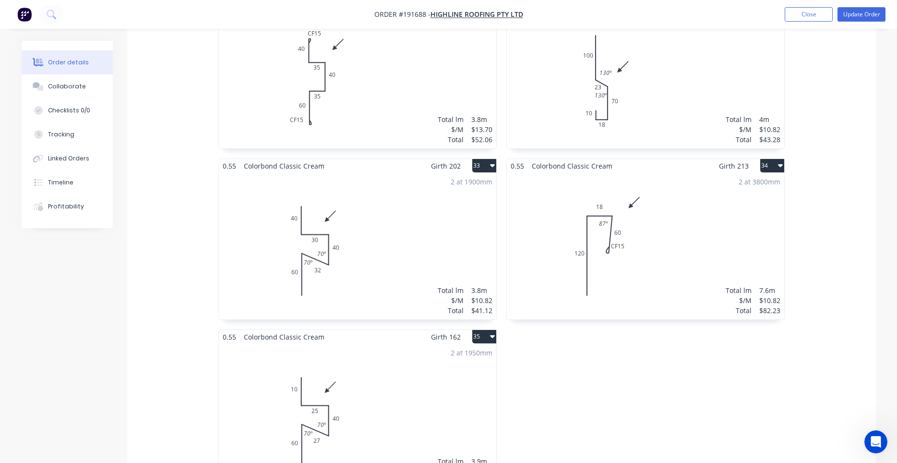
scroll to position [2937, 0]
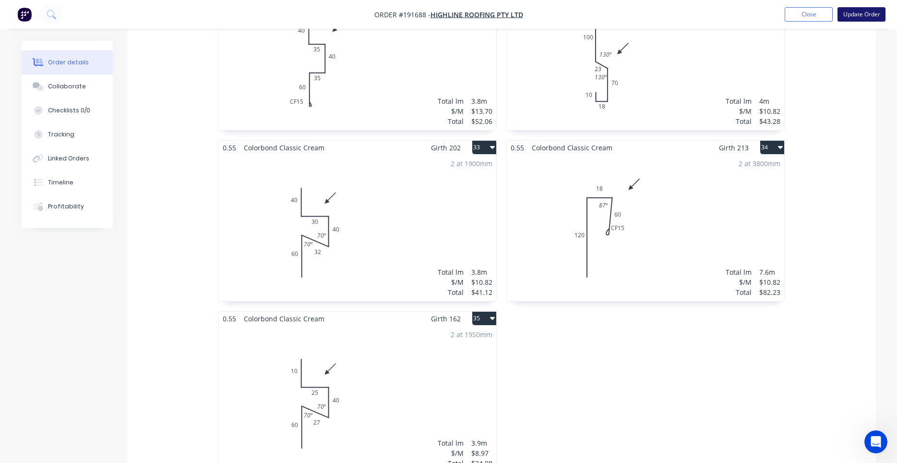
click at [851, 11] on button "Update Order" at bounding box center [861, 14] width 48 height 14
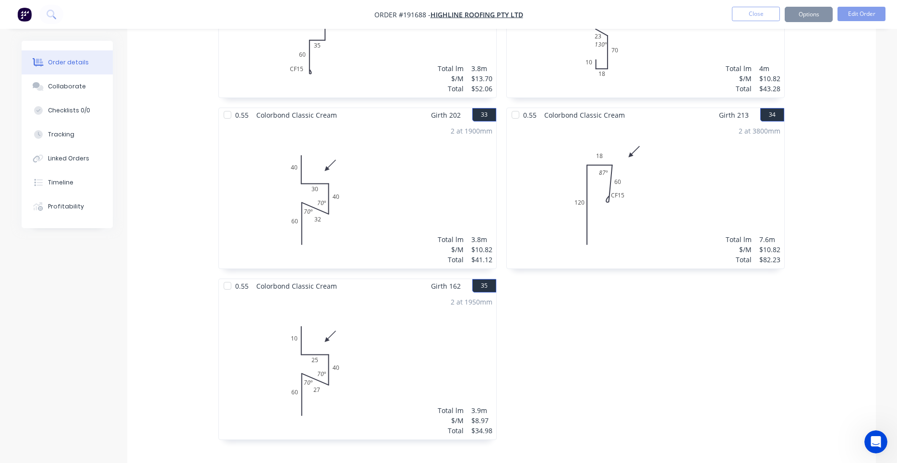
scroll to position [0, 0]
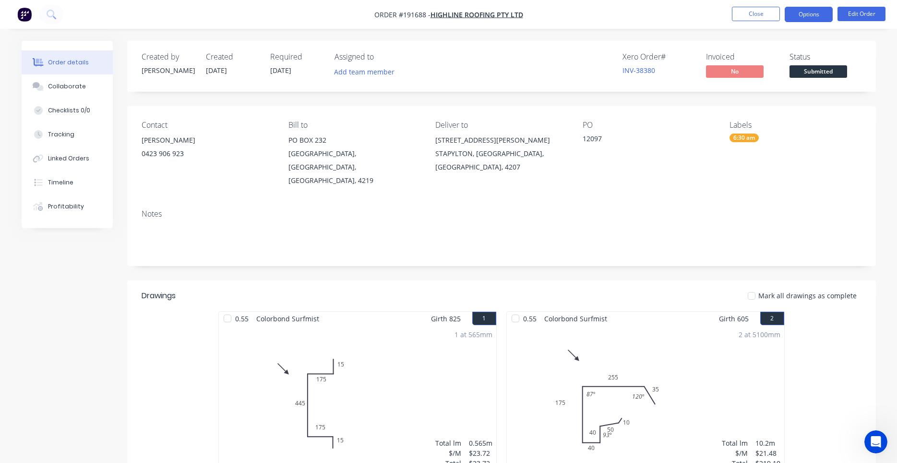
click at [815, 17] on button "Options" at bounding box center [809, 14] width 48 height 15
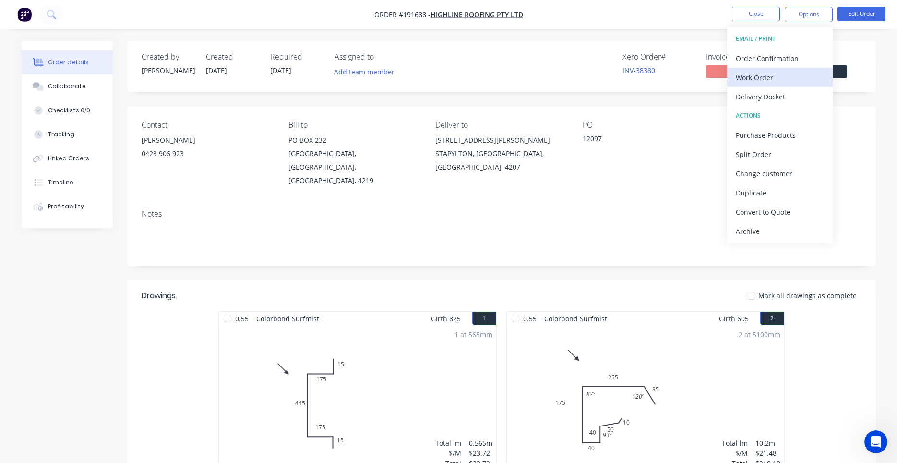
click at [779, 72] on div "Work Order" at bounding box center [780, 78] width 88 height 14
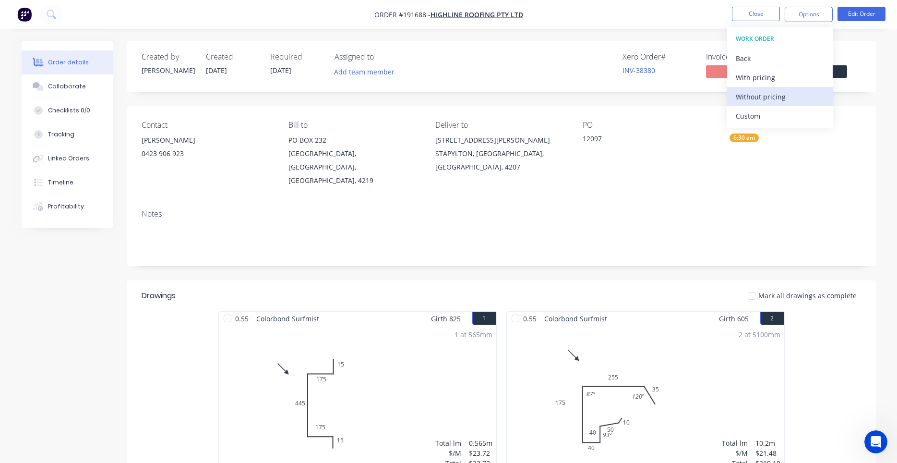
click at [767, 90] on div "Without pricing" at bounding box center [780, 97] width 88 height 14
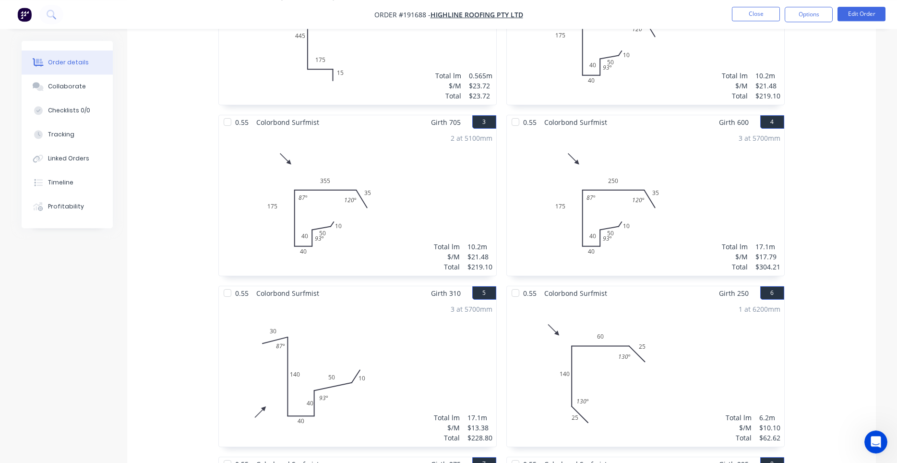
scroll to position [417, 0]
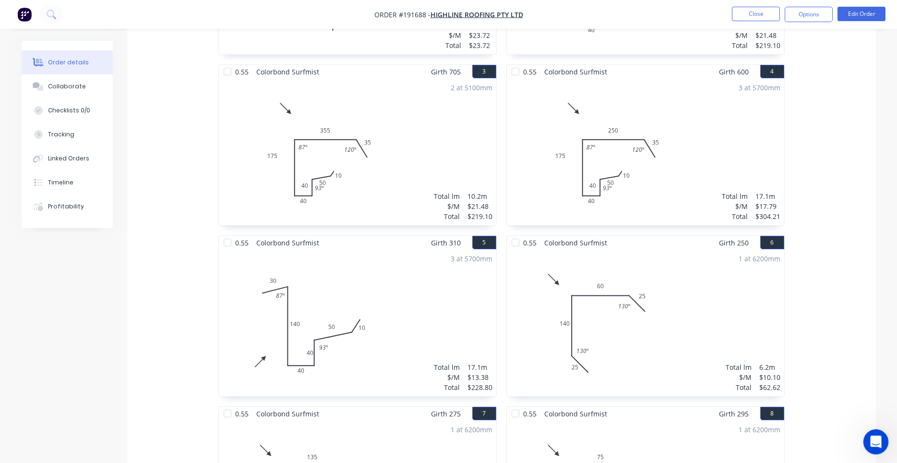
drag, startPoint x: 1751, startPoint y: 871, endPoint x: 885, endPoint y: 440, distance: 967.4
click at [881, 439] on div "Open Intercom Messenger" at bounding box center [874, 440] width 32 height 32
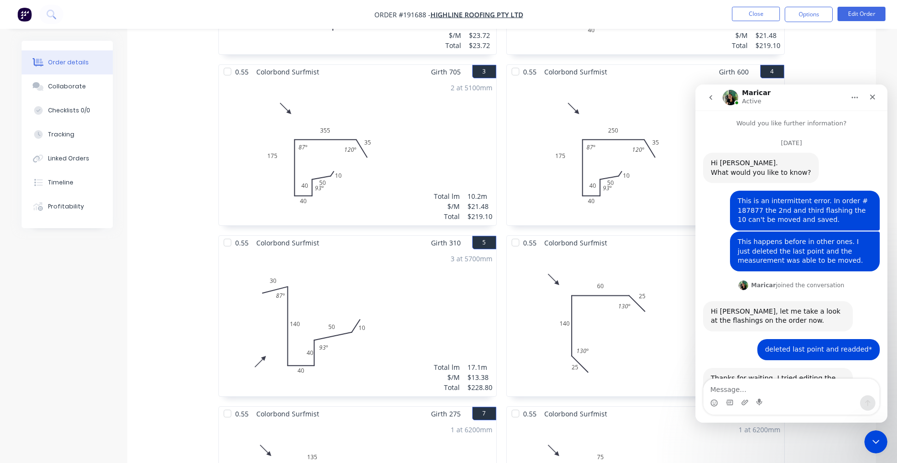
scroll to position [1903, 0]
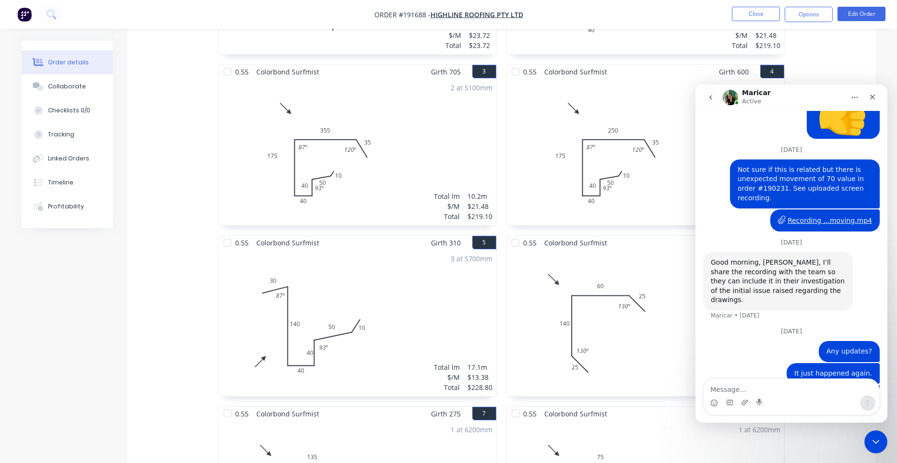
click at [784, 389] on textarea "Message…" at bounding box center [791, 387] width 176 height 16
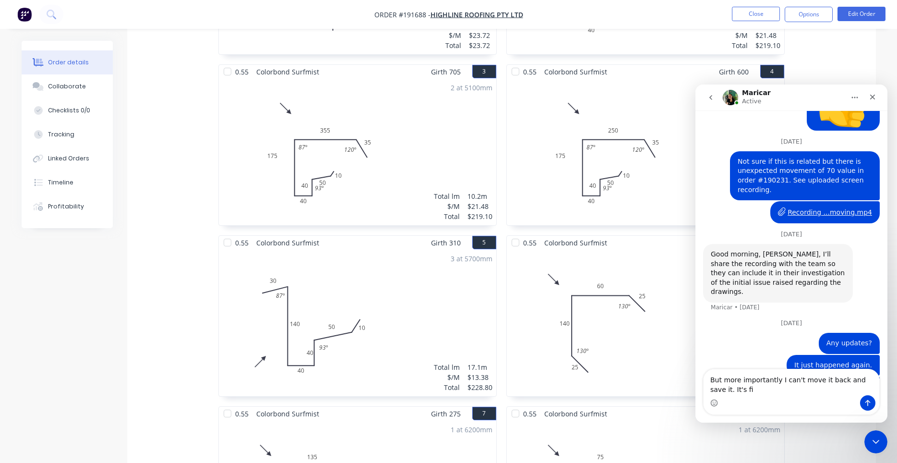
scroll to position [1913, 0]
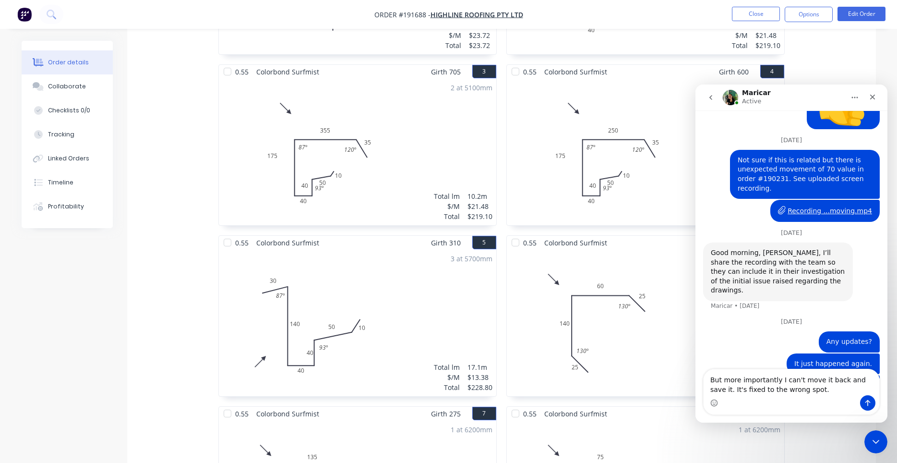
type textarea "But more importantly I can't move it back and save it. It's fixed to the wrong …"
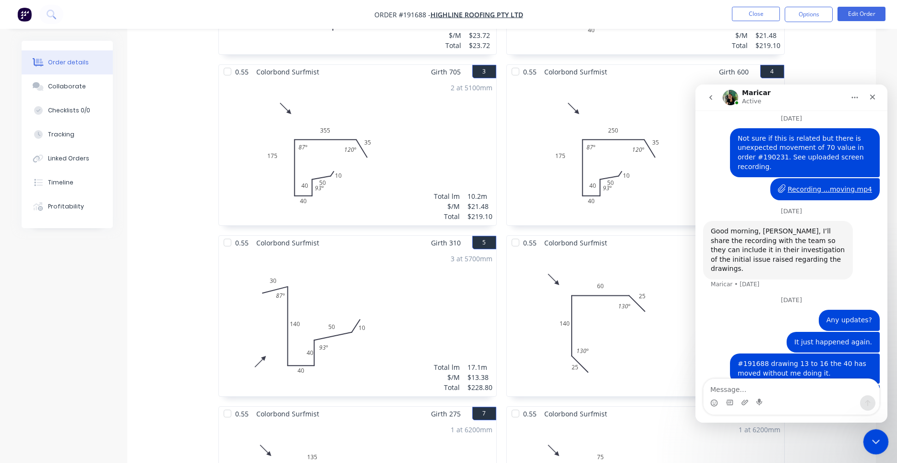
click at [872, 439] on icon "Close Intercom Messenger" at bounding box center [874, 440] width 7 height 4
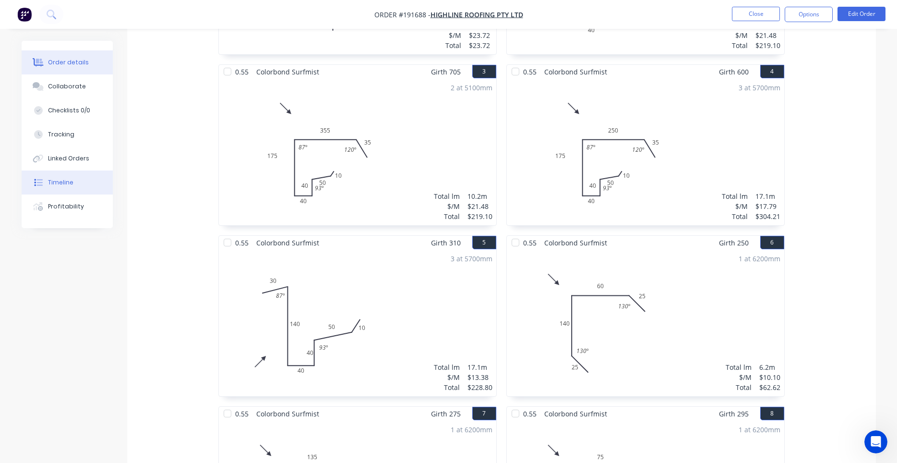
click at [68, 186] on div "Timeline" at bounding box center [60, 182] width 25 height 9
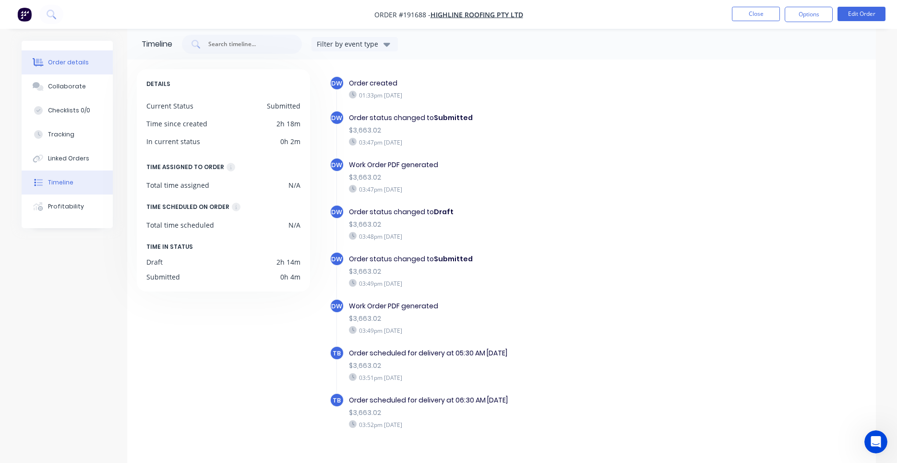
click at [70, 66] on div "Order details" at bounding box center [68, 62] width 41 height 9
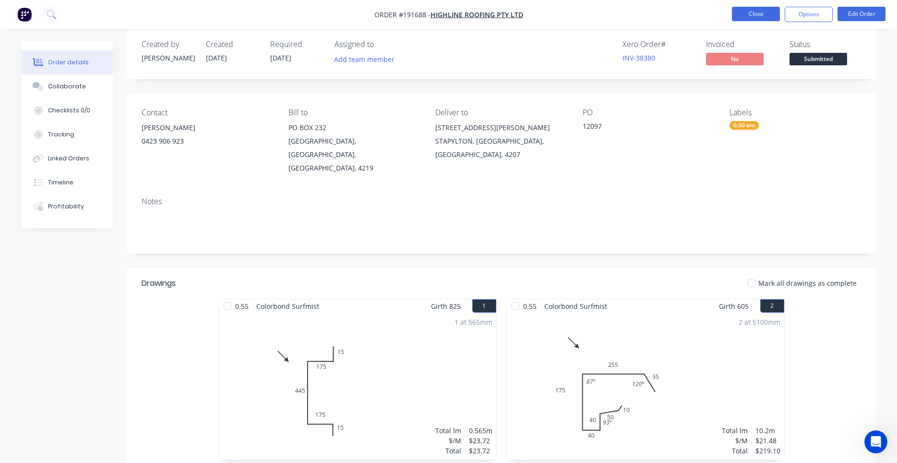
click at [771, 14] on button "Close" at bounding box center [756, 14] width 48 height 14
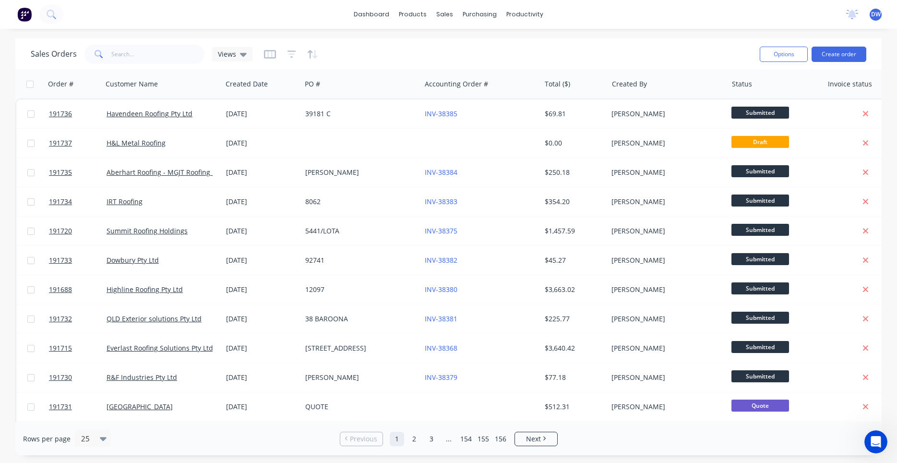
scroll to position [1935, 0]
